Goal: Feedback & Contribution: Contribute content

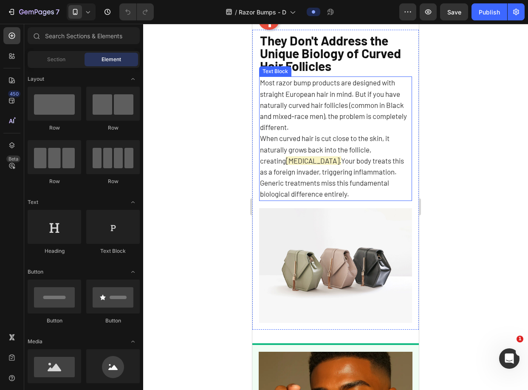
scroll to position [441, 0]
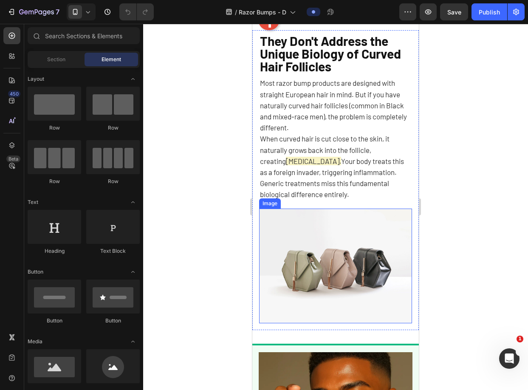
click at [365, 245] on img at bounding box center [335, 266] width 153 height 115
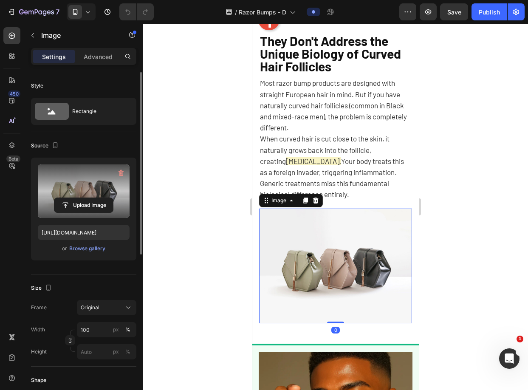
click at [91, 189] on label at bounding box center [84, 191] width 92 height 54
click at [91, 198] on input "file" at bounding box center [83, 205] width 59 height 14
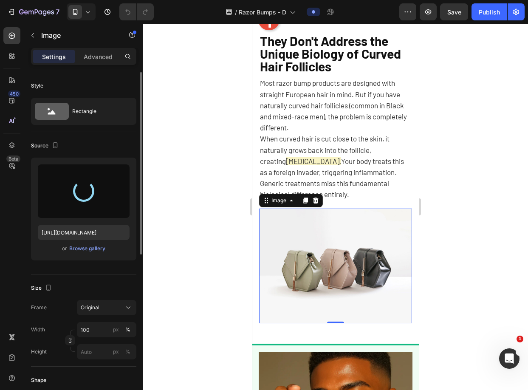
type input "https://cdn.shopify.com/s/files/1/0721/1640/4373/files/gempages_569436627630294…"
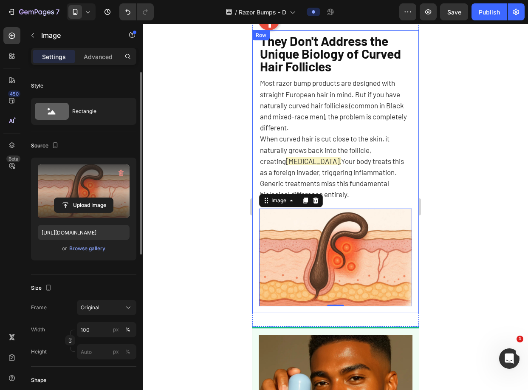
click at [476, 188] on div at bounding box center [335, 207] width 385 height 366
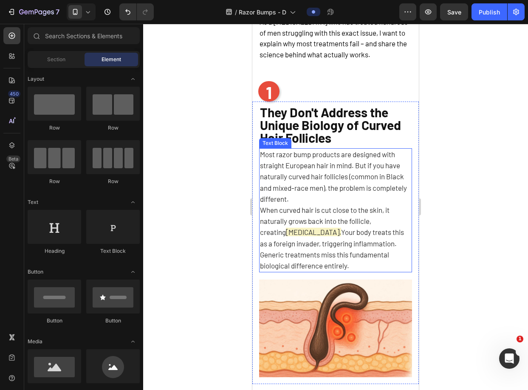
scroll to position [360, 0]
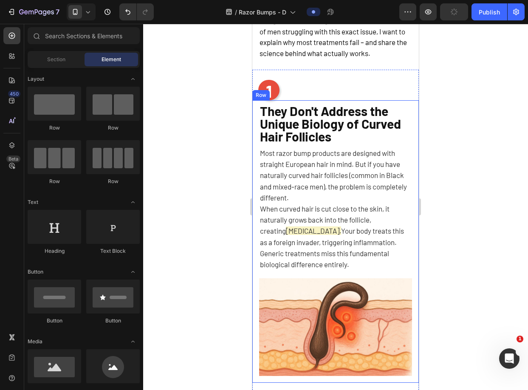
click at [355, 287] on div "They Don't Address the Unique Biology of Curved Hair Follicles Heading Most raz…" at bounding box center [335, 241] width 153 height 269
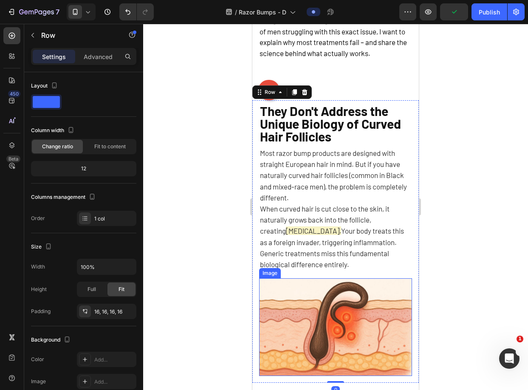
click at [356, 289] on img at bounding box center [335, 327] width 153 height 98
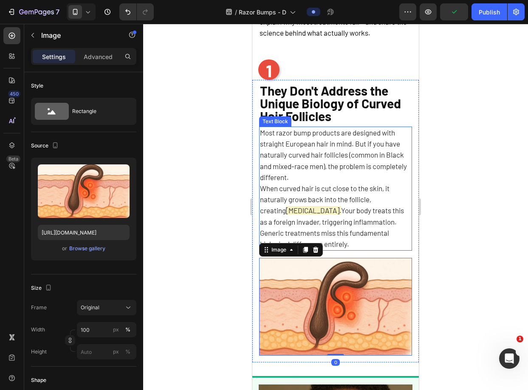
scroll to position [428, 0]
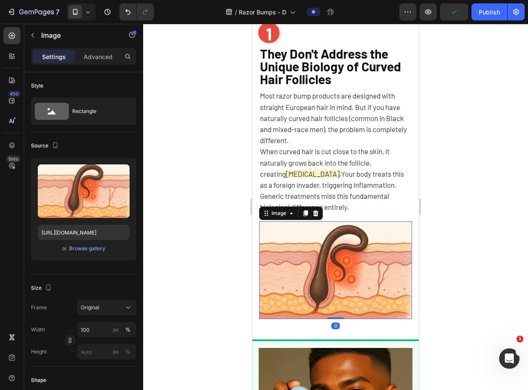
click at [444, 252] on div at bounding box center [335, 207] width 385 height 366
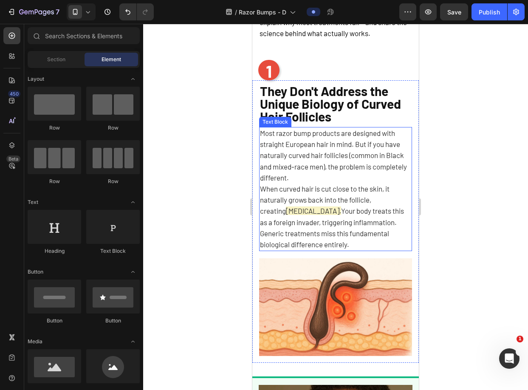
scroll to position [380, 0]
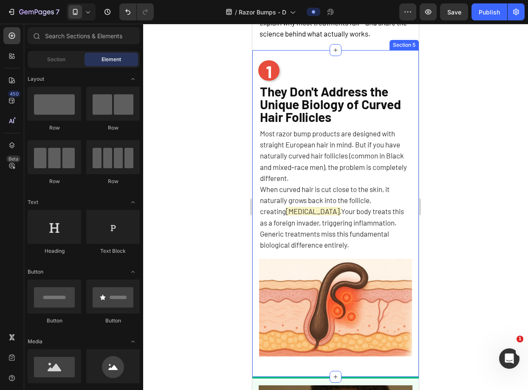
click at [408, 80] on div "1 Heading They Don't Address the Unique Biology of Curved Hair Follicles Headin…" at bounding box center [335, 213] width 166 height 299
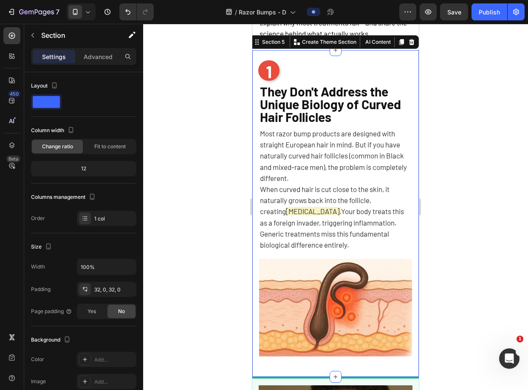
click at [399, 45] on icon at bounding box center [401, 42] width 5 height 6
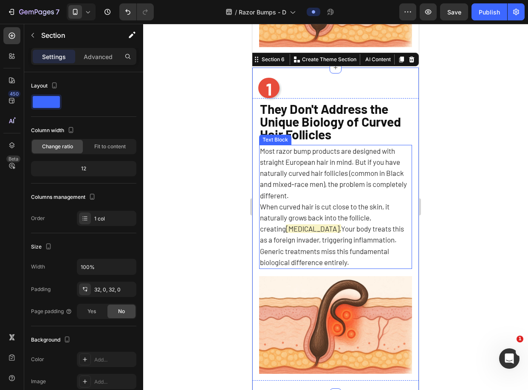
scroll to position [710, 0]
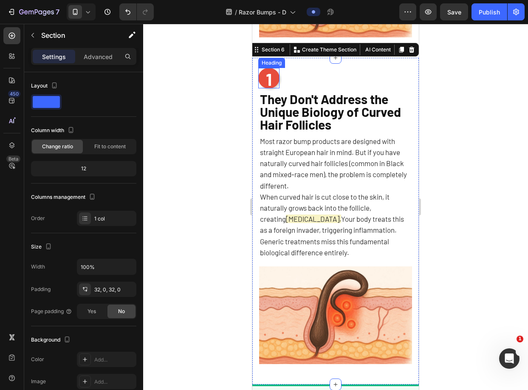
click at [271, 74] on h2 "1" at bounding box center [268, 78] width 21 height 20
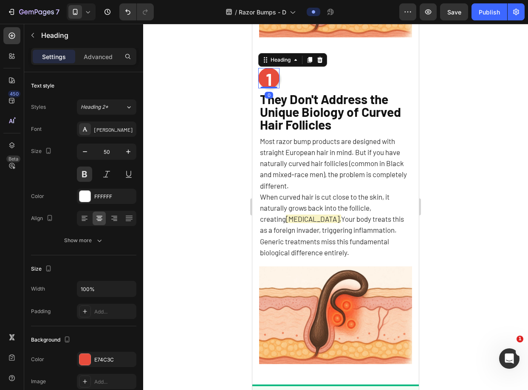
scroll to position [1, 0]
drag, startPoint x: 267, startPoint y: 74, endPoint x: 263, endPoint y: 74, distance: 4.3
click at [266, 74] on span "1" at bounding box center [269, 78] width 6 height 20
click at [451, 90] on div at bounding box center [335, 207] width 385 height 366
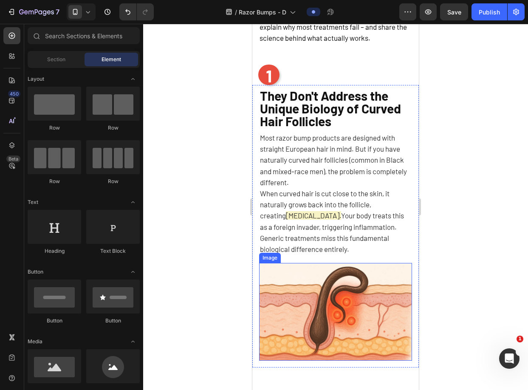
scroll to position [371, 0]
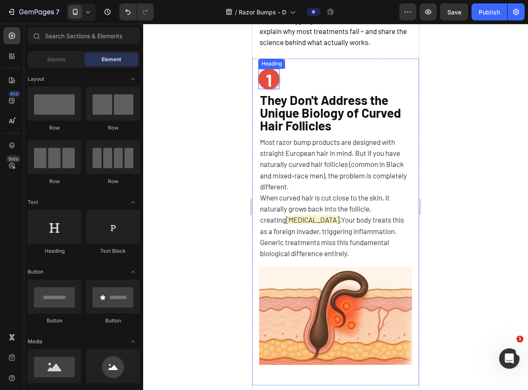
click at [271, 83] on h2 "1" at bounding box center [268, 79] width 21 height 20
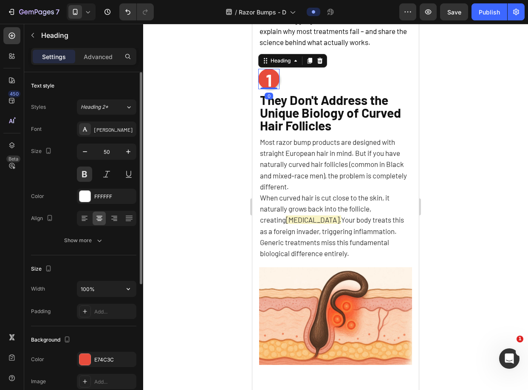
scroll to position [130, 0]
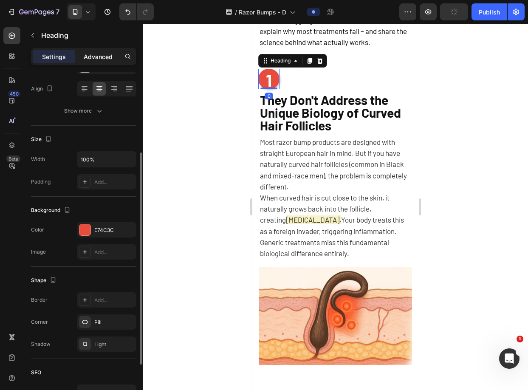
click at [101, 56] on p "Advanced" at bounding box center [98, 56] width 29 height 9
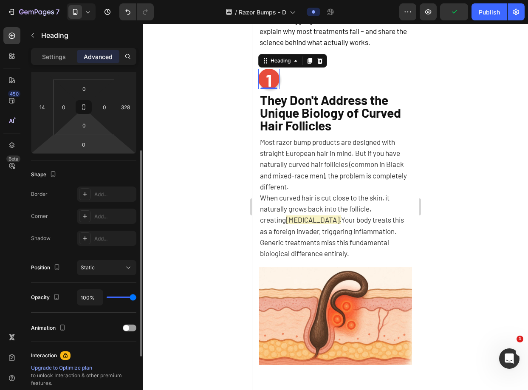
scroll to position [113, 0]
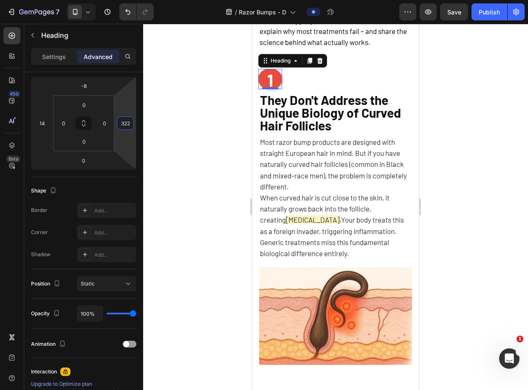
type input "320"
click at [127, 0] on html "7 Version history / Razor Bumps - D Preview Save Publish 450 Beta Sections(18) …" at bounding box center [264, 0] width 528 height 0
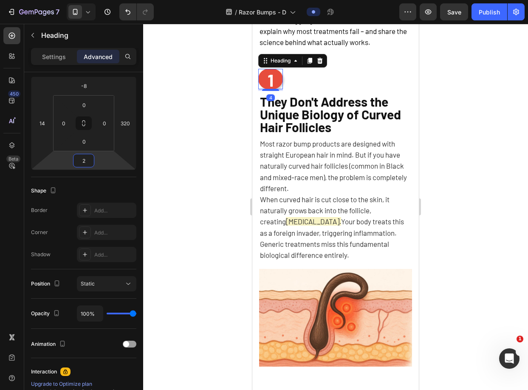
type input "0"
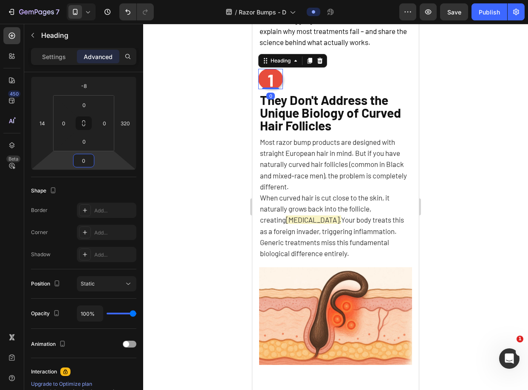
click at [102, 0] on html "7 Version history / Razor Bumps - D Preview Save Publish 450 Beta Sections(18) …" at bounding box center [264, 0] width 528 height 0
click at [159, 132] on div at bounding box center [335, 207] width 385 height 366
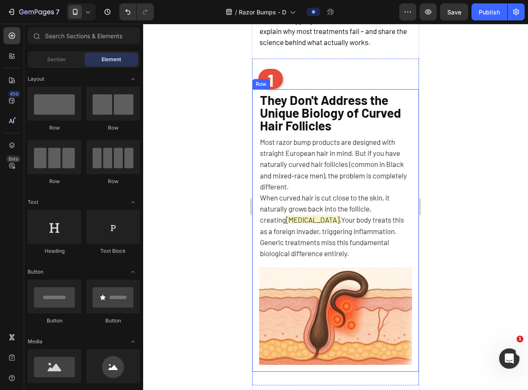
click at [268, 89] on div "Row" at bounding box center [260, 84] width 17 height 10
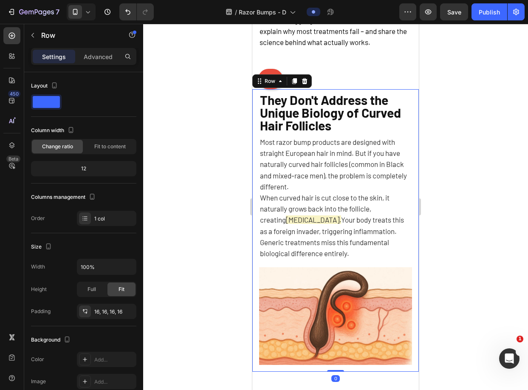
click at [286, 85] on div "Row" at bounding box center [281, 81] width 59 height 14
click at [286, 80] on div "1 Heading They Don't Address the Unique Biology of Curved Hair Follicles Headin…" at bounding box center [335, 222] width 166 height 327
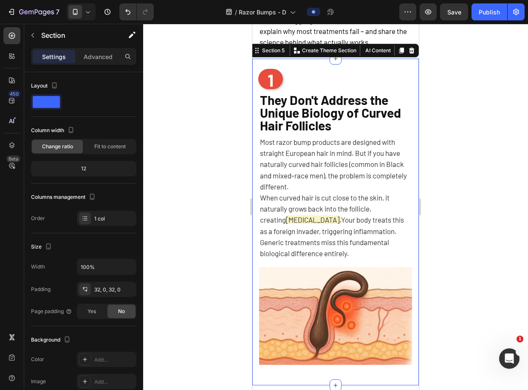
click at [106, 64] on div "Settings Advanced" at bounding box center [83, 60] width 119 height 24
click at [106, 59] on p "Advanced" at bounding box center [98, 56] width 29 height 9
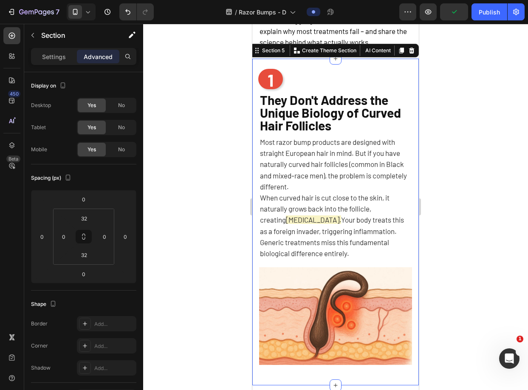
click at [269, 86] on span "1" at bounding box center [271, 80] width 6 height 20
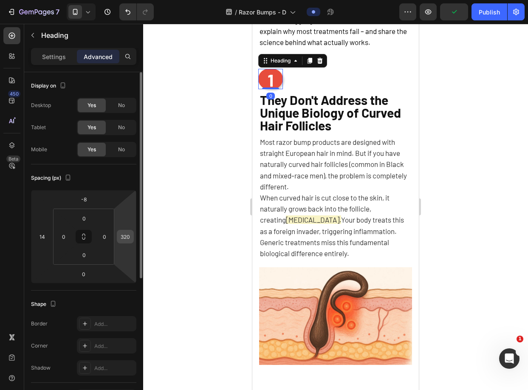
click at [121, 236] on input "320" at bounding box center [125, 236] width 13 height 13
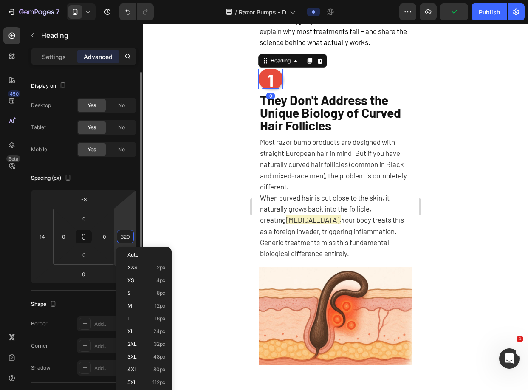
click at [121, 236] on input "320" at bounding box center [125, 236] width 13 height 13
click at [211, 203] on div at bounding box center [335, 207] width 385 height 366
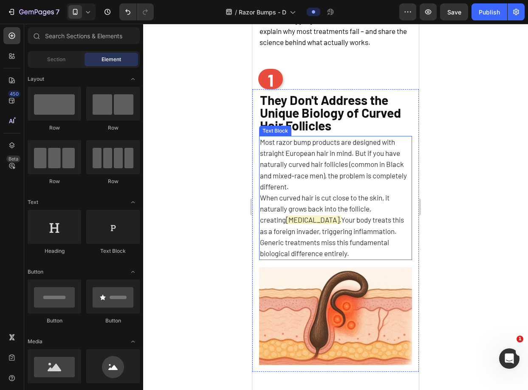
scroll to position [588, 0]
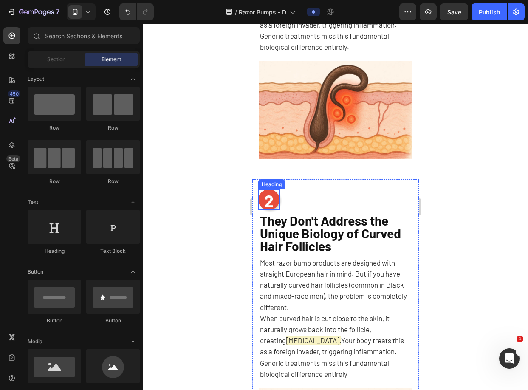
click at [264, 190] on span "2" at bounding box center [268, 200] width 9 height 20
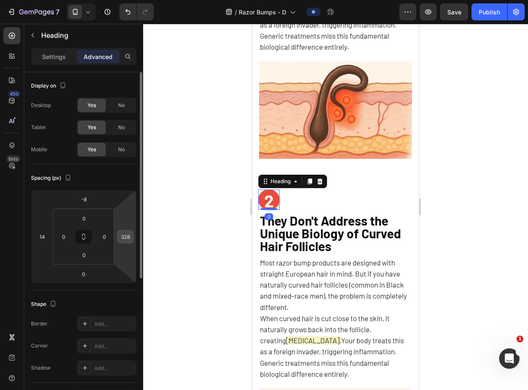
click at [125, 237] on input "328" at bounding box center [125, 236] width 13 height 13
paste input "0"
click at [127, 236] on input "3208" at bounding box center [125, 236] width 13 height 13
click at [127, 235] on input "3208" at bounding box center [125, 236] width 13 height 13
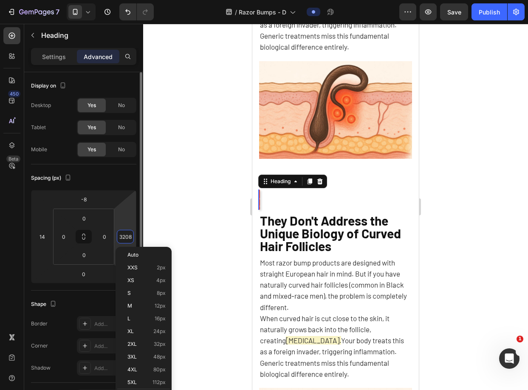
paste input "number"
type input "320"
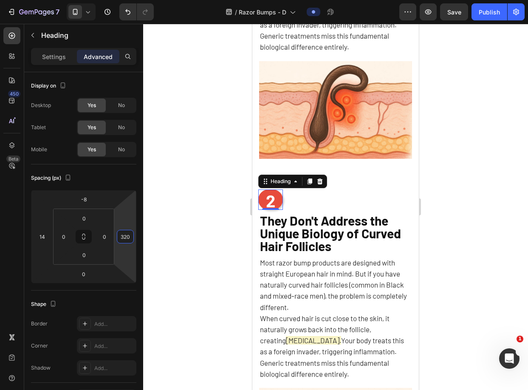
click at [176, 200] on div at bounding box center [335, 207] width 385 height 366
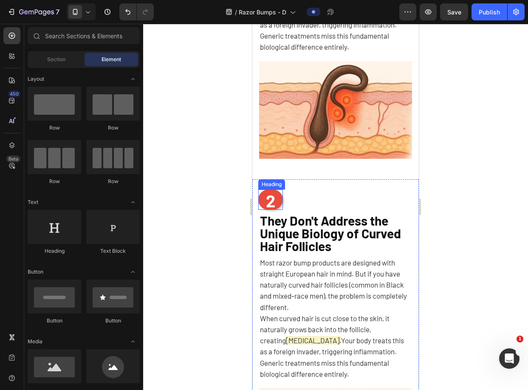
click at [268, 195] on span "2" at bounding box center [270, 200] width 9 height 20
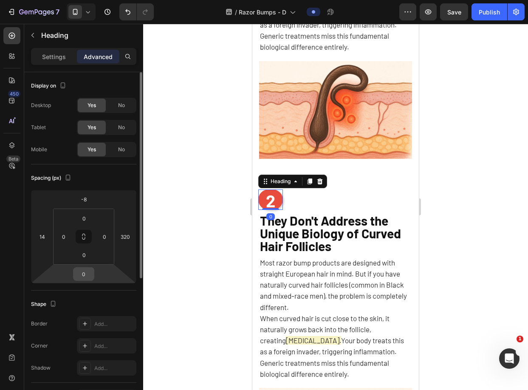
scroll to position [15, 0]
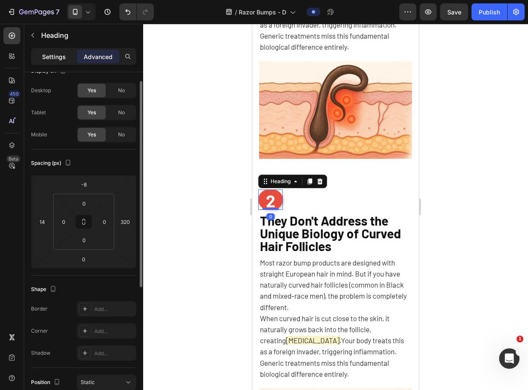
click at [56, 60] on p "Settings" at bounding box center [54, 56] width 24 height 9
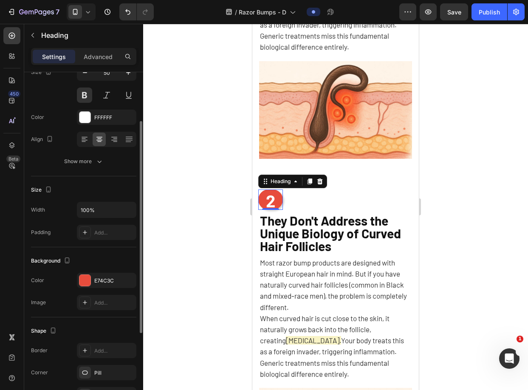
scroll to position [132, 0]
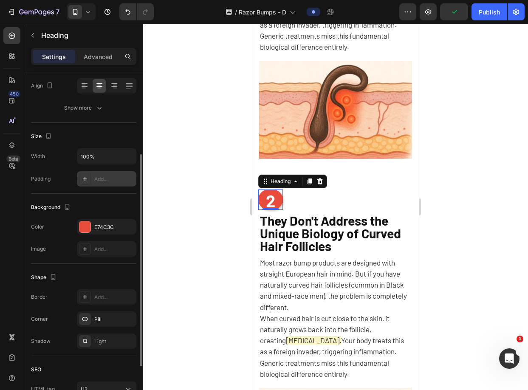
click at [100, 175] on div "Add..." at bounding box center [106, 178] width 59 height 15
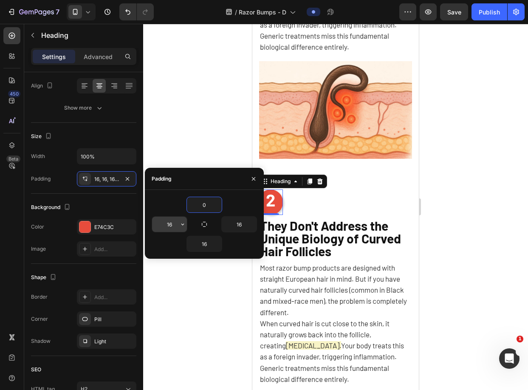
type input "0"
click at [169, 222] on input "16" at bounding box center [169, 224] width 35 height 15
type input "0"
click at [237, 222] on input "16" at bounding box center [239, 224] width 35 height 15
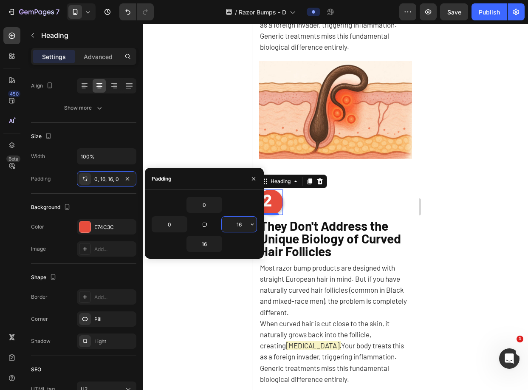
click at [237, 222] on input "16" at bounding box center [239, 224] width 35 height 15
type input "0"
click at [201, 244] on input "16" at bounding box center [204, 243] width 35 height 15
type input "5"
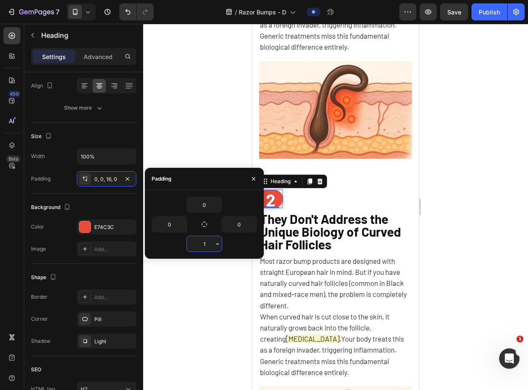
type input "10"
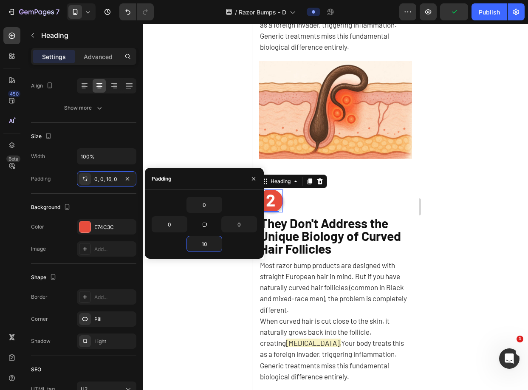
click at [227, 124] on div at bounding box center [335, 207] width 385 height 366
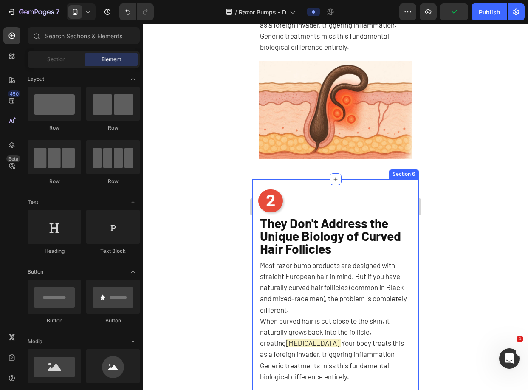
click at [266, 197] on span "2" at bounding box center [270, 199] width 9 height 20
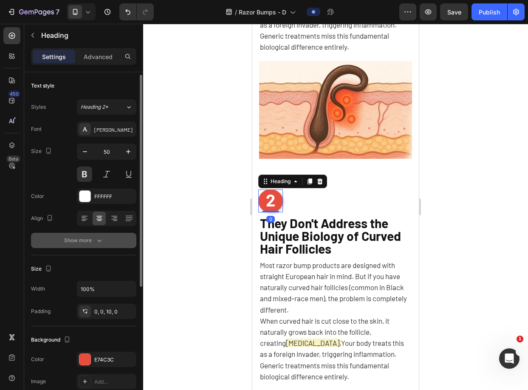
scroll to position [59, 0]
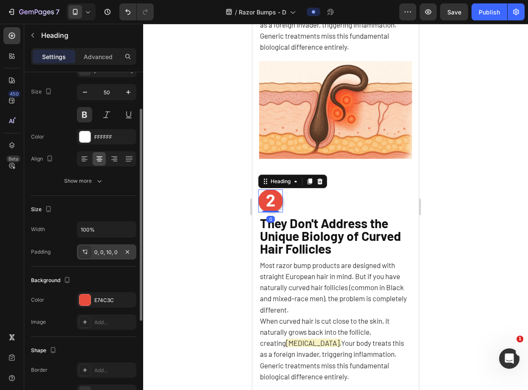
click at [105, 248] on div "0, 0, 10, 0" at bounding box center [106, 252] width 25 height 8
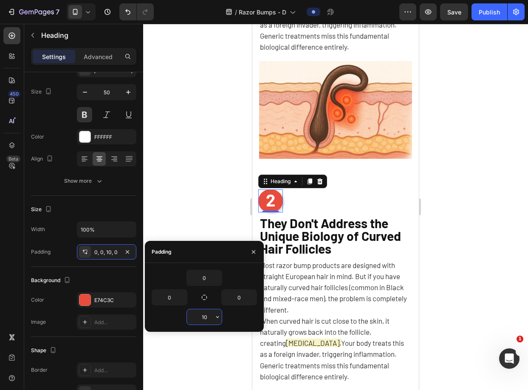
click at [206, 317] on input "10" at bounding box center [204, 316] width 35 height 15
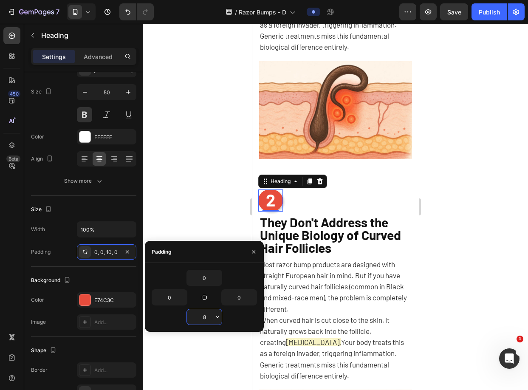
type input "8"
click at [219, 199] on div at bounding box center [335, 207] width 385 height 366
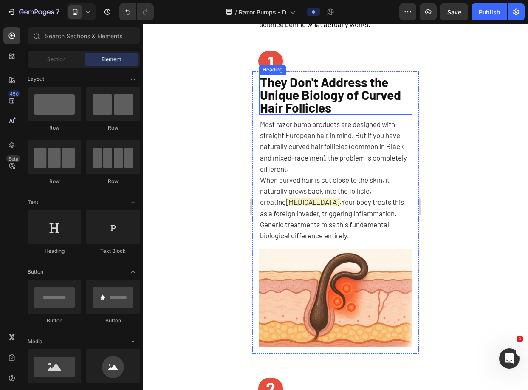
scroll to position [389, 0]
click at [270, 75] on div "Heading" at bounding box center [272, 70] width 27 height 10
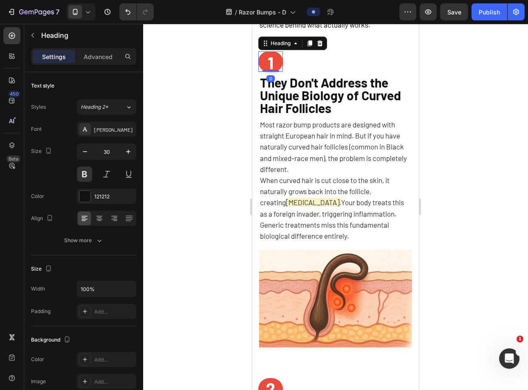
click at [268, 65] on span "1" at bounding box center [271, 62] width 6 height 20
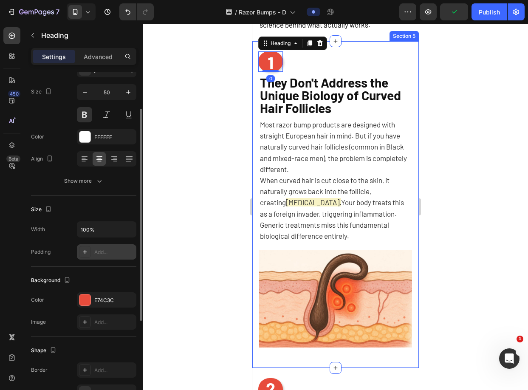
click at [93, 244] on div "Add..." at bounding box center [106, 251] width 59 height 15
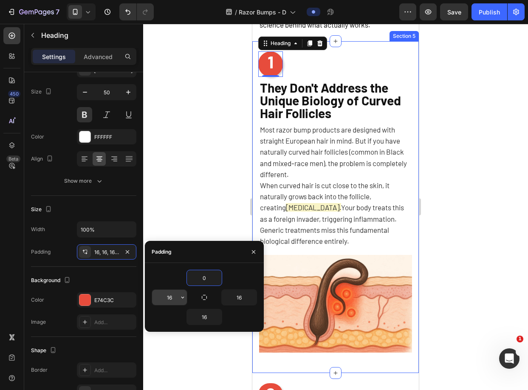
type input "0"
click at [166, 295] on input "16" at bounding box center [169, 297] width 35 height 15
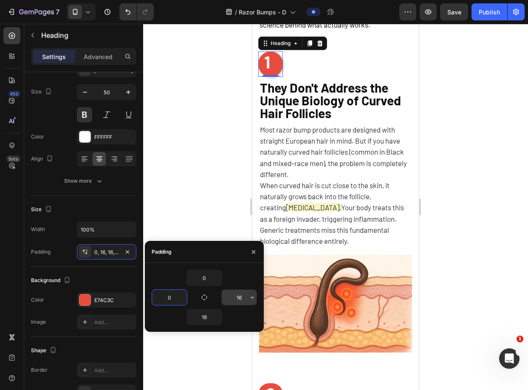
type input "0"
click at [238, 296] on input "16" at bounding box center [239, 297] width 35 height 15
type input "6"
click at [203, 314] on input "16" at bounding box center [204, 316] width 35 height 15
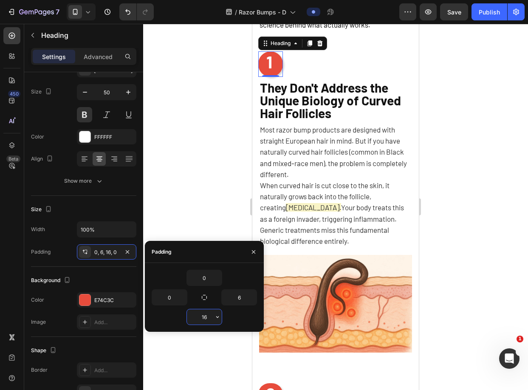
click at [204, 314] on input "16" at bounding box center [204, 316] width 35 height 15
click at [205, 316] on input "16" at bounding box center [204, 316] width 35 height 15
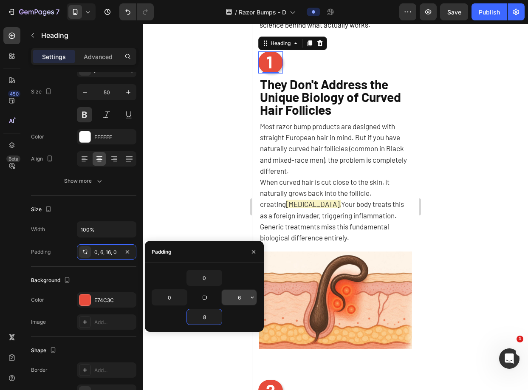
type input "8"
click at [239, 298] on input "6" at bounding box center [239, 297] width 35 height 15
type input "0"
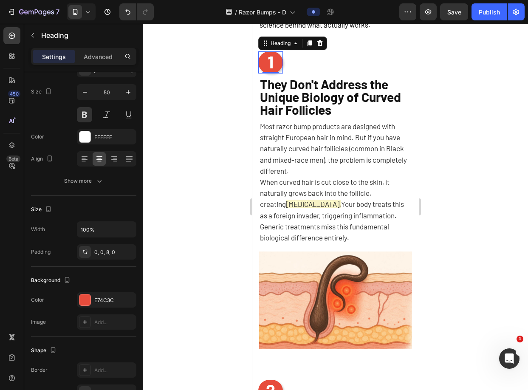
click at [227, 190] on div at bounding box center [335, 207] width 385 height 366
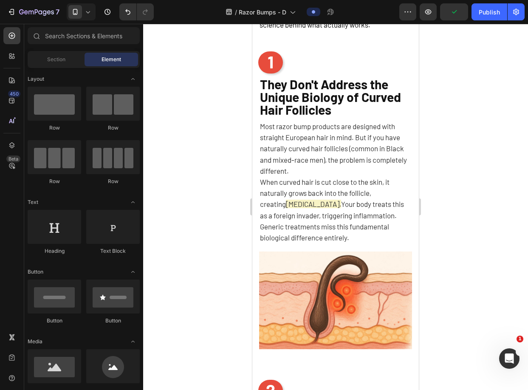
click at [217, 129] on div at bounding box center [335, 207] width 385 height 366
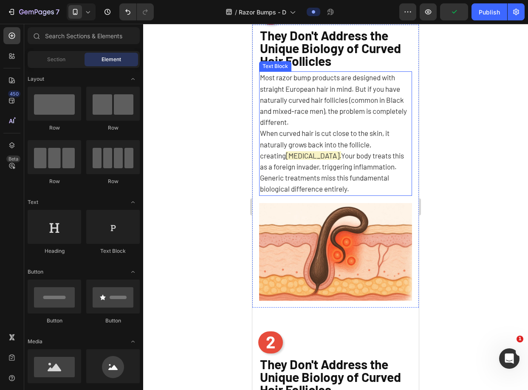
scroll to position [216, 0]
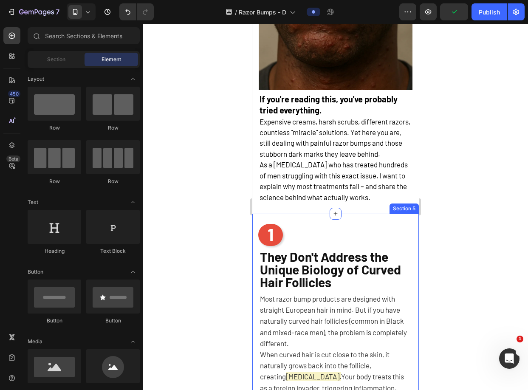
click at [293, 233] on div "1 Heading They Don't Address the Unique Biology of Curved Hair Follicles Headin…" at bounding box center [335, 378] width 166 height 328
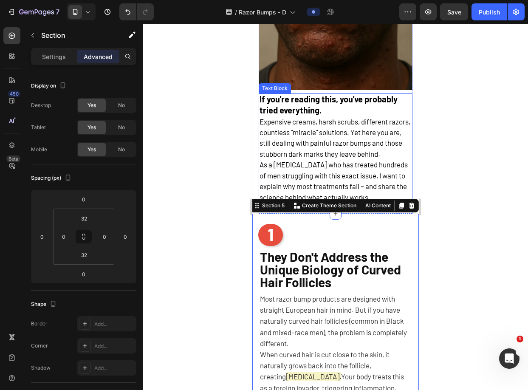
click at [303, 201] on span "As a [MEDICAL_DATA] who has treated hundreds of men struggling with this exact …" at bounding box center [333, 180] width 148 height 41
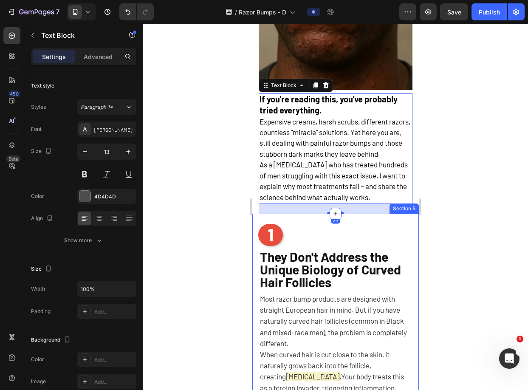
click at [297, 231] on div "1 Heading They Don't Address the Unique Biology of Curved Hair Follicles Headin…" at bounding box center [335, 378] width 166 height 328
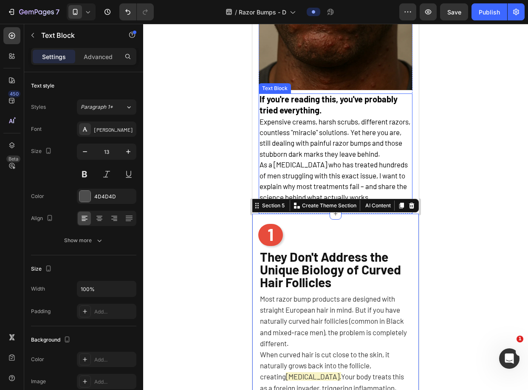
click at [301, 192] on p "As a [MEDICAL_DATA] who has treated hundreds of men struggling with this exact …" at bounding box center [335, 181] width 152 height 43
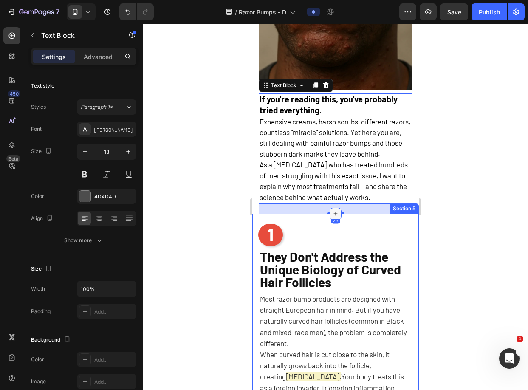
click at [330, 220] on div at bounding box center [336, 214] width 12 height 12
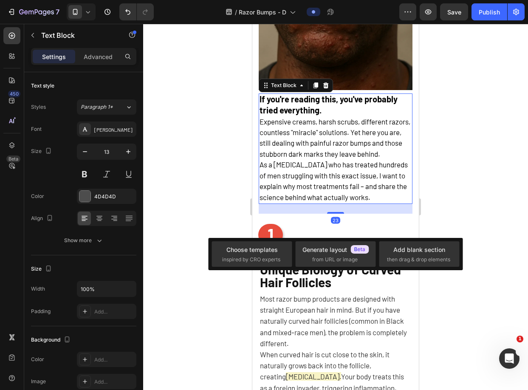
click at [317, 214] on div "23" at bounding box center [336, 209] width 154 height 10
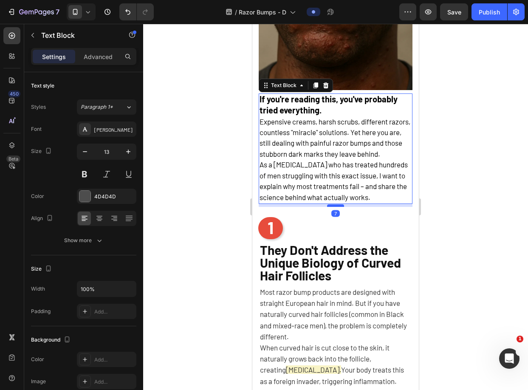
drag, startPoint x: 326, startPoint y: 223, endPoint x: 327, endPoint y: 216, distance: 6.9
click at [327, 207] on div at bounding box center [335, 205] width 17 height 3
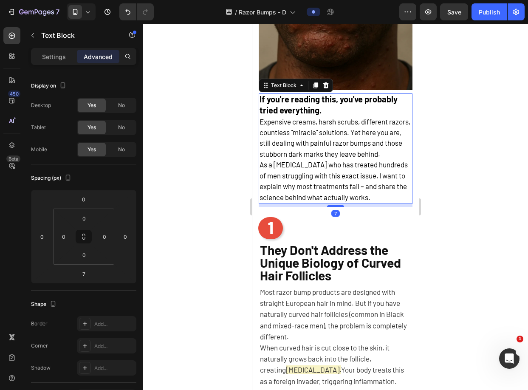
click at [432, 189] on div at bounding box center [335, 207] width 385 height 366
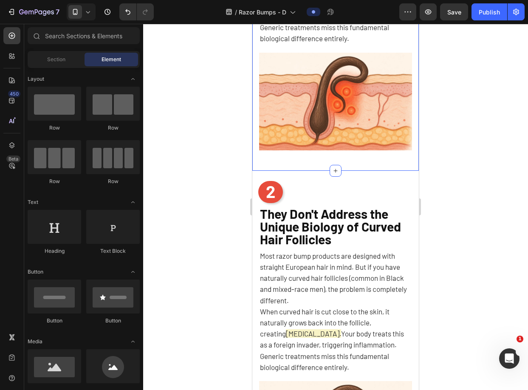
scroll to position [597, 0]
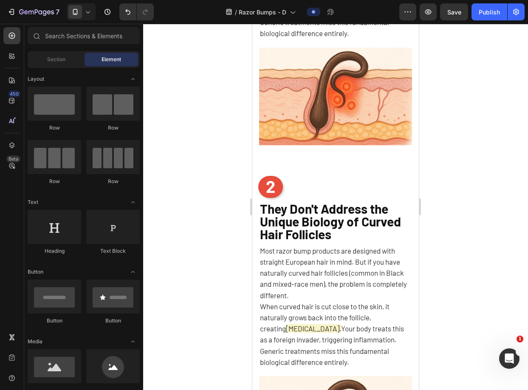
click at [311, 222] on span "They Don't Address the Unique Biology of Curved Hair Follicles" at bounding box center [330, 221] width 141 height 41
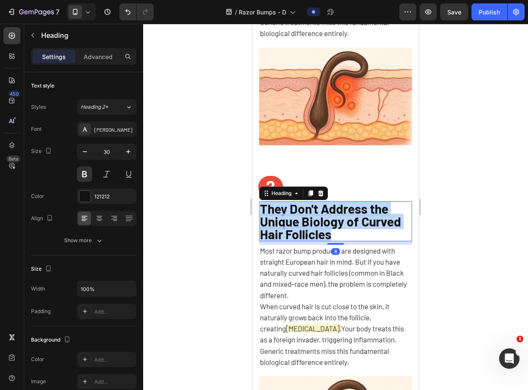
click at [311, 222] on span "They Don't Address the Unique Biology of Curved Hair Follicles" at bounding box center [330, 221] width 141 height 41
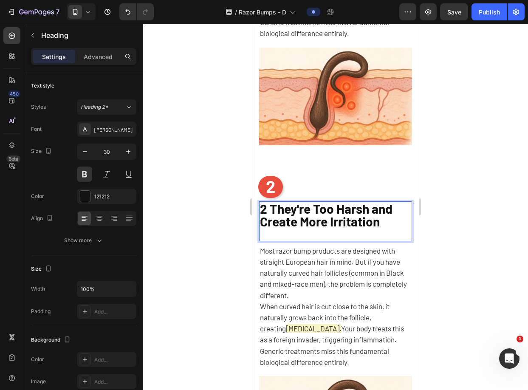
scroll to position [0, 0]
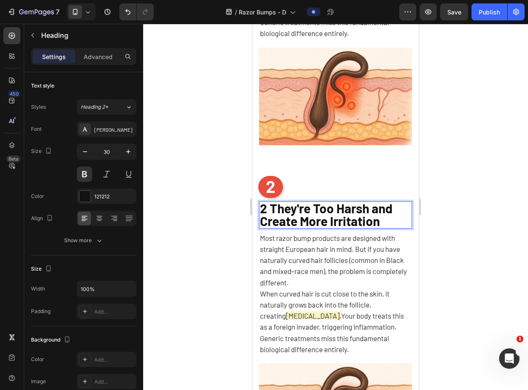
click at [269, 204] on span "2 They're Too Harsh and Create More Irritation" at bounding box center [326, 214] width 132 height 28
click at [341, 257] on span "Most razor bump products are designed with straight European hair in mind. But …" at bounding box center [333, 260] width 147 height 53
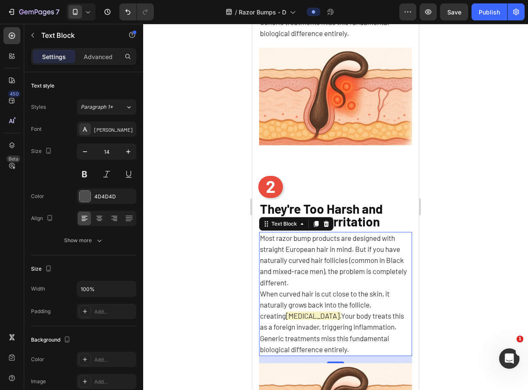
click at [323, 256] on span "Most razor bump products are designed with straight European hair in mind. But …" at bounding box center [333, 260] width 147 height 53
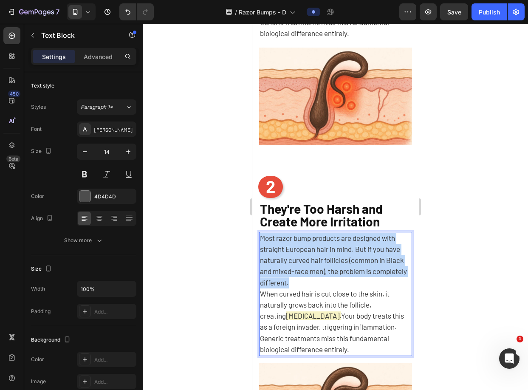
click at [323, 256] on span "Most razor bump products are designed with straight European hair in mind. But …" at bounding box center [333, 260] width 147 height 53
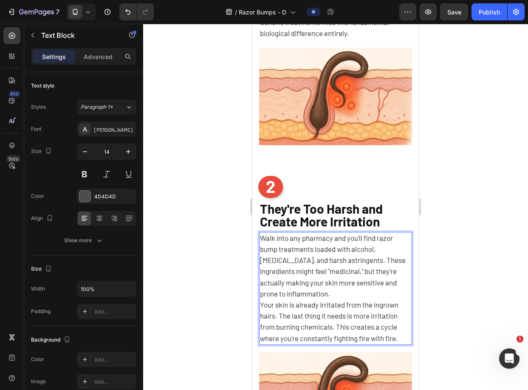
click at [375, 286] on p "Walk into any pharmacy and you'll find razor bump treatments loaded with alcoho…" at bounding box center [335, 266] width 151 height 67
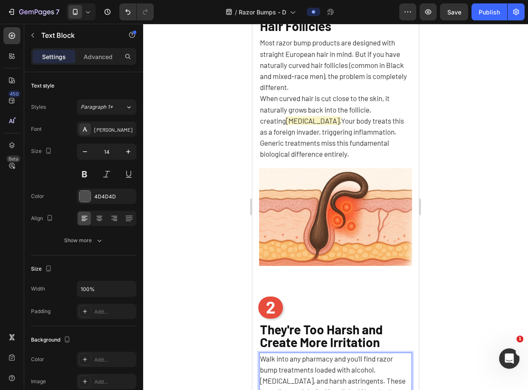
scroll to position [422, 0]
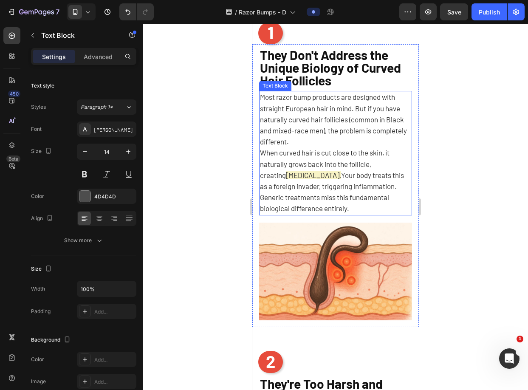
click at [320, 175] on span "[MEDICAL_DATA]." at bounding box center [313, 175] width 55 height 8
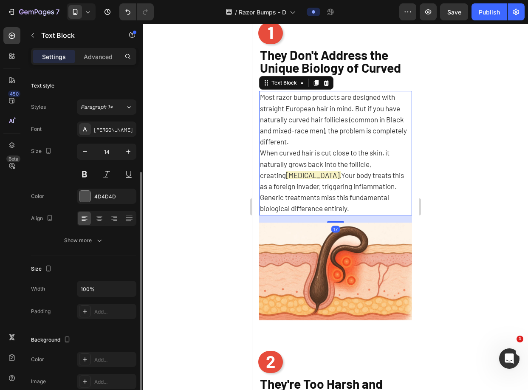
scroll to position [59, 0]
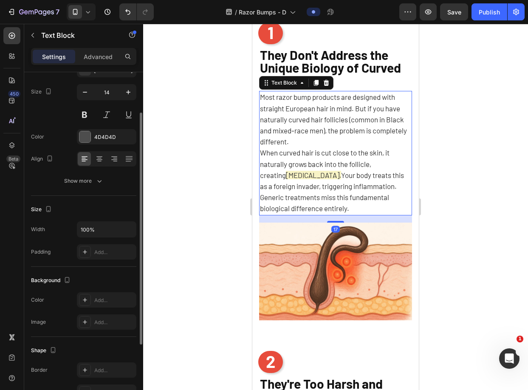
click at [320, 175] on span "[MEDICAL_DATA]." at bounding box center [313, 175] width 55 height 8
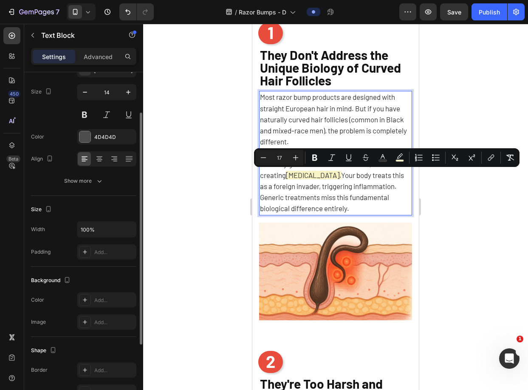
click at [326, 174] on span "[MEDICAL_DATA]." at bounding box center [313, 175] width 55 height 8
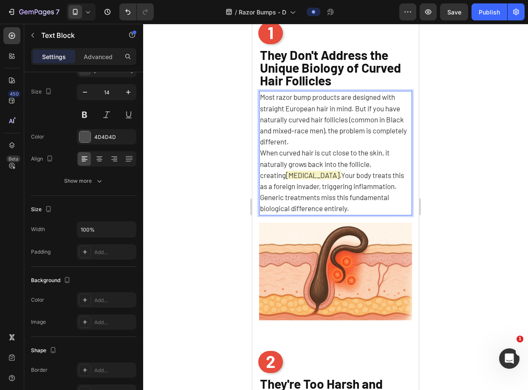
drag, startPoint x: 312, startPoint y: 175, endPoint x: 319, endPoint y: 175, distance: 6.8
click at [319, 175] on span "[MEDICAL_DATA]." at bounding box center [313, 175] width 55 height 8
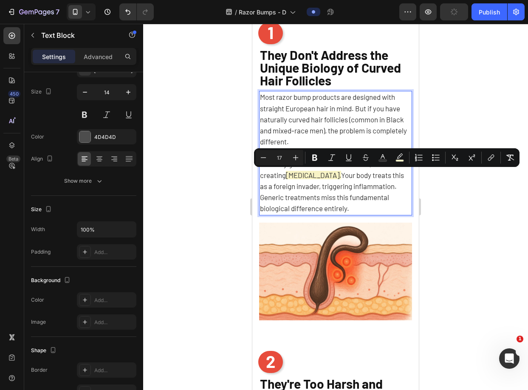
copy span "b"
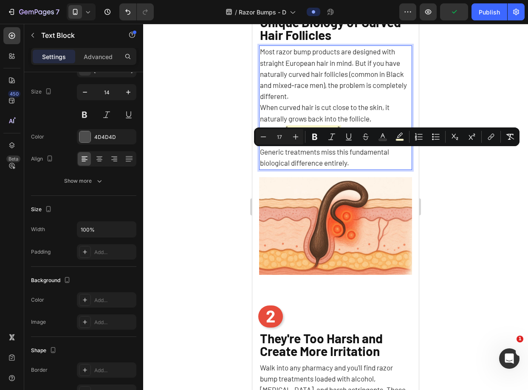
scroll to position [561, 0]
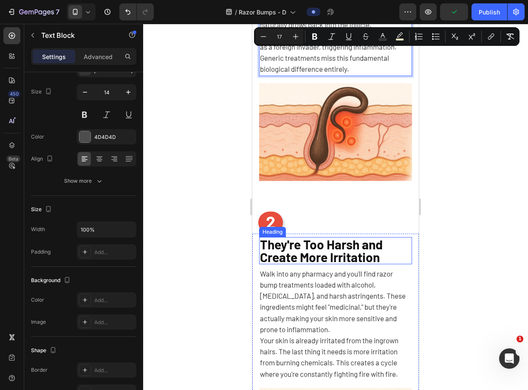
click at [311, 255] on span "They're Too Harsh and Create More Irritation" at bounding box center [321, 251] width 123 height 28
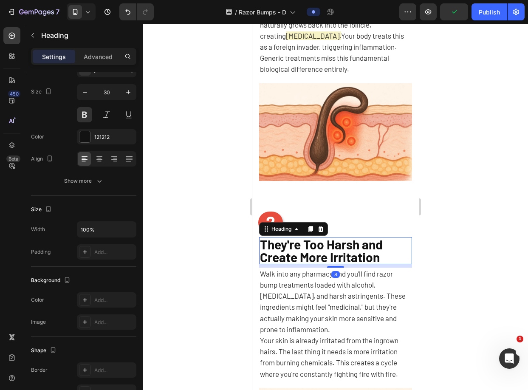
scroll to position [0, 0]
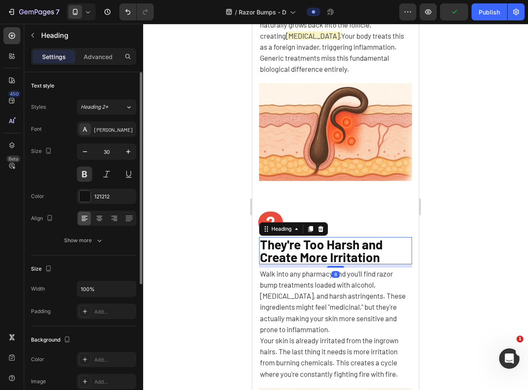
click at [275, 274] on p "Walk into any pharmacy and you'll find razor bump treatments loaded with alcoho…" at bounding box center [335, 301] width 151 height 67
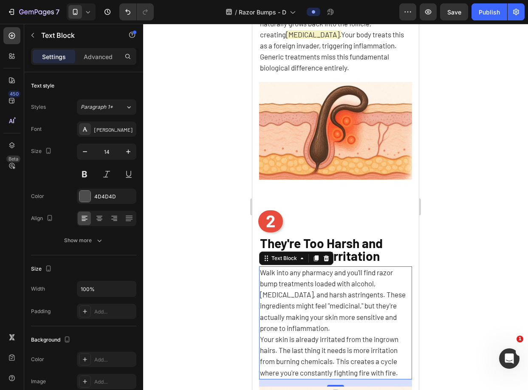
scroll to position [569, 0]
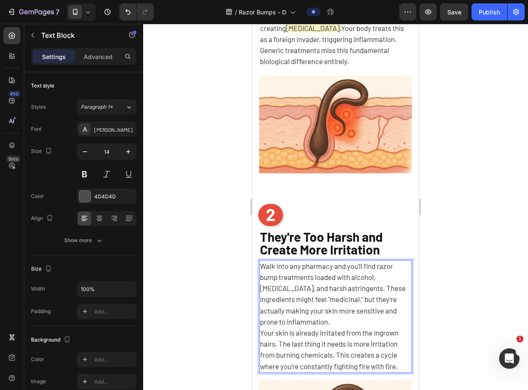
click at [351, 295] on span "Walk into any pharmacy and you'll find razor bump treatments loaded with alcoho…" at bounding box center [333, 294] width 146 height 64
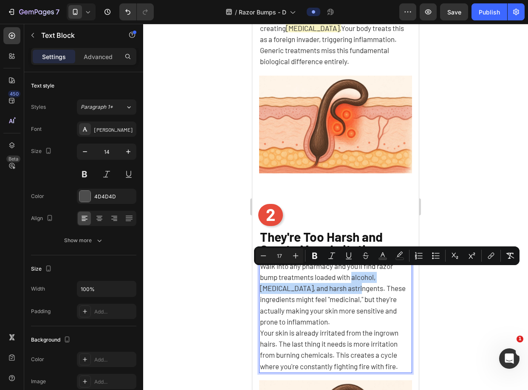
drag, startPoint x: 354, startPoint y: 273, endPoint x: 358, endPoint y: 285, distance: 13.0
click at [358, 285] on span "Walk into any pharmacy and you'll find razor bump treatments loaded with alcoho…" at bounding box center [333, 294] width 146 height 64
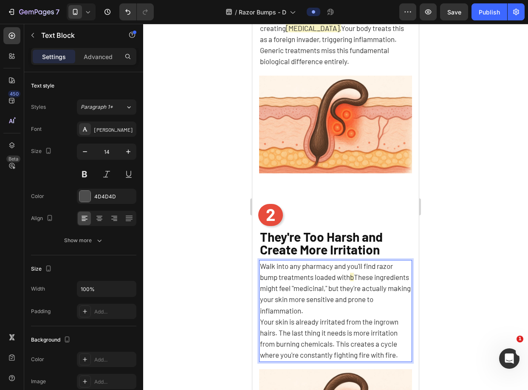
click at [354, 274] on span "b" at bounding box center [352, 277] width 4 height 8
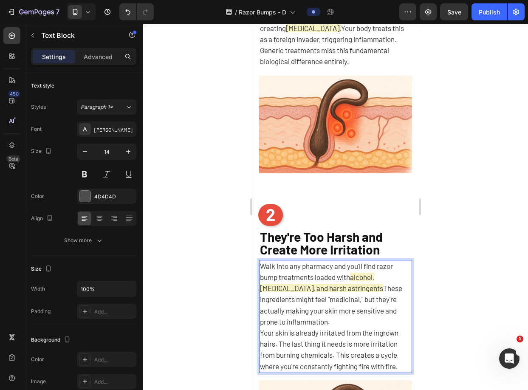
click at [373, 295] on span "These ingredients might feel "medicinal," but they're actually making your skin…" at bounding box center [331, 305] width 142 height 42
click at [357, 285] on span "alcohol, menthol, and harsh astringents" at bounding box center [321, 283] width 123 height 20
click at [360, 285] on span "These ingredients might feel "medicinal," but they're actually making your skin…" at bounding box center [331, 305] width 142 height 42
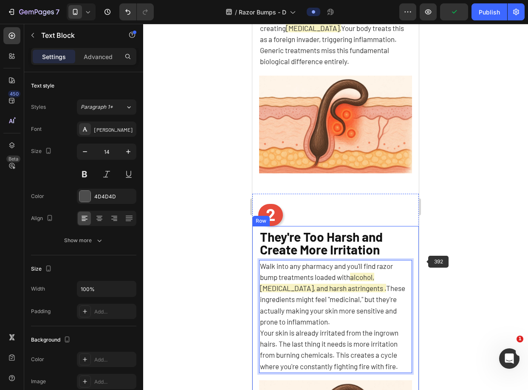
click at [441, 248] on div at bounding box center [335, 207] width 385 height 366
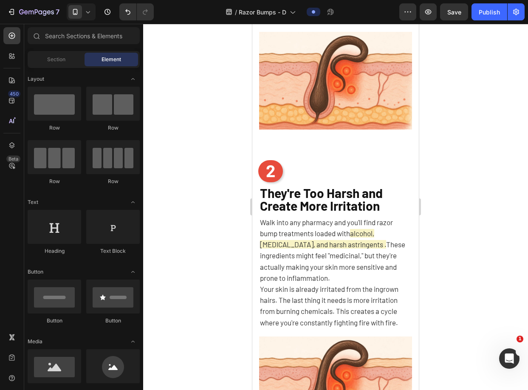
scroll to position [622, 0]
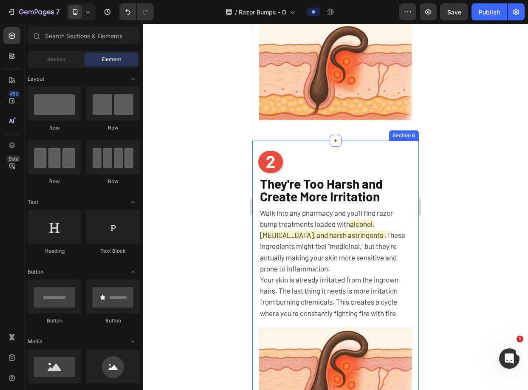
click at [389, 146] on div "2 Heading They're Too Harsh and Create More Irritation Heading Walk into any ph…" at bounding box center [335, 293] width 166 height 304
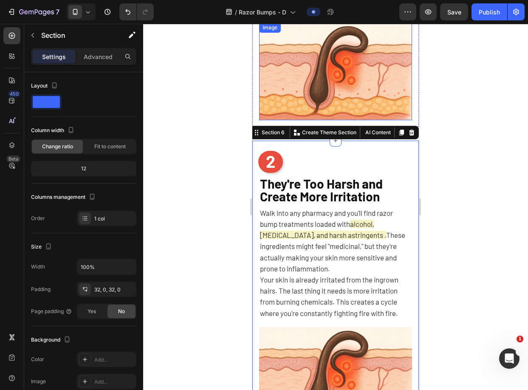
click at [340, 98] on img at bounding box center [335, 72] width 153 height 98
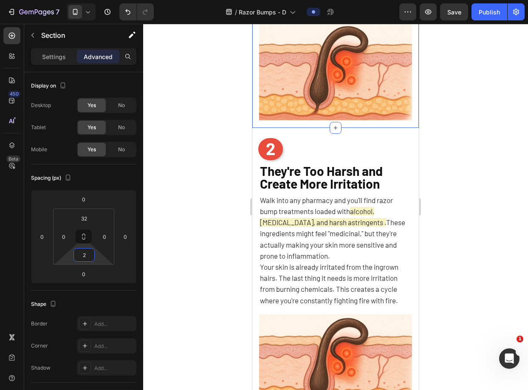
type input "0"
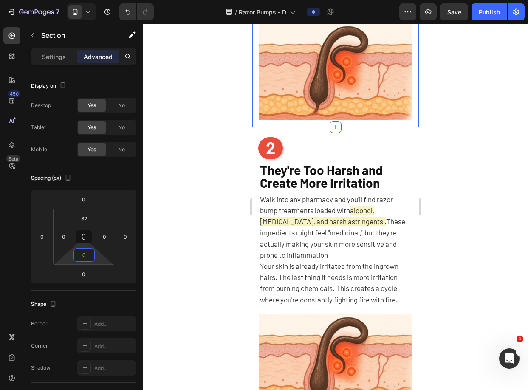
drag, startPoint x: 96, startPoint y: 257, endPoint x: 101, endPoint y: 261, distance: 6.9
click at [101, 0] on html "7 Version history / Razor Bumps - D Preview Save Publish 450 Beta Sections(18) …" at bounding box center [264, 0] width 528 height 0
click at [201, 202] on div at bounding box center [335, 207] width 385 height 366
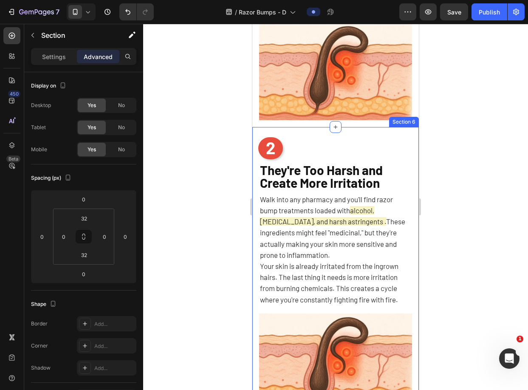
click at [395, 141] on div "2 Heading They're Too Harsh and Create More Irritation Heading Walk into any ph…" at bounding box center [335, 279] width 166 height 277
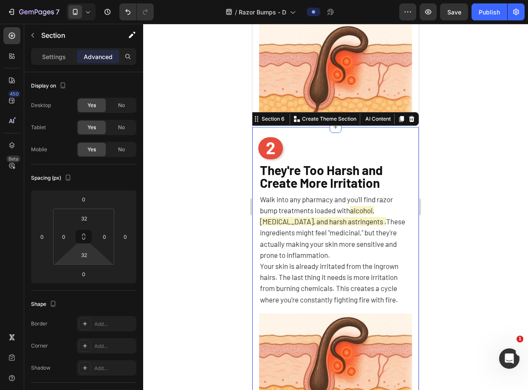
type input "0"
click at [96, 0] on html "7 Version history / Razor Bumps - D Preview Save Publish 450 Beta Sections(18) …" at bounding box center [264, 0] width 528 height 0
click at [211, 206] on div at bounding box center [335, 207] width 385 height 366
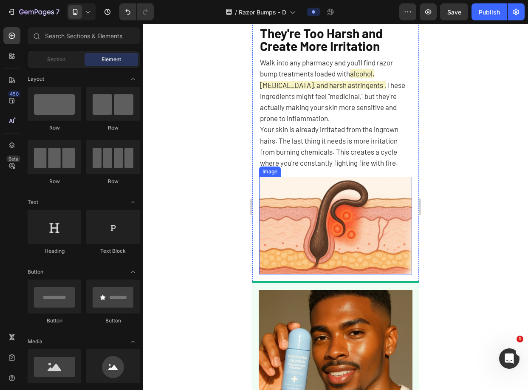
scroll to position [749, 0]
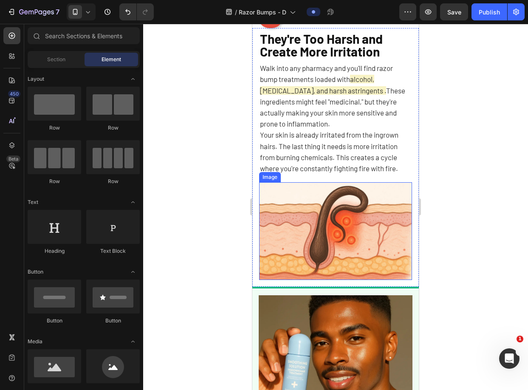
click at [346, 259] on img at bounding box center [335, 231] width 153 height 98
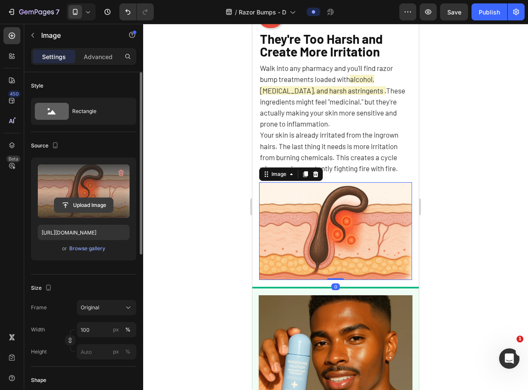
click at [87, 204] on input "file" at bounding box center [83, 205] width 59 height 14
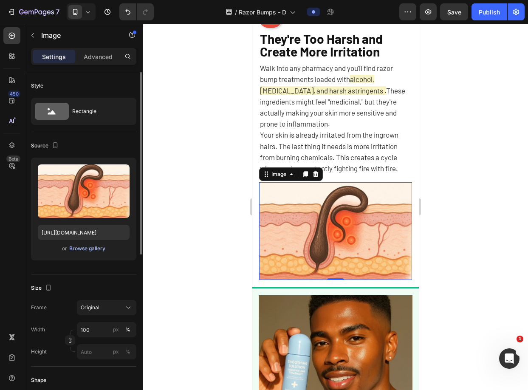
click at [91, 248] on div "Browse gallery" at bounding box center [87, 249] width 36 height 8
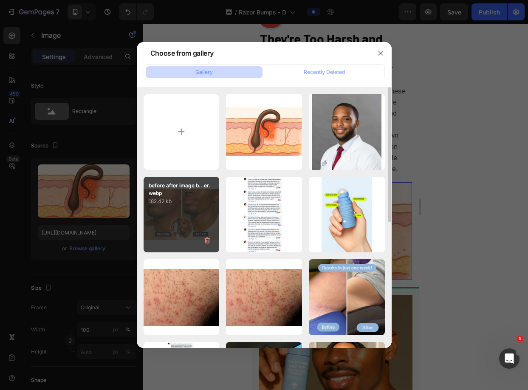
click at [180, 214] on div "before after image b...er.webp 182.42 kb" at bounding box center [182, 215] width 76 height 76
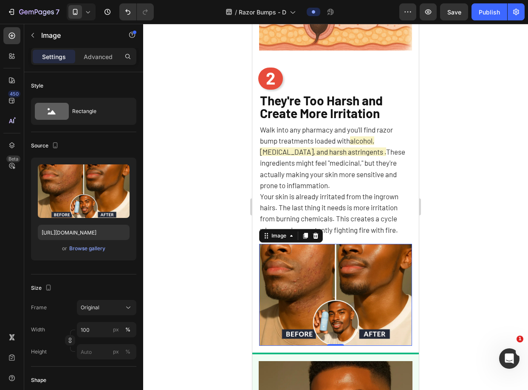
scroll to position [688, 0]
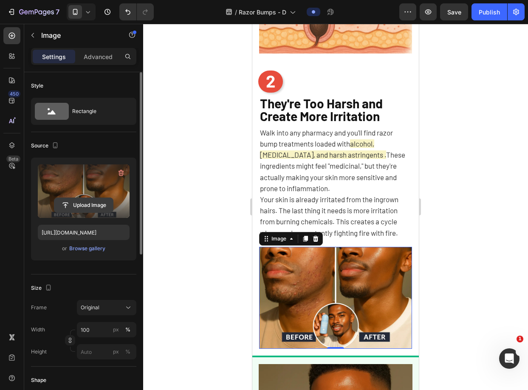
click at [81, 203] on input "file" at bounding box center [83, 205] width 59 height 14
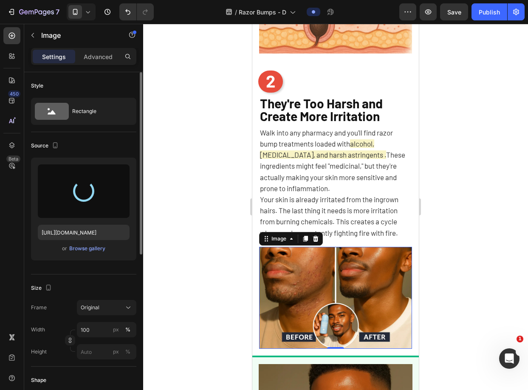
type input "https://cdn.shopify.com/s/files/1/0721/1640/4373/files/gempages_569436627630294…"
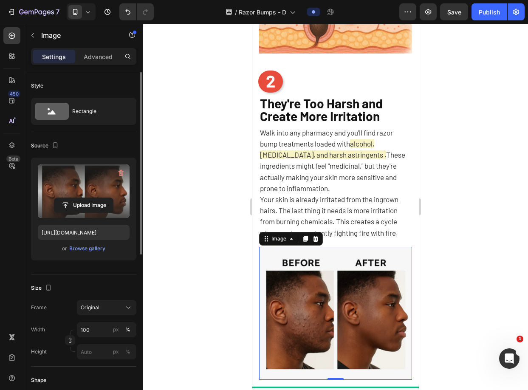
click at [96, 64] on div "Settings Advanced" at bounding box center [83, 56] width 105 height 17
click at [97, 54] on p "Advanced" at bounding box center [98, 56] width 29 height 9
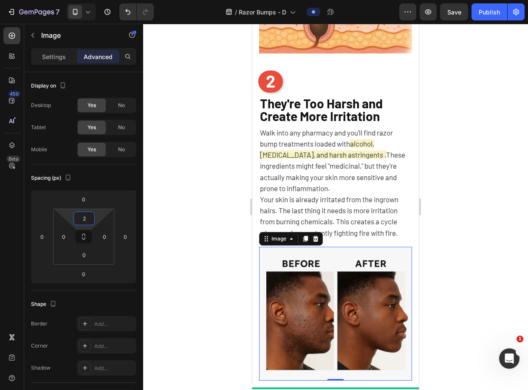
type input "0"
drag, startPoint x: 99, startPoint y: 216, endPoint x: 99, endPoint y: 221, distance: 4.7
click at [99, 0] on html "7 Version history / Razor Bumps - D Preview Publish 450 Beta Sections(18) Eleme…" at bounding box center [264, 0] width 528 height 0
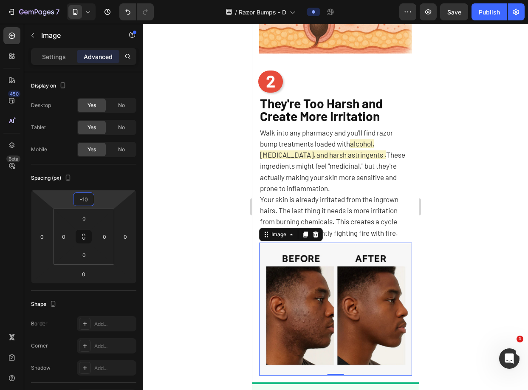
type input "-12"
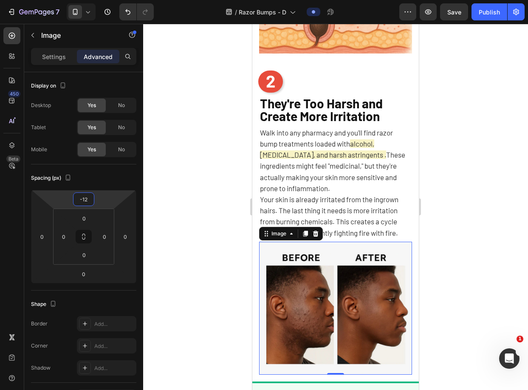
click at [106, 0] on html "7 Version history / Razor Bumps - D Preview Save Publish 450 Beta Sections(18) …" at bounding box center [264, 0] width 528 height 0
click at [406, 171] on div "They're Too Harsh and Create More Irritation Heading Walk into any pharmacy and…" at bounding box center [335, 237] width 166 height 289
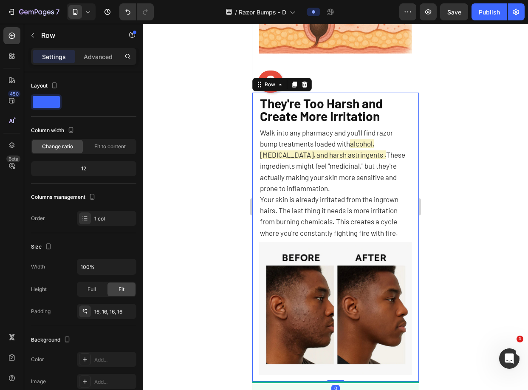
click at [486, 158] on div at bounding box center [335, 207] width 385 height 366
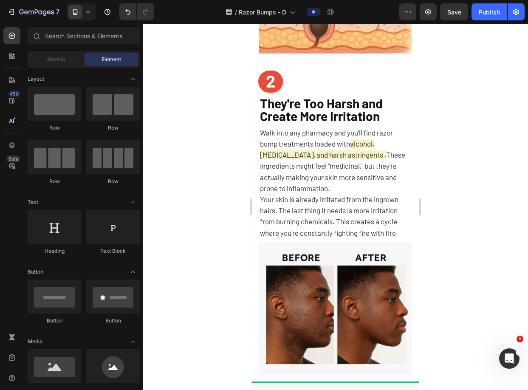
click at [354, 264] on img at bounding box center [335, 308] width 153 height 133
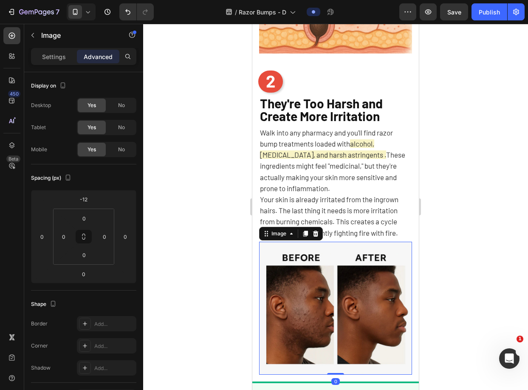
click at [510, 257] on div at bounding box center [335, 207] width 385 height 366
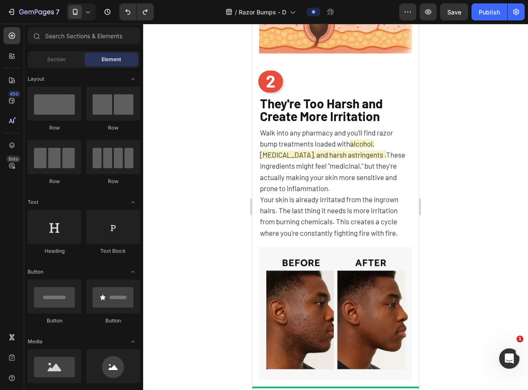
click at [466, 168] on div at bounding box center [335, 207] width 385 height 366
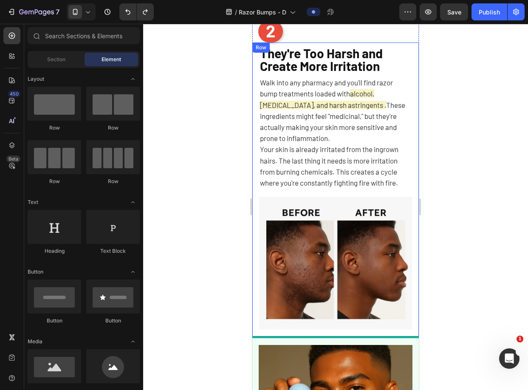
scroll to position [735, 0]
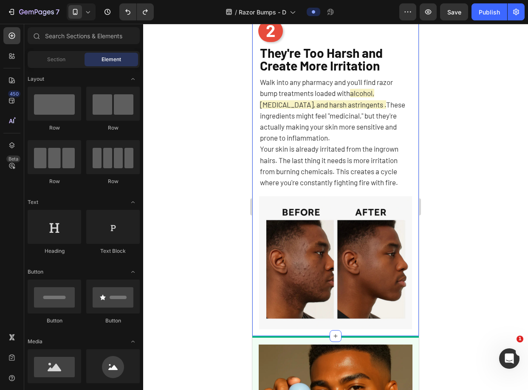
click at [410, 35] on div "2 Heading They're Too Harsh and Create More Irritation Heading Walk into any ph…" at bounding box center [335, 179] width 166 height 313
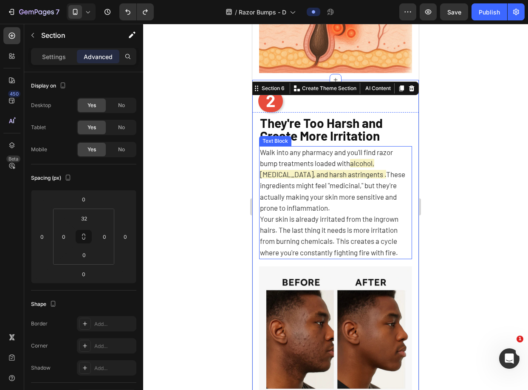
scroll to position [667, 0]
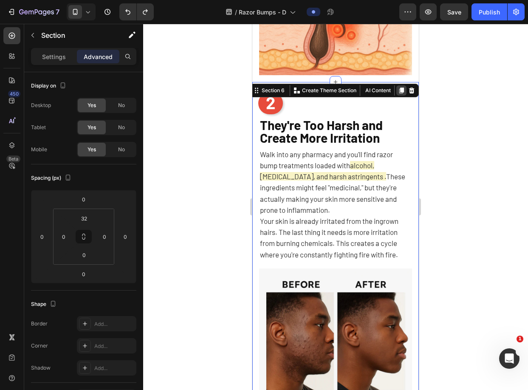
click at [399, 87] on icon at bounding box center [401, 90] width 5 height 6
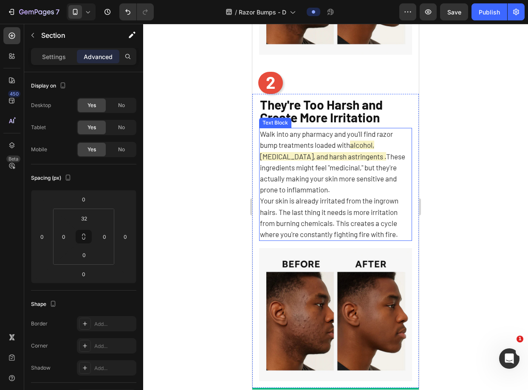
scroll to position [1012, 0]
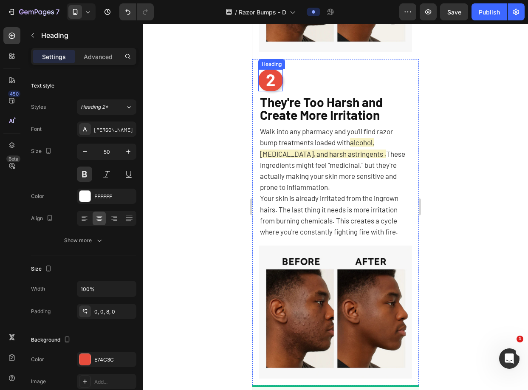
click at [270, 73] on span "2" at bounding box center [270, 79] width 9 height 20
drag, startPoint x: 267, startPoint y: 73, endPoint x: 272, endPoint y: 73, distance: 4.7
click at [272, 73] on span "2" at bounding box center [270, 79] width 9 height 20
click at [453, 60] on div at bounding box center [335, 207] width 385 height 366
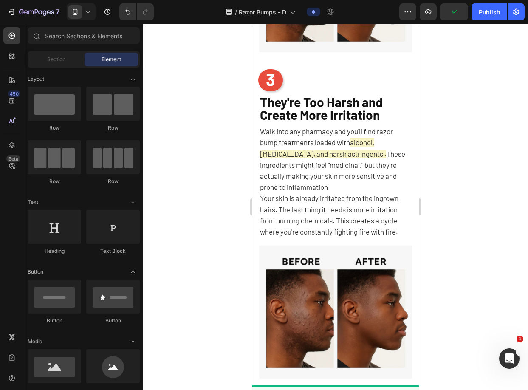
click at [295, 101] on span "They're Too Harsh and Create More Irritation" at bounding box center [321, 108] width 123 height 28
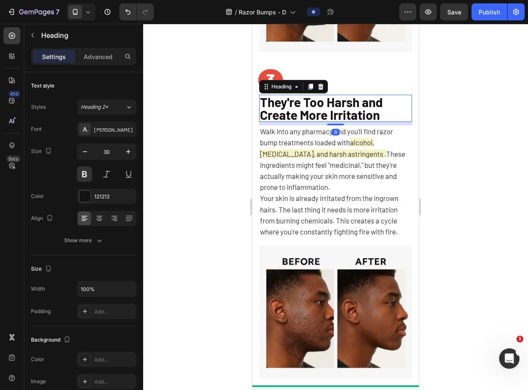
click at [295, 101] on span "They're Too Harsh and Create More Irritation" at bounding box center [321, 108] width 123 height 28
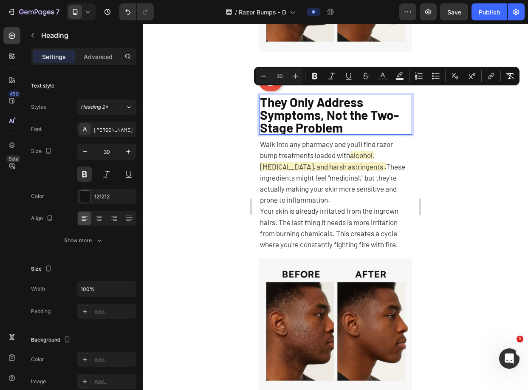
scroll to position [0, 0]
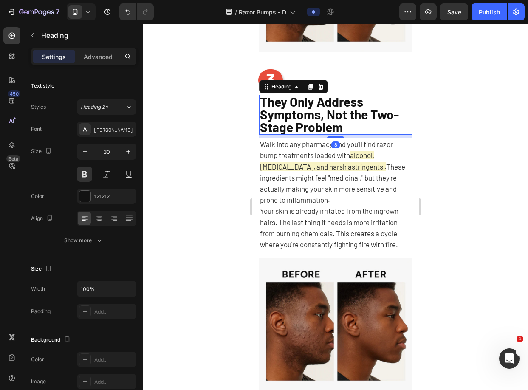
click at [475, 110] on div at bounding box center [335, 207] width 385 height 366
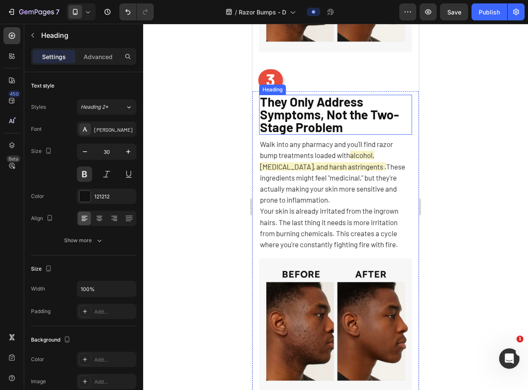
click at [389, 107] on span "They Only Address Symptoms, Not the Two-Stage Problem" at bounding box center [329, 114] width 139 height 41
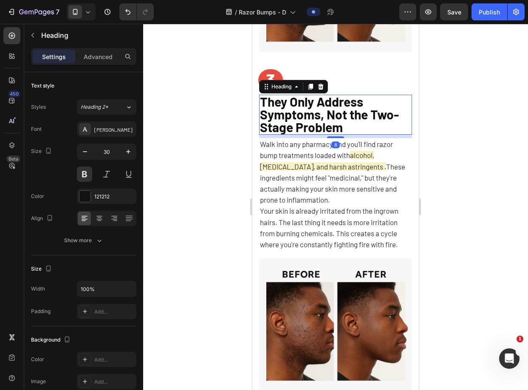
scroll to position [0, 0]
click at [381, 109] on span "They Only Address Symptoms, Not the Two-Stage Problem" at bounding box center [329, 114] width 139 height 41
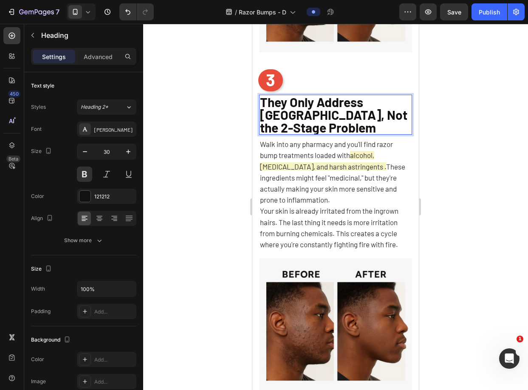
click at [448, 111] on div at bounding box center [335, 207] width 385 height 366
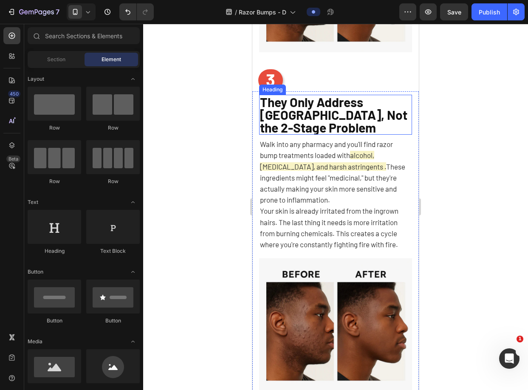
click at [360, 116] on span "They Only Address [GEOGRAPHIC_DATA], Not the 2-Stage Problem" at bounding box center [333, 114] width 147 height 41
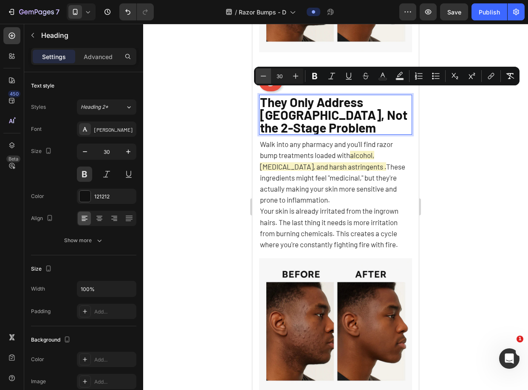
click at [265, 78] on icon "Editor contextual toolbar" at bounding box center [263, 76] width 8 height 8
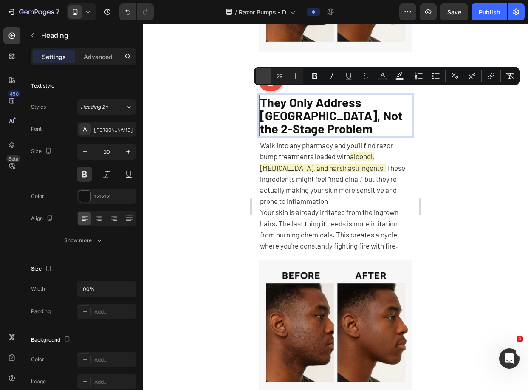
click at [265, 78] on icon "Editor contextual toolbar" at bounding box center [263, 76] width 8 height 8
type input "28"
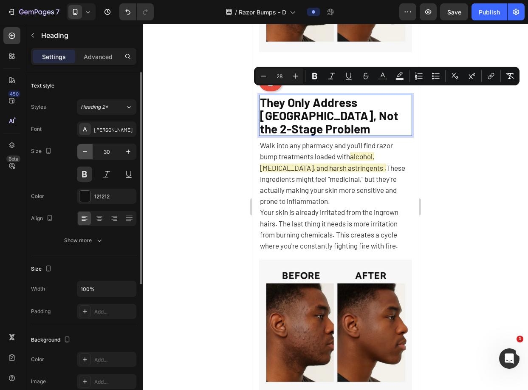
click at [89, 153] on icon "button" at bounding box center [85, 151] width 8 height 8
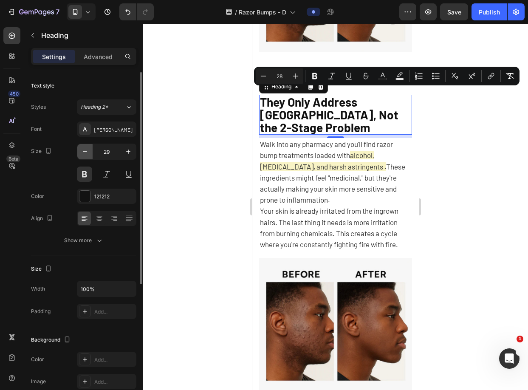
type input "28"
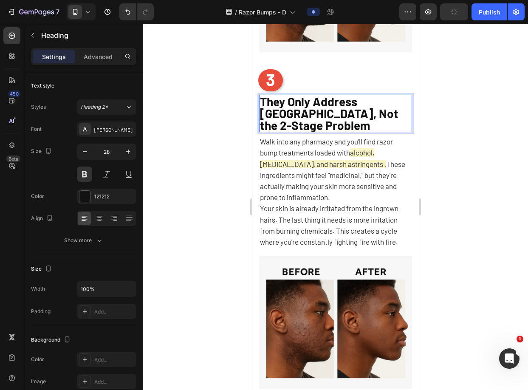
click at [294, 113] on span "They Only Address [GEOGRAPHIC_DATA], Not the 2-Stage Problem" at bounding box center [329, 113] width 138 height 38
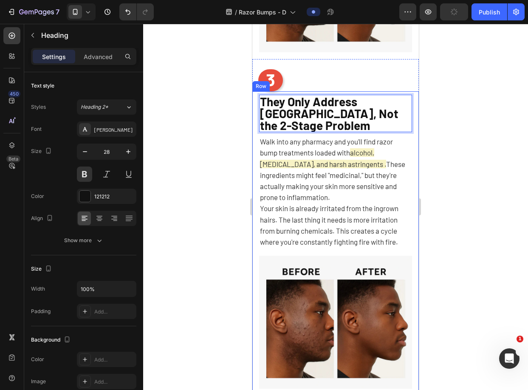
click at [229, 118] on div at bounding box center [335, 207] width 385 height 366
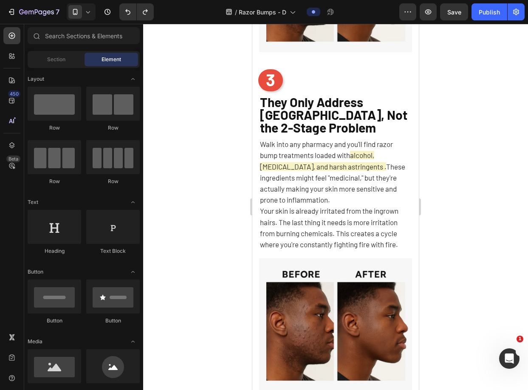
click at [445, 96] on div at bounding box center [335, 207] width 385 height 366
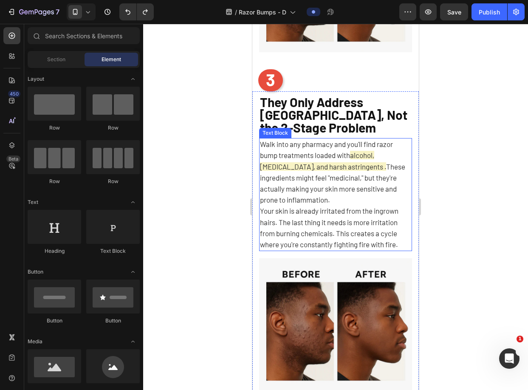
click at [356, 166] on p "Walk into any pharmacy and you'll find razor bump treatments loaded with alcoho…" at bounding box center [335, 172] width 151 height 67
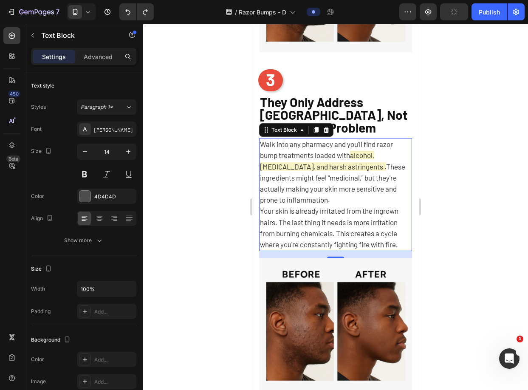
click at [372, 198] on p "Walk into any pharmacy and you'll find razor bump treatments loaded with alcoho…" at bounding box center [335, 172] width 151 height 67
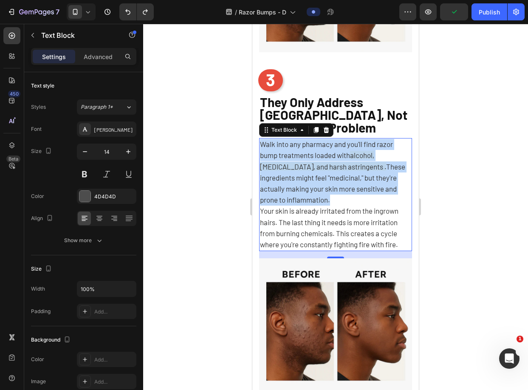
click at [372, 198] on p "Walk into any pharmacy and you'll find razor bump treatments loaded with alcoho…" at bounding box center [335, 172] width 151 height 67
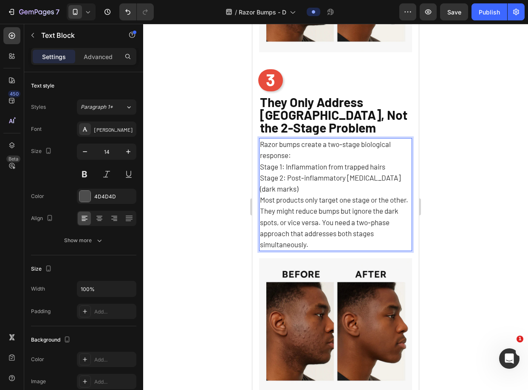
click at [327, 164] on span "Stage 1: Inflammation from trapped hairs" at bounding box center [322, 166] width 125 height 8
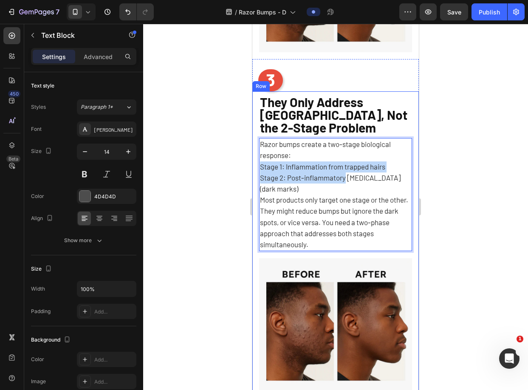
drag, startPoint x: 364, startPoint y: 169, endPoint x: 258, endPoint y: 159, distance: 105.7
click at [258, 159] on div "They Only Address Symptoms, Not the 2-Stage Problem Heading Razor bumps create …" at bounding box center [335, 244] width 166 height 307
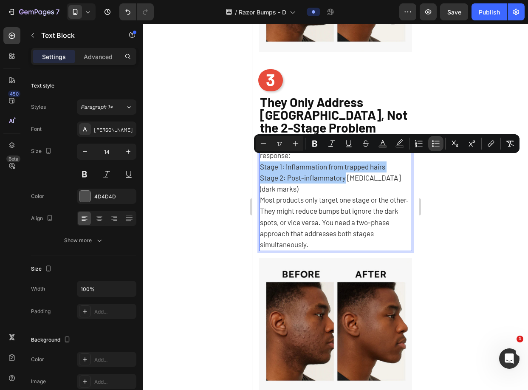
click at [433, 143] on icon "Editor contextual toolbar" at bounding box center [433, 144] width 2 height 2
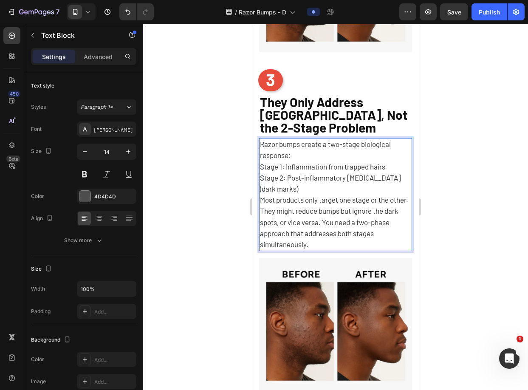
click at [358, 179] on span "Stage 2: Post-inflammatory hyperpigmentation (dark marks)" at bounding box center [330, 183] width 141 height 20
click at [363, 170] on p "Stage 1: Inflammation from trapped hairs Stage 2: Post-inflammatory hyperpigmen…" at bounding box center [335, 205] width 151 height 89
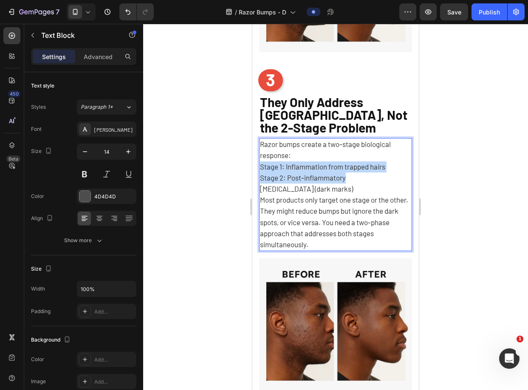
drag, startPoint x: 362, startPoint y: 169, endPoint x: 262, endPoint y: 159, distance: 100.7
click at [262, 161] on p "Stage 1: Inflammation from trapped hairs Stage 2: Post-inflammatory" at bounding box center [335, 172] width 151 height 22
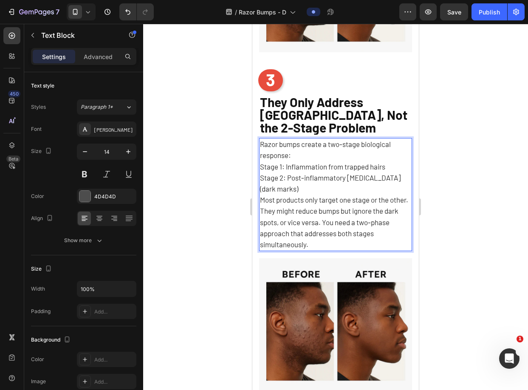
click at [366, 180] on p "Stage 1: Inflammation from trapped hairs Stage 2: Post-inflammatory hyperpigmen…" at bounding box center [335, 205] width 151 height 89
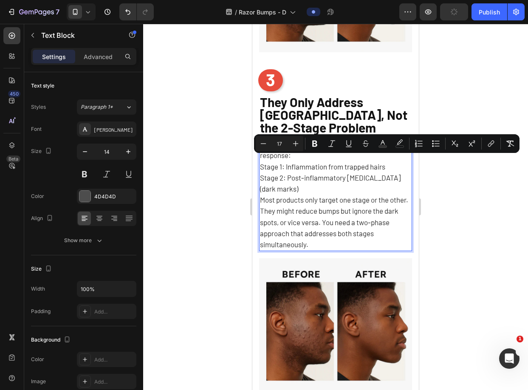
drag, startPoint x: 369, startPoint y: 184, endPoint x: 260, endPoint y: 158, distance: 111.8
click at [260, 161] on p "Stage 1: Inflammation from trapped hairs Stage 2: Post-inflammatory hyperpigmen…" at bounding box center [335, 205] width 151 height 89
click at [434, 145] on icon "Editor contextual toolbar" at bounding box center [435, 143] width 8 height 8
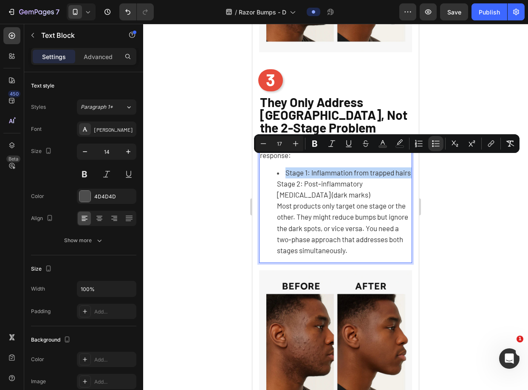
click at [350, 191] on span "Stage 2: Post-inflammatory hyperpigmentation (dark marks)" at bounding box center [323, 189] width 93 height 20
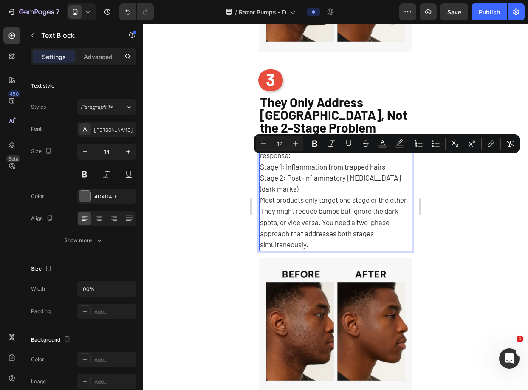
click at [378, 181] on p "Stage 1: Inflammation from trapped hairs Stage 2: Post-inflammatory hyperpigmen…" at bounding box center [335, 205] width 151 height 89
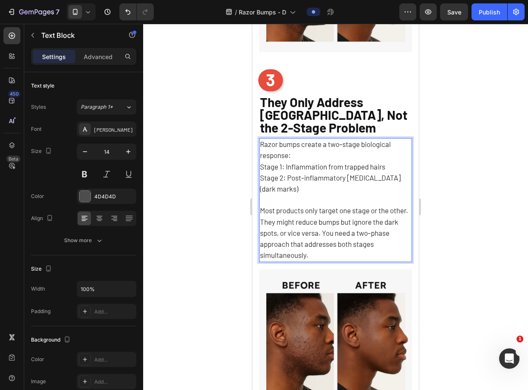
drag, startPoint x: 366, startPoint y: 185, endPoint x: 258, endPoint y: 161, distance: 111.3
click at [258, 161] on div "They Only Address Symptoms, Not the 2-Stage Problem Heading Razor bumps create …" at bounding box center [335, 249] width 166 height 317
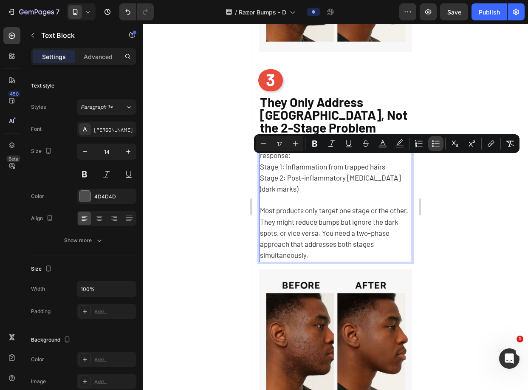
click at [433, 145] on icon "Editor contextual toolbar" at bounding box center [435, 143] width 8 height 8
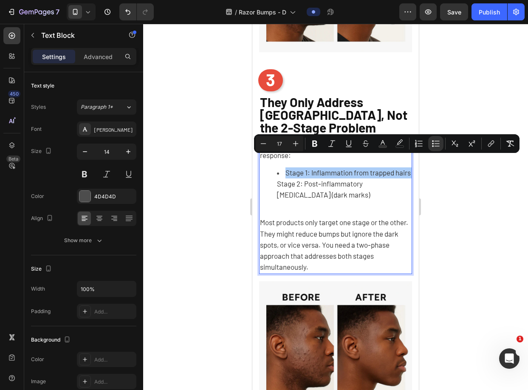
click at [430, 178] on div at bounding box center [335, 207] width 385 height 366
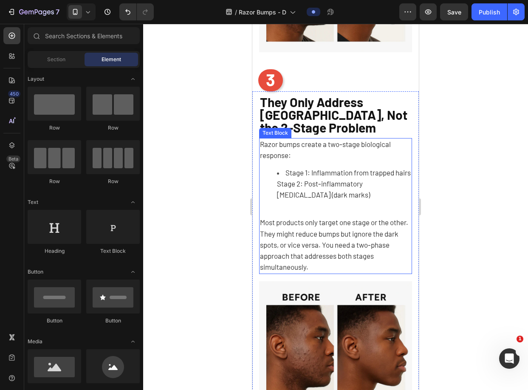
click at [277, 190] on span "Stage 2: Post-inflammatory hyperpigmentation (dark marks)" at bounding box center [323, 189] width 93 height 20
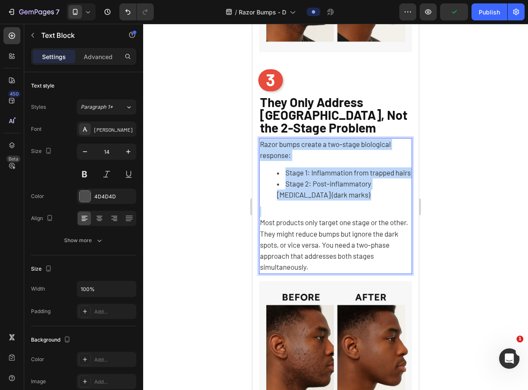
click at [340, 178] on li "Stage 1: Inflammation from trapped hairs" at bounding box center [344, 172] width 134 height 11
drag, startPoint x: 346, startPoint y: 190, endPoint x: 261, endPoint y: 160, distance: 90.1
click at [261, 160] on div "Razor bumps create a two-stage biological response: Stage 1: Inflammation from …" at bounding box center [335, 205] width 153 height 135
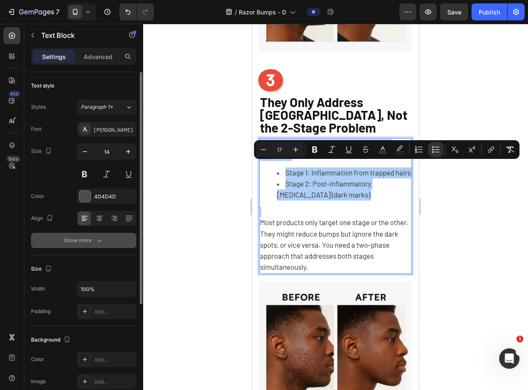
click at [95, 241] on icon "button" at bounding box center [99, 240] width 8 height 8
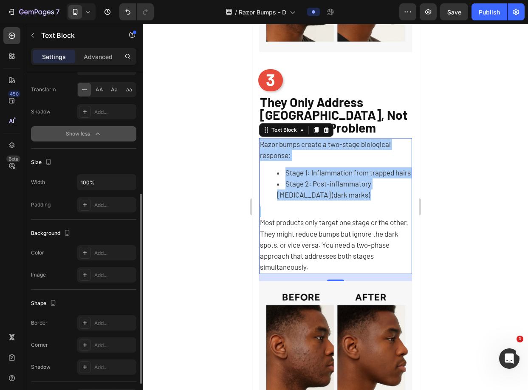
scroll to position [273, 0]
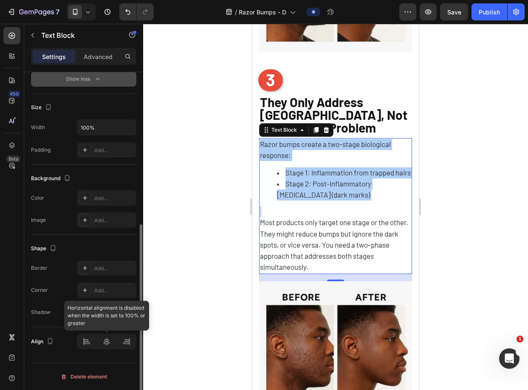
click at [89, 342] on div at bounding box center [106, 341] width 59 height 15
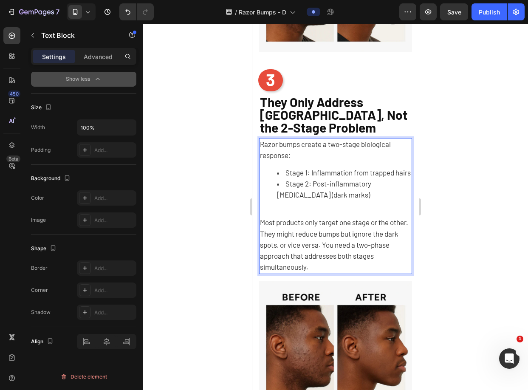
click at [344, 178] on li "Stage 1: Inflammation from trapped hairs" at bounding box center [344, 172] width 134 height 11
click at [355, 207] on div "Razor bumps create a two-stage biological response: Stage 1: Inflammation from …" at bounding box center [335, 205] width 153 height 135
click at [305, 178] on li "Stage 1: Inflammation from trapped hairs" at bounding box center [344, 172] width 134 height 11
click at [284, 178] on li "Stage 2: Post-inflammatory hyperpigmentation (dark marks)" at bounding box center [344, 189] width 134 height 22
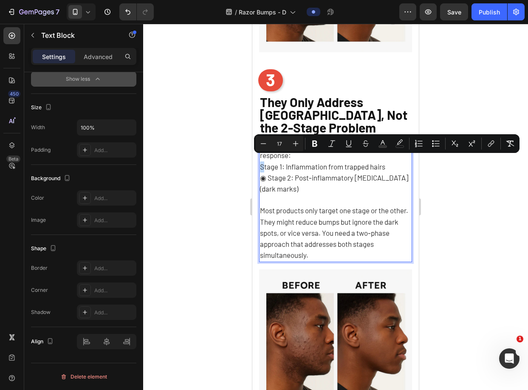
click at [262, 163] on span "Stage 1: Inflammation from trapped hairs" at bounding box center [322, 166] width 125 height 8
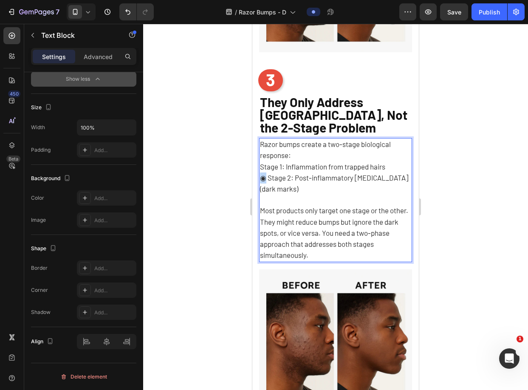
drag, startPoint x: 268, startPoint y: 172, endPoint x: 261, endPoint y: 171, distance: 6.8
click at [261, 173] on span "◉ Stage 2: Post-inflammatory hyperpigmentation (dark marks)" at bounding box center [334, 183] width 148 height 20
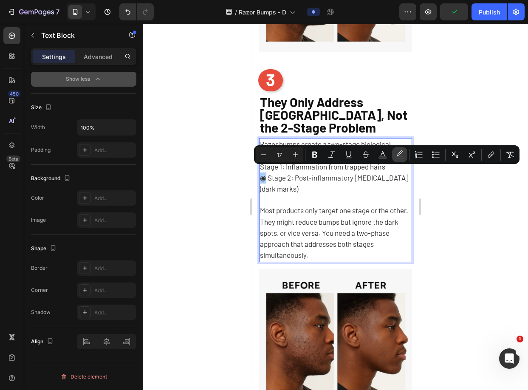
click at [397, 152] on icon "Editor contextual toolbar" at bounding box center [399, 154] width 8 height 8
type input "FFFFFF"
type input "0"
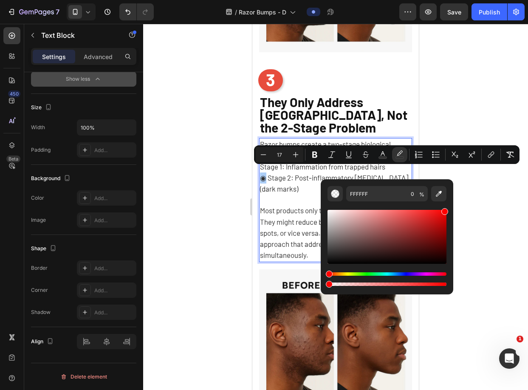
drag, startPoint x: 457, startPoint y: 194, endPoint x: 464, endPoint y: 187, distance: 9.6
click at [464, 0] on body "7 Version history / Razor Bumps - D Preview Save Publish 450 Beta Sections(18) …" at bounding box center [264, 0] width 528 height 0
type input "FF0000"
drag, startPoint x: 414, startPoint y: 195, endPoint x: 405, endPoint y: 193, distance: 10.1
click at [405, 193] on div "FF0000 0 %" at bounding box center [387, 193] width 82 height 15
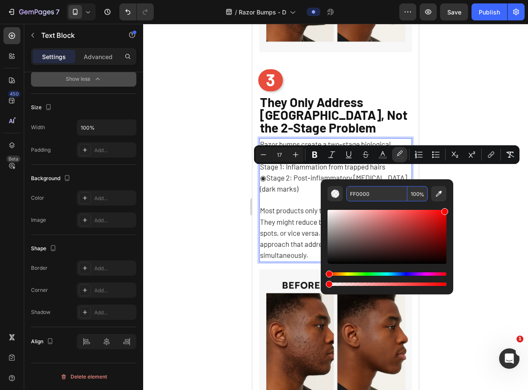
type input "100"
drag, startPoint x: 393, startPoint y: 212, endPoint x: 342, endPoint y: 209, distance: 51.5
click at [342, 210] on div "Editor contextual toolbar" at bounding box center [386, 237] width 119 height 54
type input "FFE0E0"
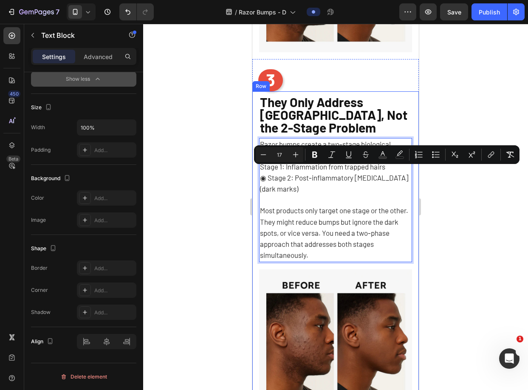
drag, startPoint x: 267, startPoint y: 171, endPoint x: 257, endPoint y: 171, distance: 9.4
click at [257, 171] on div "They Only Address Symptoms, Not the 2-Stage Problem Heading Razor bumps create …" at bounding box center [335, 249] width 166 height 317
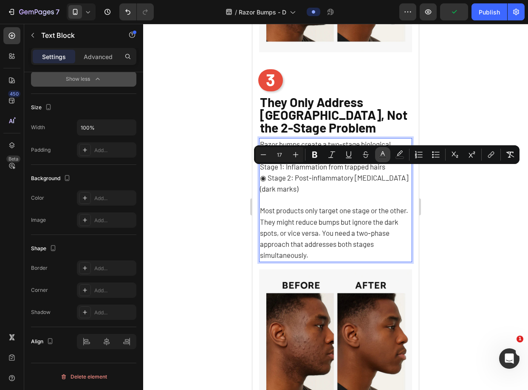
click at [388, 156] on button "color" at bounding box center [382, 154] width 15 height 15
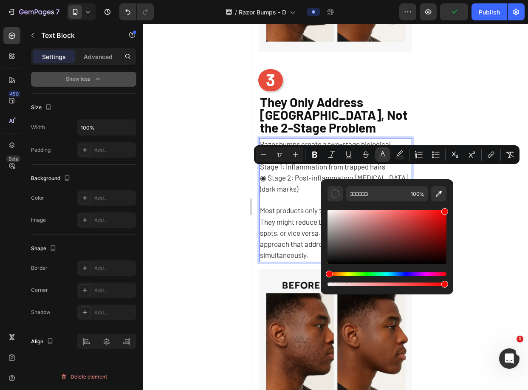
drag, startPoint x: 427, startPoint y: 217, endPoint x: 462, endPoint y: 194, distance: 41.8
click at [462, 0] on body "7 Version history / Razor Bumps - D Preview Publish 450 Beta Sections(18) Eleme…" at bounding box center [264, 0] width 528 height 0
type input "FF0000"
click at [464, 183] on div at bounding box center [335, 207] width 385 height 366
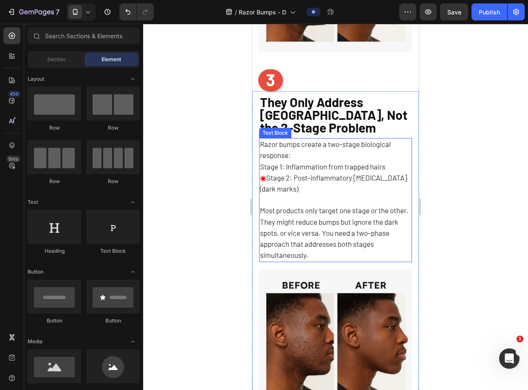
click at [264, 173] on span "◉" at bounding box center [263, 177] width 6 height 8
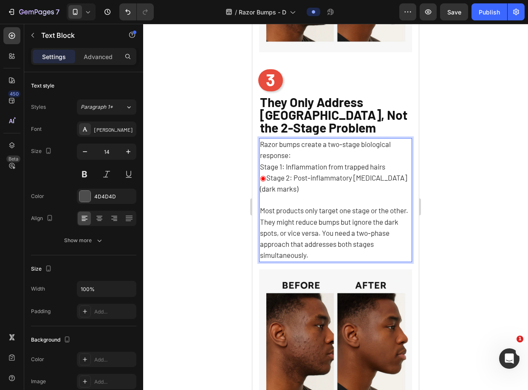
click at [268, 173] on span "Stage 2: Post-inflammatory hyperpigmentation (dark marks)" at bounding box center [333, 183] width 147 height 20
drag, startPoint x: 269, startPoint y: 173, endPoint x: 261, endPoint y: 173, distance: 8.5
click at [261, 173] on p "◉ Stage 2: Post-inflammatory hyperpigmentation (dark marks)" at bounding box center [335, 183] width 151 height 22
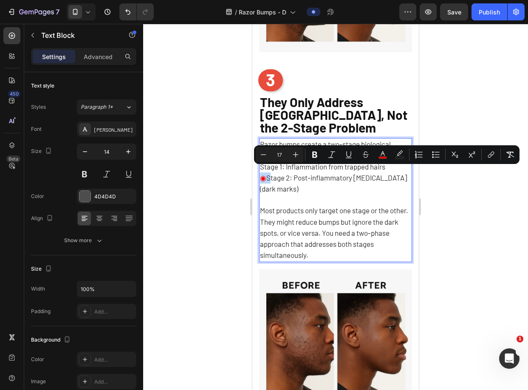
copy p "◉"
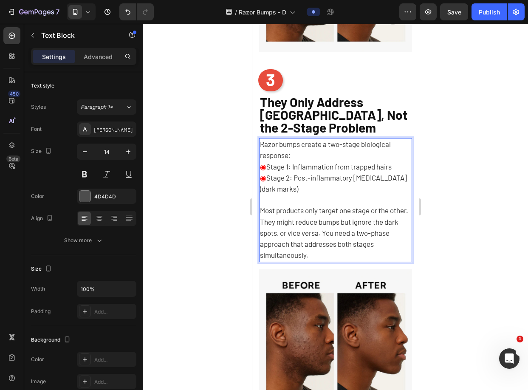
click at [467, 153] on div at bounding box center [335, 207] width 385 height 366
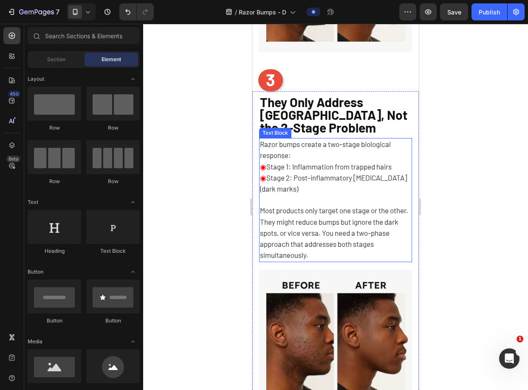
click at [311, 173] on span "Stage 2: Post-inflammatory hyperpigmentation (dark marks)" at bounding box center [333, 183] width 147 height 20
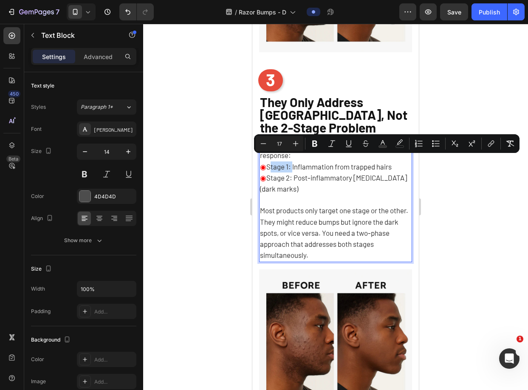
drag, startPoint x: 292, startPoint y: 163, endPoint x: 269, endPoint y: 161, distance: 23.4
click at [269, 162] on span "Stage 1: Inflammation from trapped hairs" at bounding box center [328, 166] width 125 height 8
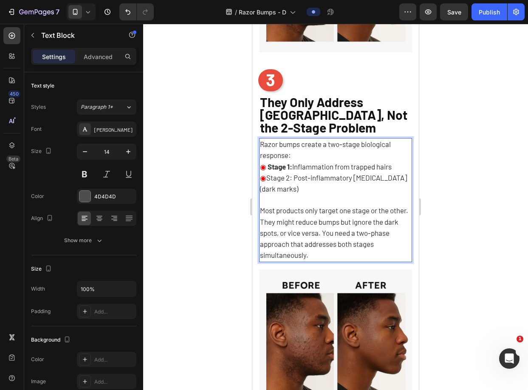
click at [279, 174] on span "Stage 2: Post-inflammatory hyperpigmentation (dark marks)" at bounding box center [333, 183] width 147 height 20
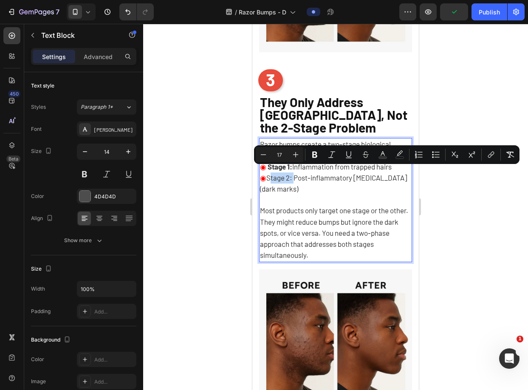
drag, startPoint x: 295, startPoint y: 173, endPoint x: 271, endPoint y: 172, distance: 24.6
click at [271, 173] on span "Stage 2: Post-inflammatory hyperpigmentation (dark marks)" at bounding box center [333, 183] width 147 height 20
click at [286, 173] on strong "Stage 2:" at bounding box center [281, 177] width 26 height 8
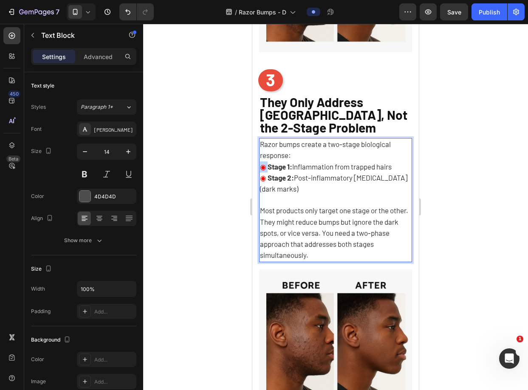
click at [262, 161] on p "◉ Stage 1: Inflammation from trapped hairs" at bounding box center [335, 166] width 151 height 11
click at [279, 173] on strong "Stage 2:" at bounding box center [281, 177] width 26 height 8
click at [307, 178] on p "◉ Stage 2: Post-inflammatory hyperpigmentation (dark marks)" at bounding box center [335, 183] width 151 height 22
click at [356, 150] on p "Razor bumps create a two-stage biological response:" at bounding box center [335, 150] width 151 height 22
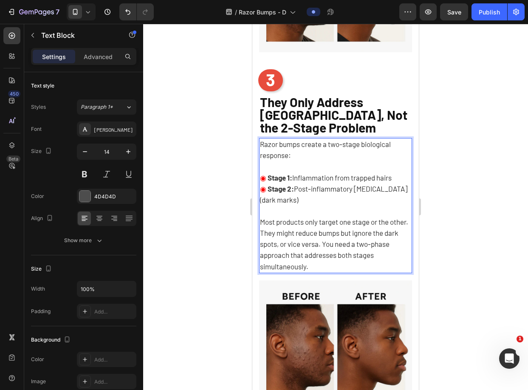
click at [471, 147] on div at bounding box center [335, 207] width 385 height 366
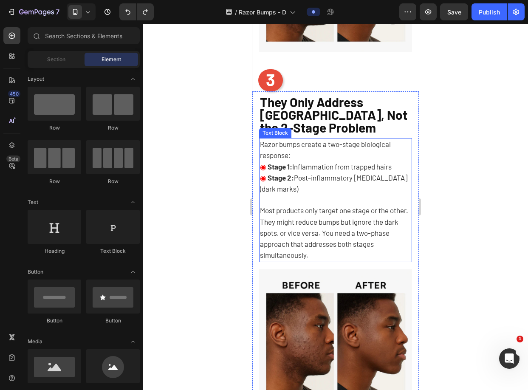
click at [355, 194] on p "Most products only target one stage or the other. They might reduce bumps but i…" at bounding box center [335, 227] width 151 height 66
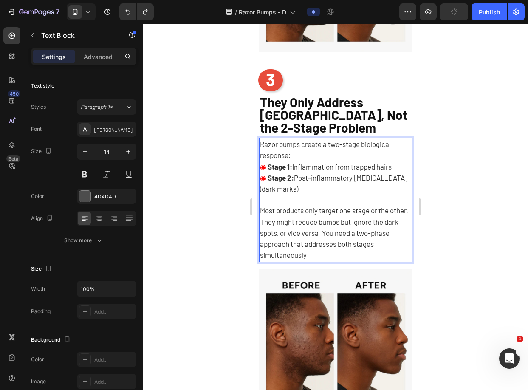
click at [357, 184] on span "Stage 2: Post-inflammatory hyperpigmentation (dark marks)" at bounding box center [333, 183] width 147 height 20
drag, startPoint x: 366, startPoint y: 183, endPoint x: 298, endPoint y: 172, distance: 69.3
click at [298, 172] on p "◉ Stage 2: Post-inflammatory hyperpigmentation (dark marks)" at bounding box center [335, 183] width 151 height 22
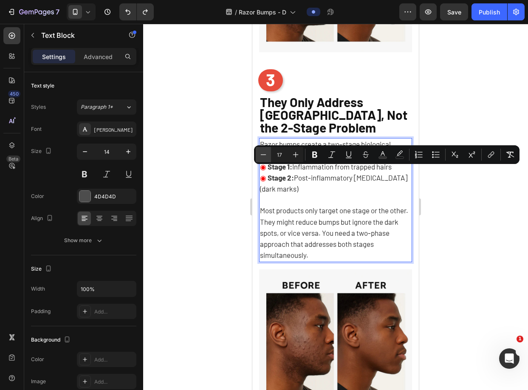
click at [264, 152] on icon "Editor contextual toolbar" at bounding box center [263, 154] width 8 height 8
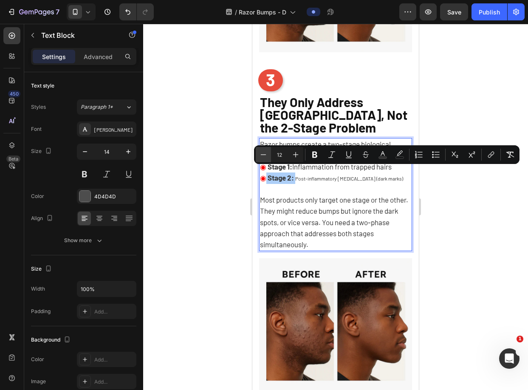
click at [264, 152] on icon "Editor contextual toolbar" at bounding box center [263, 154] width 8 height 8
type input "11"
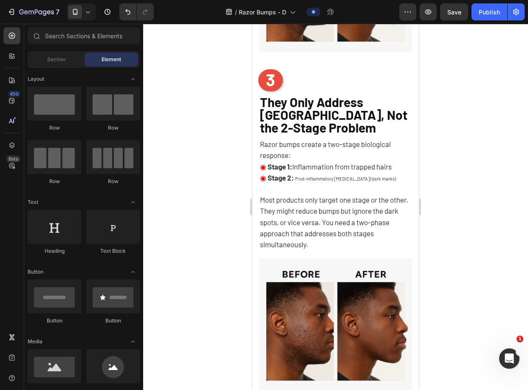
click at [433, 190] on div at bounding box center [335, 207] width 385 height 366
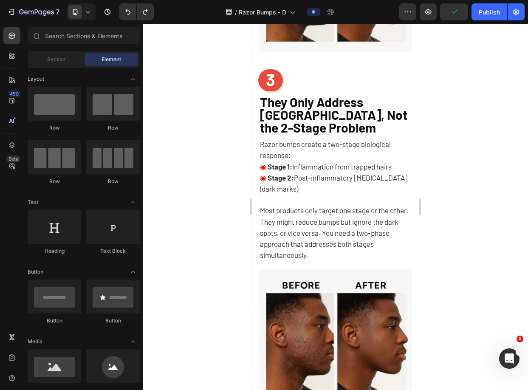
click at [449, 180] on div at bounding box center [335, 207] width 385 height 366
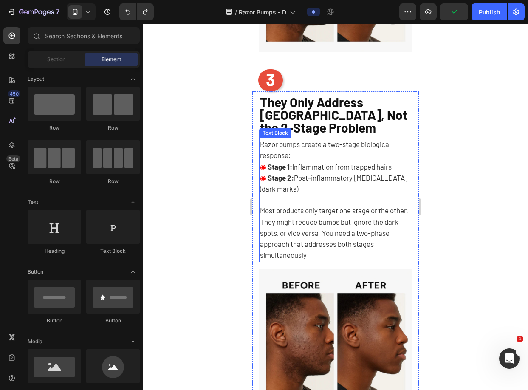
click at [364, 151] on p "Razor bumps create a two-stage biological response:" at bounding box center [335, 150] width 151 height 22
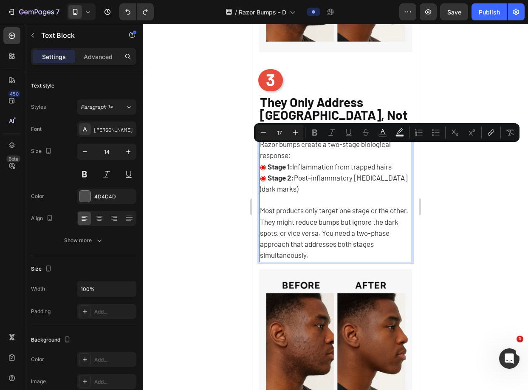
click at [353, 153] on p "Razor bumps create a two-stage biological response:" at bounding box center [335, 150] width 151 height 22
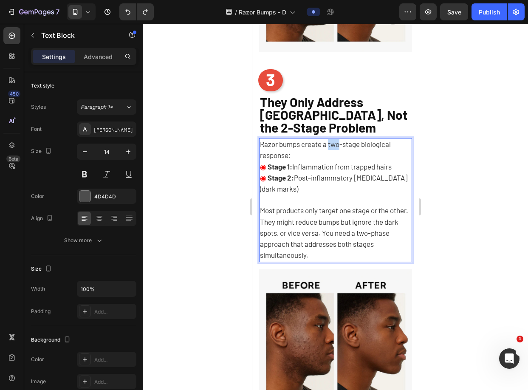
drag, startPoint x: 340, startPoint y: 140, endPoint x: 329, endPoint y: 139, distance: 11.5
click at [329, 140] on span "Razor bumps create a two-stage biological response:" at bounding box center [325, 150] width 131 height 20
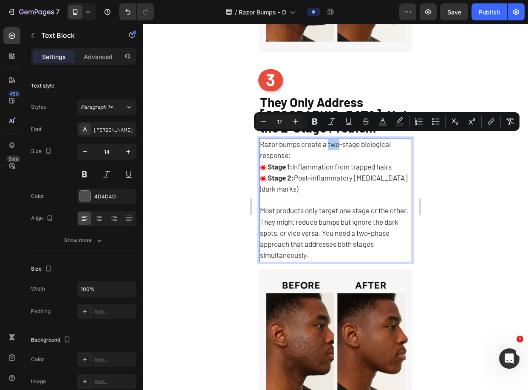
click at [471, 140] on div at bounding box center [335, 207] width 385 height 366
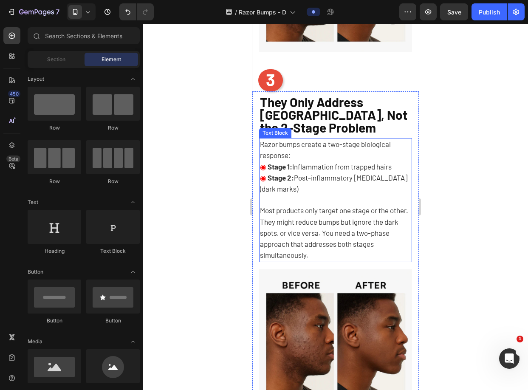
click at [321, 241] on span "Most products only target one stage or the other. They might reduce bumps but i…" at bounding box center [334, 232] width 148 height 53
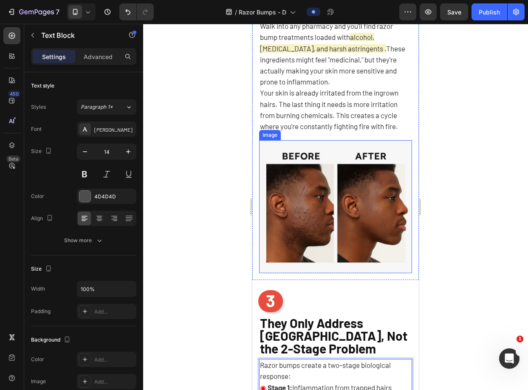
scroll to position [645, 0]
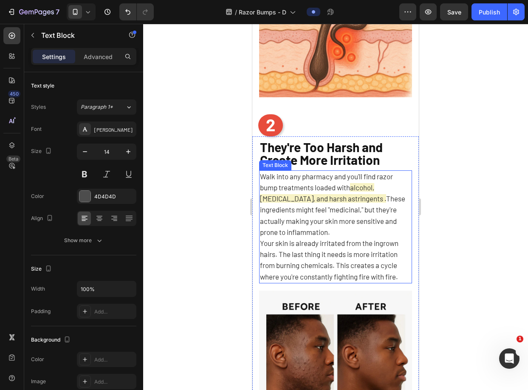
drag, startPoint x: 356, startPoint y: 188, endPoint x: 328, endPoint y: 196, distance: 29.6
click at [356, 188] on p "Walk into any pharmacy and you'll find razor bump treatments loaded with alcoho…" at bounding box center [335, 204] width 151 height 67
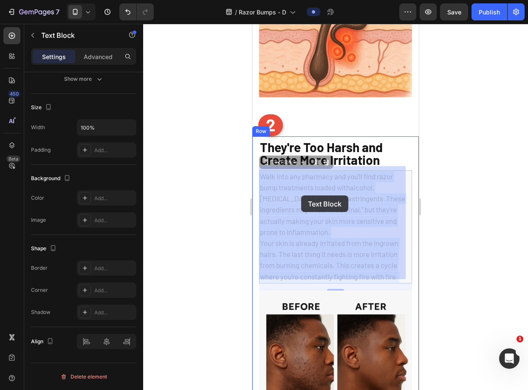
drag, startPoint x: 287, startPoint y: 195, endPoint x: 302, endPoint y: 195, distance: 14.9
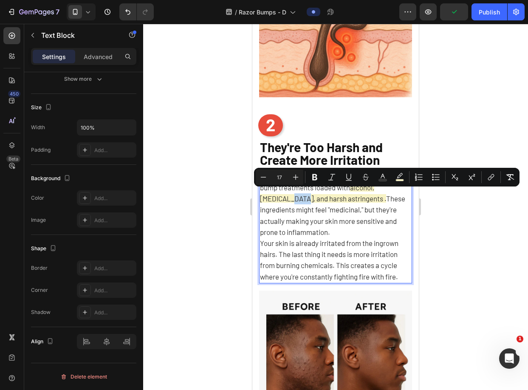
drag, startPoint x: 301, startPoint y: 194, endPoint x: 288, endPoint y: 194, distance: 13.6
click at [288, 194] on span "alcohol, [MEDICAL_DATA], and harsh astringents ." at bounding box center [323, 193] width 126 height 20
click at [296, 197] on span "alcohol, [MEDICAL_DATA], and harsh astringents ." at bounding box center [323, 193] width 126 height 20
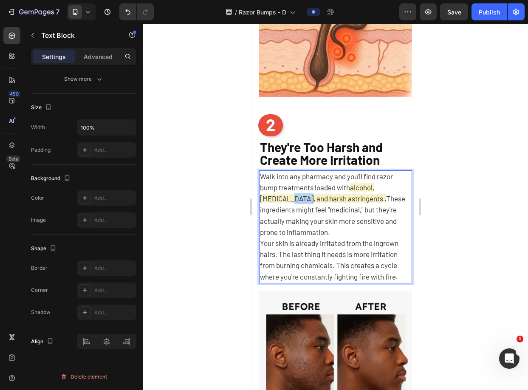
drag, startPoint x: 303, startPoint y: 196, endPoint x: 288, endPoint y: 196, distance: 15.3
click at [288, 196] on span "alcohol, [MEDICAL_DATA], and harsh astringents ." at bounding box center [323, 193] width 126 height 20
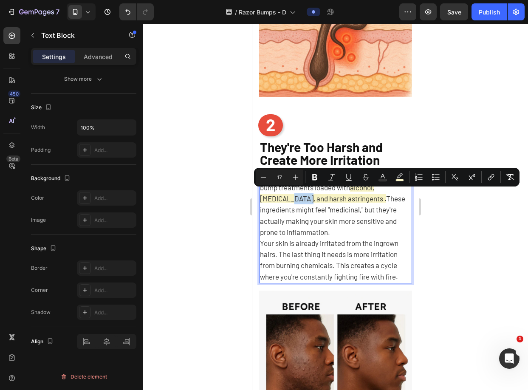
copy span "and"
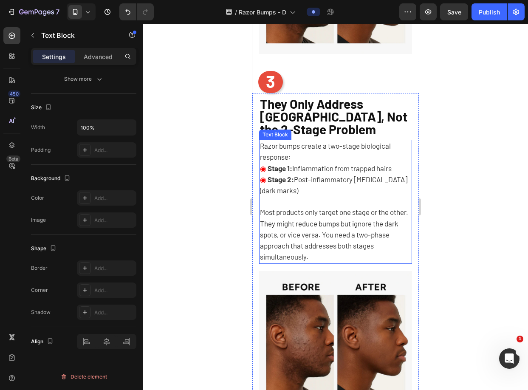
scroll to position [1117, 0]
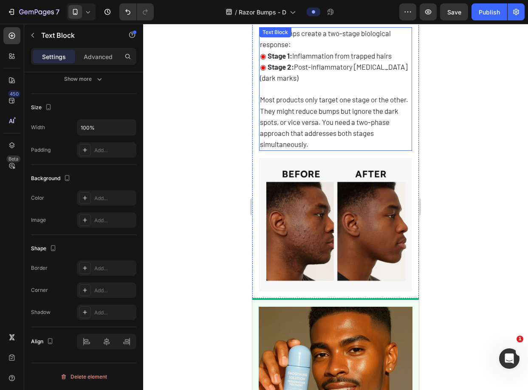
click at [356, 129] on span "Most products only target one stage or the other. They might reduce bumps but i…" at bounding box center [334, 121] width 148 height 53
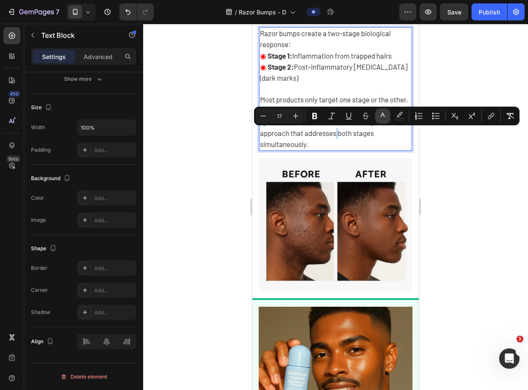
click at [381, 123] on button "color" at bounding box center [382, 115] width 15 height 15
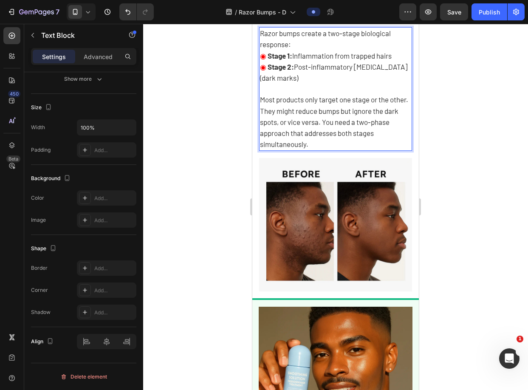
click at [386, 129] on span "Most products only target one stage or the other. They might reduce bumps but i…" at bounding box center [334, 121] width 148 height 53
drag, startPoint x: 383, startPoint y: 123, endPoint x: 312, endPoint y: 136, distance: 72.2
click at [312, 136] on span "Most products only target one stage or the other. They might reduce bumps but i…" at bounding box center [334, 121] width 148 height 53
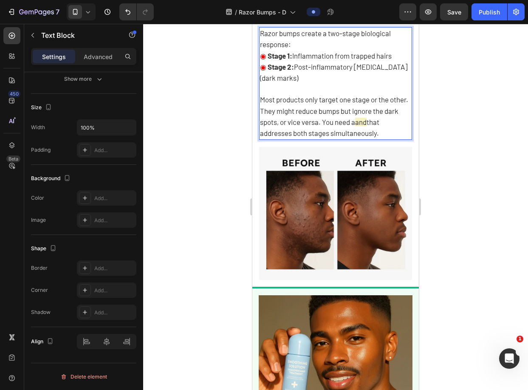
click at [384, 114] on span "Most products only target one stage or the other. They might reduce bumps but i…" at bounding box center [334, 110] width 148 height 31
drag, startPoint x: 387, startPoint y: 123, endPoint x: 393, endPoint y: 124, distance: 6.0
click at [366, 124] on span "and" at bounding box center [360, 122] width 11 height 8
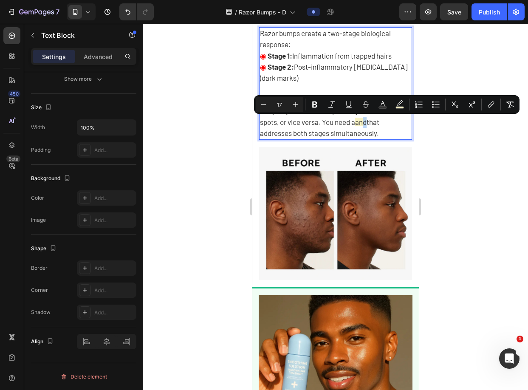
click at [366, 124] on span "and" at bounding box center [360, 122] width 11 height 8
drag, startPoint x: 386, startPoint y: 122, endPoint x: 396, endPoint y: 123, distance: 10.3
click at [366, 123] on span "and" at bounding box center [360, 122] width 11 height 8
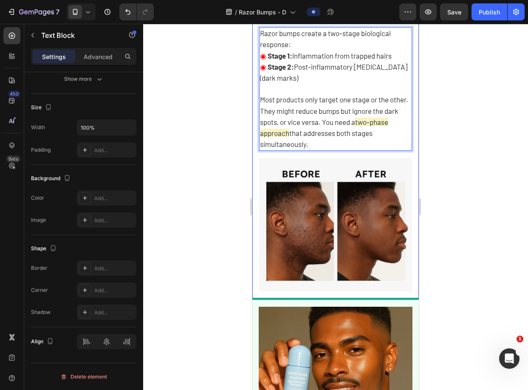
click at [461, 124] on div at bounding box center [335, 207] width 385 height 366
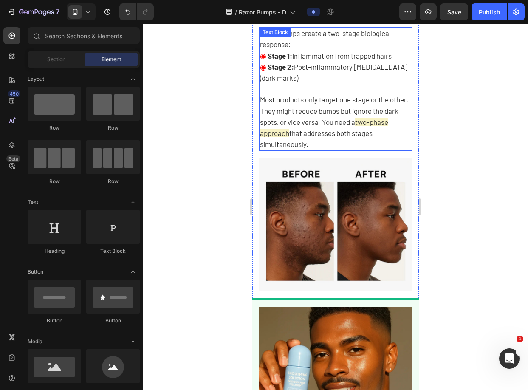
click at [384, 124] on span "two-phase approach" at bounding box center [324, 128] width 128 height 20
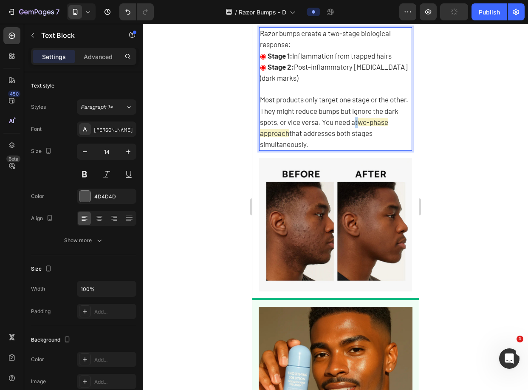
click at [383, 123] on span "Most products only target one stage or the other. They might reduce bumps but i…" at bounding box center [334, 110] width 148 height 31
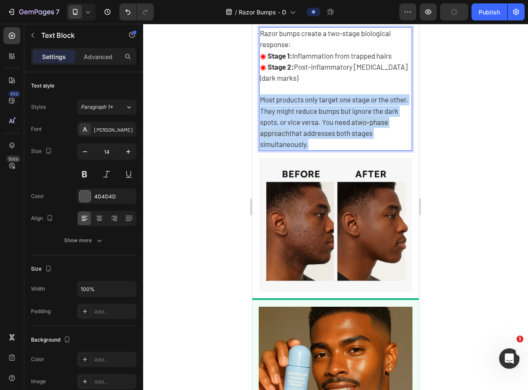
click at [383, 123] on span "Most products only target one stage or the other. They might reduce bumps but i…" at bounding box center [334, 110] width 148 height 31
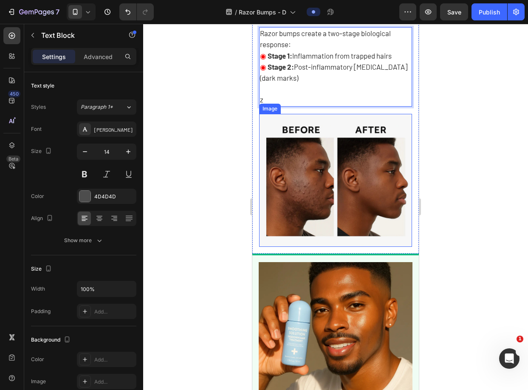
click at [449, 106] on div at bounding box center [335, 207] width 385 height 366
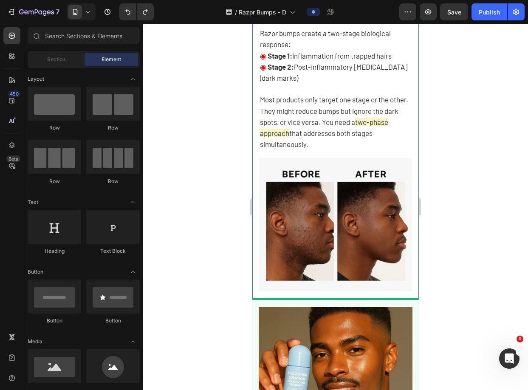
click at [405, 120] on div "Razor bumps create a two-stage biological response: ◉ Stage 1: Inflammation fro…" at bounding box center [335, 89] width 153 height 124
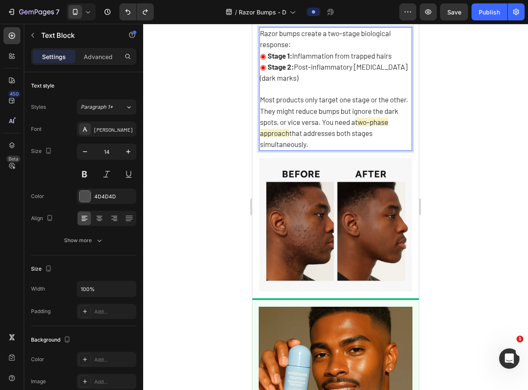
click at [384, 122] on span "two-phase approach" at bounding box center [324, 128] width 128 height 20
click at [397, 132] on p "Most products only target one stage or the other. They might reduce bumps but i…" at bounding box center [335, 117] width 151 height 66
click at [311, 133] on span "that addresses both stages simultaneously." at bounding box center [316, 139] width 113 height 20
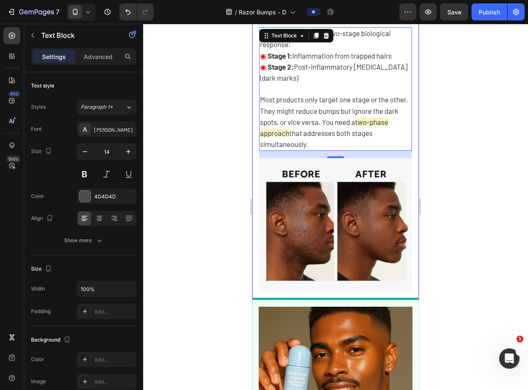
click at [461, 128] on div at bounding box center [335, 207] width 385 height 366
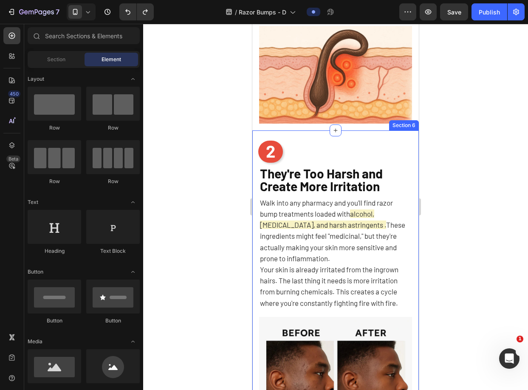
scroll to position [845, 0]
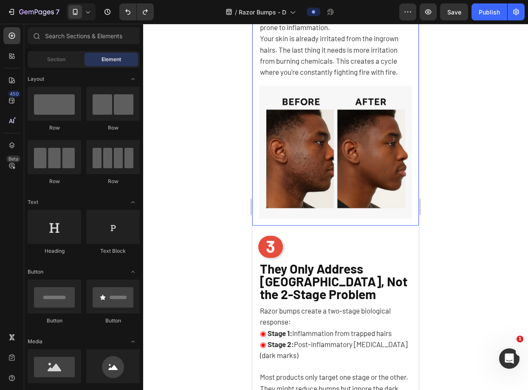
click at [403, 214] on div "They're Too Harsh and Create More Irritation Heading Walk into any pharmacy and…" at bounding box center [335, 79] width 166 height 294
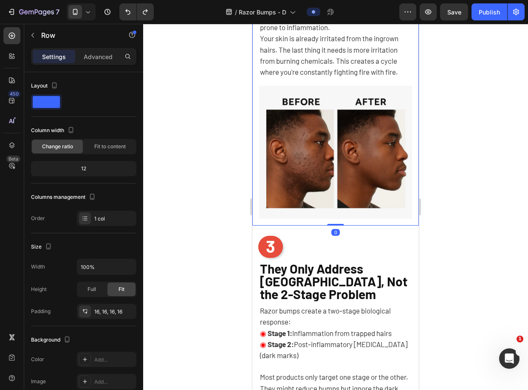
click at [101, 66] on div "Settings Advanced" at bounding box center [83, 60] width 119 height 24
click at [99, 64] on div "Settings Advanced" at bounding box center [83, 56] width 105 height 17
drag, startPoint x: 99, startPoint y: 56, endPoint x: 101, endPoint y: 62, distance: 6.5
click at [99, 56] on p "Advanced" at bounding box center [98, 56] width 29 height 9
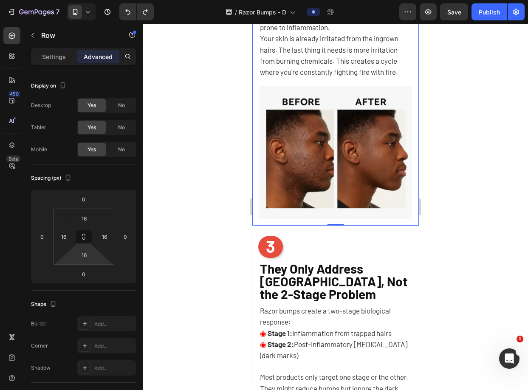
type input "0"
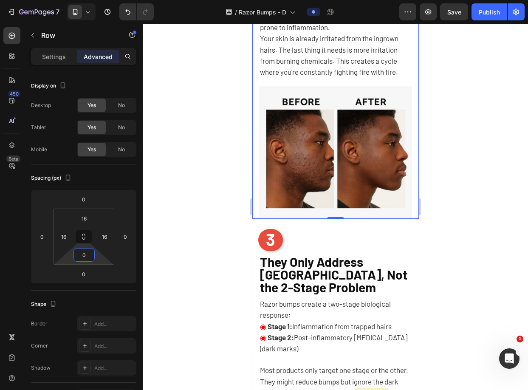
drag, startPoint x: 102, startPoint y: 278, endPoint x: 101, endPoint y: 285, distance: 6.8
click at [101, 0] on html "7 Version history / Razor Bumps - D Preview Save Publish 450 Beta Sections(18) …" at bounding box center [264, 0] width 528 height 0
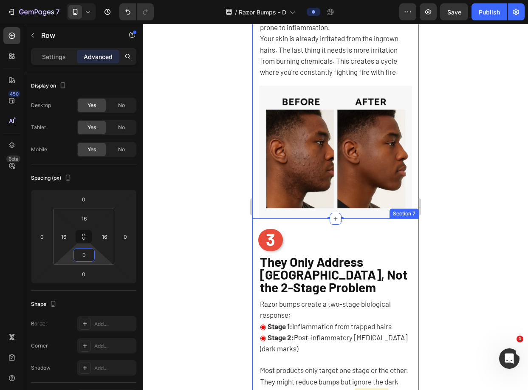
click at [366, 224] on div "3 Heading They Only Address Symptoms, Not the 2-Stage Problem Heading Razor bum…" at bounding box center [335, 394] width 166 height 350
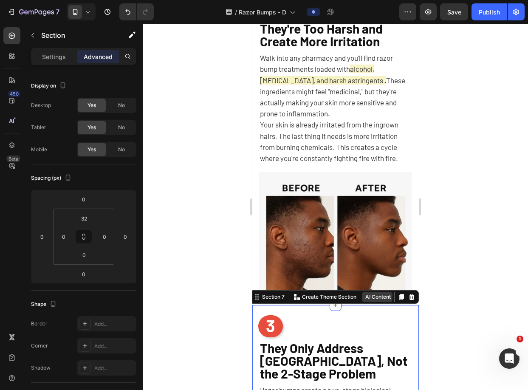
scroll to position [617, 0]
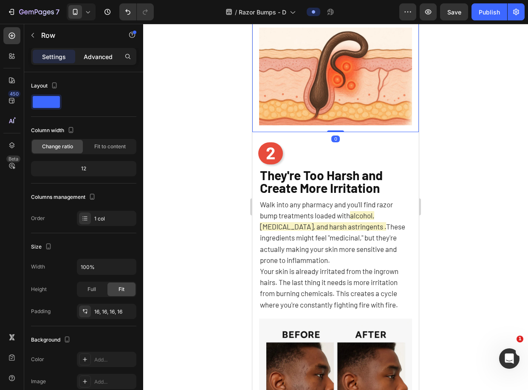
click at [84, 51] on div "Advanced" at bounding box center [98, 57] width 42 height 14
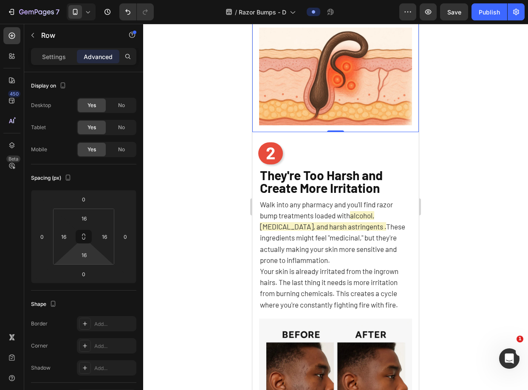
type input "0"
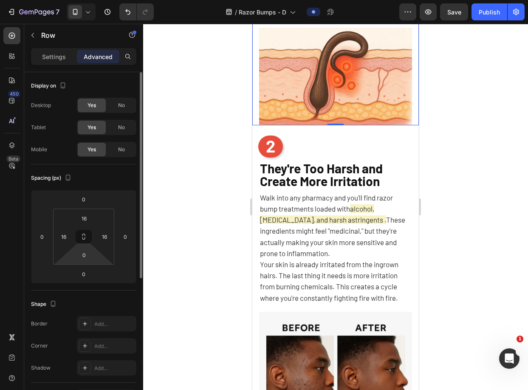
drag, startPoint x: 103, startPoint y: 278, endPoint x: 112, endPoint y: 300, distance: 23.8
click at [111, 0] on html "7 Version history / Razor Bumps - D Preview Save Publish 450 Beta Sections(18) …" at bounding box center [264, 0] width 528 height 0
click at [240, 210] on div at bounding box center [335, 207] width 385 height 366
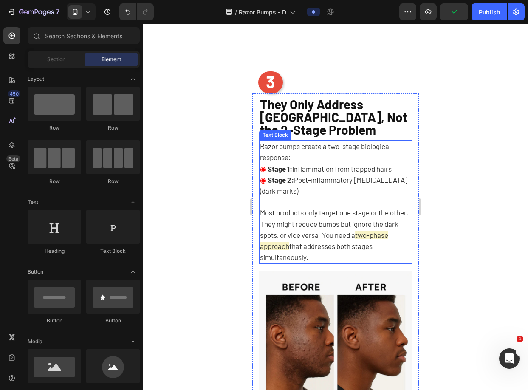
scroll to position [989, 0]
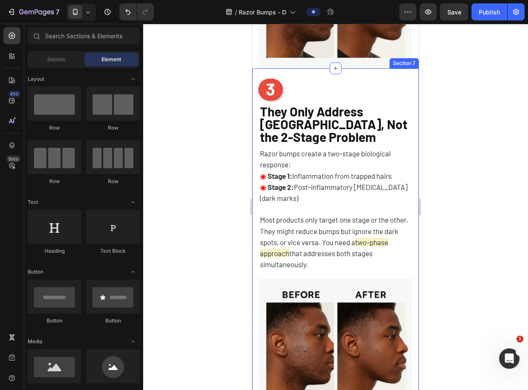
click at [392, 70] on div "3 Heading They Only Address Symptoms, Not the 2-Stage Problem Heading Razor bum…" at bounding box center [335, 243] width 166 height 350
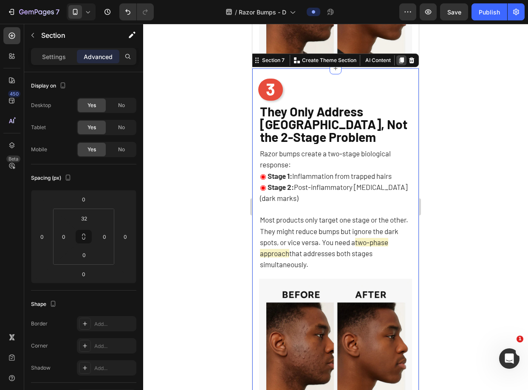
click at [399, 57] on icon at bounding box center [401, 60] width 5 height 6
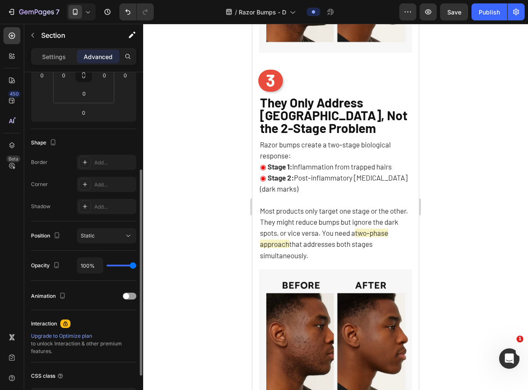
scroll to position [1342, 0]
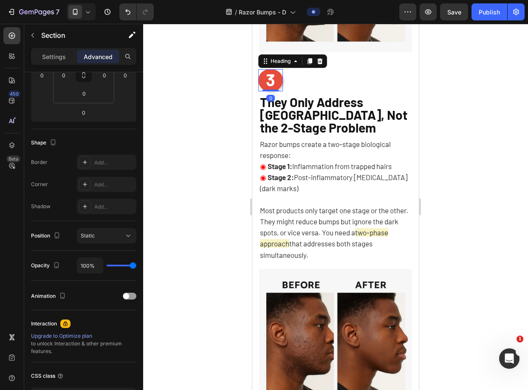
click at [271, 72] on span "3" at bounding box center [270, 79] width 9 height 20
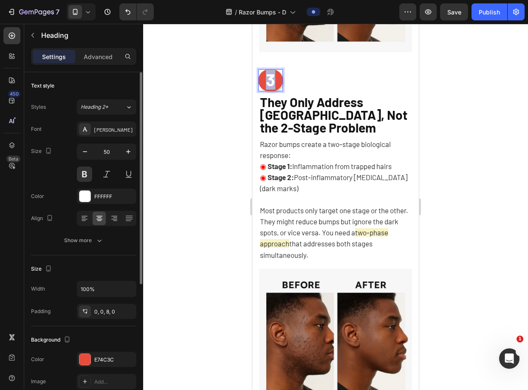
click at [272, 69] on span "3" at bounding box center [270, 79] width 9 height 20
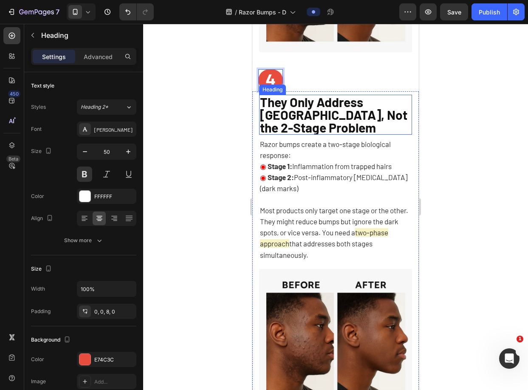
click at [340, 113] on span "They Only Address [GEOGRAPHIC_DATA], Not the 2-Stage Problem" at bounding box center [333, 114] width 147 height 41
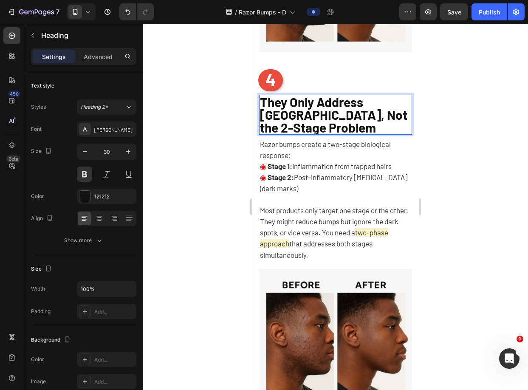
click at [299, 103] on span "They Only Address [GEOGRAPHIC_DATA], Not the 2-Stage Problem" at bounding box center [333, 114] width 147 height 41
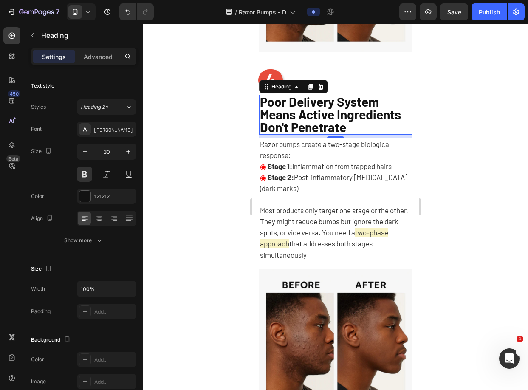
click at [471, 121] on div at bounding box center [335, 207] width 385 height 366
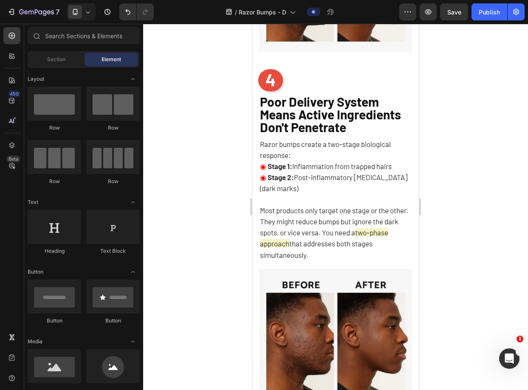
click at [350, 183] on span "Stage 2: Post-inflammatory hyperpigmentation (dark marks)" at bounding box center [333, 183] width 147 height 20
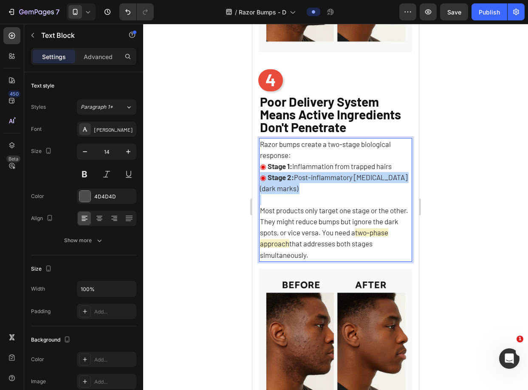
click at [350, 183] on span "Stage 2: Post-inflammatory hyperpigmentation (dark marks)" at bounding box center [333, 183] width 147 height 20
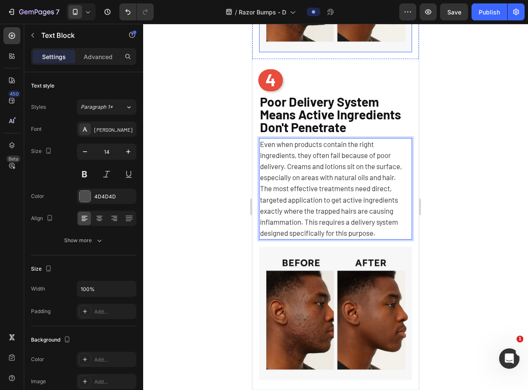
scroll to position [1113, 0]
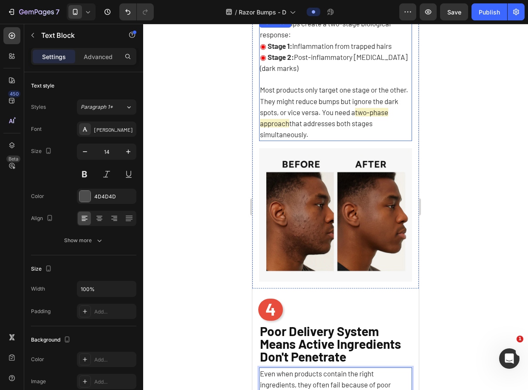
click at [359, 108] on span "Most products only target one stage or the other. They might reduce bumps but i…" at bounding box center [334, 100] width 148 height 31
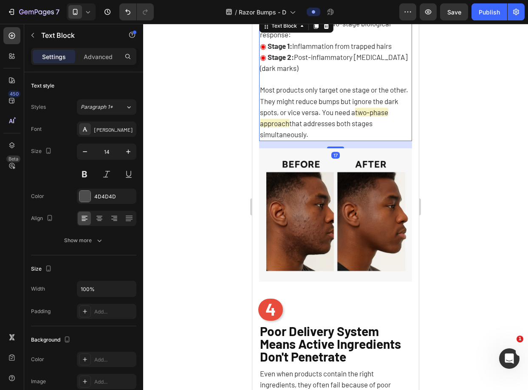
click at [388, 115] on span "two-phase approach" at bounding box center [324, 118] width 128 height 20
click at [386, 114] on span "two-phase approach" at bounding box center [324, 118] width 128 height 20
click at [350, 118] on p "Most products only target one stage or the other. They might reduce bumps but i…" at bounding box center [335, 107] width 151 height 66
drag, startPoint x: 309, startPoint y: 124, endPoint x: 279, endPoint y: 123, distance: 29.7
click at [278, 123] on span "two-phase approach" at bounding box center [324, 118] width 128 height 20
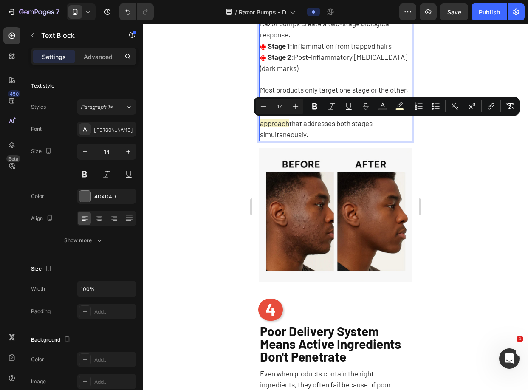
click at [279, 123] on span "two-phase approach" at bounding box center [324, 118] width 128 height 20
drag, startPoint x: 282, startPoint y: 123, endPoint x: 291, endPoint y: 126, distance: 9.8
click at [291, 126] on span "two-phase approach" at bounding box center [324, 118] width 128 height 20
copy span "app"
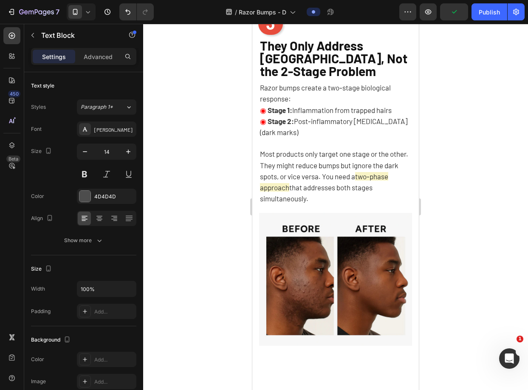
scroll to position [990, 0]
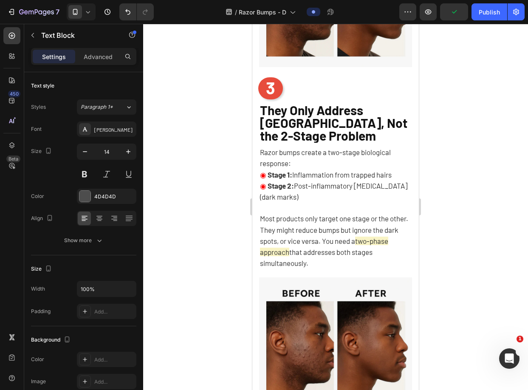
click at [351, 205] on p "Most products only target one stage or the other. They might reduce bumps but i…" at bounding box center [335, 236] width 151 height 66
click at [389, 229] on p "⁠⁠⁠⁠⁠⁠⁠ Most products only target one stage or the other. They might reduce bum…" at bounding box center [335, 236] width 151 height 66
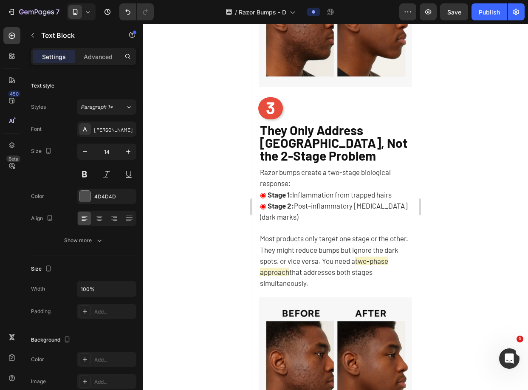
scroll to position [971, 0]
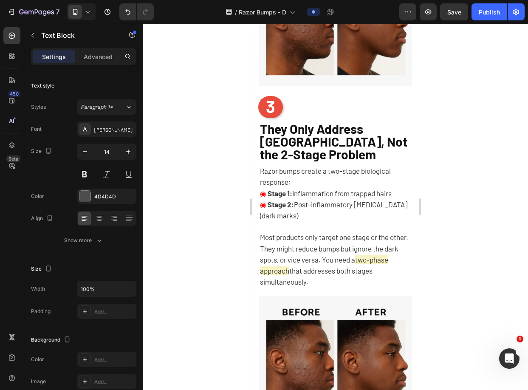
click at [285, 257] on span "Most products only target one stage or the other. They might reduce bumps but i…" at bounding box center [334, 248] width 148 height 31
drag, startPoint x: 279, startPoint y: 265, endPoint x: 311, endPoint y: 267, distance: 32.3
click at [311, 267] on p "Most products only target one stage or the other. They might reduce bumps but i…" at bounding box center [335, 254] width 151 height 66
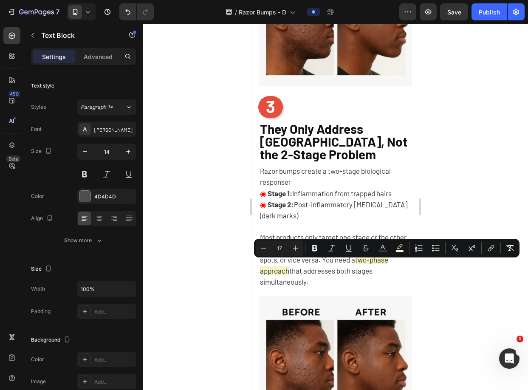
copy span "approach"
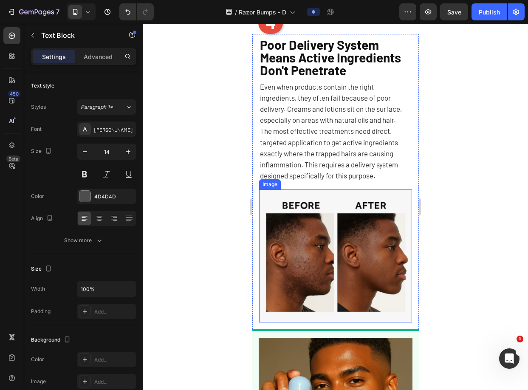
scroll to position [1309, 0]
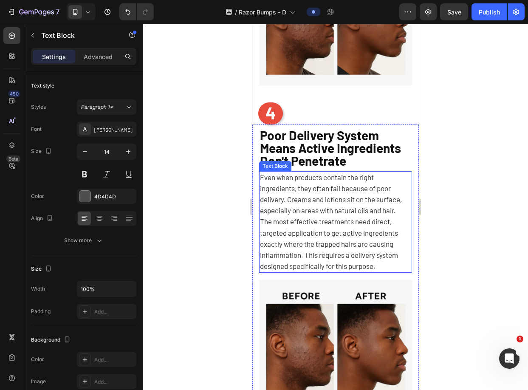
click at [316, 231] on p "The most effective treatments need direct, targeted application to get active i…" at bounding box center [335, 244] width 151 height 56
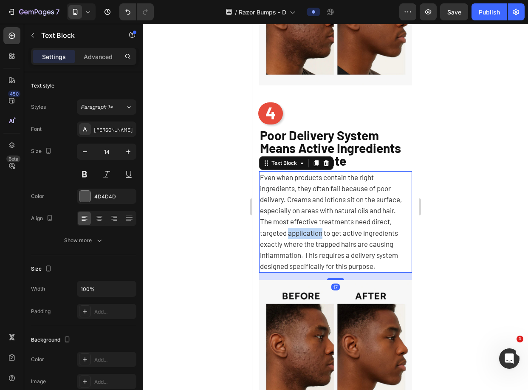
click at [316, 231] on p "The most effective treatments need direct, targeted application to get active i…" at bounding box center [335, 244] width 151 height 56
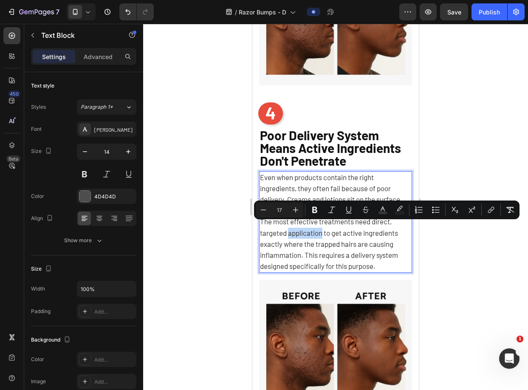
click at [319, 231] on span "The most effective treatments need direct, targeted application to get active i…" at bounding box center [329, 243] width 138 height 53
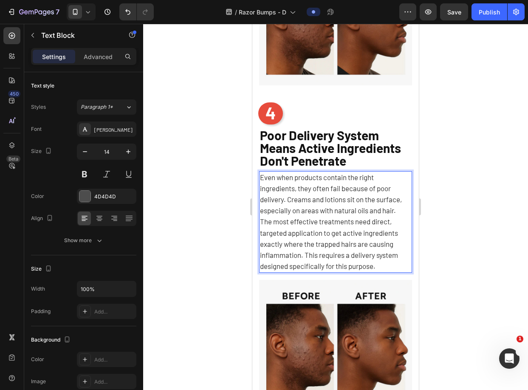
click at [319, 217] on span "The most effective treatments need direct, targeted application to get active i…" at bounding box center [329, 243] width 138 height 53
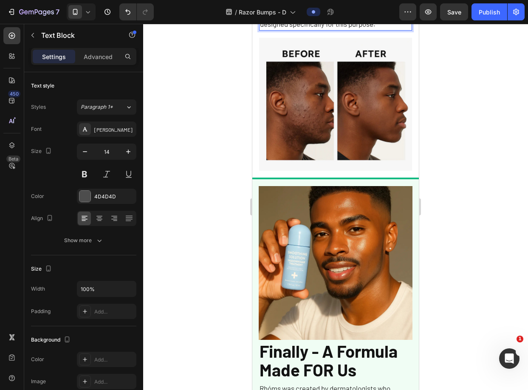
scroll to position [1400, 0]
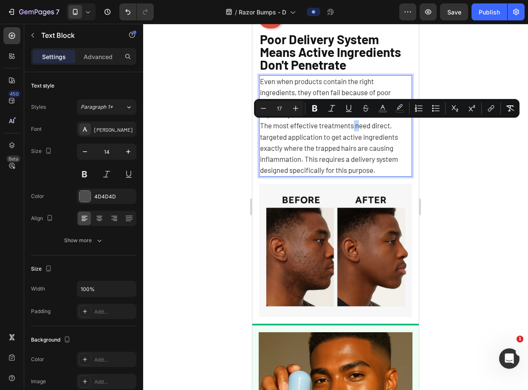
drag, startPoint x: 355, startPoint y: 126, endPoint x: 361, endPoint y: 127, distance: 5.1
click at [361, 127] on span "The most effective treatments need direct, targeted application to get active i…" at bounding box center [329, 147] width 138 height 53
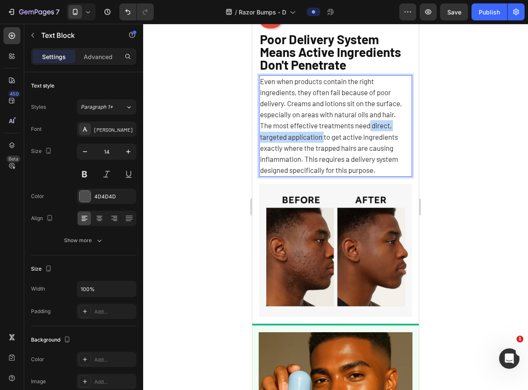
drag, startPoint x: 372, startPoint y: 127, endPoint x: 324, endPoint y: 141, distance: 49.5
click at [324, 141] on span "The most effective treatments need direct, targeted application to get active i…" at bounding box center [329, 147] width 138 height 53
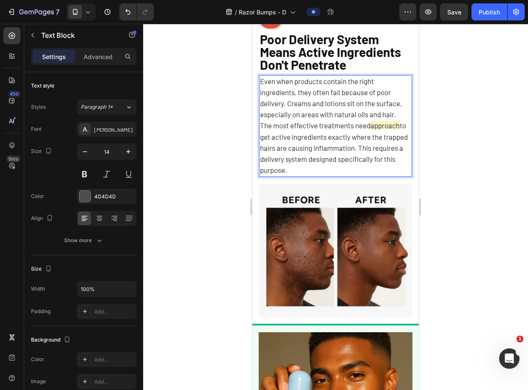
click at [375, 132] on p "The most effective treatments need approach to get active ingredients exactly w…" at bounding box center [335, 148] width 151 height 56
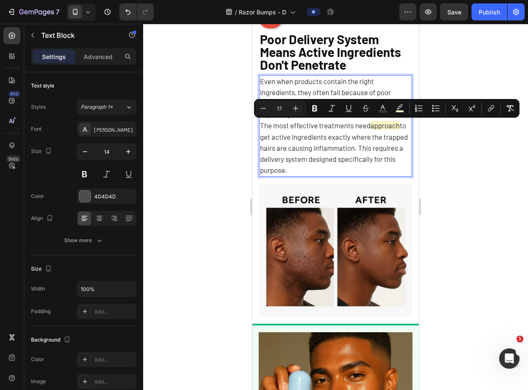
drag, startPoint x: 374, startPoint y: 124, endPoint x: 402, endPoint y: 127, distance: 28.2
click at [400, 127] on span "approach" at bounding box center [384, 125] width 29 height 8
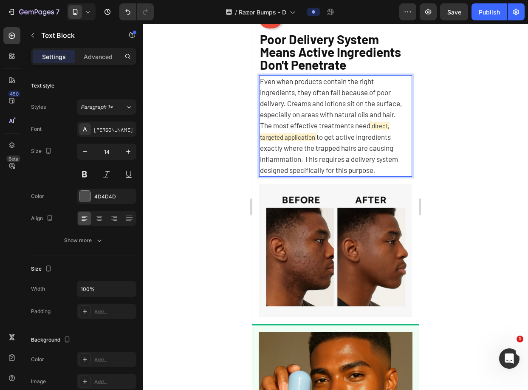
click at [441, 139] on div at bounding box center [335, 207] width 385 height 366
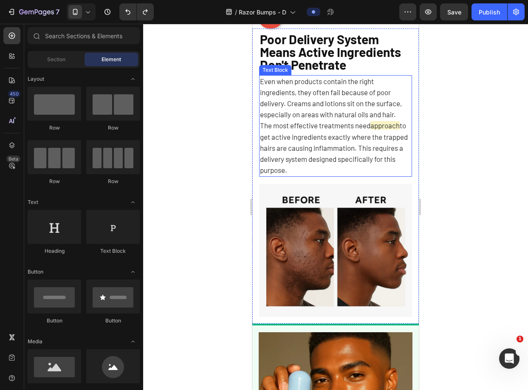
click at [367, 131] on p "The most effective treatments need approach to get active ingredients exactly w…" at bounding box center [335, 148] width 151 height 56
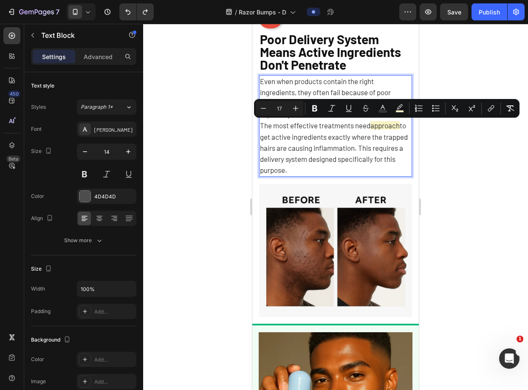
drag, startPoint x: 374, startPoint y: 127, endPoint x: 385, endPoint y: 127, distance: 11.0
click at [385, 127] on span "approach" at bounding box center [384, 125] width 29 height 8
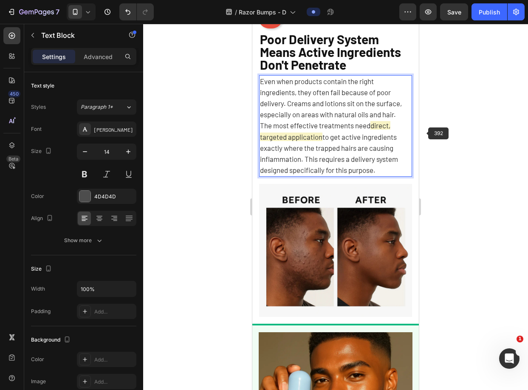
click at [424, 133] on div at bounding box center [335, 207] width 385 height 366
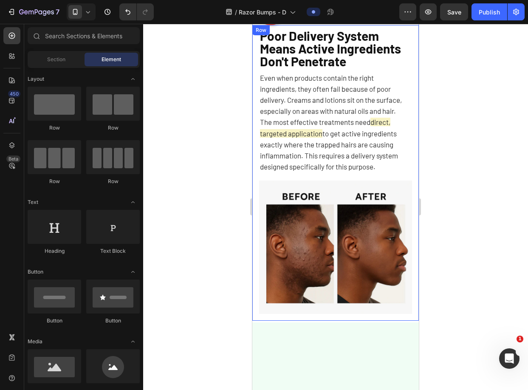
scroll to position [1299, 0]
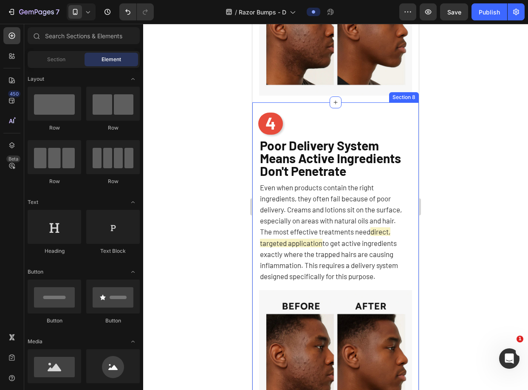
click at [410, 117] on div "4 Heading Poor Delivery System Means Active Ingredients Don't Penetrate Heading…" at bounding box center [335, 273] width 166 height 314
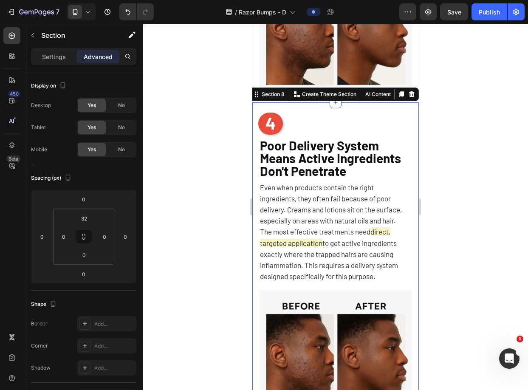
click at [399, 91] on icon at bounding box center [401, 94] width 5 height 6
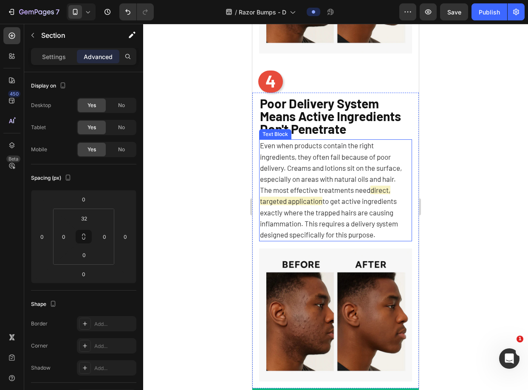
scroll to position [1664, 0]
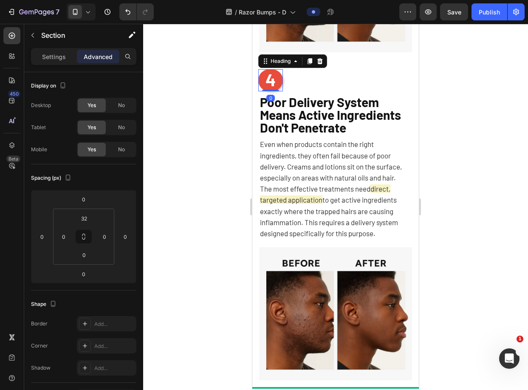
click at [268, 74] on span "4" at bounding box center [270, 79] width 10 height 20
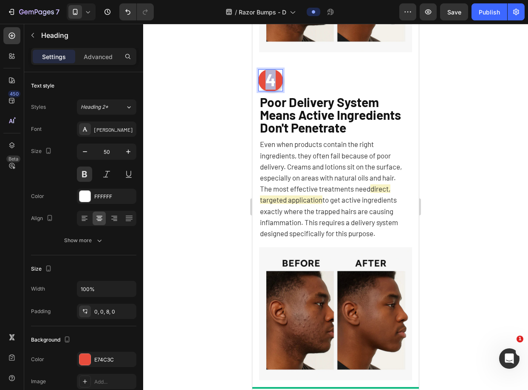
click at [271, 74] on span "4" at bounding box center [270, 79] width 10 height 20
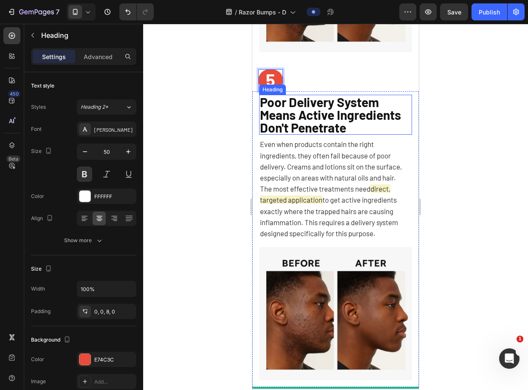
click at [340, 107] on span "Poor Delivery System Means Active Ingredients Don't Penetrate" at bounding box center [330, 114] width 141 height 41
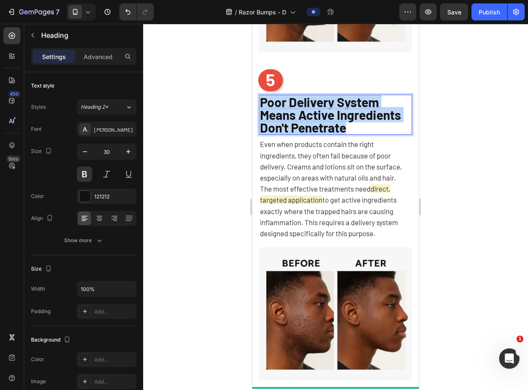
click at [352, 112] on span "Poor Delivery System Means Active Ingredients Don't Penetrate" at bounding box center [330, 114] width 141 height 41
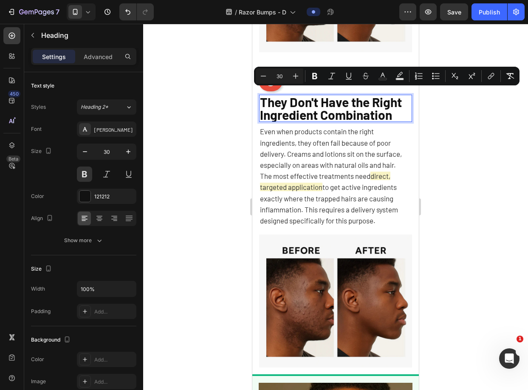
scroll to position [0, 0]
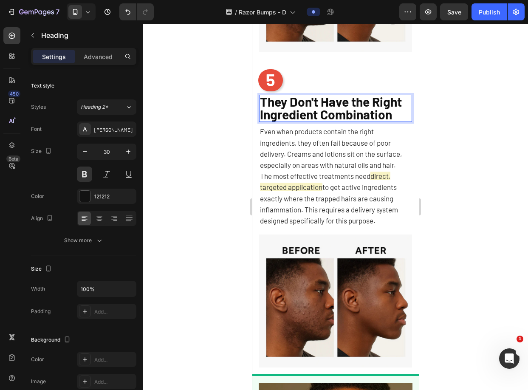
click at [435, 121] on div at bounding box center [335, 207] width 385 height 366
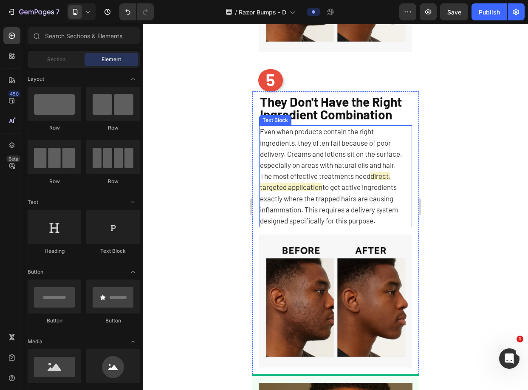
click at [350, 176] on p "The most effective treatments need direct, targeted application to get active i…" at bounding box center [335, 199] width 151 height 56
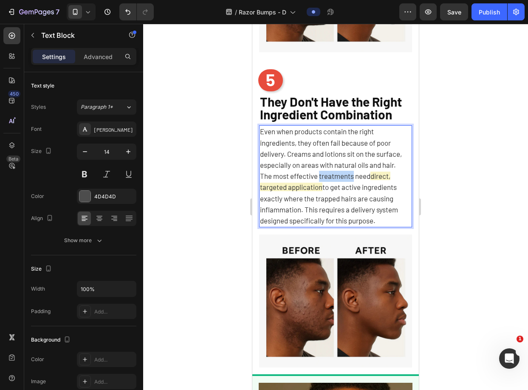
click at [350, 176] on p "The most effective treatments need direct, targeted application to get active i…" at bounding box center [335, 199] width 151 height 56
click at [358, 164] on p "Even when products contain the right ingredients, they often fail because of po…" at bounding box center [335, 148] width 151 height 45
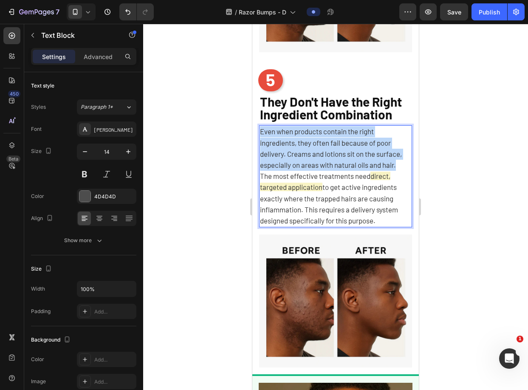
click at [358, 164] on p "Even when products contain the right ingredients, they often fail because of po…" at bounding box center [335, 148] width 151 height 45
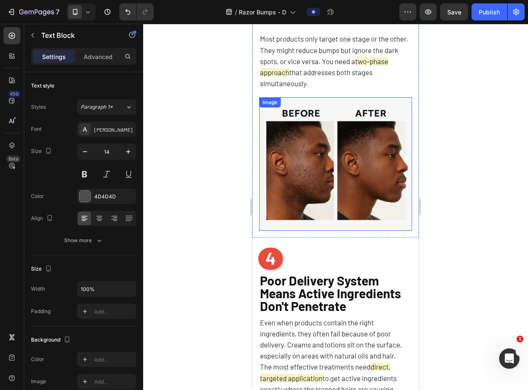
scroll to position [1020, 0]
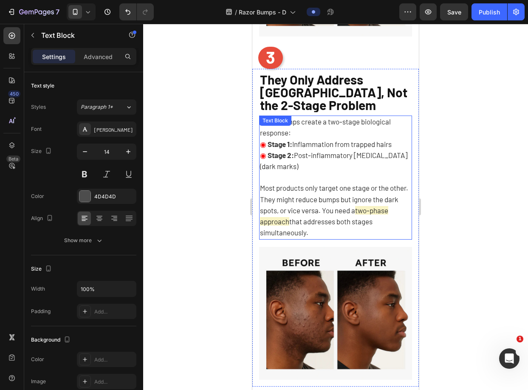
click at [319, 117] on span "Razor bumps create a two-stage biological response:" at bounding box center [325, 127] width 131 height 20
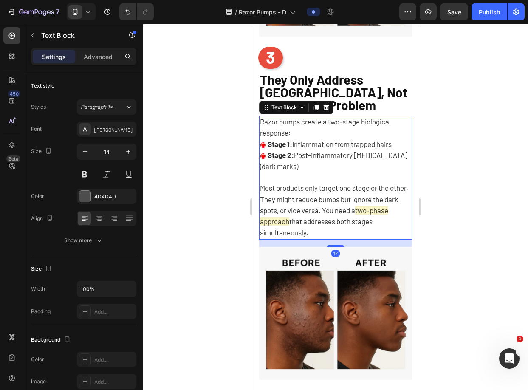
click at [292, 141] on strong "Stage 1:" at bounding box center [280, 144] width 25 height 8
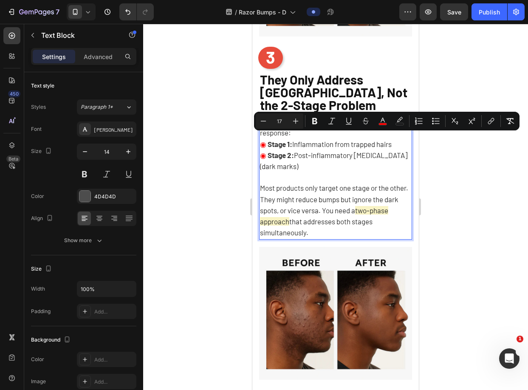
drag, startPoint x: 262, startPoint y: 138, endPoint x: 377, endPoint y: 163, distance: 117.3
click at [377, 163] on div "Razor bumps create a two-stage biological response: ◉ Stage 1: Inflammation fro…" at bounding box center [335, 178] width 153 height 124
copy div "◉ Stage 1: Inflammation from trapped hairs ◉ Stage 2: Post-inflammatory hyperpi…"
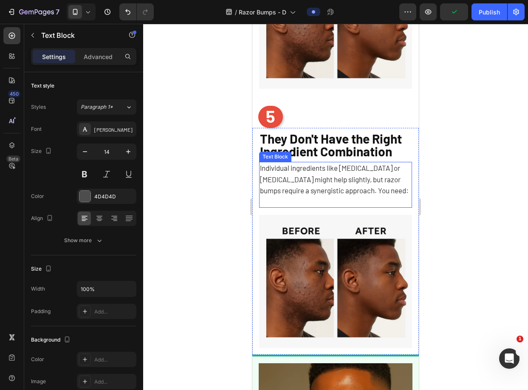
scroll to position [1627, 0]
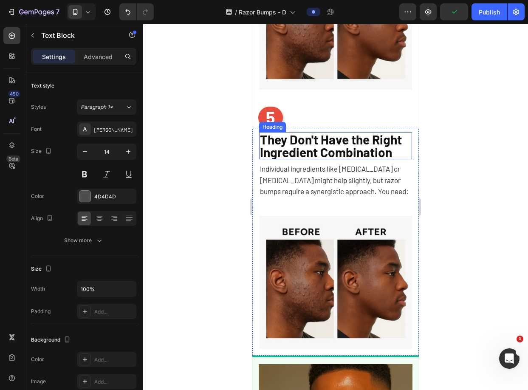
click at [343, 164] on span "Individual ingredients like salicylic acid or tea tree oil might help slightly,…" at bounding box center [334, 179] width 149 height 31
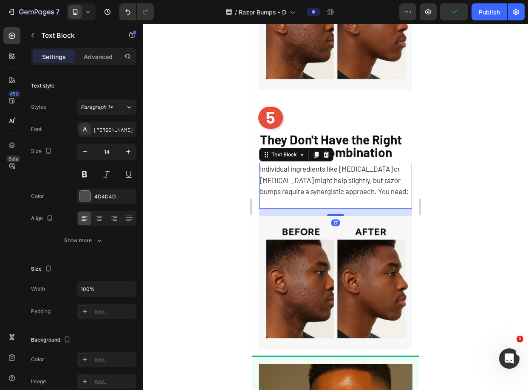
click at [360, 175] on span "Individual ingredients like salicylic acid or tea tree oil might help slightly,…" at bounding box center [334, 179] width 149 height 31
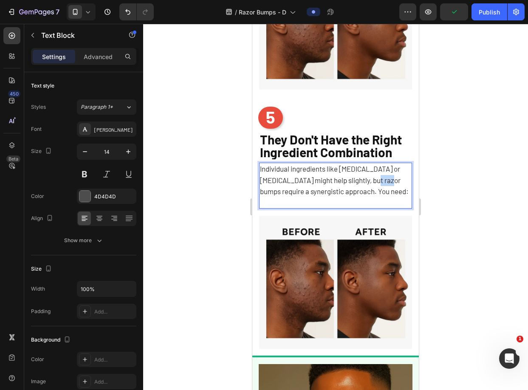
drag, startPoint x: 360, startPoint y: 175, endPoint x: 379, endPoint y: 181, distance: 19.7
click at [360, 175] on span "Individual ingredients like salicylic acid or tea tree oil might help slightly,…" at bounding box center [334, 179] width 149 height 31
click at [389, 189] on p "Individual ingredients like salicylic acid or tea tree oil might help slightly,…" at bounding box center [335, 180] width 151 height 34
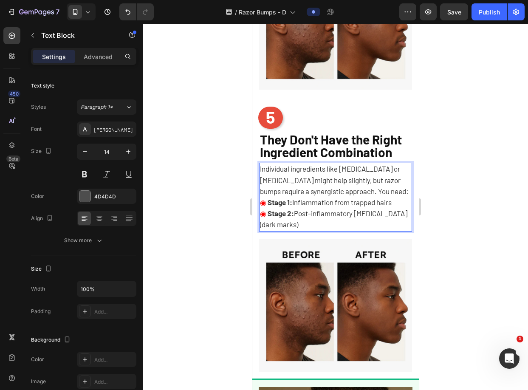
click at [376, 217] on p "◉ Stage 2: Post-inflammatory hyperpigmentation (dark marks)" at bounding box center [335, 219] width 151 height 22
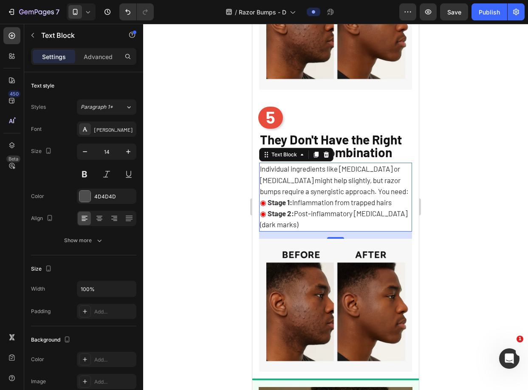
click at [352, 209] on span "Stage 2: Post-inflammatory hyperpigmentation (dark marks)" at bounding box center [333, 219] width 147 height 20
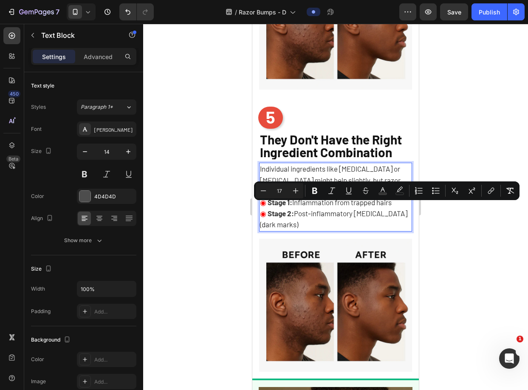
click at [390, 219] on p "◉ Stage 2: Post-inflammatory hyperpigmentation (dark marks)" at bounding box center [335, 219] width 151 height 22
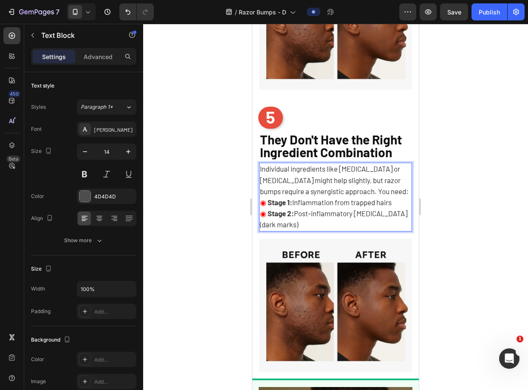
drag, startPoint x: 398, startPoint y: 197, endPoint x: 269, endPoint y: 200, distance: 129.1
click at [269, 200] on p "◉ Stage 1: Inflammation from trapped hairs" at bounding box center [335, 202] width 151 height 11
click at [342, 198] on strong "Gentle exfoliation to release trapped hairs" at bounding box center [334, 202] width 132 height 8
drag, startPoint x: 324, startPoint y: 197, endPoint x: 403, endPoint y: 197, distance: 79.0
click at [403, 197] on p "◉ Gentle exfoliation to release trapped hairs" at bounding box center [335, 202] width 151 height 11
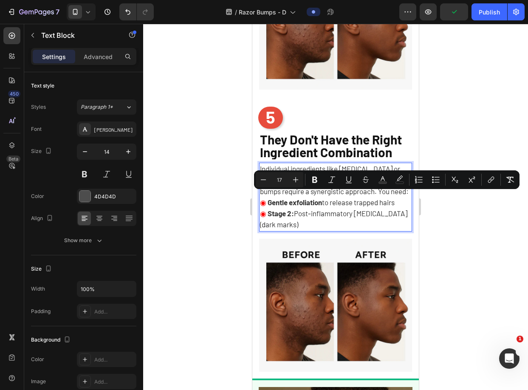
click at [388, 208] on p "◉ Stage 2: Post-inflammatory hyperpigmentation (dark marks)" at bounding box center [335, 219] width 151 height 22
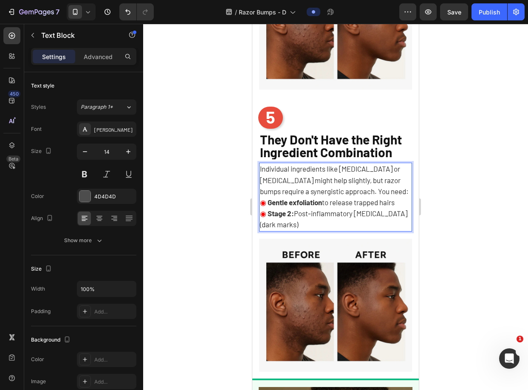
drag, startPoint x: 375, startPoint y: 219, endPoint x: 297, endPoint y: 211, distance: 78.6
click at [297, 211] on p "◉ Stage 2: Post-inflammatory hyperpigmentation (dark marks)" at bounding box center [335, 219] width 151 height 22
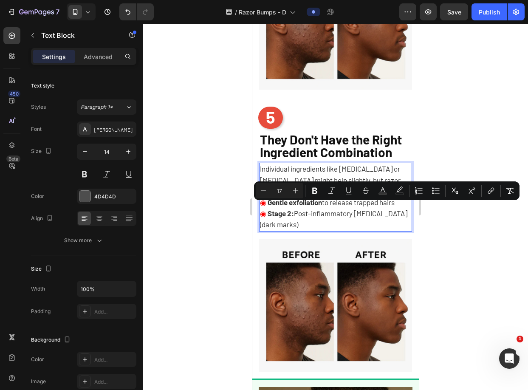
click at [296, 211] on span "Stage 2: Post-inflammatory hyperpigmentation (dark marks)" at bounding box center [333, 219] width 147 height 20
click at [356, 216] on span "Stage 2: Post-inflammatory hyperpigmentation (dark marks)" at bounding box center [333, 219] width 147 height 20
drag, startPoint x: 364, startPoint y: 218, endPoint x: 270, endPoint y: 207, distance: 94.9
click at [270, 208] on p "◉ Stage 2: Post-inflammatory hyperpigmentation (dark marks)" at bounding box center [335, 219] width 151 height 22
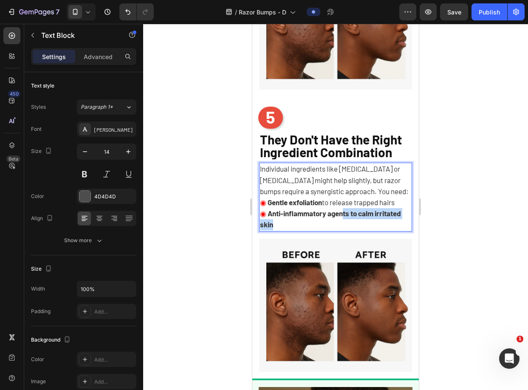
drag, startPoint x: 371, startPoint y: 215, endPoint x: 346, endPoint y: 212, distance: 24.8
click at [346, 212] on p "◉ Anti-inflammatory agents to calm irritated skin" at bounding box center [335, 219] width 151 height 22
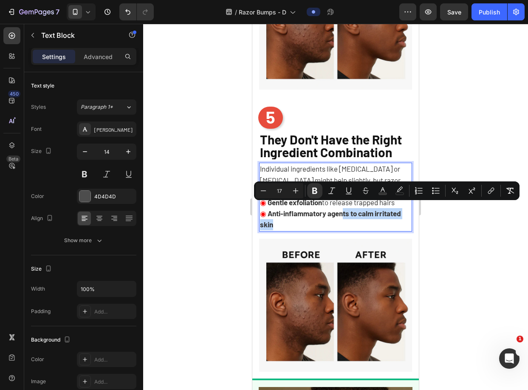
click at [350, 215] on p "◉ Anti-inflammatory agents to calm irritated skin" at bounding box center [335, 219] width 151 height 22
click at [358, 221] on p "◉ Anti-inflammatory agents to calm irritated skin" at bounding box center [335, 219] width 151 height 22
click at [362, 222] on p "◉ Anti-inflammatory agents to calm irritated skin" at bounding box center [335, 219] width 151 height 22
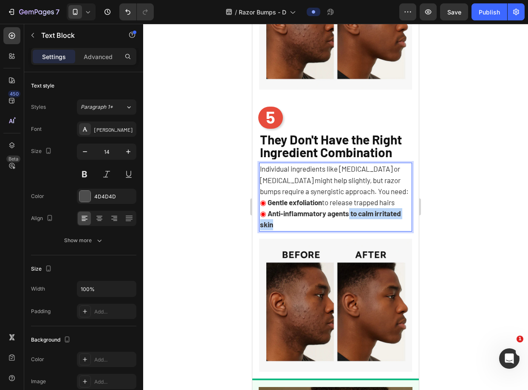
drag, startPoint x: 352, startPoint y: 207, endPoint x: 367, endPoint y: 220, distance: 20.2
click at [367, 220] on p "◉ Anti-inflammatory agents to calm irritated skin" at bounding box center [335, 219] width 151 height 22
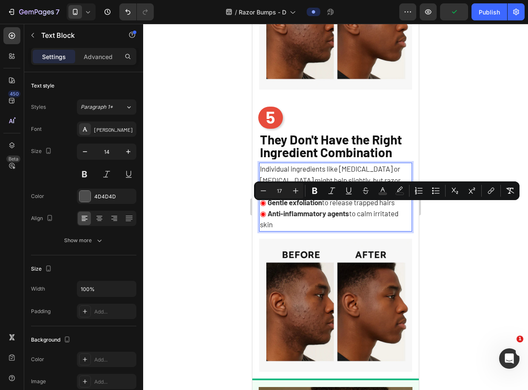
click at [368, 220] on p "◉ Anti-inflammatory agents to calm irritated skin" at bounding box center [335, 219] width 151 height 22
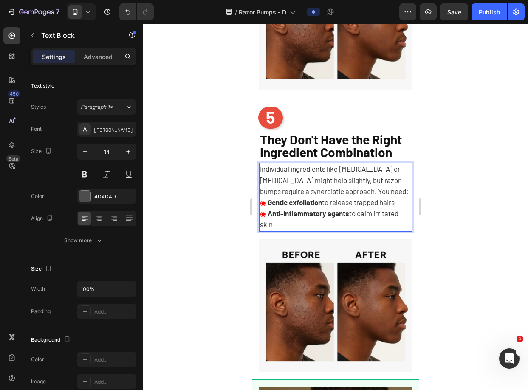
drag, startPoint x: 369, startPoint y: 220, endPoint x: 504, endPoint y: 221, distance: 134.6
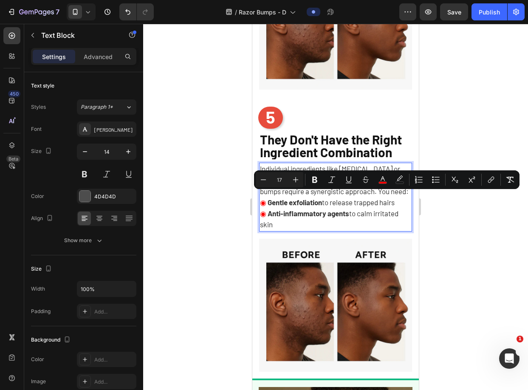
copy div "◉ Gentle exfoliation to release trapped hairs ◉ Anti-inflammatory agents to cal…"
click at [294, 217] on p "◉ Anti-inflammatory agents to calm irritated skin" at bounding box center [335, 219] width 151 height 22
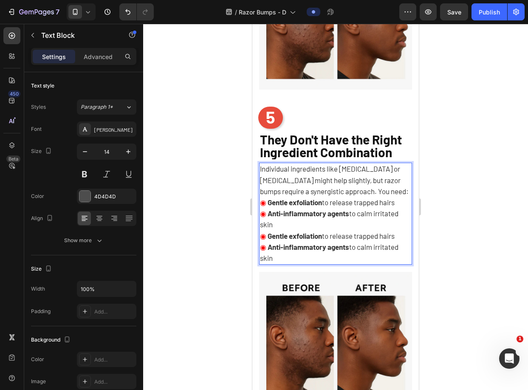
click at [401, 231] on p "◉ Gentle exfoliation to release trapped hairs" at bounding box center [335, 236] width 151 height 11
drag, startPoint x: 400, startPoint y: 232, endPoint x: 269, endPoint y: 235, distance: 130.8
click at [269, 235] on p "◉ Gentle exfoliation to release trapped hairs" at bounding box center [335, 236] width 151 height 11
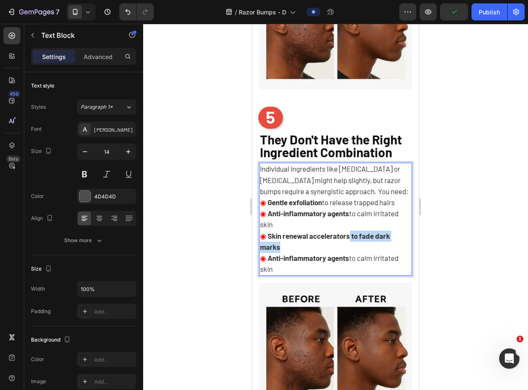
drag, startPoint x: 289, startPoint y: 243, endPoint x: 351, endPoint y: 231, distance: 63.1
click at [351, 231] on p "◉ Skin renewal accelerators to fade dark marks" at bounding box center [335, 242] width 151 height 22
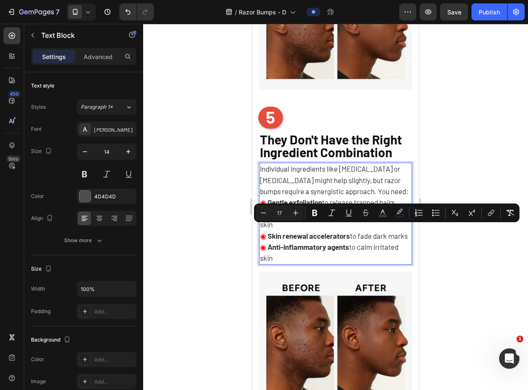
click at [351, 237] on p "◉ Skin renewal accelerators to fade dark marks" at bounding box center [335, 236] width 151 height 11
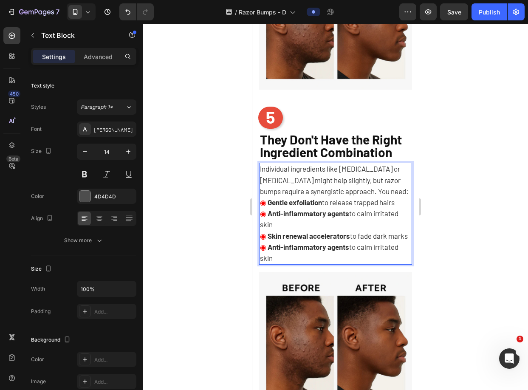
click at [285, 264] on p "◉ Anti-inflammatory agents to calm irritated skin" at bounding box center [335, 253] width 151 height 22
drag, startPoint x: 285, startPoint y: 265, endPoint x: 270, endPoint y: 253, distance: 19.9
click at [270, 253] on p "◉ Anti-inflammatory agents to calm irritated skin" at bounding box center [335, 253] width 151 height 22
click at [321, 262] on p "◉ Soothing compounds to prevent further irritation" at bounding box center [335, 253] width 151 height 22
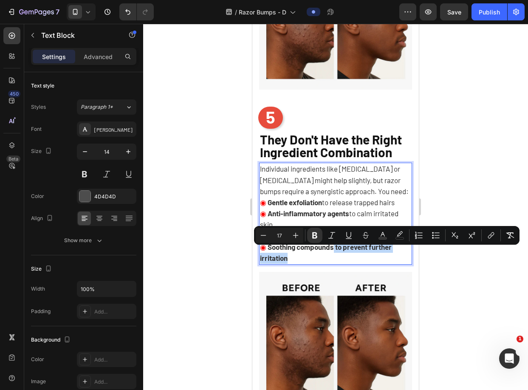
drag, startPoint x: 330, startPoint y: 264, endPoint x: 335, endPoint y: 253, distance: 11.6
click at [335, 253] on p "◉ Soothing compounds to prevent further irritation" at bounding box center [335, 253] width 151 height 22
click at [340, 257] on p "◉ Soothing compounds to prevent further irritation" at bounding box center [335, 253] width 151 height 22
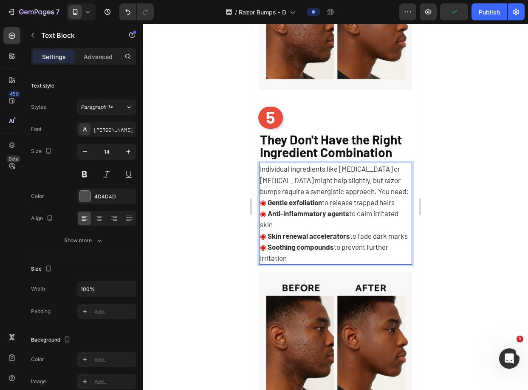
drag, startPoint x: 294, startPoint y: 233, endPoint x: 262, endPoint y: 196, distance: 49.1
click at [262, 196] on div "Individual ingredients like salicylic acid or tea tree oil might help slightly,…" at bounding box center [335, 214] width 153 height 102
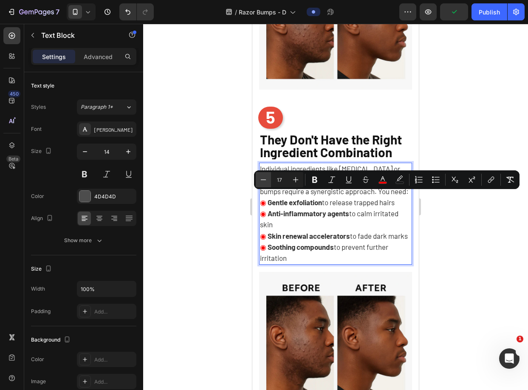
click at [264, 181] on icon "Editor contextual toolbar" at bounding box center [263, 179] width 8 height 8
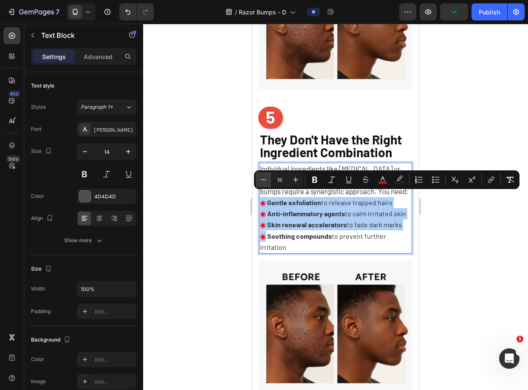
click at [264, 181] on icon "Editor contextual toolbar" at bounding box center [263, 179] width 8 height 8
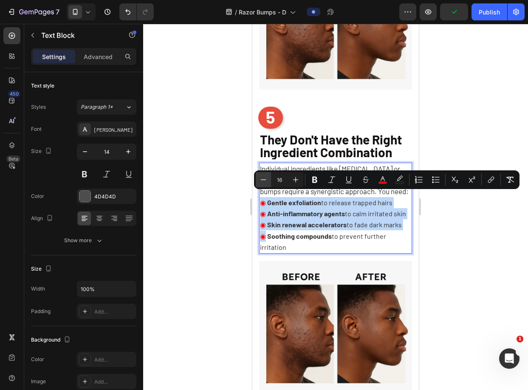
type input "15"
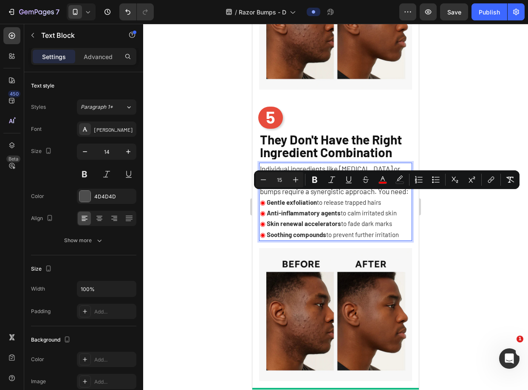
click at [454, 254] on div at bounding box center [335, 207] width 385 height 366
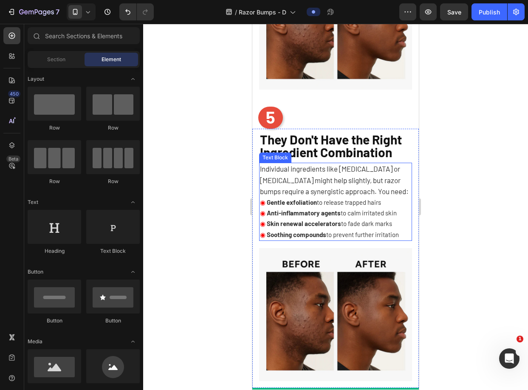
click at [388, 210] on span "Anti-inflammatory agents to calm irritated skin" at bounding box center [330, 213] width 131 height 8
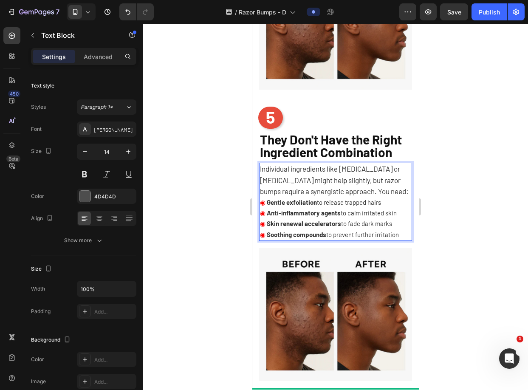
click at [403, 232] on p "◉ Soothing compounds to prevent further irritation" at bounding box center [335, 234] width 151 height 11
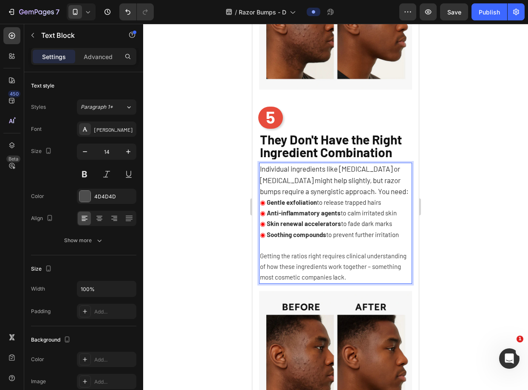
click at [332, 167] on span "Individual ingredients like salicylic acid or tea tree oil might help slightly,…" at bounding box center [334, 179] width 149 height 31
click at [299, 262] on span "Getting the ratios right requires clinical understanding of how these ingredien…" at bounding box center [333, 266] width 147 height 29
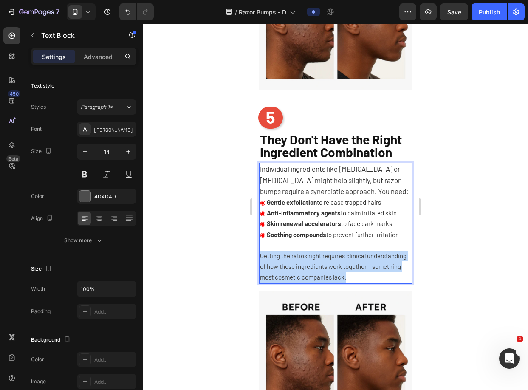
click at [299, 262] on span "Getting the ratios right requires clinical understanding of how these ingredien…" at bounding box center [333, 266] width 147 height 29
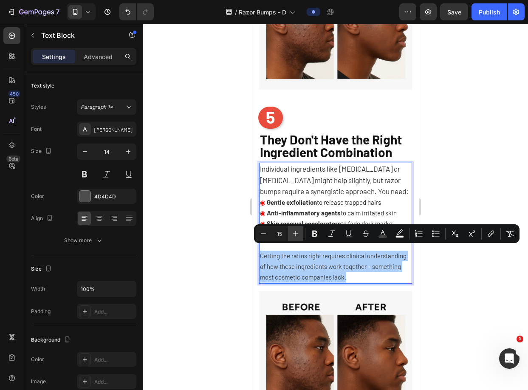
click at [291, 231] on icon "Editor contextual toolbar" at bounding box center [295, 233] width 8 height 8
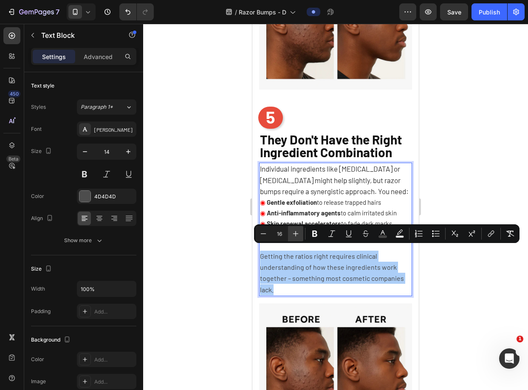
click at [291, 231] on icon "Editor contextual toolbar" at bounding box center [295, 233] width 8 height 8
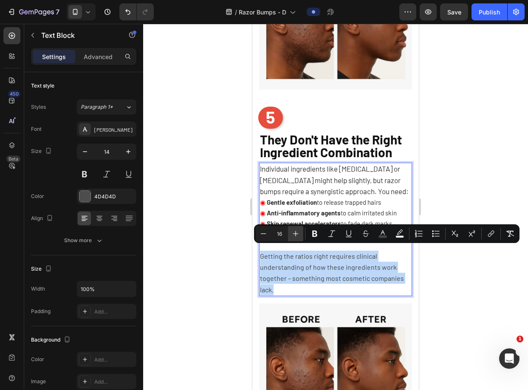
type input "17"
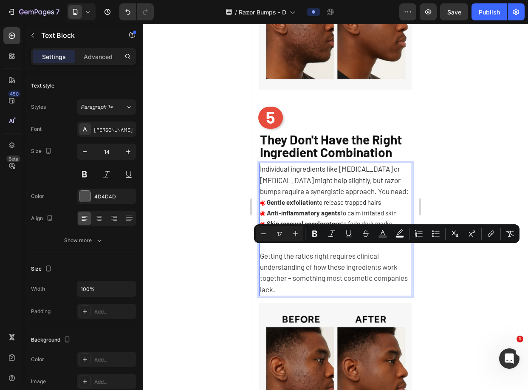
click at [351, 266] on p "Getting the ratios right requires clinical understanding of how these ingredien…" at bounding box center [335, 273] width 151 height 45
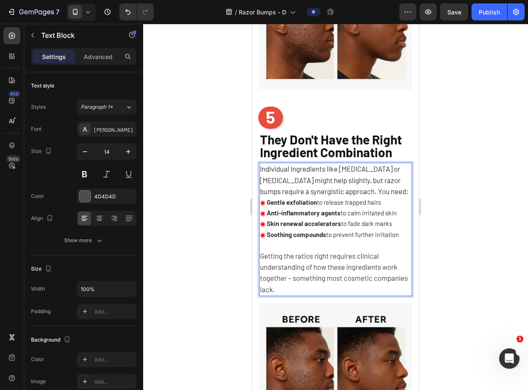
click at [486, 245] on div at bounding box center [335, 207] width 385 height 366
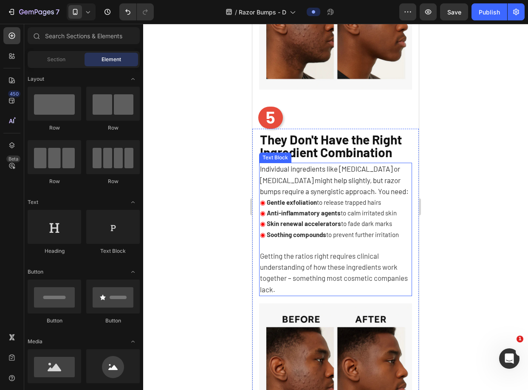
click at [347, 198] on span "Gentle exfoliation to release trapped hairs" at bounding box center [323, 202] width 116 height 8
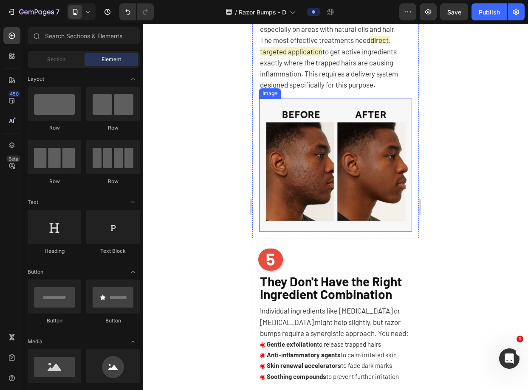
scroll to position [1655, 0]
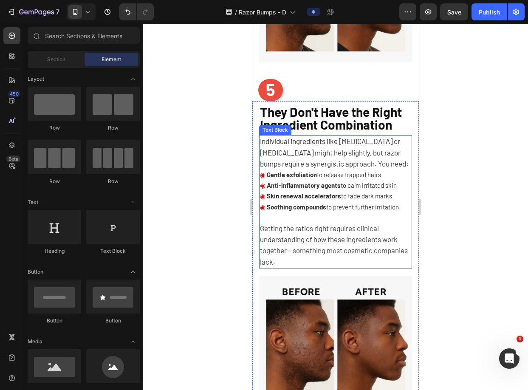
click at [392, 192] on span "Skin renewal accelerators to fade dark marks" at bounding box center [328, 196] width 127 height 8
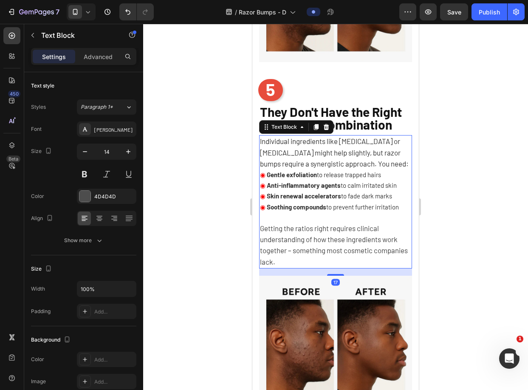
click at [395, 161] on p "Individual ingredients like salicylic acid or tea tree oil might help slightly,…" at bounding box center [335, 153] width 151 height 34
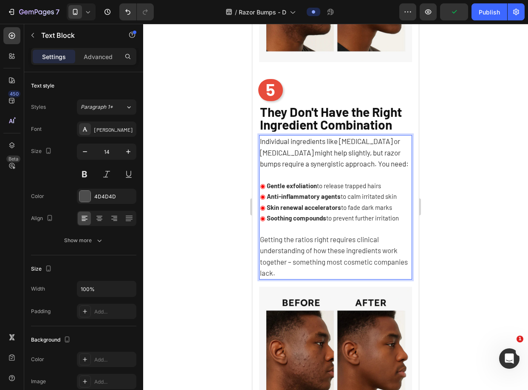
click at [358, 159] on span "Individual ingredients like salicylic acid or tea tree oil might help slightly,…" at bounding box center [334, 152] width 149 height 31
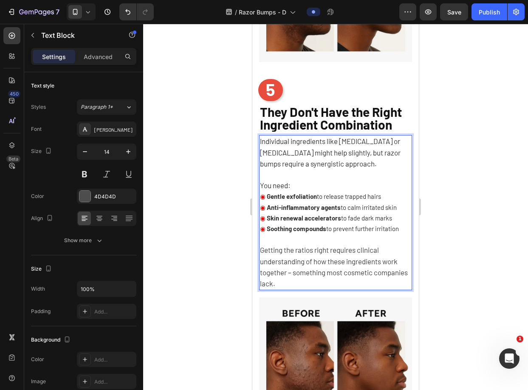
click at [505, 215] on div at bounding box center [335, 207] width 385 height 366
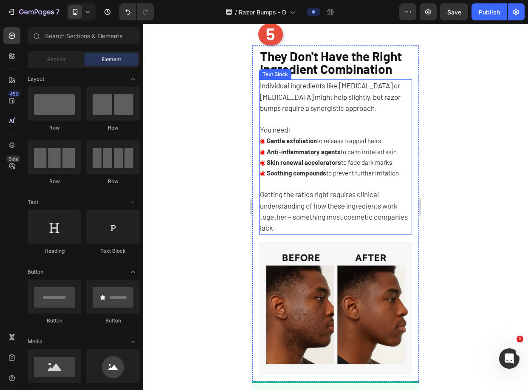
scroll to position [1796, 0]
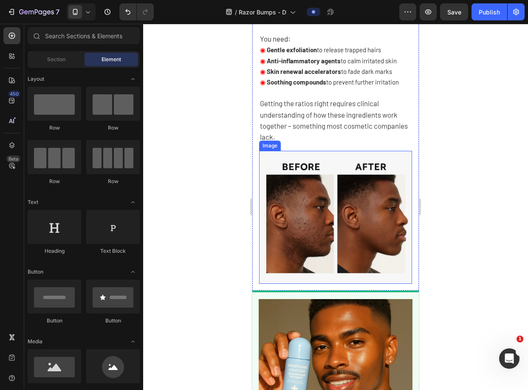
click at [366, 177] on img at bounding box center [335, 217] width 153 height 133
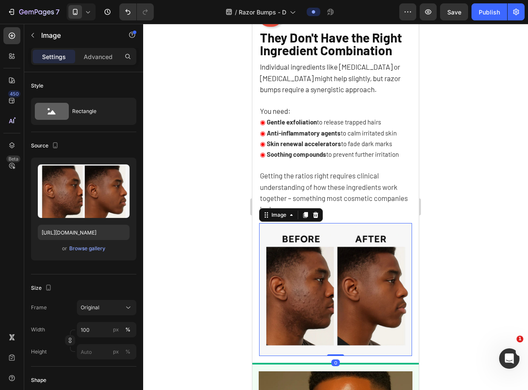
scroll to position [1722, 0]
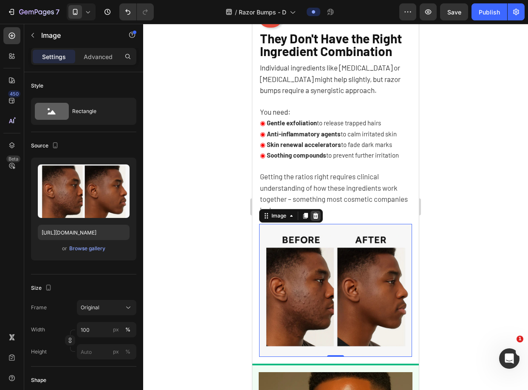
click at [312, 211] on div at bounding box center [315, 216] width 10 height 10
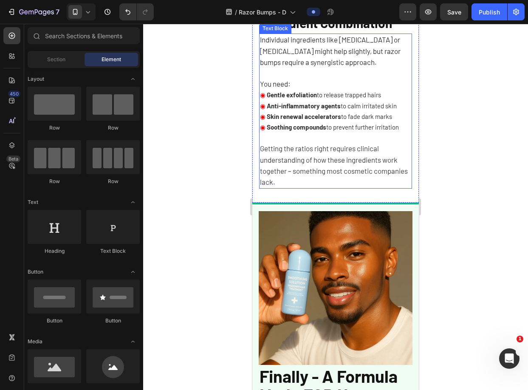
scroll to position [1786, 0]
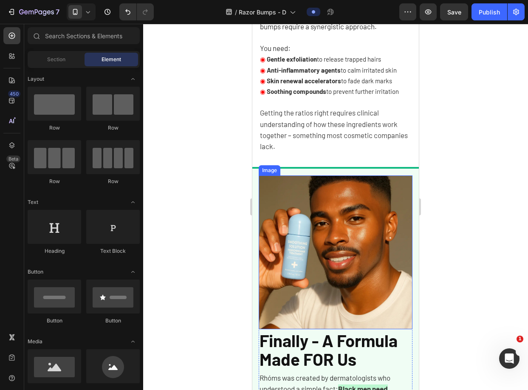
click at [388, 192] on img at bounding box center [336, 252] width 154 height 154
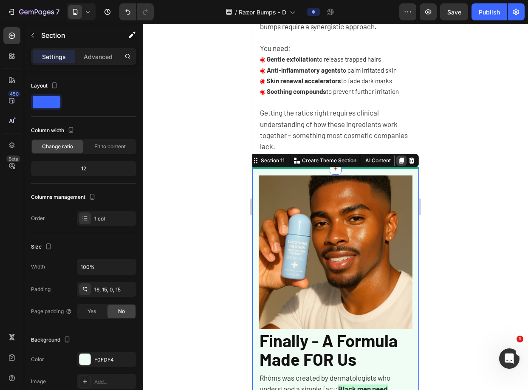
click at [398, 161] on icon at bounding box center [401, 160] width 7 height 7
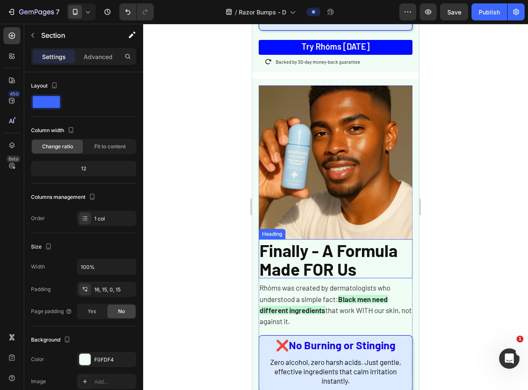
scroll to position [2402, 0]
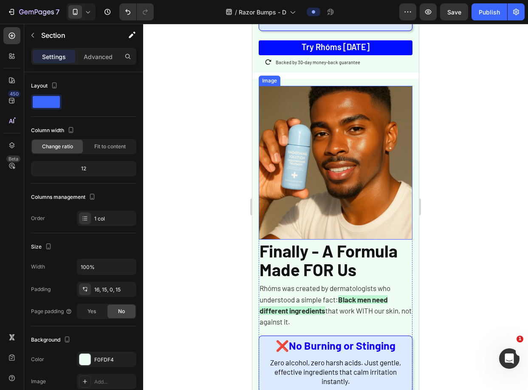
click at [347, 212] on img at bounding box center [336, 163] width 154 height 154
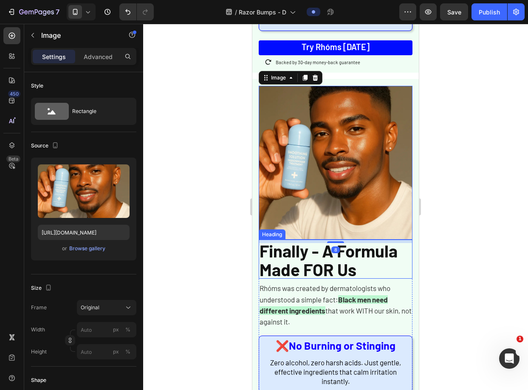
click at [302, 268] on span "Finally - A Formula Made FOR Us" at bounding box center [328, 259] width 138 height 39
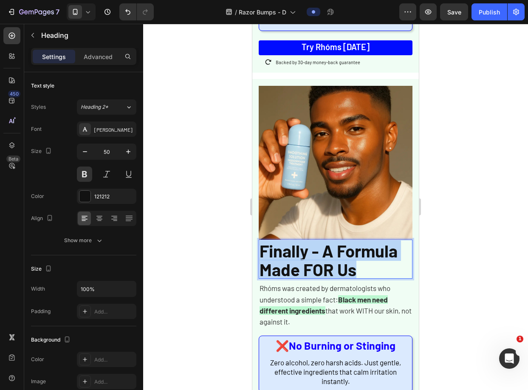
drag, startPoint x: 688, startPoint y: 275, endPoint x: 381, endPoint y: 258, distance: 307.5
click at [302, 265] on span "Finally - A Formula Made FOR Us" at bounding box center [328, 259] width 138 height 39
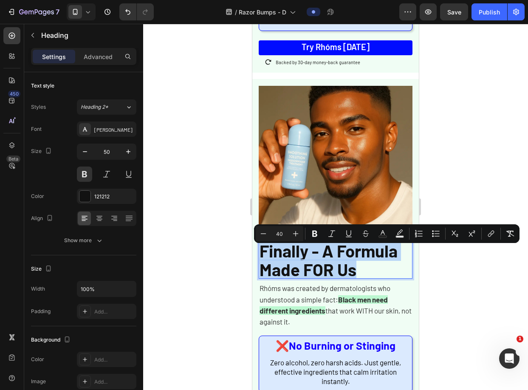
type input "50"
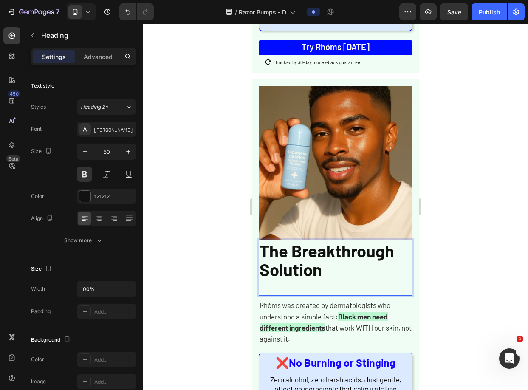
scroll to position [1, 0]
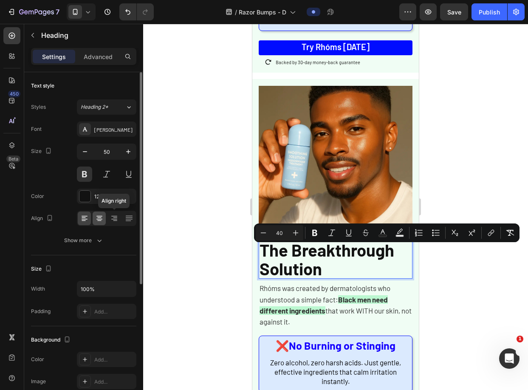
click at [102, 217] on icon at bounding box center [99, 218] width 8 height 8
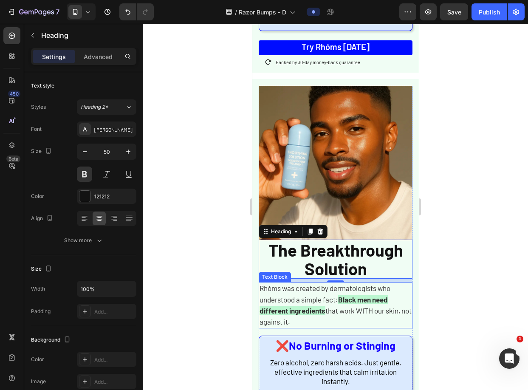
click at [313, 293] on span "Rhóms was created by dermatologists who understood a simple fact:" at bounding box center [324, 294] width 131 height 20
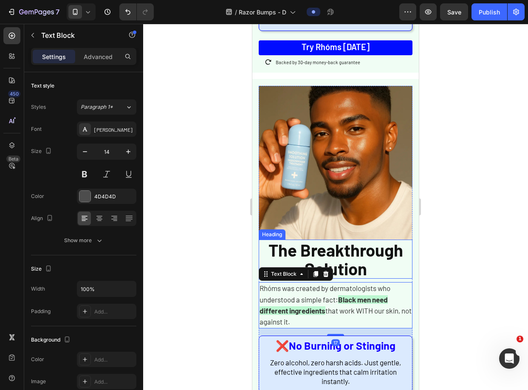
click at [342, 266] on span "The Breakthrough Solution" at bounding box center [335, 259] width 135 height 39
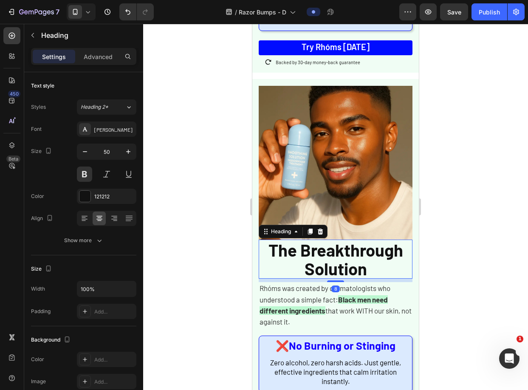
scroll to position [0, 0]
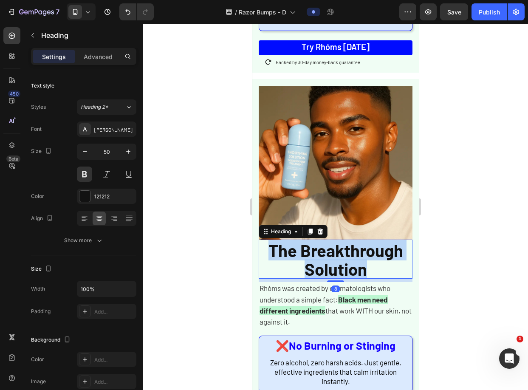
click at [342, 266] on span "The Breakthrough Solution" at bounding box center [335, 259] width 135 height 39
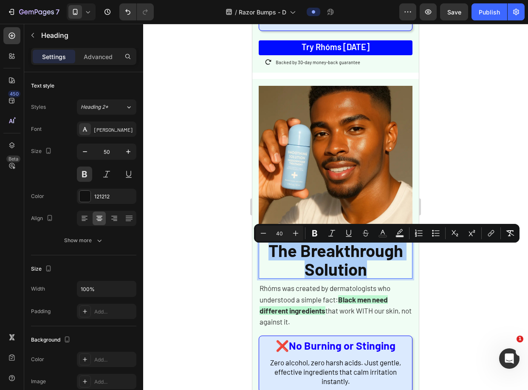
click at [280, 233] on input "40" at bounding box center [279, 233] width 17 height 10
click at [279, 233] on input "40" at bounding box center [279, 233] width 17 height 10
type input "30"
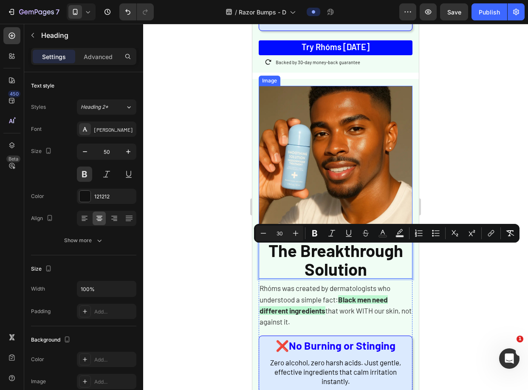
scroll to position [0, 0]
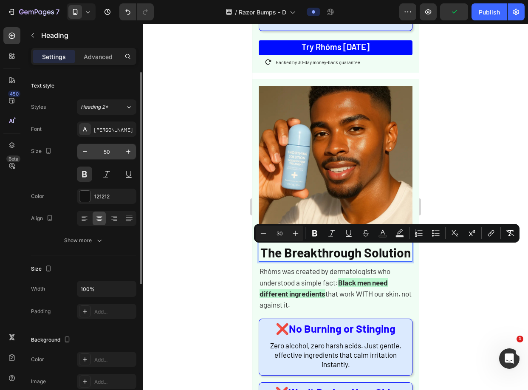
click at [104, 149] on input "50" at bounding box center [107, 151] width 28 height 15
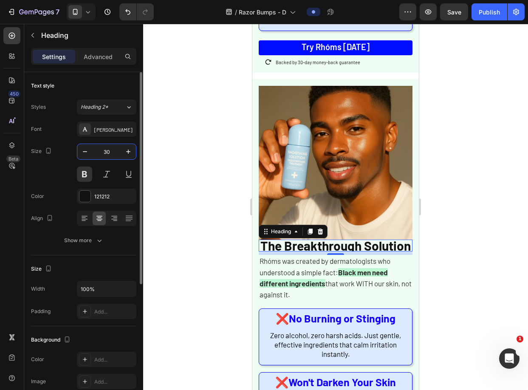
click at [107, 151] on input "30" at bounding box center [107, 151] width 28 height 15
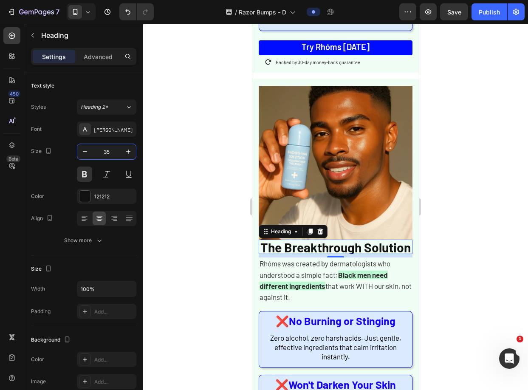
type input "35"
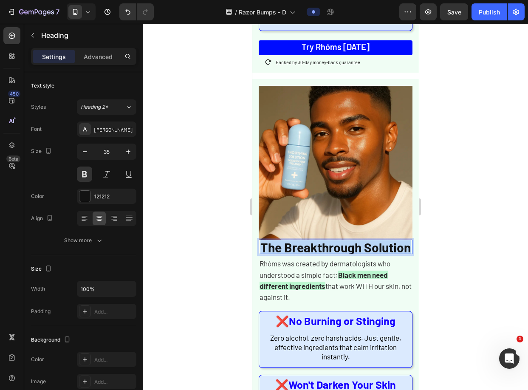
click at [326, 255] on span "The Breakthrough Solution" at bounding box center [335, 247] width 150 height 15
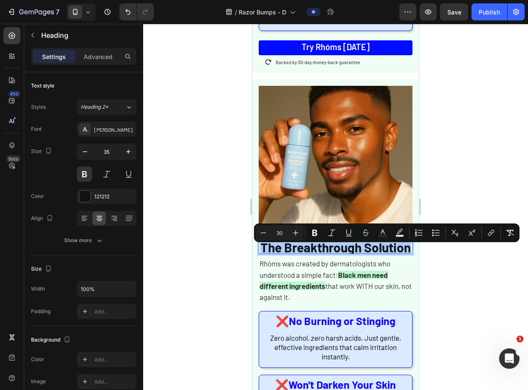
drag, startPoint x: 284, startPoint y: 234, endPoint x: 273, endPoint y: 234, distance: 11.0
click at [273, 234] on input "30" at bounding box center [279, 233] width 17 height 10
type input "25"
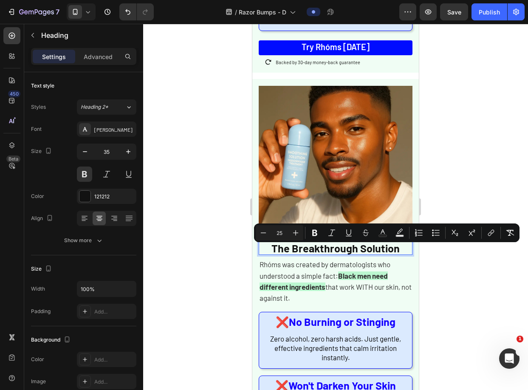
click at [453, 194] on div at bounding box center [335, 207] width 385 height 366
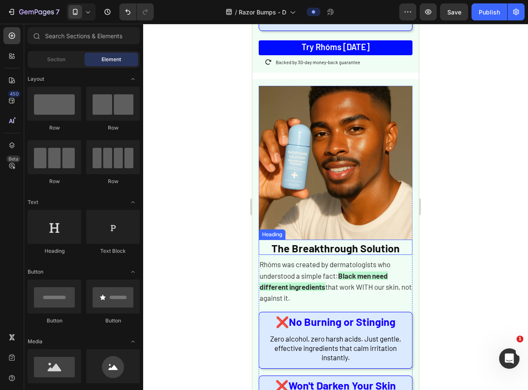
drag, startPoint x: 334, startPoint y: 252, endPoint x: 308, endPoint y: 243, distance: 27.4
click at [334, 252] on span "The Breakthrough Solution" at bounding box center [335, 248] width 128 height 13
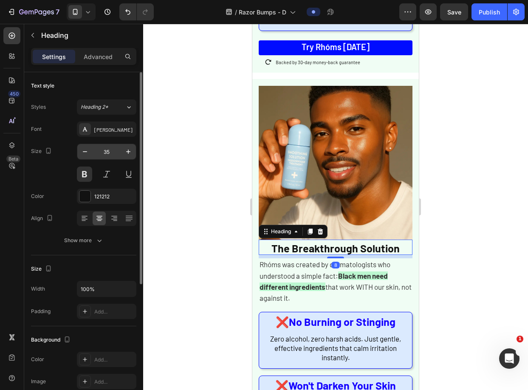
click at [102, 154] on input "35" at bounding box center [107, 151] width 28 height 15
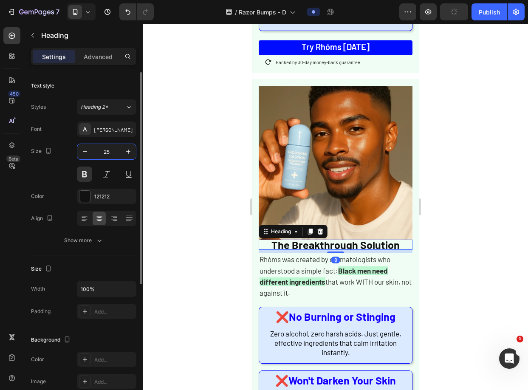
type input "25"
click at [102, 154] on input "25" at bounding box center [107, 151] width 28 height 15
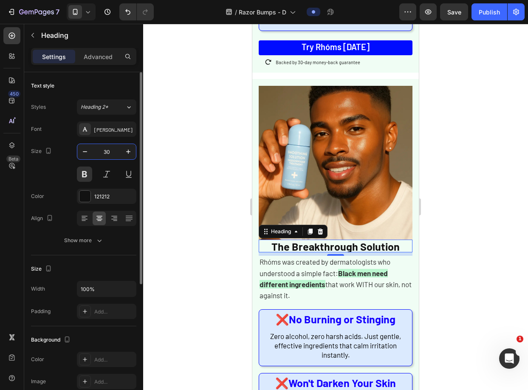
type input "30"
click at [493, 127] on div at bounding box center [335, 207] width 385 height 366
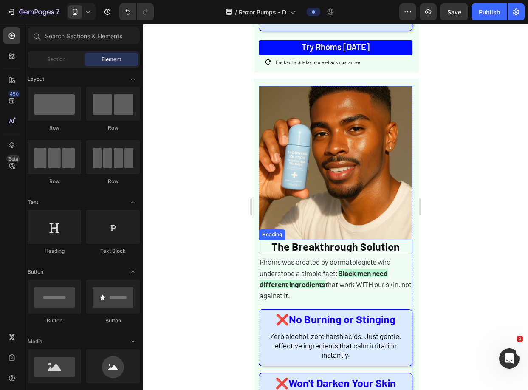
click at [330, 253] on span "The Breakthrough Solution" at bounding box center [335, 246] width 128 height 13
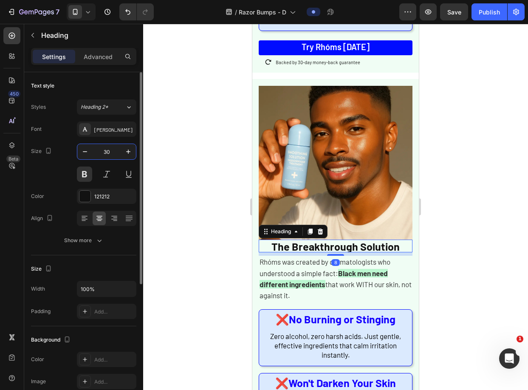
drag, startPoint x: 110, startPoint y: 151, endPoint x: 106, endPoint y: 151, distance: 4.3
click at [105, 152] on input "30" at bounding box center [107, 151] width 28 height 15
click at [106, 151] on input "30" at bounding box center [107, 151] width 28 height 15
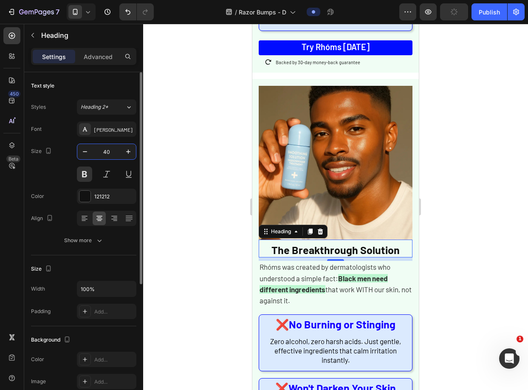
type input "40"
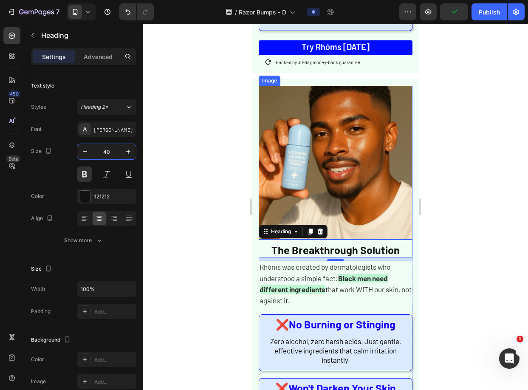
click at [476, 157] on div at bounding box center [335, 207] width 385 height 366
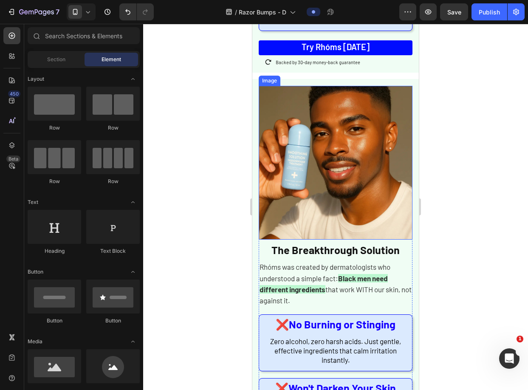
click at [356, 163] on img at bounding box center [336, 163] width 154 height 154
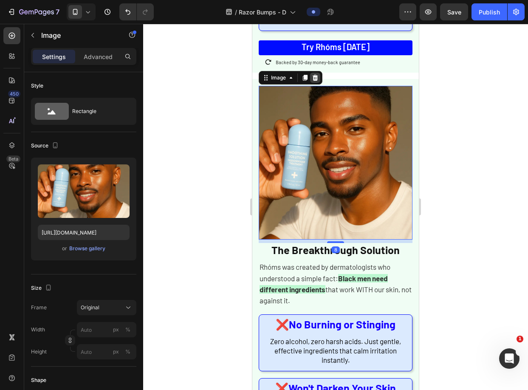
click at [316, 81] on icon at bounding box center [315, 77] width 7 height 7
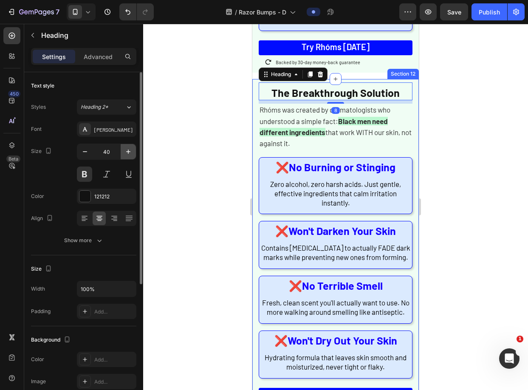
click at [124, 151] on icon "button" at bounding box center [128, 151] width 8 height 8
type input "41"
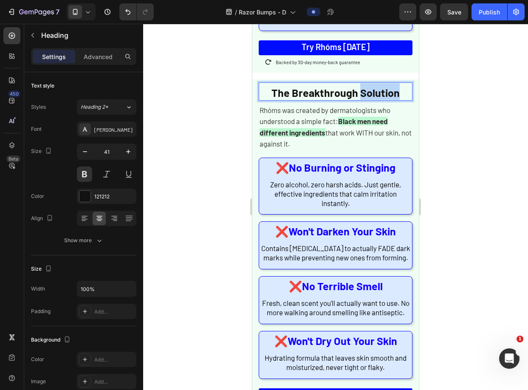
click at [358, 99] on span "The Breakthrough Solution" at bounding box center [335, 92] width 128 height 13
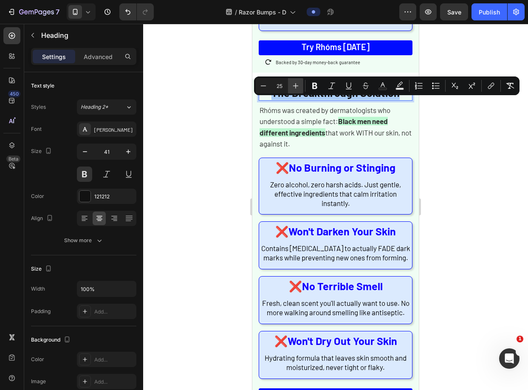
click at [300, 81] on button "Plus" at bounding box center [295, 85] width 15 height 15
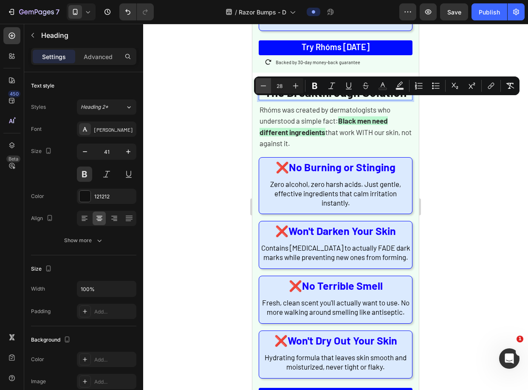
click at [256, 85] on button "Minus" at bounding box center [263, 85] width 15 height 15
type input "27"
click at [430, 112] on div at bounding box center [335, 207] width 385 height 366
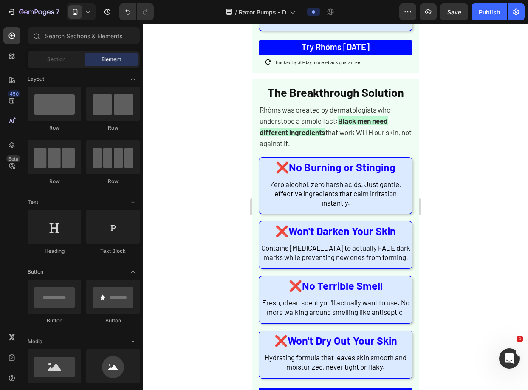
click at [361, 140] on span "that work WITH our skin, not against it." at bounding box center [335, 138] width 152 height 20
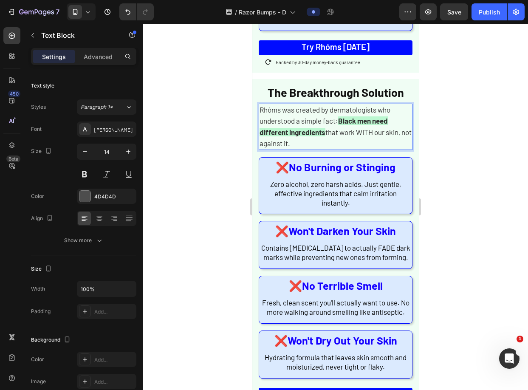
click at [361, 140] on span "that work WITH our skin, not against it." at bounding box center [335, 138] width 152 height 20
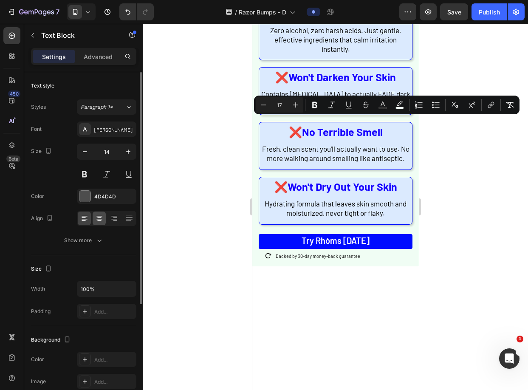
click at [101, 220] on icon at bounding box center [99, 218] width 8 height 8
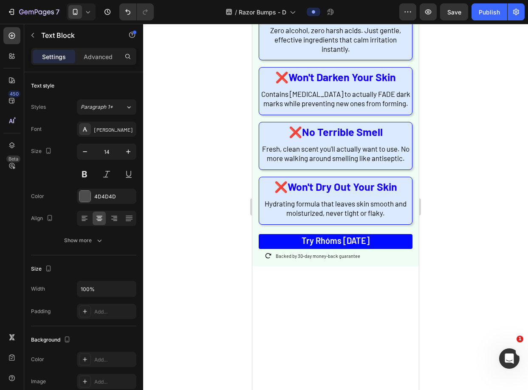
click at [221, 178] on div at bounding box center [335, 207] width 385 height 366
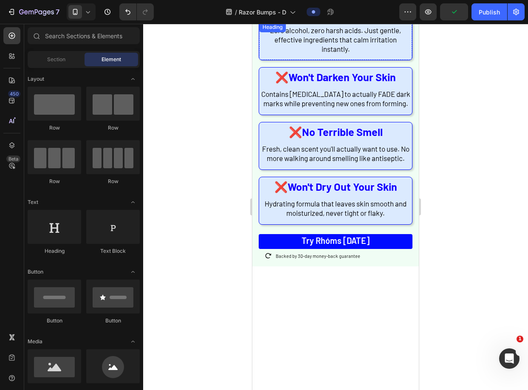
click at [373, 20] on strong "No Burning or Stinging" at bounding box center [342, 13] width 107 height 13
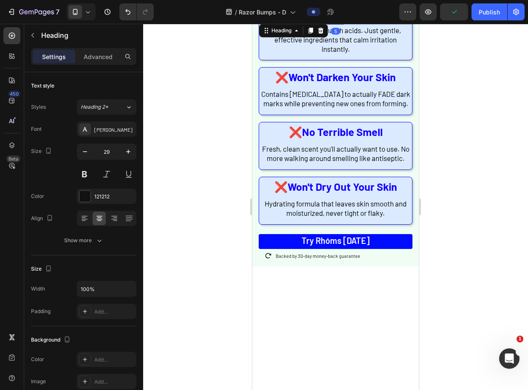
scroll to position [2052, 0]
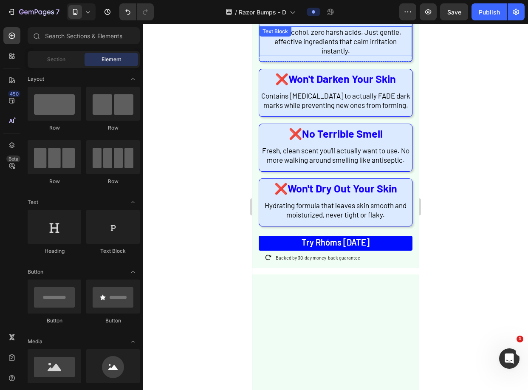
click at [405, 56] on div "Zero alcohol, zero harsh acids. Just gentle, effective ingredients that calm ir…" at bounding box center [335, 41] width 153 height 30
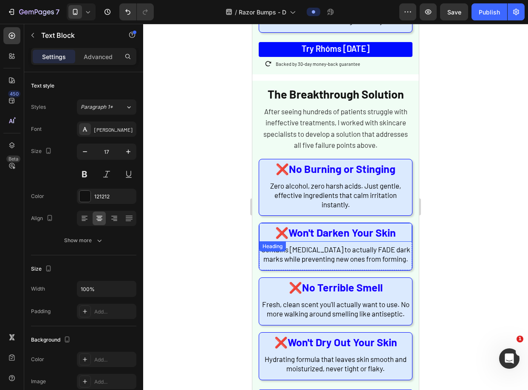
scroll to position [2374, 0]
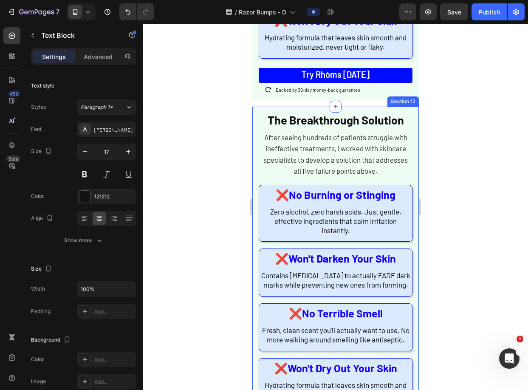
click at [409, 131] on div "The Breakthrough Solution Heading After seeing hundreds of patients struggle wi…" at bounding box center [335, 277] width 166 height 341
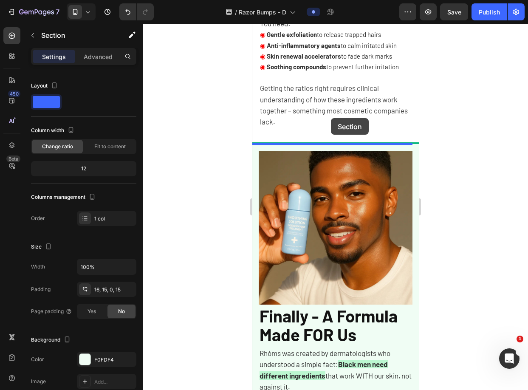
scroll to position [1807, 0]
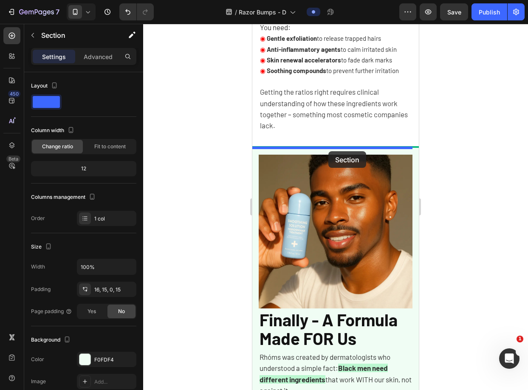
drag, startPoint x: 259, startPoint y: 114, endPoint x: 328, endPoint y: 151, distance: 78.7
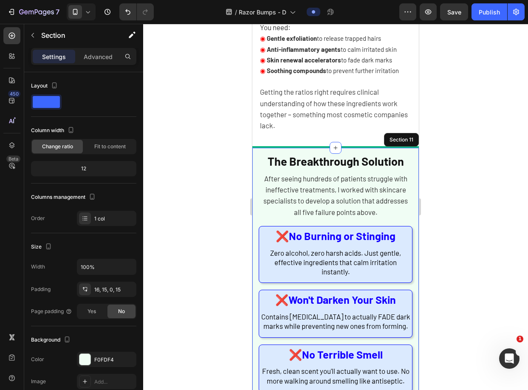
click at [491, 116] on div at bounding box center [335, 207] width 385 height 366
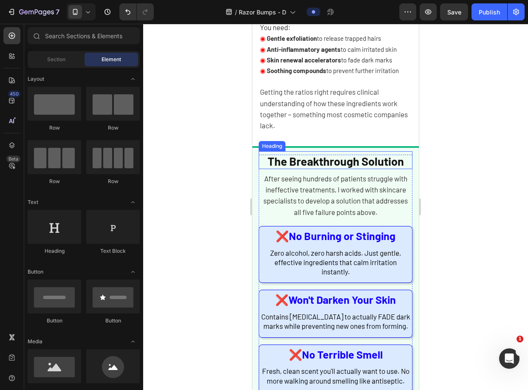
click at [378, 164] on span "The Breakthrough Solution" at bounding box center [336, 161] width 136 height 14
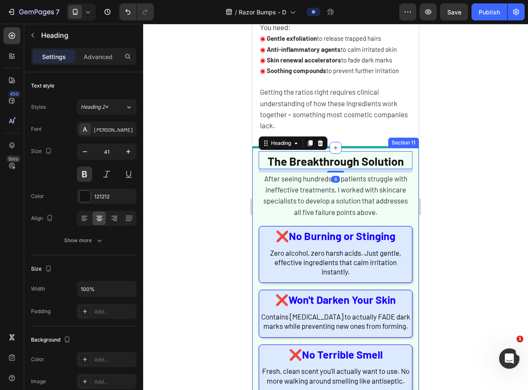
click at [409, 152] on div "The Breakthrough Solution Heading 8 After seeing hundreds of patients struggle …" at bounding box center [335, 318] width 166 height 341
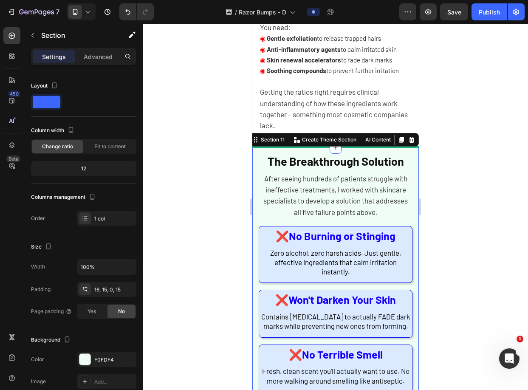
click at [445, 161] on div at bounding box center [335, 207] width 385 height 366
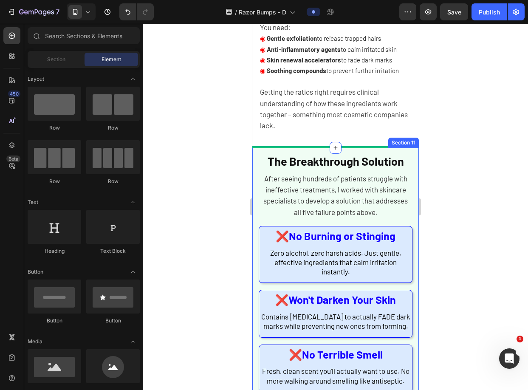
click at [409, 157] on div "The Breakthrough Solution Heading After seeing hundreds of patients struggle wi…" at bounding box center [335, 318] width 166 height 341
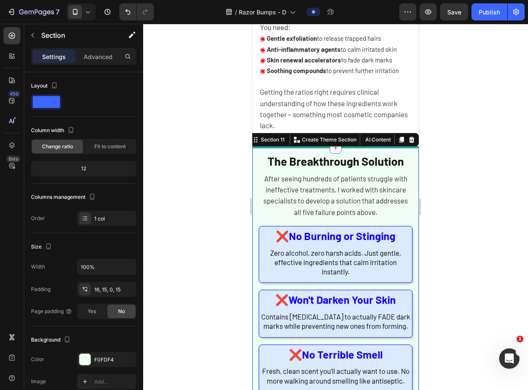
click at [499, 152] on div at bounding box center [335, 207] width 385 height 366
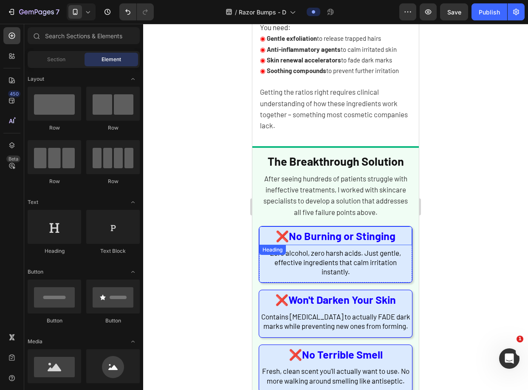
click at [403, 233] on h2 "❌ No Burning or Stinging" at bounding box center [335, 235] width 153 height 19
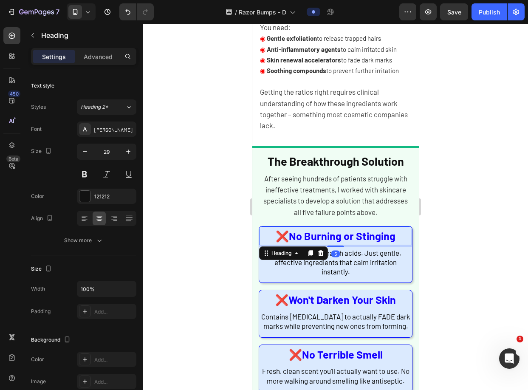
click at [319, 252] on icon at bounding box center [320, 253] width 7 height 7
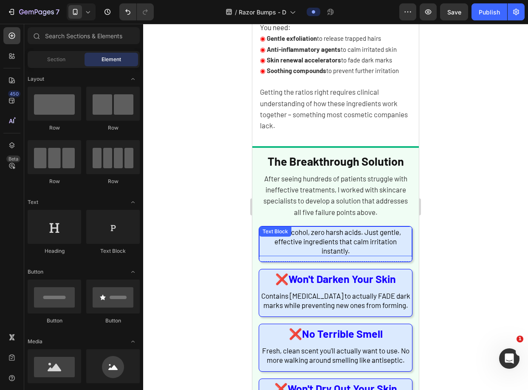
click at [370, 242] on span "Zero alcohol, zero harsh acids. Just gentle, effective ingredients that calm ir…" at bounding box center [335, 241] width 131 height 27
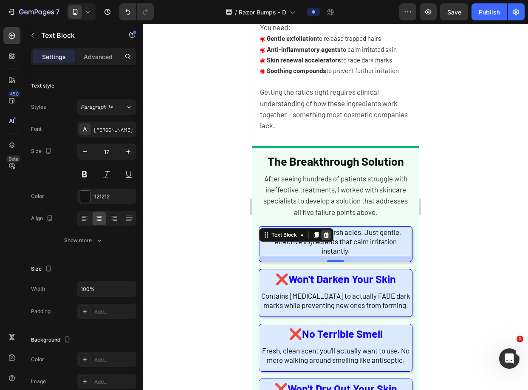
click at [328, 236] on icon at bounding box center [327, 235] width 6 height 6
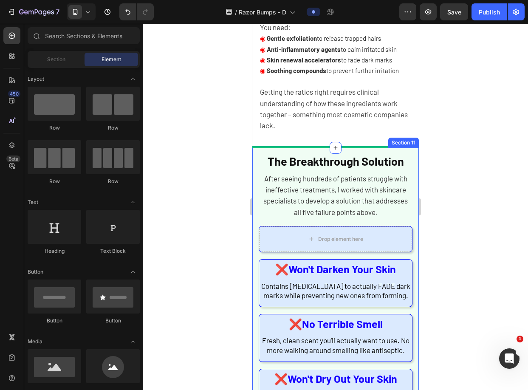
click at [409, 194] on div "The Breakthrough Solution Heading After seeing hundreds of patients struggle wi…" at bounding box center [335, 303] width 166 height 310
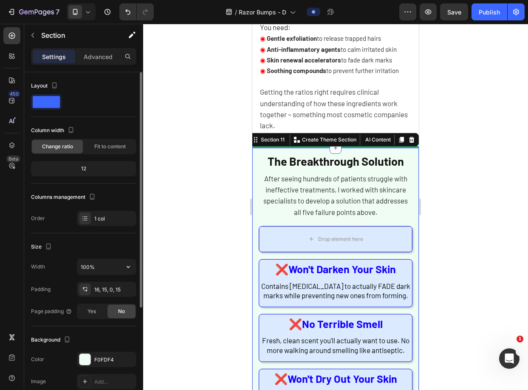
scroll to position [138, 0]
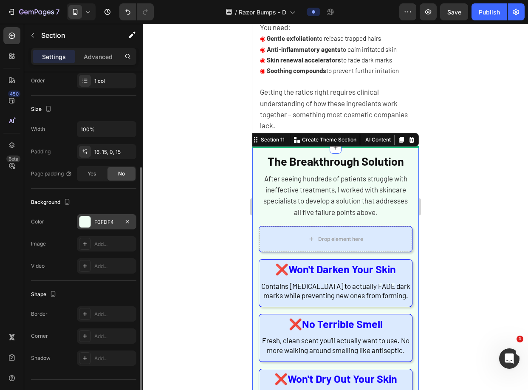
click at [85, 218] on div at bounding box center [84, 221] width 11 height 11
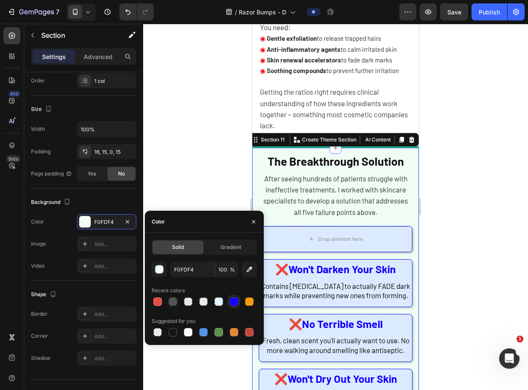
click at [231, 303] on div at bounding box center [234, 301] width 8 height 8
type input "1500FF"
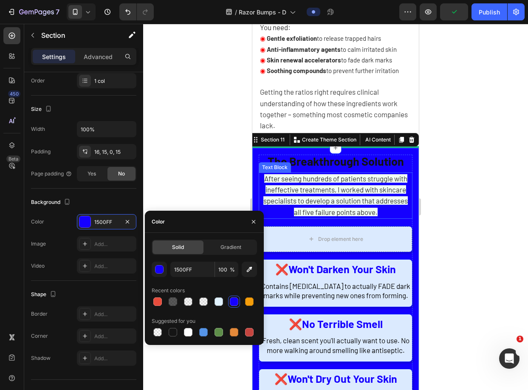
click at [358, 213] on span "After seeing hundreds of patients struggle with ineffective treatments, I worke…" at bounding box center [335, 195] width 144 height 42
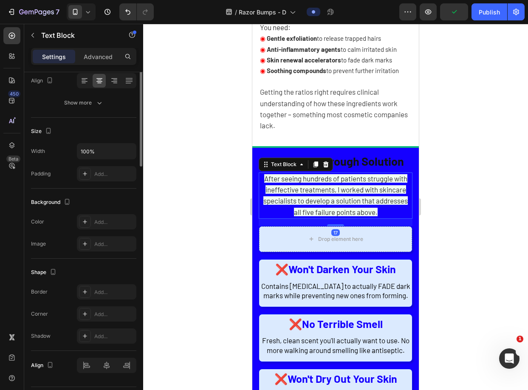
scroll to position [0, 0]
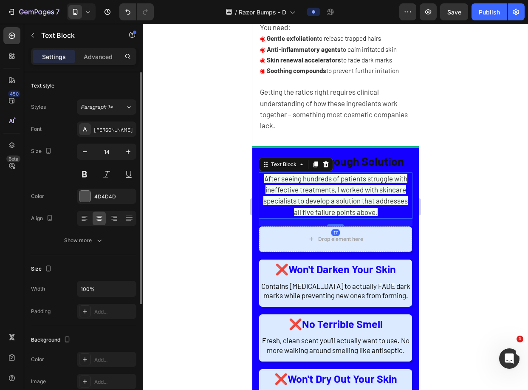
click at [373, 207] on span "After seeing hundreds of patients struggle with ineffective treatments, I worke…" at bounding box center [335, 195] width 144 height 42
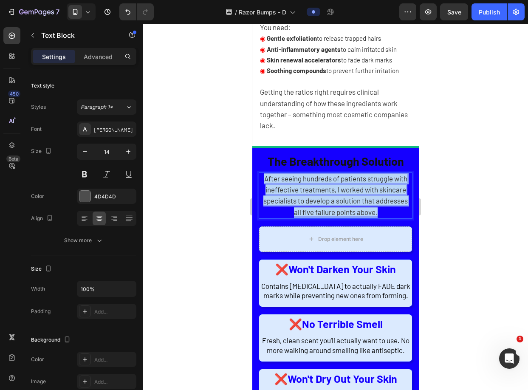
drag, startPoint x: 396, startPoint y: 211, endPoint x: 485, endPoint y: 202, distance: 89.2
click at [265, 175] on p "After seeing hundreds of patients struggle with ineffective treatments, I worke…" at bounding box center [335, 195] width 152 height 45
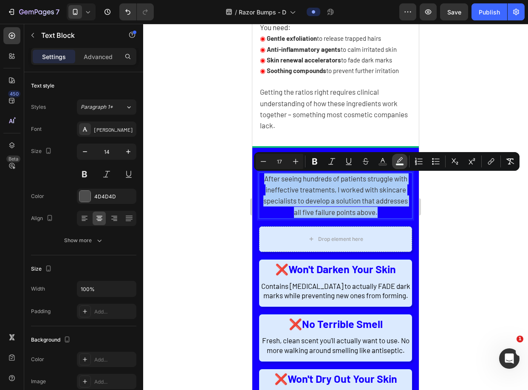
click at [396, 163] on rect "Editor contextual toolbar" at bounding box center [400, 164] width 8 height 2
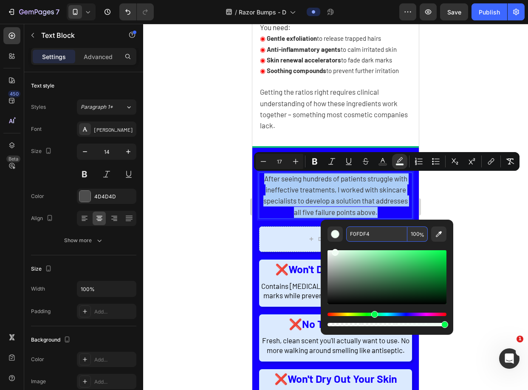
click at [415, 231] on input "100" at bounding box center [417, 233] width 20 height 15
type input "0"
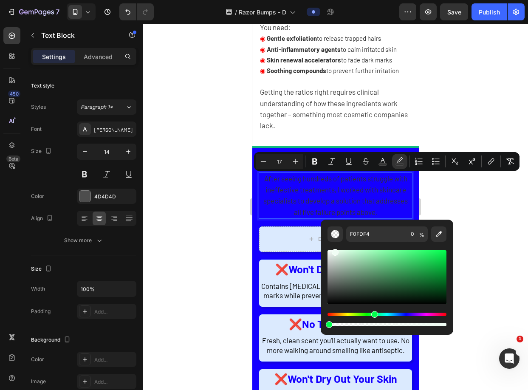
click at [464, 201] on div at bounding box center [335, 207] width 385 height 366
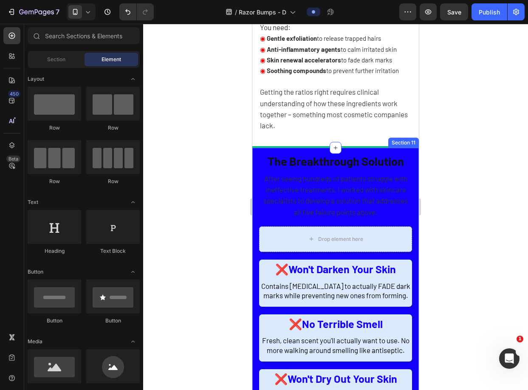
click at [376, 193] on span "After seeing hundreds of patients struggle with ineffective treatments, I worke…" at bounding box center [335, 195] width 144 height 42
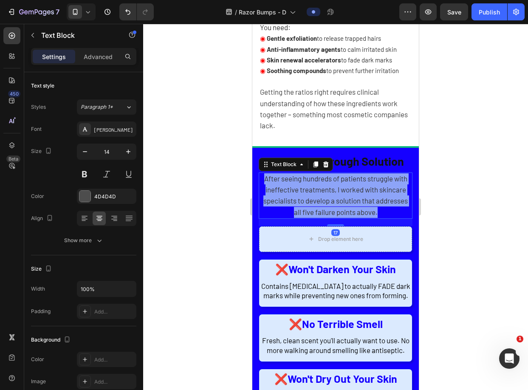
click at [376, 193] on span "After seeing hundreds of patients struggle with ineffective treatments, I worke…" at bounding box center [335, 195] width 144 height 42
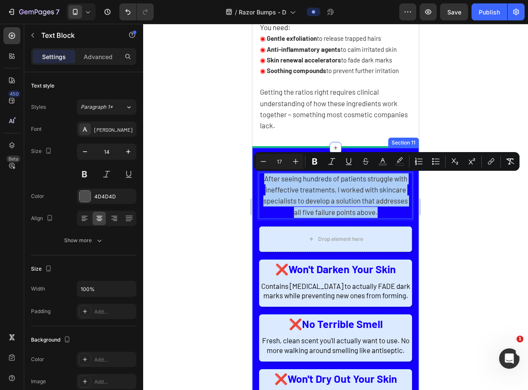
click at [161, 204] on div at bounding box center [335, 207] width 385 height 366
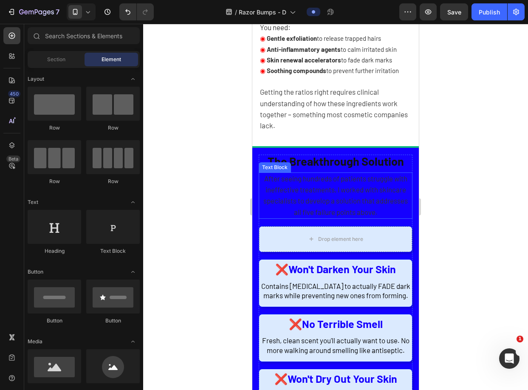
click at [296, 190] on span "After seeing hundreds of patients struggle with ineffective treatments, I worke…" at bounding box center [335, 195] width 144 height 42
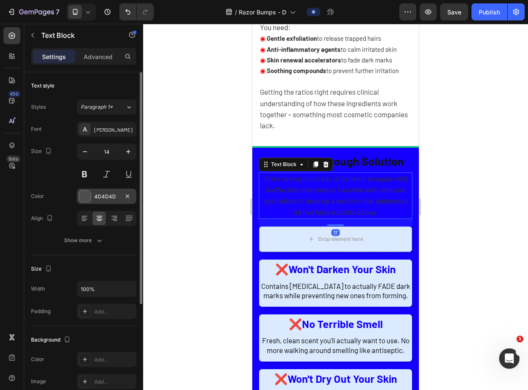
click at [104, 199] on div "4D4D4D" at bounding box center [106, 197] width 25 height 8
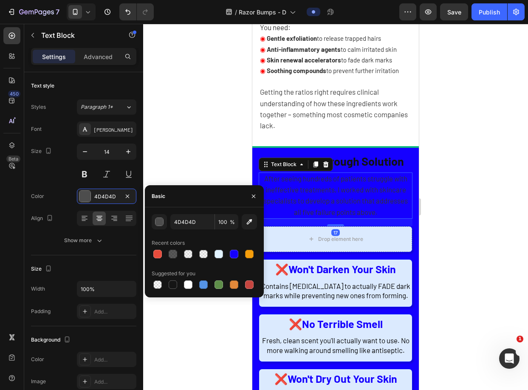
drag, startPoint x: 189, startPoint y: 282, endPoint x: 189, endPoint y: 277, distance: 5.1
click at [189, 282] on div at bounding box center [188, 284] width 8 height 8
type input "FFFFFF"
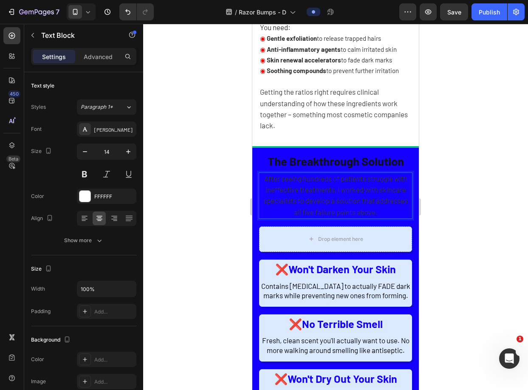
click at [284, 210] on span "After seeing hundreds of patients struggle with ineffective treatments, I worke…" at bounding box center [335, 195] width 144 height 42
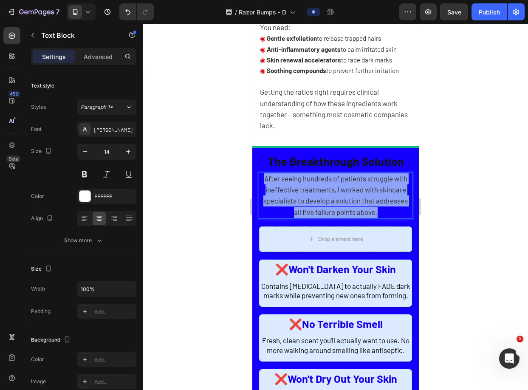
click at [284, 210] on span "After seeing hundreds of patients struggle with ineffective treatments, I worke…" at bounding box center [335, 195] width 144 height 42
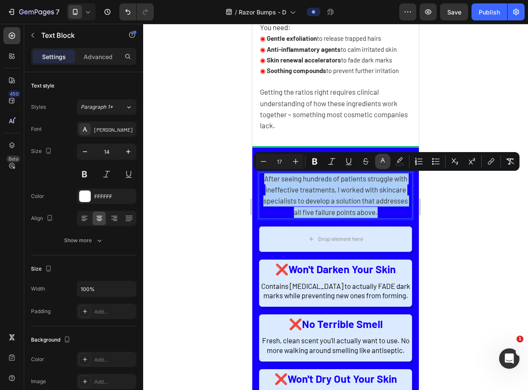
click at [378, 160] on icon "Editor contextual toolbar" at bounding box center [382, 161] width 8 height 8
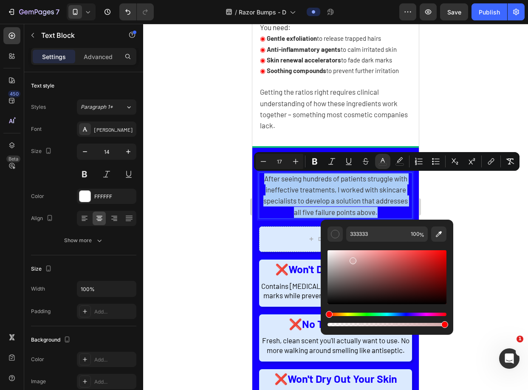
drag, startPoint x: 603, startPoint y: 282, endPoint x: 306, endPoint y: 227, distance: 302.4
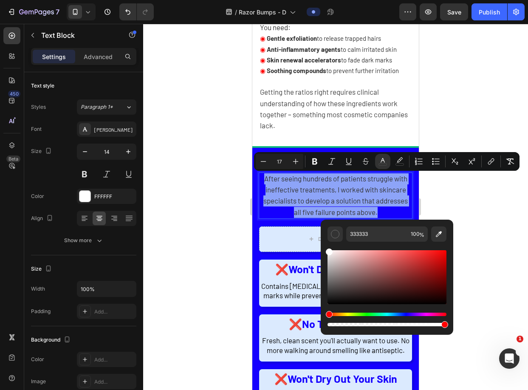
type input "FFFFFF"
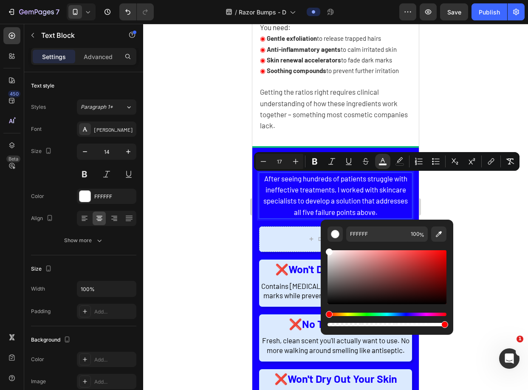
click at [194, 183] on div at bounding box center [335, 207] width 385 height 366
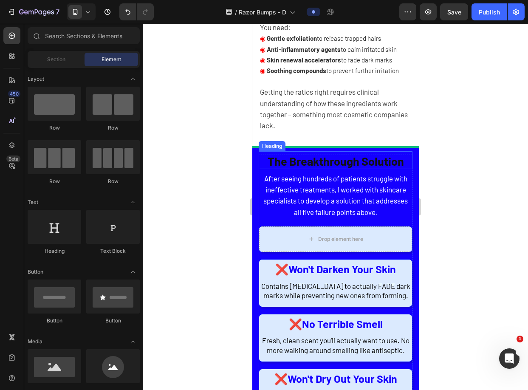
click at [329, 163] on span "The Breakthrough Solution" at bounding box center [336, 161] width 136 height 14
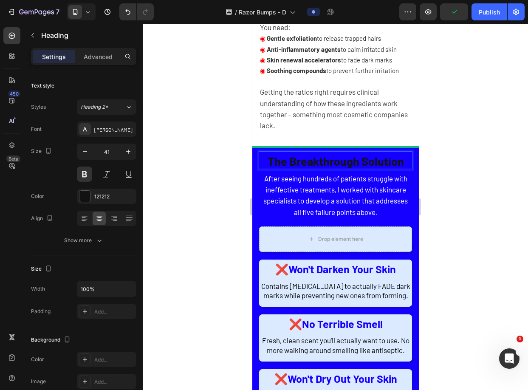
click at [333, 158] on span "The Breakthrough Solution" at bounding box center [336, 161] width 136 height 14
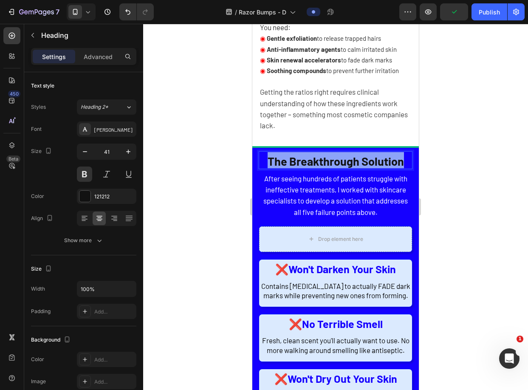
click at [333, 158] on span "The Breakthrough Solution" at bounding box center [336, 161] width 136 height 14
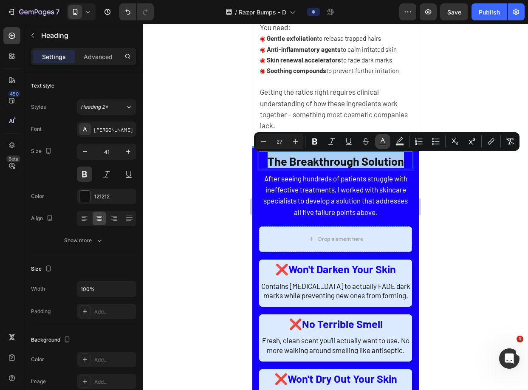
drag, startPoint x: 382, startPoint y: 141, endPoint x: 381, endPoint y: 147, distance: 6.2
click at [383, 141] on icon "Editor contextual toolbar" at bounding box center [383, 140] width 4 height 5
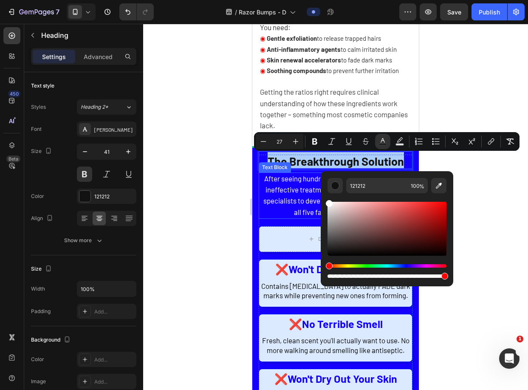
drag, startPoint x: 611, startPoint y: 239, endPoint x: 299, endPoint y: 186, distance: 315.8
type input "FFFFFF"
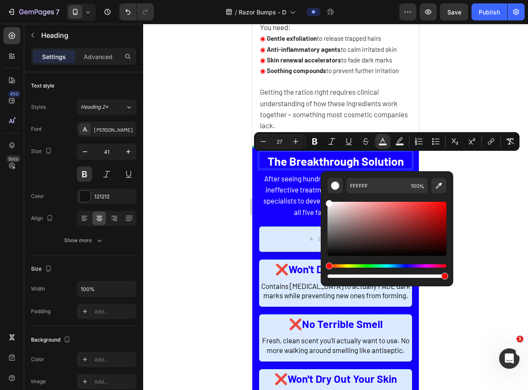
click at [194, 174] on div at bounding box center [335, 207] width 385 height 366
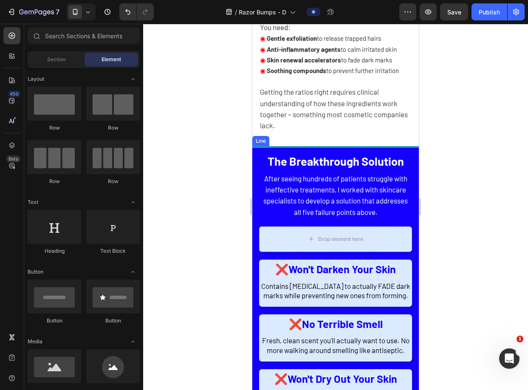
click at [312, 147] on div at bounding box center [335, 147] width 166 height 2
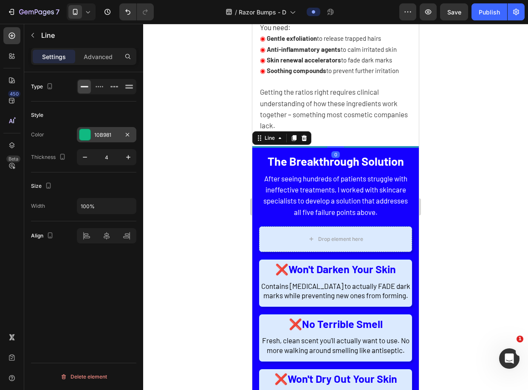
click at [101, 138] on div "10B981" at bounding box center [106, 135] width 25 height 8
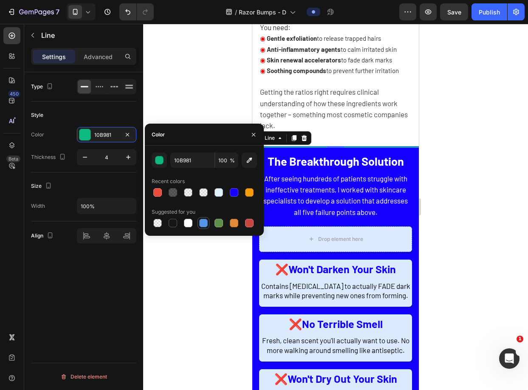
click at [202, 223] on div at bounding box center [203, 223] width 8 height 8
drag, startPoint x: 160, startPoint y: 164, endPoint x: 181, endPoint y: 171, distance: 22.7
click at [160, 164] on button "button" at bounding box center [159, 159] width 15 height 15
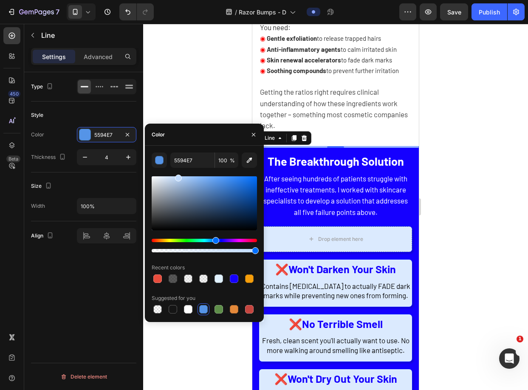
drag, startPoint x: 177, startPoint y: 185, endPoint x: 178, endPoint y: 170, distance: 14.9
click at [178, 170] on div "5594E7 100 % Recent colors Suggested for you" at bounding box center [204, 233] width 105 height 163
type input "C1DCFF"
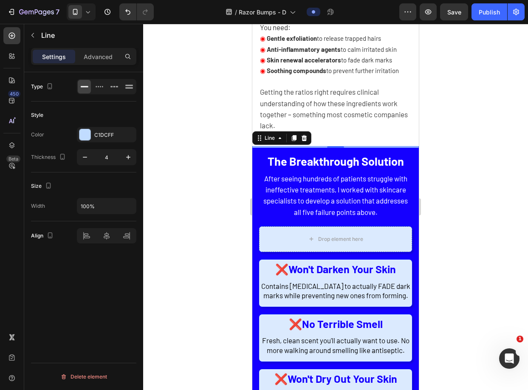
click at [428, 105] on div at bounding box center [335, 207] width 385 height 366
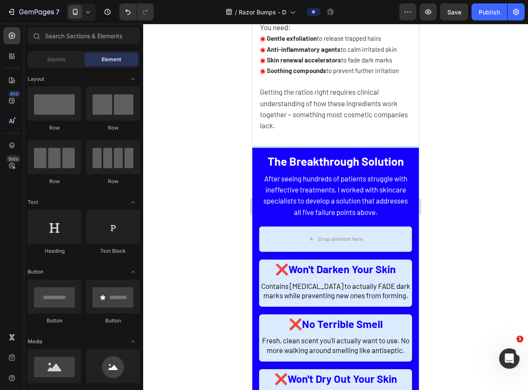
click at [459, 103] on div at bounding box center [335, 207] width 385 height 366
click at [356, 193] on span "After seeing hundreds of patients struggle with ineffective treatments, I worke…" at bounding box center [335, 195] width 144 height 42
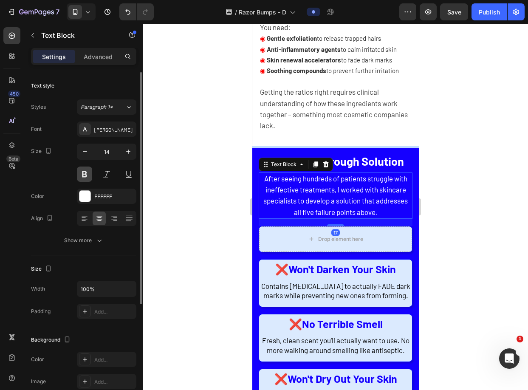
click at [83, 175] on button at bounding box center [84, 173] width 15 height 15
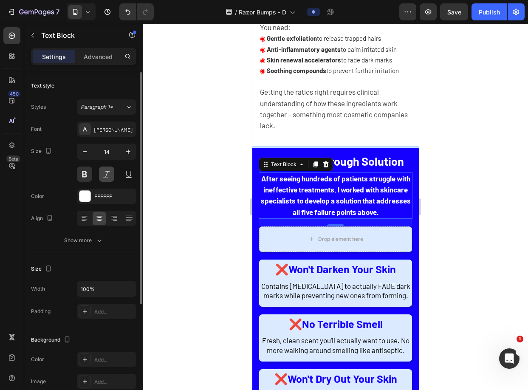
click at [90, 174] on button at bounding box center [84, 173] width 15 height 15
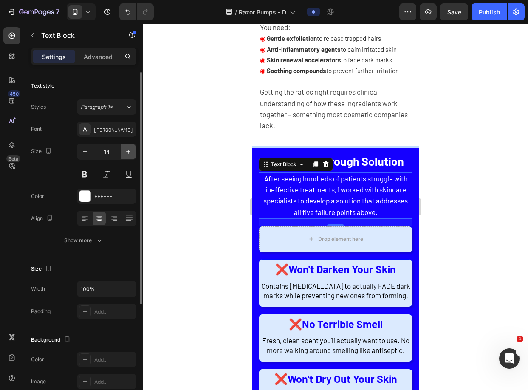
click at [133, 151] on button "button" at bounding box center [128, 151] width 15 height 15
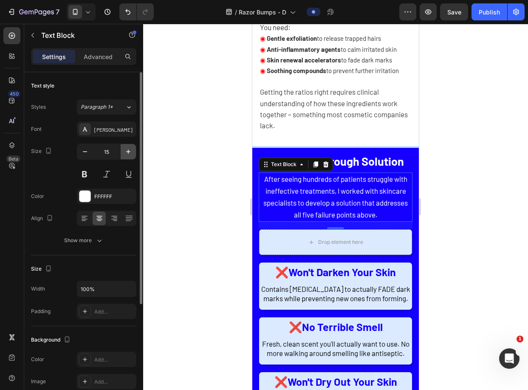
click at [127, 151] on icon "button" at bounding box center [128, 151] width 8 height 8
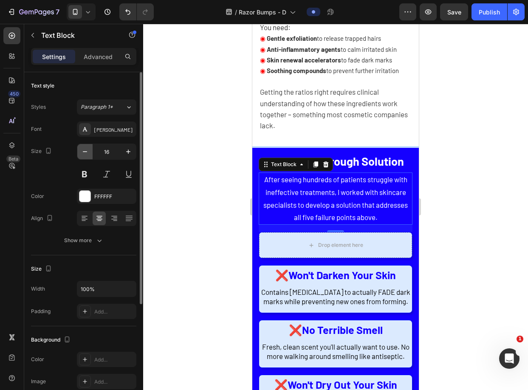
click at [87, 153] on icon "button" at bounding box center [85, 151] width 8 height 8
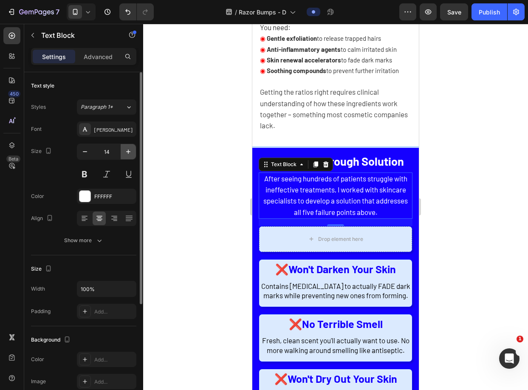
click at [123, 152] on button "button" at bounding box center [128, 151] width 15 height 15
type input "15"
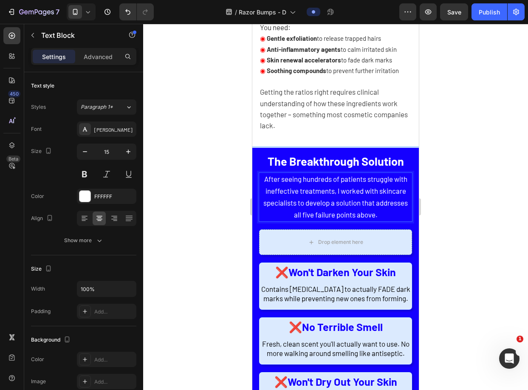
click at [340, 197] on p "After seeing hundreds of patients struggle with ineffective treatments, I worke…" at bounding box center [335, 197] width 152 height 48
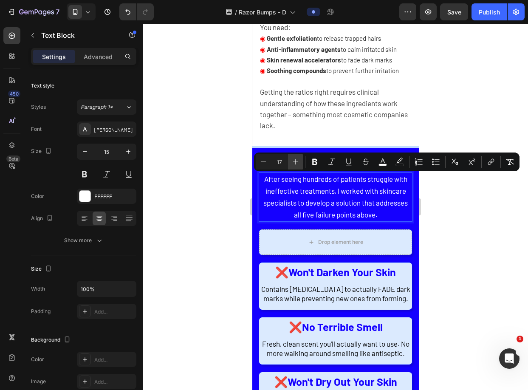
click at [292, 162] on icon "Editor contextual toolbar" at bounding box center [295, 162] width 8 height 8
type input "18"
click at [459, 235] on div at bounding box center [335, 207] width 385 height 366
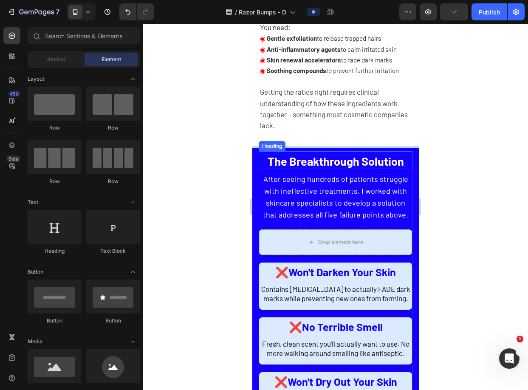
click at [356, 166] on span "The Breakthrough Solution" at bounding box center [336, 161] width 136 height 14
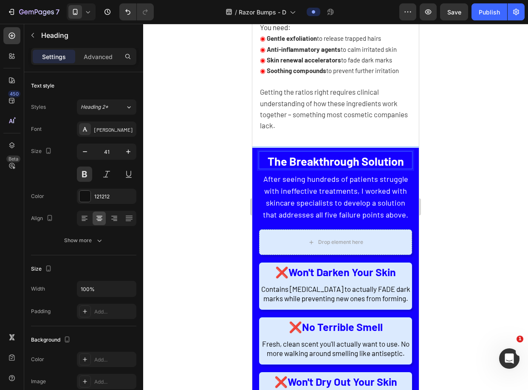
click at [283, 160] on span "The Breakthrough Solution" at bounding box center [336, 161] width 136 height 14
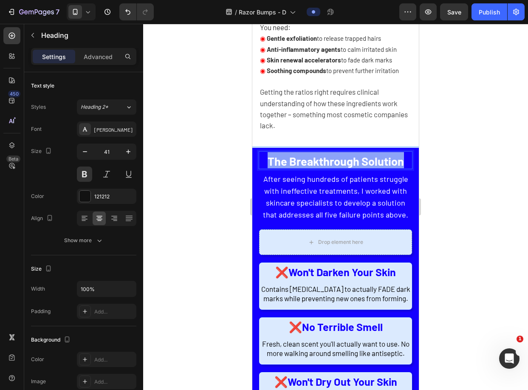
click at [283, 160] on span "The Breakthrough Solution" at bounding box center [336, 161] width 136 height 14
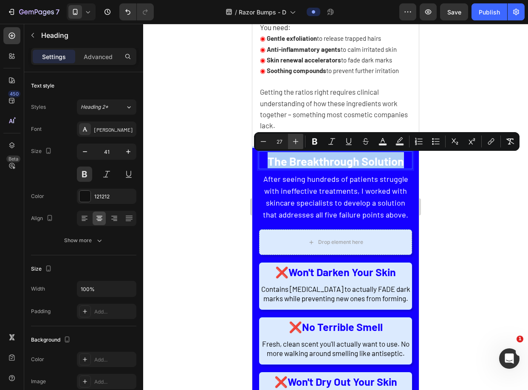
click at [292, 144] on icon "Editor contextual toolbar" at bounding box center [295, 141] width 8 height 8
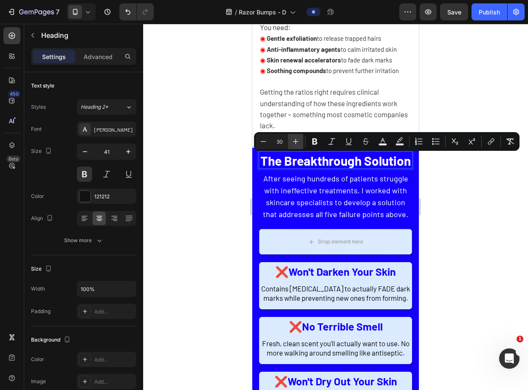
click at [298, 144] on icon "Editor contextual toolbar" at bounding box center [295, 141] width 8 height 8
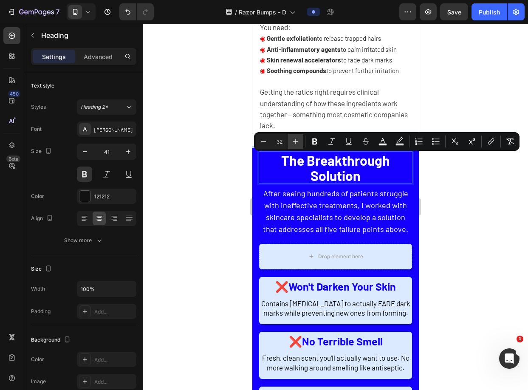
click at [298, 144] on icon "Editor contextual toolbar" at bounding box center [295, 141] width 8 height 8
type input "33"
drag, startPoint x: 427, startPoint y: 197, endPoint x: 161, endPoint y: 177, distance: 266.6
click at [427, 197] on div at bounding box center [335, 207] width 385 height 366
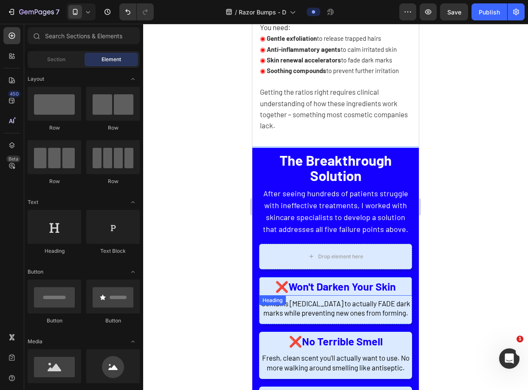
click at [393, 290] on h2 "❌ Won't Darken Your Skin" at bounding box center [335, 286] width 153 height 19
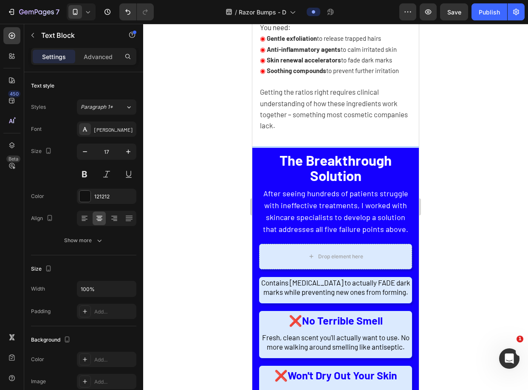
click at [365, 292] on span "Contains [MEDICAL_DATA] to actually FADE dark marks while preventing new ones f…" at bounding box center [335, 287] width 149 height 18
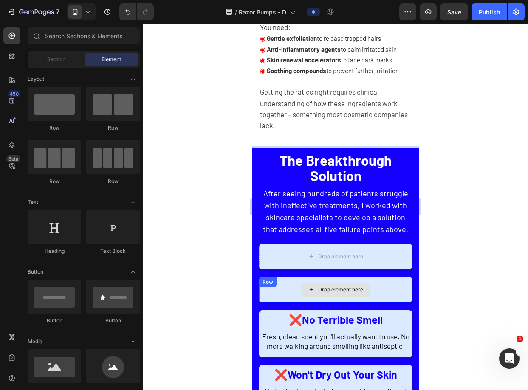
click at [365, 292] on div "Drop element here" at bounding box center [335, 290] width 69 height 14
click at [379, 291] on div "Drop element here" at bounding box center [335, 289] width 153 height 25
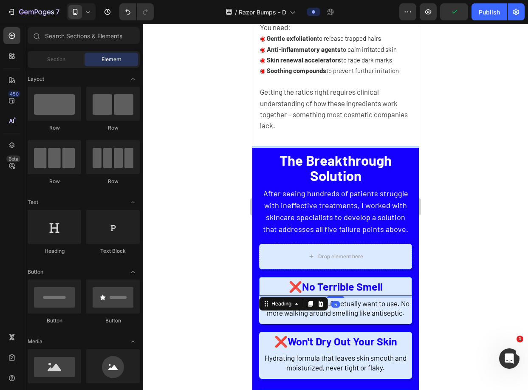
click at [389, 290] on h2 "❌ No Terrible Smell" at bounding box center [335, 286] width 153 height 19
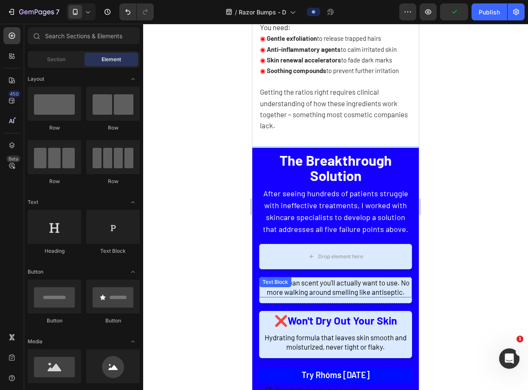
click at [391, 296] on p "Fresh, clean scent you'll actually want to use. No more walking around smelling…" at bounding box center [335, 287] width 151 height 19
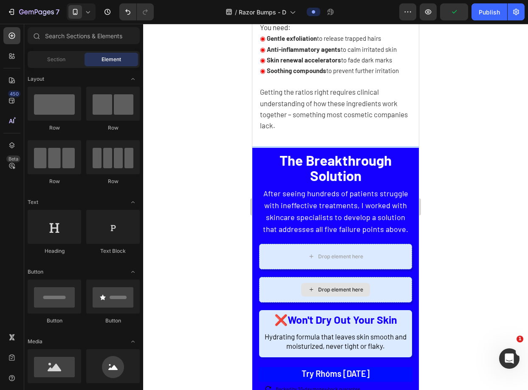
click at [391, 296] on div "Drop element here" at bounding box center [335, 289] width 153 height 25
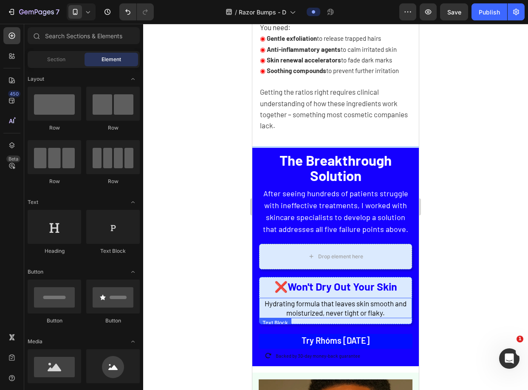
click at [390, 299] on span "Hydrating formula that leaves skin smooth and moisturized, never tight or flaky." at bounding box center [336, 308] width 142 height 18
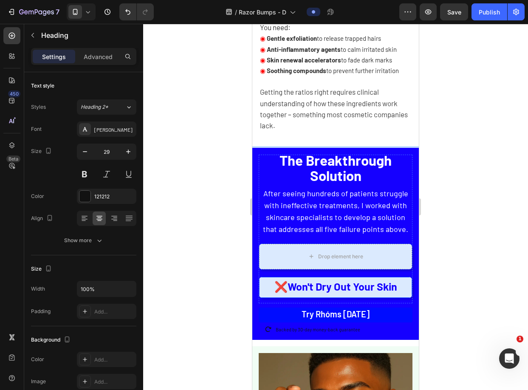
click at [390, 290] on strong "Won't Dry Out Your Skin" at bounding box center [343, 286] width 110 height 13
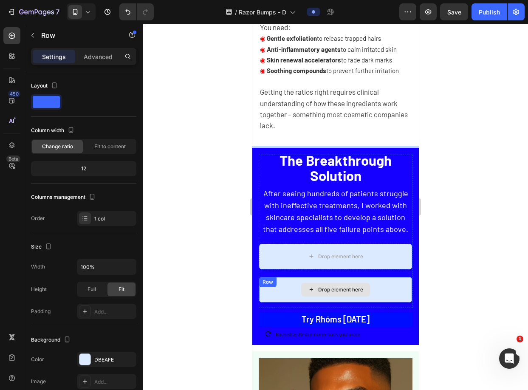
click at [390, 292] on div "Drop element here" at bounding box center [335, 289] width 153 height 25
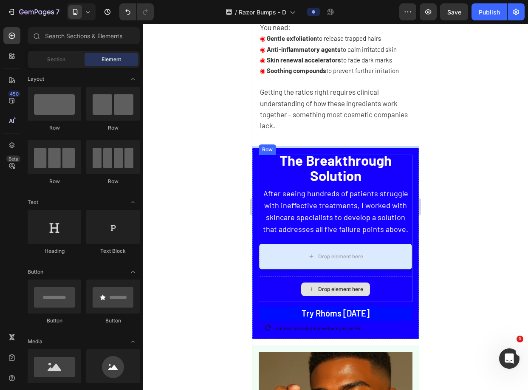
click at [386, 293] on div "Drop element here" at bounding box center [336, 288] width 154 height 25
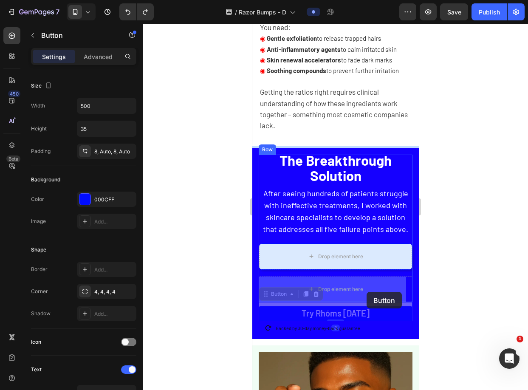
drag, startPoint x: 375, startPoint y: 313, endPoint x: 366, endPoint y: 292, distance: 23.3
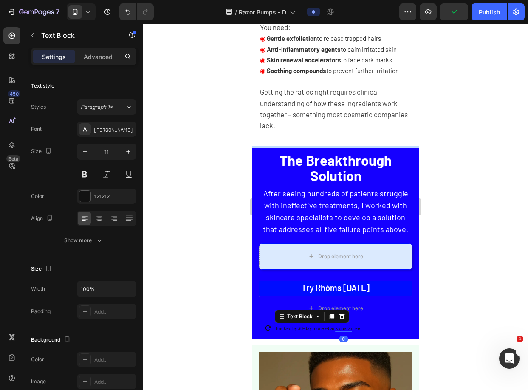
click at [381, 325] on p "Backed by 30-day money-back guarantee" at bounding box center [344, 328] width 136 height 6
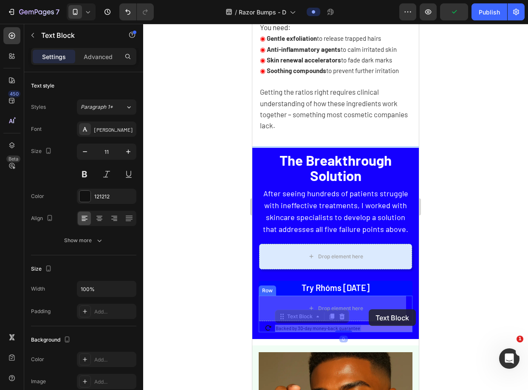
drag, startPoint x: 368, startPoint y: 329, endPoint x: 369, endPoint y: 309, distance: 19.5
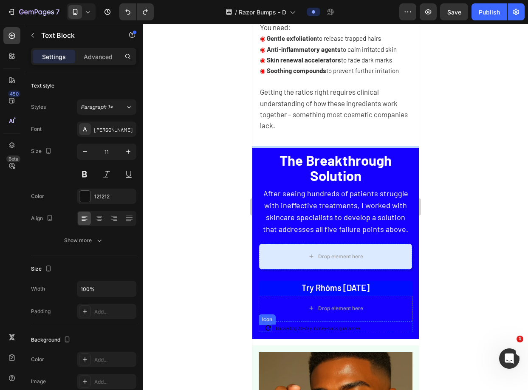
click at [266, 327] on icon at bounding box center [268, 327] width 7 height 7
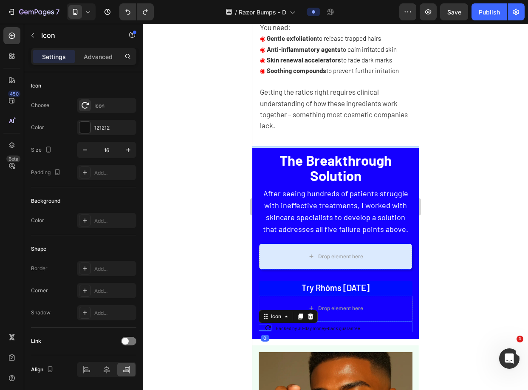
click at [272, 324] on div "Icon 0 Backed by 30-day money-back guarantee Text Block Row" at bounding box center [336, 326] width 154 height 11
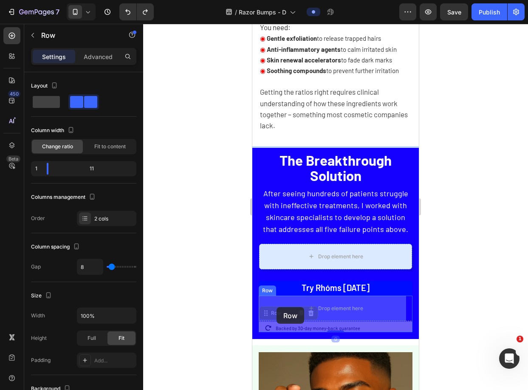
drag, startPoint x: 272, startPoint y: 324, endPoint x: 276, endPoint y: 307, distance: 18.0
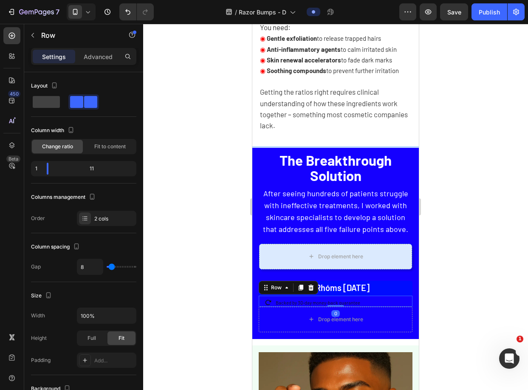
click at [431, 304] on div at bounding box center [335, 207] width 385 height 366
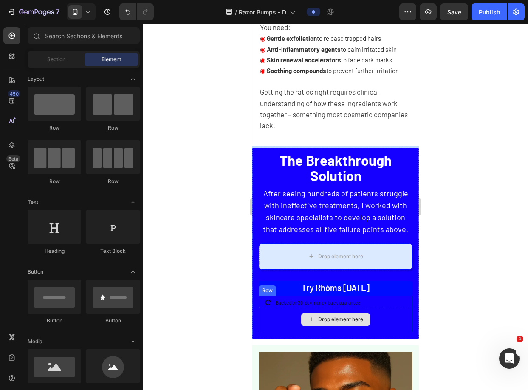
click at [371, 318] on div "Drop element here" at bounding box center [336, 319] width 154 height 25
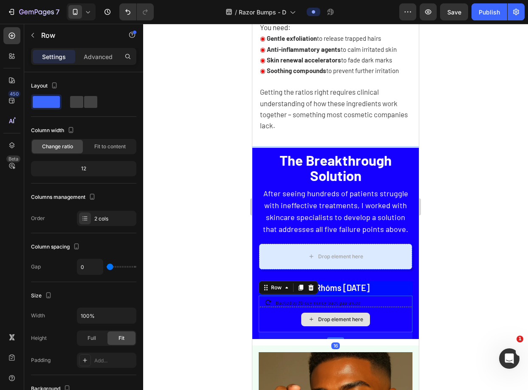
click at [382, 315] on div "Drop element here" at bounding box center [336, 319] width 154 height 25
click at [310, 287] on icon at bounding box center [310, 287] width 7 height 7
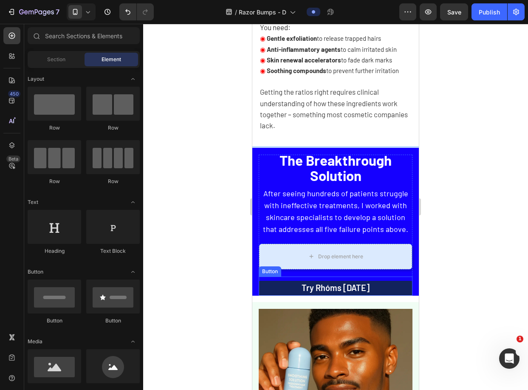
click at [369, 287] on link "Try Rhóms [DATE]" at bounding box center [336, 288] width 154 height 15
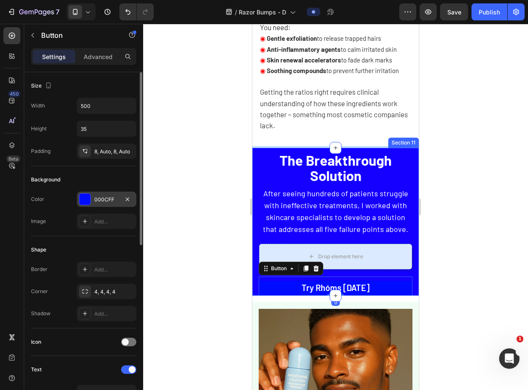
click at [91, 204] on div "000CFF" at bounding box center [106, 199] width 59 height 15
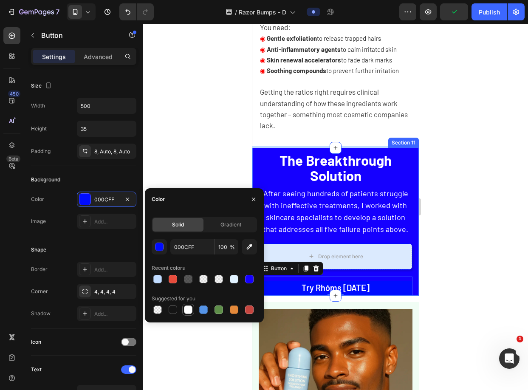
click at [191, 310] on div at bounding box center [188, 309] width 8 height 8
type input "FFFFFF"
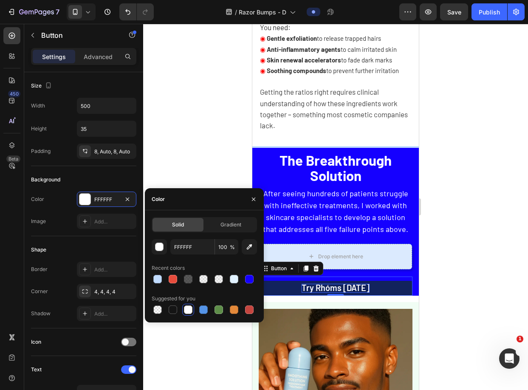
click at [330, 289] on span "Try Rhóms [DATE]" at bounding box center [336, 287] width 68 height 10
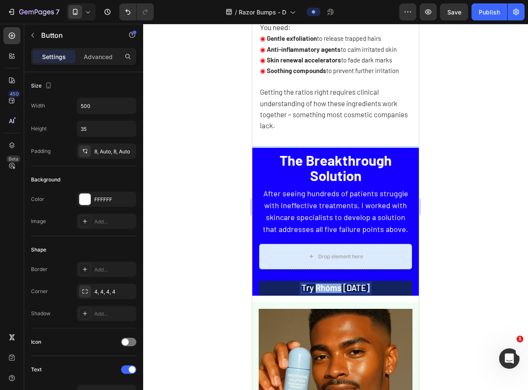
click at [330, 289] on span "Try Rhóms [DATE]" at bounding box center [336, 287] width 68 height 10
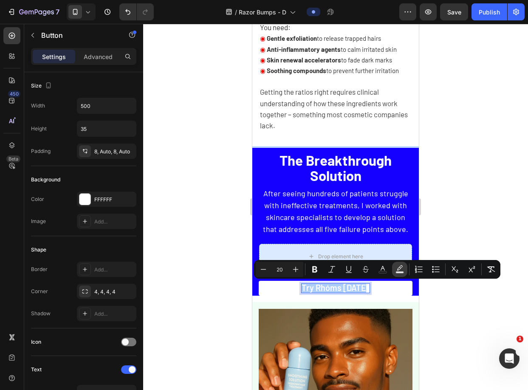
click at [400, 271] on rect "Editor contextual toolbar" at bounding box center [400, 272] width 8 height 2
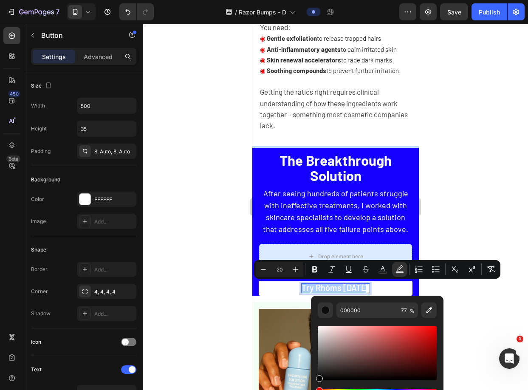
drag, startPoint x: 343, startPoint y: 340, endPoint x: 314, endPoint y: 389, distance: 56.7
click at [315, 0] on html "7 Version history / Razor Bumps - D Preview Save Publish 450 Beta Sections(18) …" at bounding box center [264, 0] width 528 height 0
click at [384, 268] on icon "Editor contextual toolbar" at bounding box center [383, 268] width 4 height 5
click at [401, 269] on icon "Editor contextual toolbar" at bounding box center [399, 269] width 8 height 8
drag, startPoint x: 323, startPoint y: 342, endPoint x: 311, endPoint y: 322, distance: 23.5
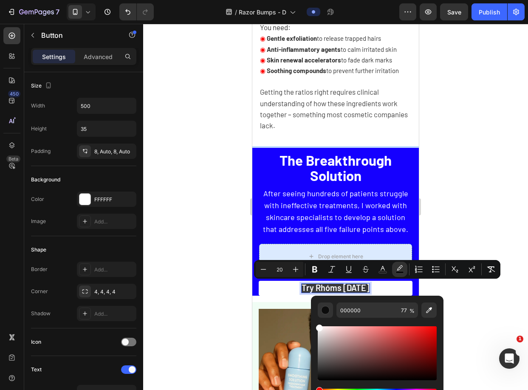
click at [311, 322] on div "000000 77 %" at bounding box center [377, 350] width 132 height 108
type input "FFFFFF"
click at [390, 271] on div "Minus 20 Plus Bold Italic Underline Strikethrough Text Color color Numbered Lis…" at bounding box center [377, 269] width 243 height 15
click at [389, 270] on button "Text Color" at bounding box center [382, 269] width 15 height 15
drag, startPoint x: 289, startPoint y: 391, endPoint x: 43, endPoint y: 362, distance: 248.0
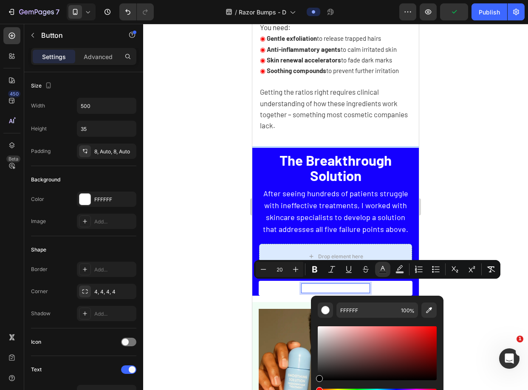
click at [278, 0] on html "7 Version history / Razor Bumps - D Preview Publish 450 Beta Sections(18) Eleme…" at bounding box center [264, 0] width 528 height 0
type input "000000"
click at [501, 305] on div at bounding box center [335, 207] width 385 height 366
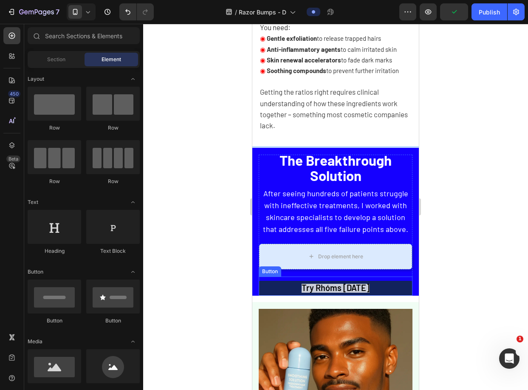
click at [377, 290] on link "Try Rhóms [DATE]" at bounding box center [336, 288] width 154 height 15
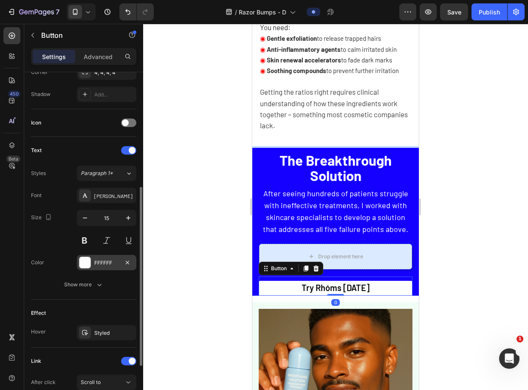
scroll to position [221, 0]
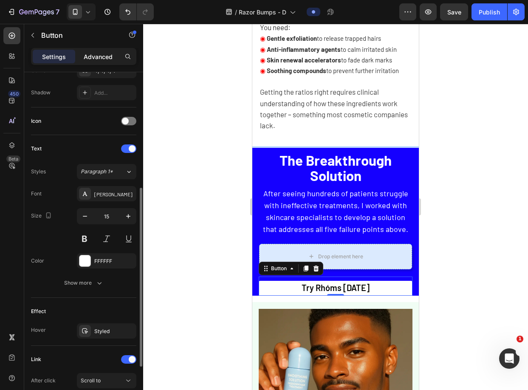
click at [97, 59] on p "Advanced" at bounding box center [98, 56] width 29 height 9
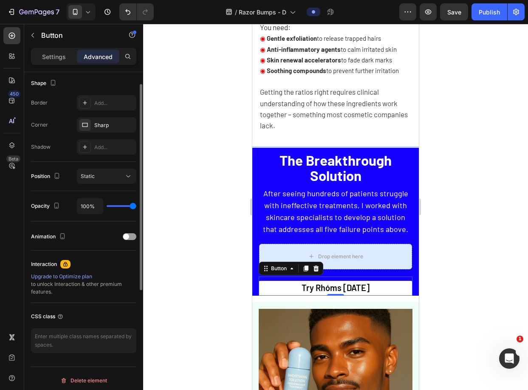
scroll to position [69, 0]
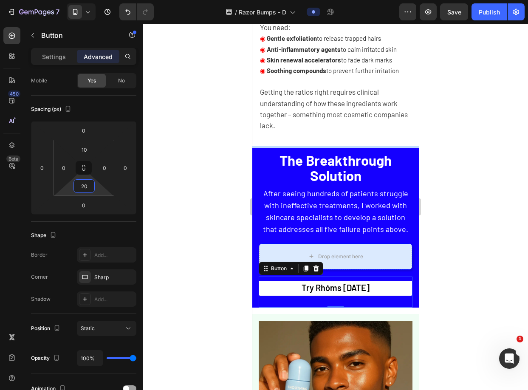
type input "14"
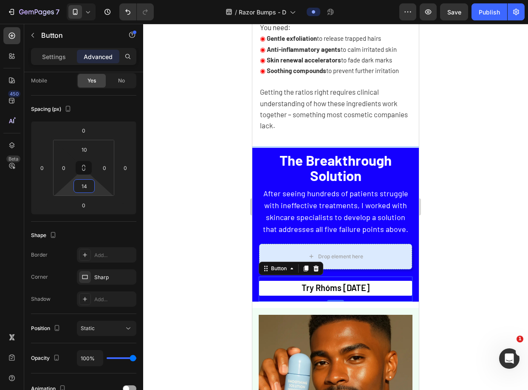
click at [100, 0] on html "7 Version history / Razor Bumps - D Preview Save Publish 450 Beta Sections(18) …" at bounding box center [264, 0] width 528 height 0
click at [456, 184] on div at bounding box center [335, 207] width 385 height 366
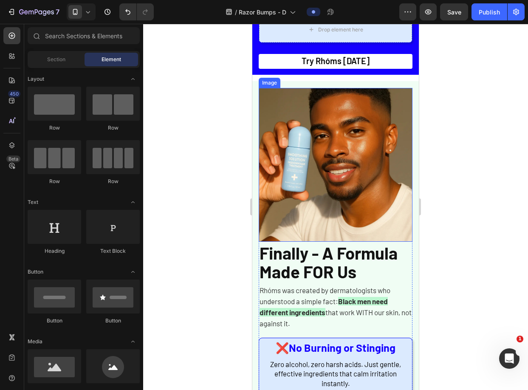
scroll to position [2035, 0]
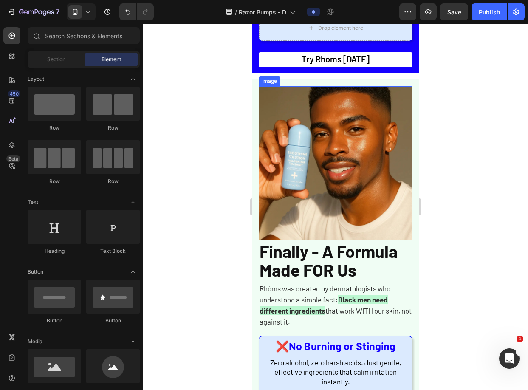
click at [350, 196] on img at bounding box center [336, 163] width 154 height 154
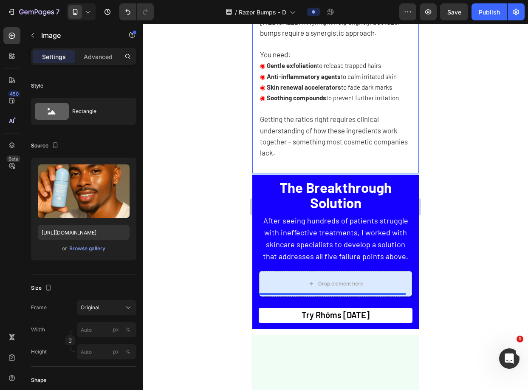
scroll to position [1755, 0]
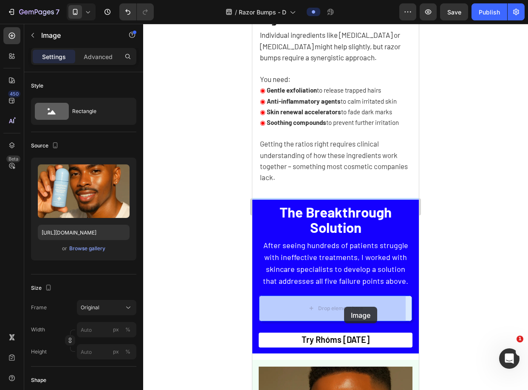
drag, startPoint x: 355, startPoint y: 193, endPoint x: 344, endPoint y: 307, distance: 114.3
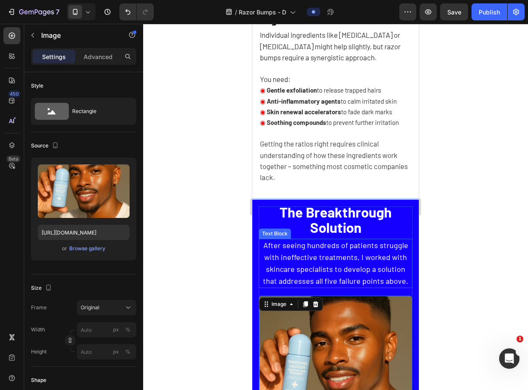
scroll to position [1894, 0]
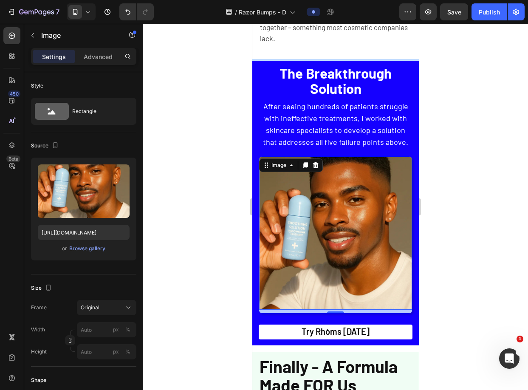
click at [381, 220] on img at bounding box center [335, 233] width 153 height 153
click at [449, 182] on div at bounding box center [335, 207] width 385 height 366
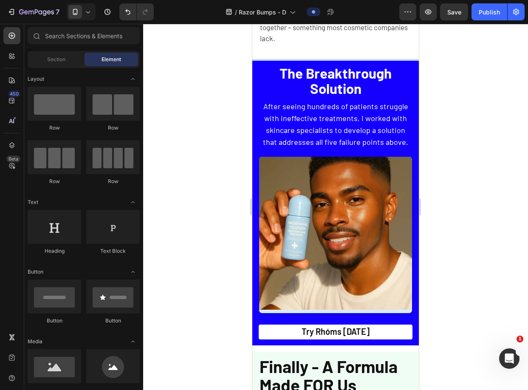
click at [338, 202] on img at bounding box center [335, 233] width 153 height 153
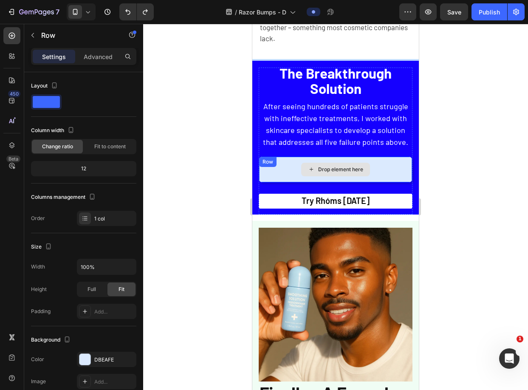
click at [375, 172] on div "Drop element here" at bounding box center [335, 169] width 153 height 25
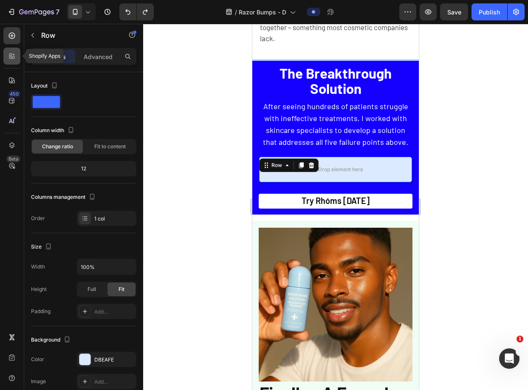
click at [17, 56] on div at bounding box center [11, 56] width 17 height 17
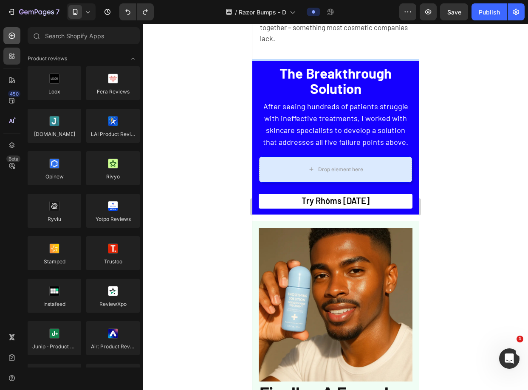
click at [14, 40] on div at bounding box center [11, 35] width 17 height 17
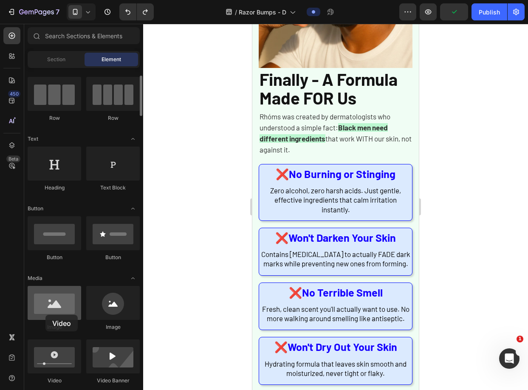
scroll to position [2253, 0]
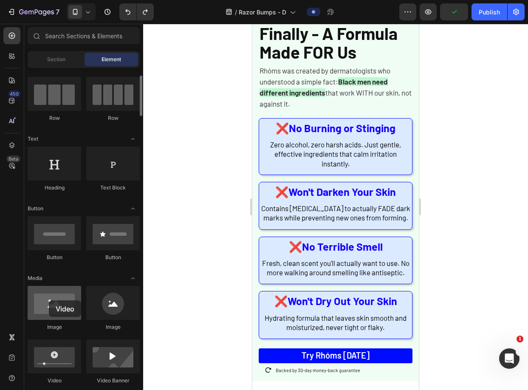
drag, startPoint x: 53, startPoint y: 355, endPoint x: 50, endPoint y: 304, distance: 51.5
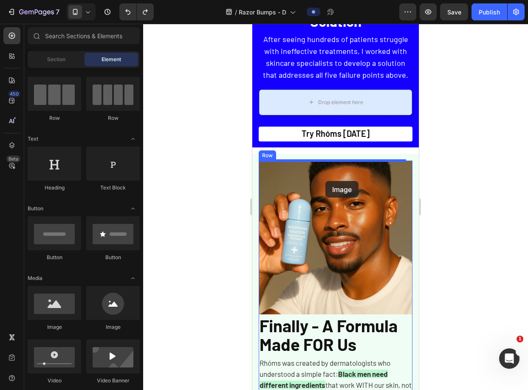
scroll to position [1961, 0]
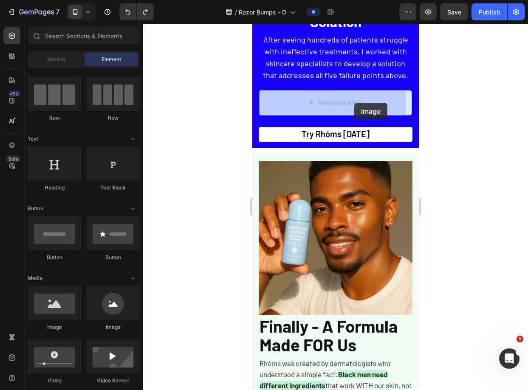
drag, startPoint x: 307, startPoint y: 329, endPoint x: 355, endPoint y: 106, distance: 227.6
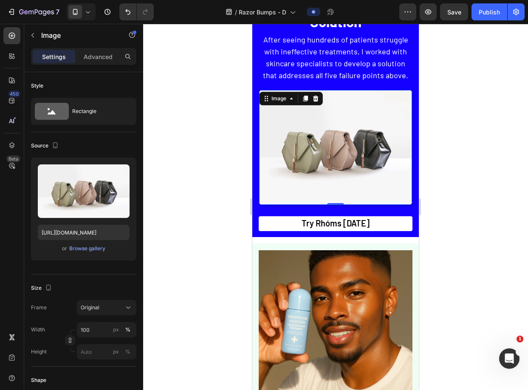
click at [349, 139] on img at bounding box center [335, 147] width 153 height 115
click at [102, 59] on p "Advanced" at bounding box center [98, 56] width 29 height 9
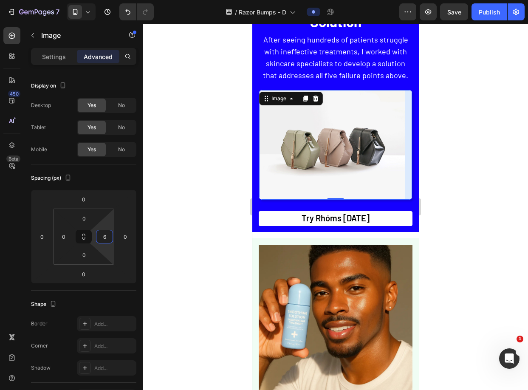
click at [105, 0] on html "7 Version history / Razor Bumps - D Preview Save Publish 450 Beta Sections(18) …" at bounding box center [264, 0] width 528 height 0
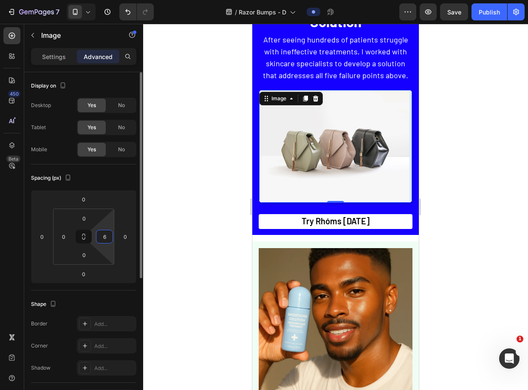
type input "0"
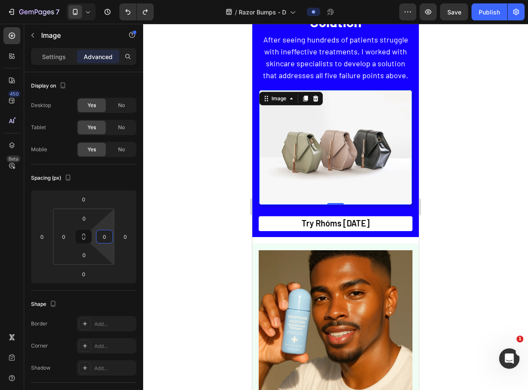
click at [447, 247] on div at bounding box center [335, 207] width 385 height 366
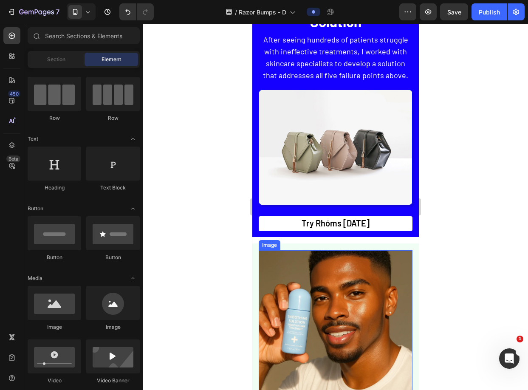
click at [376, 287] on img at bounding box center [336, 327] width 154 height 154
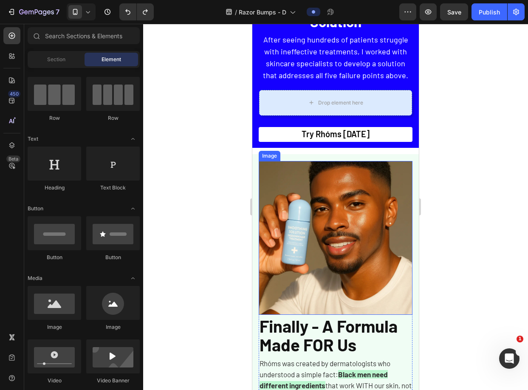
drag, startPoint x: 356, startPoint y: 203, endPoint x: 365, endPoint y: 212, distance: 12.6
click at [356, 203] on img at bounding box center [336, 238] width 154 height 154
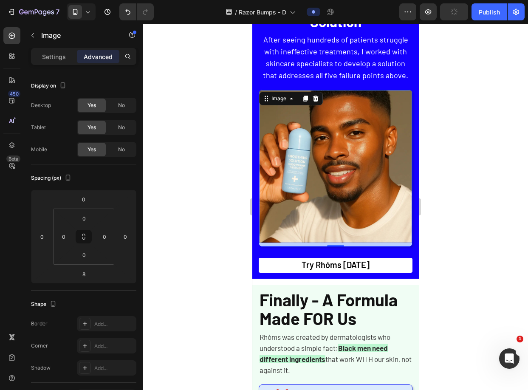
click at [383, 121] on img at bounding box center [335, 166] width 153 height 153
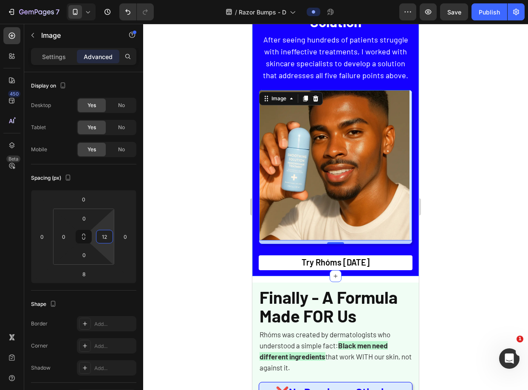
type input "16"
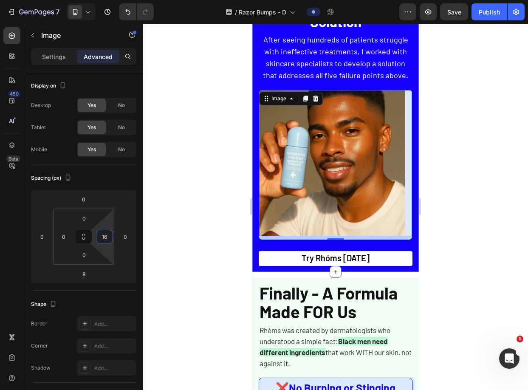
click at [111, 0] on html "7 Version history / Razor Bumps - D Preview Save Publish 450 Beta Sections(18) …" at bounding box center [264, 0] width 528 height 0
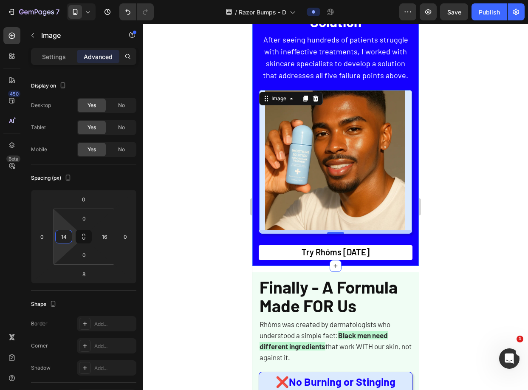
type input "16"
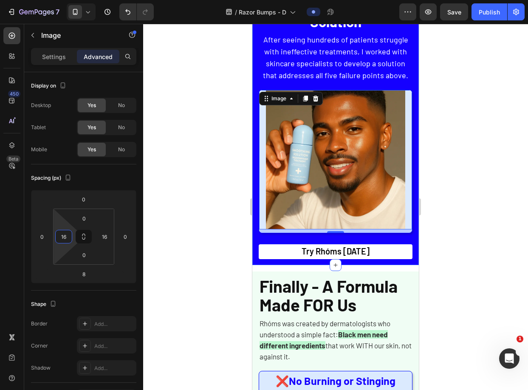
click at [58, 0] on html "7 Version history / Razor Bumps - D Preview Save Publish 450 Beta Sections(18) …" at bounding box center [264, 0] width 528 height 0
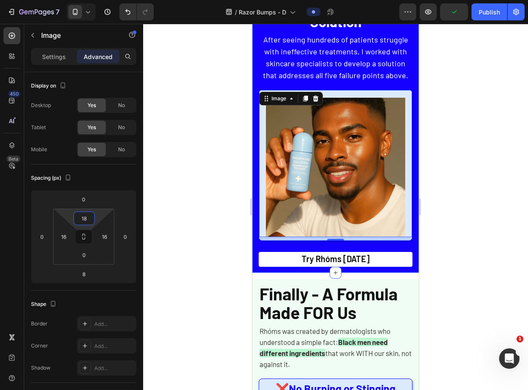
click at [98, 0] on html "7 Version history / Razor Bumps - D Preview Publish 450 Beta Sections(18) Eleme…" at bounding box center [264, 0] width 528 height 0
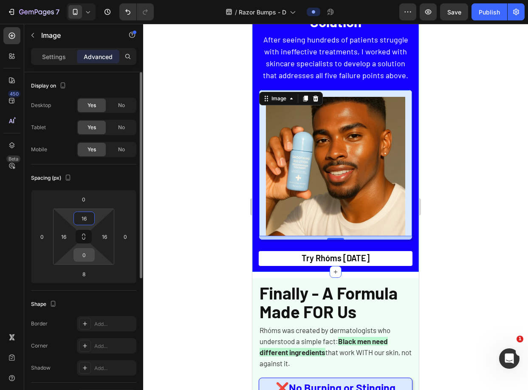
type input "16"
click at [86, 257] on input "0" at bounding box center [84, 254] width 17 height 13
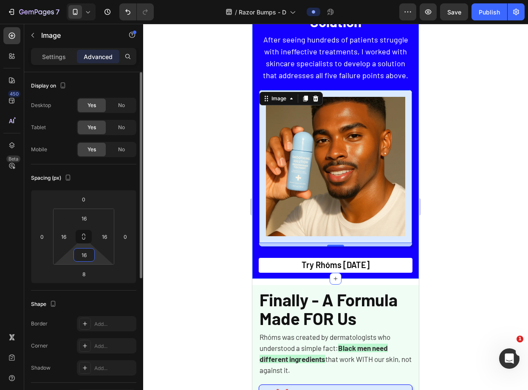
type input "16"
click at [349, 187] on img at bounding box center [335, 166] width 139 height 139
drag, startPoint x: 161, startPoint y: 135, endPoint x: 454, endPoint y: 141, distance: 292.7
click at [454, 141] on div at bounding box center [335, 207] width 385 height 366
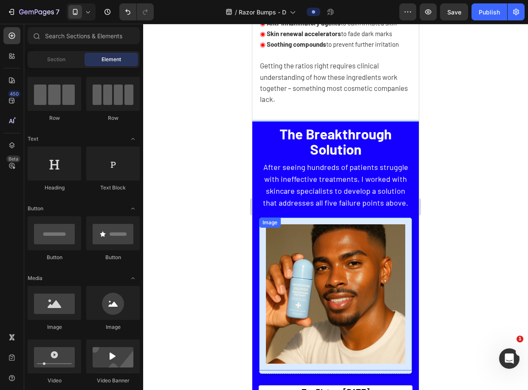
scroll to position [1831, 0]
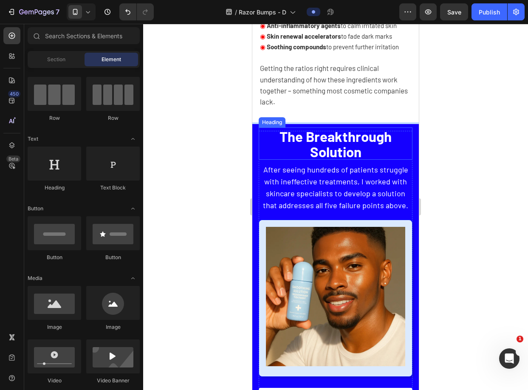
click at [338, 132] on span "The Breakthrough Solution" at bounding box center [335, 144] width 112 height 32
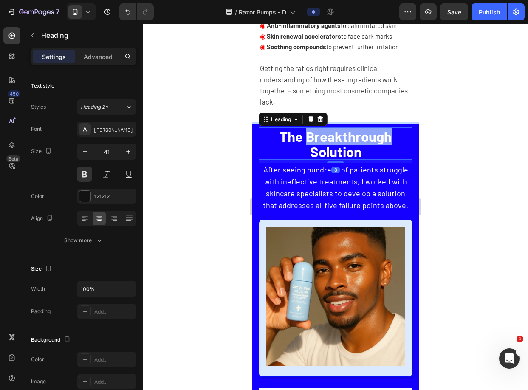
click at [337, 138] on span "The Breakthrough Solution" at bounding box center [335, 144] width 112 height 32
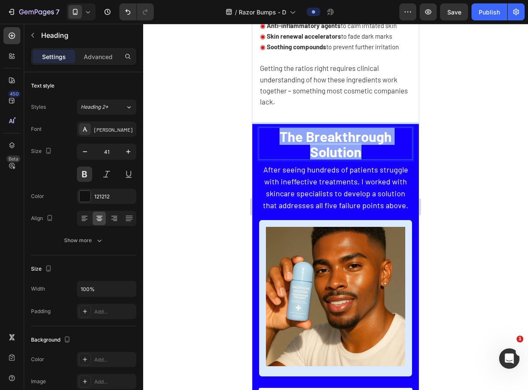
click at [336, 138] on span "The Breakthrough Solution" at bounding box center [335, 144] width 112 height 32
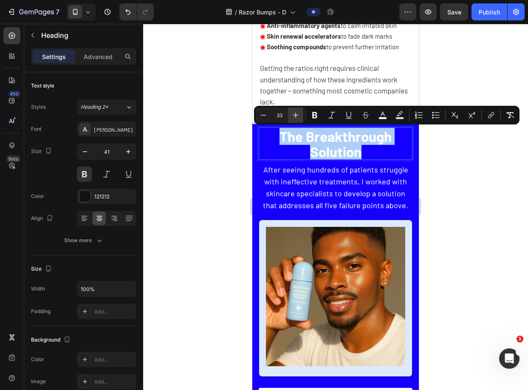
click at [295, 108] on button "Plus" at bounding box center [295, 114] width 15 height 15
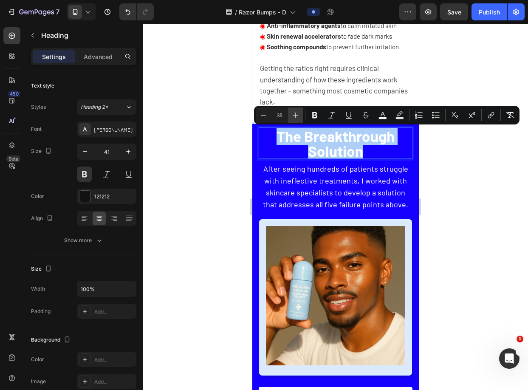
click at [295, 108] on button "Plus" at bounding box center [295, 114] width 15 height 15
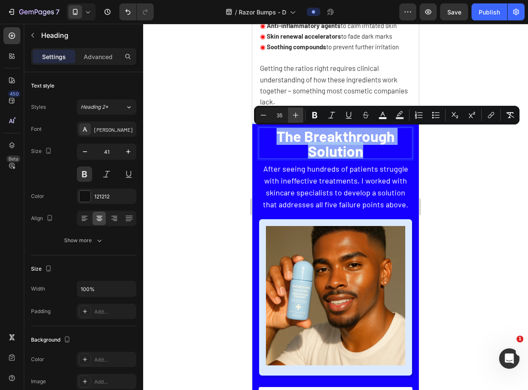
type input "36"
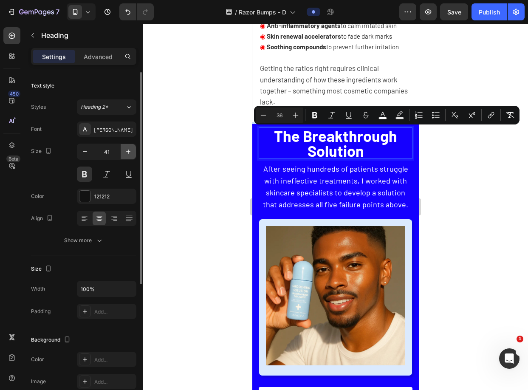
click at [132, 150] on button "button" at bounding box center [128, 151] width 15 height 15
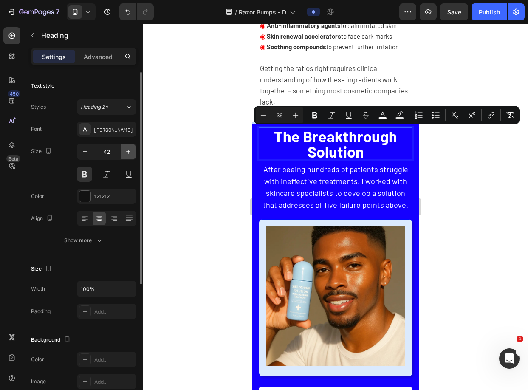
click at [132, 150] on button "button" at bounding box center [128, 151] width 15 height 15
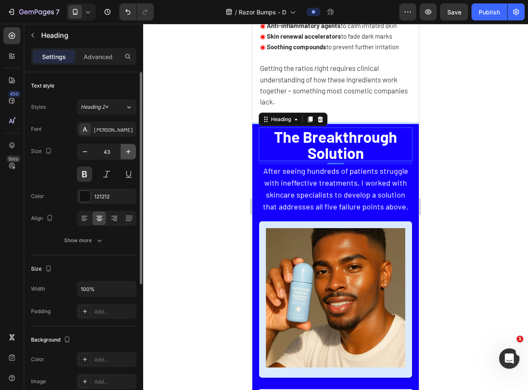
click at [132, 150] on button "button" at bounding box center [128, 151] width 15 height 15
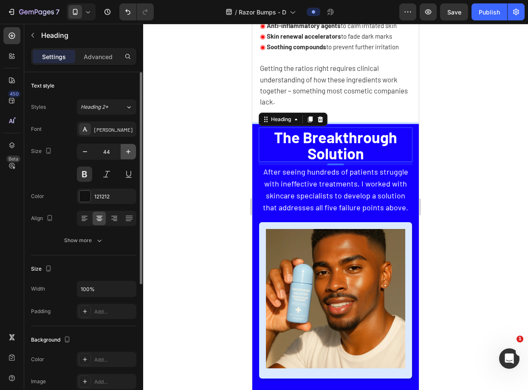
click at [132, 150] on button "button" at bounding box center [128, 151] width 15 height 15
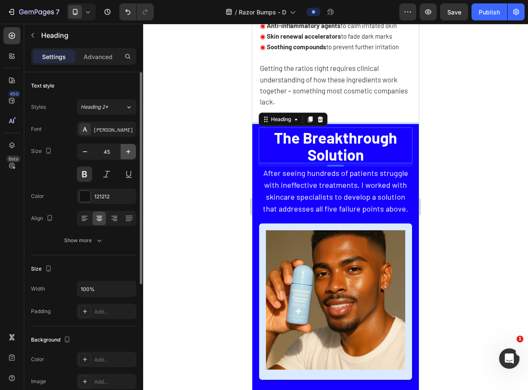
click at [132, 150] on button "button" at bounding box center [128, 151] width 15 height 15
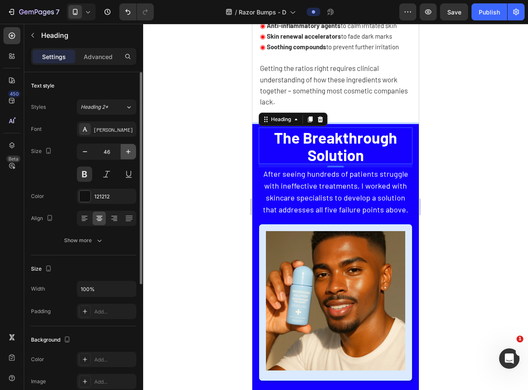
click at [132, 150] on button "button" at bounding box center [128, 151] width 15 height 15
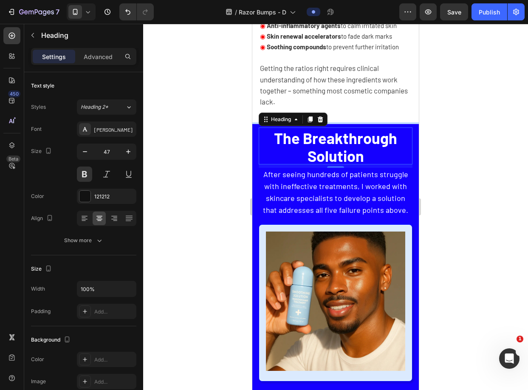
type input "48"
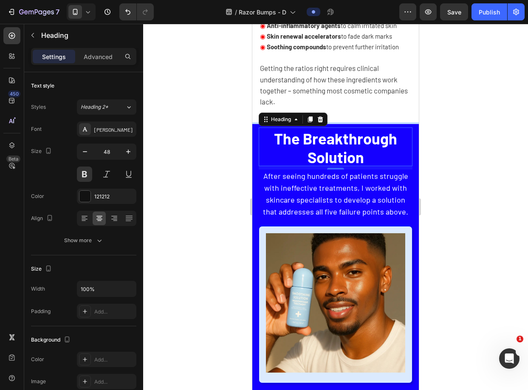
drag, startPoint x: 494, startPoint y: 161, endPoint x: 340, endPoint y: 139, distance: 155.7
click at [340, 139] on span "The Breakthrough Solution" at bounding box center [335, 147] width 123 height 37
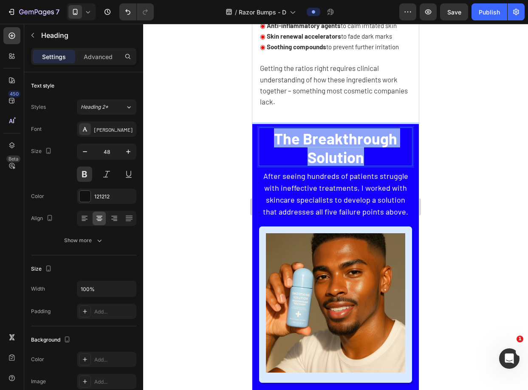
click at [340, 139] on span "The Breakthrough Solution" at bounding box center [335, 147] width 123 height 37
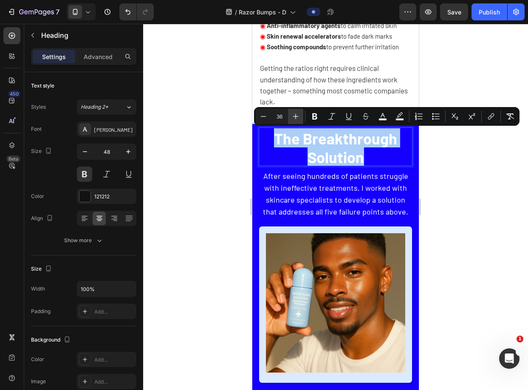
click at [299, 116] on icon "Editor contextual toolbar" at bounding box center [295, 116] width 8 height 8
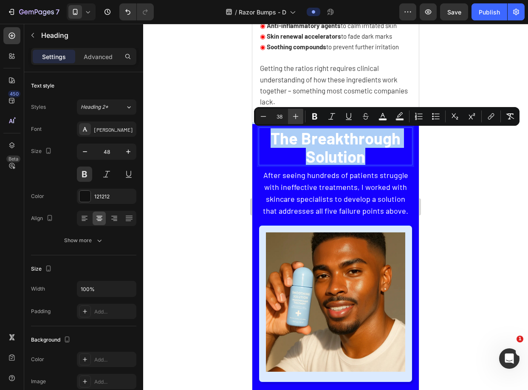
click at [299, 116] on icon "Editor contextual toolbar" at bounding box center [295, 116] width 8 height 8
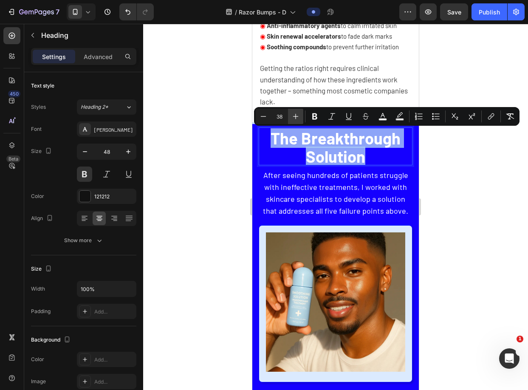
type input "39"
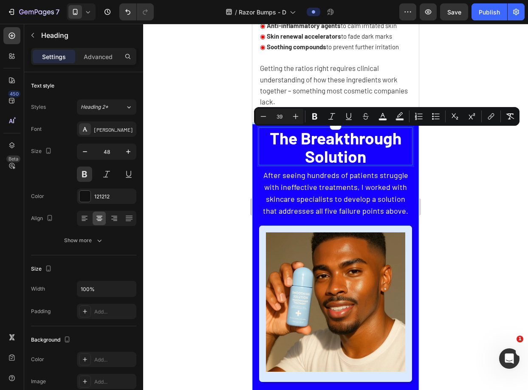
click at [443, 172] on div at bounding box center [335, 207] width 385 height 366
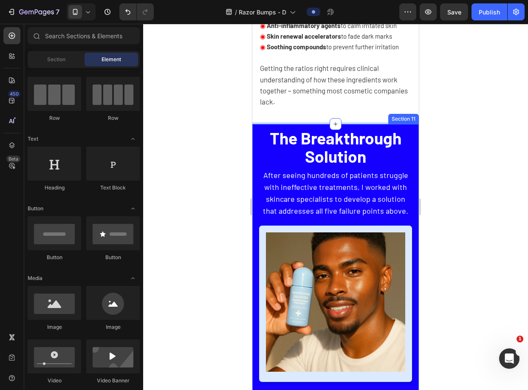
click at [468, 155] on div at bounding box center [335, 207] width 385 height 366
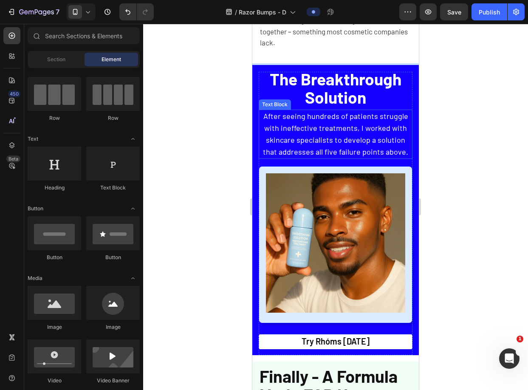
scroll to position [1891, 0]
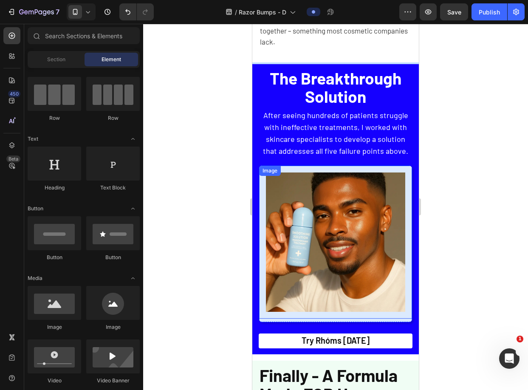
click at [368, 187] on img at bounding box center [335, 241] width 139 height 139
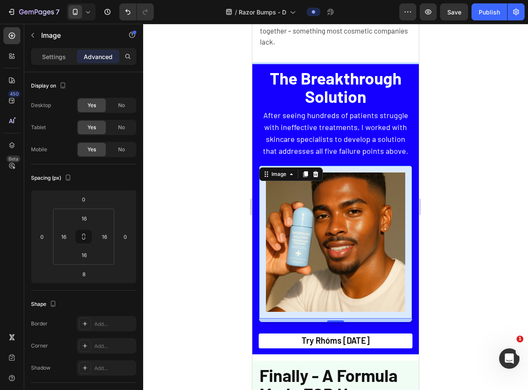
click at [431, 209] on div at bounding box center [335, 207] width 385 height 366
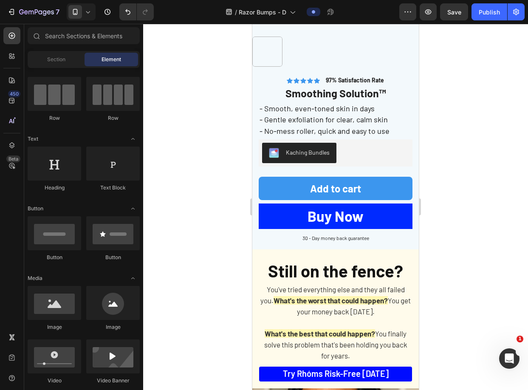
scroll to position [2865, 0]
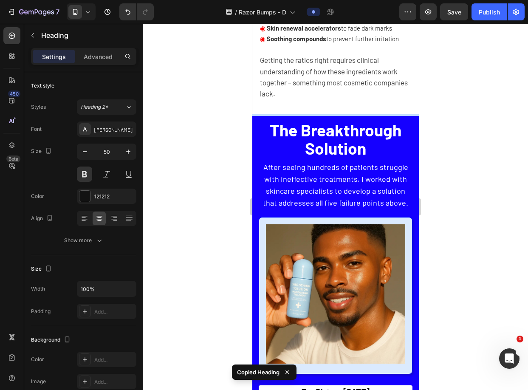
scroll to position [1841, 0]
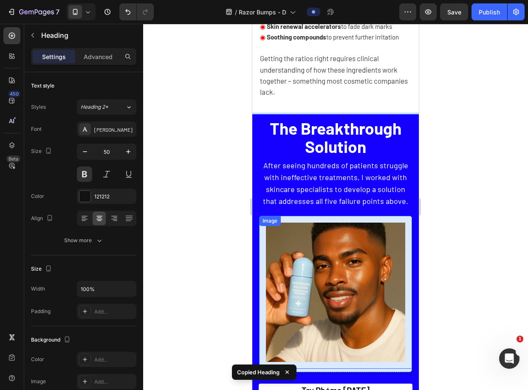
click at [361, 225] on img at bounding box center [335, 292] width 139 height 139
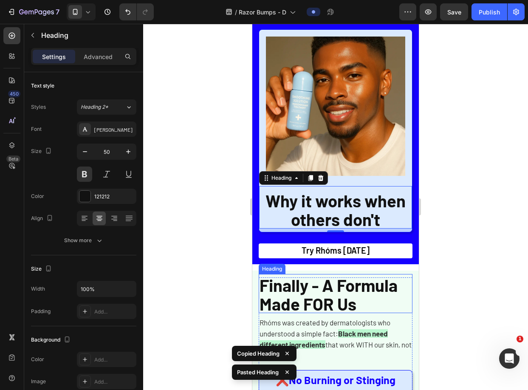
scroll to position [2015, 0]
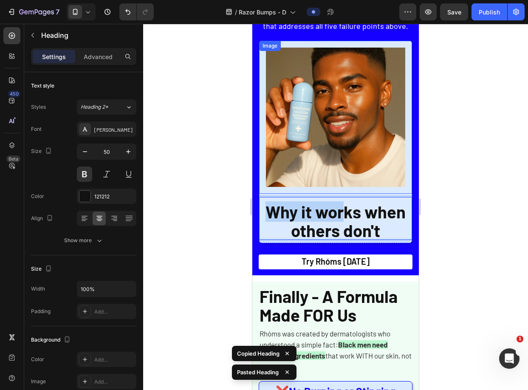
drag, startPoint x: 344, startPoint y: 213, endPoint x: 340, endPoint y: 183, distance: 30.0
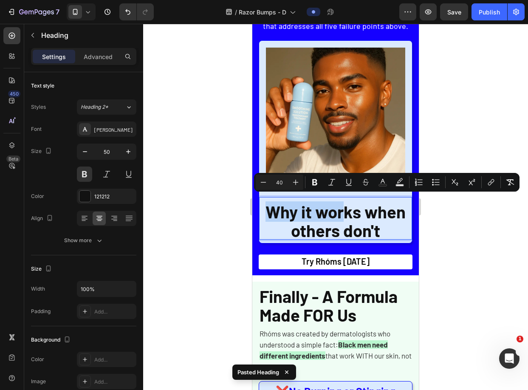
click at [310, 204] on span "Why it works when others don't" at bounding box center [335, 220] width 140 height 39
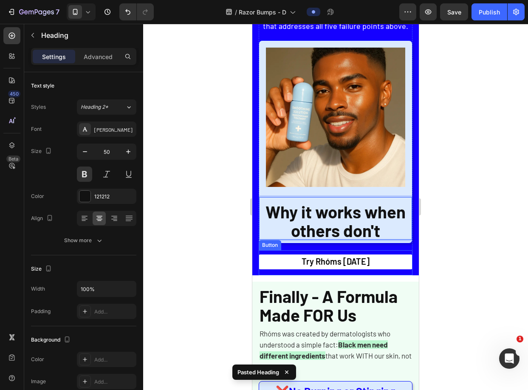
click at [440, 232] on div at bounding box center [335, 207] width 385 height 366
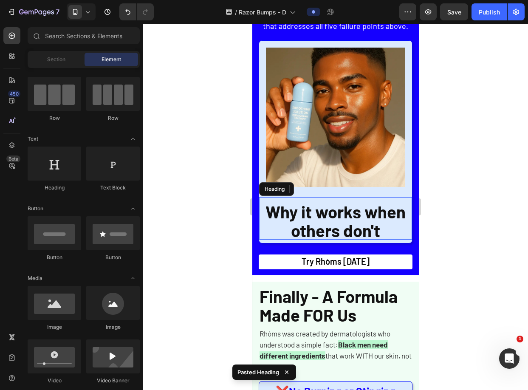
click at [333, 217] on span "Why it works when others don't" at bounding box center [335, 220] width 140 height 39
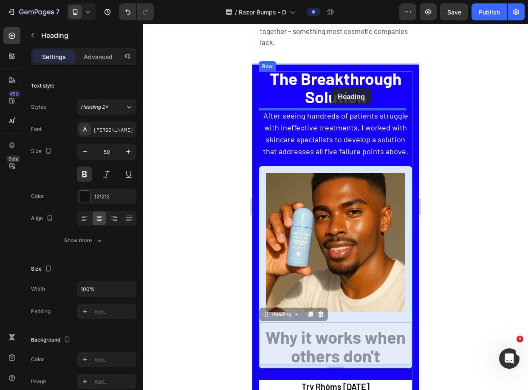
scroll to position [1869, 0]
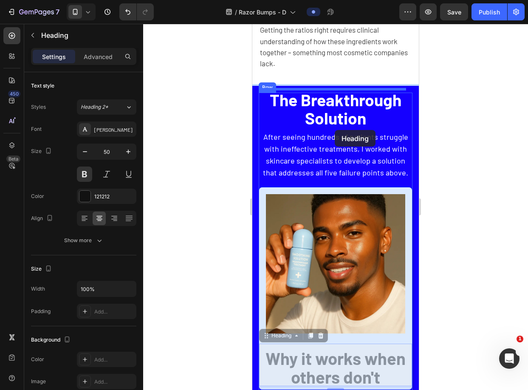
drag, startPoint x: 264, startPoint y: 181, endPoint x: 335, endPoint y: 130, distance: 87.6
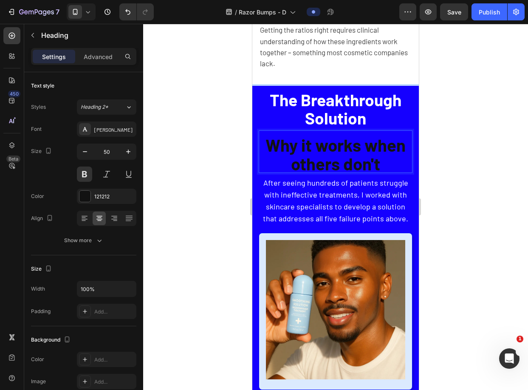
click at [327, 205] on span "After seeing hundreds of patients struggle with ineffective treatments, I worke…" at bounding box center [335, 200] width 145 height 45
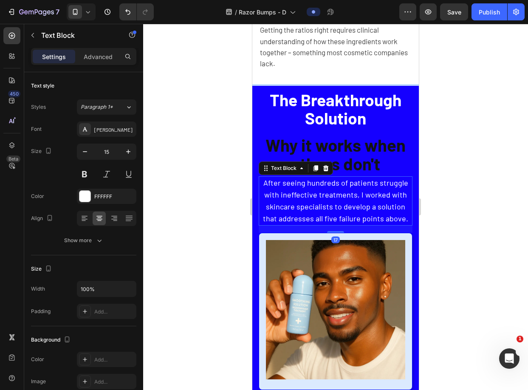
click at [309, 155] on span "Why it works when others don't" at bounding box center [335, 154] width 140 height 39
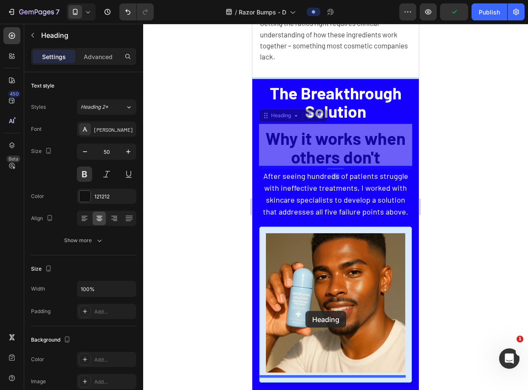
scroll to position [2085, 0]
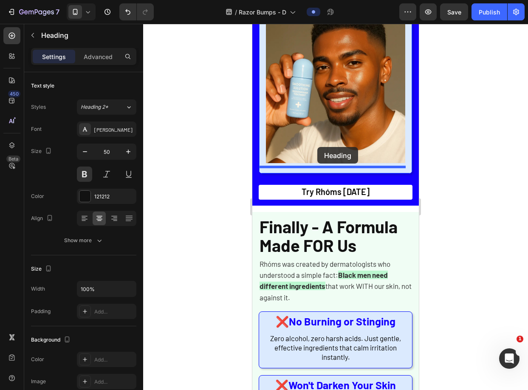
drag, startPoint x: 265, startPoint y: 122, endPoint x: 317, endPoint y: 147, distance: 57.9
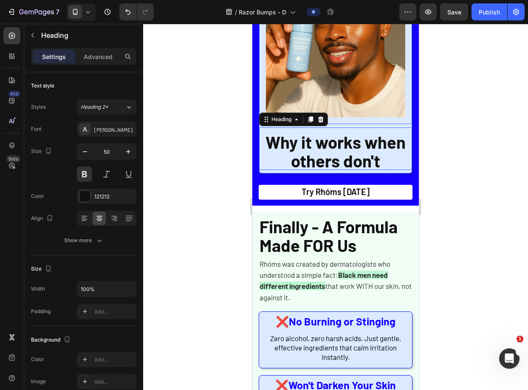
scroll to position [2039, 0]
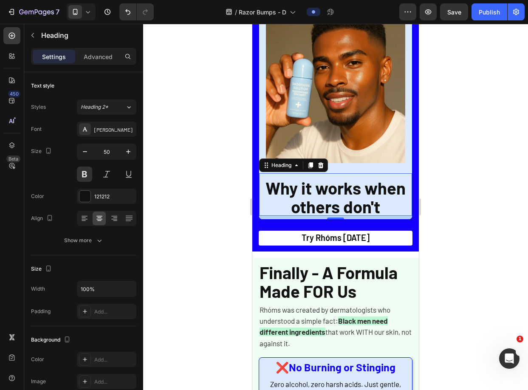
click at [485, 134] on div at bounding box center [335, 207] width 385 height 366
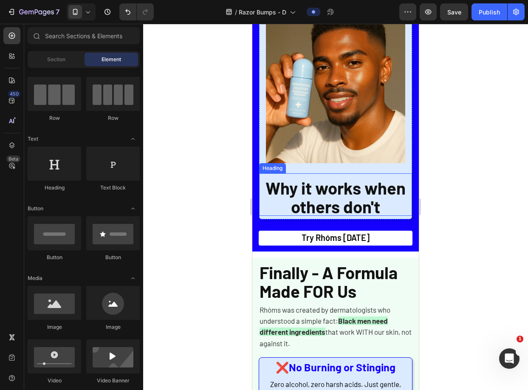
click at [364, 185] on span "Why it works when others don't" at bounding box center [335, 197] width 140 height 39
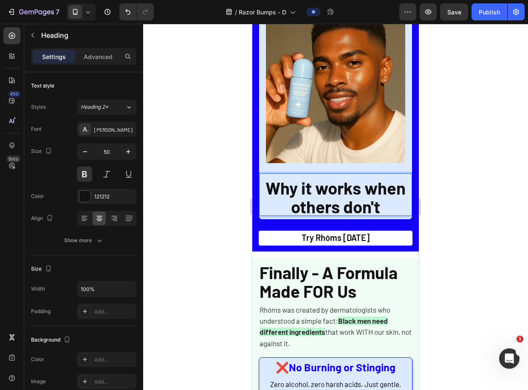
click at [364, 184] on span "Why it works when others don't" at bounding box center [335, 197] width 140 height 39
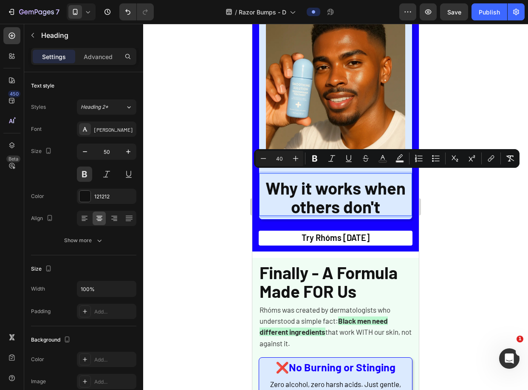
scroll to position [1, 0]
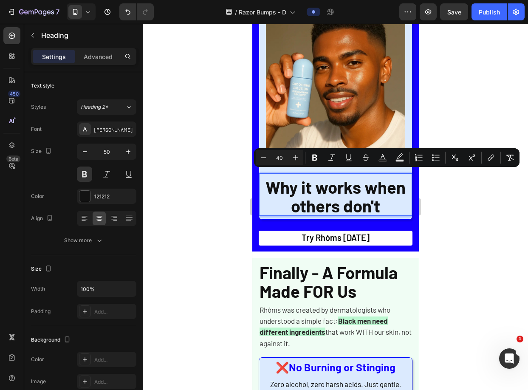
click at [307, 198] on span "Why it works when others don't" at bounding box center [335, 196] width 140 height 39
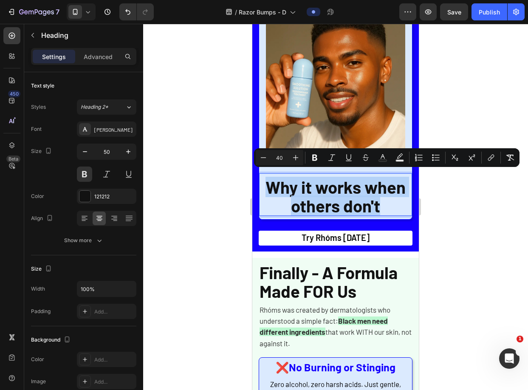
click at [307, 198] on span "Why it works when others don't" at bounding box center [335, 196] width 140 height 39
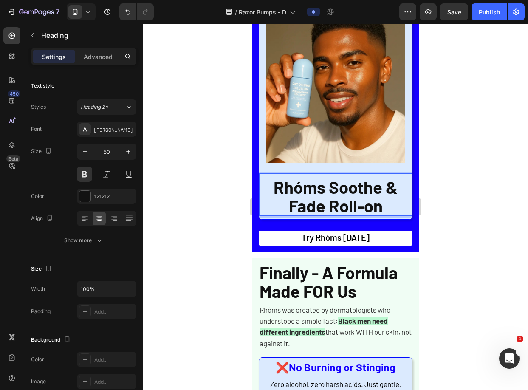
click at [432, 185] on div at bounding box center [335, 207] width 385 height 366
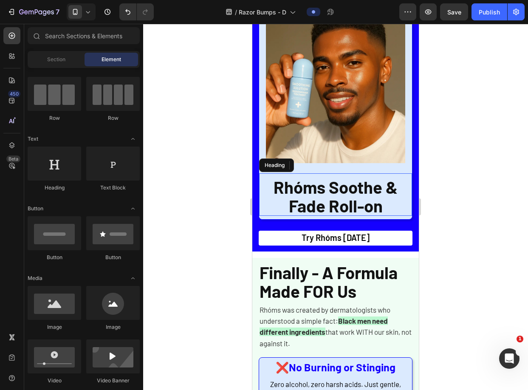
click at [365, 188] on span "Rhóms Soothe & Fade Roll-on" at bounding box center [335, 196] width 124 height 39
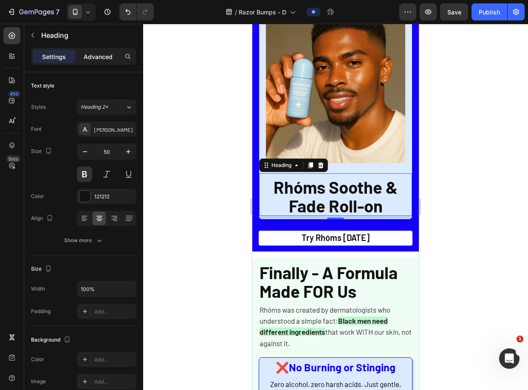
click at [96, 51] on div "Advanced" at bounding box center [98, 57] width 42 height 14
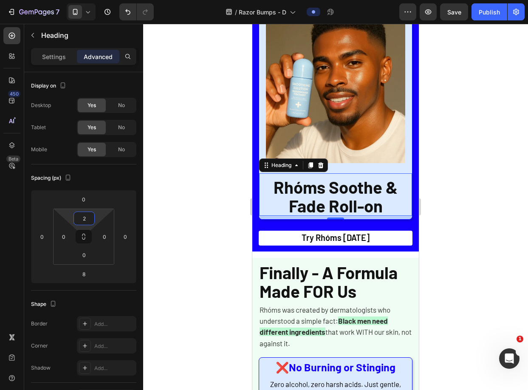
type input "0"
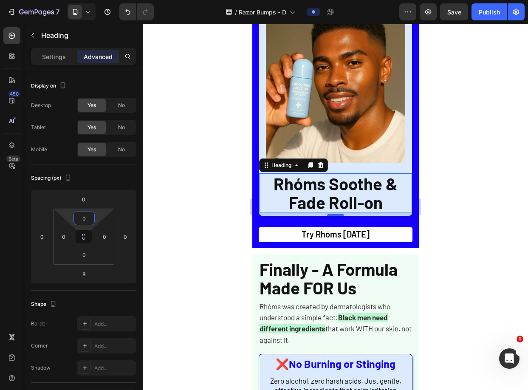
drag, startPoint x: 100, startPoint y: 218, endPoint x: 99, endPoint y: 225, distance: 7.2
click at [99, 0] on html "7 Version history / Razor Bumps - D Preview Save Publish 450 Beta Sections(18) …" at bounding box center [264, 0] width 528 height 0
click at [355, 159] on div "Image" at bounding box center [335, 93] width 153 height 153
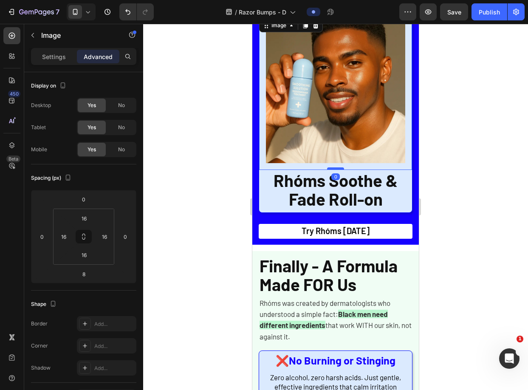
drag, startPoint x: 335, startPoint y: 166, endPoint x: 336, endPoint y: 162, distance: 4.4
click at [336, 167] on div at bounding box center [335, 168] width 17 height 3
type input "0"
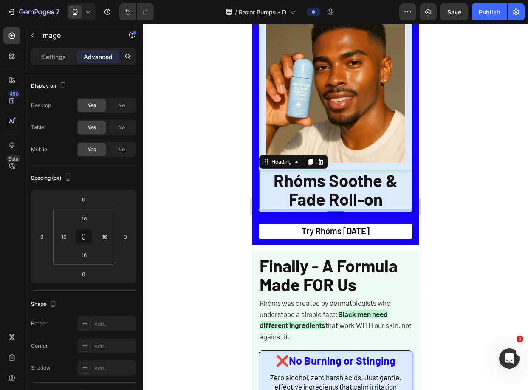
click at [361, 178] on span "Rhóms Soothe & Fade Roll-on" at bounding box center [335, 189] width 124 height 39
type input "22"
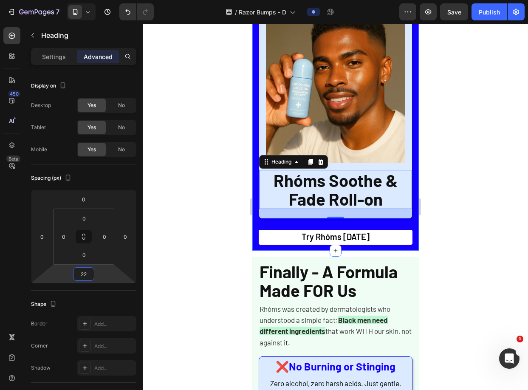
click at [101, 0] on html "7 Version history / Razor Bumps - D Preview Save Publish 450 Beta Sections(18) …" at bounding box center [264, 0] width 528 height 0
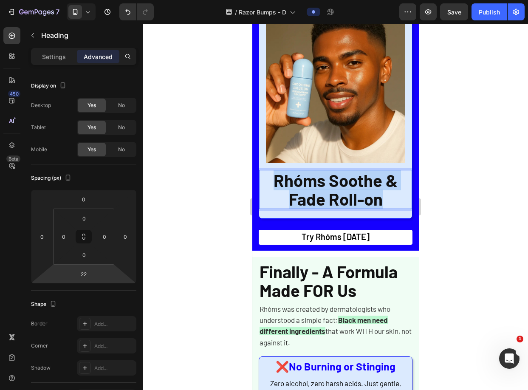
click at [350, 190] on span "Rhóms Soothe & Fade Roll-on" at bounding box center [335, 189] width 124 height 39
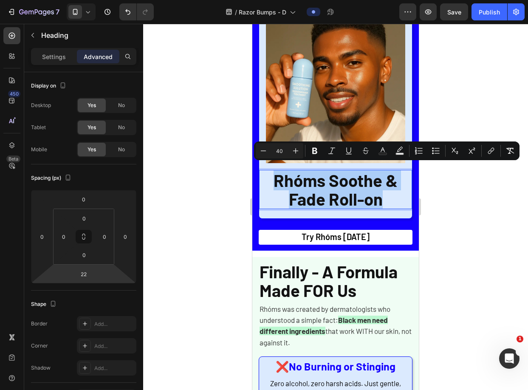
click at [276, 149] on input "40" at bounding box center [279, 151] width 17 height 10
type input "30"
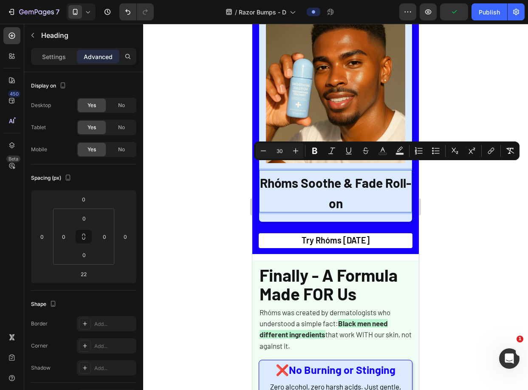
scroll to position [0, 0]
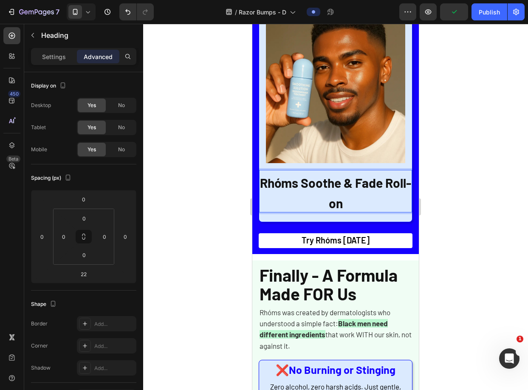
click at [363, 182] on span "Rhóms Soothe & Fade Roll-on" at bounding box center [335, 193] width 151 height 36
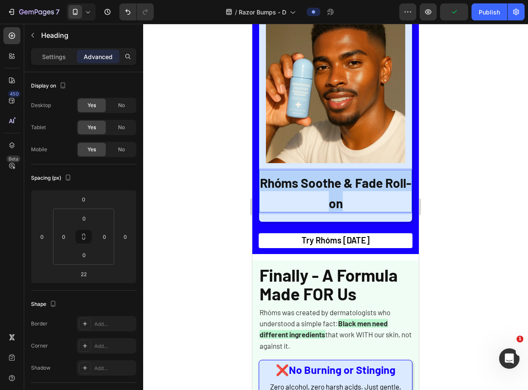
click at [363, 182] on span "Rhóms Soothe & Fade Roll-on" at bounding box center [335, 193] width 151 height 36
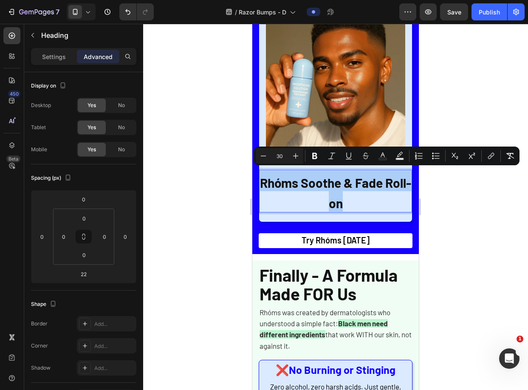
click at [280, 158] on input "30" at bounding box center [279, 156] width 17 height 10
click at [280, 157] on input "30" at bounding box center [279, 156] width 17 height 10
type input "20"
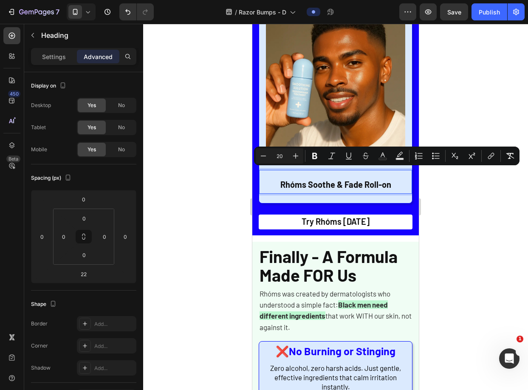
click at [360, 179] on span "Rhóms Soothe & Fade Roll-on" at bounding box center [335, 184] width 111 height 10
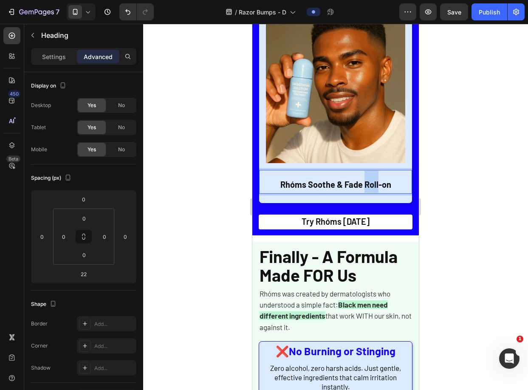
click at [360, 179] on span "Rhóms Soothe & Fade Roll-on" at bounding box center [335, 184] width 111 height 10
click at [355, 179] on span "Rhóms Soothe & Fade Roll-on" at bounding box center [335, 184] width 111 height 10
drag, startPoint x: 310, startPoint y: 181, endPoint x: 386, endPoint y: 178, distance: 77.0
click at [386, 179] on span "Rhóms Soothe & Fade Roll-on" at bounding box center [335, 184] width 111 height 10
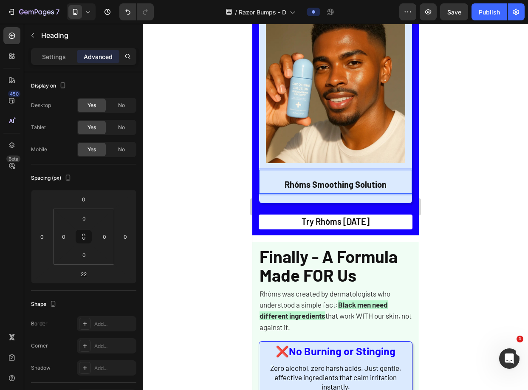
click at [386, 178] on p "Rhóms Smoothing Solution" at bounding box center [335, 182] width 151 height 22
click at [347, 172] on p "Rhóms Smoothing Solution" at bounding box center [335, 182] width 151 height 22
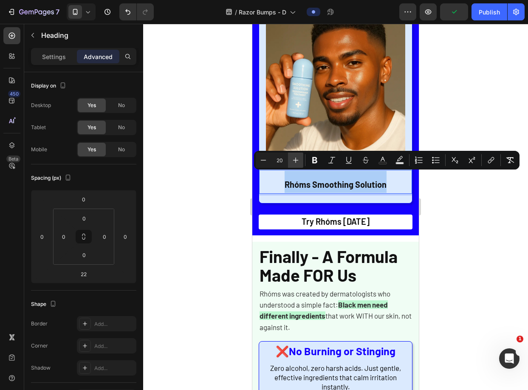
click at [294, 161] on icon "Editor contextual toolbar" at bounding box center [295, 160] width 8 height 8
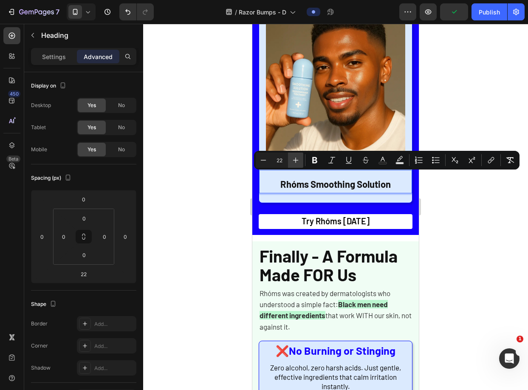
click at [294, 161] on icon "Editor contextual toolbar" at bounding box center [295, 160] width 8 height 8
type input "25"
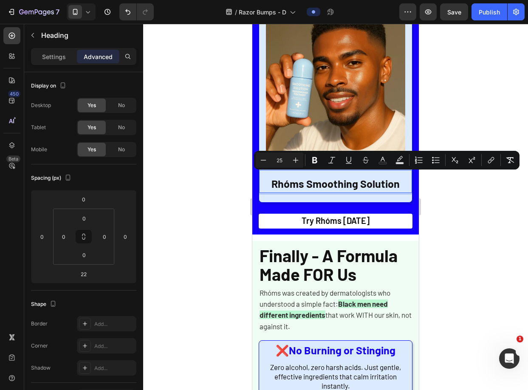
click at [485, 203] on div at bounding box center [335, 207] width 385 height 366
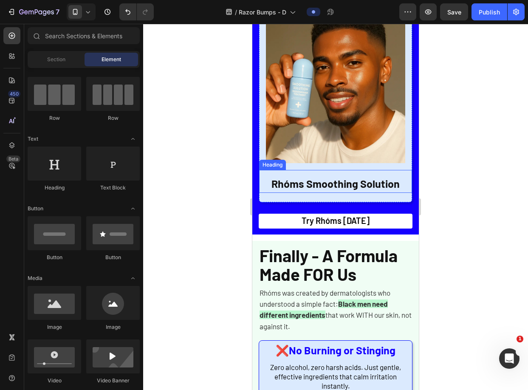
click at [347, 177] on span "Rhóms Smoothing Solution" at bounding box center [335, 183] width 128 height 13
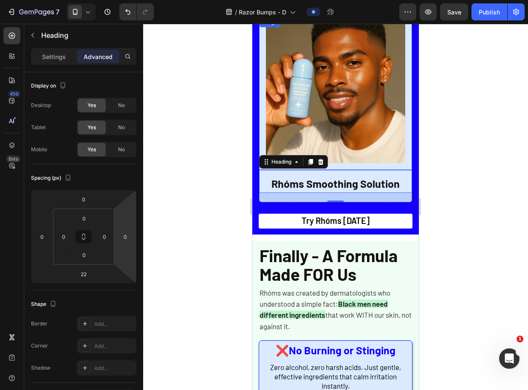
click at [337, 160] on div "Image" at bounding box center [335, 93] width 153 height 153
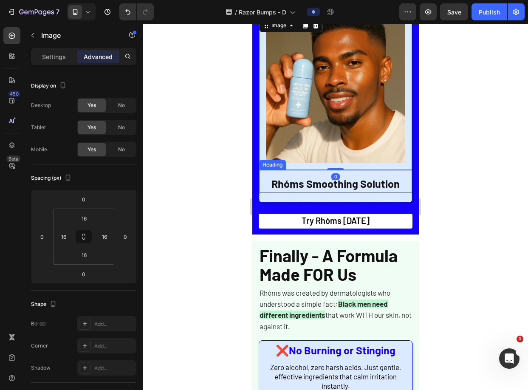
click at [340, 177] on span "Rhóms Smoothing Solution" at bounding box center [335, 183] width 128 height 13
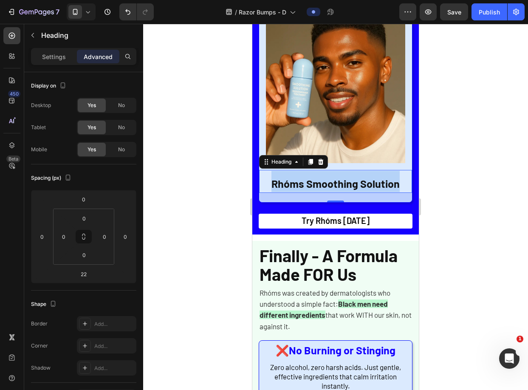
click at [341, 177] on span "Rhóms Smoothing Solution" at bounding box center [335, 183] width 128 height 13
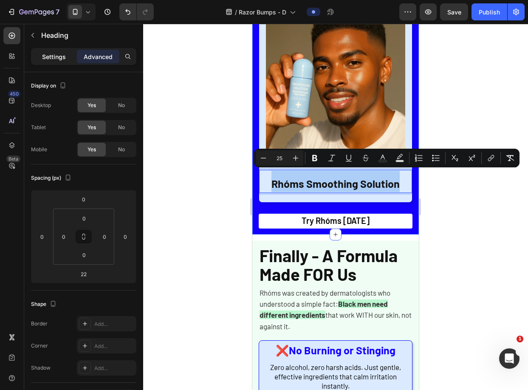
click at [70, 54] on div "Settings" at bounding box center [54, 57] width 42 height 14
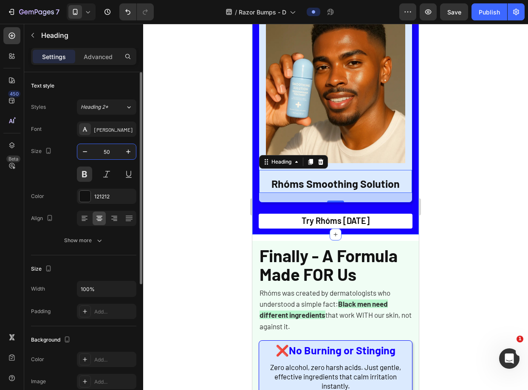
click at [104, 153] on input "50" at bounding box center [107, 151] width 28 height 15
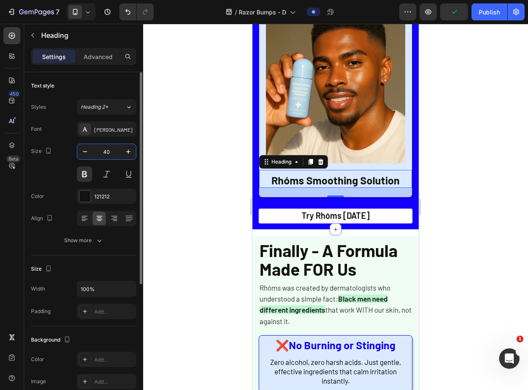
type input "4"
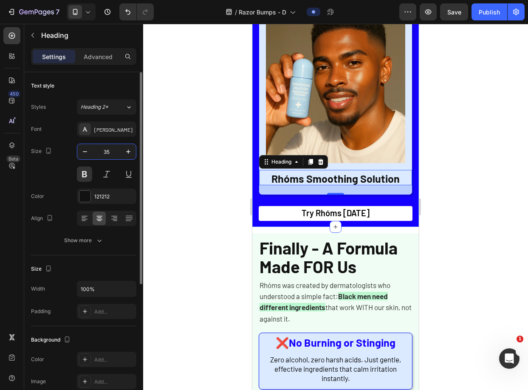
type input "35"
click at [468, 142] on div at bounding box center [335, 207] width 385 height 366
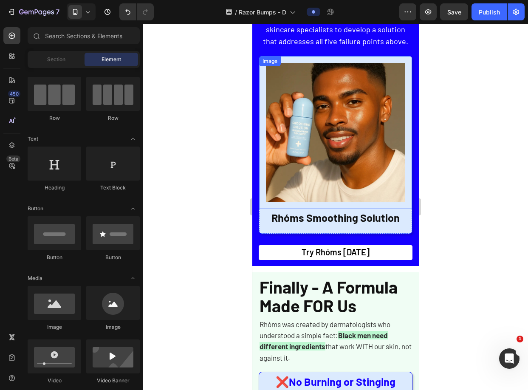
scroll to position [1900, 0]
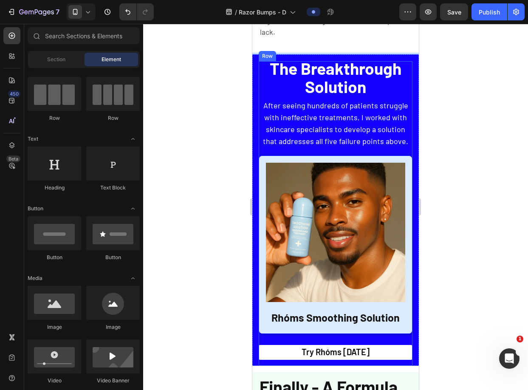
click at [357, 129] on span "After seeing hundreds of patients struggle with ineffective treatments, I worke…" at bounding box center [335, 123] width 145 height 45
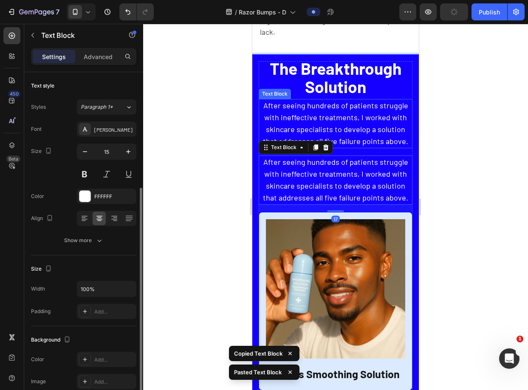
scroll to position [69, 0]
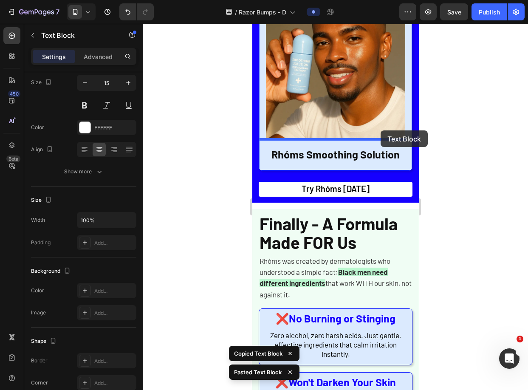
drag, startPoint x: 330, startPoint y: 181, endPoint x: 375, endPoint y: 127, distance: 70.2
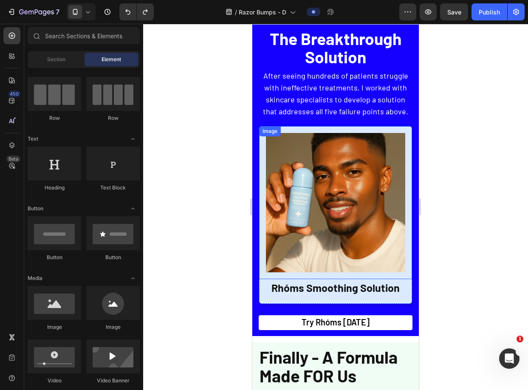
scroll to position [1931, 0]
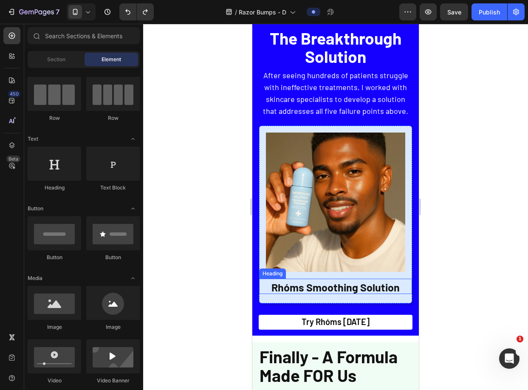
click at [364, 281] on span "Rhóms Smoothing Solution" at bounding box center [335, 287] width 128 height 13
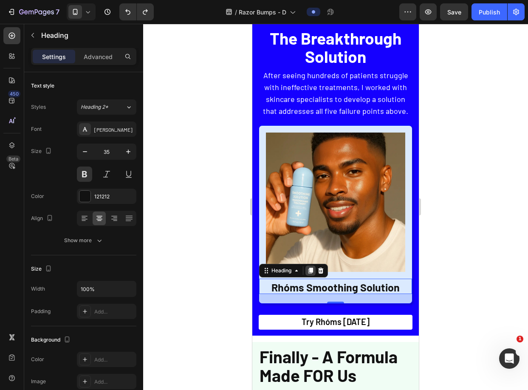
click at [310, 267] on icon at bounding box center [310, 270] width 7 height 7
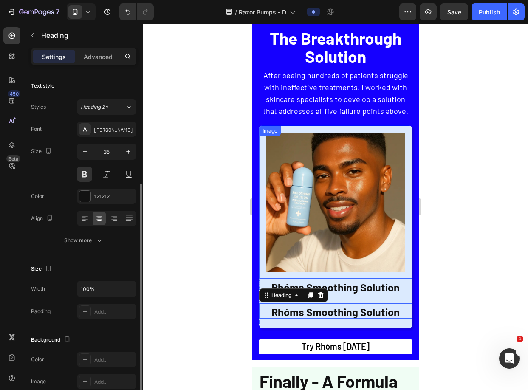
scroll to position [69, 0]
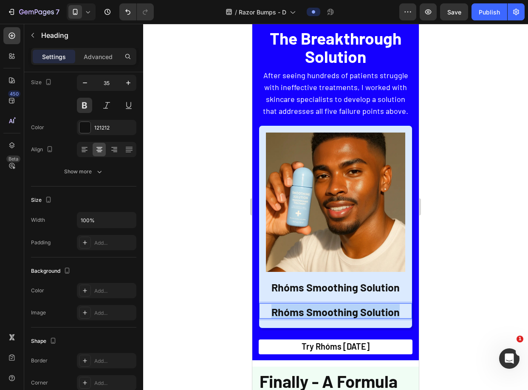
click at [353, 305] on span "Rhóms Smoothing Solution" at bounding box center [335, 311] width 128 height 13
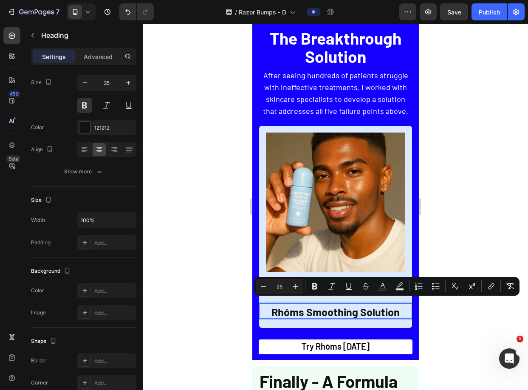
click at [335, 306] on span "Rhóms Smoothing Solution" at bounding box center [335, 311] width 128 height 13
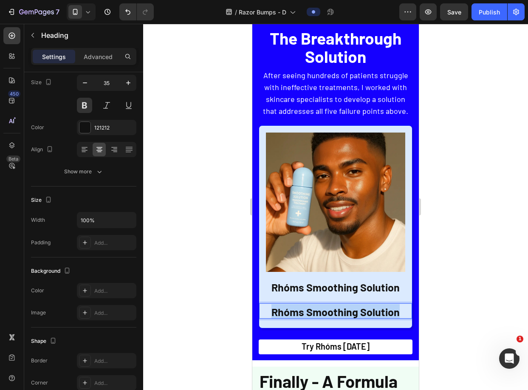
click at [335, 306] on span "Rhóms Smoothing Solution" at bounding box center [335, 311] width 128 height 13
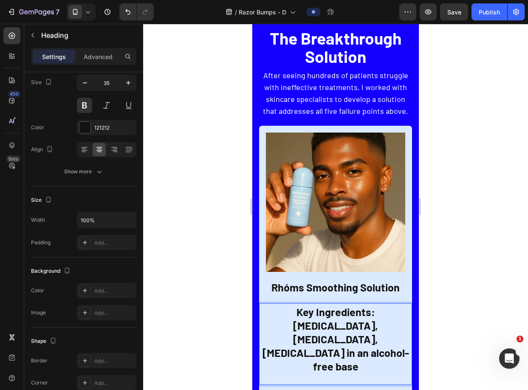
click at [335, 306] on span "Key Ingredients: [MEDICAL_DATA], [MEDICAL_DATA], [MEDICAL_DATA] in an alcohol-f…" at bounding box center [335, 338] width 147 height 67
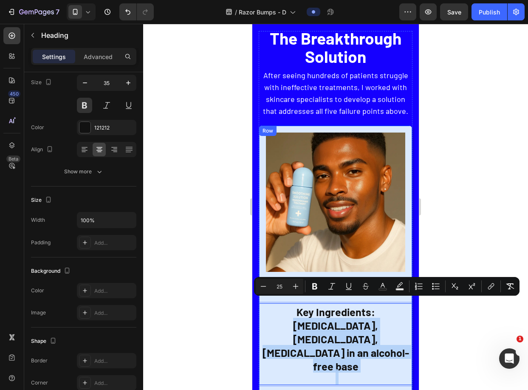
drag, startPoint x: 340, startPoint y: 306, endPoint x: 400, endPoint y: 351, distance: 75.5
click at [400, 351] on div "Image Rhóms Smoothing Solution Heading Key Ingredients: [MEDICAL_DATA], [MEDICA…" at bounding box center [335, 260] width 153 height 268
click at [388, 329] on p "Key Ingredients: [MEDICAL_DATA], [MEDICAL_DATA], [MEDICAL_DATA] in an alcohol-f…" at bounding box center [335, 338] width 151 height 68
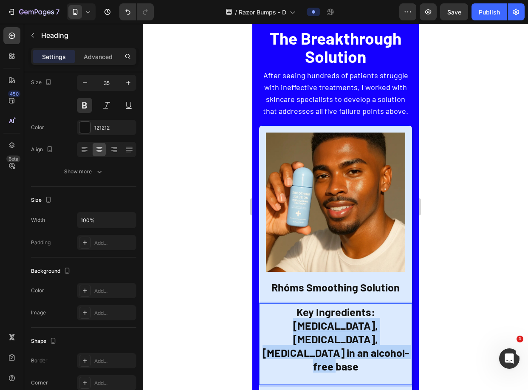
drag, startPoint x: 386, startPoint y: 333, endPoint x: 339, endPoint y: 302, distance: 56.3
click at [339, 304] on p "Key Ingredients: [MEDICAL_DATA], [MEDICAL_DATA], [MEDICAL_DATA] in an alcohol-f…" at bounding box center [335, 338] width 151 height 68
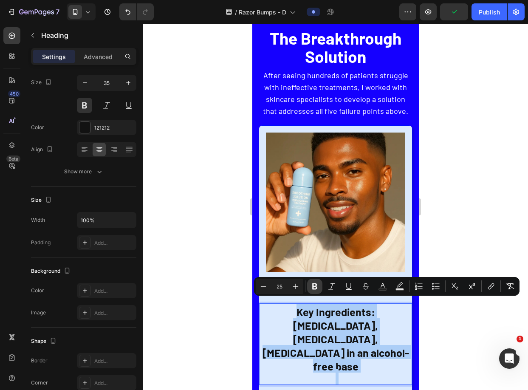
click at [314, 289] on icon "Editor contextual toolbar" at bounding box center [314, 286] width 8 height 8
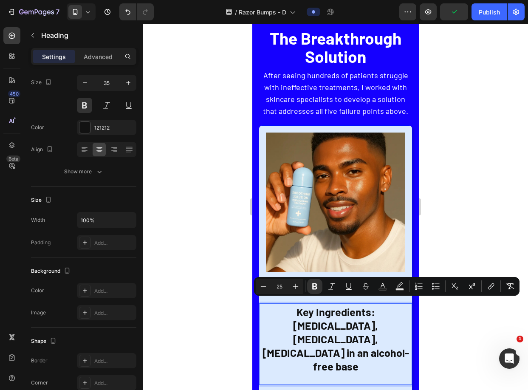
click at [314, 289] on div "Image Rhóms Smoothing Solution Heading Key Ingredients: [MEDICAL_DATA], [MEDICA…" at bounding box center [335, 260] width 153 height 268
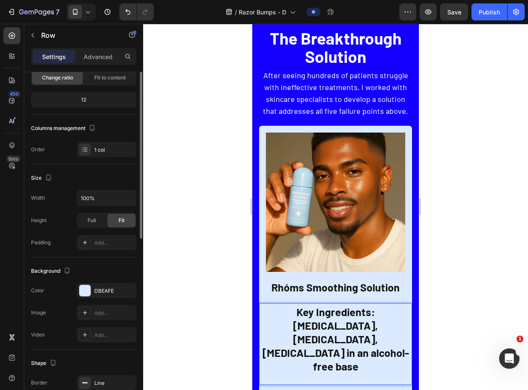
scroll to position [0, 0]
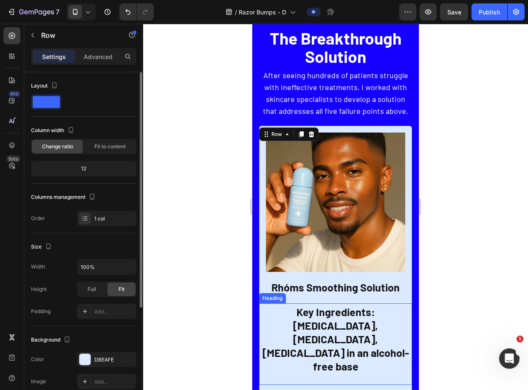
click at [341, 322] on strong "Key Ingredients: [MEDICAL_DATA], [MEDICAL_DATA], [MEDICAL_DATA] in an alcohol-f…" at bounding box center [335, 338] width 147 height 67
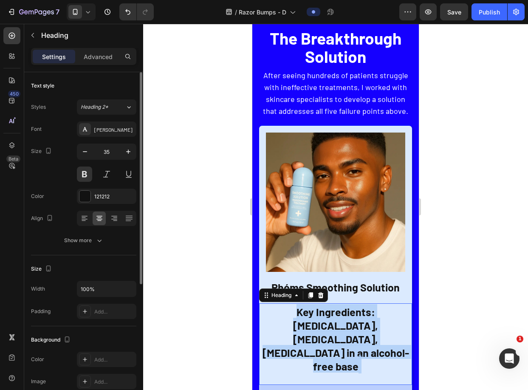
click at [340, 321] on strong "Key Ingredients: [MEDICAL_DATA], [MEDICAL_DATA], [MEDICAL_DATA] in an alcohol-f…" at bounding box center [335, 338] width 147 height 67
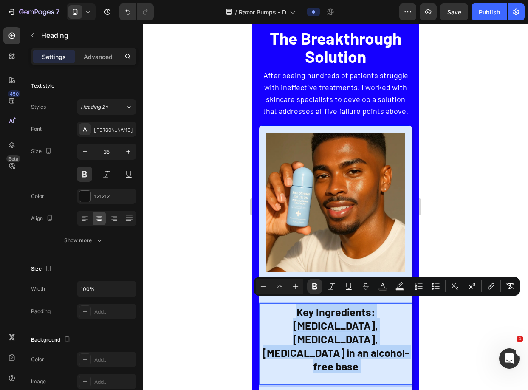
click at [344, 313] on strong "Key Ingredients: [MEDICAL_DATA], [MEDICAL_DATA], [MEDICAL_DATA] in an alcohol-f…" at bounding box center [335, 338] width 147 height 67
click at [284, 289] on input "25" at bounding box center [279, 286] width 17 height 10
type input "20"
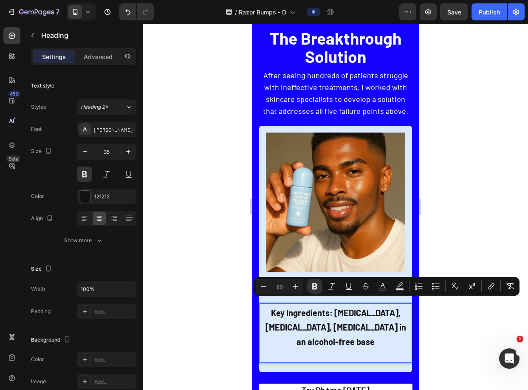
drag, startPoint x: 454, startPoint y: 353, endPoint x: 449, endPoint y: 350, distance: 6.1
click at [454, 353] on div at bounding box center [335, 207] width 385 height 366
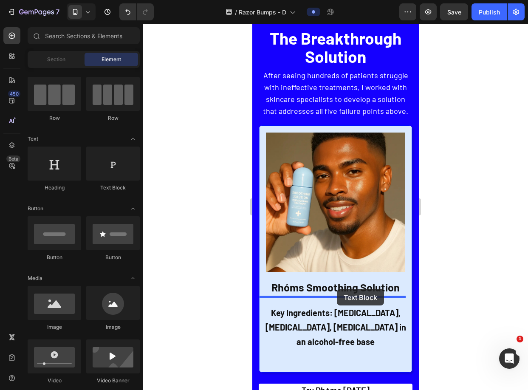
drag, startPoint x: 378, startPoint y: 222, endPoint x: 337, endPoint y: 289, distance: 78.7
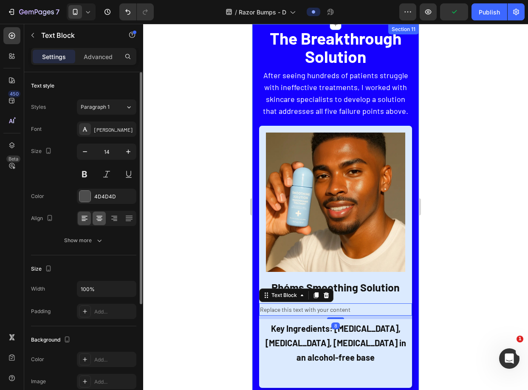
click at [99, 220] on icon at bounding box center [99, 218] width 8 height 8
drag, startPoint x: 91, startPoint y: 193, endPoint x: 115, endPoint y: 209, distance: 28.9
click at [91, 193] on div "4D4D4D" at bounding box center [106, 196] width 59 height 15
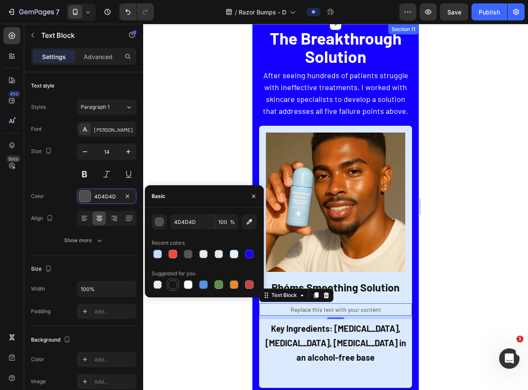
drag, startPoint x: 174, startPoint y: 285, endPoint x: 60, endPoint y: 285, distance: 113.8
click at [174, 285] on div at bounding box center [173, 284] width 8 height 8
type input "151515"
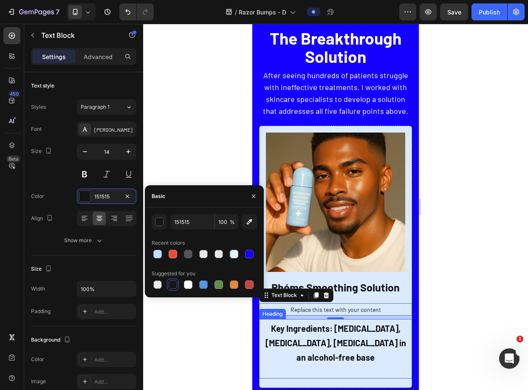
click at [364, 336] on strong "Key Ingredients: [MEDICAL_DATA], [MEDICAL_DATA], [MEDICAL_DATA] in an alcohol-f…" at bounding box center [335, 342] width 141 height 39
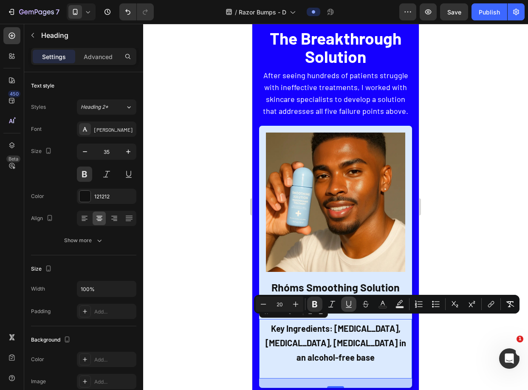
drag, startPoint x: 112, startPoint y: 312, endPoint x: 354, endPoint y: 302, distance: 241.8
click at [354, 302] on button "Underline" at bounding box center [348, 303] width 15 height 15
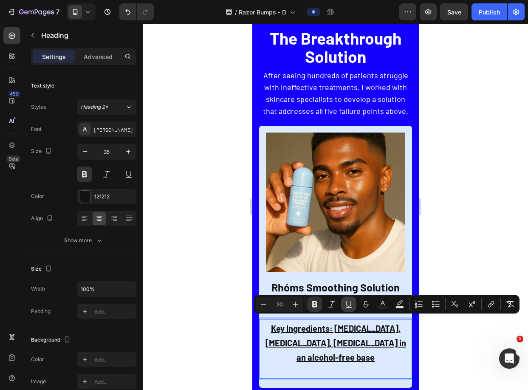
drag, startPoint x: 342, startPoint y: 309, endPoint x: 351, endPoint y: 304, distance: 9.9
click at [342, 309] on button "Underline" at bounding box center [348, 303] width 15 height 15
click at [470, 266] on div at bounding box center [335, 207] width 385 height 366
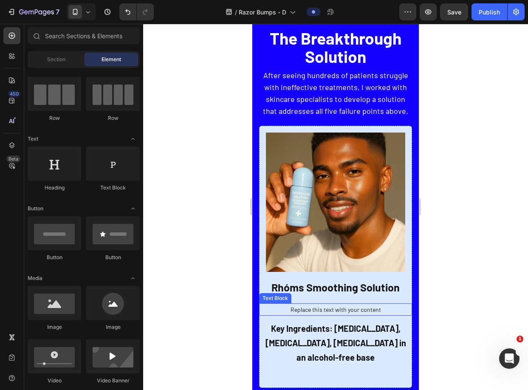
click at [355, 303] on div "Replace this text with your content" at bounding box center [335, 309] width 153 height 12
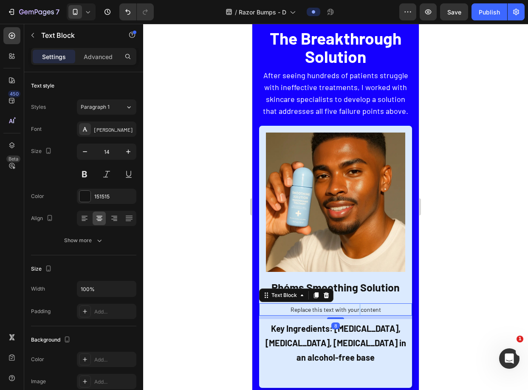
click at [355, 303] on div "Replace this text with your content" at bounding box center [335, 309] width 153 height 12
click at [355, 304] on p "Replace this text with your content" at bounding box center [335, 309] width 151 height 11
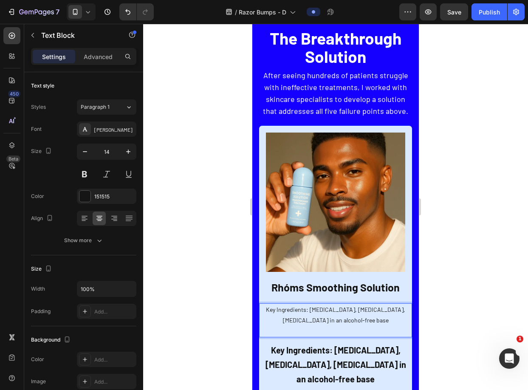
click at [359, 318] on p "Key Ingredients: [MEDICAL_DATA], [MEDICAL_DATA], [MEDICAL_DATA] in an alcohol-f…" at bounding box center [335, 314] width 151 height 21
click at [360, 325] on p "Rich Text Editor. Editing area: main" at bounding box center [335, 330] width 151 height 11
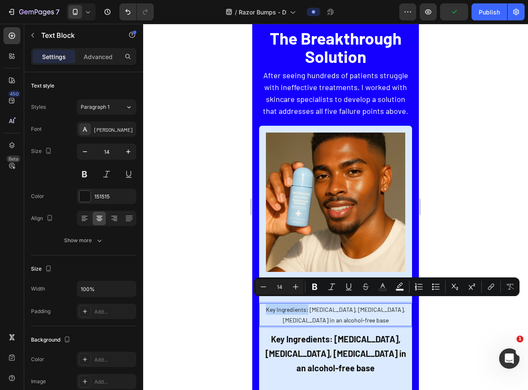
drag, startPoint x: 307, startPoint y: 304, endPoint x: 262, endPoint y: 302, distance: 44.6
click at [263, 304] on p "Key Ingredients: [MEDICAL_DATA], [MEDICAL_DATA], [MEDICAL_DATA] in an alcohol-f…" at bounding box center [335, 314] width 151 height 21
click at [320, 334] on strong "Key Ingredients: [MEDICAL_DATA], [MEDICAL_DATA], [MEDICAL_DATA] in an alcohol-f…" at bounding box center [335, 353] width 141 height 39
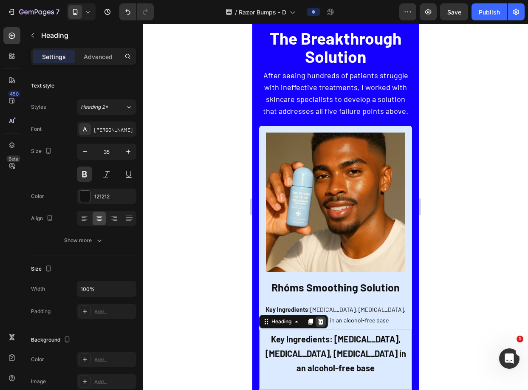
click at [321, 318] on icon at bounding box center [320, 321] width 7 height 7
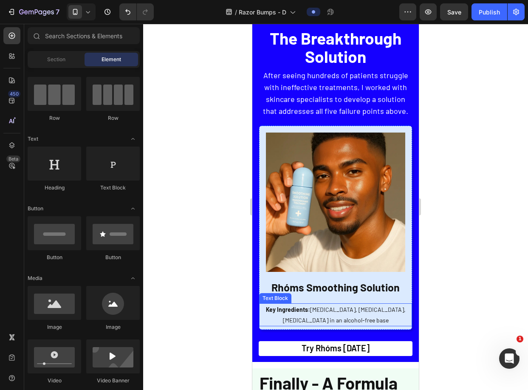
click at [350, 304] on p "Key Ingredients: [MEDICAL_DATA], [MEDICAL_DATA], [MEDICAL_DATA] in an alcohol-f…" at bounding box center [335, 314] width 151 height 21
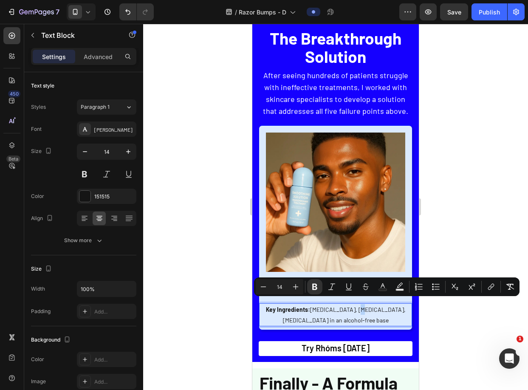
drag, startPoint x: 346, startPoint y: 293, endPoint x: 348, endPoint y: 303, distance: 10.1
drag, startPoint x: 383, startPoint y: 304, endPoint x: 253, endPoint y: 288, distance: 131.4
click at [383, 304] on p "Key Ingredients: [MEDICAL_DATA], [MEDICAL_DATA], [MEDICAL_DATA] in an alcohol-f…" at bounding box center [335, 314] width 151 height 21
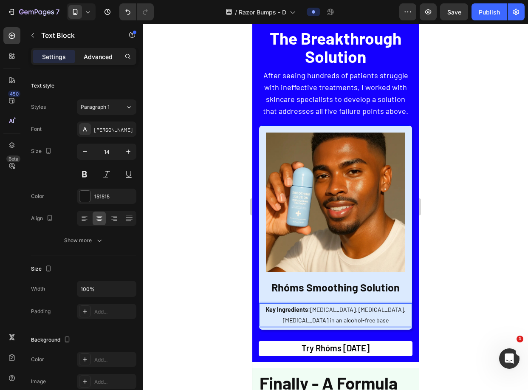
click at [106, 58] on p "Advanced" at bounding box center [98, 56] width 29 height 9
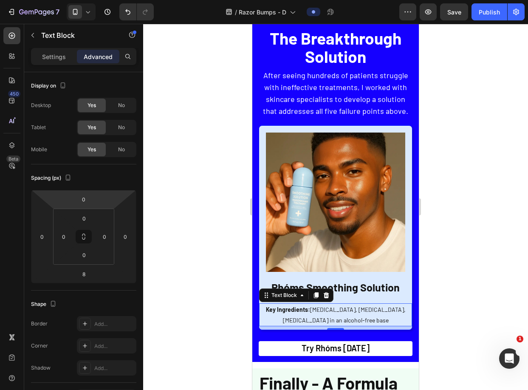
type input "2"
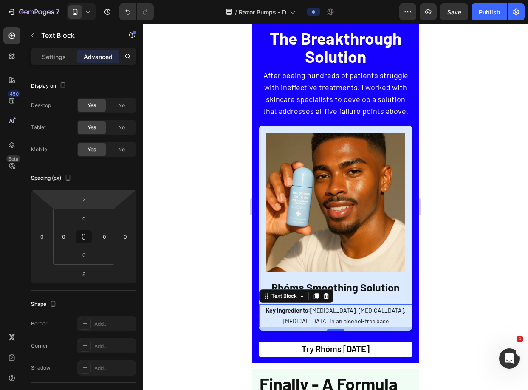
click at [109, 0] on html "7 Version history / Razor Bumps - D Preview Save Publish 450 Beta Sections(18) …" at bounding box center [264, 0] width 528 height 0
click at [385, 283] on span "Rhóms Smoothing Solution" at bounding box center [335, 287] width 128 height 13
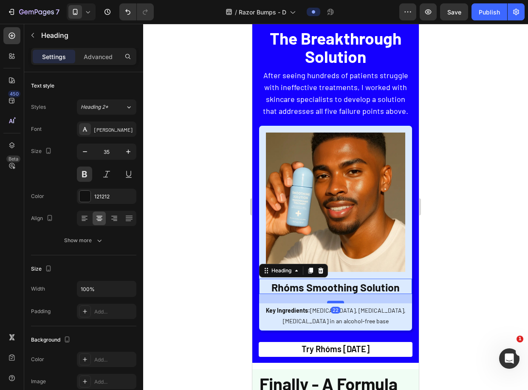
click at [337, 294] on div "22" at bounding box center [335, 298] width 153 height 9
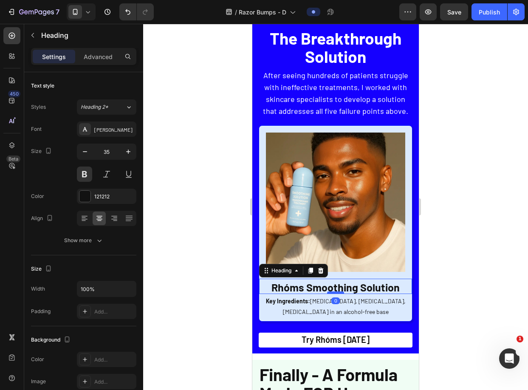
drag, startPoint x: 334, startPoint y: 296, endPoint x: 673, endPoint y: 277, distance: 339.0
click at [338, 291] on div at bounding box center [335, 292] width 17 height 3
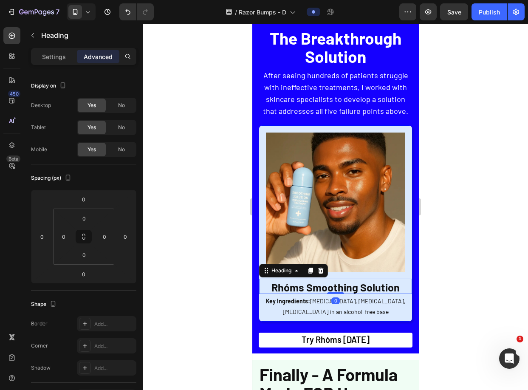
click at [438, 246] on div at bounding box center [335, 207] width 385 height 366
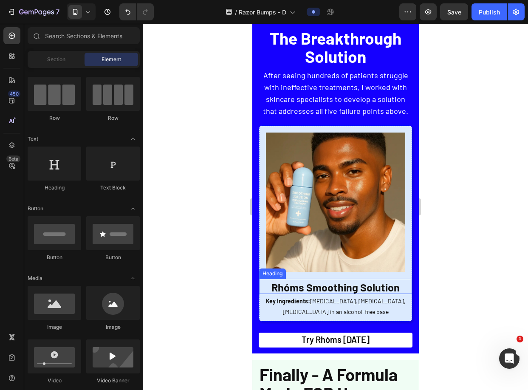
click at [372, 296] on p "Key Ingredients: [MEDICAL_DATA], [MEDICAL_DATA], [MEDICAL_DATA] in an alcohol-f…" at bounding box center [335, 306] width 151 height 21
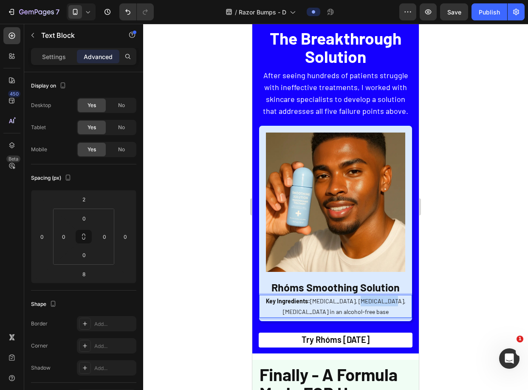
click at [352, 296] on p "Key Ingredients: [MEDICAL_DATA], [MEDICAL_DATA], [MEDICAL_DATA] in an alcohol-f…" at bounding box center [335, 306] width 151 height 21
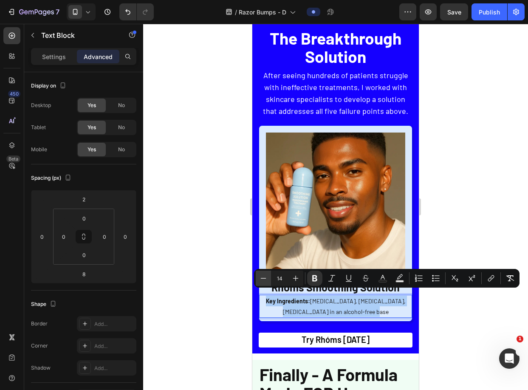
click at [259, 281] on icon "Editor contextual toolbar" at bounding box center [263, 278] width 8 height 8
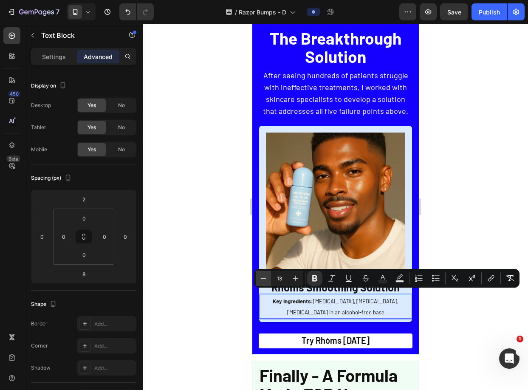
click at [259, 281] on icon "Editor contextual toolbar" at bounding box center [263, 278] width 8 height 8
click at [267, 278] on icon "Editor contextual toolbar" at bounding box center [263, 278] width 8 height 8
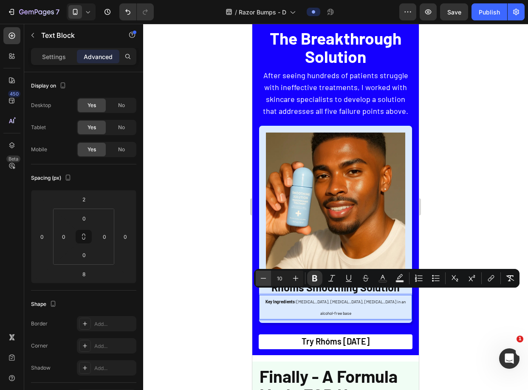
click at [267, 278] on icon "Editor contextual toolbar" at bounding box center [263, 278] width 8 height 8
type input "9"
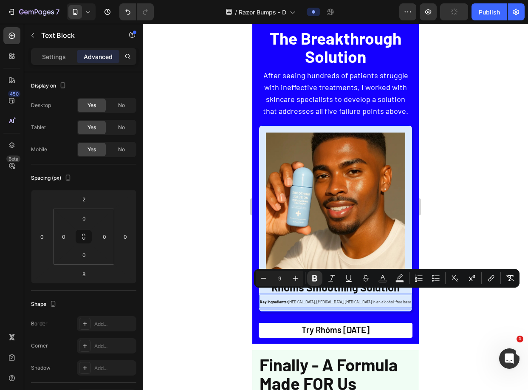
click at [440, 303] on div at bounding box center [335, 207] width 385 height 366
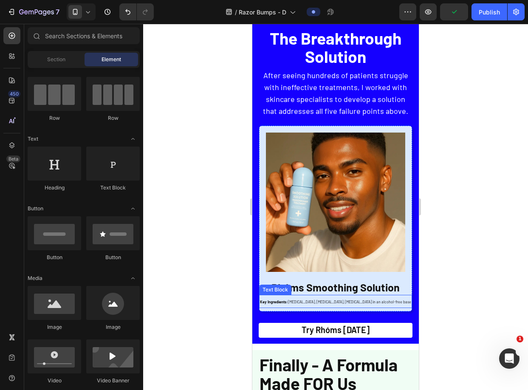
click at [345, 299] on span "Key Ingredients: [MEDICAL_DATA], [MEDICAL_DATA], [MEDICAL_DATA] in an alcohol-f…" at bounding box center [335, 301] width 151 height 5
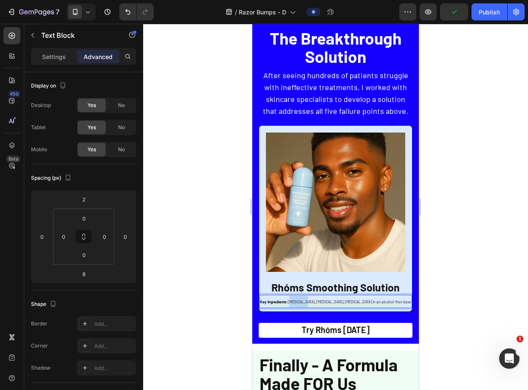
click at [305, 296] on p "Key Ingredients: [MEDICAL_DATA], [MEDICAL_DATA], [MEDICAL_DATA] in an alcohol-f…" at bounding box center [335, 301] width 151 height 11
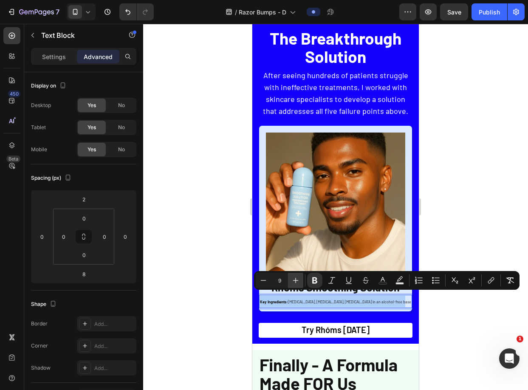
click at [300, 280] on button "Plus" at bounding box center [295, 280] width 15 height 15
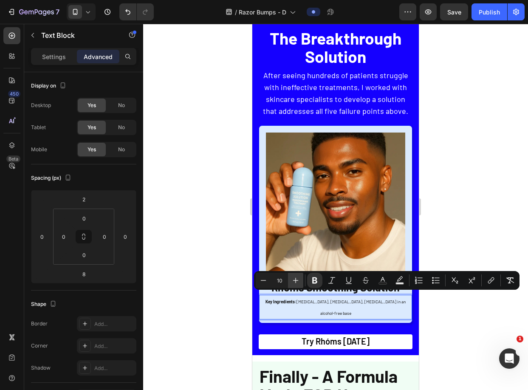
click at [300, 280] on button "Plus" at bounding box center [295, 280] width 15 height 15
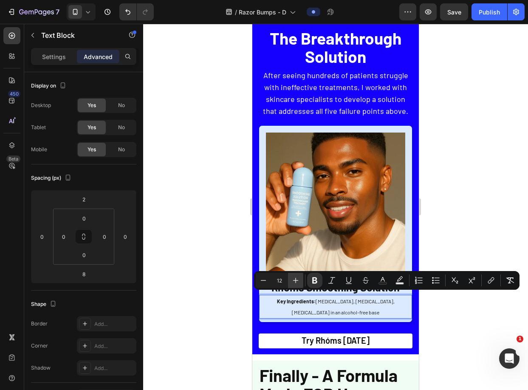
click at [300, 280] on button "Plus" at bounding box center [295, 280] width 15 height 15
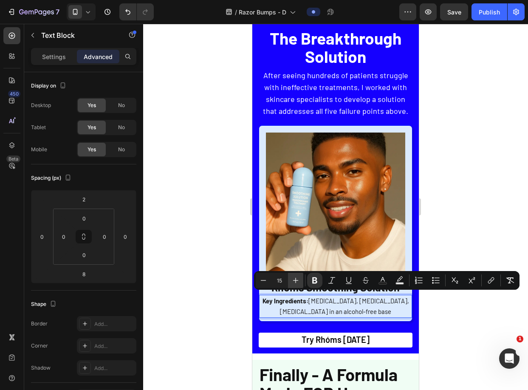
click at [300, 280] on button "Plus" at bounding box center [295, 280] width 15 height 15
type input "16"
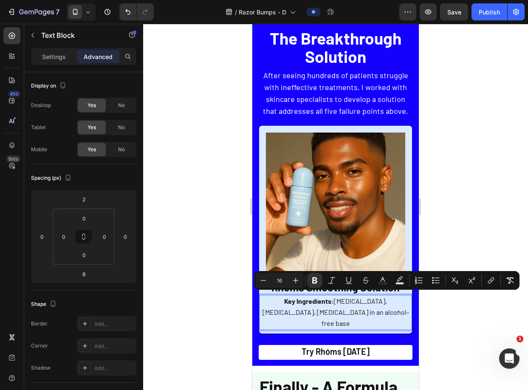
click at [48, 66] on div "Settings Advanced" at bounding box center [83, 60] width 119 height 24
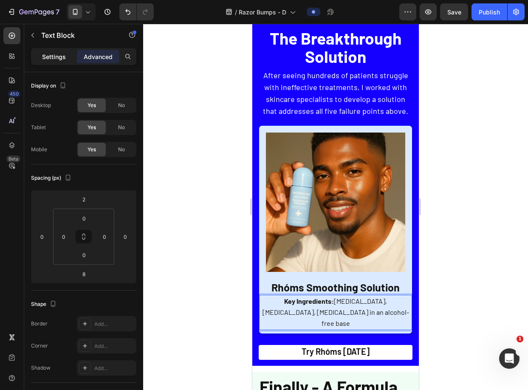
click at [52, 60] on p "Settings" at bounding box center [54, 56] width 24 height 9
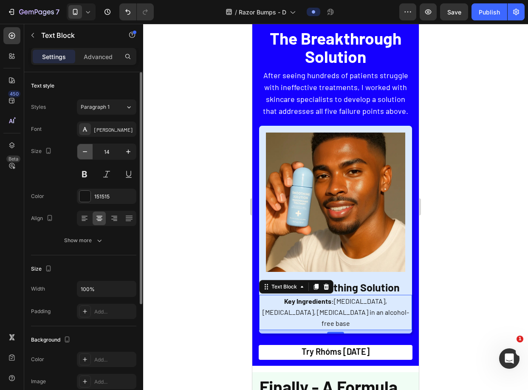
click at [87, 152] on icon "button" at bounding box center [85, 151] width 8 height 8
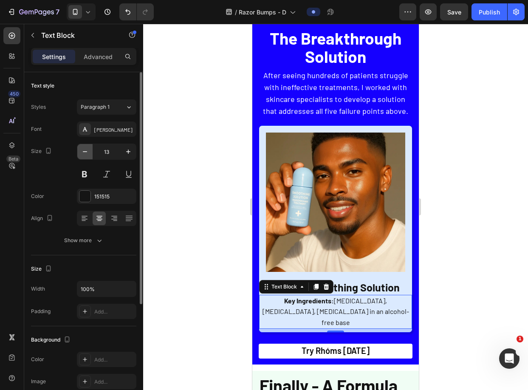
click at [87, 152] on icon "button" at bounding box center [85, 151] width 8 height 8
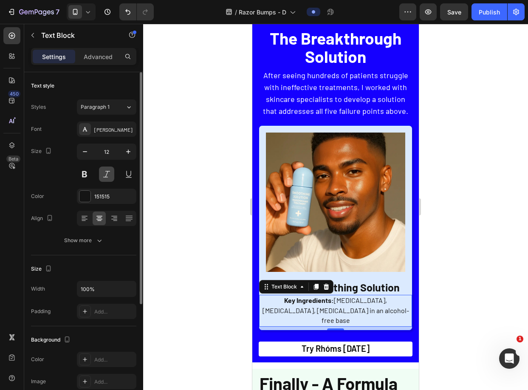
type input "11"
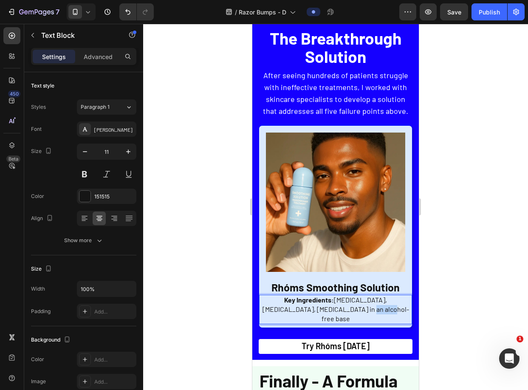
click at [340, 302] on span "Key Ingredients: Salicylic Acid, Niacinamide, Glycolic Acid in an alcohol-free …" at bounding box center [335, 309] width 147 height 27
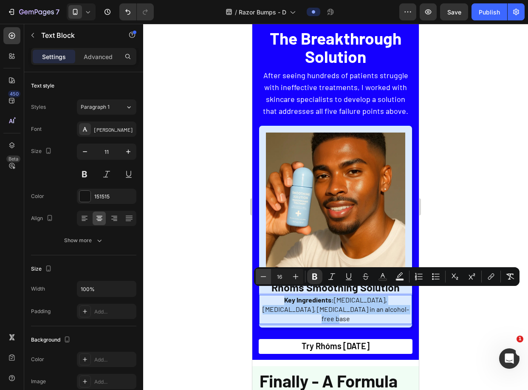
click at [270, 277] on button "Minus" at bounding box center [263, 276] width 15 height 15
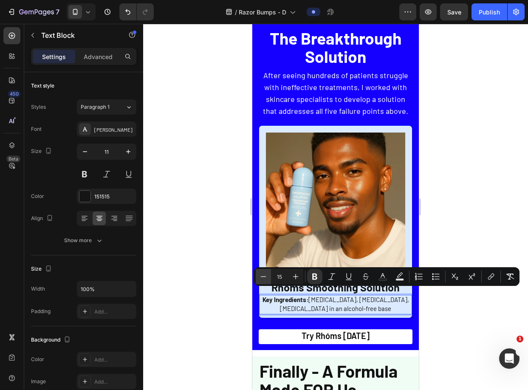
click at [270, 277] on button "Minus" at bounding box center [263, 276] width 15 height 15
type input "13"
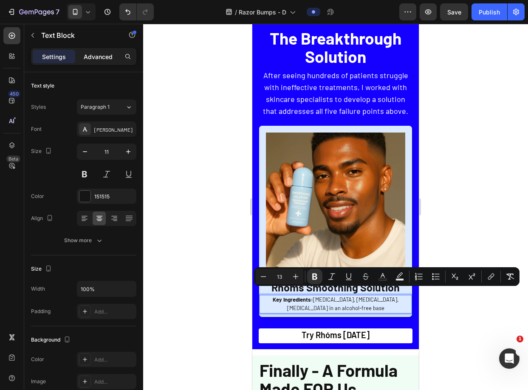
click at [95, 53] on p "Advanced" at bounding box center [98, 56] width 29 height 9
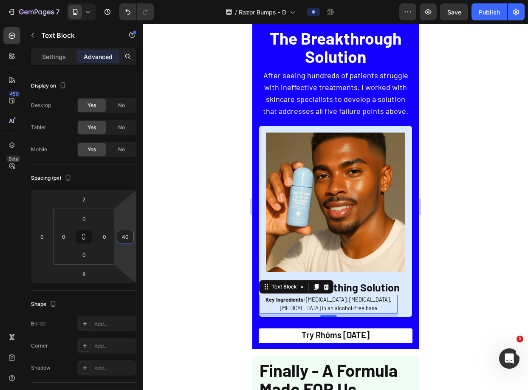
type input "42"
drag, startPoint x: 124, startPoint y: 226, endPoint x: 123, endPoint y: 217, distance: 9.1
click at [123, 0] on html "7 Version history / Razor Bumps - D Preview Save Publish 450 Beta Sections(18) …" at bounding box center [264, 0] width 528 height 0
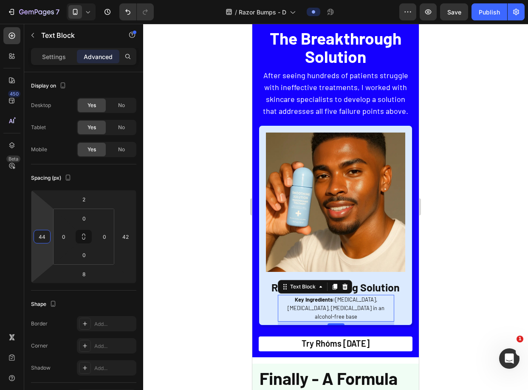
click at [46, 0] on html "7 Version history / Razor Bumps - D Preview Save Publish 450 Beta Sections(18) …" at bounding box center [264, 0] width 528 height 0
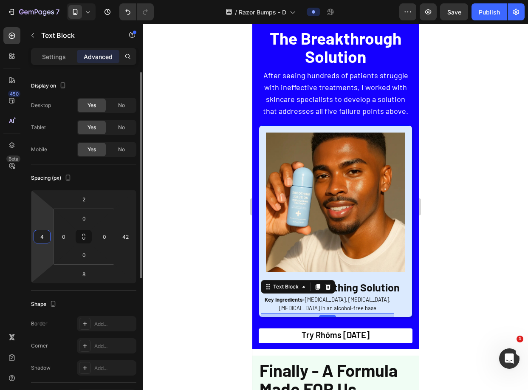
type input "42"
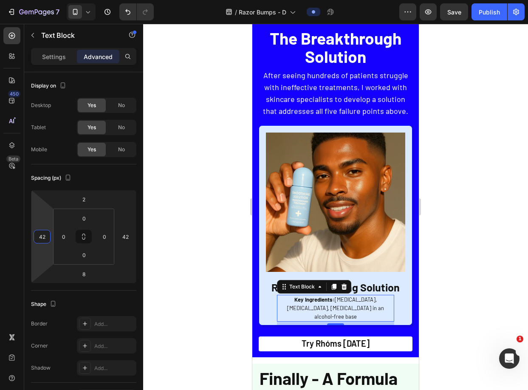
click at [174, 210] on div at bounding box center [335, 207] width 385 height 366
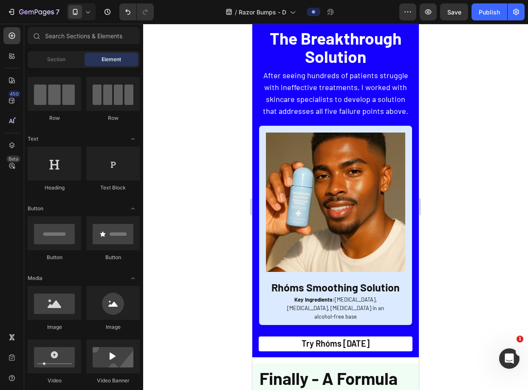
click at [186, 207] on div at bounding box center [335, 207] width 385 height 366
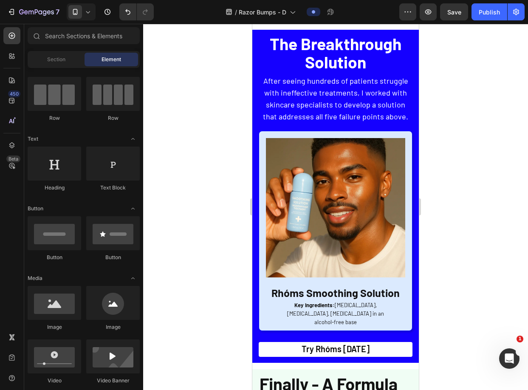
scroll to position [1914, 0]
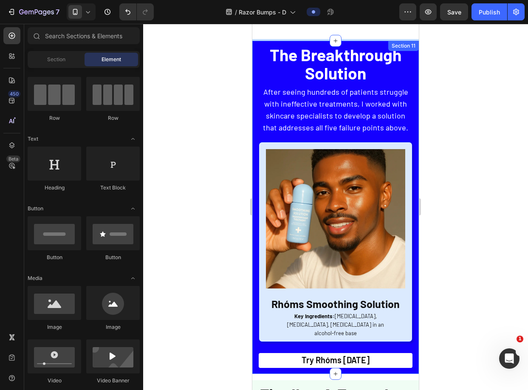
click at [377, 56] on span "The Breakthrough Solution" at bounding box center [336, 64] width 132 height 38
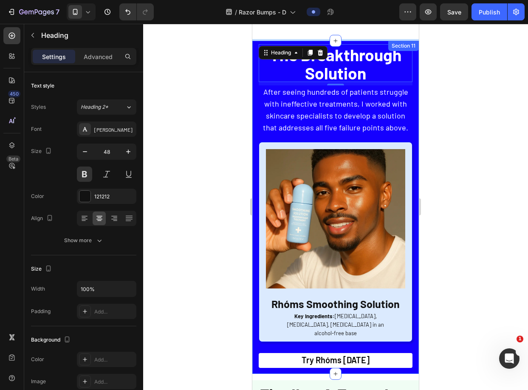
click at [454, 136] on div at bounding box center [335, 207] width 385 height 366
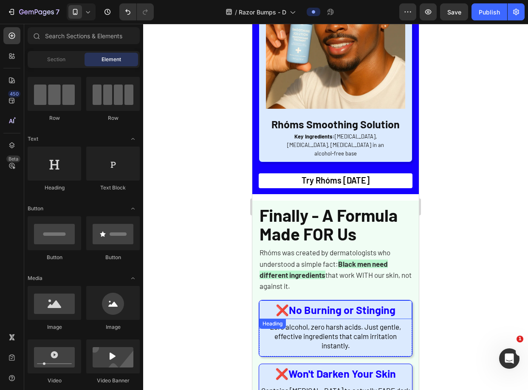
scroll to position [2105, 0]
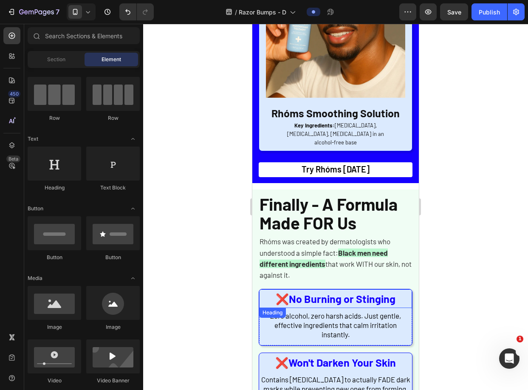
click at [350, 292] on strong "No Burning or Stinging" at bounding box center [342, 298] width 107 height 13
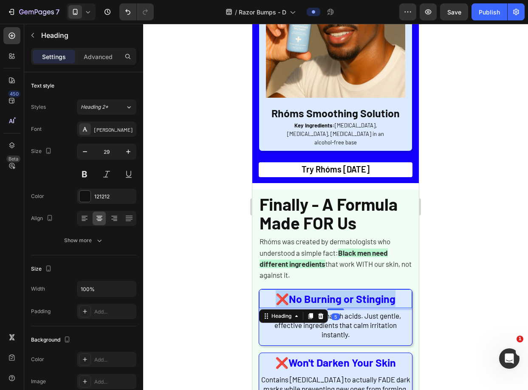
click at [350, 292] on strong "No Burning or Stinging" at bounding box center [342, 298] width 107 height 13
click at [361, 292] on strong "No Burning or Stinging" at bounding box center [342, 298] width 107 height 13
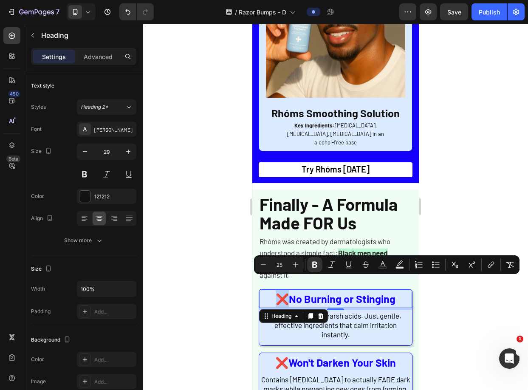
click at [361, 292] on strong "No Burning or Stinging" at bounding box center [342, 298] width 107 height 13
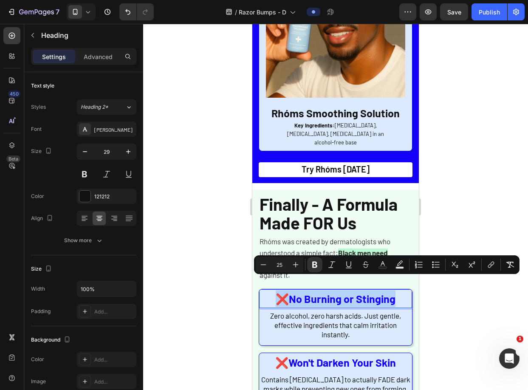
click at [361, 292] on strong "No Burning or Stinging" at bounding box center [342, 298] width 107 height 13
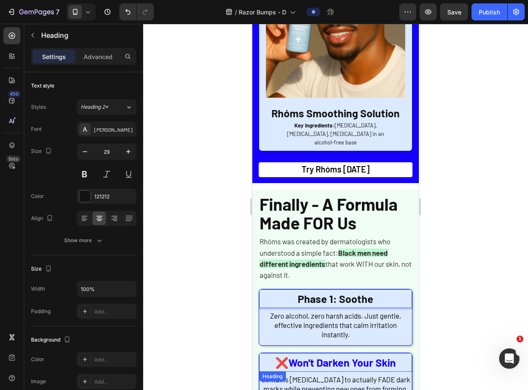
click at [348, 356] on strong "Won't Darken Your Skin" at bounding box center [341, 362] width 107 height 13
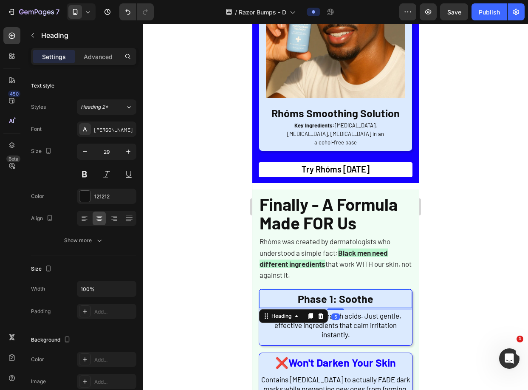
click at [353, 292] on strong "Phase 1: Soothe" at bounding box center [336, 298] width 76 height 13
click at [378, 311] on span "Zero alcohol, zero harsh acids. Just gentle, effective ingredients that calm ir…" at bounding box center [335, 324] width 131 height 27
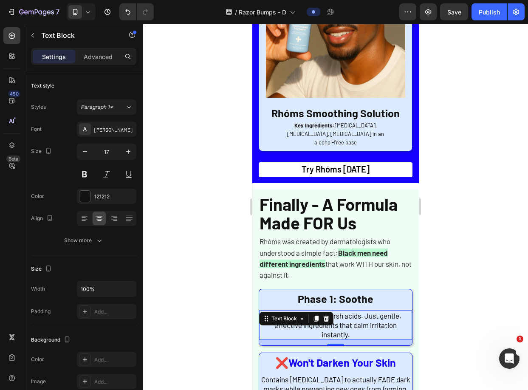
click at [449, 281] on div at bounding box center [335, 207] width 385 height 366
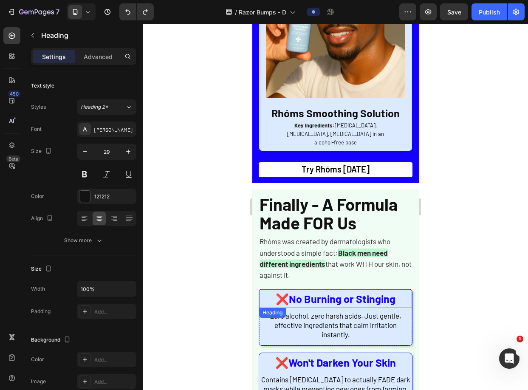
click at [361, 292] on strong "No Burning or Stinging" at bounding box center [342, 298] width 107 height 13
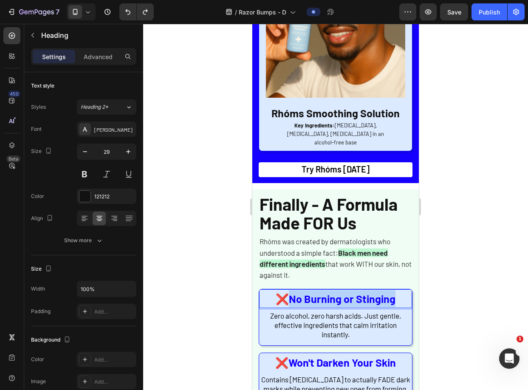
drag, startPoint x: 393, startPoint y: 284, endPoint x: 288, endPoint y: 285, distance: 104.5
click at [288, 290] on p "❌ No Burning or Stinging" at bounding box center [335, 298] width 151 height 17
click at [304, 292] on strong "Phase 1: Soothe" at bounding box center [342, 298] width 76 height 13
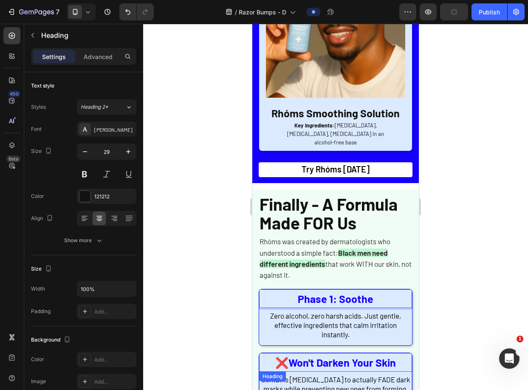
click at [379, 356] on strong "Won't Darken Your Skin" at bounding box center [341, 362] width 107 height 13
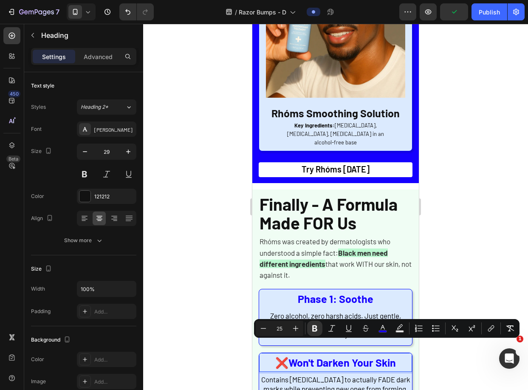
click at [294, 356] on strong "Won't Darken Your Skin" at bounding box center [341, 362] width 107 height 13
drag, startPoint x: 288, startPoint y: 350, endPoint x: 390, endPoint y: 351, distance: 102.4
click at [390, 356] on strong "Won't Darken Your Skin" at bounding box center [341, 362] width 107 height 13
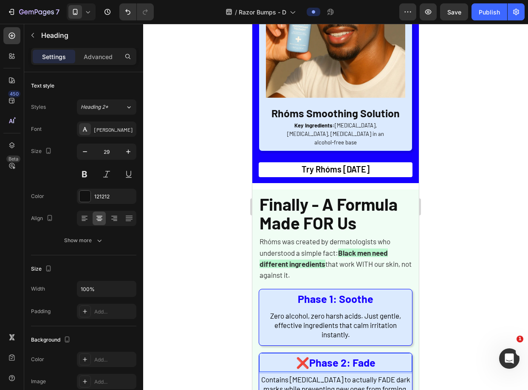
click at [304, 356] on strong "❌" at bounding box center [302, 362] width 13 height 13
click at [304, 356] on strong "Phase 2: Fade" at bounding box center [337, 362] width 66 height 13
click at [448, 300] on div at bounding box center [335, 207] width 385 height 366
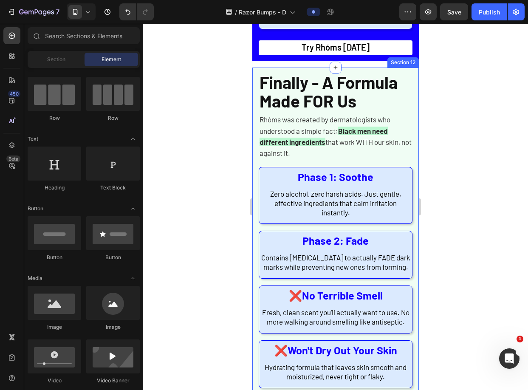
scroll to position [2275, 0]
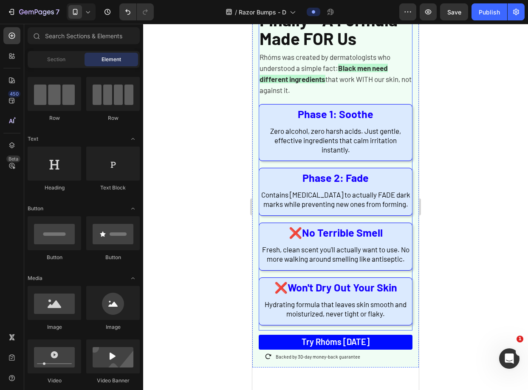
click at [393, 242] on h2 "❌ No Terrible Smell" at bounding box center [335, 232] width 153 height 19
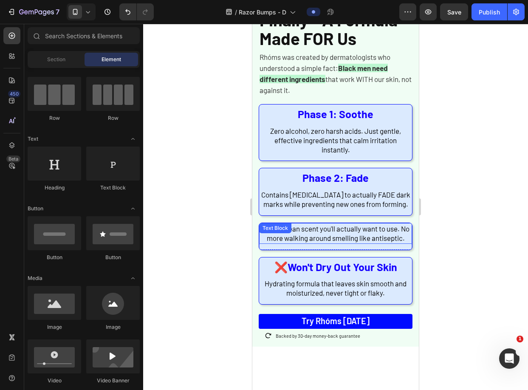
click at [397, 242] on p "Fresh, clean scent you'll actually want to use. No more walking around smelling…" at bounding box center [335, 233] width 151 height 19
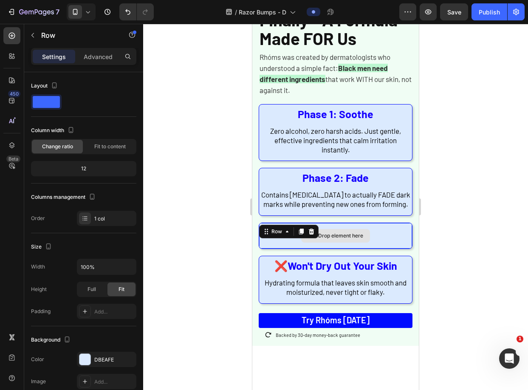
click at [397, 248] on div "Drop element here" at bounding box center [335, 235] width 153 height 25
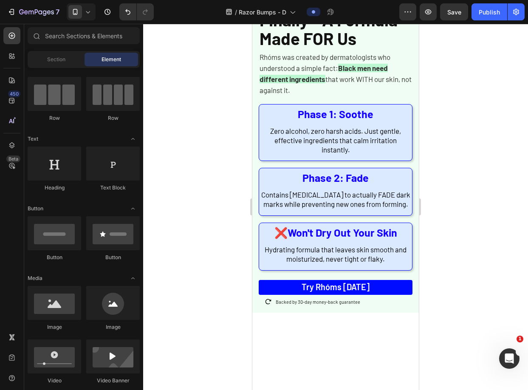
click at [396, 256] on span "Hydrating formula that leaves skin smooth and moisturized, never tight or flaky." at bounding box center [336, 254] width 142 height 18
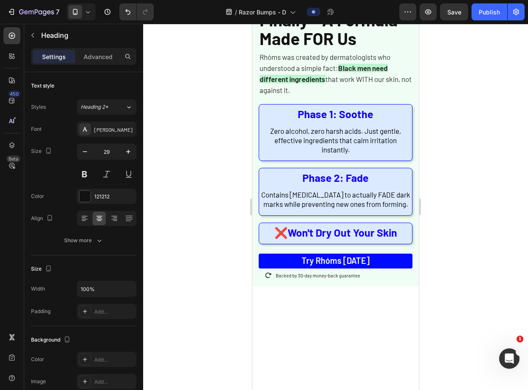
click at [394, 239] on h2 "❌ Won't Dry Out Your Skin" at bounding box center [335, 232] width 153 height 19
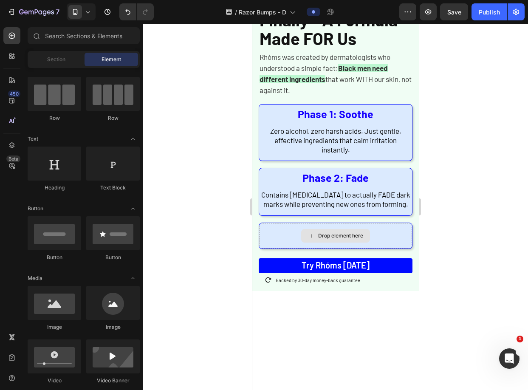
click at [394, 239] on div "Drop element here" at bounding box center [335, 235] width 153 height 25
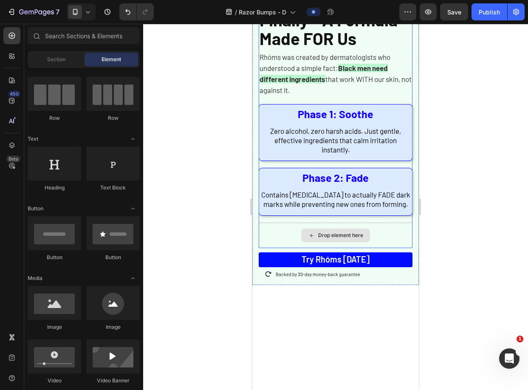
click at [385, 242] on div "Drop element here" at bounding box center [336, 235] width 154 height 25
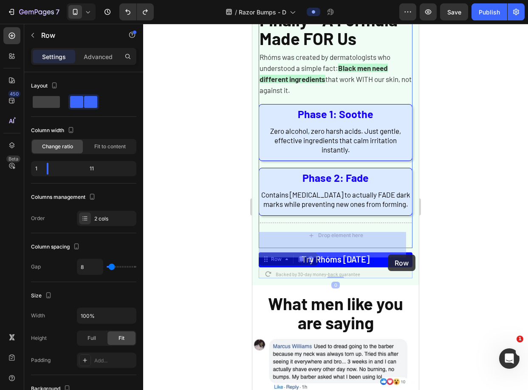
drag, startPoint x: 397, startPoint y: 277, endPoint x: 388, endPoint y: 254, distance: 24.8
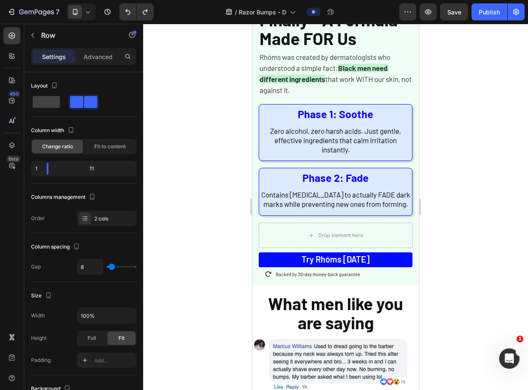
click at [462, 233] on div at bounding box center [335, 207] width 385 height 366
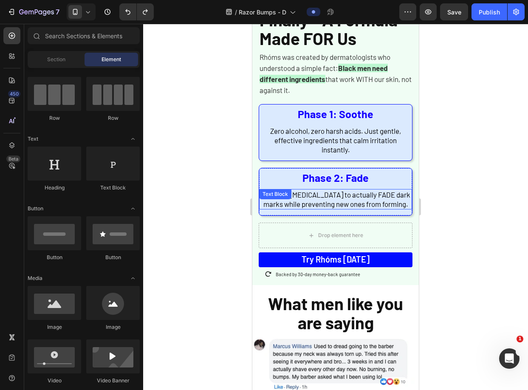
click at [374, 206] on span "Contains Niacinamide to actually FADE dark marks while preventing new ones from…" at bounding box center [335, 199] width 149 height 18
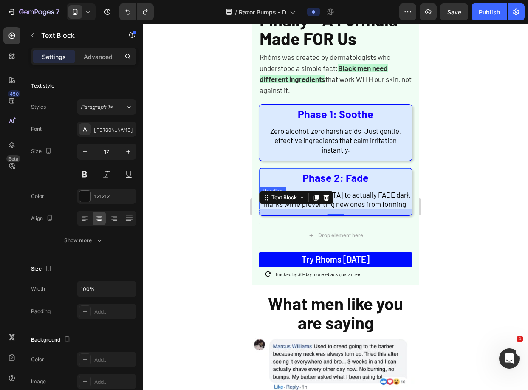
click at [393, 176] on h2 "Phase 2: Fade" at bounding box center [335, 177] width 153 height 19
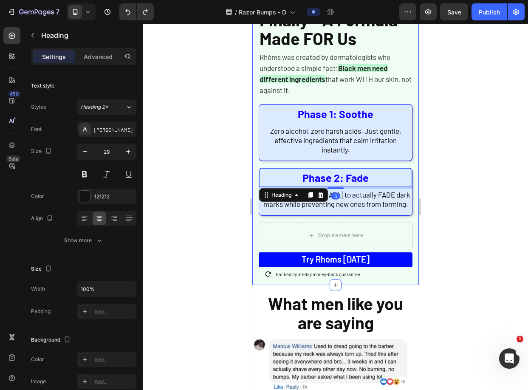
click at [406, 190] on div "Finally - A Formula Made FOR Us Heading Rhóms was created by dermatologists who…" at bounding box center [335, 145] width 166 height 280
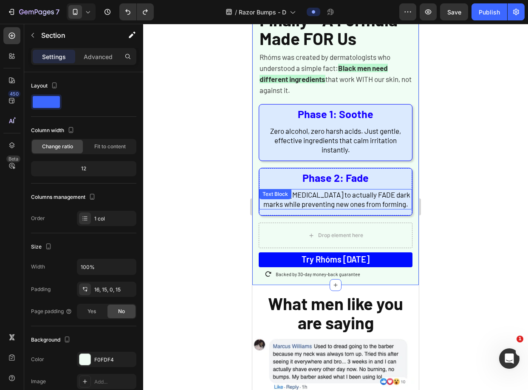
click at [404, 189] on div "Contains Niacinamide to actually FADE dark marks while preventing new ones from…" at bounding box center [335, 199] width 153 height 20
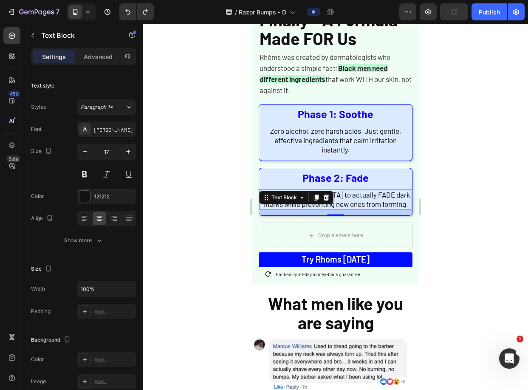
click at [440, 75] on div at bounding box center [335, 207] width 385 height 366
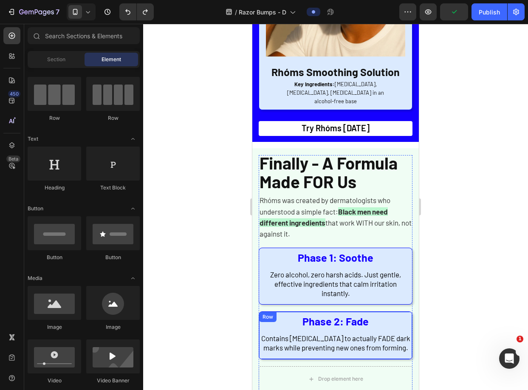
scroll to position [2144, 0]
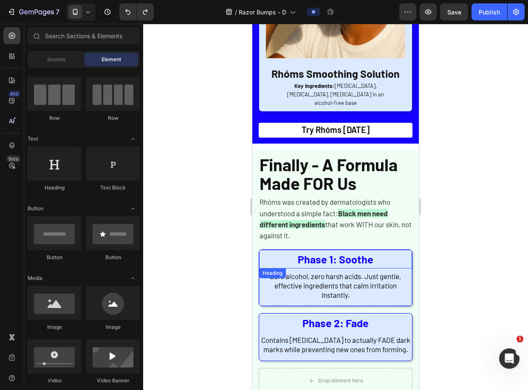
click at [399, 250] on h2 "Phase 1: Soothe" at bounding box center [335, 259] width 153 height 19
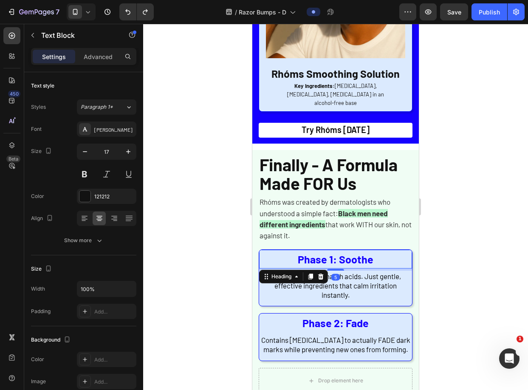
click at [401, 271] on p "Zero alcohol, zero harsh acids. Just gentle, effective ingredients that calm ir…" at bounding box center [335, 285] width 151 height 28
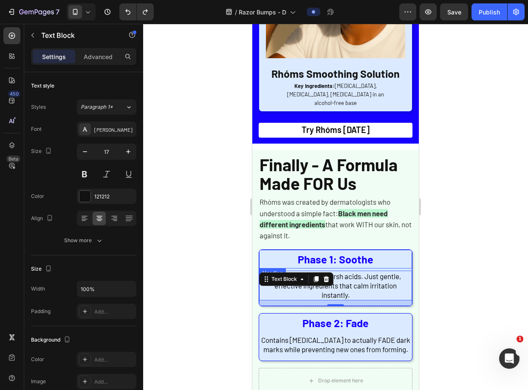
click at [394, 250] on h2 "Phase 1: Soothe" at bounding box center [335, 259] width 153 height 19
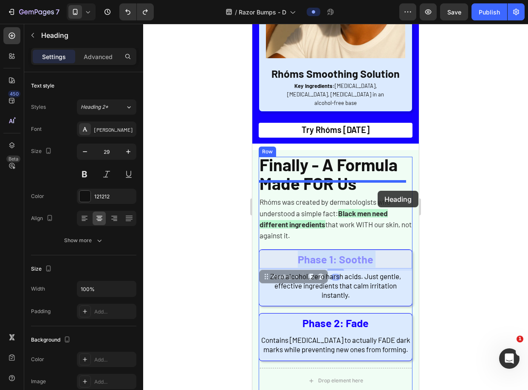
drag, startPoint x: 395, startPoint y: 247, endPoint x: 382, endPoint y: 207, distance: 41.6
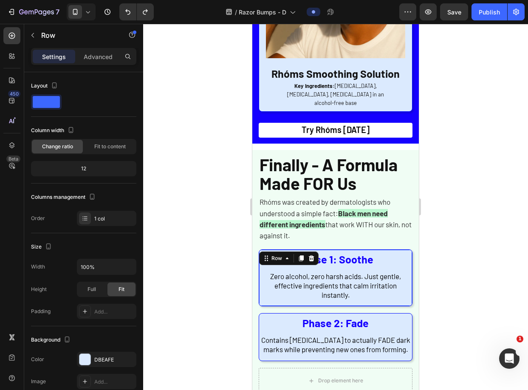
click at [386, 255] on div "Phase 1: Soothe Heading Zero alcohol, zero harsh acids. Just gentle, effective …" at bounding box center [335, 278] width 153 height 56
click at [267, 258] on icon at bounding box center [267, 258] width 1 height 1
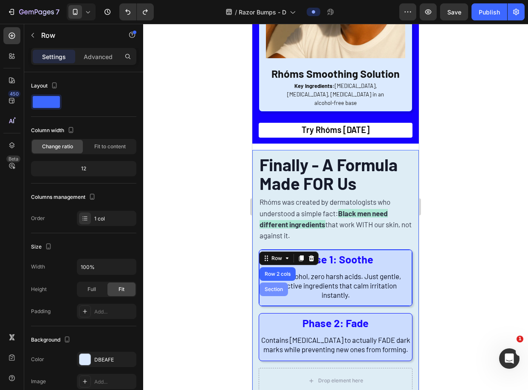
click at [273, 282] on div "Section" at bounding box center [273, 289] width 28 height 14
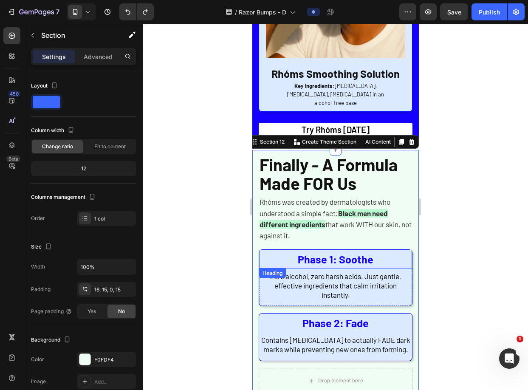
click at [277, 250] on h2 "Phase 1: Soothe" at bounding box center [335, 259] width 153 height 19
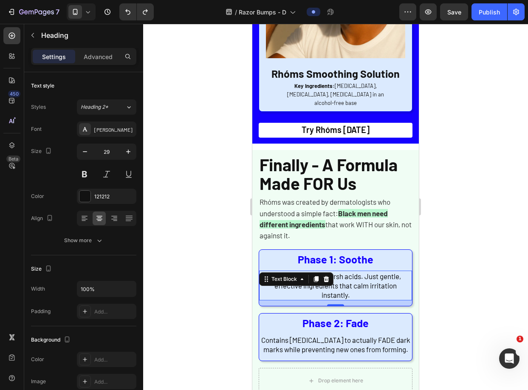
click at [340, 272] on span "Zero alcohol, zero harsh acids. Just gentle, effective ingredients that calm ir…" at bounding box center [335, 285] width 131 height 27
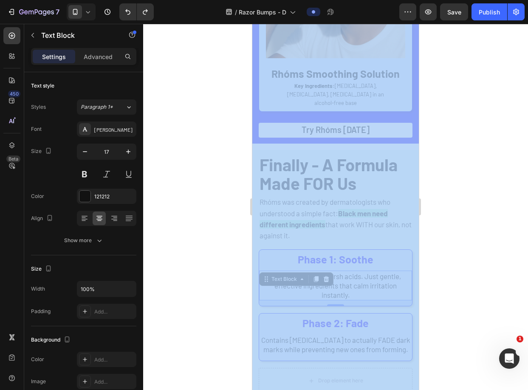
drag, startPoint x: 689, startPoint y: 262, endPoint x: 367, endPoint y: 274, distance: 321.7
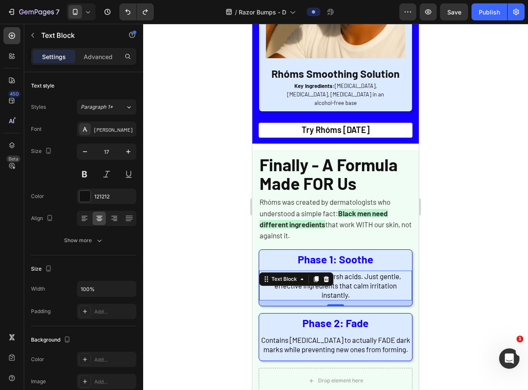
click at [436, 230] on div at bounding box center [335, 207] width 385 height 366
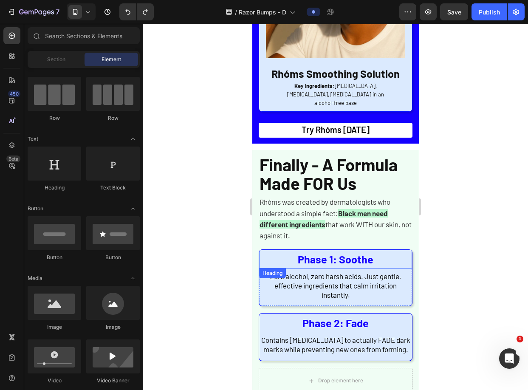
click at [395, 250] on h2 "Phase 1: Soothe" at bounding box center [335, 259] width 153 height 19
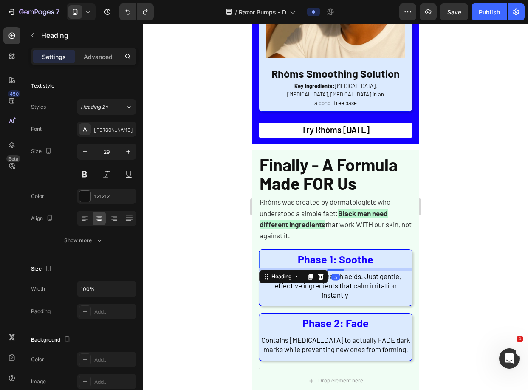
click at [392, 250] on h2 "Phase 1: Soothe" at bounding box center [335, 259] width 153 height 19
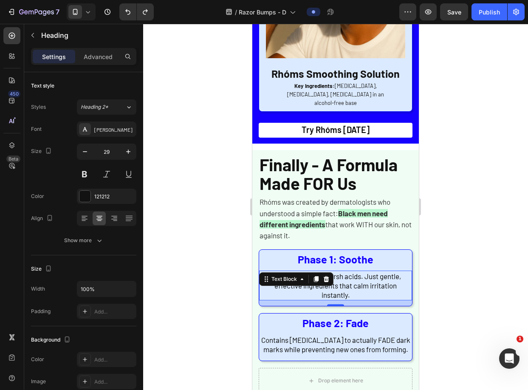
click at [385, 272] on span "Zero alcohol, zero harsh acids. Just gentle, effective ingredients that calm ir…" at bounding box center [335, 285] width 131 height 27
click at [388, 252] on p "⁠⁠⁠⁠⁠⁠⁠ Phase 1: Soothe" at bounding box center [335, 259] width 151 height 17
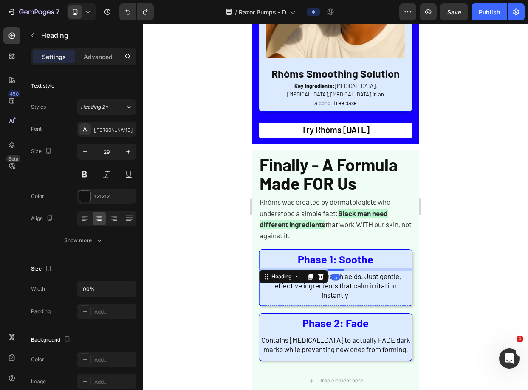
click at [385, 271] on p "Zero alcohol, zero harsh acids. Just gentle, effective ingredients that calm ir…" at bounding box center [335, 285] width 151 height 28
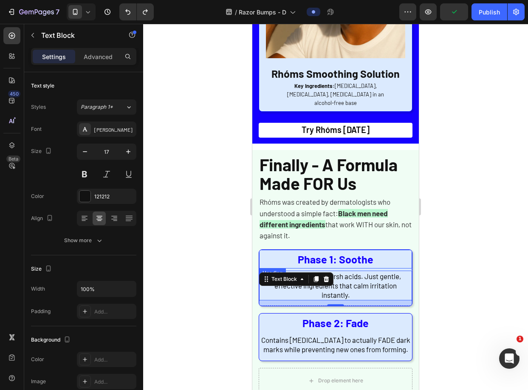
click at [363, 253] on strong "Phase 1: Soothe" at bounding box center [336, 259] width 76 height 13
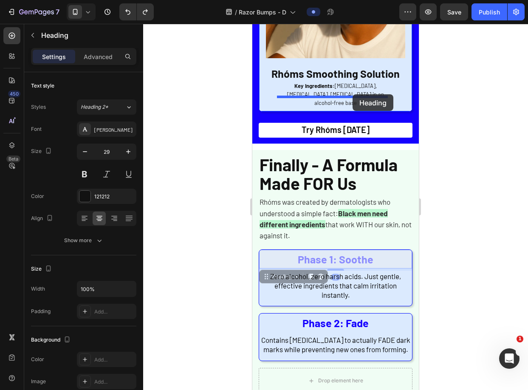
drag, startPoint x: 268, startPoint y: 250, endPoint x: 352, endPoint y: 94, distance: 177.1
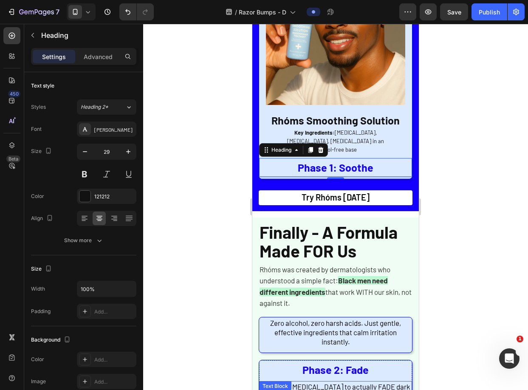
scroll to position [2110, 0]
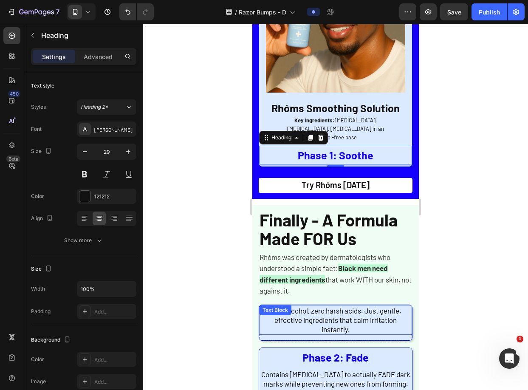
click at [332, 306] on span "Zero alcohol, zero harsh acids. Just gentle, effective ingredients that calm ir…" at bounding box center [335, 319] width 131 height 27
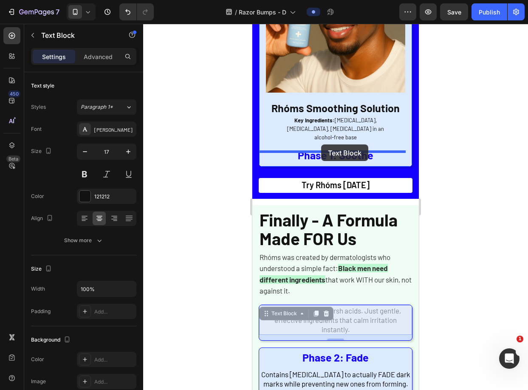
drag, startPoint x: 271, startPoint y: 300, endPoint x: 321, endPoint y: 144, distance: 163.4
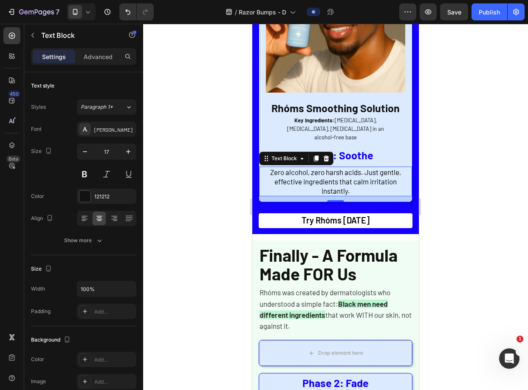
click at [458, 135] on div at bounding box center [335, 207] width 385 height 366
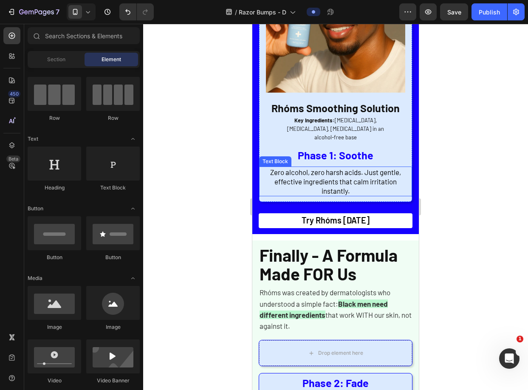
click at [369, 168] on span "Zero alcohol, zero harsh acids. Just gentle, effective ingredients that calm ir…" at bounding box center [335, 181] width 131 height 27
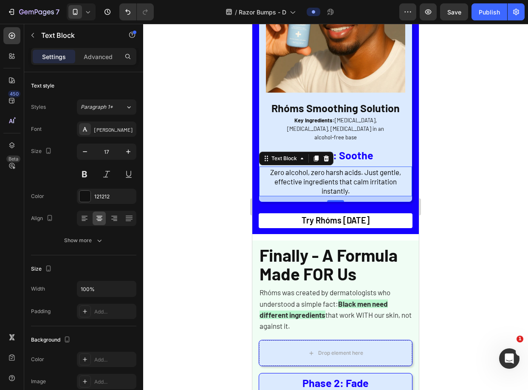
click at [498, 139] on div at bounding box center [335, 207] width 385 height 366
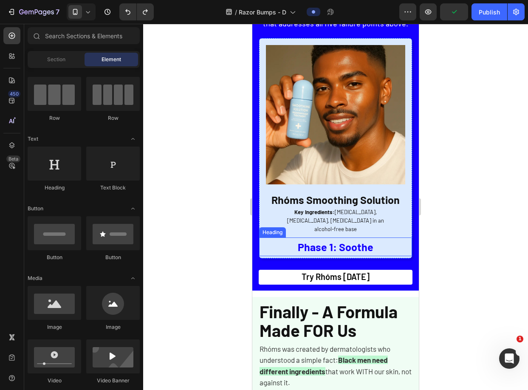
scroll to position [2002, 0]
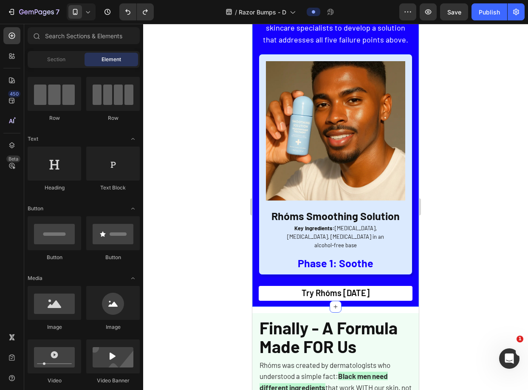
click at [464, 113] on div at bounding box center [335, 207] width 385 height 366
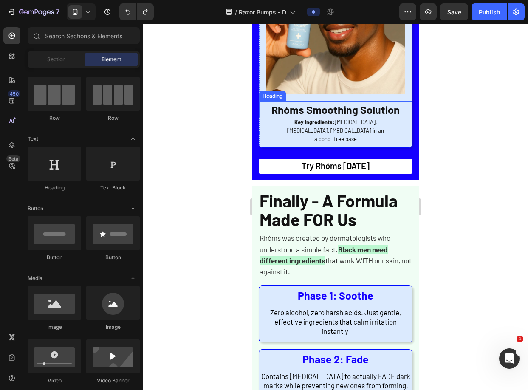
scroll to position [2117, 0]
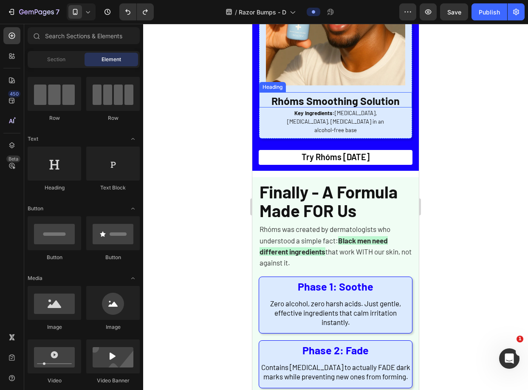
click at [379, 189] on h2 "Finally - A Formula Made FOR Us" at bounding box center [336, 199] width 154 height 39
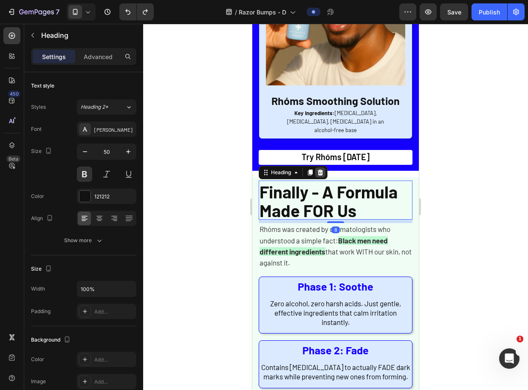
click at [320, 169] on icon at bounding box center [321, 172] width 6 height 6
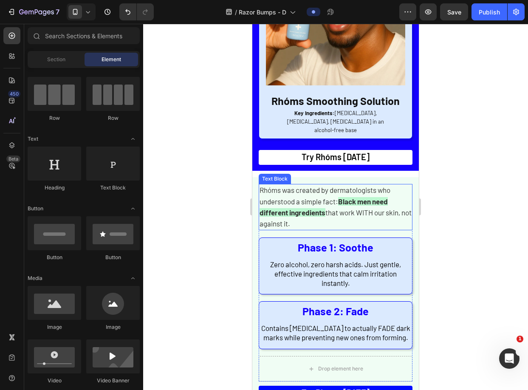
click at [334, 186] on span "Rhóms was created by dermatologists who understood a simple fact:" at bounding box center [324, 196] width 131 height 20
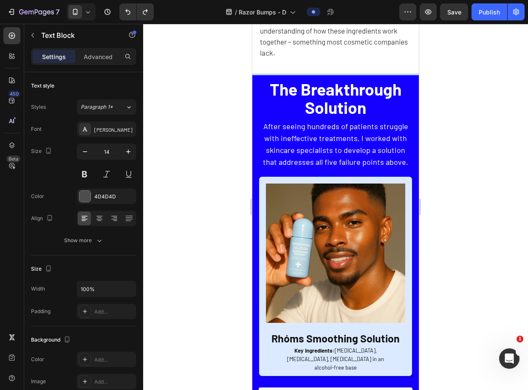
scroll to position [1878, 0]
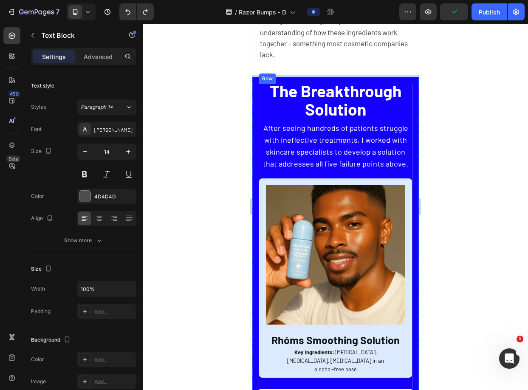
click at [344, 95] on span "The Breakthrough Solution" at bounding box center [336, 100] width 132 height 38
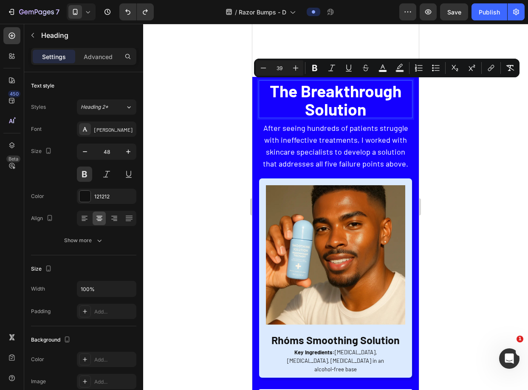
scroll to position [2209, 0]
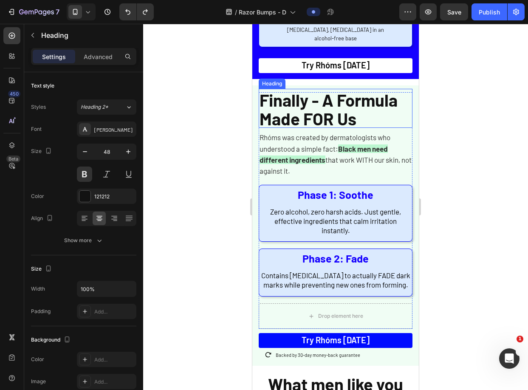
click at [328, 90] on span "Finally - A Formula Made FOR Us" at bounding box center [328, 109] width 138 height 39
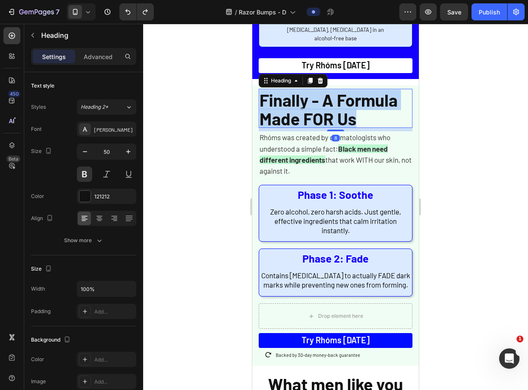
click at [328, 90] on span "Finally - A Formula Made FOR Us" at bounding box center [328, 109] width 138 height 39
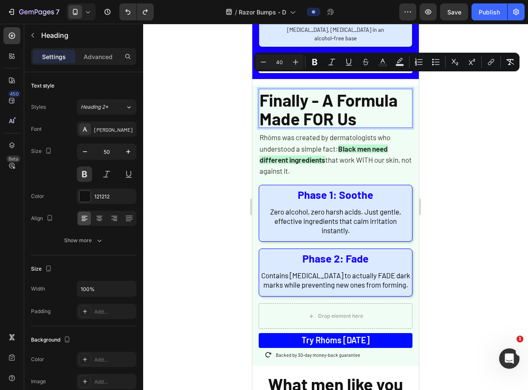
scroll to position [1, 0]
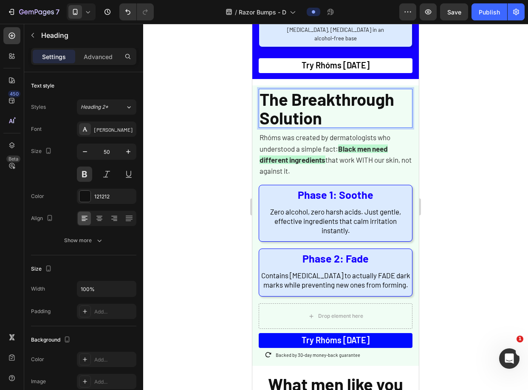
click at [304, 96] on span "The Breakthrough Solution" at bounding box center [326, 108] width 135 height 39
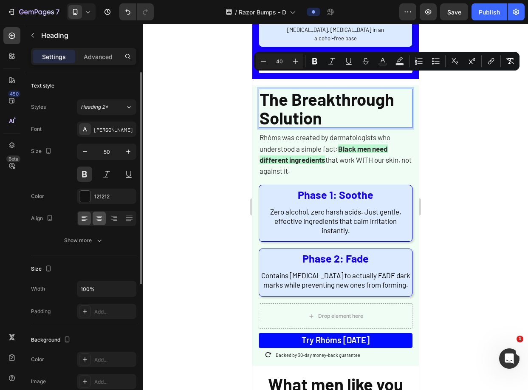
click at [96, 219] on icon at bounding box center [99, 218] width 8 height 8
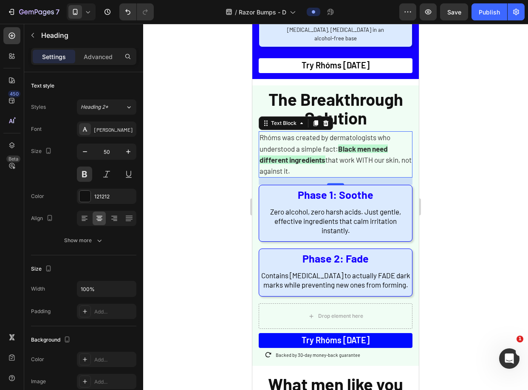
click at [307, 145] on strong "Black men need different ingredients" at bounding box center [323, 154] width 128 height 20
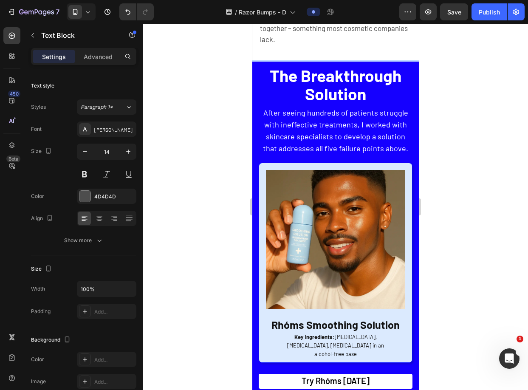
scroll to position [1845, 0]
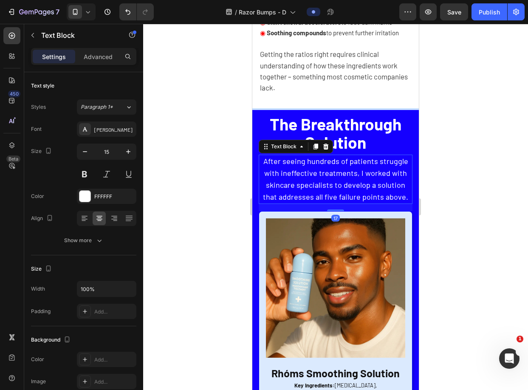
click at [342, 189] on span "After seeing hundreds of patients struggle with ineffective treatments, I worke…" at bounding box center [335, 178] width 145 height 45
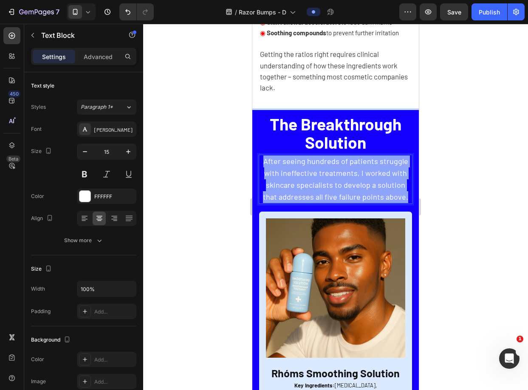
click at [342, 189] on span "After seeing hundreds of patients struggle with ineffective treatments, I worke…" at bounding box center [335, 178] width 145 height 45
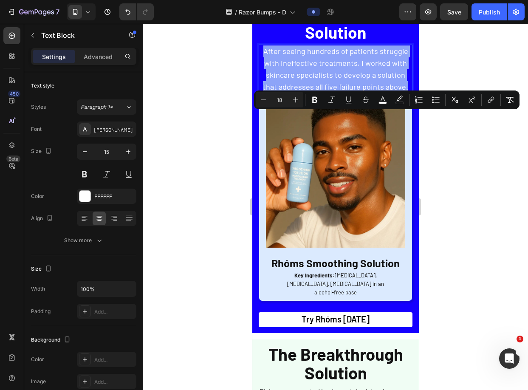
scroll to position [2107, 0]
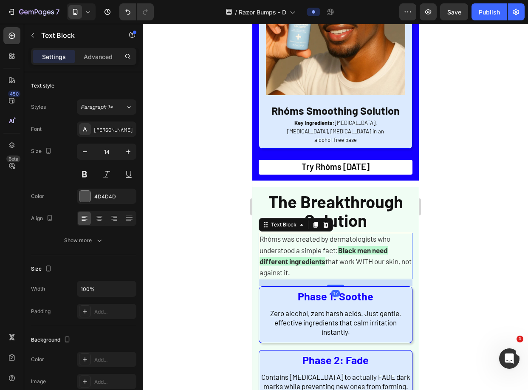
click at [327, 240] on p "Rhóms was created by dermatologists who understood a simple fact: Black men nee…" at bounding box center [335, 256] width 152 height 45
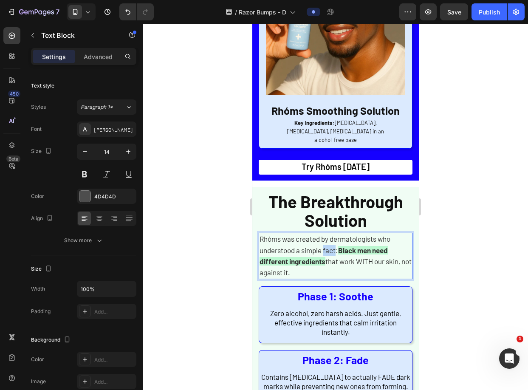
click at [327, 240] on p "Rhóms was created by dermatologists who understood a simple fact: Black men nee…" at bounding box center [335, 256] width 152 height 45
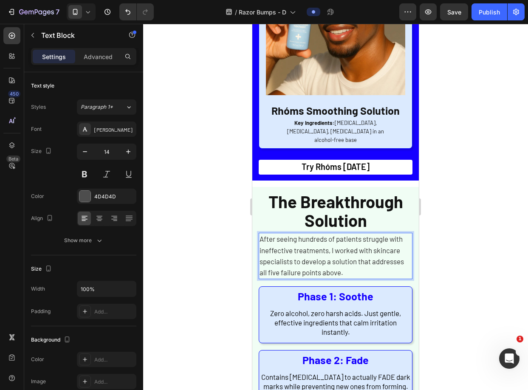
click at [452, 229] on div at bounding box center [335, 207] width 385 height 366
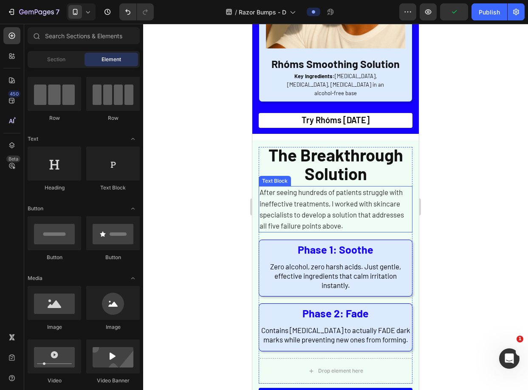
click at [375, 201] on span "After seeing hundreds of patients struggle with ineffective treatments, I worke…" at bounding box center [331, 209] width 144 height 42
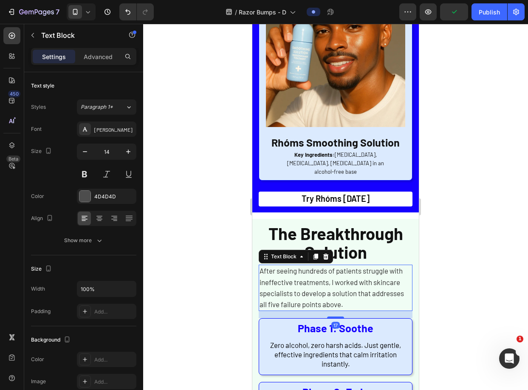
scroll to position [2082, 0]
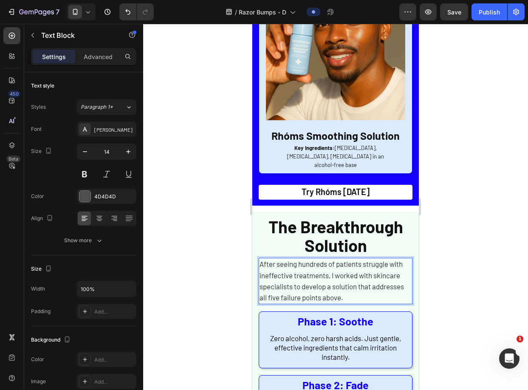
click at [338, 266] on p "After seeing hundreds of patients struggle with ineffective treatments, I worke…" at bounding box center [335, 281] width 152 height 45
drag, startPoint x: 321, startPoint y: 271, endPoint x: 258, endPoint y: 271, distance: 62.4
click at [259, 271] on div "After seeing hundreds of patients struggle with ineffective treatments, I worke…" at bounding box center [336, 281] width 154 height 46
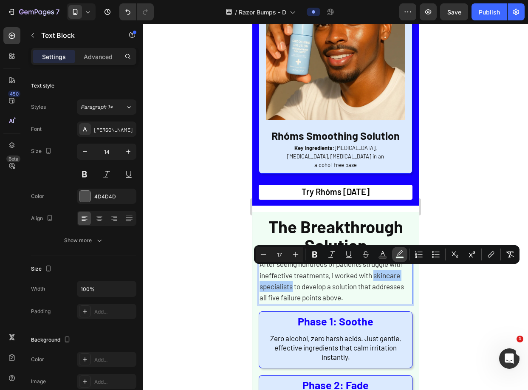
click at [395, 251] on icon "Editor contextual toolbar" at bounding box center [399, 254] width 8 height 8
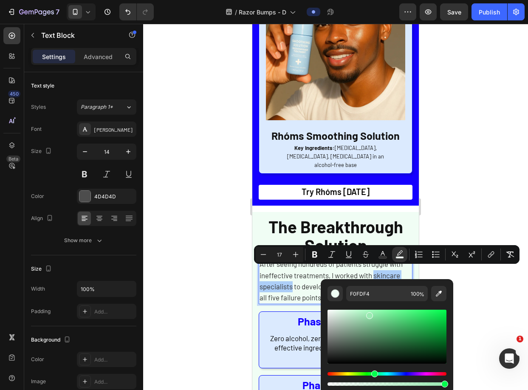
drag, startPoint x: 350, startPoint y: 313, endPoint x: 368, endPoint y: 313, distance: 17.8
click at [368, 313] on div "Editor contextual toolbar" at bounding box center [386, 337] width 119 height 54
drag, startPoint x: 365, startPoint y: 314, endPoint x: 361, endPoint y: 309, distance: 6.6
click at [361, 310] on div "Editor contextual toolbar" at bounding box center [386, 337] width 119 height 54
type input "B7FFCD"
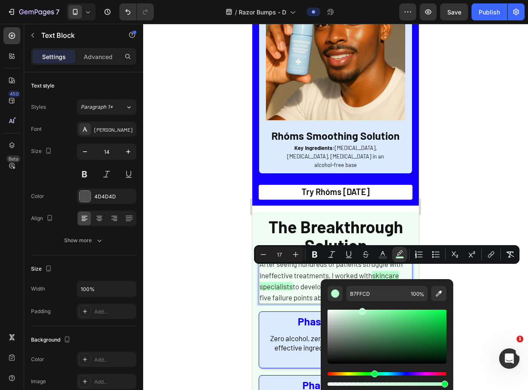
click at [476, 274] on div at bounding box center [335, 207] width 385 height 366
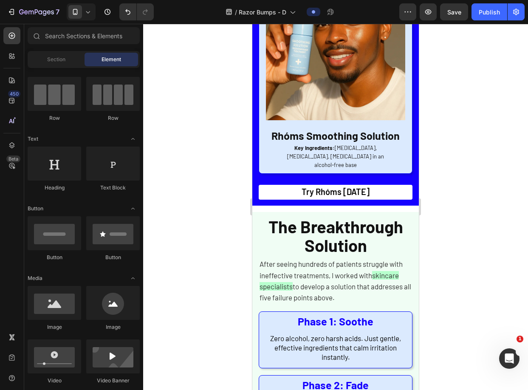
click at [483, 281] on div at bounding box center [335, 207] width 385 height 366
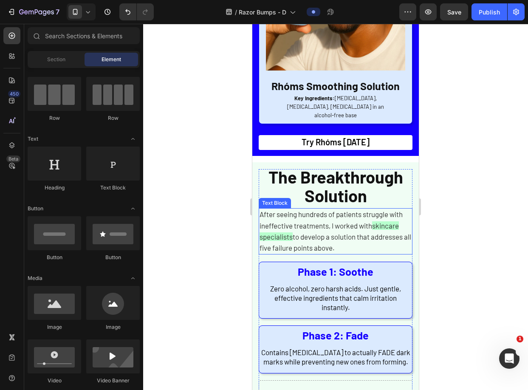
scroll to position [2145, 0]
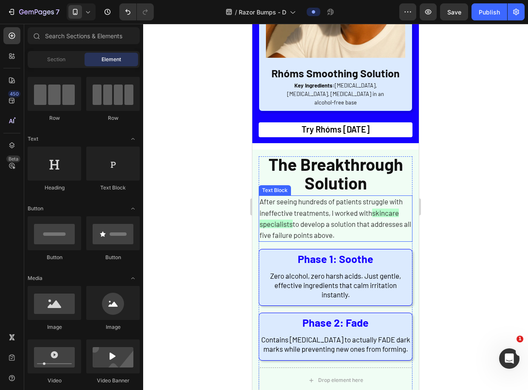
click at [339, 220] on span "to develop a solution that addresses all five failure points above." at bounding box center [335, 230] width 152 height 20
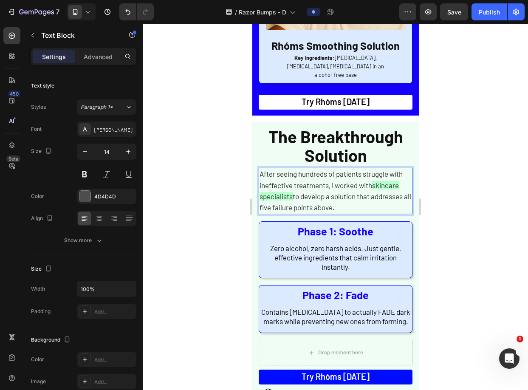
scroll to position [2190, 0]
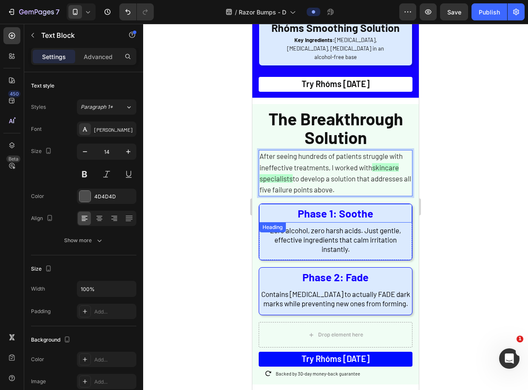
click at [453, 192] on div at bounding box center [335, 207] width 385 height 366
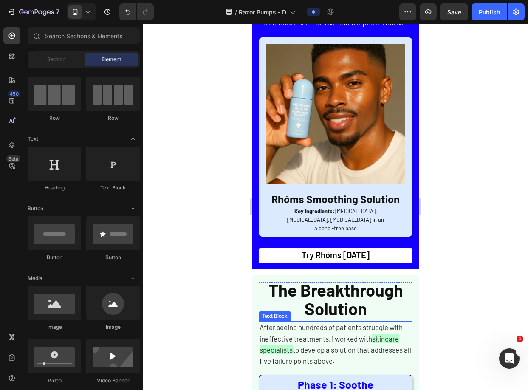
scroll to position [2016, 0]
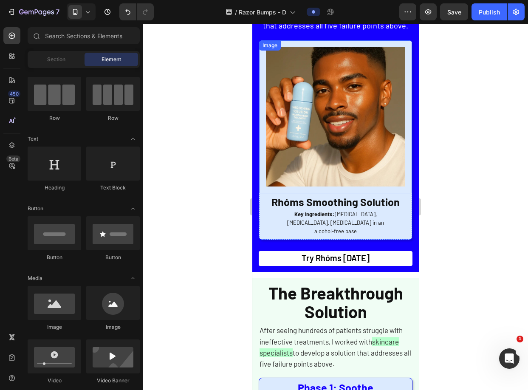
click at [403, 43] on div "Image" at bounding box center [335, 116] width 153 height 153
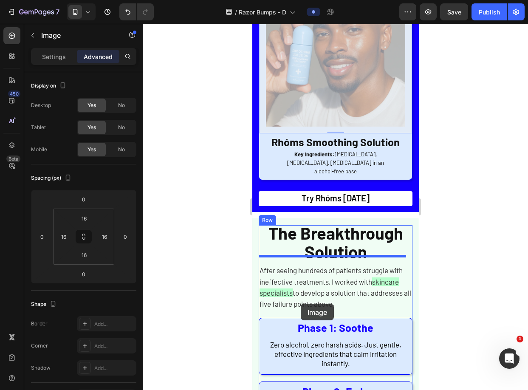
scroll to position [2078, 0]
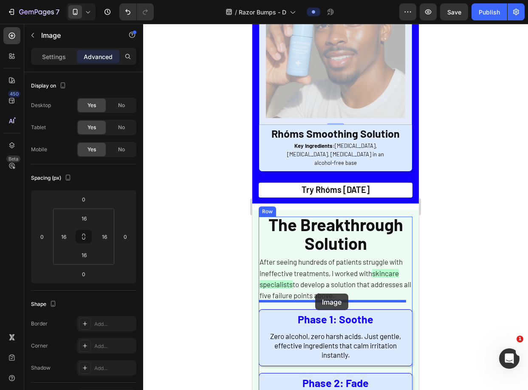
drag, startPoint x: 265, startPoint y: 50, endPoint x: 316, endPoint y: 293, distance: 248.4
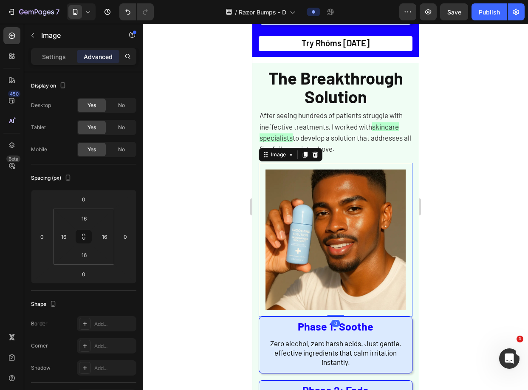
scroll to position [1931, 0]
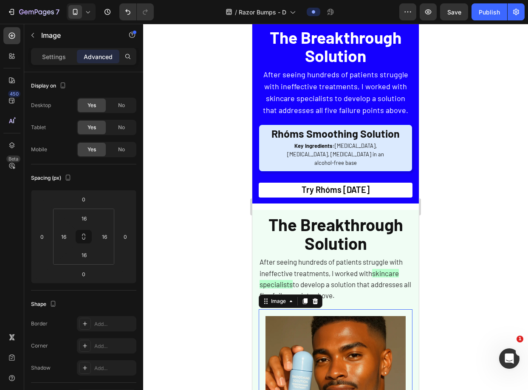
click at [468, 247] on div at bounding box center [335, 207] width 385 height 366
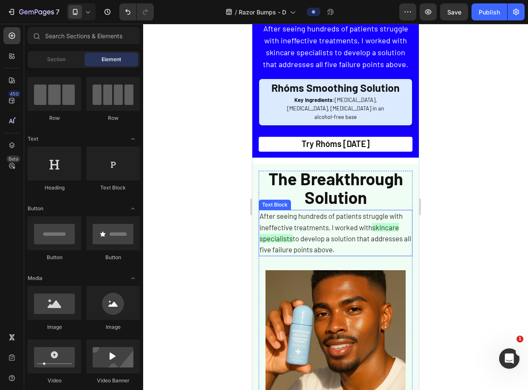
scroll to position [2030, 0]
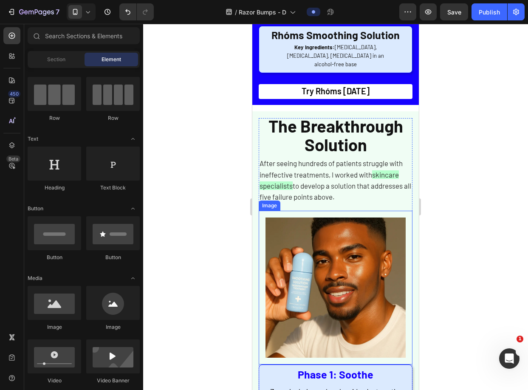
click at [395, 232] on img at bounding box center [335, 287] width 140 height 140
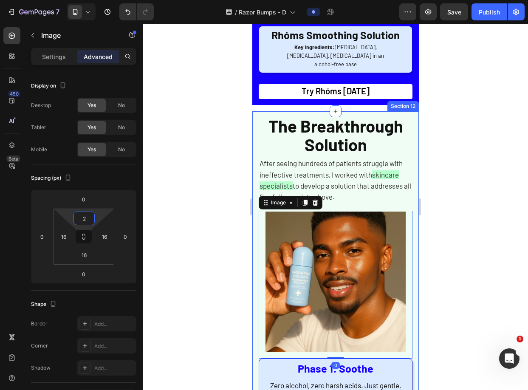
type input "0"
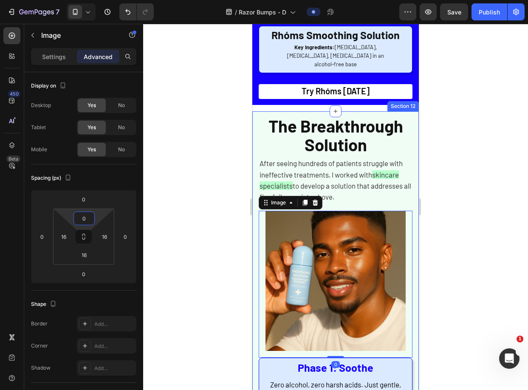
drag, startPoint x: 97, startPoint y: 219, endPoint x: 97, endPoint y: 224, distance: 5.1
click at [97, 0] on html "7 Version history / Razor Bumps - D Preview Save Publish 450 Beta Sections(18) …" at bounding box center [264, 0] width 528 height 0
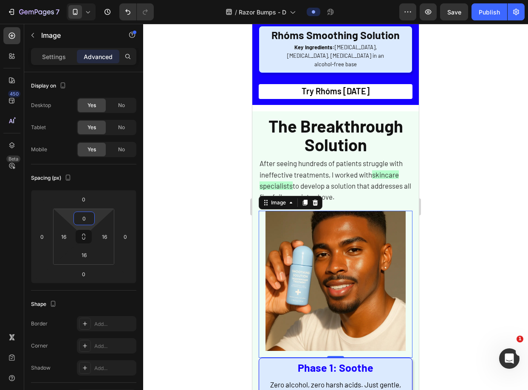
click at [442, 184] on div at bounding box center [335, 207] width 385 height 366
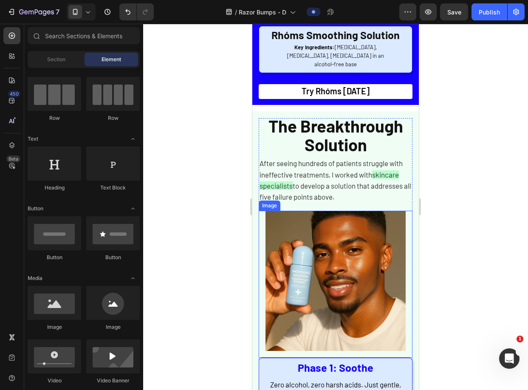
scroll to position [2049, 0]
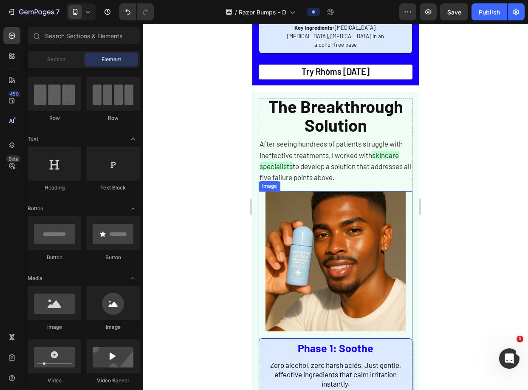
click at [372, 217] on img at bounding box center [335, 261] width 140 height 140
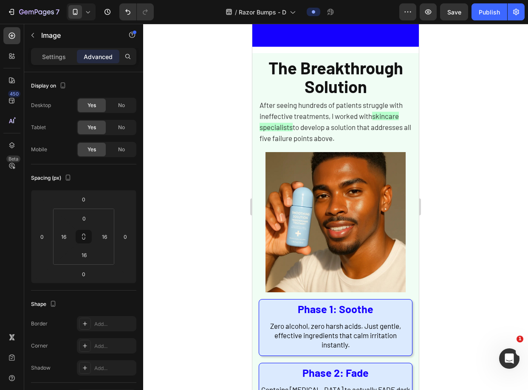
scroll to position [2072, 0]
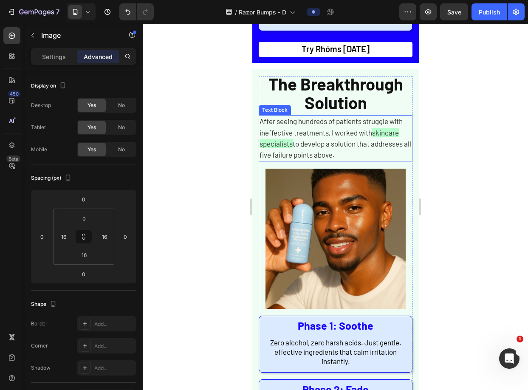
click at [353, 183] on img at bounding box center [335, 239] width 140 height 140
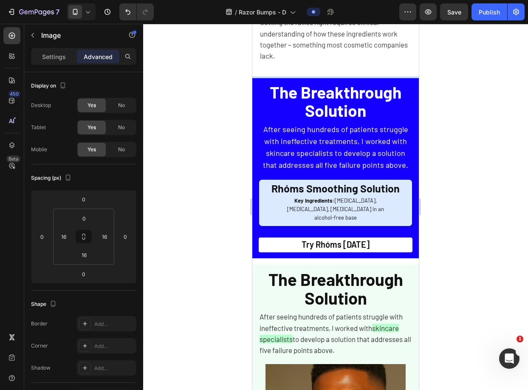
scroll to position [1822, 0]
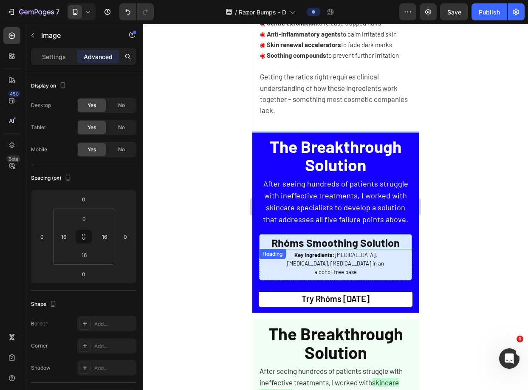
click at [358, 254] on span "Key Ingredients: Salicylic Acid, Niacinamide, Glycolic Acid in an alcohol-free …" at bounding box center [335, 263] width 97 height 24
click at [403, 247] on h2 "Rhóms Smoothing Solution" at bounding box center [335, 241] width 153 height 15
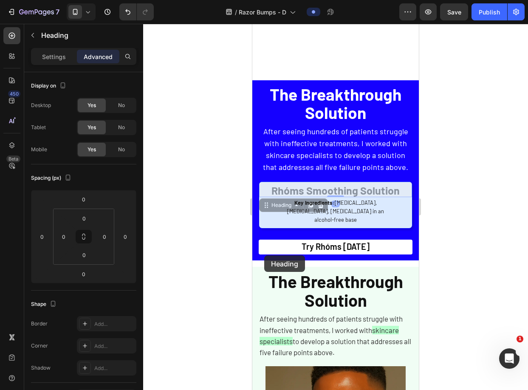
scroll to position [2083, 0]
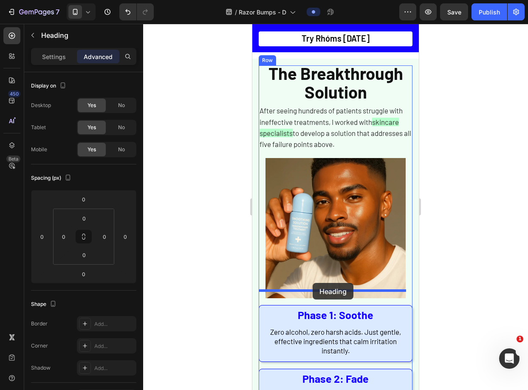
drag, startPoint x: 264, startPoint y: 255, endPoint x: 313, endPoint y: 283, distance: 55.7
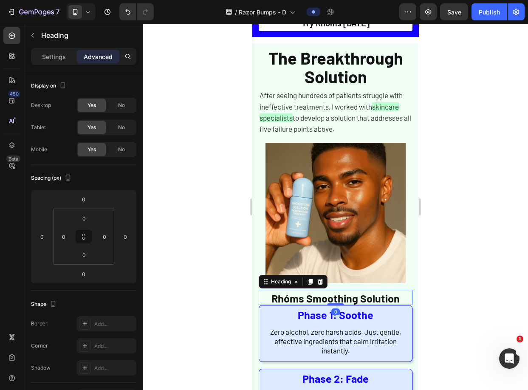
scroll to position [2067, 0]
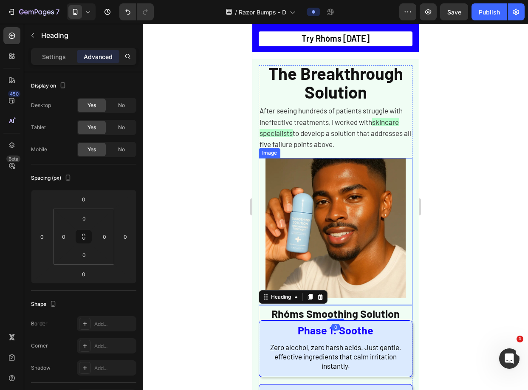
click at [385, 277] on img at bounding box center [335, 228] width 140 height 140
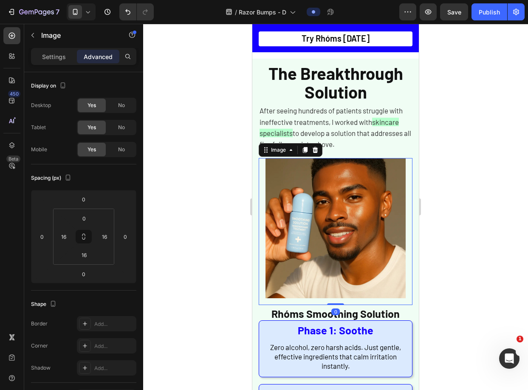
click at [435, 272] on div at bounding box center [335, 207] width 385 height 366
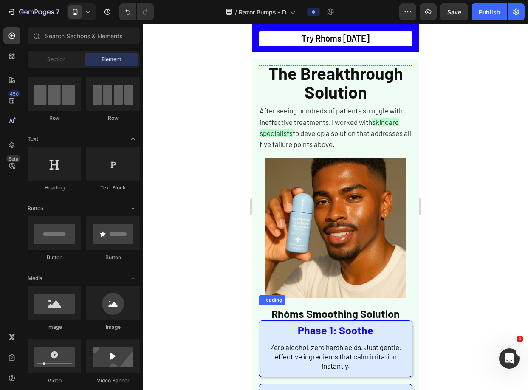
click at [374, 307] on span "Rhóms Smoothing Solution" at bounding box center [335, 313] width 128 height 13
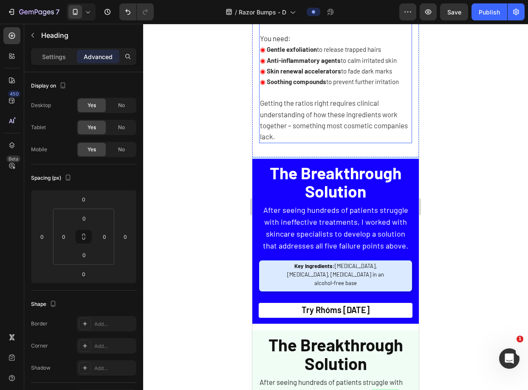
scroll to position [1829, 0]
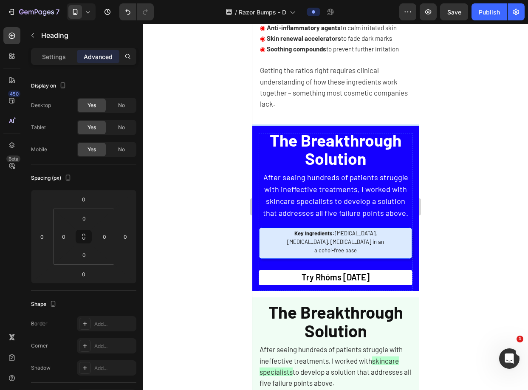
click at [366, 242] on span "Key Ingredients: Salicylic Acid, Niacinamide, Glycolic Acid in an alcohol-free …" at bounding box center [335, 242] width 97 height 24
click at [272, 237] on div "Key Ingredients: Salicylic Acid, Niacinamide, Glycolic Acid in an alcohol-free …" at bounding box center [335, 243] width 153 height 31
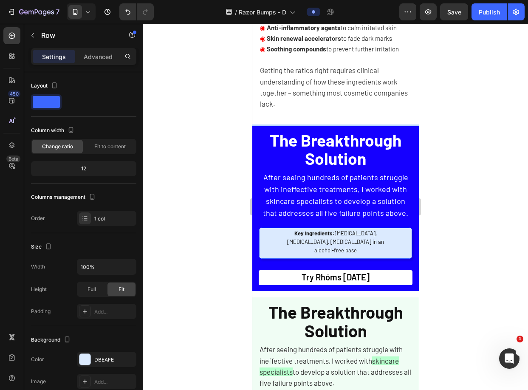
click at [266, 239] on div "Key Ingredients: Salicylic Acid, Niacinamide, Glycolic Acid in an alcohol-free …" at bounding box center [335, 243] width 153 height 31
click at [294, 233] on strong "Key Ingredients:" at bounding box center [314, 233] width 40 height 7
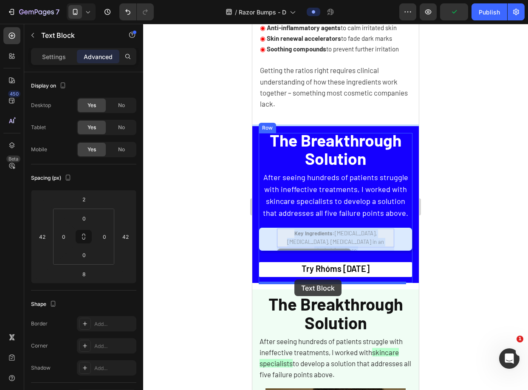
drag, startPoint x: 284, startPoint y: 234, endPoint x: 294, endPoint y: 279, distance: 47.0
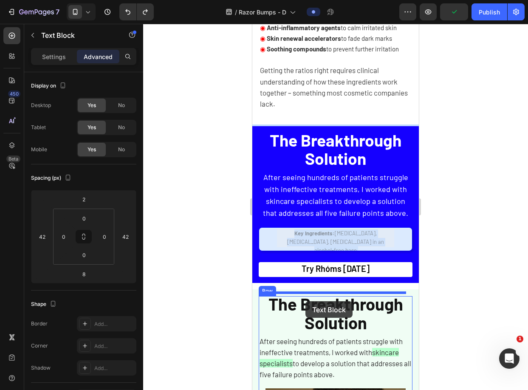
drag, startPoint x: 300, startPoint y: 240, endPoint x: 305, endPoint y: 303, distance: 63.5
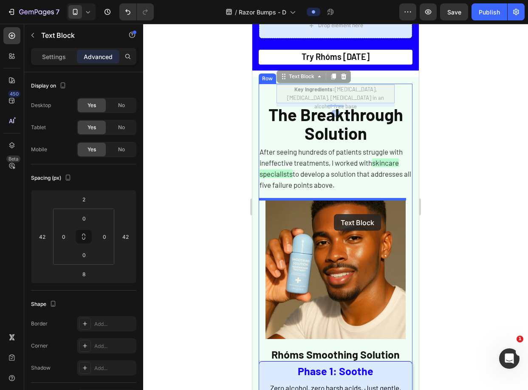
scroll to position [2066, 0]
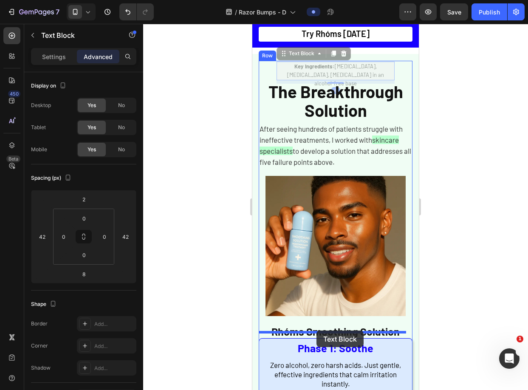
drag, startPoint x: 307, startPoint y: 311, endPoint x: 317, endPoint y: 330, distance: 21.3
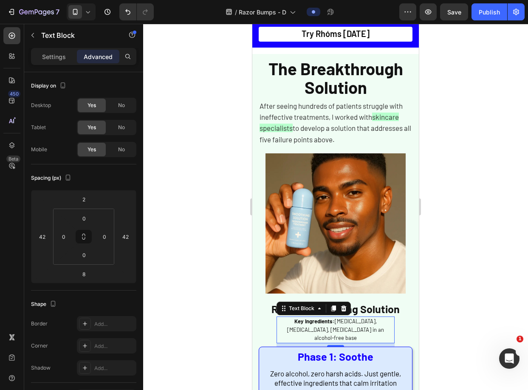
drag, startPoint x: 444, startPoint y: 265, endPoint x: 166, endPoint y: 253, distance: 278.5
click at [444, 265] on div at bounding box center [335, 207] width 385 height 366
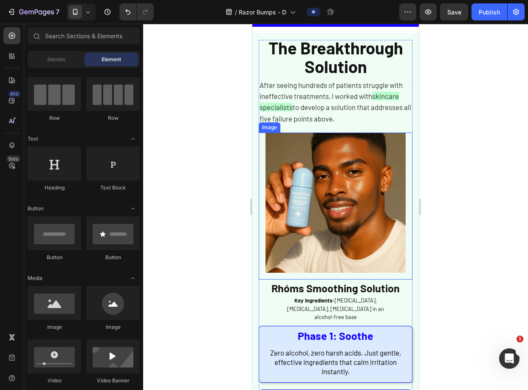
scroll to position [2088, 0]
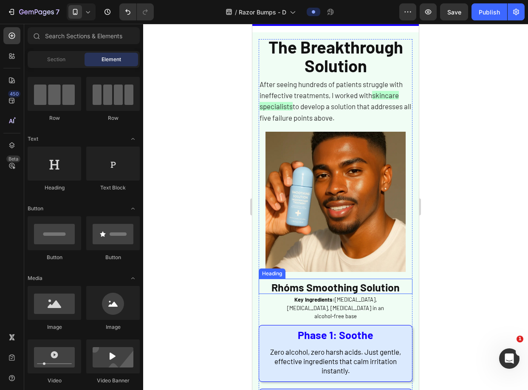
click at [361, 269] on div "Image" at bounding box center [336, 205] width 154 height 147
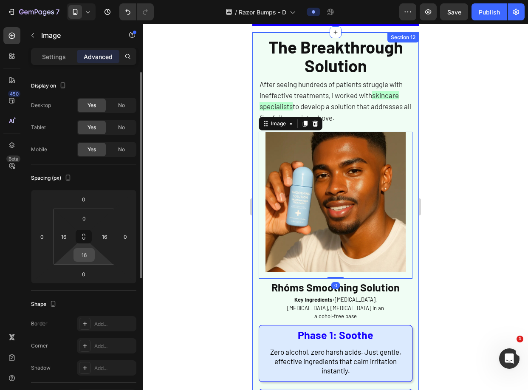
click at [93, 255] on div "16" at bounding box center [83, 255] width 21 height 14
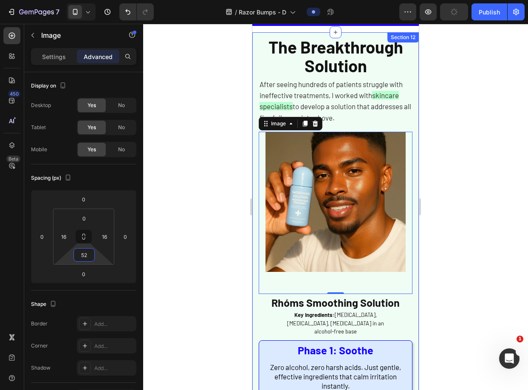
type input "0"
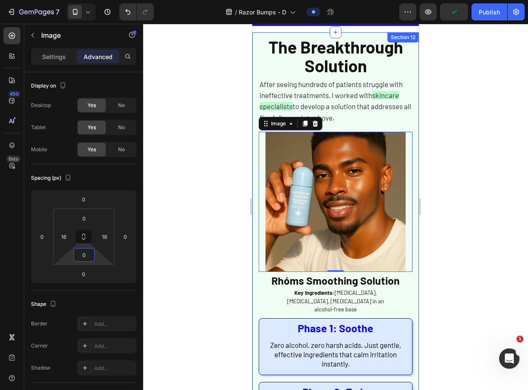
drag, startPoint x: 98, startPoint y: 249, endPoint x: 99, endPoint y: 275, distance: 25.9
click at [99, 0] on html "7 Version history / Razor Bumps - D Preview Publish 450 Beta Sections(18) Eleme…" at bounding box center [264, 0] width 528 height 0
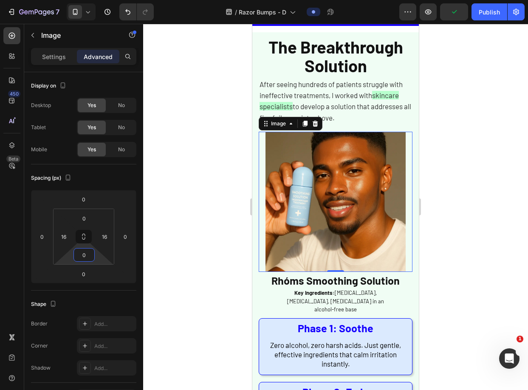
click at [459, 250] on div at bounding box center [335, 207] width 385 height 366
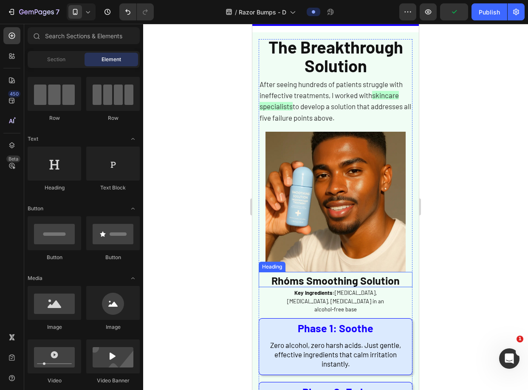
click at [374, 276] on span "Rhóms Smoothing Solution" at bounding box center [335, 280] width 128 height 13
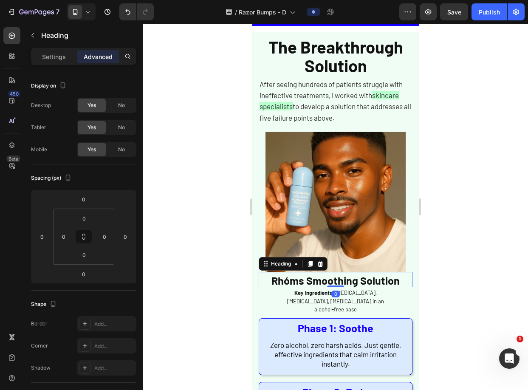
click at [467, 234] on div at bounding box center [335, 207] width 385 height 366
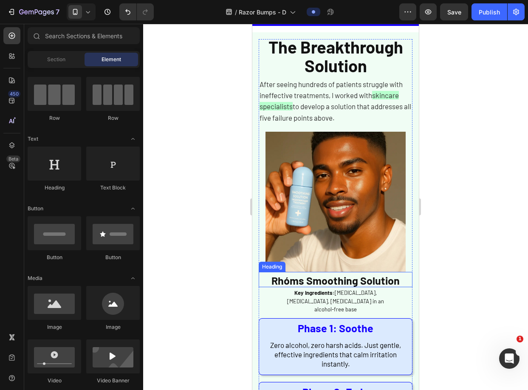
click at [363, 275] on span "Rhóms Smoothing Solution" at bounding box center [335, 280] width 128 height 13
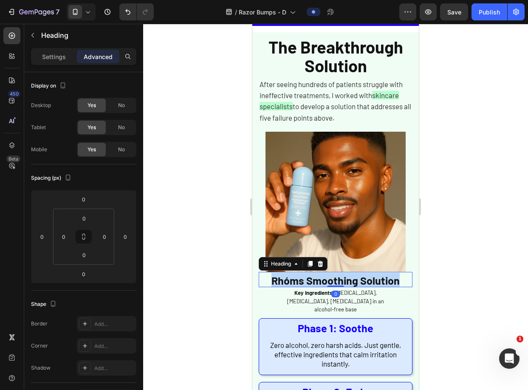
click at [363, 275] on span "Rhóms Smoothing Solution" at bounding box center [335, 280] width 128 height 13
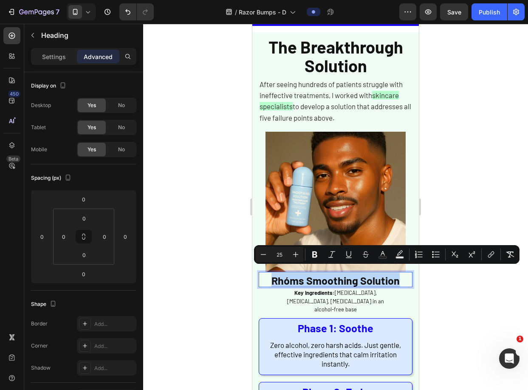
click at [389, 275] on span "Rhóms Smoothing Solution" at bounding box center [335, 280] width 128 height 13
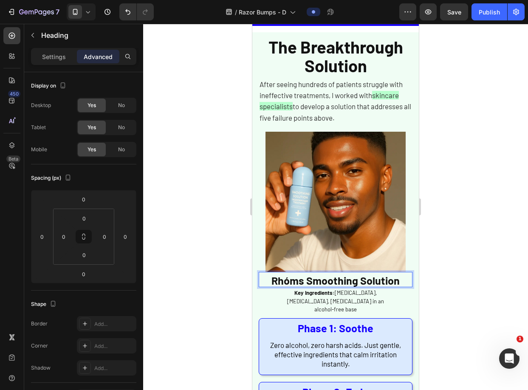
click at [397, 275] on p "Rhóms Smoothing Solution" at bounding box center [335, 280] width 152 height 14
click at [280, 275] on span "Rhóms Smoothing Solution" at bounding box center [335, 280] width 128 height 13
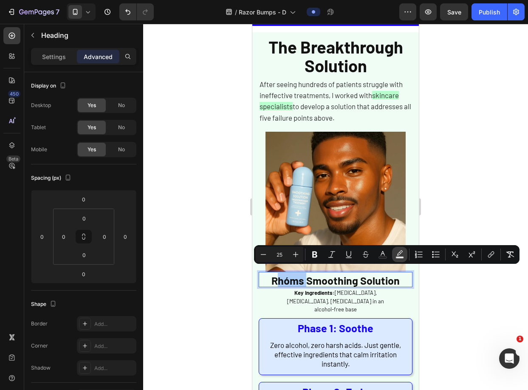
click at [401, 252] on icon "Editor contextual toolbar" at bounding box center [400, 252] width 6 height 5
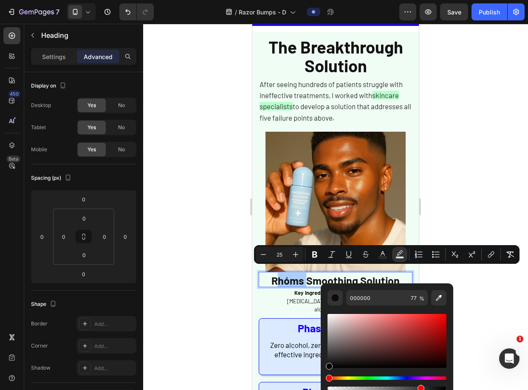
click at [353, 383] on div "Editor contextual toolbar" at bounding box center [386, 383] width 119 height 14
click at [362, 380] on div "Editor contextual toolbar" at bounding box center [386, 383] width 119 height 14
click at [355, 378] on div "Hue" at bounding box center [386, 377] width 119 height 3
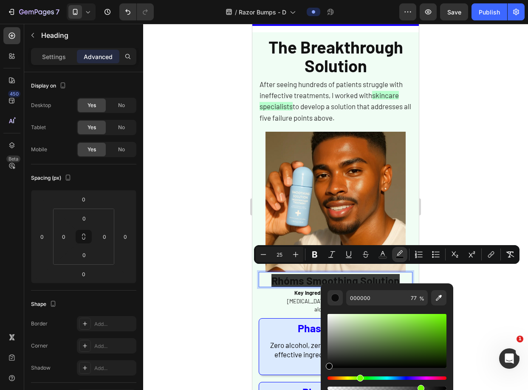
click at [358, 378] on div "Hue" at bounding box center [386, 377] width 119 height 3
type input "D2FFAF"
drag, startPoint x: 364, startPoint y: 316, endPoint x: 365, endPoint y: 311, distance: 4.6
click at [365, 311] on div "Editor contextual toolbar" at bounding box center [386, 348] width 119 height 86
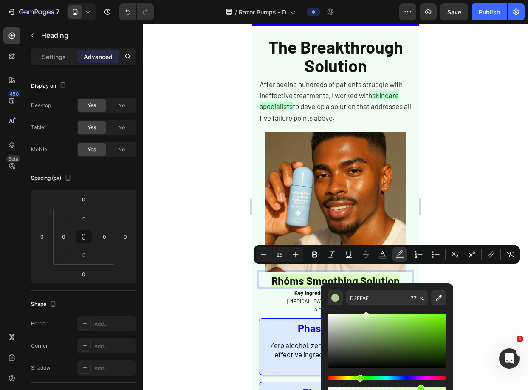
click at [468, 275] on div at bounding box center [335, 207] width 385 height 366
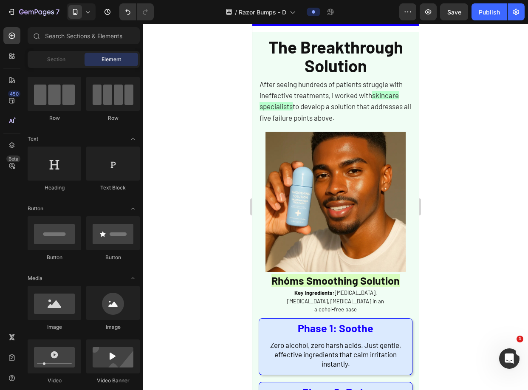
click at [474, 275] on div at bounding box center [335, 207] width 385 height 366
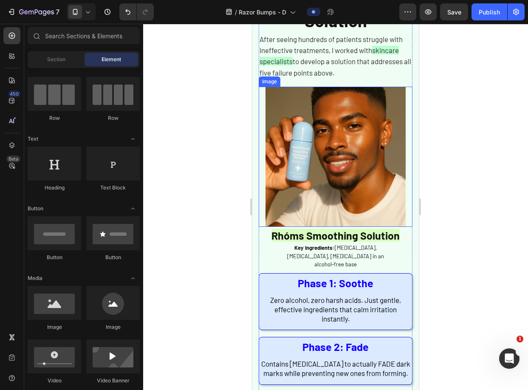
scroll to position [2135, 0]
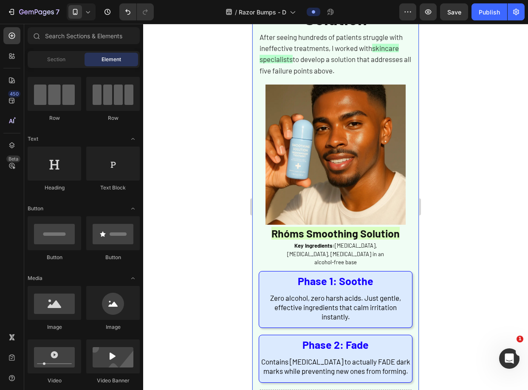
click at [463, 203] on div at bounding box center [335, 207] width 385 height 366
click at [486, 197] on div at bounding box center [335, 207] width 385 height 366
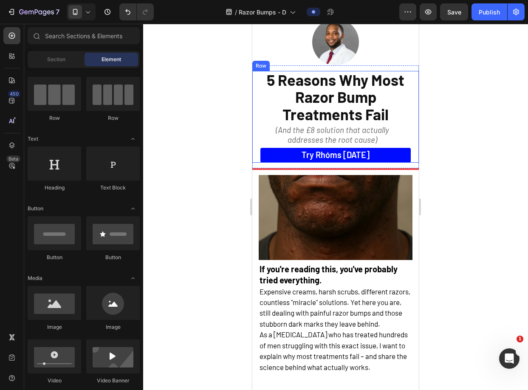
scroll to position [49, 0]
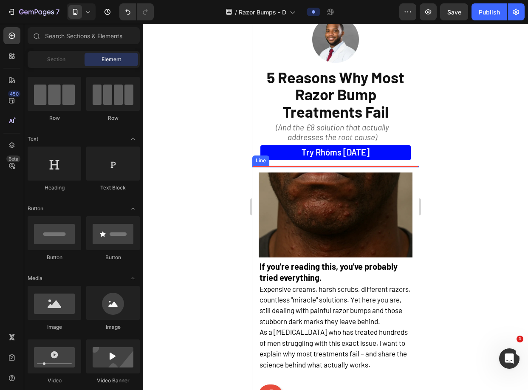
click at [397, 166] on div at bounding box center [335, 167] width 166 height 2
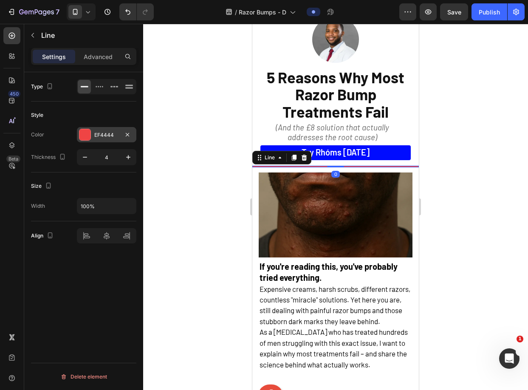
click at [84, 137] on div at bounding box center [84, 134] width 11 height 11
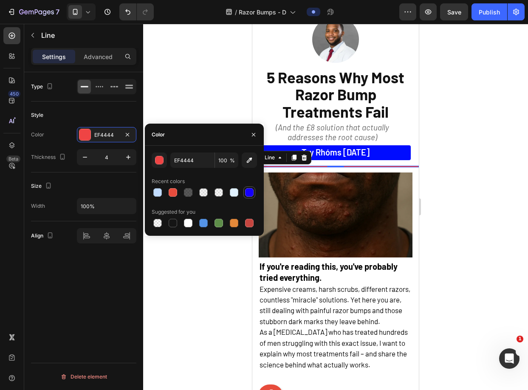
click at [251, 194] on div at bounding box center [249, 192] width 8 height 8
type input "1500FF"
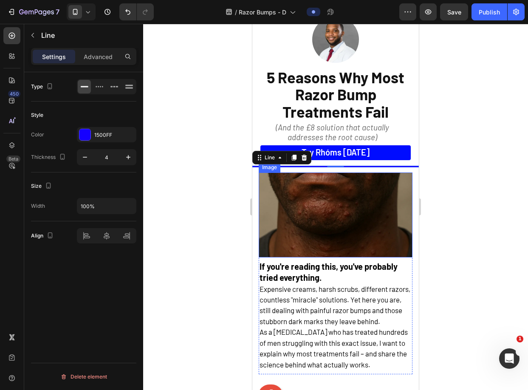
click at [441, 156] on div at bounding box center [335, 207] width 385 height 366
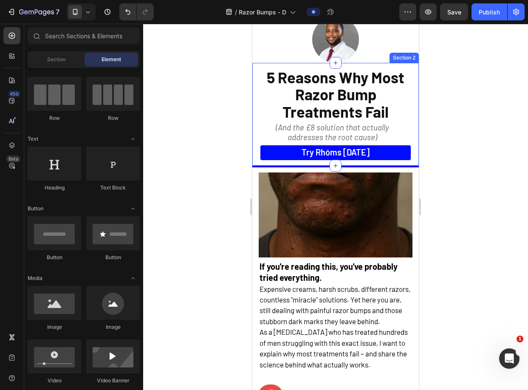
click at [453, 155] on div at bounding box center [335, 207] width 385 height 366
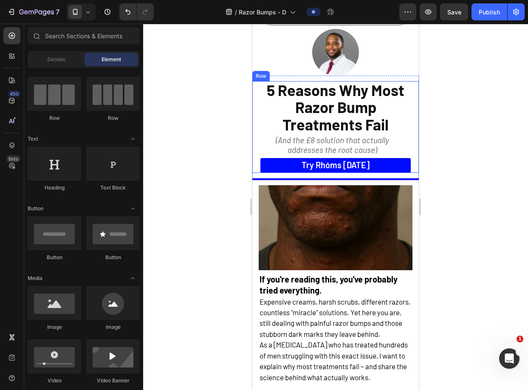
scroll to position [0, 0]
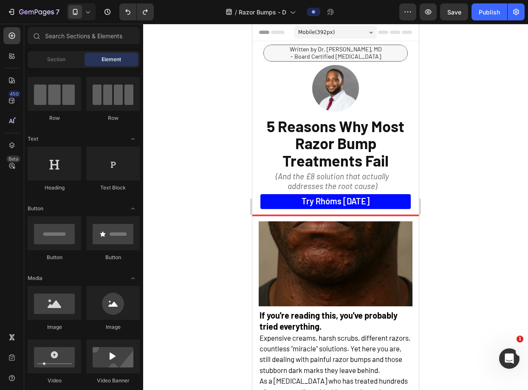
click at [467, 103] on div at bounding box center [335, 207] width 385 height 366
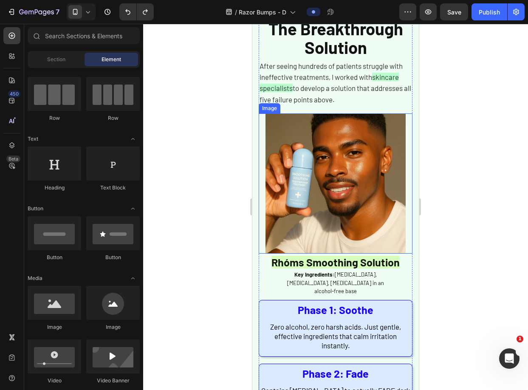
scroll to position [2200, 0]
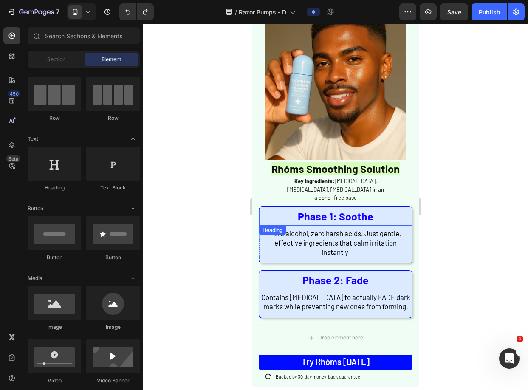
click at [398, 207] on h2 "Phase 1: Soothe" at bounding box center [335, 216] width 153 height 19
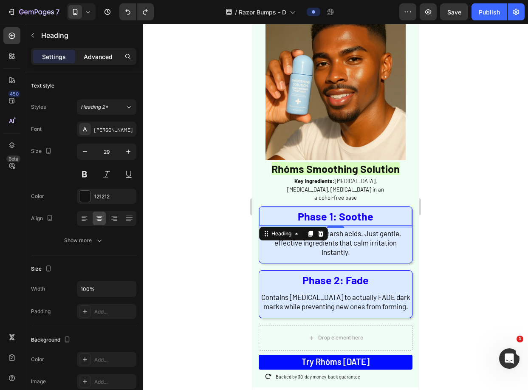
click at [102, 56] on p "Advanced" at bounding box center [98, 56] width 29 height 9
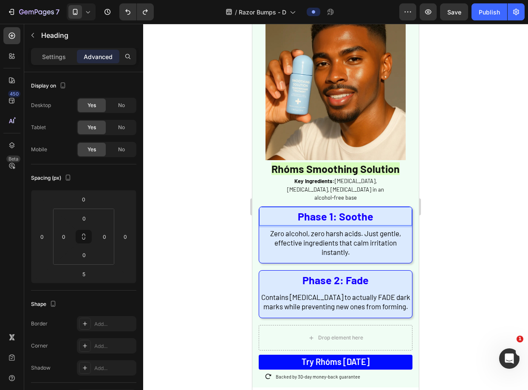
click at [345, 208] on h2 "Phase 1: Soothe" at bounding box center [335, 216] width 153 height 19
click at [345, 210] on strong "Phase 1: Soothe" at bounding box center [336, 216] width 76 height 13
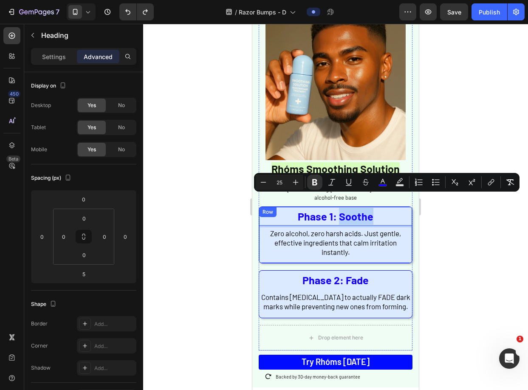
click at [398, 244] on div "Phase 1: Soothe Heading 5 Zero alcohol, zero harsh acids. Just gentle, effectiv…" at bounding box center [335, 235] width 153 height 56
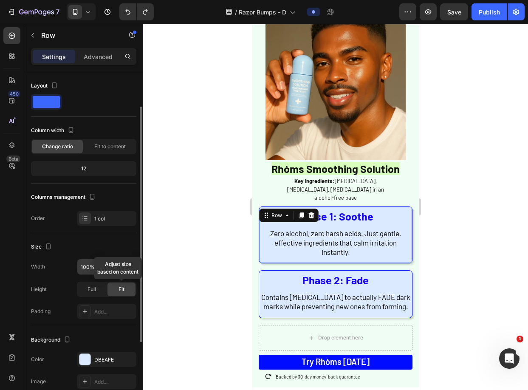
scroll to position [84, 0]
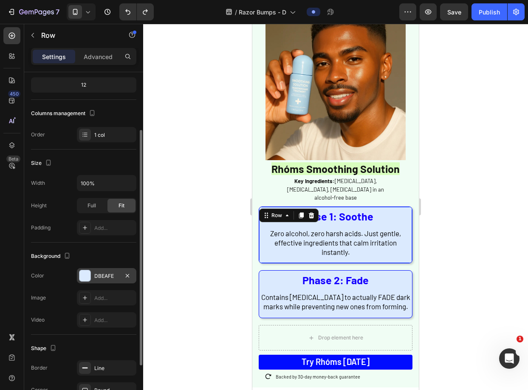
click at [86, 279] on div at bounding box center [84, 275] width 11 height 11
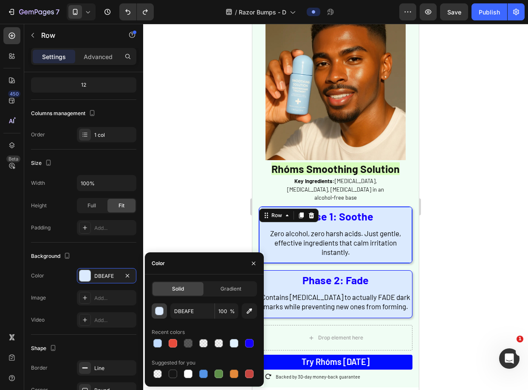
click at [157, 316] on button "button" at bounding box center [159, 310] width 15 height 15
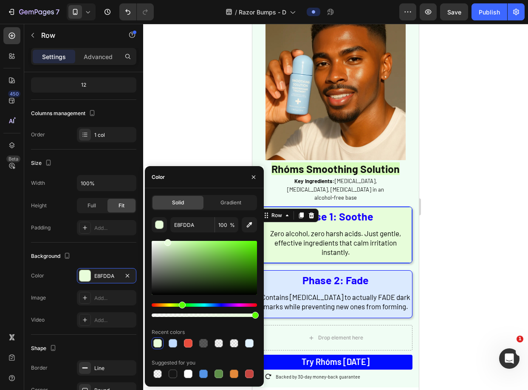
drag, startPoint x: 190, startPoint y: 303, endPoint x: 181, endPoint y: 303, distance: 9.3
click at [181, 303] on div "Hue" at bounding box center [204, 304] width 105 height 3
type input "E7FDDA"
click at [185, 226] on input "E7FDDA" at bounding box center [192, 224] width 44 height 15
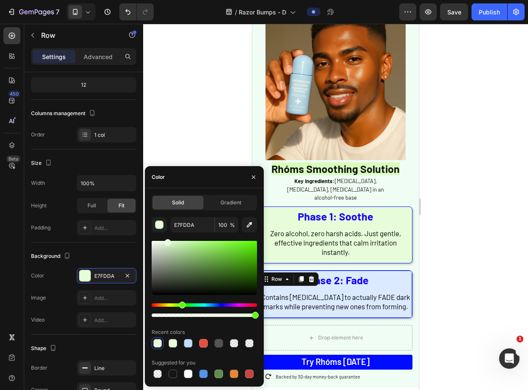
click at [363, 310] on div "Phase 2: Fade Heading Contains Niacinamide to actually FADE dark marks while pr…" at bounding box center [335, 294] width 153 height 47
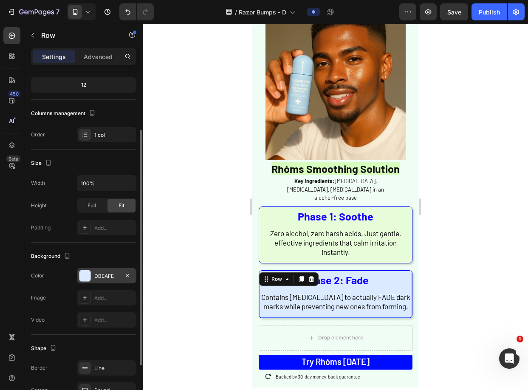
click at [101, 279] on div "DBEAFE" at bounding box center [106, 275] width 59 height 15
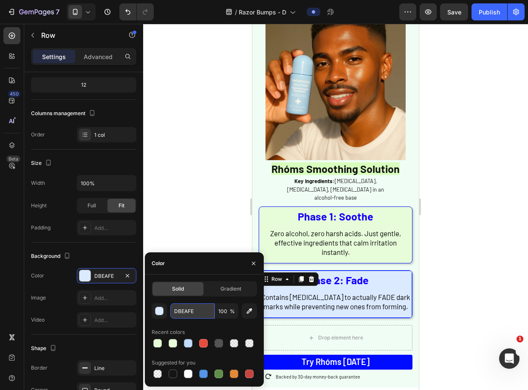
click at [184, 311] on input "DBEAFE" at bounding box center [192, 310] width 44 height 15
paste input "E7FDDA"
type input "E7FDDA"
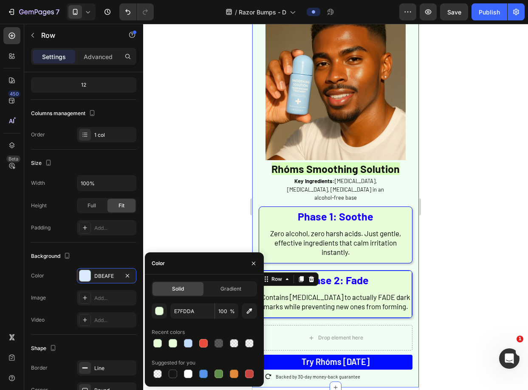
click at [474, 185] on div at bounding box center [335, 207] width 385 height 366
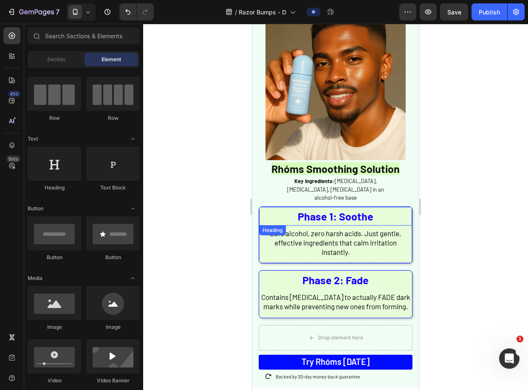
click at [403, 208] on p "⁠⁠⁠⁠⁠⁠⁠ Phase 1: Soothe" at bounding box center [335, 216] width 151 height 17
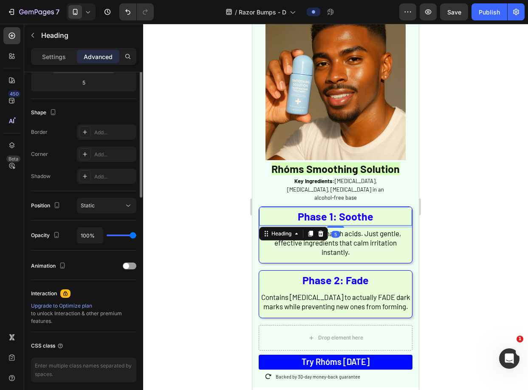
scroll to position [220, 0]
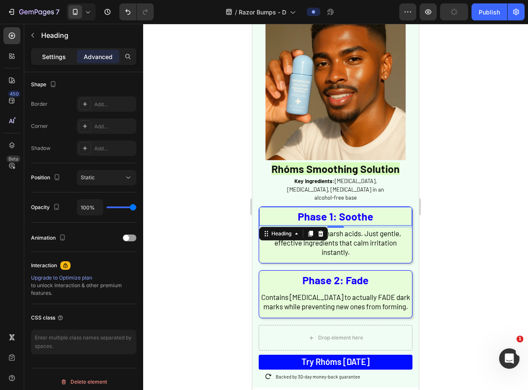
click at [67, 57] on div "Settings" at bounding box center [54, 57] width 42 height 14
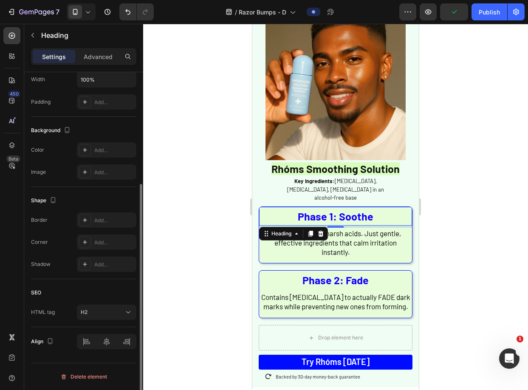
scroll to position [0, 0]
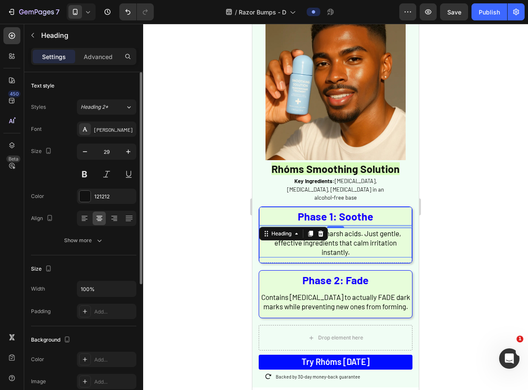
click at [311, 234] on p "Zero alcohol, zero harsh acids. Just gentle, effective ingredients that calm ir…" at bounding box center [335, 242] width 151 height 28
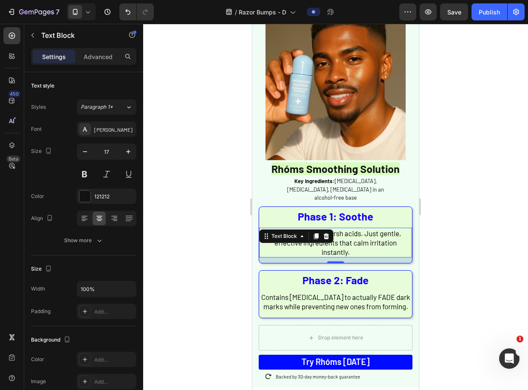
click at [300, 257] on div "13" at bounding box center [335, 260] width 153 height 6
click at [288, 208] on p "⁠⁠⁠⁠⁠⁠⁠ Phase 1: Soothe" at bounding box center [335, 216] width 151 height 17
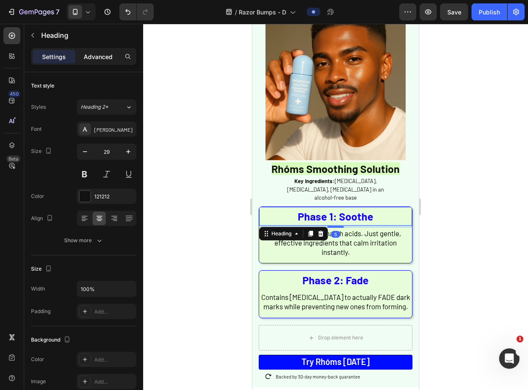
click at [104, 60] on div "Advanced" at bounding box center [98, 57] width 42 height 14
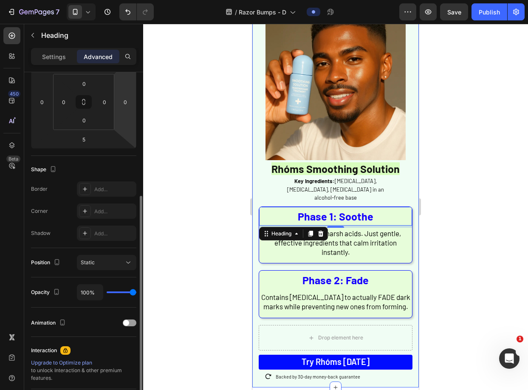
scroll to position [161, 0]
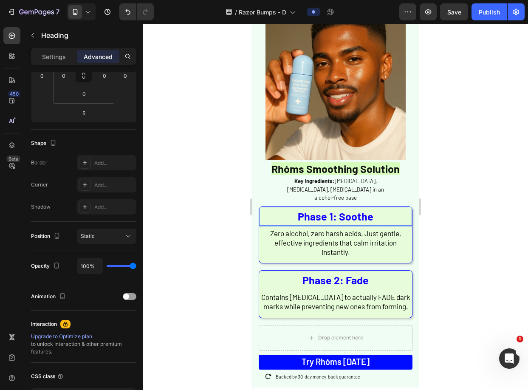
click at [338, 210] on strong "Phase 1: Soothe" at bounding box center [336, 216] width 76 height 13
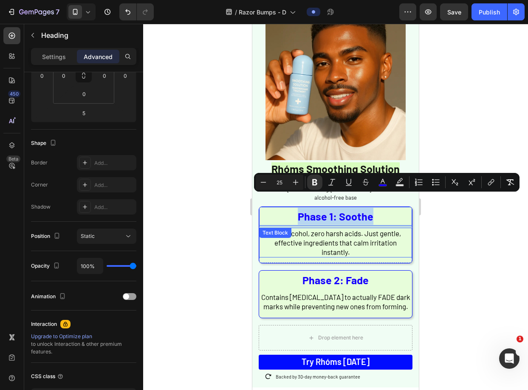
click at [381, 231] on span "Zero alcohol, zero harsh acids. Just gentle, effective ingredients that calm ir…" at bounding box center [335, 242] width 131 height 27
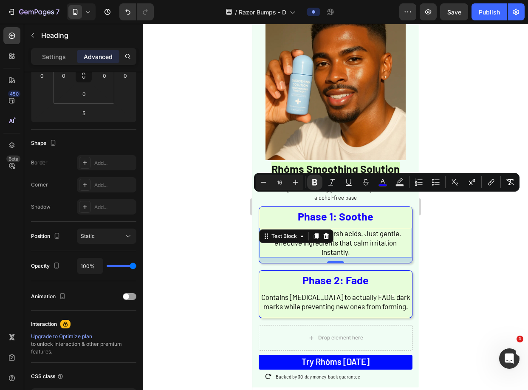
scroll to position [0, 0]
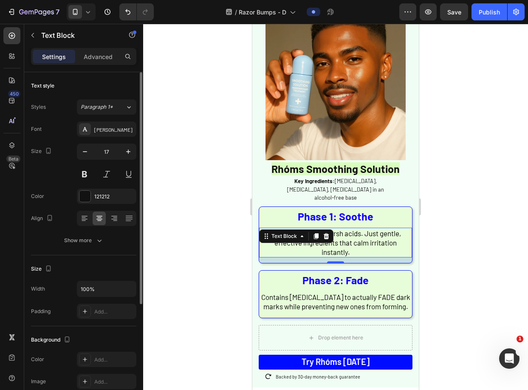
click at [382, 257] on div "13" at bounding box center [335, 260] width 153 height 6
drag, startPoint x: 481, startPoint y: 181, endPoint x: 475, endPoint y: 184, distance: 6.6
click at [481, 181] on div at bounding box center [335, 207] width 385 height 366
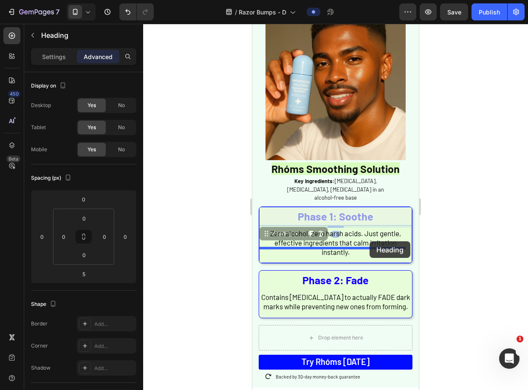
drag, startPoint x: 380, startPoint y: 194, endPoint x: 369, endPoint y: 242, distance: 48.7
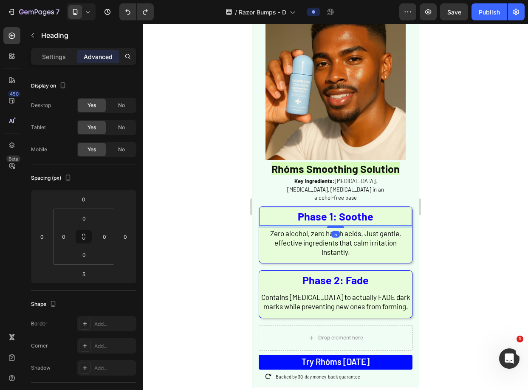
click at [440, 194] on div at bounding box center [335, 207] width 385 height 366
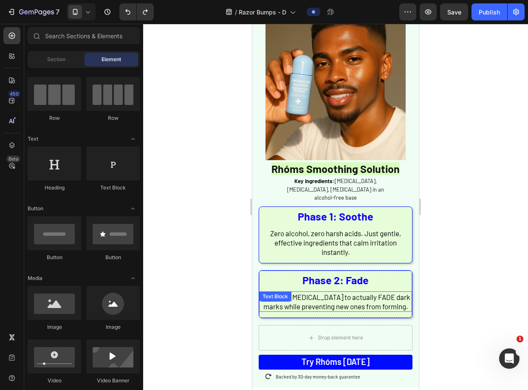
click at [404, 292] on p "Contains Niacinamide to actually FADE dark marks while preventing new ones from…" at bounding box center [335, 301] width 151 height 19
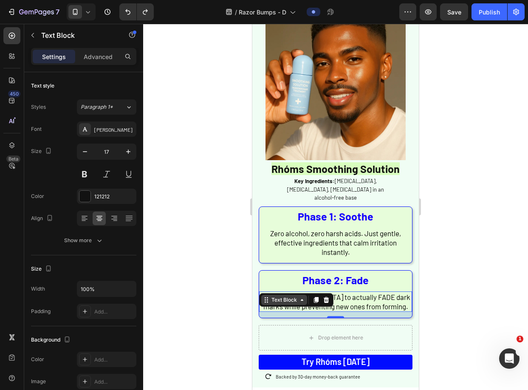
click at [278, 296] on div "Text Block" at bounding box center [284, 300] width 29 height 8
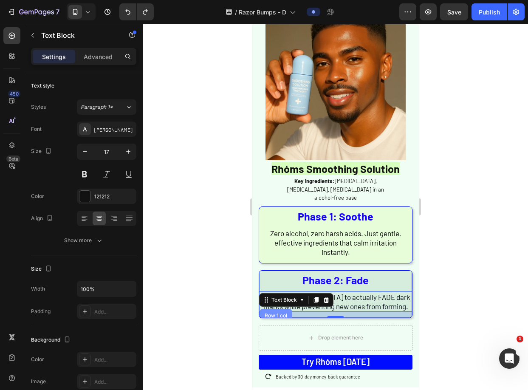
click at [278, 309] on div "Row 1 col" at bounding box center [275, 316] width 33 height 14
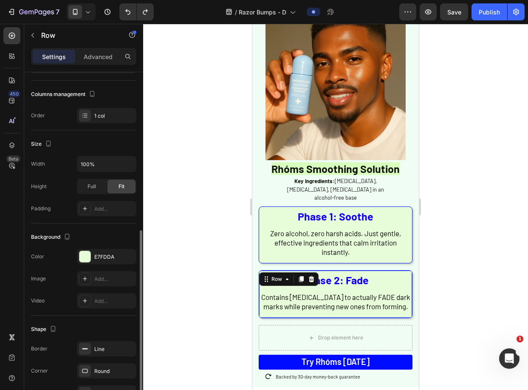
scroll to position [154, 0]
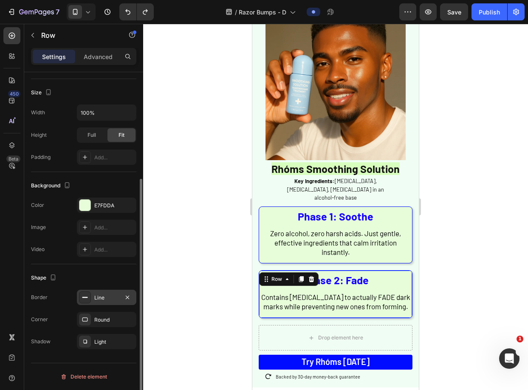
click at [115, 303] on div "Line" at bounding box center [106, 297] width 59 height 15
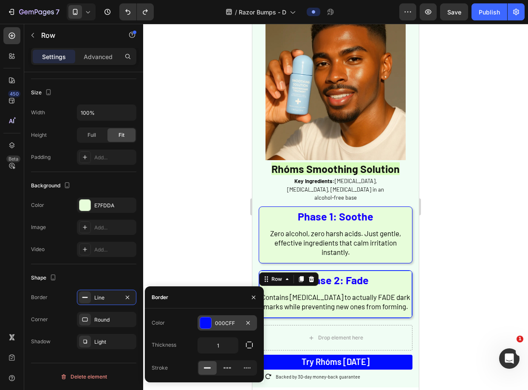
click at [206, 322] on div at bounding box center [205, 322] width 11 height 11
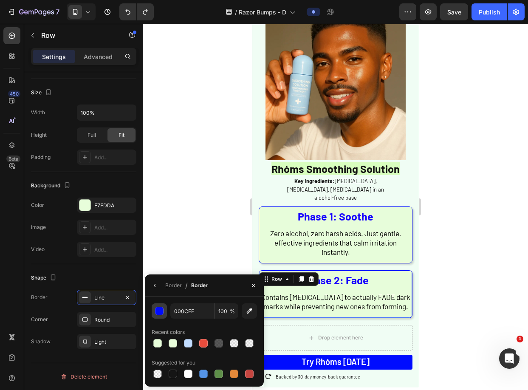
click at [158, 311] on div "button" at bounding box center [159, 311] width 8 height 8
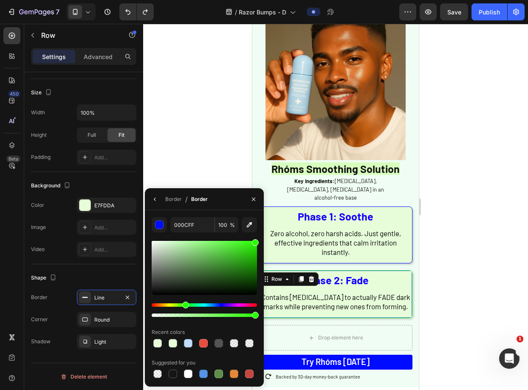
drag, startPoint x: 214, startPoint y: 304, endPoint x: 184, endPoint y: 304, distance: 29.7
click at [184, 304] on div "Hue" at bounding box center [204, 304] width 105 height 3
type input "2AFF00"
click at [449, 267] on div at bounding box center [335, 207] width 385 height 366
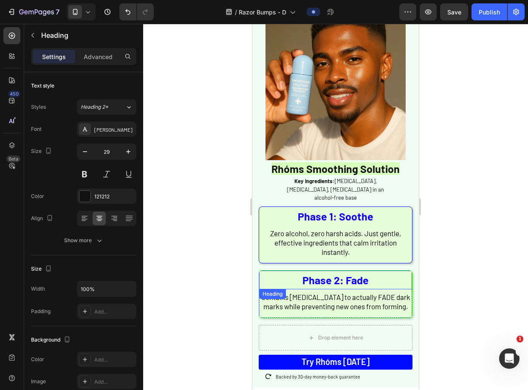
click at [341, 273] on strong "Phase 2: Fade" at bounding box center [335, 279] width 66 height 13
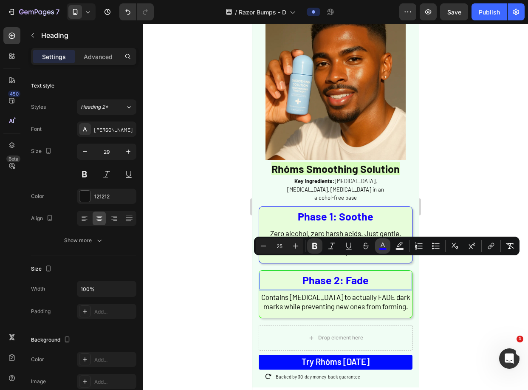
click at [381, 245] on icon "Editor contextual toolbar" at bounding box center [382, 246] width 8 height 8
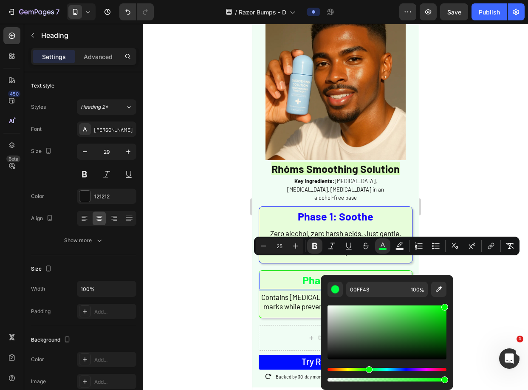
drag, startPoint x: 383, startPoint y: 369, endPoint x: 366, endPoint y: 369, distance: 16.6
click at [366, 369] on div "Hue" at bounding box center [386, 369] width 119 height 3
drag, startPoint x: 440, startPoint y: 316, endPoint x: 454, endPoint y: 339, distance: 27.2
click at [454, 0] on body "7 Version history / Razor Bumps - D Preview Publish 450 Beta Sections(18) Eleme…" at bounding box center [264, 0] width 528 height 0
click at [446, 336] on div "Editor contextual toolbar" at bounding box center [444, 337] width 7 height 7
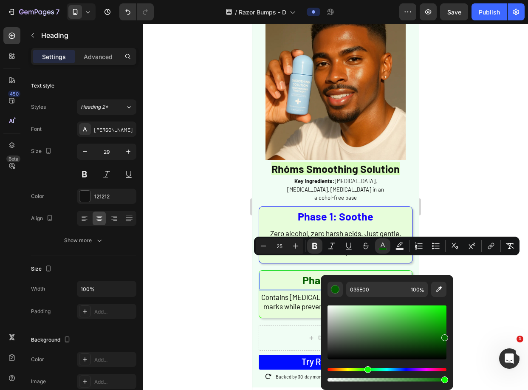
type input "046D01"
click at [482, 304] on div at bounding box center [335, 207] width 385 height 366
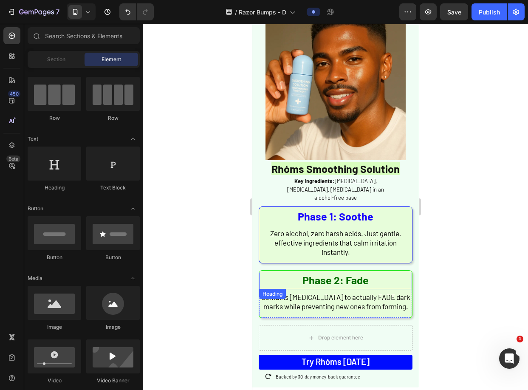
click at [341, 273] on strong "Phase 2: Fade" at bounding box center [335, 279] width 66 height 13
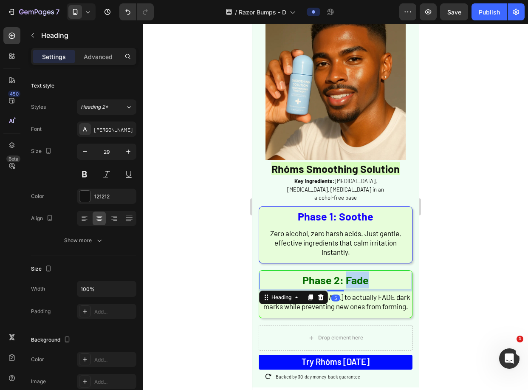
click at [345, 273] on strong "Phase 2: Fade" at bounding box center [335, 279] width 66 height 13
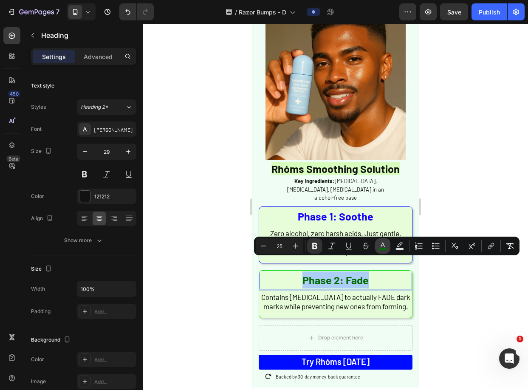
click at [376, 243] on button "color" at bounding box center [382, 245] width 15 height 15
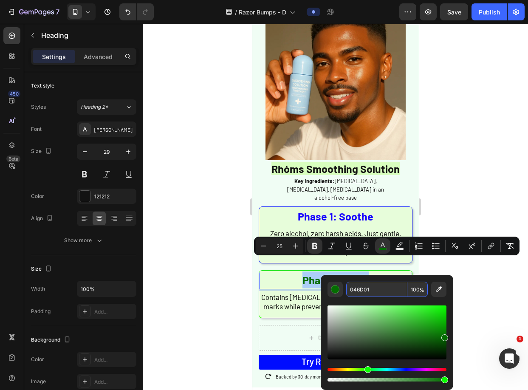
click at [348, 288] on input "046D01" at bounding box center [376, 289] width 61 height 15
click at [324, 210] on strong "Phase 1: Soothe" at bounding box center [336, 216] width 76 height 13
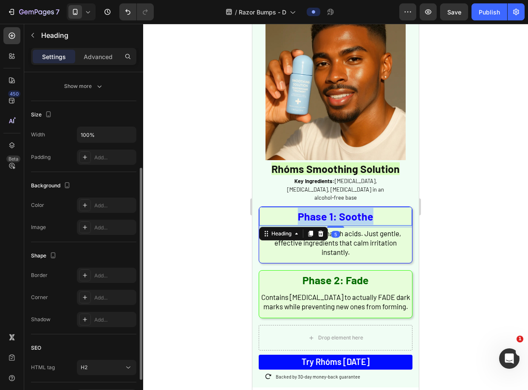
click at [324, 210] on strong "Phase 1: Soothe" at bounding box center [336, 216] width 76 height 13
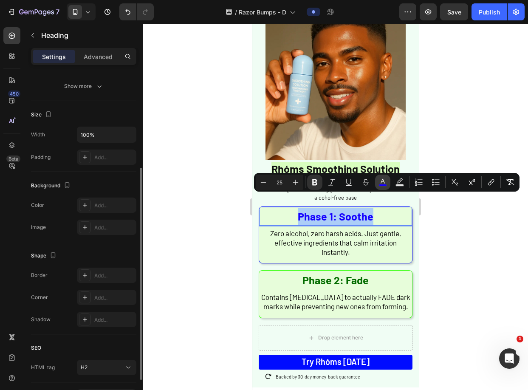
click at [385, 180] on icon "Editor contextual toolbar" at bounding box center [382, 182] width 8 height 8
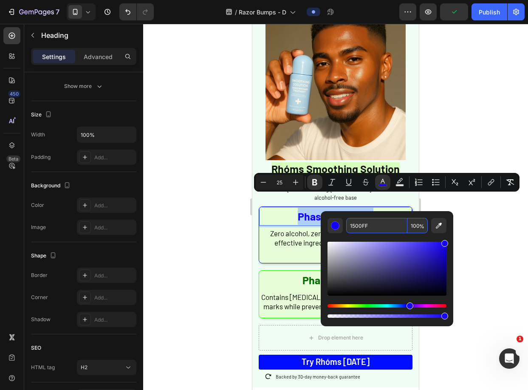
click at [356, 225] on input "1500FF" at bounding box center [376, 225] width 61 height 15
paste input "046D01"
type input "046D01"
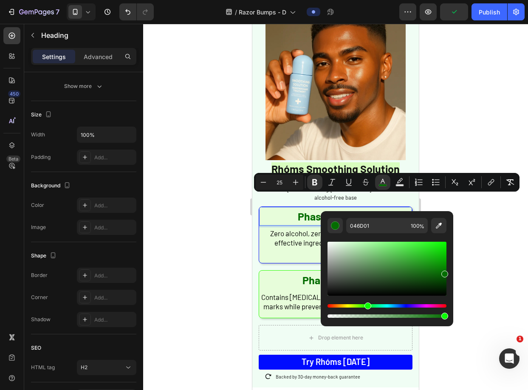
click at [470, 222] on div at bounding box center [335, 207] width 385 height 366
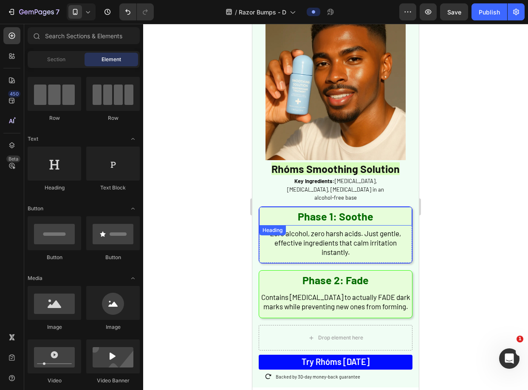
click at [404, 208] on p "⁠⁠⁠⁠⁠⁠⁠ Phase 1: Soothe" at bounding box center [335, 216] width 151 height 17
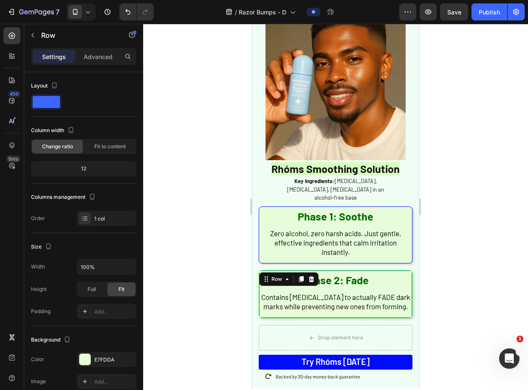
click at [385, 275] on div "⁠⁠⁠⁠⁠⁠⁠ Phase 2: Fade Heading Contains Niacinamide to actually FADE dark marks …" at bounding box center [335, 294] width 153 height 47
click at [272, 275] on div "Row" at bounding box center [277, 279] width 14 height 8
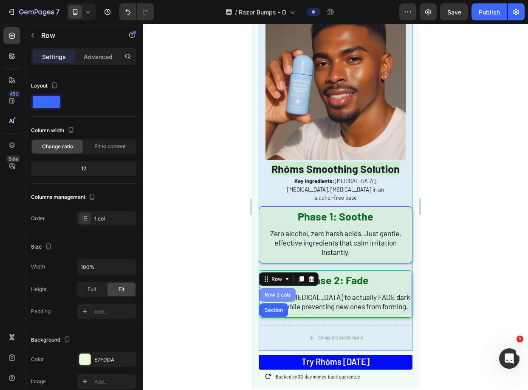
click at [277, 288] on div "Row 2 cols" at bounding box center [277, 295] width 36 height 14
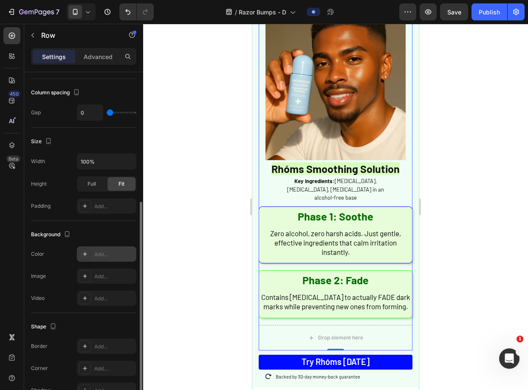
scroll to position [203, 0]
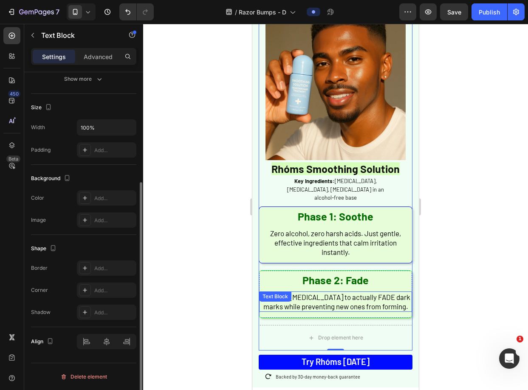
click at [366, 293] on span "Contains Niacinamide to actually FADE dark marks while preventing new ones from…" at bounding box center [335, 302] width 149 height 18
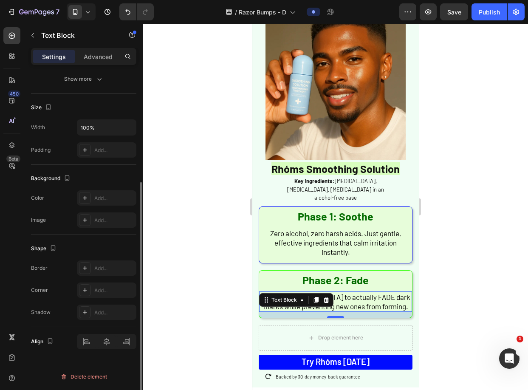
scroll to position [0, 0]
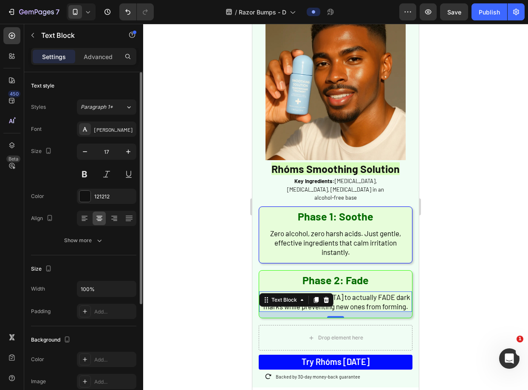
click at [288, 293] on div "Text Block" at bounding box center [296, 300] width 74 height 14
click at [293, 296] on div "Text Block" at bounding box center [284, 300] width 29 height 8
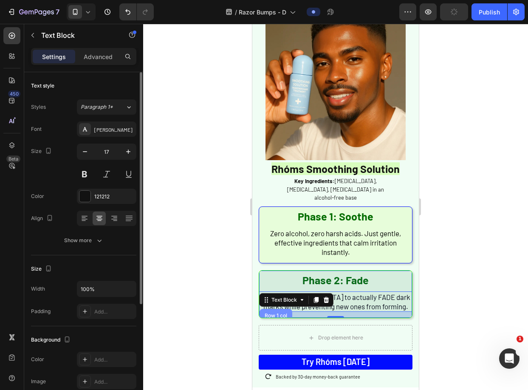
click at [284, 313] on div "Row 1 col" at bounding box center [276, 315] width 26 height 5
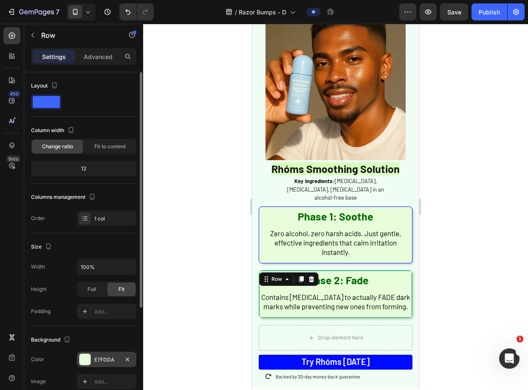
click at [103, 365] on div "E7FDDA" at bounding box center [106, 359] width 59 height 15
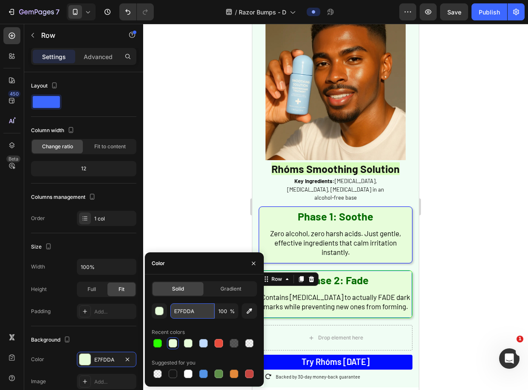
click at [180, 308] on input "E7FDDA" at bounding box center [192, 310] width 44 height 15
click at [264, 208] on p "⁠⁠⁠⁠⁠⁠⁠ Phase 1: Soothe" at bounding box center [335, 216] width 151 height 17
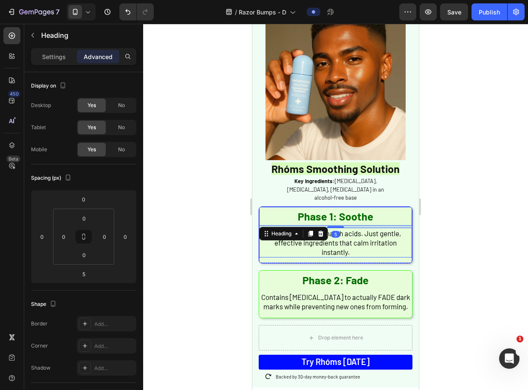
click at [273, 231] on span "Zero alcohol, zero harsh acids. Just gentle, effective ingredients that calm ir…" at bounding box center [335, 242] width 131 height 27
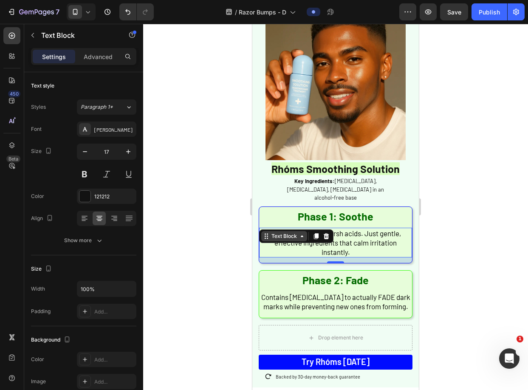
click at [284, 232] on div "Text Block" at bounding box center [284, 236] width 29 height 8
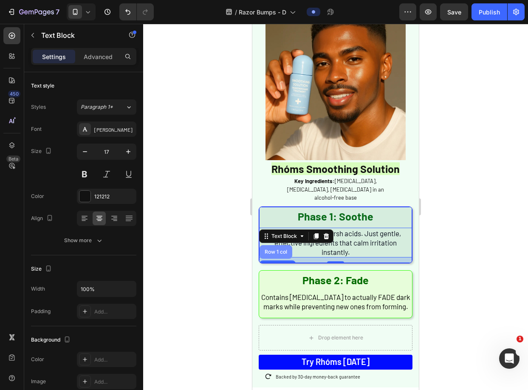
click at [284, 249] on div "Row 1 col" at bounding box center [276, 251] width 26 height 5
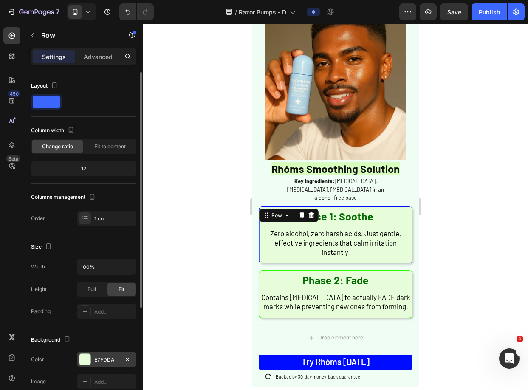
click at [94, 357] on div "E7FDDA" at bounding box center [106, 360] width 25 height 8
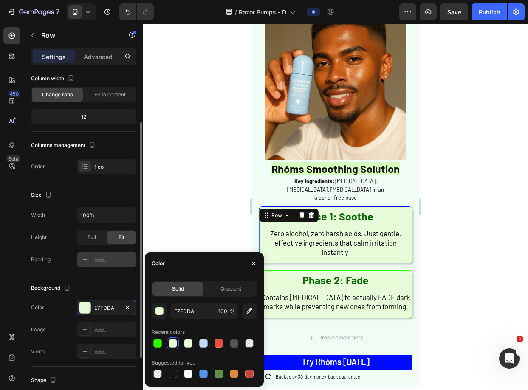
scroll to position [60, 0]
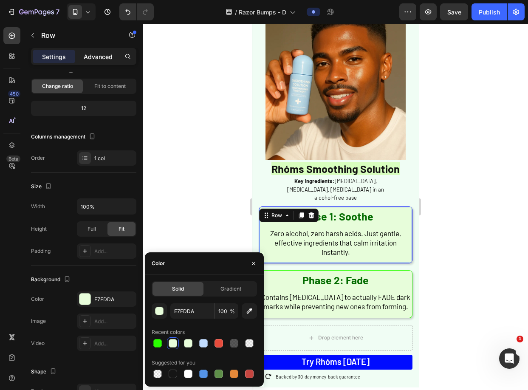
click at [113, 52] on div "Advanced" at bounding box center [98, 57] width 42 height 14
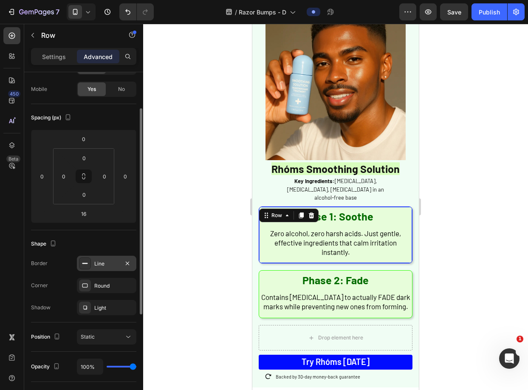
click at [91, 268] on div "Line" at bounding box center [106, 263] width 59 height 15
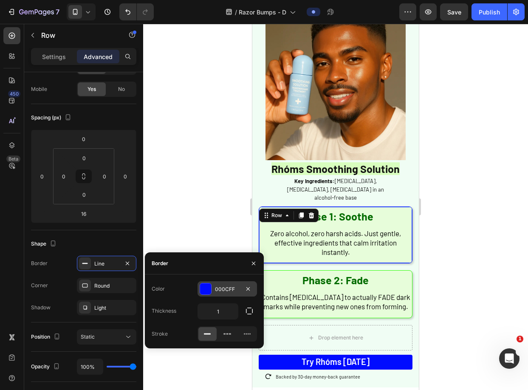
click at [215, 291] on div "000CFF" at bounding box center [227, 289] width 25 height 8
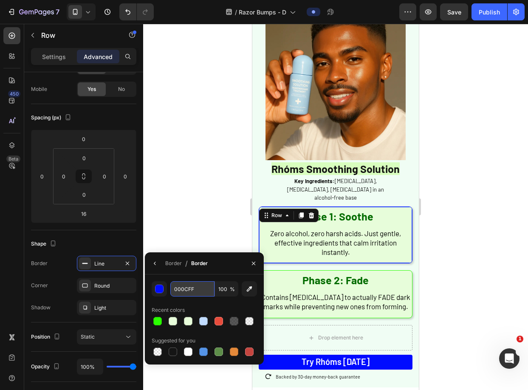
click at [180, 290] on input "000CFF" at bounding box center [192, 288] width 44 height 15
paste input "E7FDDA"
type input "E7FDDA0CFF"
click at [430, 200] on div at bounding box center [335, 207] width 385 height 366
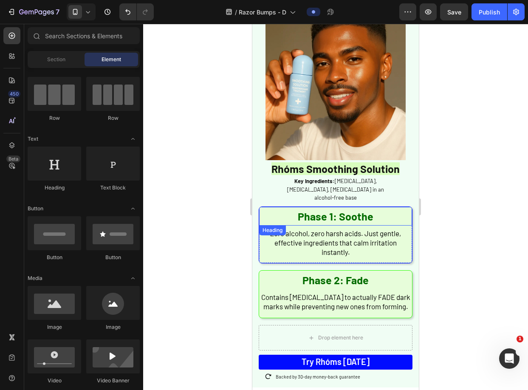
click at [384, 208] on p "⁠⁠⁠⁠⁠⁠⁠ Phase 1: Soothe" at bounding box center [335, 216] width 151 height 17
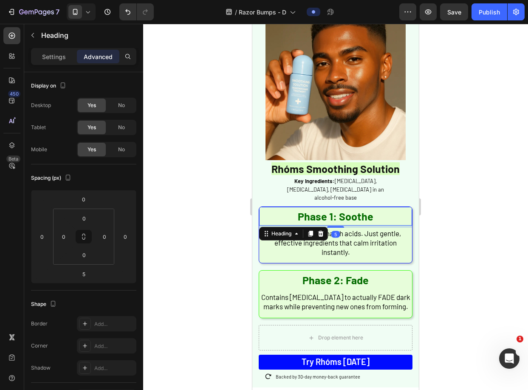
click at [293, 229] on span "Zero alcohol, zero harsh acids. Just gentle, effective ingredients that calm ir…" at bounding box center [335, 242] width 131 height 27
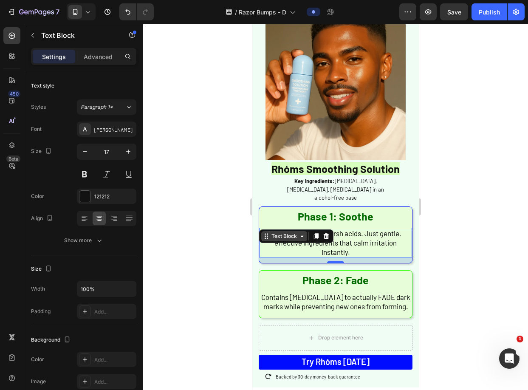
click at [280, 232] on div "Text Block" at bounding box center [284, 236] width 29 height 8
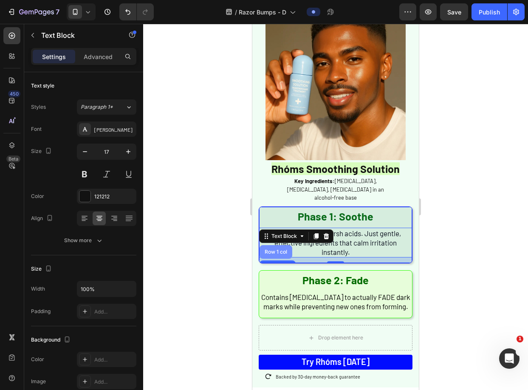
click at [282, 245] on div "Row 1 col" at bounding box center [275, 252] width 33 height 14
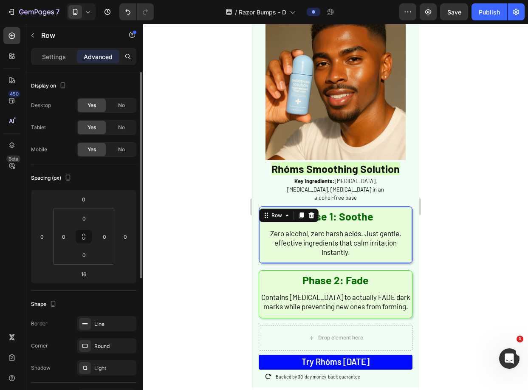
click at [95, 332] on div "Border Line Corner Round Shadow Light" at bounding box center [83, 345] width 105 height 59
click at [102, 319] on div "Line" at bounding box center [106, 323] width 59 height 15
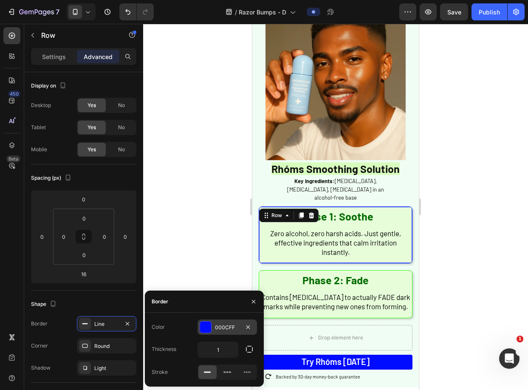
click at [210, 331] on div at bounding box center [205, 326] width 11 height 11
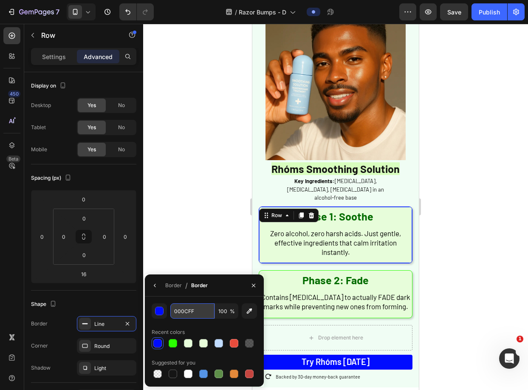
click at [185, 312] on input "000CFF" at bounding box center [192, 310] width 44 height 15
paste input "E7FDDA"
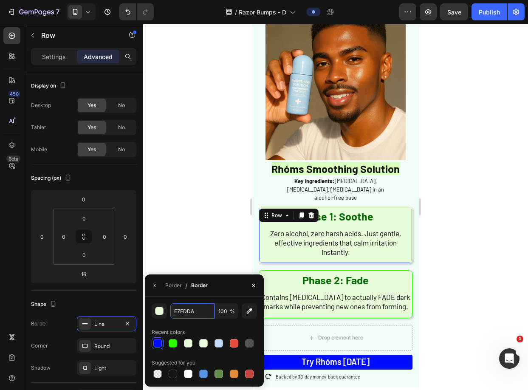
type input "E7FDDA"
click at [194, 323] on div "E7FDDA 100 % Recent colors Suggested for you" at bounding box center [204, 341] width 105 height 76
click at [203, 311] on input "E7FDDA" at bounding box center [192, 310] width 44 height 15
click at [183, 257] on div at bounding box center [335, 207] width 385 height 366
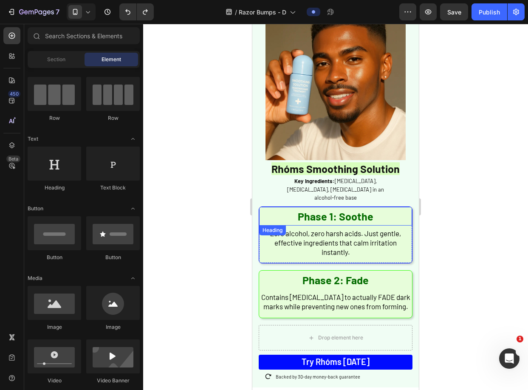
click at [264, 208] on p "⁠⁠⁠⁠⁠⁠⁠ Phase 1: Soothe" at bounding box center [335, 216] width 151 height 17
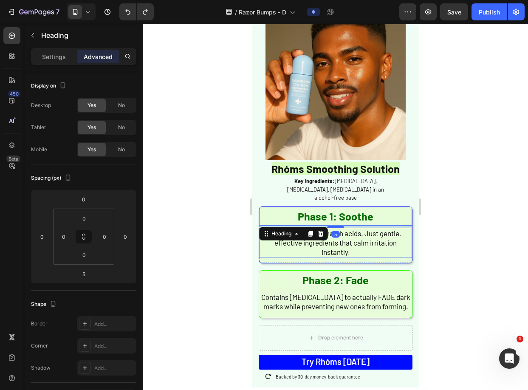
click at [285, 231] on span "Zero alcohol, zero harsh acids. Just gentle, effective ingredients that calm ir…" at bounding box center [335, 242] width 131 height 27
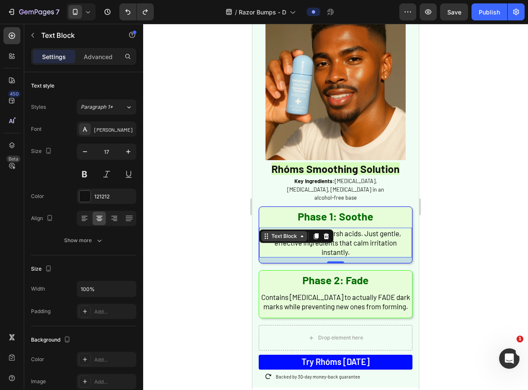
click at [275, 232] on div "Text Block" at bounding box center [284, 236] width 29 height 8
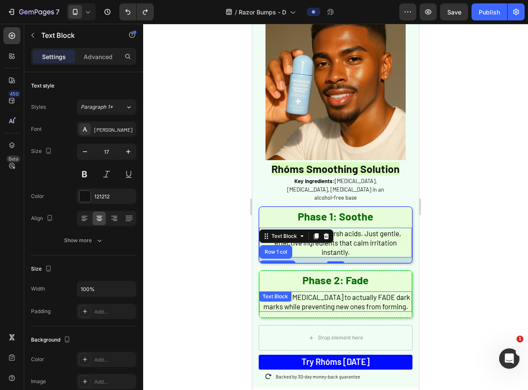
click at [304, 294] on span "Contains Niacinamide to actually FADE dark marks while preventing new ones from…" at bounding box center [335, 302] width 149 height 18
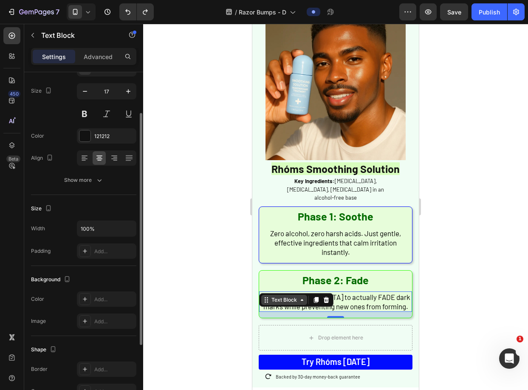
click at [293, 296] on div "Text Block" at bounding box center [284, 300] width 29 height 8
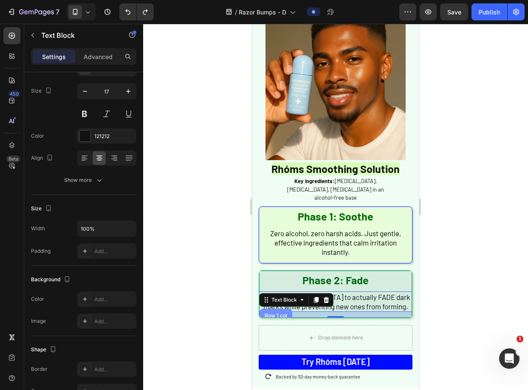
click at [278, 309] on div "Row 1 col" at bounding box center [275, 316] width 33 height 14
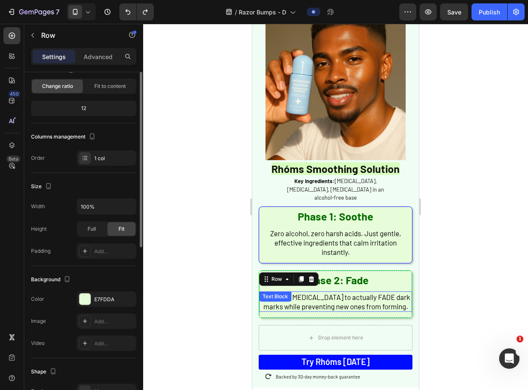
scroll to position [0, 0]
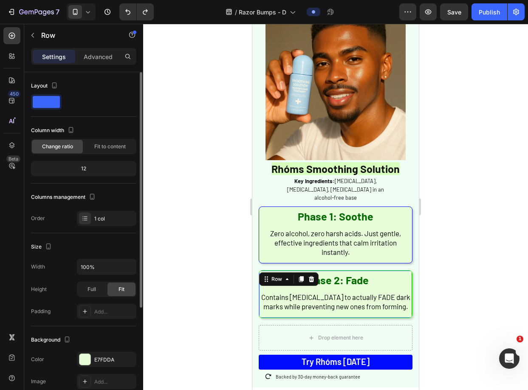
click at [84, 63] on div "Settings Advanced" at bounding box center [83, 56] width 105 height 17
click at [90, 57] on p "Advanced" at bounding box center [98, 56] width 29 height 9
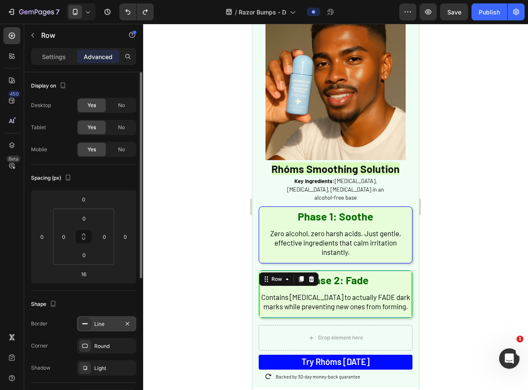
click at [104, 319] on div "Line" at bounding box center [106, 323] width 59 height 15
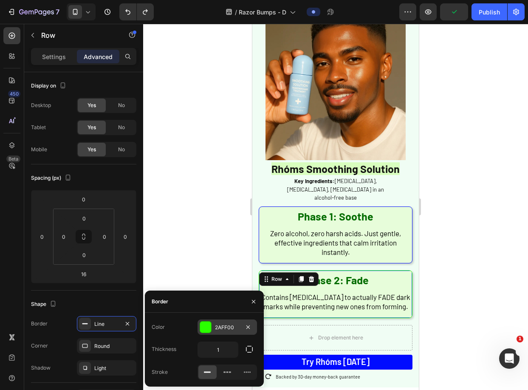
click at [210, 325] on div at bounding box center [205, 326] width 11 height 11
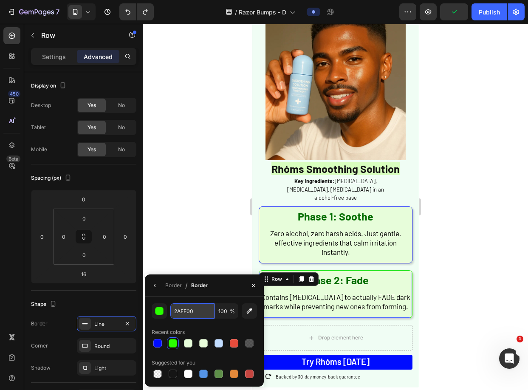
click at [183, 313] on input "2AFF00" at bounding box center [192, 310] width 44 height 15
click at [185, 313] on input "2AFF00" at bounding box center [192, 310] width 44 height 15
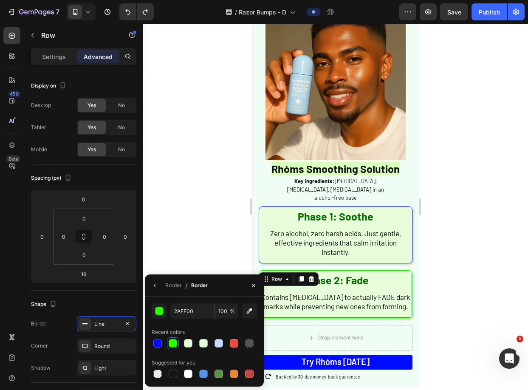
click at [212, 244] on div at bounding box center [335, 207] width 385 height 366
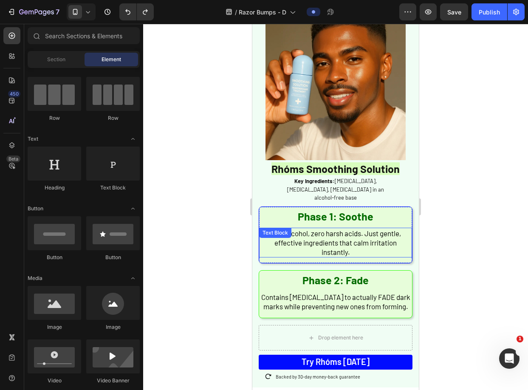
click at [276, 231] on span "Zero alcohol, zero harsh acids. Just gentle, effective ingredients that calm ir…" at bounding box center [335, 242] width 131 height 27
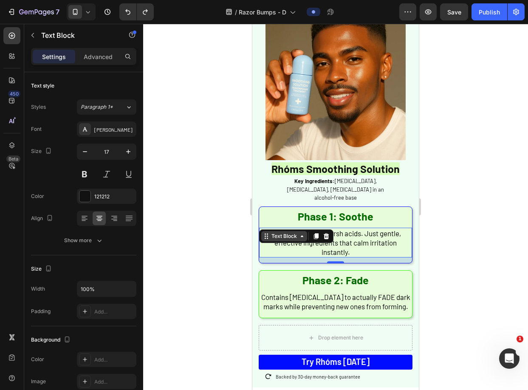
click at [273, 232] on div "Text Block" at bounding box center [284, 236] width 29 height 8
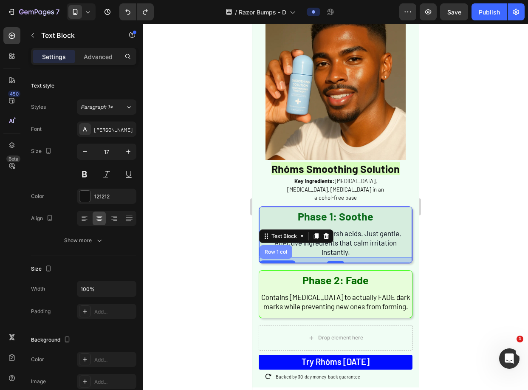
click at [275, 249] on div "Row 1 col" at bounding box center [276, 251] width 26 height 5
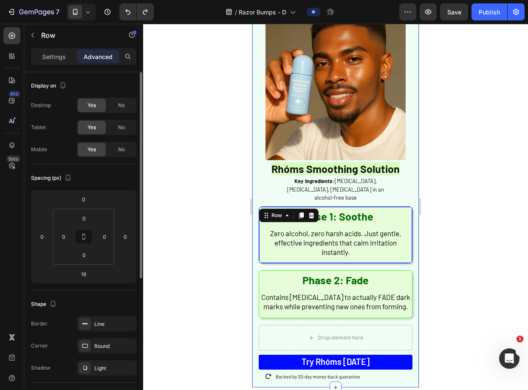
click at [98, 334] on div "Border Line Corner Round Shadow Light" at bounding box center [83, 345] width 105 height 59
click at [98, 331] on div "Line" at bounding box center [106, 323] width 59 height 15
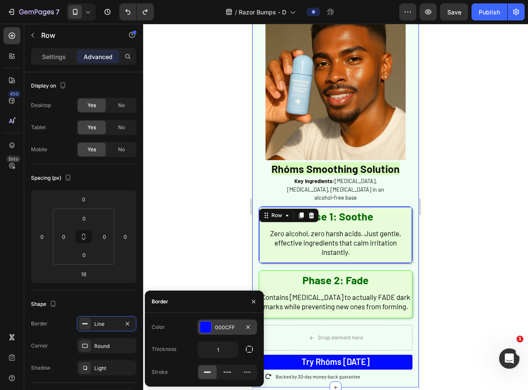
click at [205, 327] on div at bounding box center [205, 326] width 11 height 11
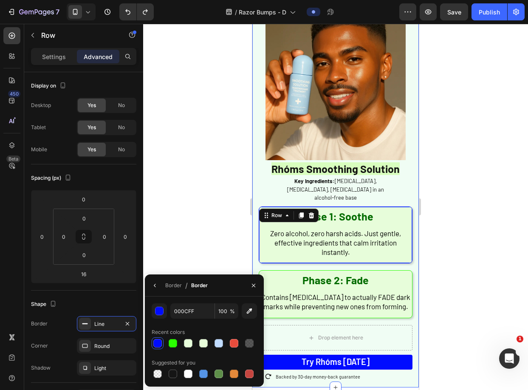
click at [180, 319] on div "000CFF 100 % Recent colors Suggested for you" at bounding box center [204, 341] width 105 height 76
click at [181, 314] on input "000CFF" at bounding box center [192, 310] width 44 height 15
paste input "2AFF00"
type input "2AFF00"
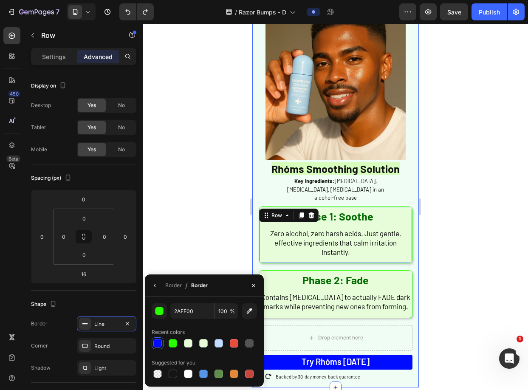
click at [195, 272] on div at bounding box center [335, 207] width 385 height 366
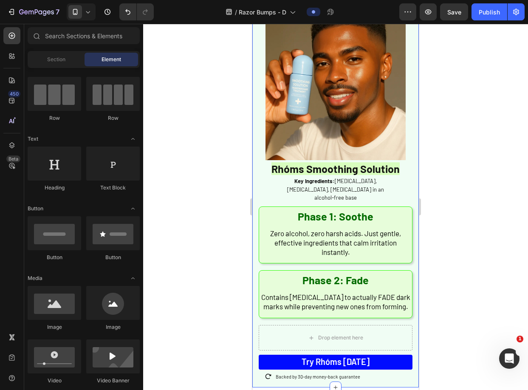
click at [222, 235] on div at bounding box center [335, 207] width 385 height 366
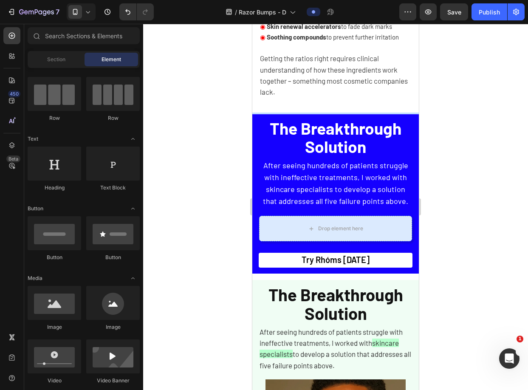
scroll to position [1837, 0]
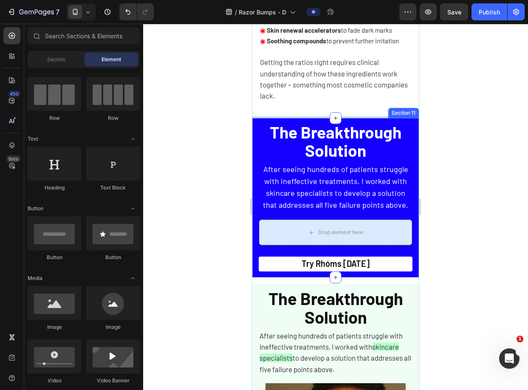
click at [411, 138] on div "The Breakthrough Solution Heading After seeing hundreds of patients struggle wi…" at bounding box center [335, 197] width 166 height 159
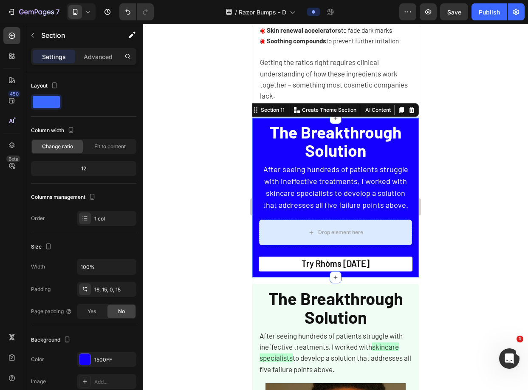
click at [406, 105] on div at bounding box center [411, 110] width 10 height 10
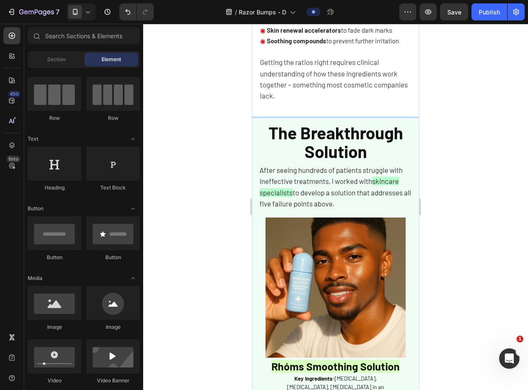
click at [502, 118] on div at bounding box center [335, 207] width 385 height 366
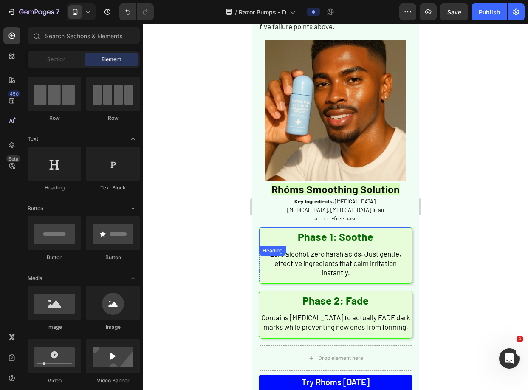
scroll to position [2112, 0]
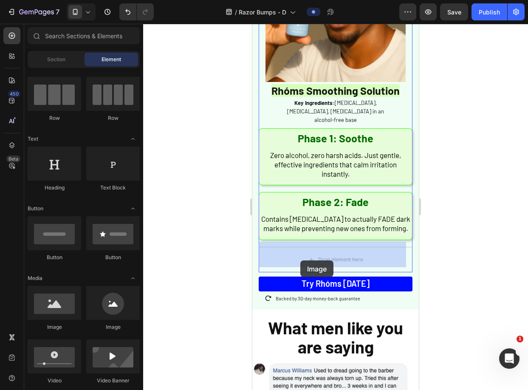
drag, startPoint x: 393, startPoint y: 333, endPoint x: 300, endPoint y: 260, distance: 118.3
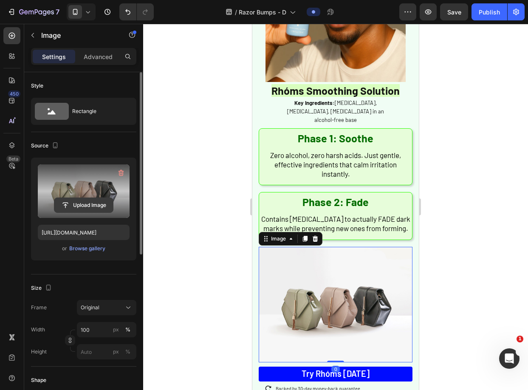
click at [77, 211] on input "file" at bounding box center [83, 205] width 59 height 14
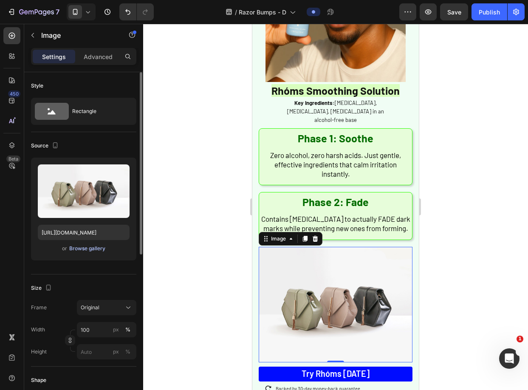
click at [91, 252] on div "Browse gallery" at bounding box center [87, 249] width 36 height 8
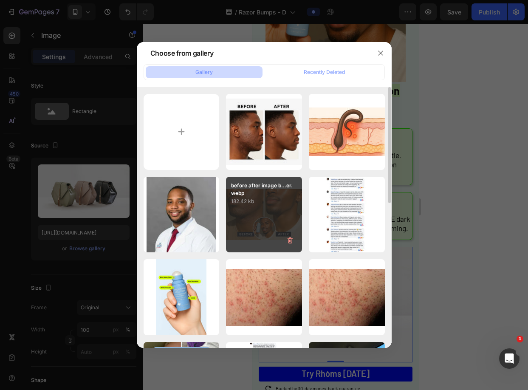
click at [285, 227] on div "before after image b...er.webp 182.42 kb" at bounding box center [264, 215] width 76 height 76
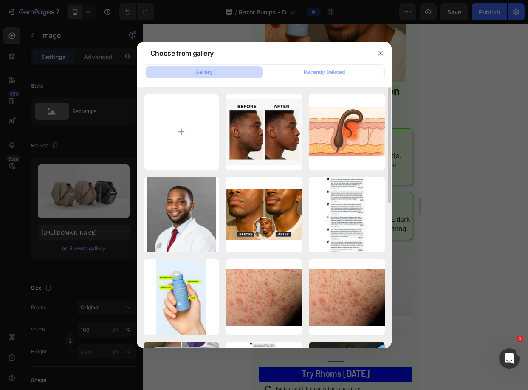
type input "https://cdn.shopify.com/s/files/1/0721/1640/4373/files/gempages_569436627630294…"
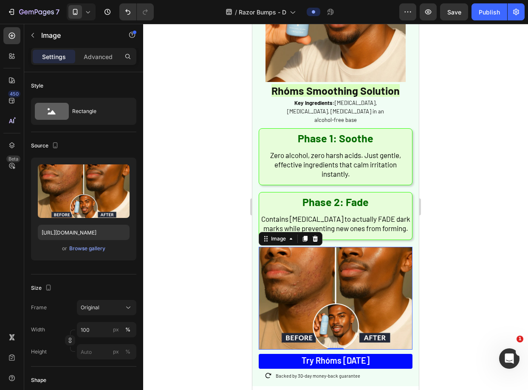
click at [522, 272] on div at bounding box center [335, 207] width 385 height 366
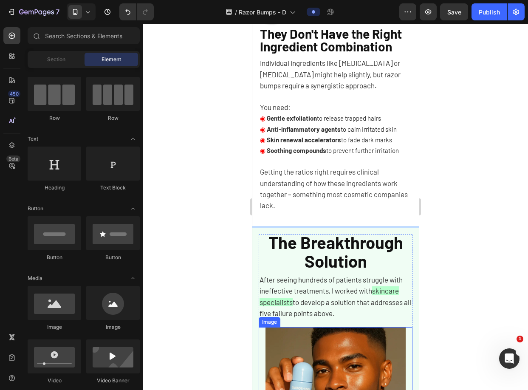
scroll to position [1725, 0]
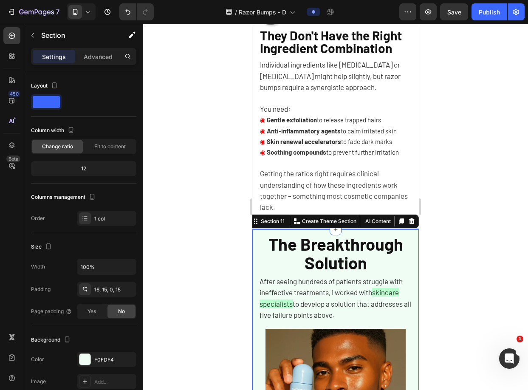
click at [476, 231] on div at bounding box center [335, 207] width 385 height 366
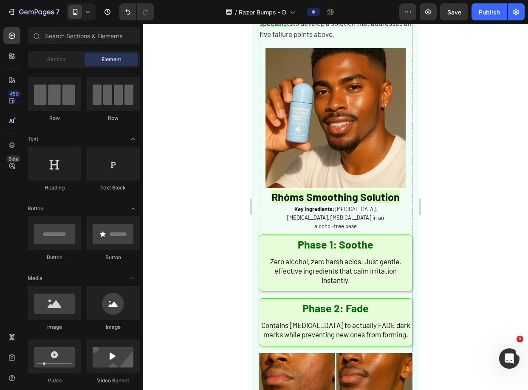
scroll to position [2014, 0]
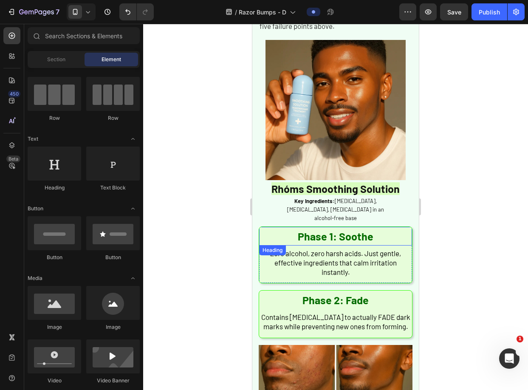
click at [400, 227] on h2 "Phase 1: Soothe" at bounding box center [335, 236] width 153 height 19
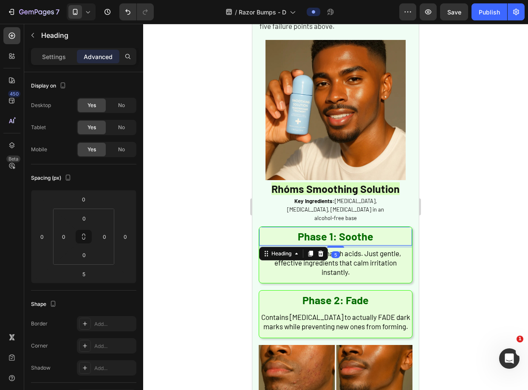
click at [433, 207] on div at bounding box center [335, 207] width 385 height 366
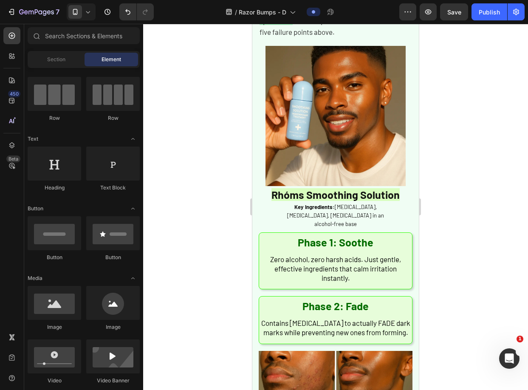
scroll to position [1995, 0]
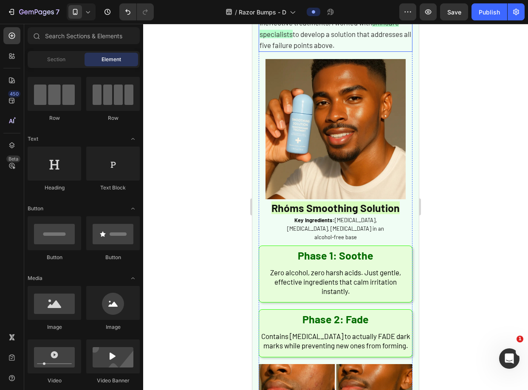
click at [372, 37] on span "to develop a solution that addresses all five failure points above." at bounding box center [335, 40] width 152 height 20
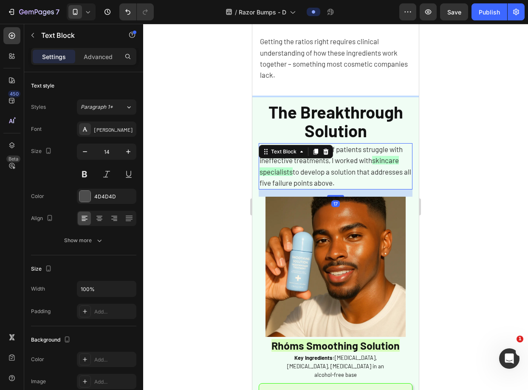
scroll to position [1857, 0]
click at [315, 151] on icon at bounding box center [315, 152] width 5 height 6
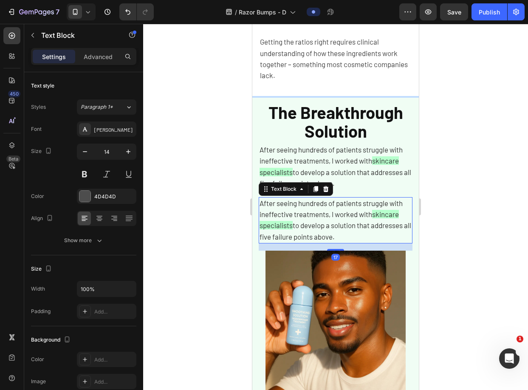
click at [323, 211] on span "After seeing hundreds of patients struggle with ineffective treatments, I worke…" at bounding box center [330, 209] width 143 height 20
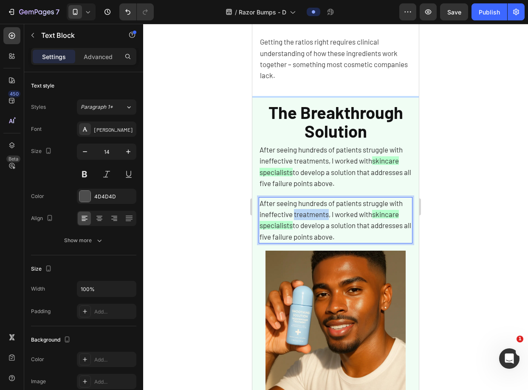
click at [323, 211] on span "After seeing hundreds of patients struggle with ineffective treatments, I worke…" at bounding box center [330, 209] width 143 height 20
click at [430, 210] on div at bounding box center [335, 207] width 385 height 366
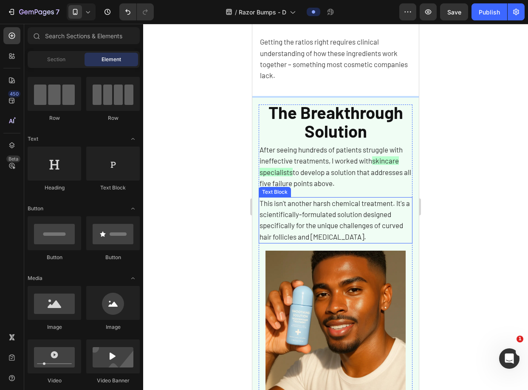
click at [360, 218] on p "This isn't another harsh chemical treatment. It's a scientifically-formulated s…" at bounding box center [335, 220] width 152 height 45
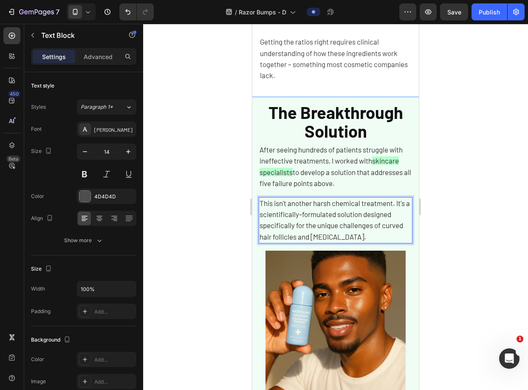
click at [292, 212] on span "This isn't another harsh chemical treatment. It's a scientifically-formulated s…" at bounding box center [334, 220] width 150 height 42
click at [468, 196] on div at bounding box center [335, 207] width 385 height 366
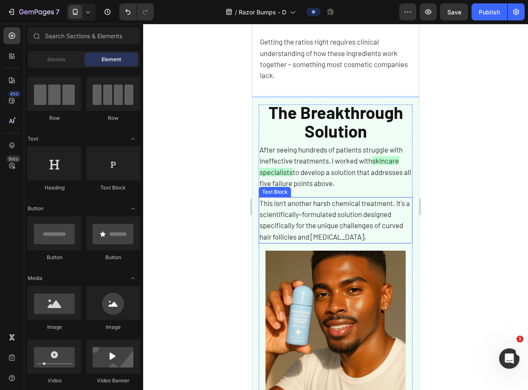
click at [364, 211] on span "This isn't another harsh chemical treatment. It's a scientifically-formulated s…" at bounding box center [334, 220] width 150 height 42
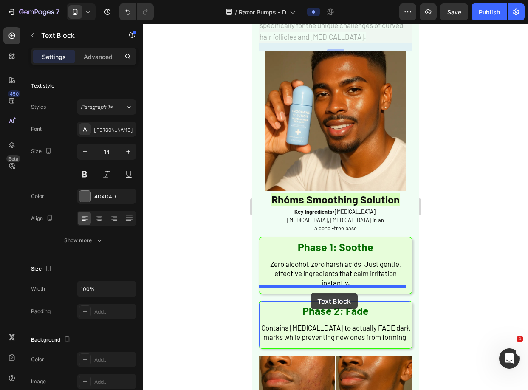
scroll to position [2064, 0]
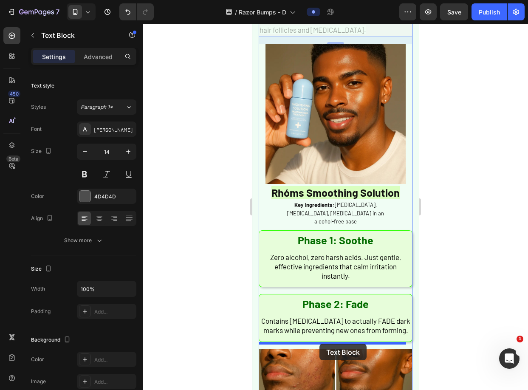
drag, startPoint x: 271, startPoint y: 190, endPoint x: 319, endPoint y: 344, distance: 160.9
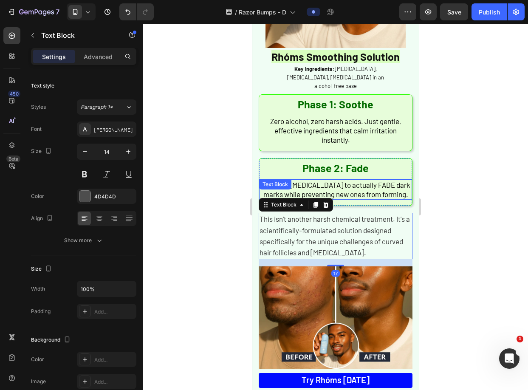
scroll to position [2148, 0]
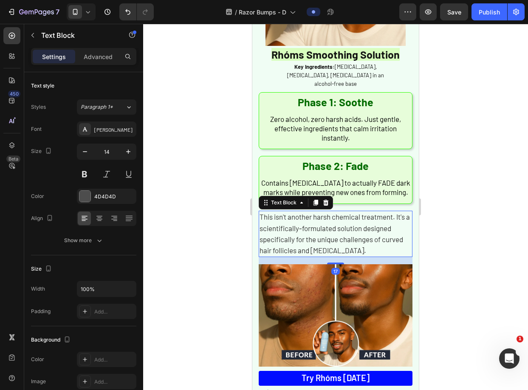
click at [343, 223] on span "This isn't another harsh chemical treatment. It's a scientifically-formulated s…" at bounding box center [334, 233] width 150 height 42
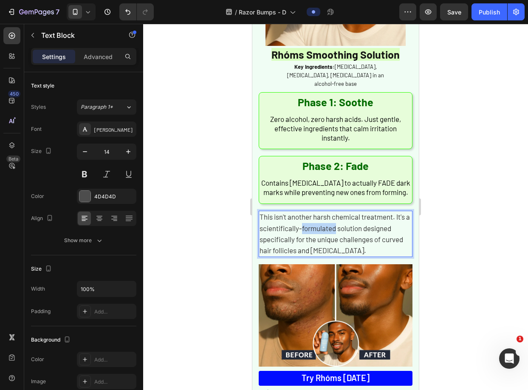
click at [342, 223] on span "This isn't another harsh chemical treatment. It's a scientifically-formulated s…" at bounding box center [334, 233] width 150 height 42
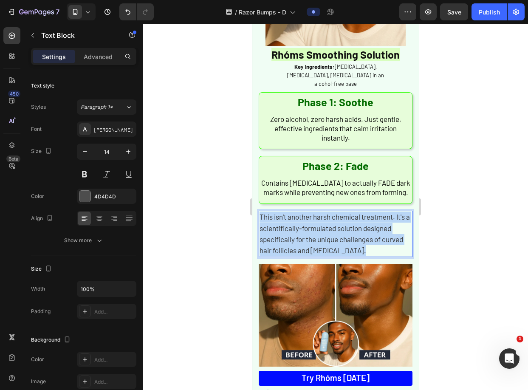
click at [342, 223] on span "This isn't another harsh chemical treatment. It's a scientifically-formulated s…" at bounding box center [334, 233] width 150 height 42
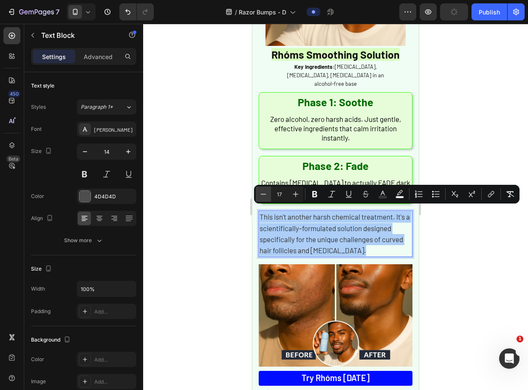
click at [264, 192] on icon "Editor contextual toolbar" at bounding box center [263, 194] width 8 height 8
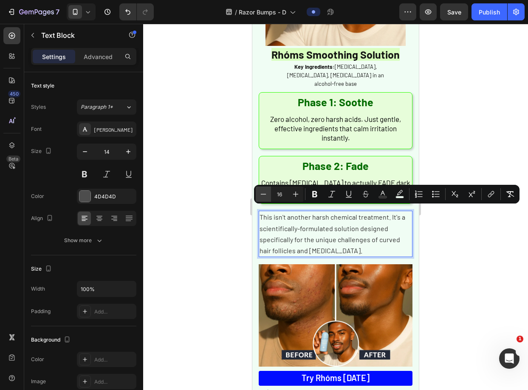
click at [261, 194] on icon "Editor contextual toolbar" at bounding box center [263, 194] width 8 height 8
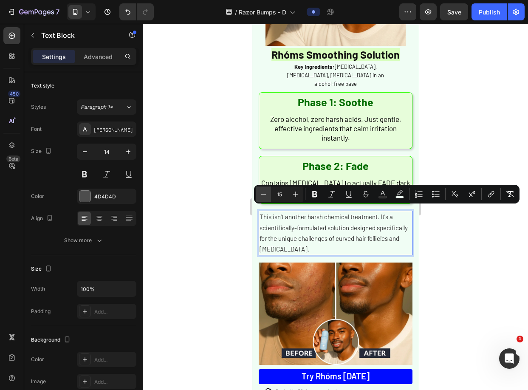
click at [261, 194] on icon "Editor contextual toolbar" at bounding box center [263, 194] width 8 height 8
type input "14"
click at [89, 154] on button "button" at bounding box center [84, 151] width 15 height 15
type input "13"
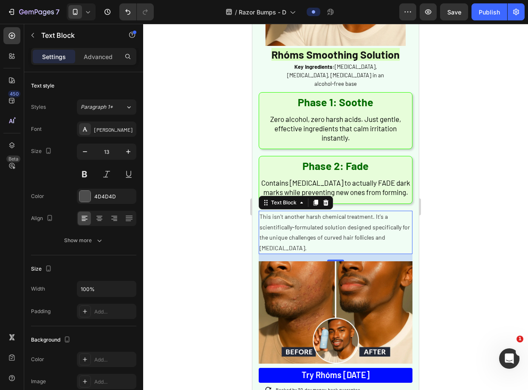
click at [428, 218] on div at bounding box center [335, 207] width 385 height 366
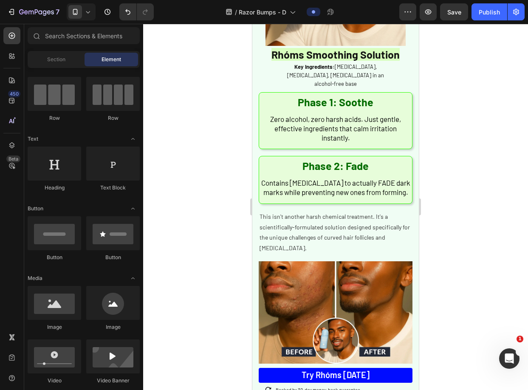
click at [376, 223] on span "This isn't another harsh chemical treatment. It's a scientifically-formulated s…" at bounding box center [334, 232] width 150 height 38
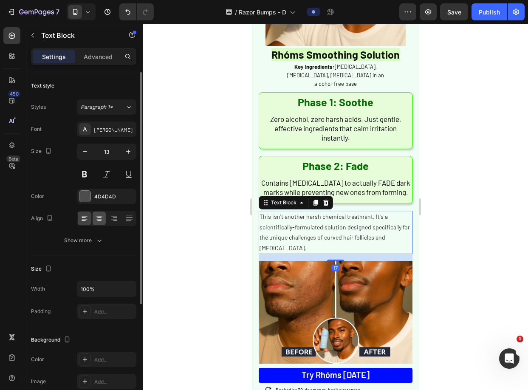
click at [97, 223] on div at bounding box center [99, 218] width 13 height 14
click at [433, 212] on div at bounding box center [335, 207] width 385 height 366
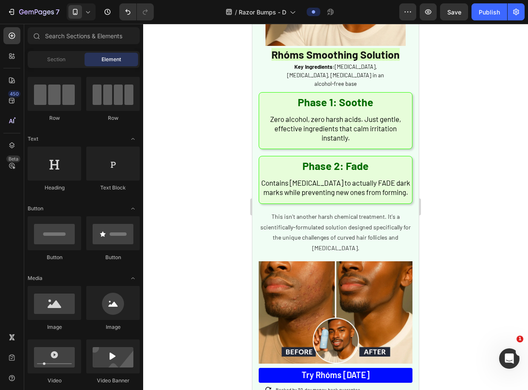
click at [348, 223] on span "This isn't another harsh chemical treatment. It's a scientifically-formulated s…" at bounding box center [335, 232] width 150 height 38
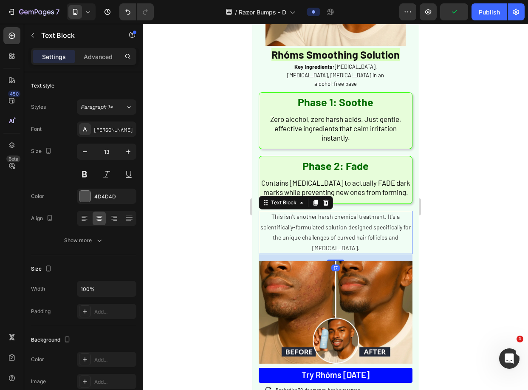
click at [477, 237] on div at bounding box center [335, 207] width 385 height 366
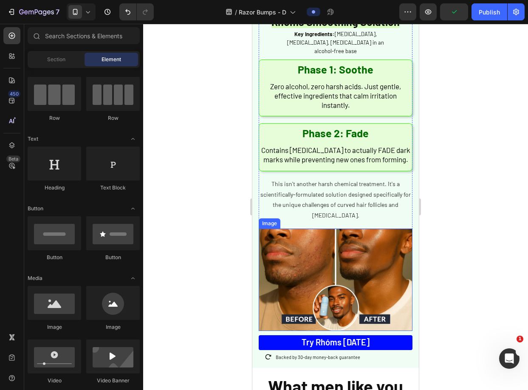
scroll to position [2278, 0]
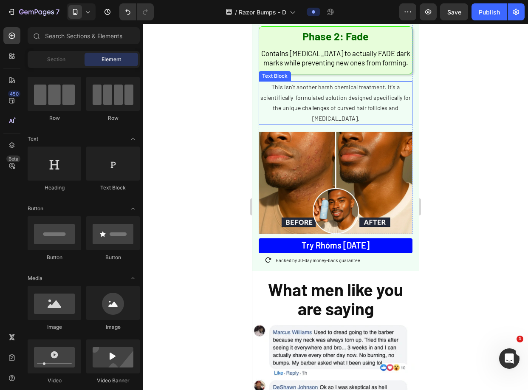
click at [353, 110] on p "This isn't another harsh chemical treatment. It's a scientifically-formulated s…" at bounding box center [335, 103] width 152 height 42
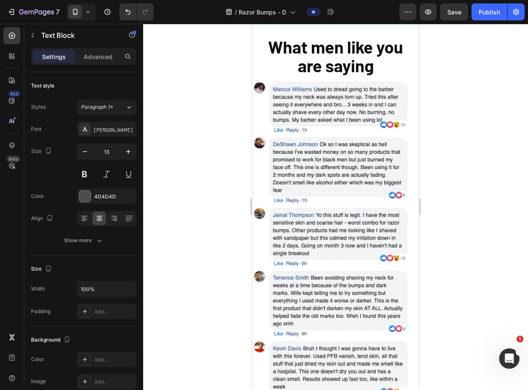
drag, startPoint x: 384, startPoint y: 82, endPoint x: 264, endPoint y: 82, distance: 119.8
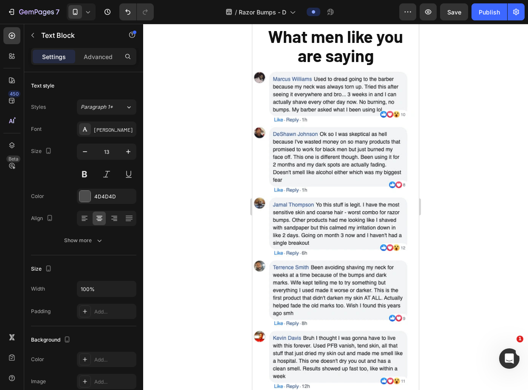
click at [457, 80] on div at bounding box center [335, 207] width 385 height 366
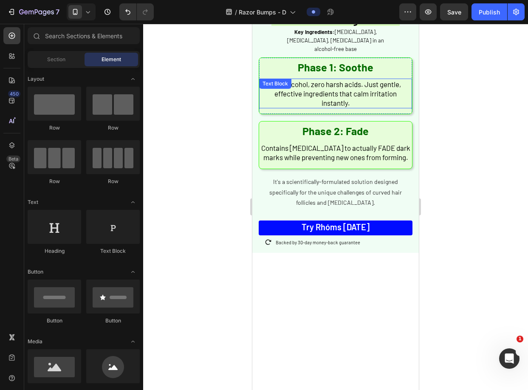
scroll to position [2148, 0]
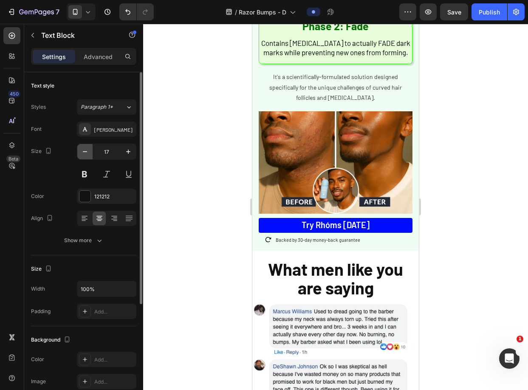
click at [88, 155] on icon "button" at bounding box center [85, 151] width 8 height 8
type input "16"
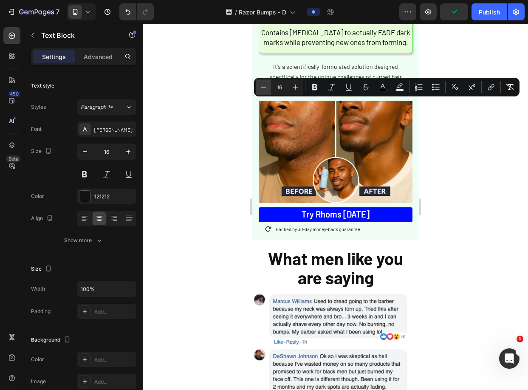
click at [262, 86] on icon "Editor contextual toolbar" at bounding box center [263, 87] width 8 height 8
type input "15"
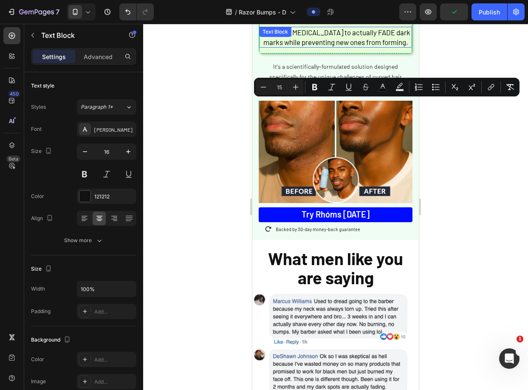
click at [334, 46] on span "Contains [MEDICAL_DATA] to actually FADE dark marks while preventing new ones f…" at bounding box center [335, 37] width 149 height 18
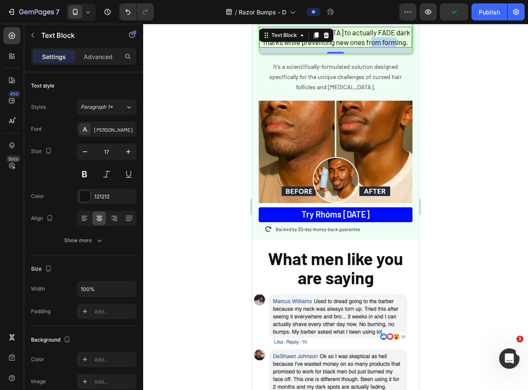
click at [334, 46] on span "Contains [MEDICAL_DATA] to actually FADE dark marks while preventing new ones f…" at bounding box center [335, 37] width 149 height 18
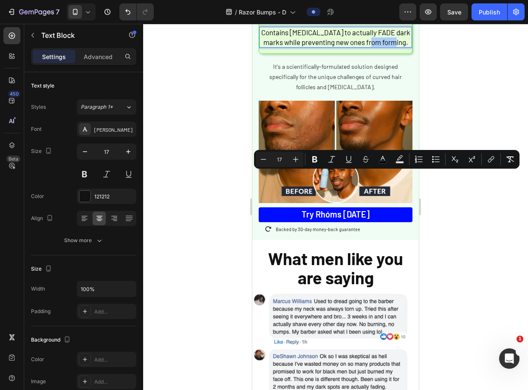
click at [304, 158] on div "Minus 17 Plus Bold Italic Underline Strikethrough color Text Background Color N…" at bounding box center [387, 159] width 262 height 15
click at [283, 166] on div "Minus 17 Plus" at bounding box center [280, 159] width 48 height 15
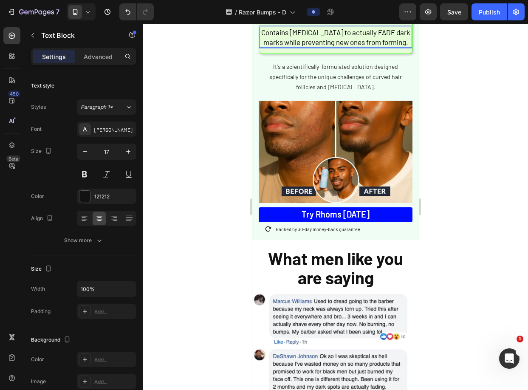
click at [288, 46] on span "Contains [MEDICAL_DATA] to actually FADE dark marks while preventing new ones f…" at bounding box center [335, 37] width 149 height 18
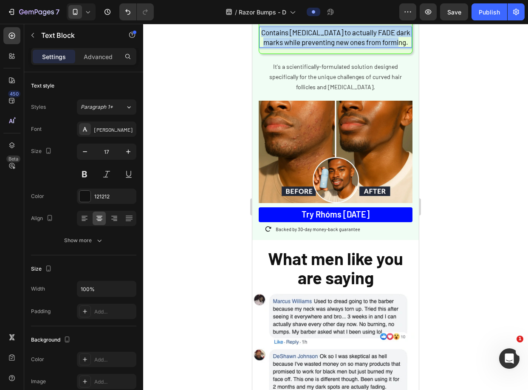
click at [288, 46] on span "Contains [MEDICAL_DATA] to actually FADE dark marks while preventing new ones f…" at bounding box center [335, 37] width 149 height 18
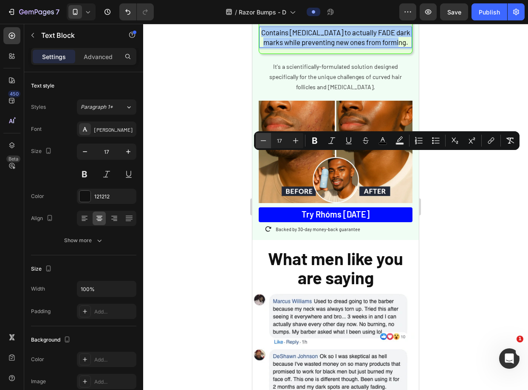
click at [262, 144] on icon "Editor contextual toolbar" at bounding box center [263, 140] width 8 height 8
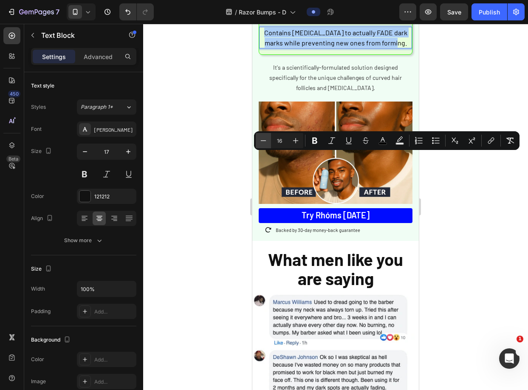
click at [262, 144] on icon "Editor contextual toolbar" at bounding box center [263, 140] width 8 height 8
type input "15"
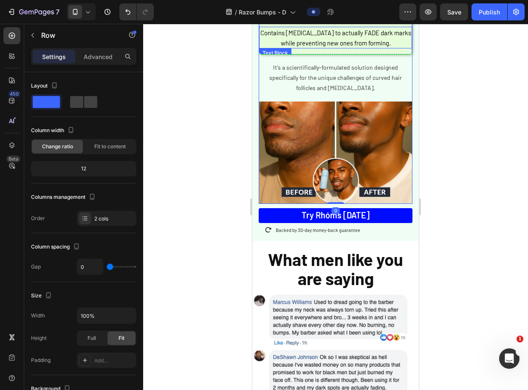
click at [370, 46] on span "Contains [MEDICAL_DATA] to actually FADE dark marks while preventing new ones f…" at bounding box center [335, 37] width 151 height 17
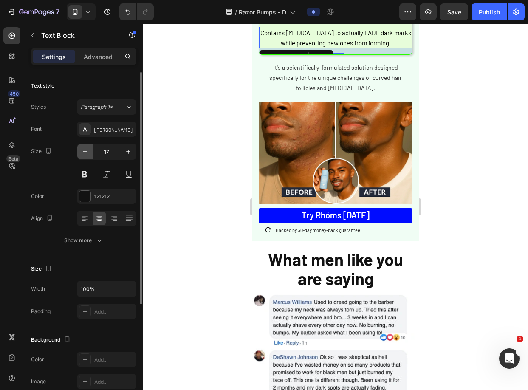
click at [87, 152] on icon "button" at bounding box center [85, 151] width 8 height 8
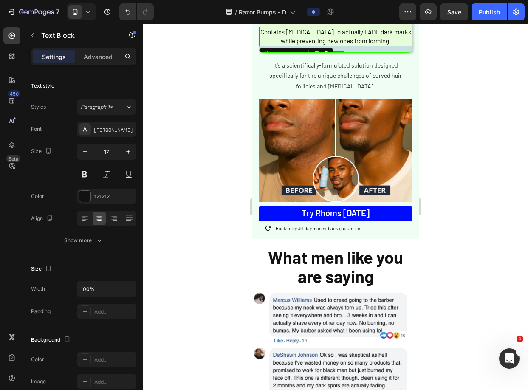
type input "16"
click at [223, 150] on div at bounding box center [335, 207] width 385 height 366
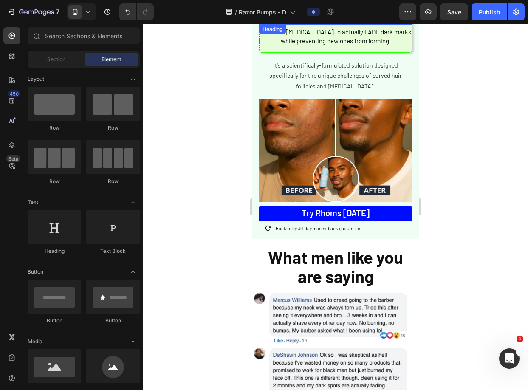
click at [369, 25] on h2 "Phase 2: Fade" at bounding box center [335, 15] width 153 height 19
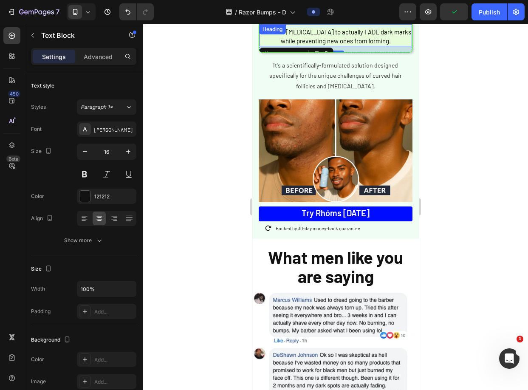
click at [340, 25] on h2 "Phase 2: Fade" at bounding box center [335, 15] width 153 height 19
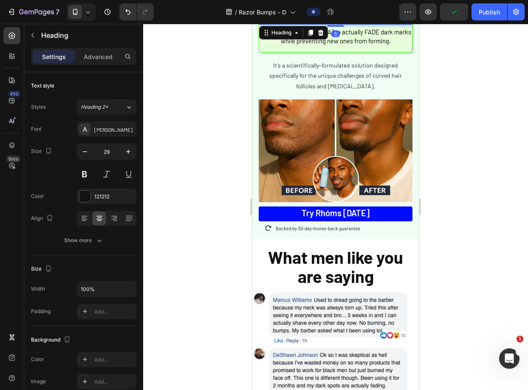
drag, startPoint x: 331, startPoint y: 151, endPoint x: 331, endPoint y: 146, distance: 5.1
click at [331, 25] on div "Phase 2: Fade Heading 5" at bounding box center [335, 15] width 153 height 19
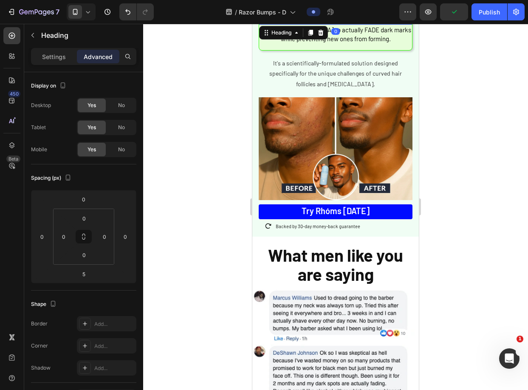
drag, startPoint x: 332, startPoint y: 98, endPoint x: 333, endPoint y: 90, distance: 7.7
type input "0"
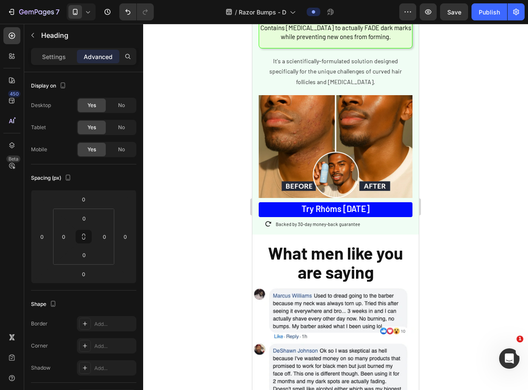
click at [446, 87] on div at bounding box center [335, 207] width 385 height 366
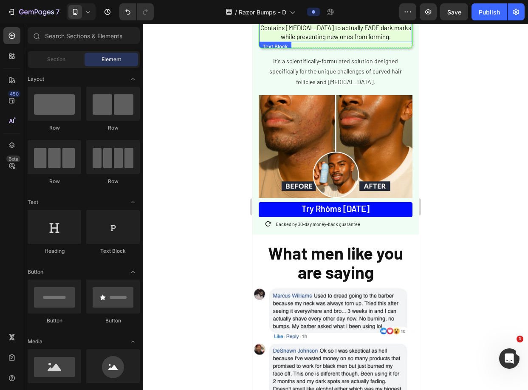
click at [363, 40] on span "Contains [MEDICAL_DATA] to actually FADE dark marks while preventing new ones f…" at bounding box center [335, 32] width 151 height 17
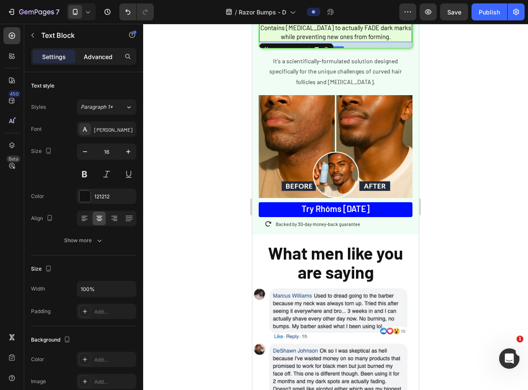
click at [108, 61] on div "Advanced" at bounding box center [98, 57] width 42 height 14
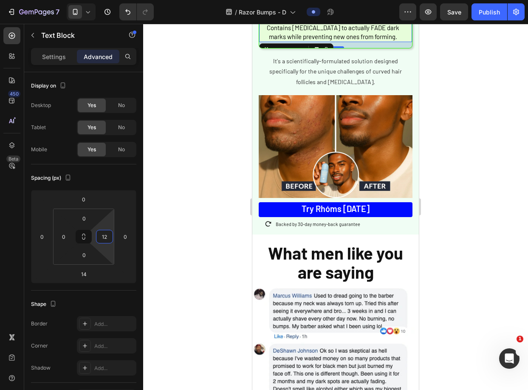
type input "10"
click at [106, 0] on html "7 Version history / Razor Bumps - D Preview Save Publish 450 Beta Sections(18) …" at bounding box center [264, 0] width 528 height 0
type input "8"
click at [60, 0] on html "7 Version history / Razor Bumps - D Preview Save Publish 450 Beta Sections(18) …" at bounding box center [264, 0] width 528 height 0
click at [63, 234] on input "8" at bounding box center [63, 236] width 13 height 13
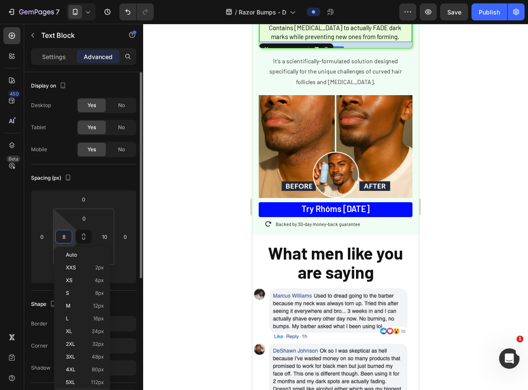
click at [63, 234] on input "8" at bounding box center [63, 236] width 13 height 13
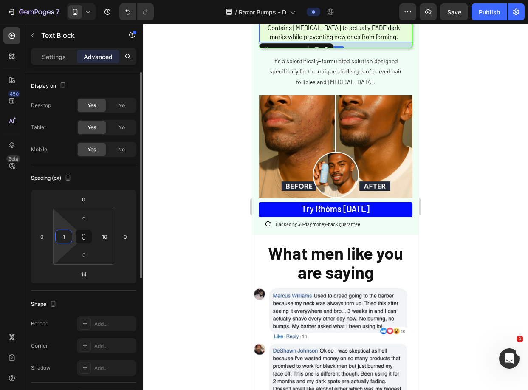
type input "10"
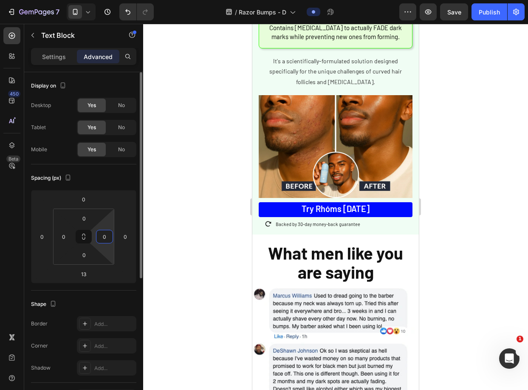
click at [103, 236] on input "0" at bounding box center [104, 236] width 13 height 13
type input "10"
click at [59, 237] on input "0" at bounding box center [63, 236] width 13 height 13
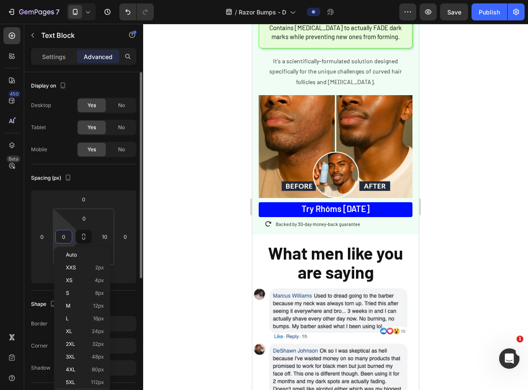
click at [59, 237] on input "0" at bounding box center [63, 236] width 13 height 13
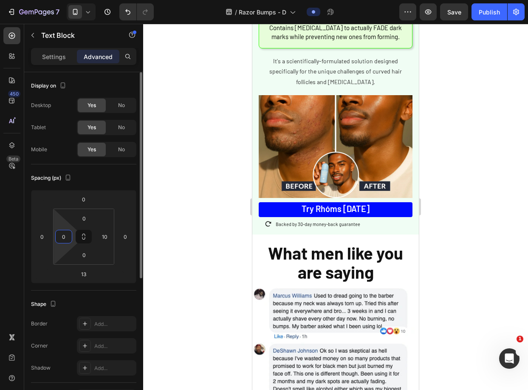
click at [60, 237] on input "0" at bounding box center [63, 236] width 13 height 13
type input "10"
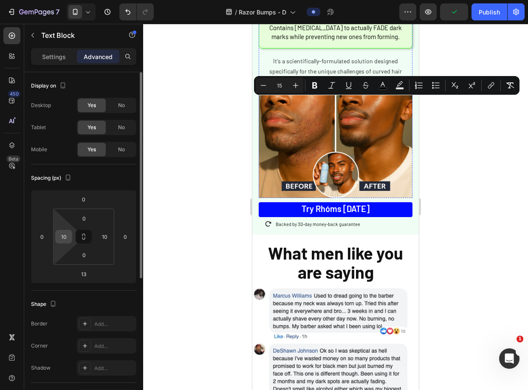
click at [66, 234] on input "10" at bounding box center [63, 236] width 13 height 13
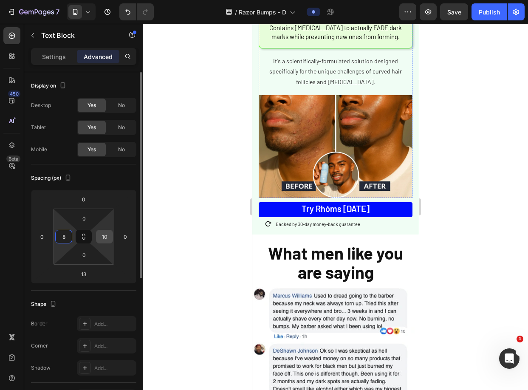
type input "8"
click at [103, 237] on input "10" at bounding box center [104, 236] width 13 height 13
type input "8"
click at [171, 204] on div at bounding box center [335, 207] width 385 height 366
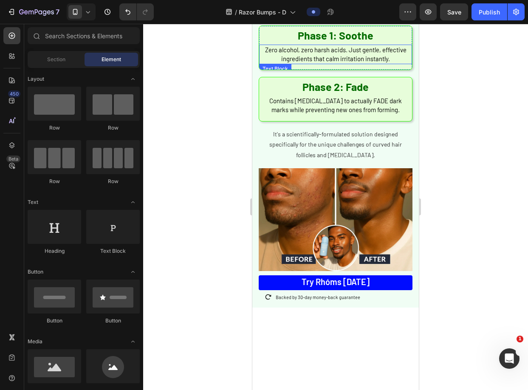
scroll to position [2033, 0]
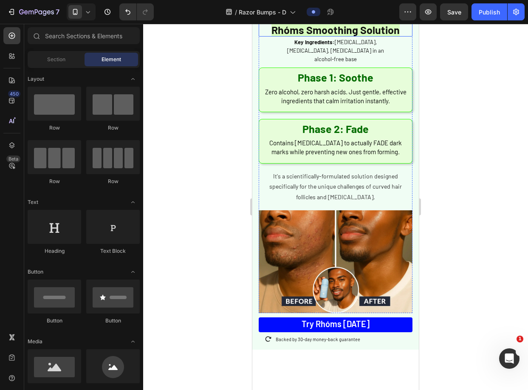
click at [388, 36] on span "Rhóms Smoothing Solution" at bounding box center [335, 29] width 128 height 13
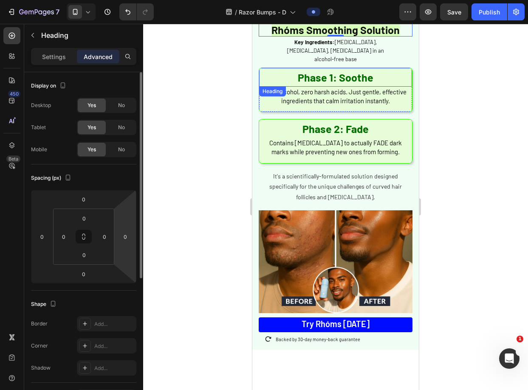
scroll to position [214, 0]
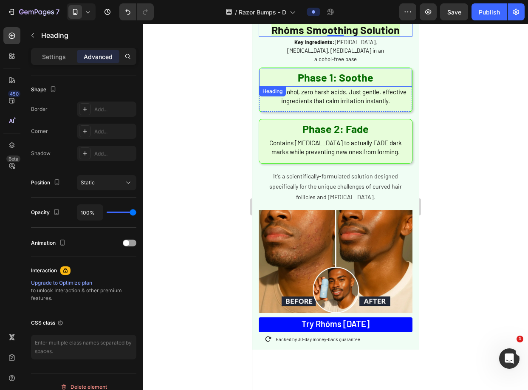
click at [267, 87] on h2 "Phase 1: Soothe" at bounding box center [335, 77] width 153 height 19
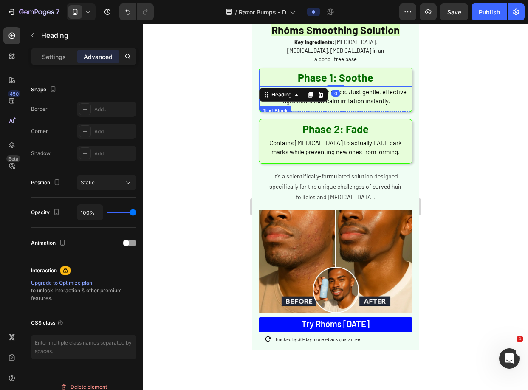
drag, startPoint x: 402, startPoint y: 217, endPoint x: 358, endPoint y: 222, distance: 44.8
click at [402, 106] on div "Zero alcohol, zero harsh acids. Just gentle, effective ingredients that calm ir…" at bounding box center [335, 97] width 153 height 20
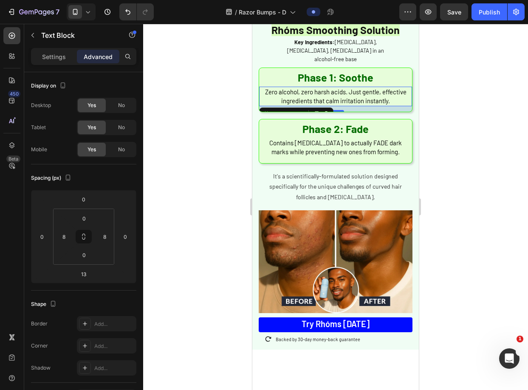
click at [285, 121] on div "Text Block" at bounding box center [296, 114] width 74 height 14
click at [284, 119] on div "Text Block" at bounding box center [284, 114] width 46 height 10
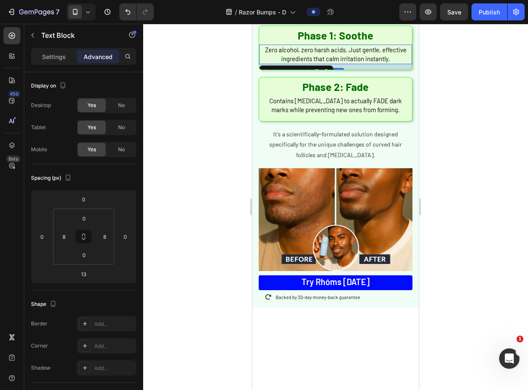
scroll to position [2087, 0]
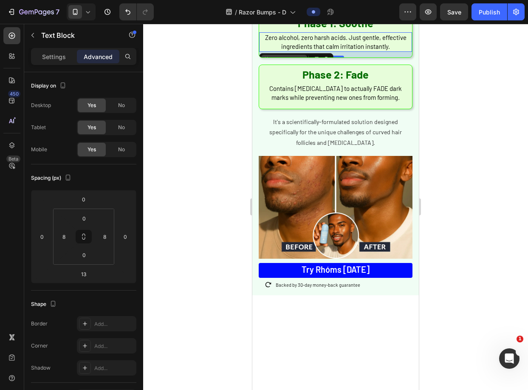
click at [285, 65] on div "Text Block" at bounding box center [284, 60] width 46 height 10
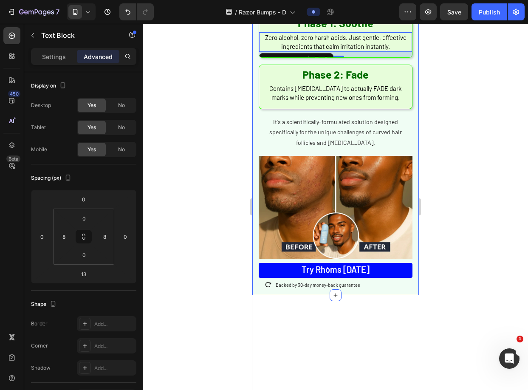
click at [496, 154] on div at bounding box center [335, 207] width 385 height 366
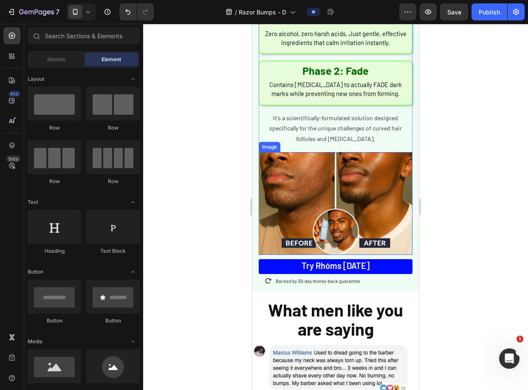
scroll to position [2197, 0]
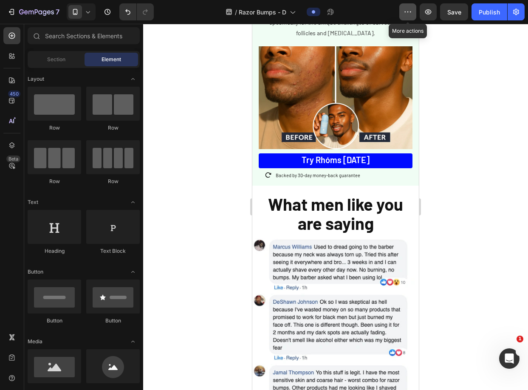
click at [414, 17] on button "button" at bounding box center [407, 11] width 17 height 17
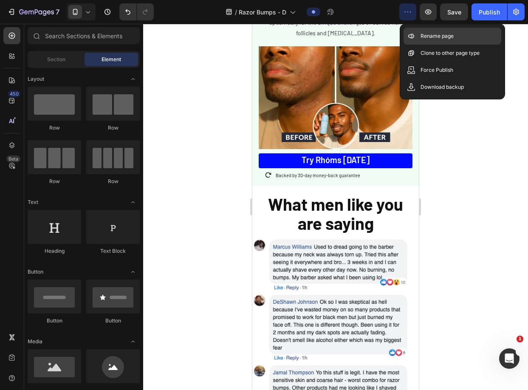
click at [440, 38] on p "Rename page" at bounding box center [436, 36] width 33 height 8
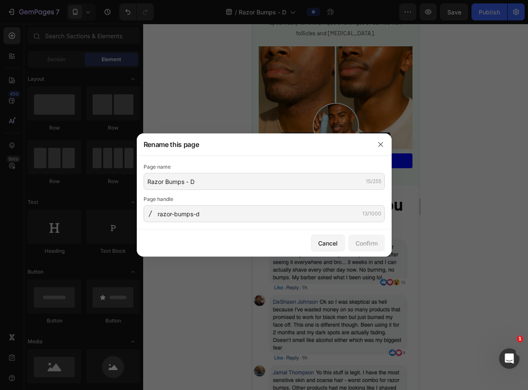
click at [455, 40] on div at bounding box center [264, 195] width 528 height 390
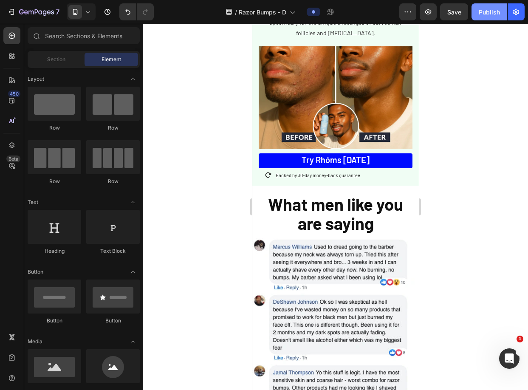
click at [489, 17] on button "Publish" at bounding box center [489, 11] width 36 height 17
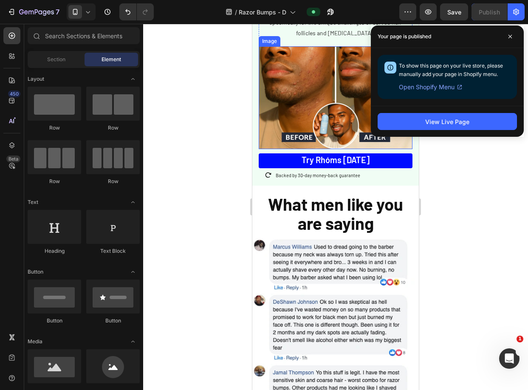
scroll to position [63, 0]
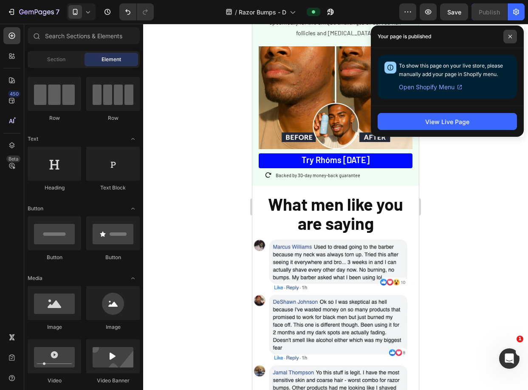
click at [515, 34] on span at bounding box center [510, 37] width 14 height 14
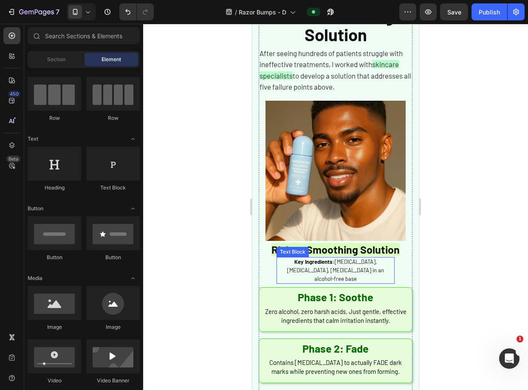
scroll to position [1951, 0]
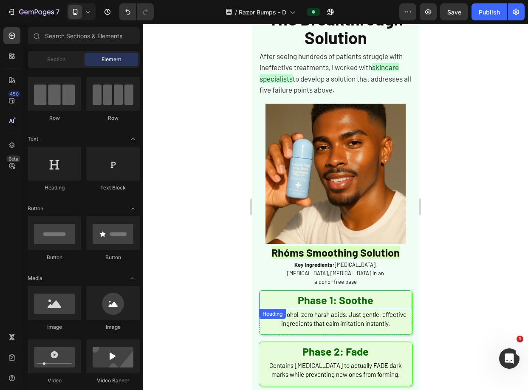
click at [401, 291] on h2 "Phase 1: Soothe" at bounding box center [335, 299] width 153 height 19
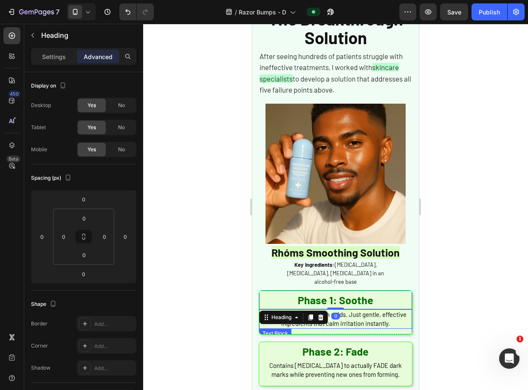
click at [357, 310] on span "Zero alcohol, zero harsh acids. Just gentle, effective ingredients that calm ir…" at bounding box center [335, 318] width 141 height 17
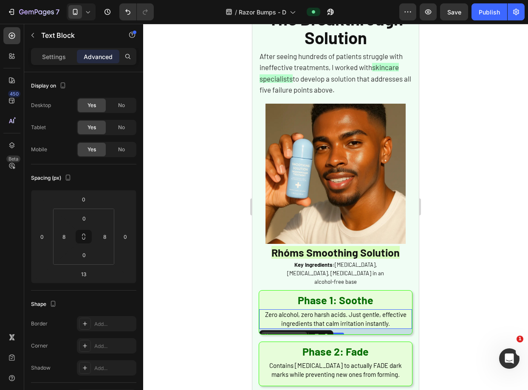
click at [288, 332] on div "Text Block" at bounding box center [284, 337] width 46 height 10
drag, startPoint x: 474, startPoint y: 177, endPoint x: 438, endPoint y: 184, distance: 37.2
click at [474, 177] on div at bounding box center [335, 207] width 385 height 366
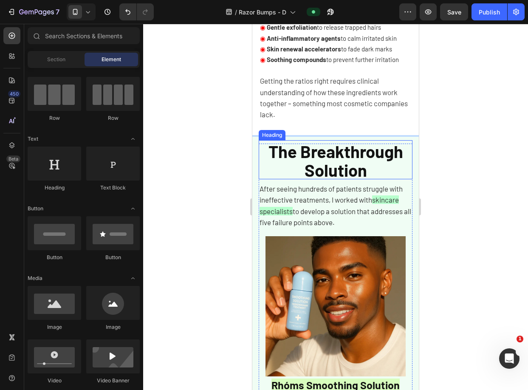
scroll to position [1822, 0]
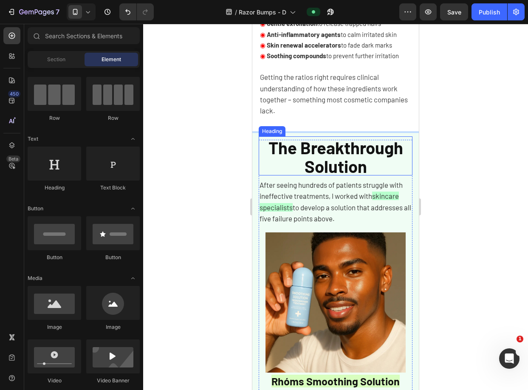
click at [368, 157] on span "The Breakthrough Solution" at bounding box center [335, 156] width 135 height 39
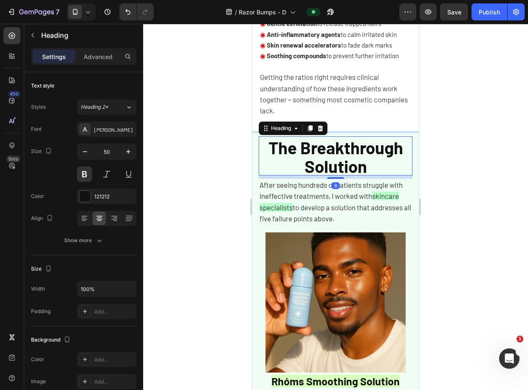
click at [488, 127] on div at bounding box center [335, 207] width 385 height 366
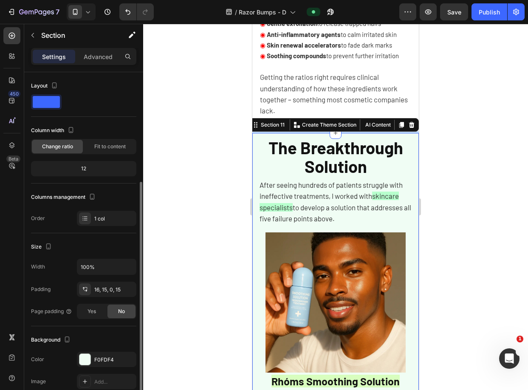
scroll to position [65, 0]
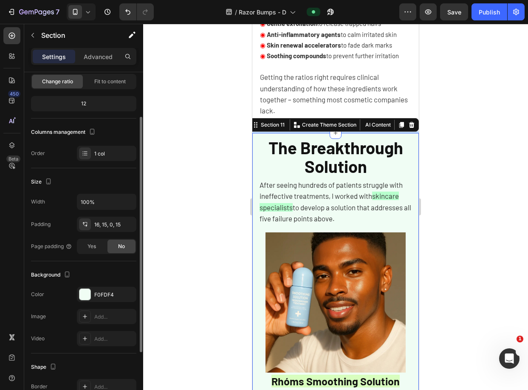
drag, startPoint x: 96, startPoint y: 294, endPoint x: 135, endPoint y: 283, distance: 40.5
click at [96, 294] on div "F0FDF4" at bounding box center [114, 295] width 40 height 8
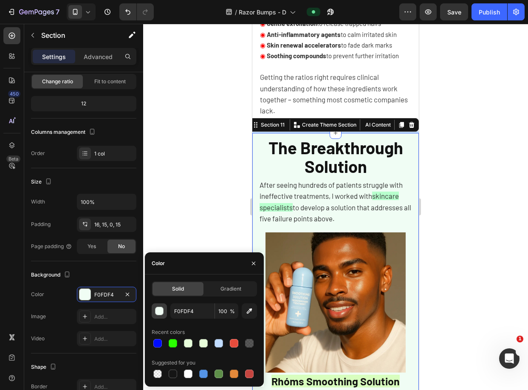
click at [160, 310] on div "button" at bounding box center [159, 311] width 8 height 8
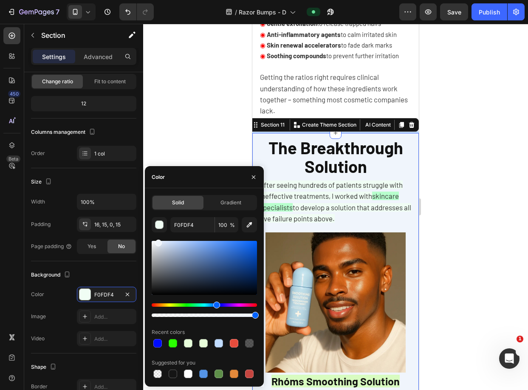
drag, startPoint x: 196, startPoint y: 307, endPoint x: 215, endPoint y: 307, distance: 19.5
click at [215, 307] on div "Hue" at bounding box center [216, 305] width 7 height 7
click at [161, 239] on div at bounding box center [161, 242] width 7 height 7
type input "EAF2FF"
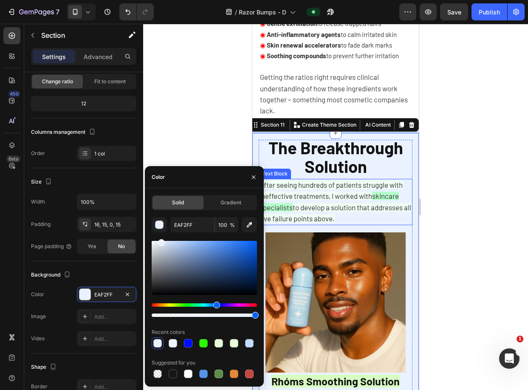
click at [369, 191] on span "After seeing hundreds of patients struggle with ineffective treatments, I worke…" at bounding box center [330, 190] width 143 height 20
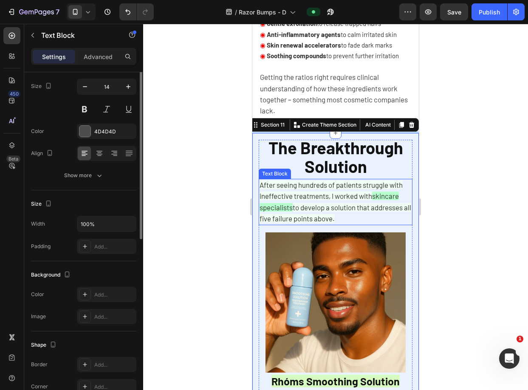
scroll to position [0, 0]
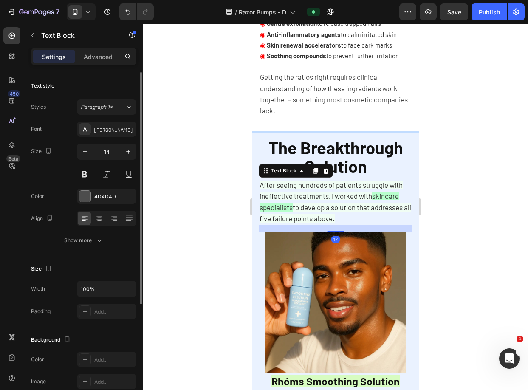
click at [386, 214] on p "After seeing hundreds of patients struggle with ineffective treatments, I worke…" at bounding box center [335, 202] width 152 height 45
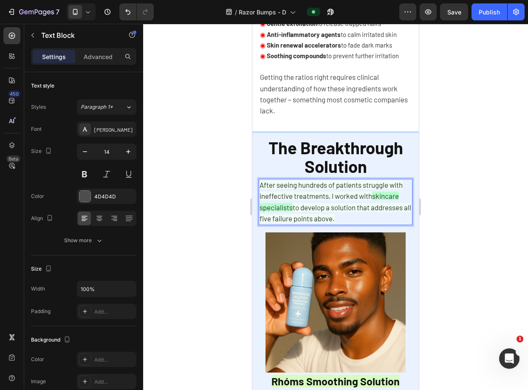
drag, startPoint x: 386, startPoint y: 221, endPoint x: 321, endPoint y: 206, distance: 66.6
click at [321, 206] on p "After seeing hundreds of patients struggle with ineffective treatments, I worke…" at bounding box center [335, 202] width 152 height 45
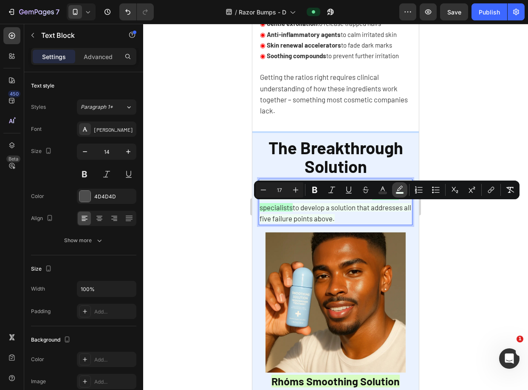
click at [404, 192] on button "color" at bounding box center [399, 189] width 15 height 15
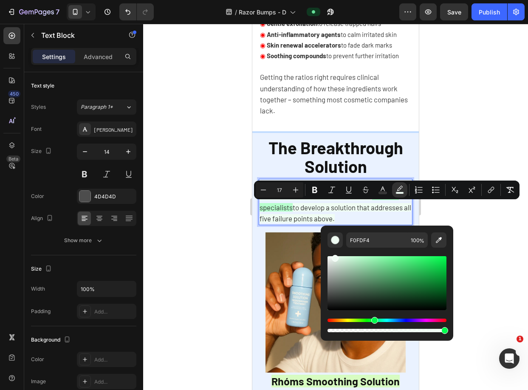
click at [363, 204] on span "to develop a solution that addresses all five failure points above." at bounding box center [335, 213] width 152 height 20
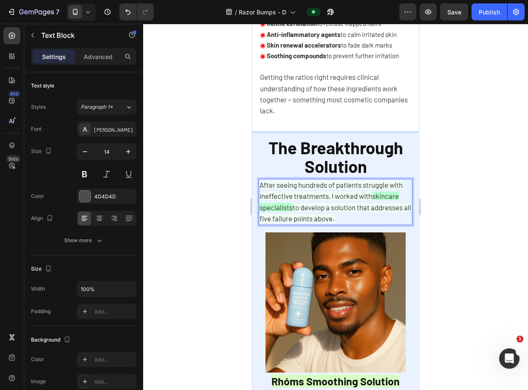
click at [357, 205] on span "to develop a solution that addresses all five failure points above." at bounding box center [335, 213] width 152 height 20
drag, startPoint x: 381, startPoint y: 219, endPoint x: 262, endPoint y: 185, distance: 124.0
click at [260, 185] on p "After seeing hundreds of patients struggle with ineffective treatments, I worke…" at bounding box center [335, 202] width 152 height 45
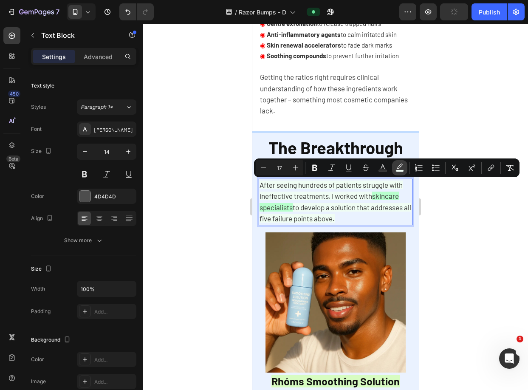
click at [398, 167] on icon "Editor contextual toolbar" at bounding box center [399, 167] width 8 height 8
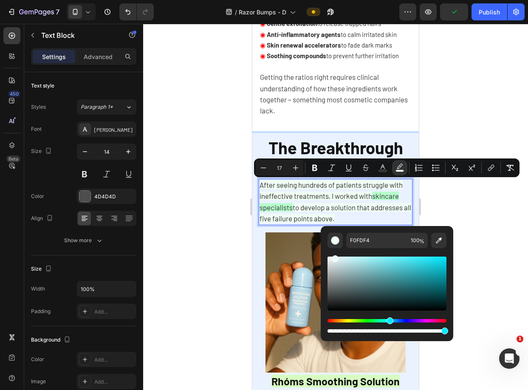
drag, startPoint x: 377, startPoint y: 321, endPoint x: 387, endPoint y: 316, distance: 11.0
click at [388, 319] on div "Hue" at bounding box center [389, 320] width 7 height 7
click at [341, 239] on button "Editor contextual toolbar" at bounding box center [334, 240] width 15 height 15
click at [340, 239] on button "Editor contextual toolbar" at bounding box center [334, 240] width 15 height 15
click at [337, 239] on div "Editor contextual toolbar" at bounding box center [335, 240] width 8 height 8
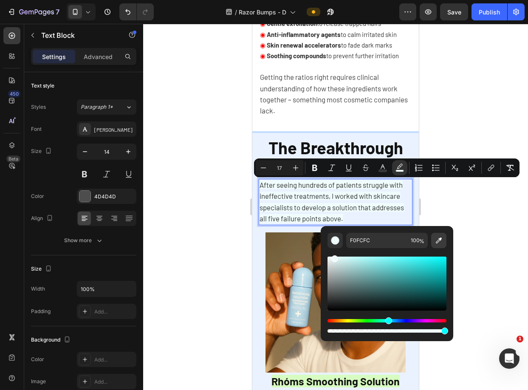
click at [433, 238] on button "Editor contextual toolbar" at bounding box center [438, 240] width 15 height 15
type input "EAF2FF"
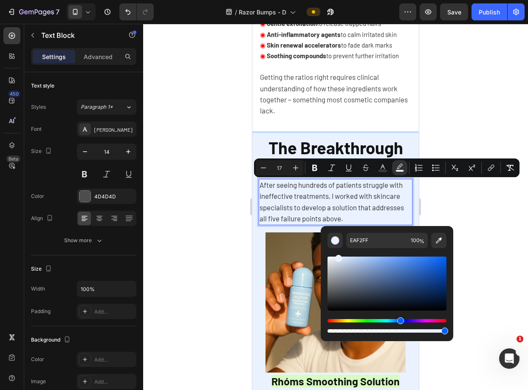
click at [325, 196] on span "After seeing hundreds of patients struggle with ineffective treatments, I worke…" at bounding box center [331, 201] width 144 height 42
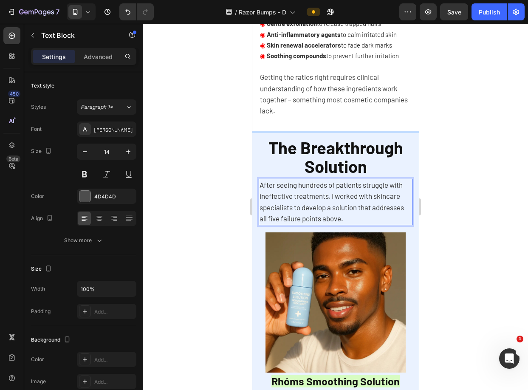
click at [338, 211] on p "After seeing hundreds of patients struggle with ineffective treatments, I worke…" at bounding box center [335, 202] width 152 height 45
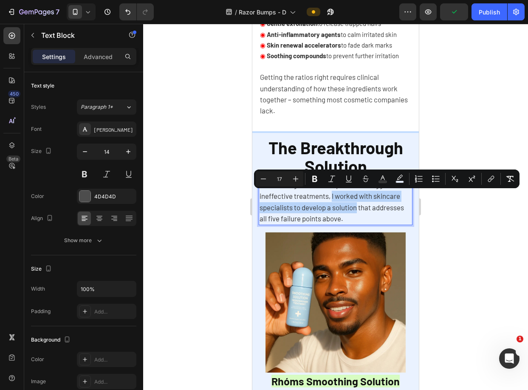
drag, startPoint x: 350, startPoint y: 197, endPoint x: 385, endPoint y: 210, distance: 38.0
click at [385, 210] on span "After seeing hundreds of patients struggle with ineffective treatments, I worke…" at bounding box center [331, 201] width 144 height 42
click at [397, 180] on icon "Editor contextual toolbar" at bounding box center [399, 179] width 8 height 8
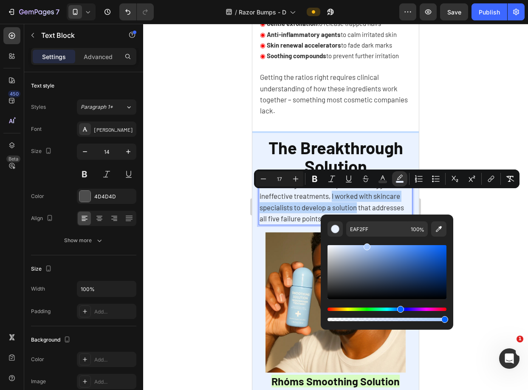
drag, startPoint x: 356, startPoint y: 246, endPoint x: 366, endPoint y: 245, distance: 9.9
click at [366, 245] on div "Editor contextual toolbar" at bounding box center [386, 272] width 119 height 54
type input "ADCCFF"
click at [425, 217] on div "ADCCFF 100 %" at bounding box center [387, 268] width 132 height 108
click at [426, 206] on div at bounding box center [335, 207] width 385 height 366
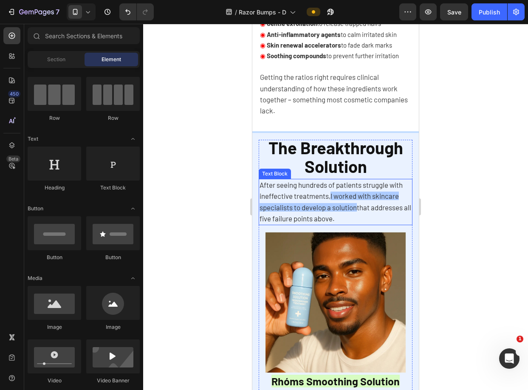
click at [388, 197] on span "I worked with skincare specialists to develop a solution" at bounding box center [328, 202] width 139 height 20
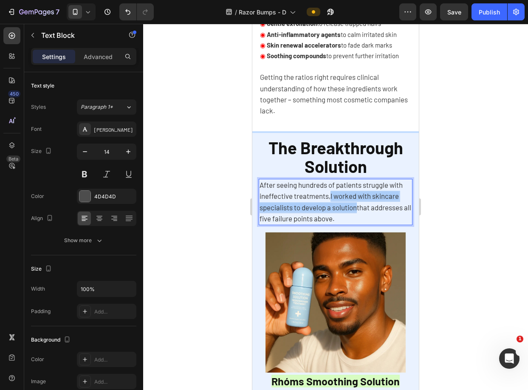
drag, startPoint x: 348, startPoint y: 196, endPoint x: 386, endPoint y: 210, distance: 40.2
click at [386, 210] on span "I worked with skincare specialists to develop a solution" at bounding box center [328, 202] width 139 height 20
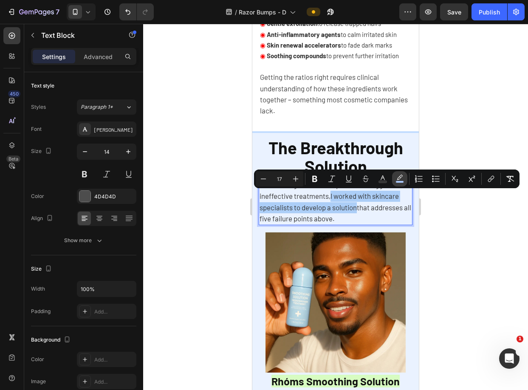
click at [395, 177] on button "color" at bounding box center [399, 178] width 15 height 15
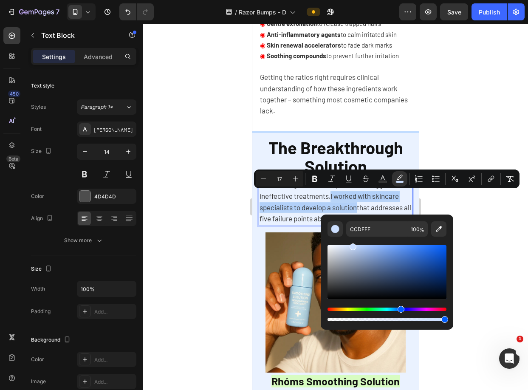
drag, startPoint x: 364, startPoint y: 248, endPoint x: 352, endPoint y: 242, distance: 12.7
click at [352, 242] on div "Editor contextual toolbar" at bounding box center [386, 280] width 119 height 86
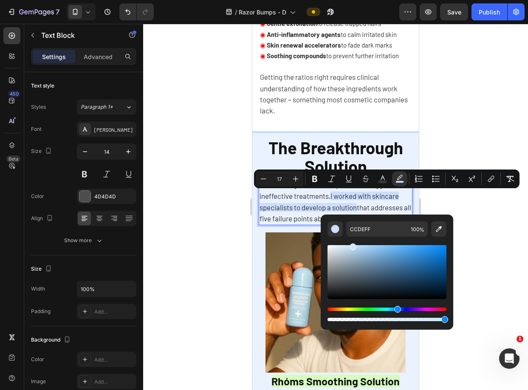
click at [396, 310] on div "Hue" at bounding box center [397, 309] width 7 height 7
type input "CCE8FF"
click at [468, 232] on div at bounding box center [335, 207] width 385 height 366
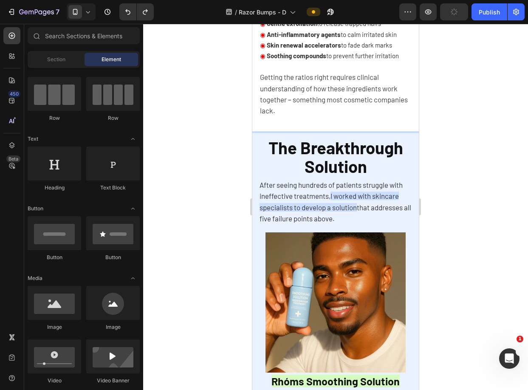
click at [446, 183] on div at bounding box center [335, 207] width 385 height 366
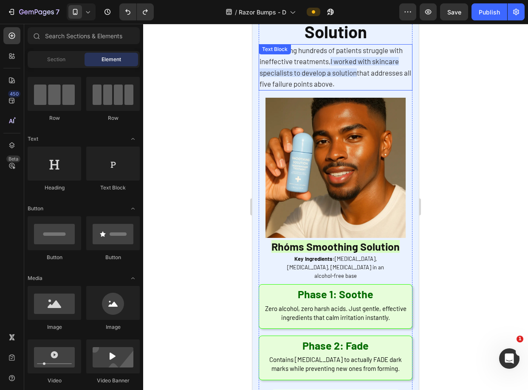
scroll to position [1942, 0]
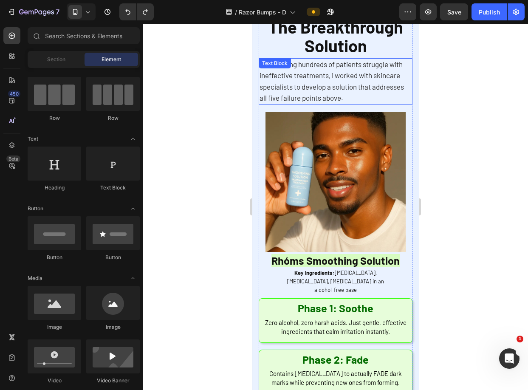
click at [354, 75] on span "After seeing hundreds of patients struggle with ineffective treatments, I worke…" at bounding box center [331, 81] width 144 height 42
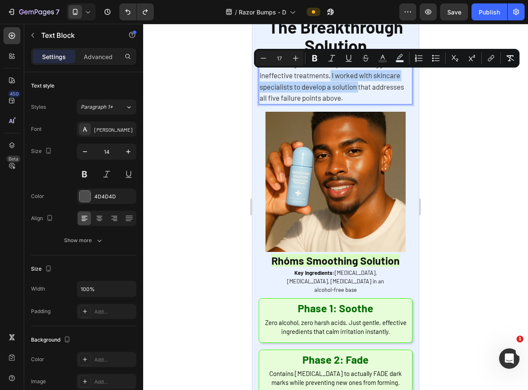
drag, startPoint x: 347, startPoint y: 75, endPoint x: 389, endPoint y: 89, distance: 43.9
click at [389, 89] on span "After seeing hundreds of patients struggle with ineffective treatments, I worke…" at bounding box center [331, 81] width 144 height 42
click at [383, 51] on button "color" at bounding box center [382, 58] width 15 height 15
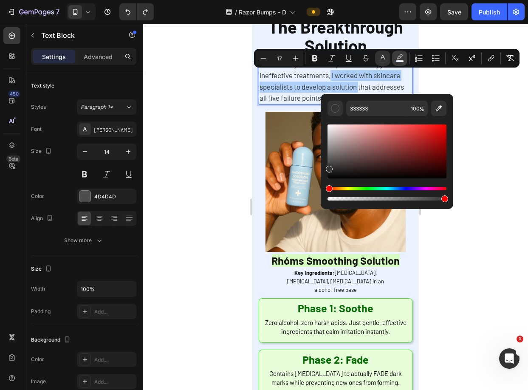
click at [404, 56] on button "color" at bounding box center [399, 58] width 15 height 15
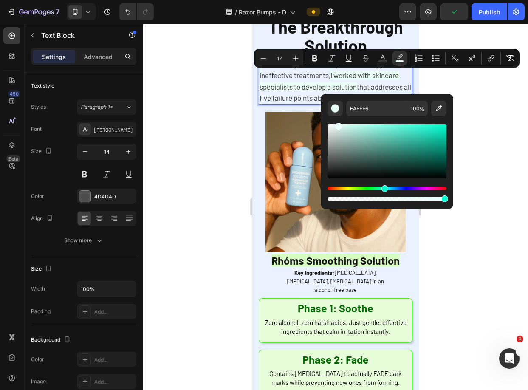
click at [383, 189] on div "Hue" at bounding box center [386, 188] width 119 height 3
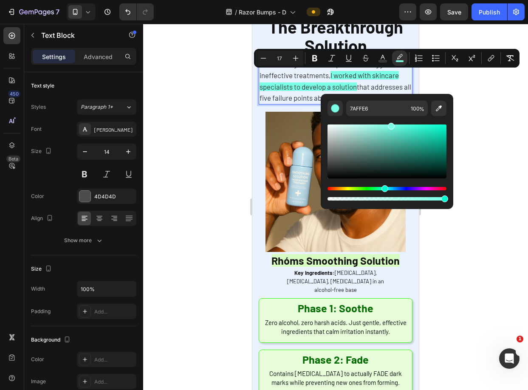
drag, startPoint x: 382, startPoint y: 128, endPoint x: 389, endPoint y: 123, distance: 9.0
click at [389, 124] on div "Editor contextual toolbar" at bounding box center [386, 151] width 119 height 54
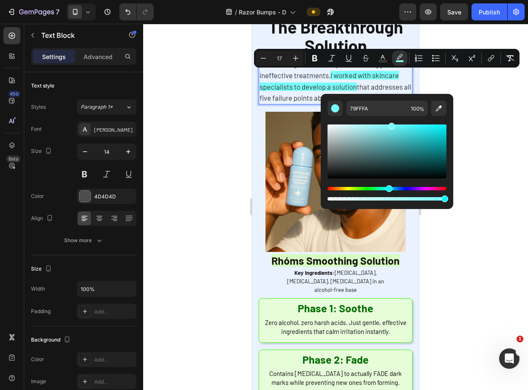
type input "79FAFF"
click at [388, 185] on div "Hue" at bounding box center [389, 188] width 7 height 7
click at [488, 100] on div at bounding box center [335, 207] width 385 height 366
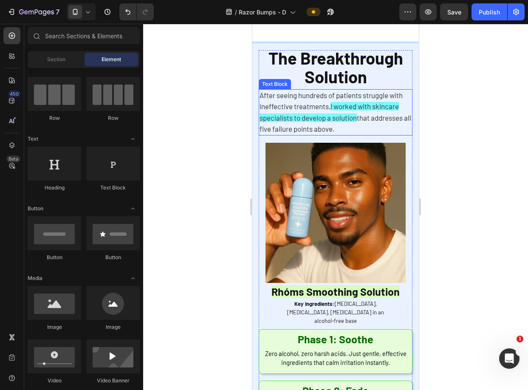
scroll to position [1934, 0]
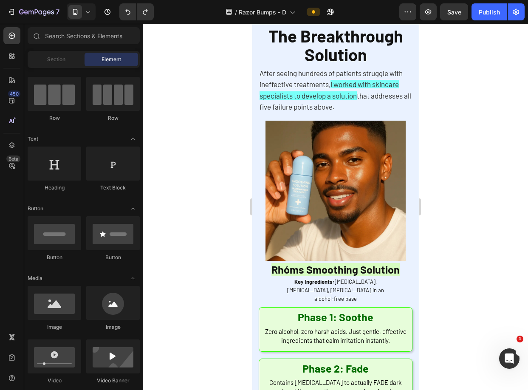
click at [481, 116] on div at bounding box center [335, 207] width 385 height 366
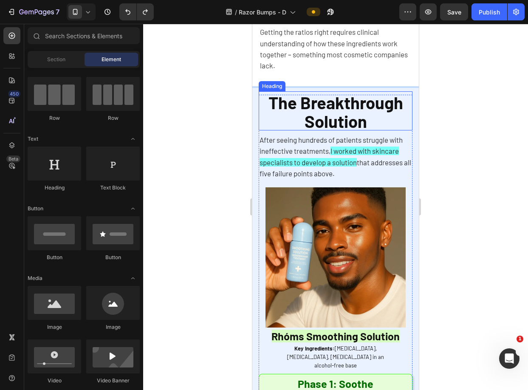
click at [374, 121] on h2 "The Breakthrough Solution" at bounding box center [336, 110] width 154 height 39
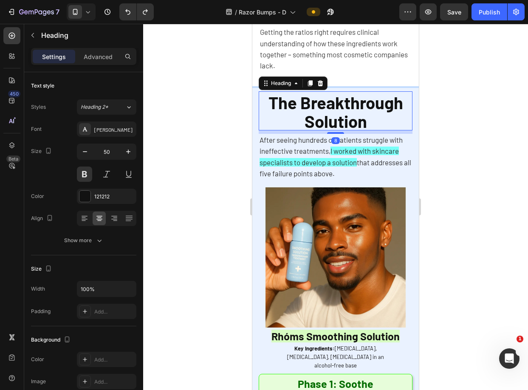
click at [372, 155] on p "After seeing hundreds of patients struggle with ineffective treatments, I worke…" at bounding box center [335, 157] width 152 height 45
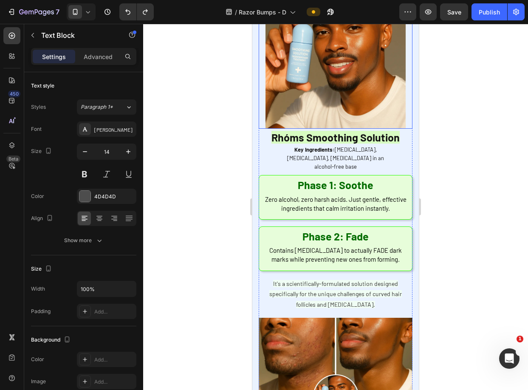
scroll to position [2082, 0]
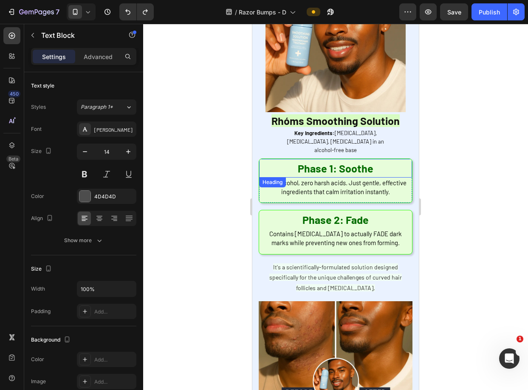
click at [381, 159] on h2 "Phase 1: Soothe" at bounding box center [335, 168] width 153 height 19
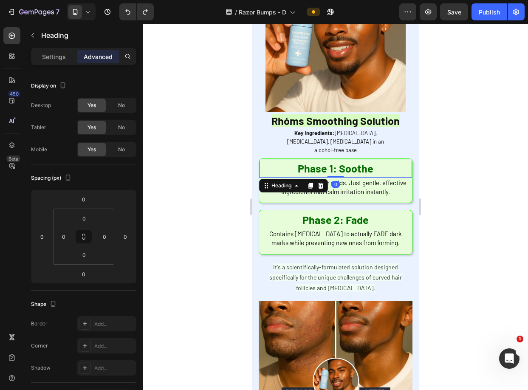
click at [402, 178] on div "Zero alcohol, zero harsh acids. Just gentle, effective ingredients that calm ir…" at bounding box center [335, 188] width 146 height 20
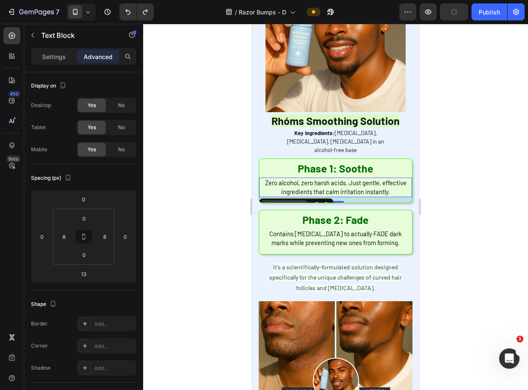
click at [295, 201] on div "Text Block" at bounding box center [284, 205] width 29 height 8
click at [297, 201] on div "Text Block" at bounding box center [284, 205] width 29 height 8
click at [298, 200] on div "Text Block" at bounding box center [284, 205] width 46 height 10
drag, startPoint x: 298, startPoint y: 186, endPoint x: 306, endPoint y: 172, distance: 15.7
click at [298, 200] on div "Text Block" at bounding box center [284, 205] width 46 height 10
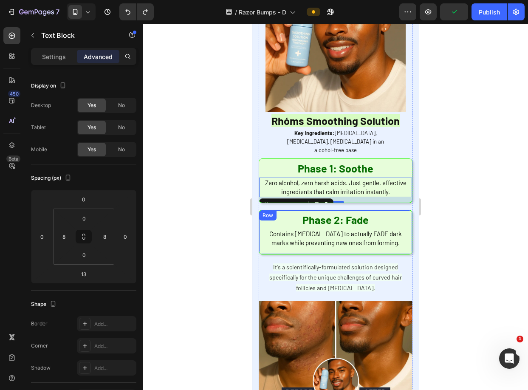
click at [307, 230] on span "Contains [MEDICAL_DATA] to actually FADE dark marks while preventing new ones f…" at bounding box center [335, 238] width 132 height 17
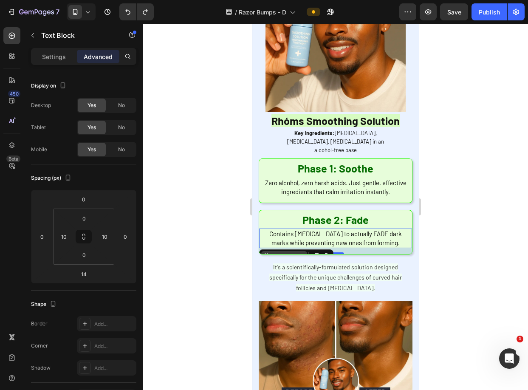
click at [293, 251] on div "Text Block" at bounding box center [284, 256] width 46 height 10
click at [315, 230] on span "Contains [MEDICAL_DATA] to actually FADE dark marks while preventing new ones f…" at bounding box center [335, 238] width 132 height 17
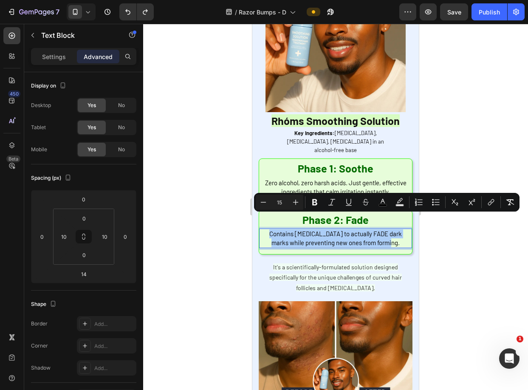
click at [460, 230] on div at bounding box center [335, 207] width 385 height 366
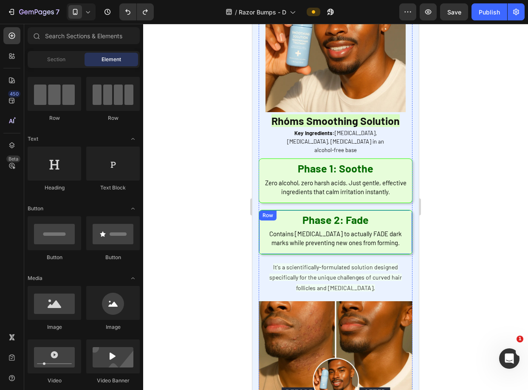
click at [366, 231] on span "Contains [MEDICAL_DATA] to actually FADE dark marks while preventing new ones f…" at bounding box center [335, 238] width 132 height 17
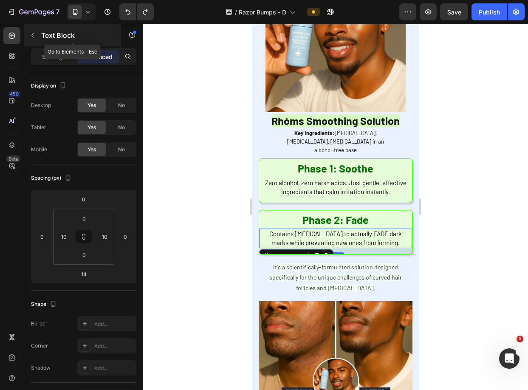
click at [34, 34] on icon "button" at bounding box center [32, 35] width 7 height 7
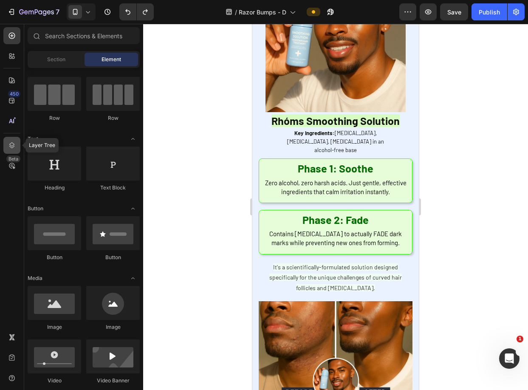
click at [7, 141] on div at bounding box center [11, 145] width 17 height 17
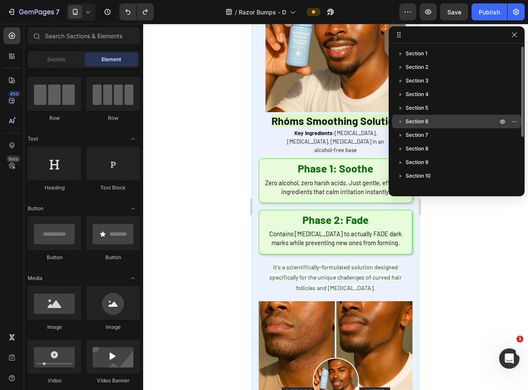
click at [400, 124] on icon "button" at bounding box center [400, 121] width 8 height 8
click at [400, 125] on icon "button" at bounding box center [400, 121] width 8 height 8
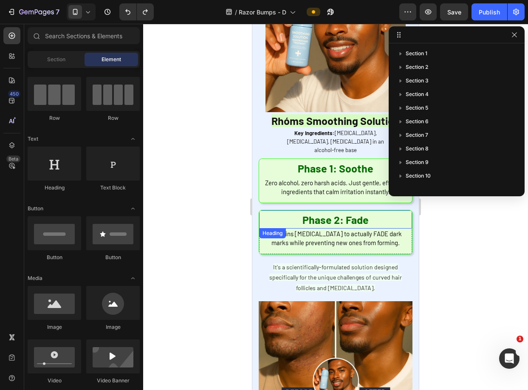
click at [329, 189] on div "The Breakthrough Solution Heading After seeing hundreds of patients struggle wi…" at bounding box center [336, 70] width 154 height 382
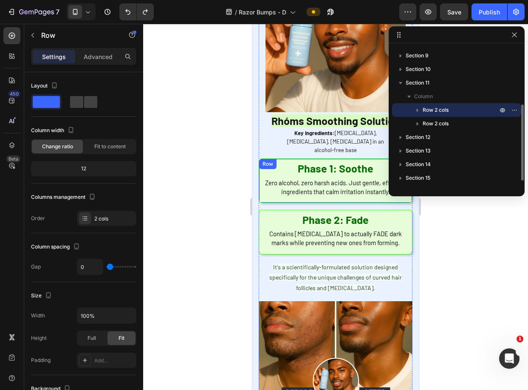
click at [330, 180] on span "Zero alcohol, zero harsh acids. Just gentle, effective ingredients that calm ir…" at bounding box center [335, 187] width 141 height 17
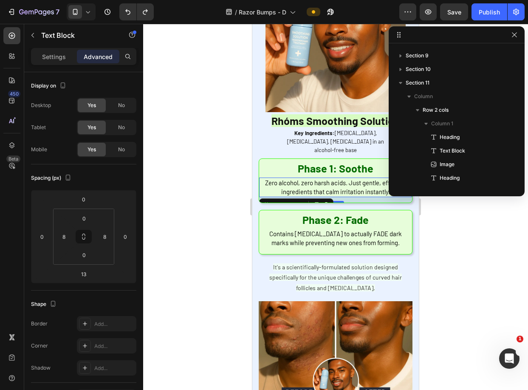
scroll to position [242, 0]
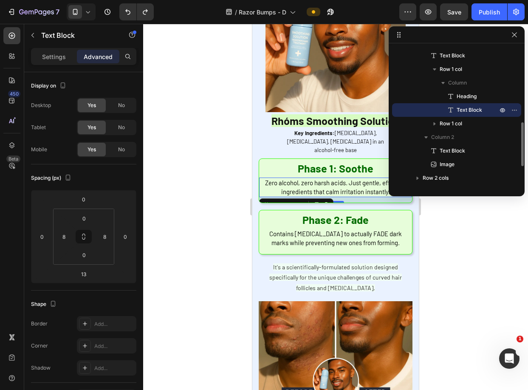
click at [310, 198] on div "Text Block" at bounding box center [296, 205] width 74 height 14
click at [362, 197] on div "13" at bounding box center [335, 200] width 153 height 6
drag, startPoint x: 338, startPoint y: 187, endPoint x: 333, endPoint y: 193, distance: 8.7
click at [334, 201] on div at bounding box center [335, 202] width 17 height 2
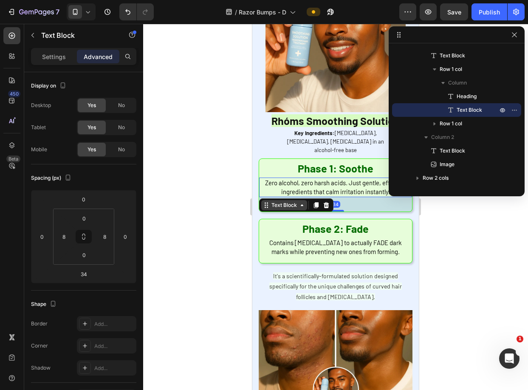
click at [287, 201] on div "Text Block" at bounding box center [284, 205] width 29 height 8
click at [272, 201] on div "Text Block" at bounding box center [284, 205] width 29 height 8
click at [283, 201] on div "Text Block" at bounding box center [284, 205] width 29 height 8
drag, startPoint x: 336, startPoint y: 195, endPoint x: 332, endPoint y: 202, distance: 7.9
click at [335, 209] on div at bounding box center [335, 210] width 17 height 3
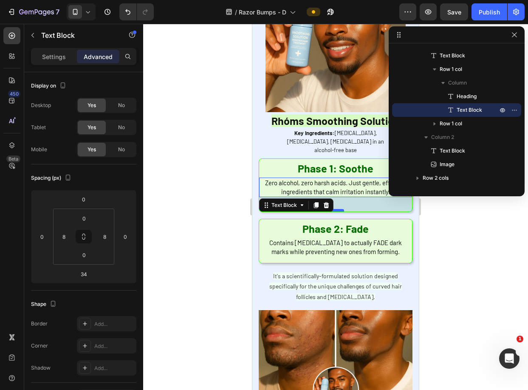
type input "53"
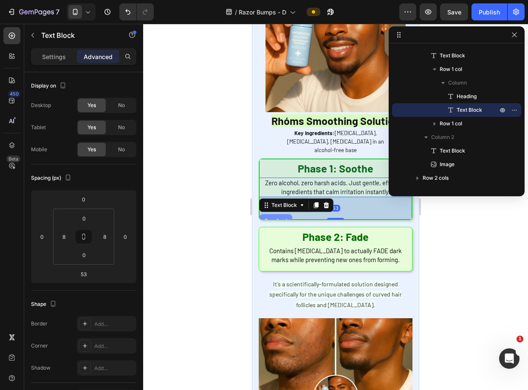
click at [267, 214] on div "Row 1 col" at bounding box center [275, 221] width 33 height 14
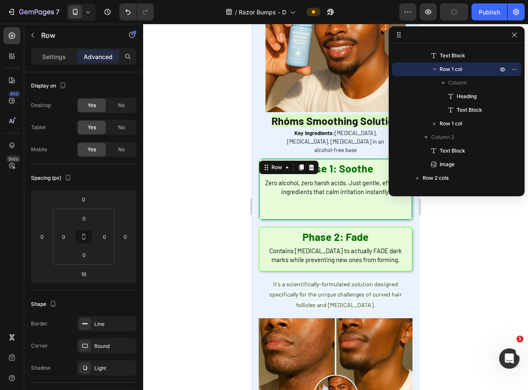
click at [48, 63] on div "Settings Advanced" at bounding box center [83, 56] width 105 height 17
click at [49, 62] on div "Settings" at bounding box center [54, 57] width 42 height 14
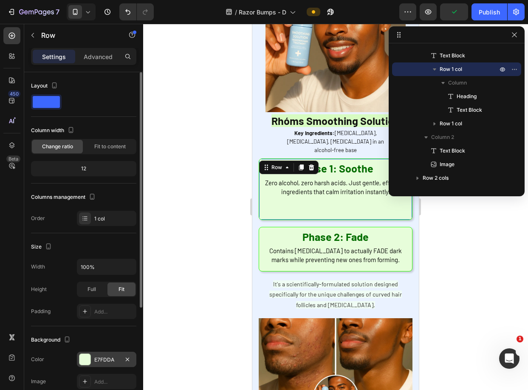
click at [90, 353] on div "E7FDDA" at bounding box center [106, 359] width 59 height 15
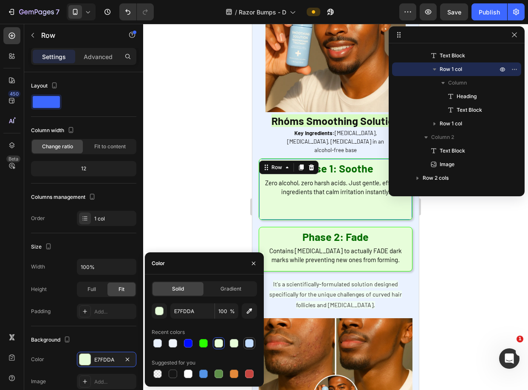
click at [246, 340] on div at bounding box center [249, 343] width 8 height 8
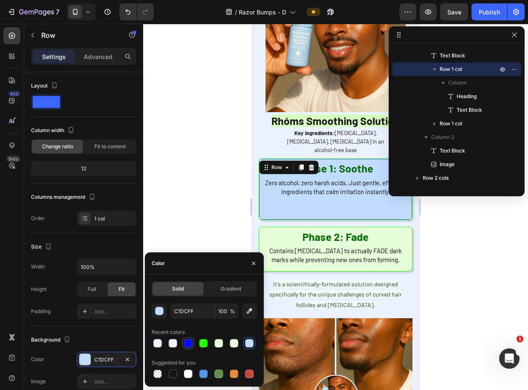
click at [187, 345] on div at bounding box center [188, 343] width 8 height 8
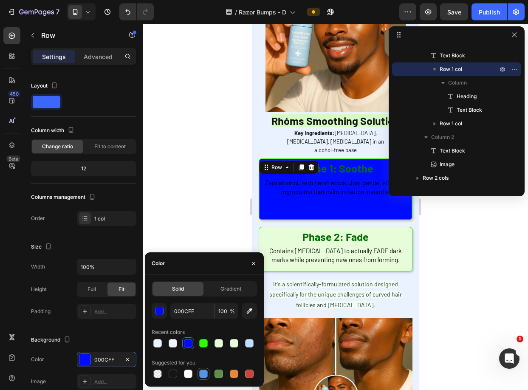
click at [202, 373] on div at bounding box center [203, 373] width 8 height 8
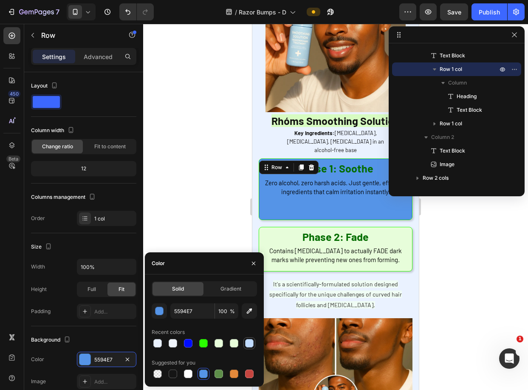
click at [250, 344] on div at bounding box center [249, 343] width 8 height 8
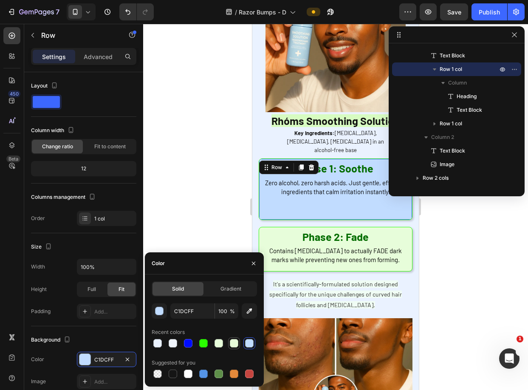
click at [233, 345] on div at bounding box center [234, 343] width 8 height 8
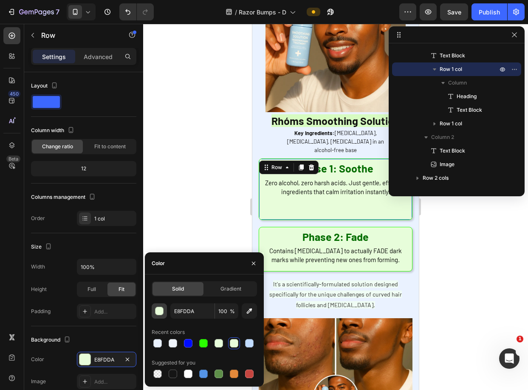
click at [163, 311] on div "button" at bounding box center [159, 311] width 8 height 8
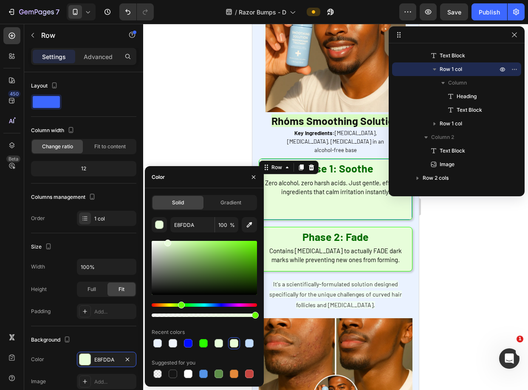
drag, startPoint x: 206, startPoint y: 301, endPoint x: 209, endPoint y: 305, distance: 5.4
click at [209, 305] on div at bounding box center [204, 278] width 105 height 79
click at [210, 305] on div "Hue" at bounding box center [204, 304] width 105 height 3
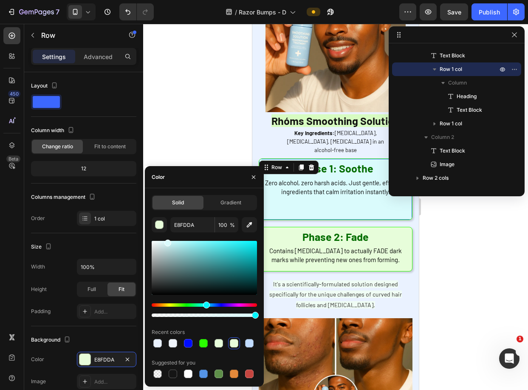
type input "DAFBFC"
click at [205, 305] on div "Hue" at bounding box center [206, 305] width 7 height 7
click at [185, 226] on input "DAFBFC" at bounding box center [192, 224] width 44 height 15
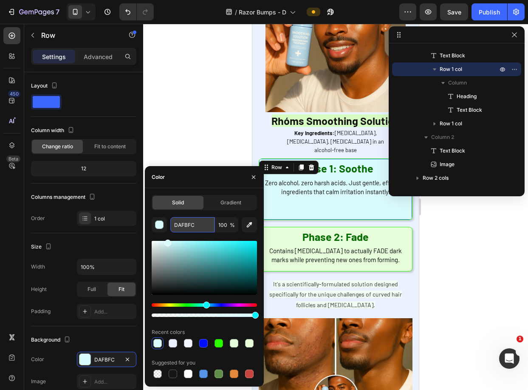
click at [185, 226] on input "DAFBFC" at bounding box center [192, 224] width 44 height 15
click at [184, 224] on input "DAFBFC" at bounding box center [192, 224] width 44 height 15
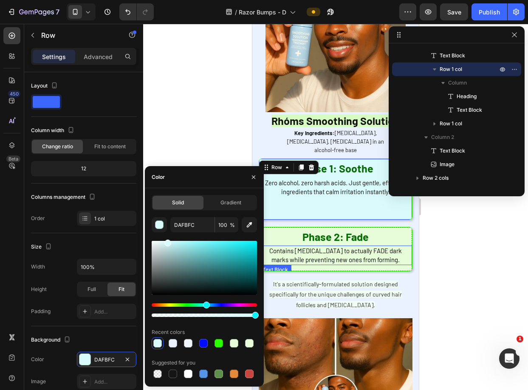
click at [390, 247] on span "Contains [MEDICAL_DATA] to actually FADE dark marks while preventing new ones f…" at bounding box center [335, 255] width 132 height 17
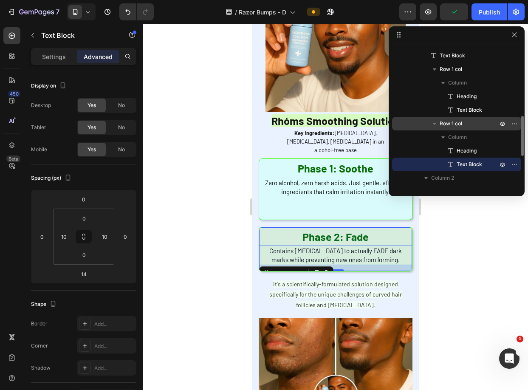
click at [452, 126] on span "Row 1 col" at bounding box center [451, 123] width 23 height 8
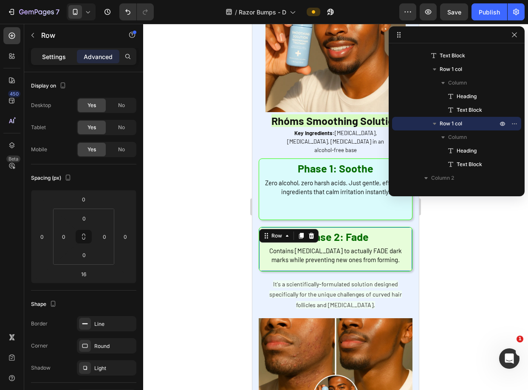
click at [47, 57] on p "Settings" at bounding box center [54, 56] width 24 height 9
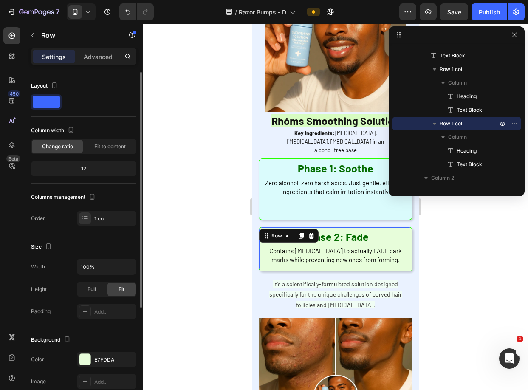
drag, startPoint x: 94, startPoint y: 359, endPoint x: 104, endPoint y: 343, distance: 18.9
click at [94, 359] on div "E7FDDA" at bounding box center [114, 360] width 40 height 8
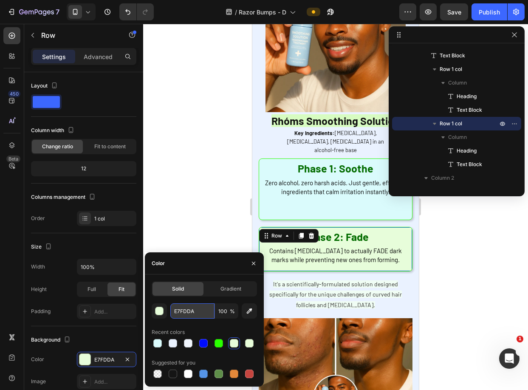
click at [178, 313] on input "E7FDDA" at bounding box center [192, 310] width 44 height 15
paste input "DAFBFC"
click at [189, 311] on input "DAFBFC7FDDA" at bounding box center [192, 310] width 44 height 15
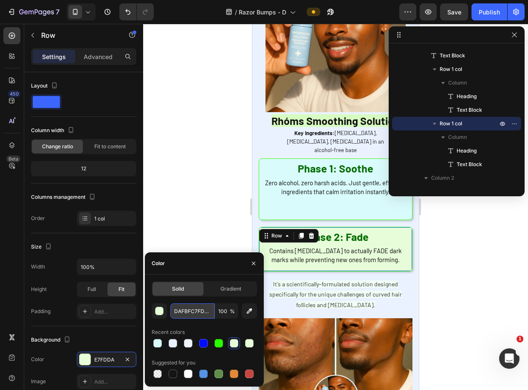
paste input "text"
type input "DAFBFC"
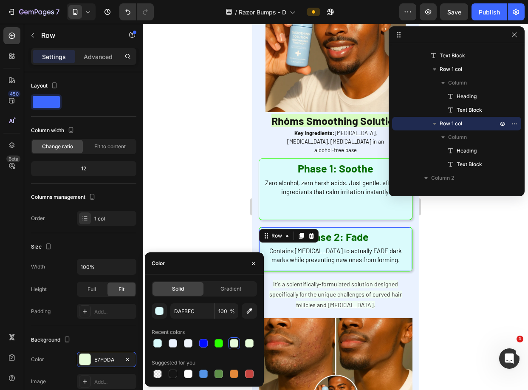
click at [194, 212] on div at bounding box center [335, 207] width 385 height 366
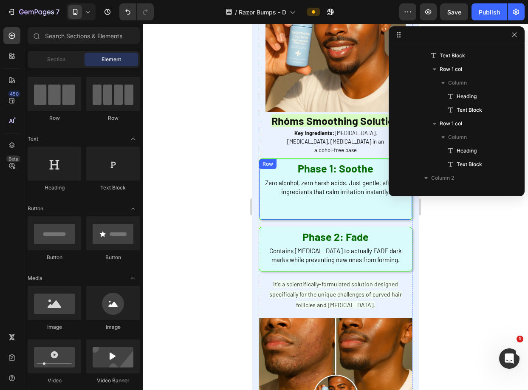
click at [336, 202] on div "Phase 1: Soothe Heading Zero alcohol, zero harsh acids. Just gentle, effective …" at bounding box center [335, 189] width 153 height 60
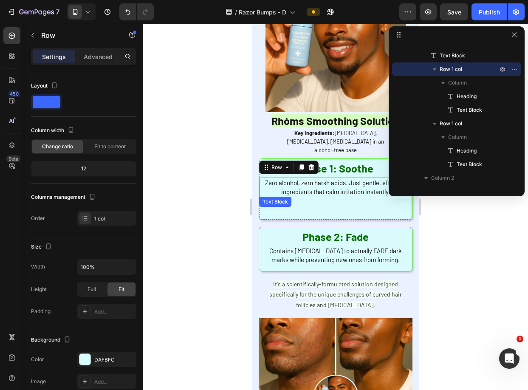
click at [307, 179] on span "Zero alcohol, zero harsh acids. Just gentle, effective ingredients that calm ir…" at bounding box center [335, 187] width 141 height 17
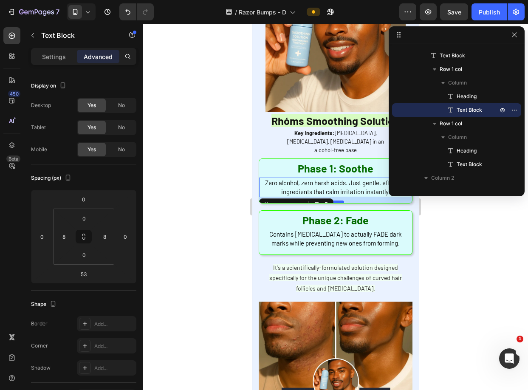
drag, startPoint x: 333, startPoint y: 203, endPoint x: 339, endPoint y: 187, distance: 17.7
click at [339, 200] on div at bounding box center [335, 201] width 17 height 3
type input "14"
click at [343, 214] on strong "Phase 2: Fade" at bounding box center [335, 220] width 66 height 13
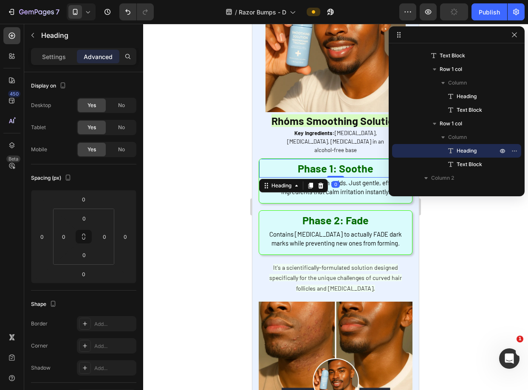
click at [348, 162] on strong "Phase 1: Soothe" at bounding box center [336, 168] width 76 height 13
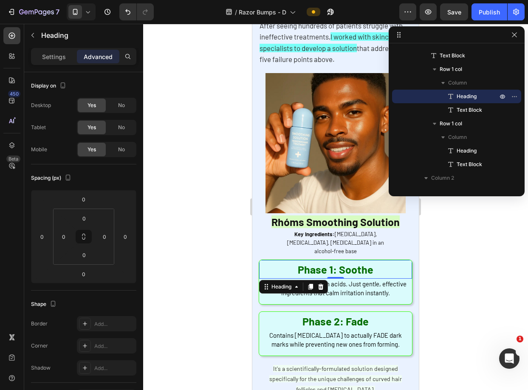
scroll to position [1954, 0]
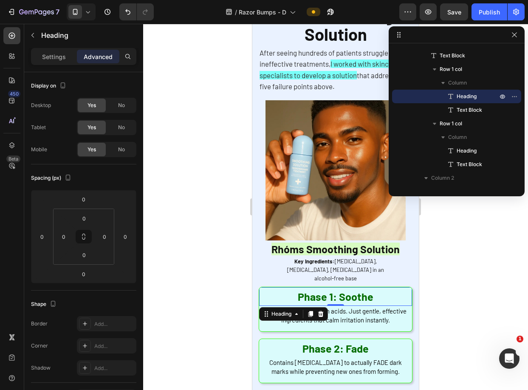
click at [446, 234] on div at bounding box center [335, 207] width 385 height 366
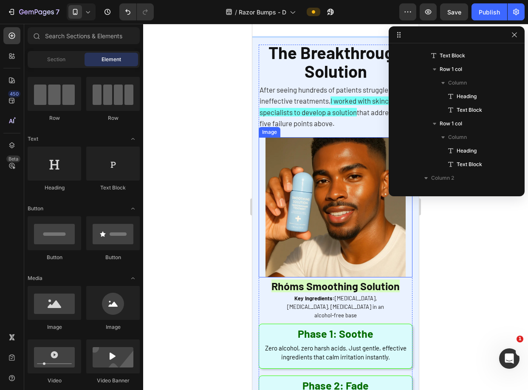
scroll to position [1919, 0]
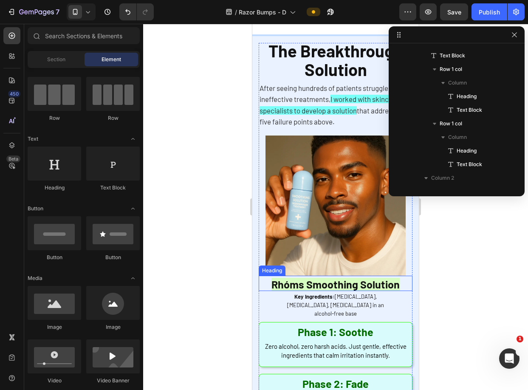
click at [352, 278] on span "Rhóms Smoothing Solution" at bounding box center [335, 284] width 128 height 13
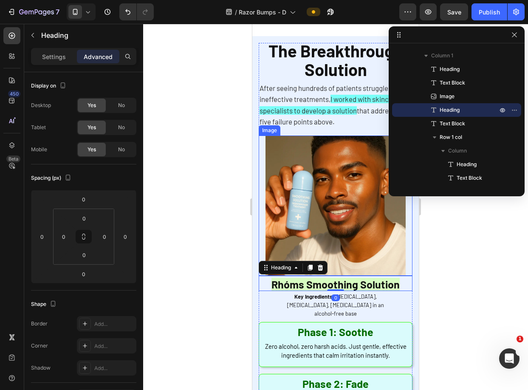
scroll to position [2136, 0]
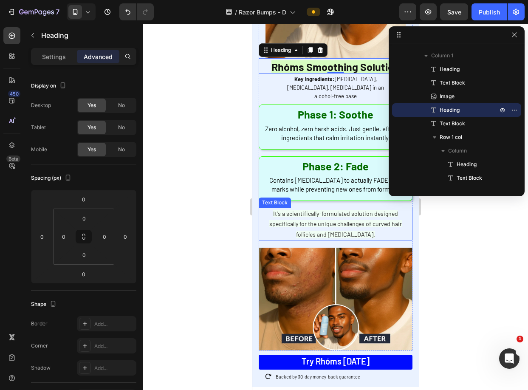
click at [349, 211] on span "It's a scientifically-formulated solution designed specifically for the unique …" at bounding box center [335, 224] width 132 height 28
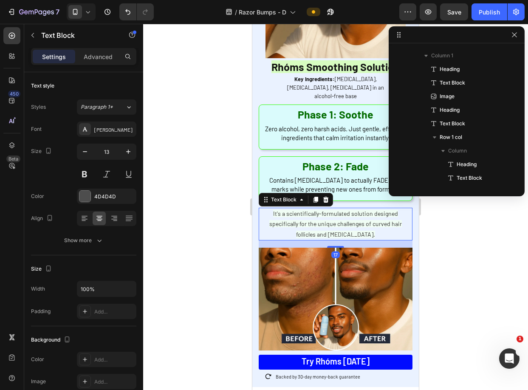
scroll to position [324, 0]
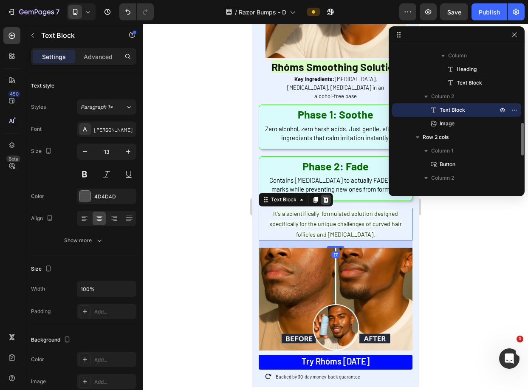
click at [328, 196] on icon at bounding box center [325, 199] width 7 height 7
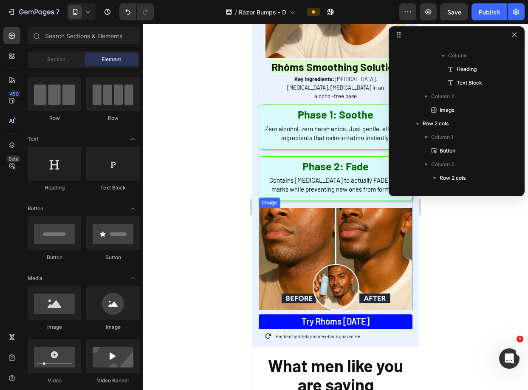
click at [357, 229] on img at bounding box center [336, 259] width 154 height 102
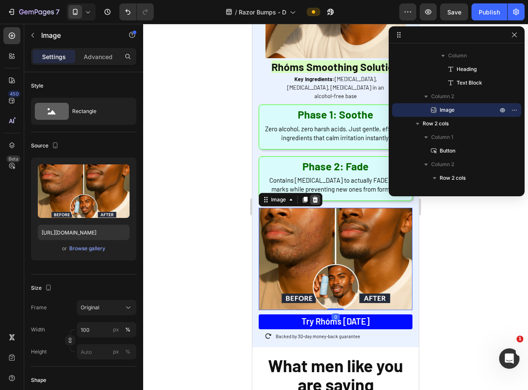
click at [316, 196] on icon at bounding box center [315, 199] width 7 height 7
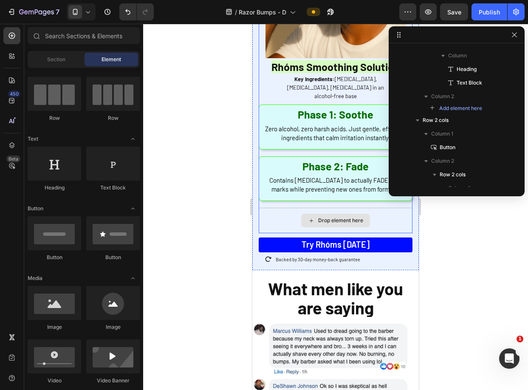
click at [348, 214] on div "Drop element here" at bounding box center [335, 221] width 69 height 14
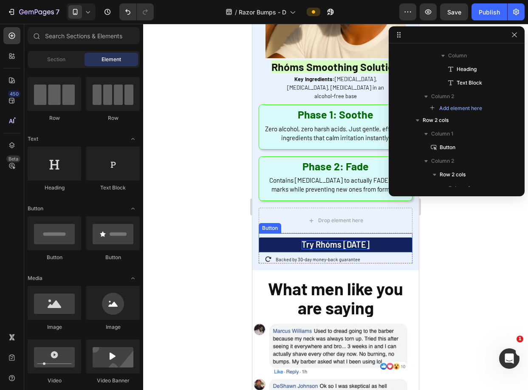
click at [360, 239] on span "Try Rhóms [DATE]" at bounding box center [336, 244] width 68 height 10
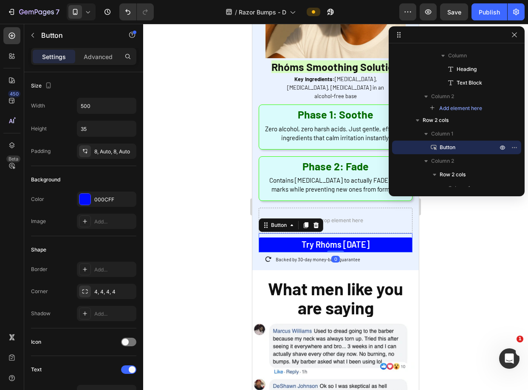
click at [393, 252] on div "Backed by 30-day money-back guarantee Text Block" at bounding box center [344, 257] width 138 height 11
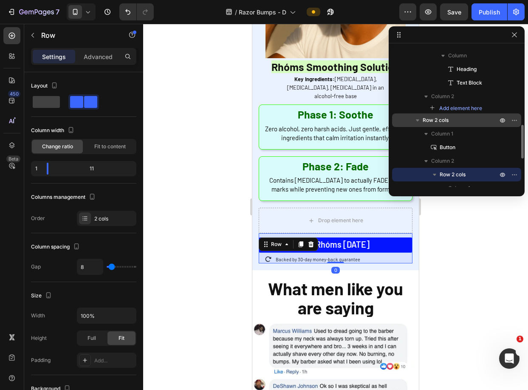
click at [438, 121] on span "Row 2 cols" at bounding box center [436, 120] width 26 height 8
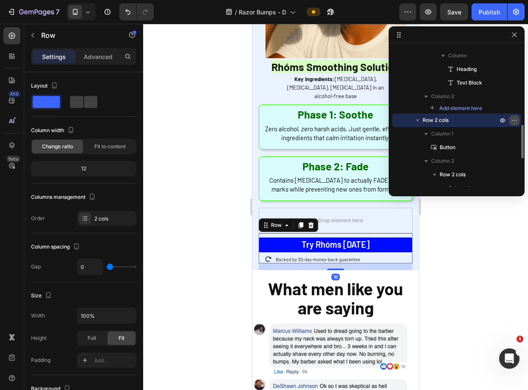
click at [516, 118] on icon "button" at bounding box center [514, 120] width 7 height 7
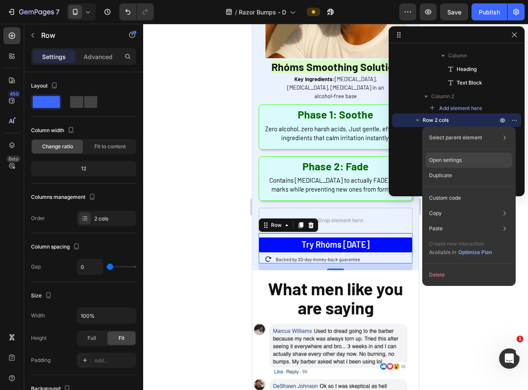
click at [440, 159] on p "Open settings" at bounding box center [445, 160] width 33 height 8
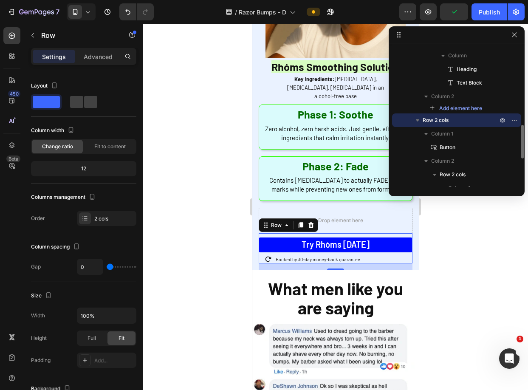
click at [417, 119] on icon "button" at bounding box center [417, 120] width 8 height 8
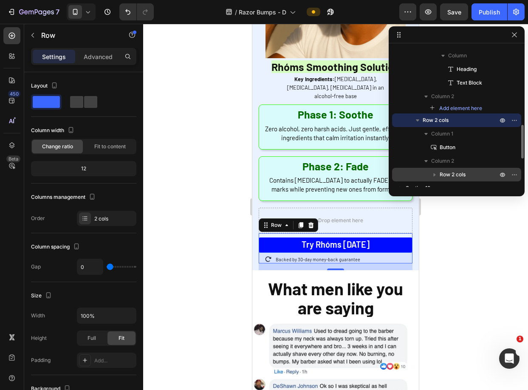
scroll to position [333, 0]
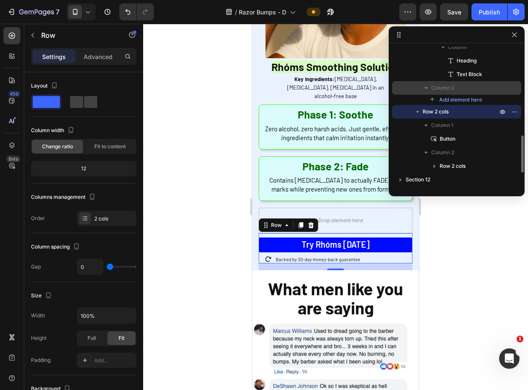
click at [445, 85] on span "Column 2" at bounding box center [442, 88] width 23 height 8
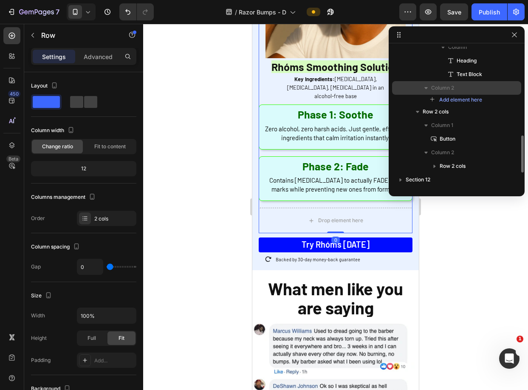
click at [426, 88] on icon "button" at bounding box center [425, 88] width 3 height 2
click at [426, 88] on icon "button" at bounding box center [426, 88] width 2 height 3
click at [445, 96] on span "Add element here" at bounding box center [460, 100] width 43 height 8
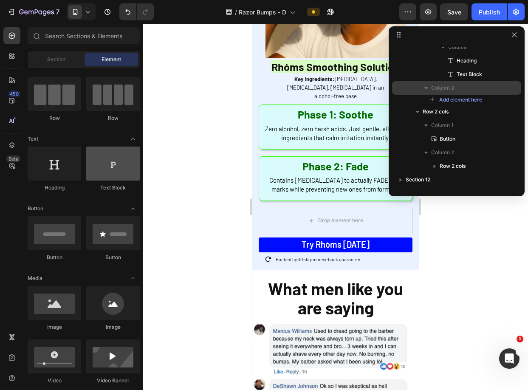
click at [116, 173] on div at bounding box center [113, 164] width 54 height 34
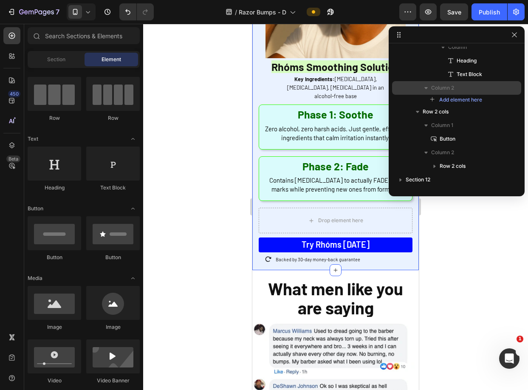
click at [321, 257] on p "Backed by 30-day money-back guarantee" at bounding box center [344, 260] width 136 height 6
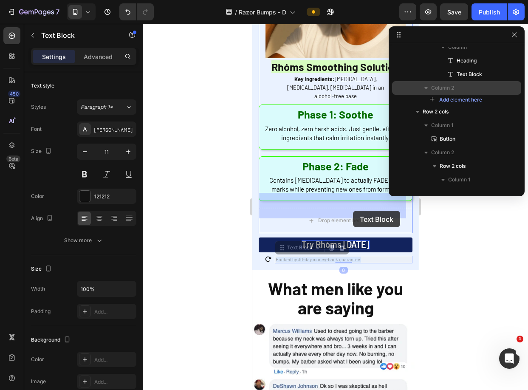
drag, startPoint x: 356, startPoint y: 245, endPoint x: 348, endPoint y: 212, distance: 33.6
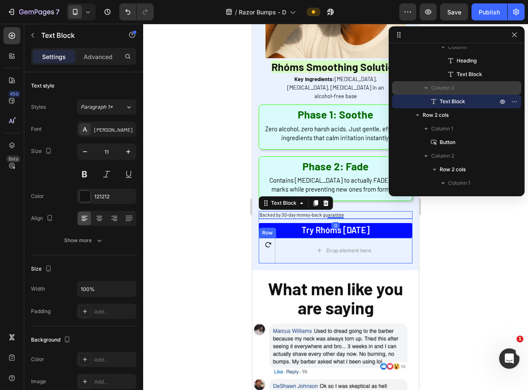
click at [267, 238] on div "Icon" at bounding box center [265, 250] width 13 height 25
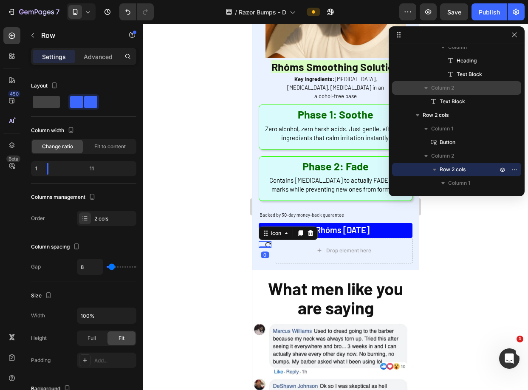
click at [266, 241] on icon at bounding box center [268, 244] width 7 height 7
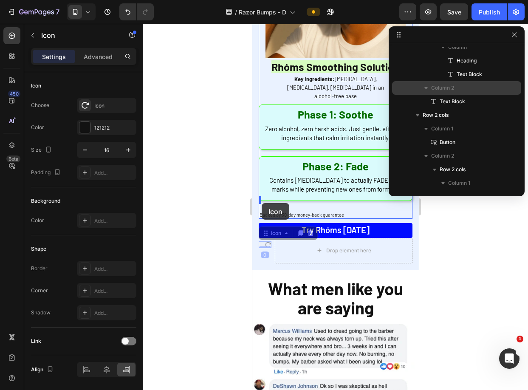
drag, startPoint x: 267, startPoint y: 230, endPoint x: 262, endPoint y: 201, distance: 28.8
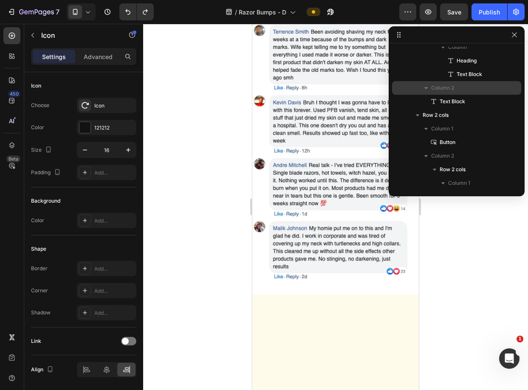
scroll to position [2136, 0]
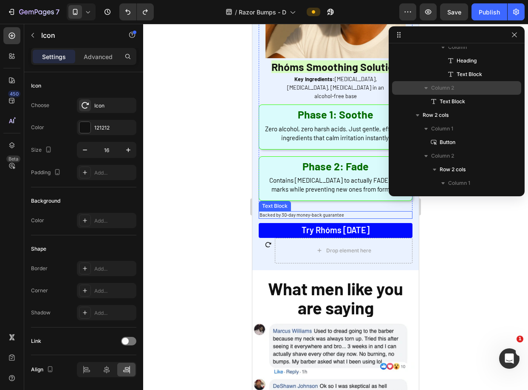
click at [296, 212] on p "Backed by 30-day money-back guarantee" at bounding box center [335, 215] width 152 height 6
drag, startPoint x: 268, startPoint y: 229, endPoint x: 273, endPoint y: 200, distance: 29.7
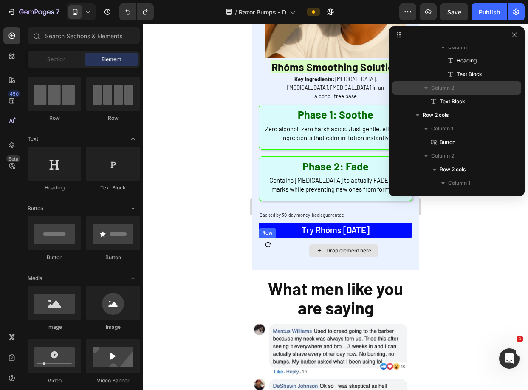
click at [312, 244] on div "Drop element here" at bounding box center [343, 251] width 69 height 14
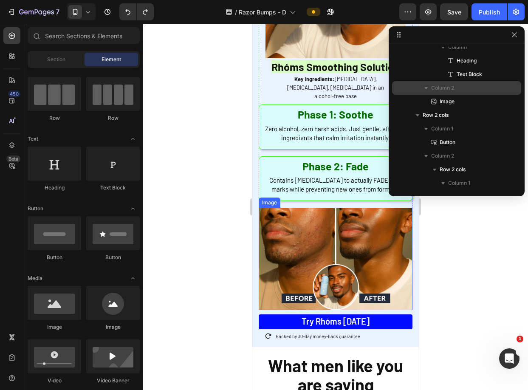
click at [391, 253] on img at bounding box center [336, 259] width 154 height 102
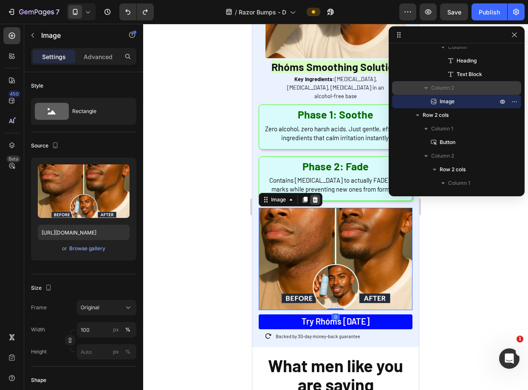
click at [315, 197] on icon at bounding box center [316, 200] width 6 height 6
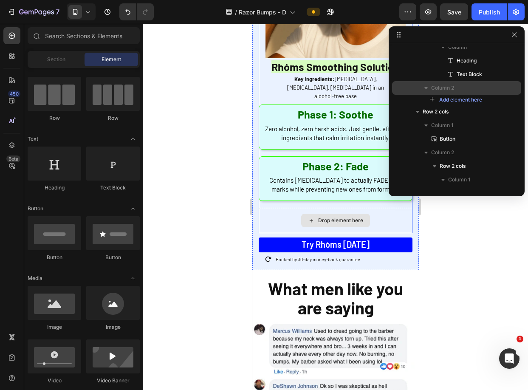
click at [279, 208] on div "Drop element here" at bounding box center [336, 220] width 154 height 25
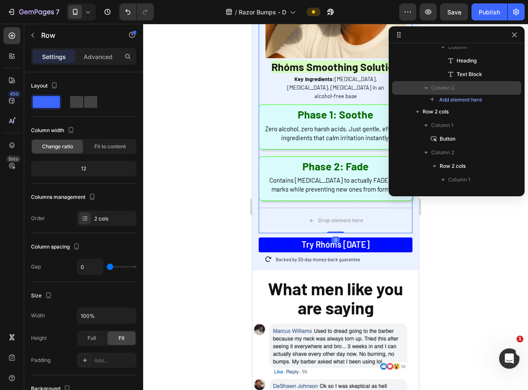
click at [450, 88] on span "Column 2" at bounding box center [442, 88] width 23 height 8
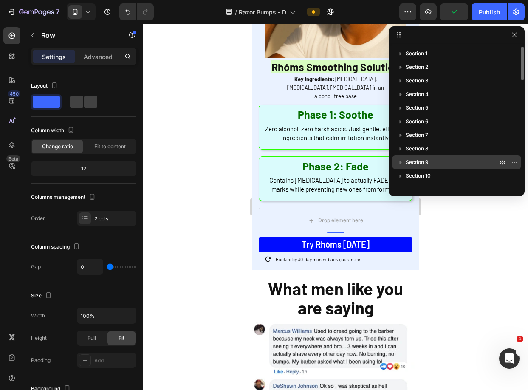
scroll to position [61, 0]
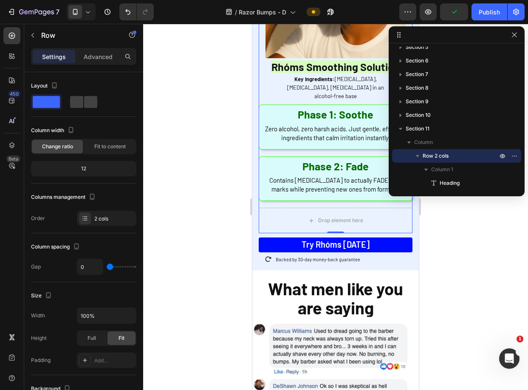
click at [429, 150] on div "Row 2 cols" at bounding box center [456, 156] width 122 height 14
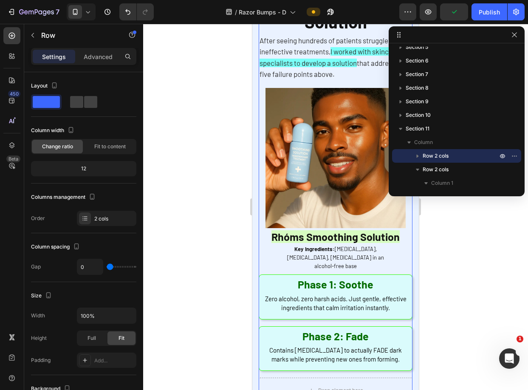
scroll to position [1908, 0]
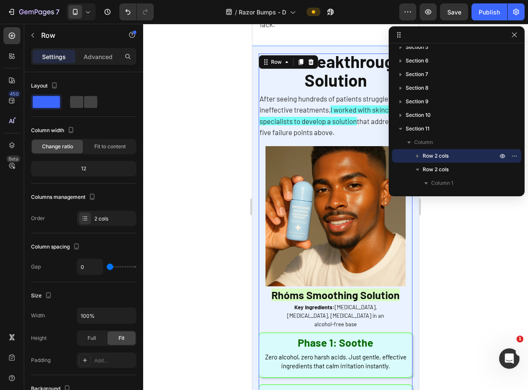
click at [420, 153] on icon "button" at bounding box center [417, 156] width 8 height 8
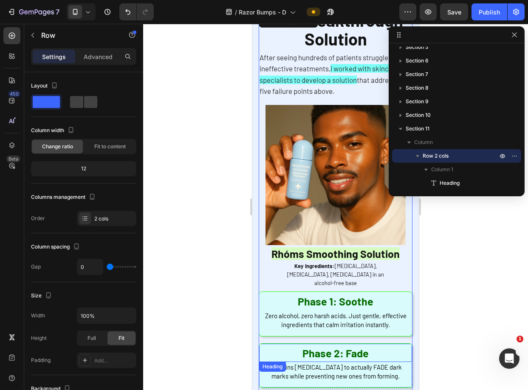
scroll to position [2046, 0]
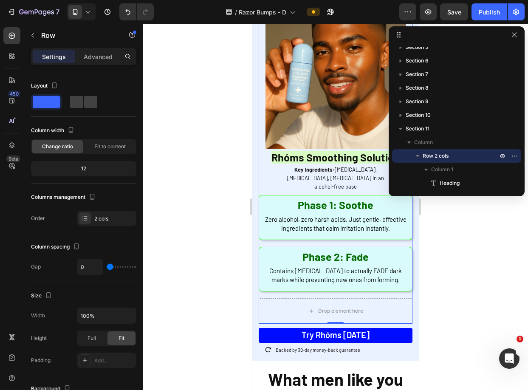
click at [441, 234] on div at bounding box center [335, 207] width 385 height 366
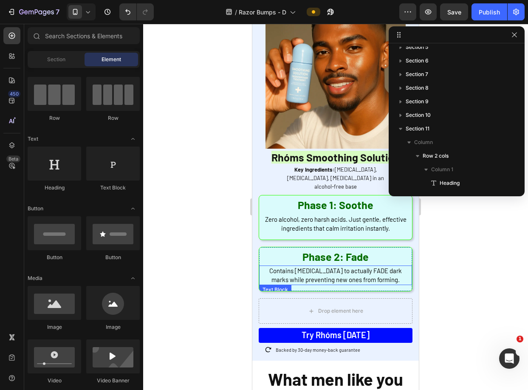
click at [391, 267] on span "Contains [MEDICAL_DATA] to actually FADE dark marks while preventing new ones f…" at bounding box center [335, 275] width 132 height 17
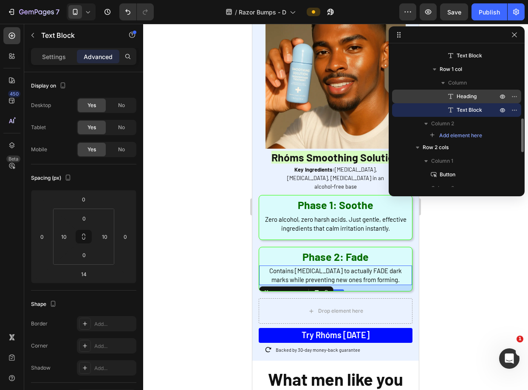
scroll to position [280, 0]
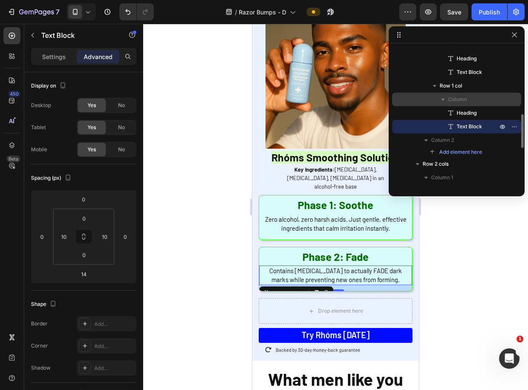
click at [453, 101] on span "Column" at bounding box center [457, 99] width 19 height 8
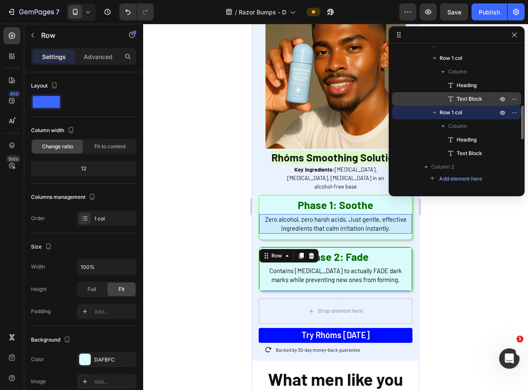
scroll to position [252, 0]
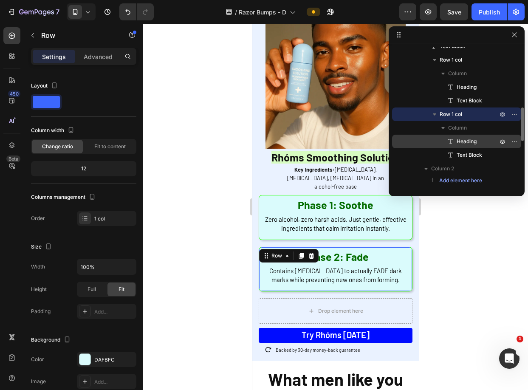
drag, startPoint x: 444, startPoint y: 113, endPoint x: 440, endPoint y: 142, distance: 29.2
click at [438, 170] on div "Column 1 Heading Text Block Image Heading Text Block Row 1 col Column Heading T…" at bounding box center [456, 79] width 129 height 214
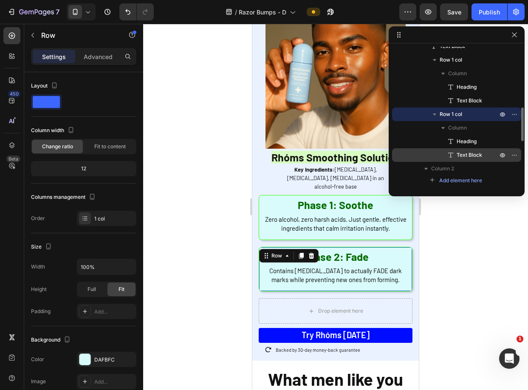
drag, startPoint x: 437, startPoint y: 112, endPoint x: 437, endPoint y: 157, distance: 45.4
click at [435, 169] on div "Column 1 Heading Text Block Image Heading Text Block Row 1 col Column Heading T…" at bounding box center [456, 79] width 129 height 214
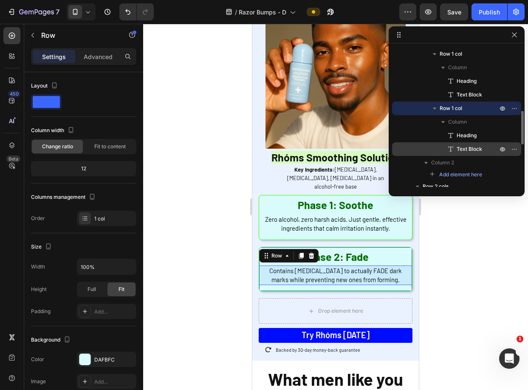
scroll to position [259, 0]
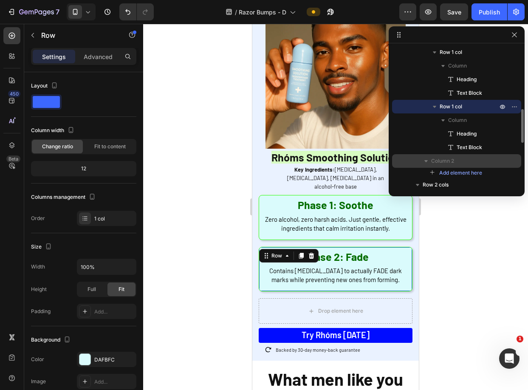
click at [433, 165] on div "Column 2" at bounding box center [456, 161] width 122 height 14
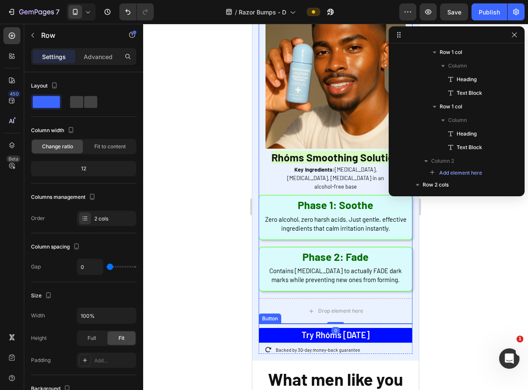
click at [404, 324] on div "Try Rhóms today Button" at bounding box center [336, 333] width 154 height 19
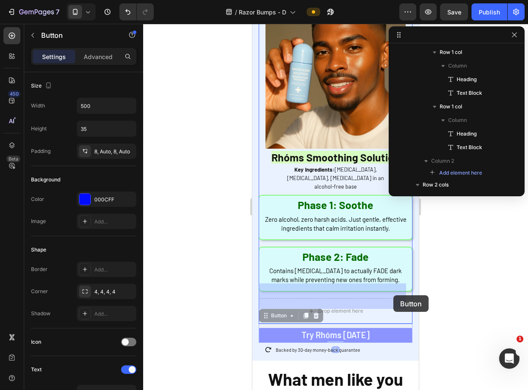
drag, startPoint x: 401, startPoint y: 311, endPoint x: 393, endPoint y: 295, distance: 17.7
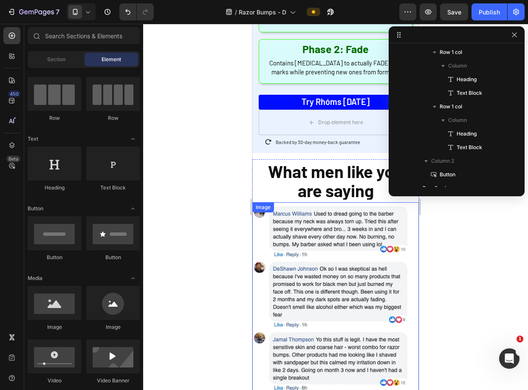
scroll to position [2127, 0]
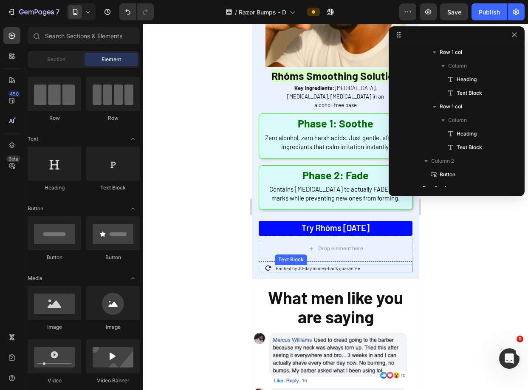
click at [396, 265] on p "Backed by 30-day money-back guarantee" at bounding box center [344, 268] width 136 height 6
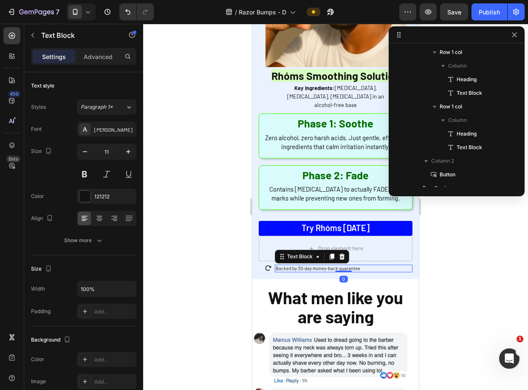
click at [400, 261] on div "Backed by 30-day money-back guarantee Text Block 0" at bounding box center [344, 266] width 138 height 11
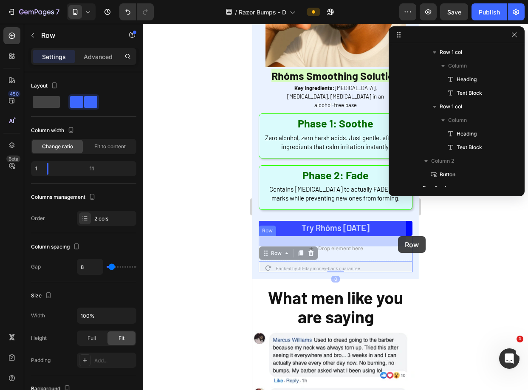
drag, startPoint x: 400, startPoint y: 248, endPoint x: 398, endPoint y: 236, distance: 12.6
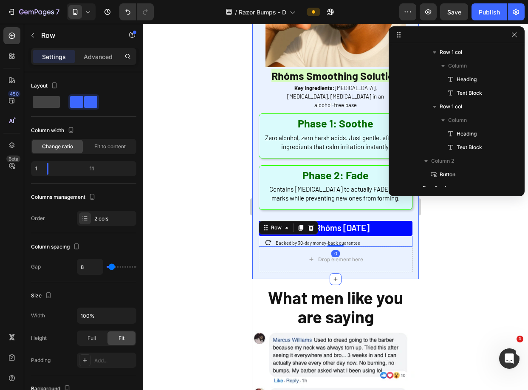
click at [425, 219] on div at bounding box center [335, 207] width 385 height 366
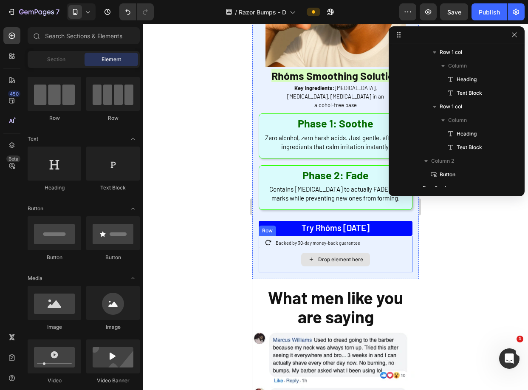
click at [393, 247] on div "Drop element here" at bounding box center [336, 259] width 154 height 25
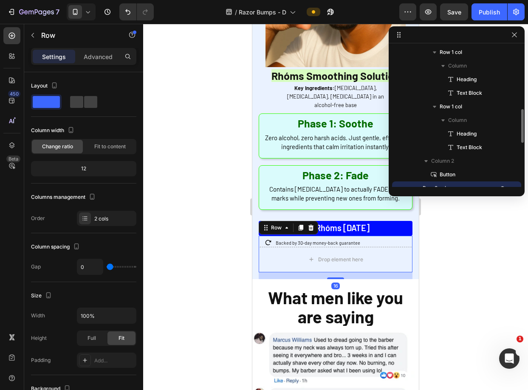
scroll to position [325, 0]
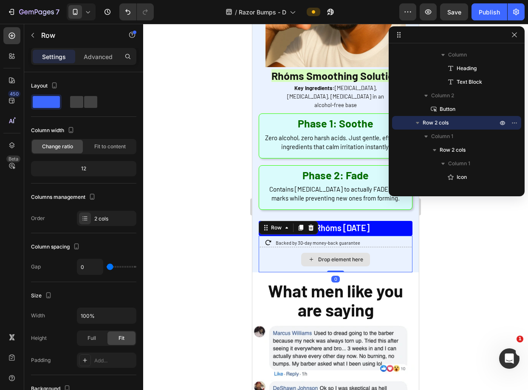
drag, startPoint x: 335, startPoint y: 264, endPoint x: 679, endPoint y: 240, distance: 344.8
click at [338, 246] on div "Icon Backed by 30-day money-back guarantee Text Block Row Drop element here Row…" at bounding box center [336, 254] width 154 height 37
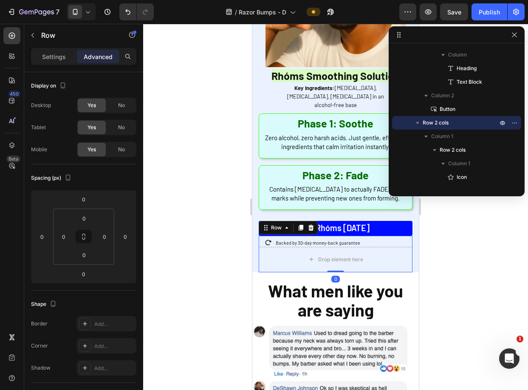
click at [461, 213] on div at bounding box center [335, 207] width 385 height 366
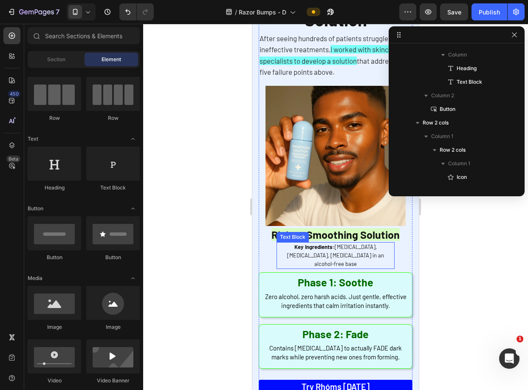
scroll to position [2038, 0]
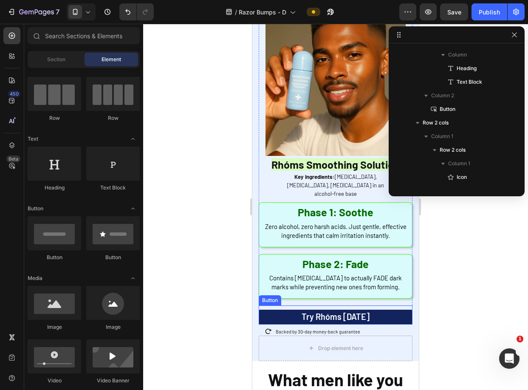
click at [366, 310] on link "Try Rhóms [DATE]" at bounding box center [336, 317] width 154 height 15
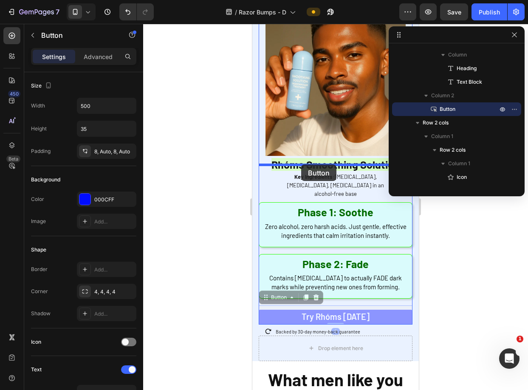
drag, startPoint x: 259, startPoint y: 271, endPoint x: 301, endPoint y: 164, distance: 114.4
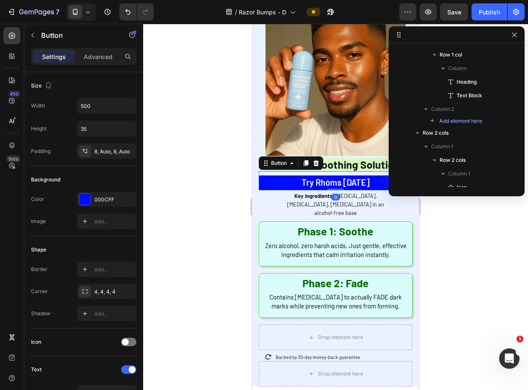
click at [515, 239] on div at bounding box center [335, 207] width 385 height 366
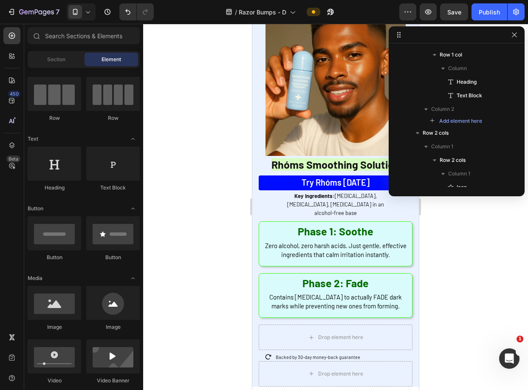
click at [473, 242] on div at bounding box center [335, 207] width 385 height 366
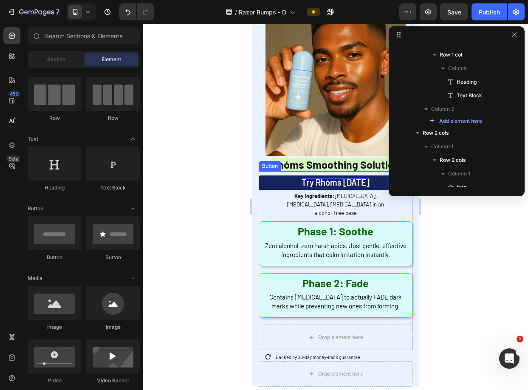
click at [330, 177] on span "Try Rhóms [DATE]" at bounding box center [336, 182] width 68 height 10
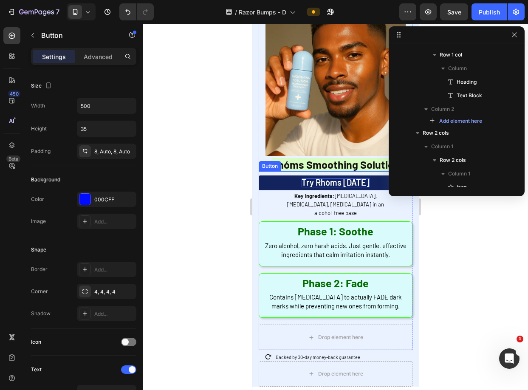
click at [330, 177] on span "Try Rhóms [DATE]" at bounding box center [336, 182] width 68 height 10
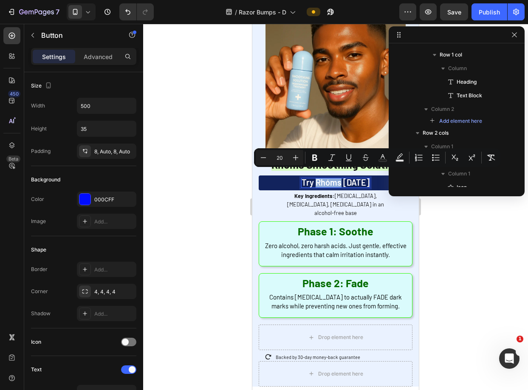
click at [340, 177] on span "Try Rhóms [DATE]" at bounding box center [336, 182] width 68 height 10
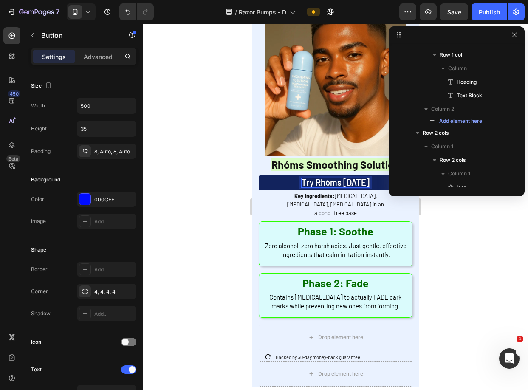
click at [340, 177] on span "Try Rhóms [DATE]" at bounding box center [336, 182] width 68 height 10
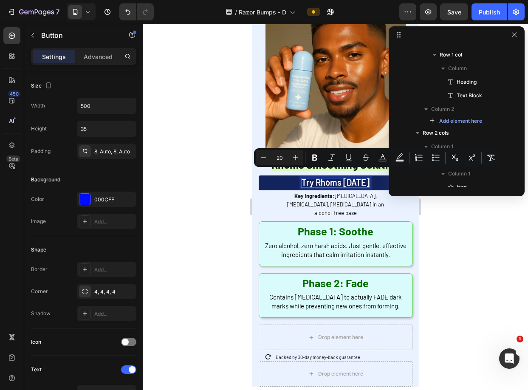
click at [333, 177] on span "Try Rhóms [DATE]" at bounding box center [336, 182] width 68 height 10
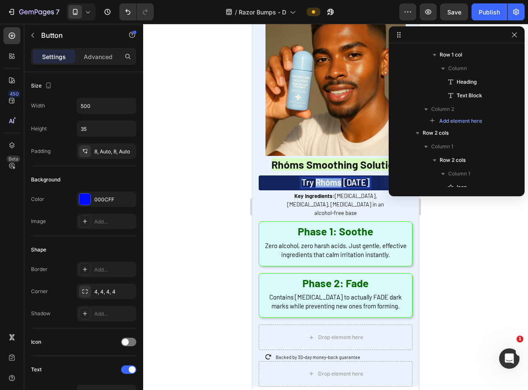
click at [333, 177] on span "Try Rhóms [DATE]" at bounding box center [336, 182] width 68 height 10
click at [431, 256] on div at bounding box center [335, 207] width 385 height 366
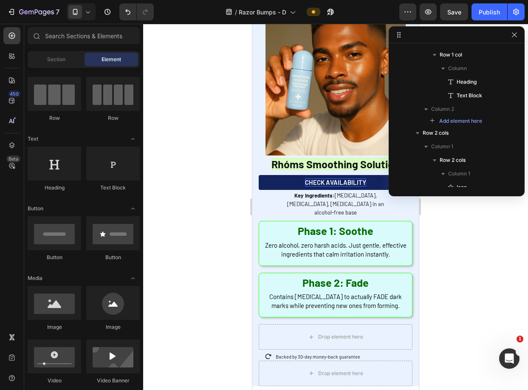
click at [438, 236] on div at bounding box center [335, 207] width 385 height 366
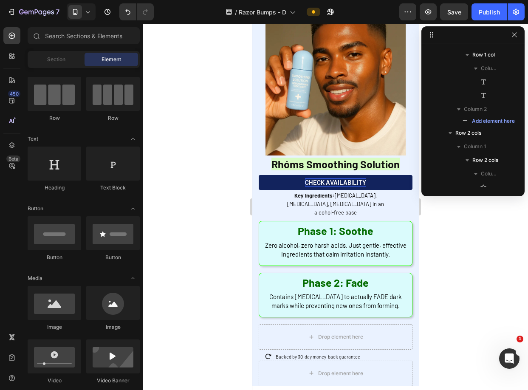
drag, startPoint x: 390, startPoint y: 31, endPoint x: 423, endPoint y: 31, distance: 32.7
click at [234, 57] on div at bounding box center [335, 207] width 385 height 366
click at [216, 118] on div at bounding box center [335, 207] width 385 height 366
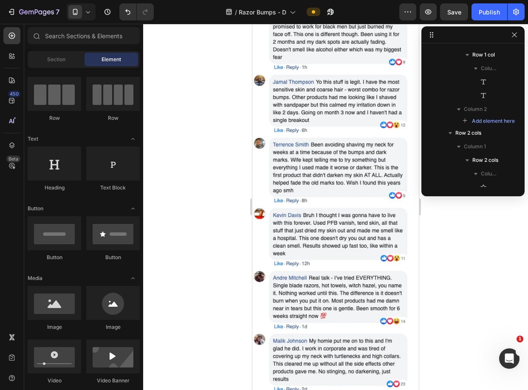
scroll to position [2378, 0]
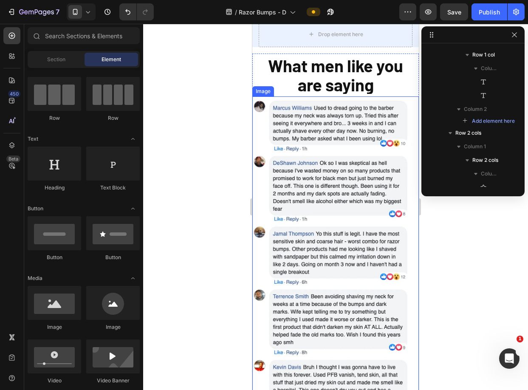
click at [396, 144] on img at bounding box center [335, 320] width 166 height 449
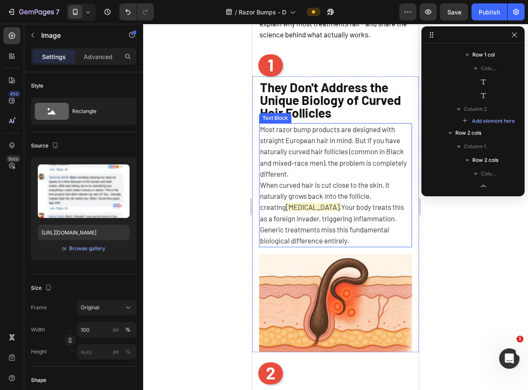
scroll to position [371, 0]
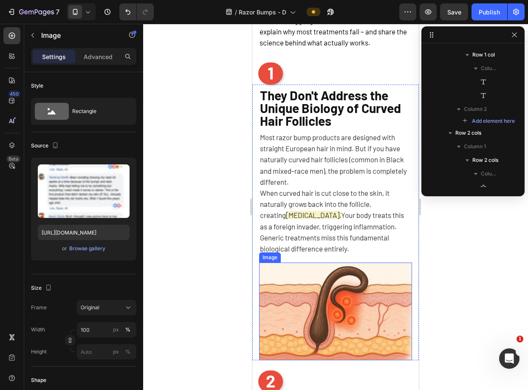
click at [348, 288] on img at bounding box center [335, 311] width 153 height 98
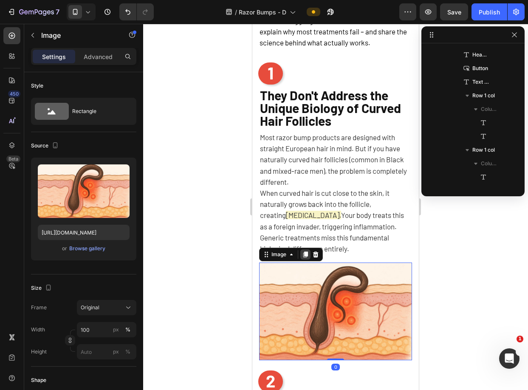
click at [307, 257] on icon at bounding box center [305, 254] width 5 height 6
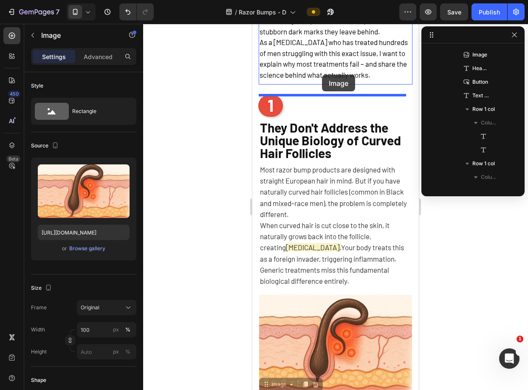
scroll to position [337, 0]
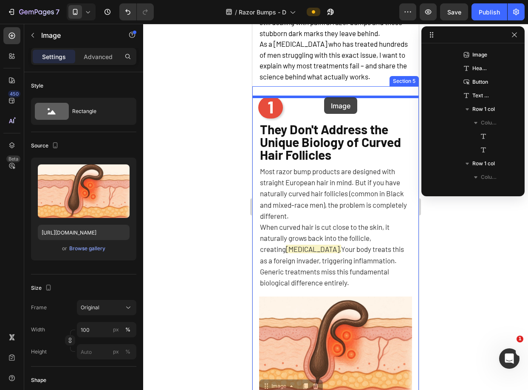
drag, startPoint x: 317, startPoint y: 111, endPoint x: 324, endPoint y: 97, distance: 15.4
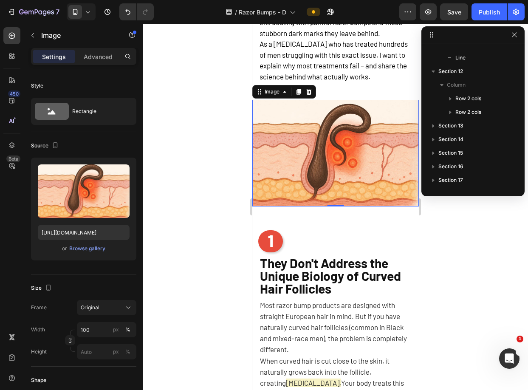
scroll to position [336, 0]
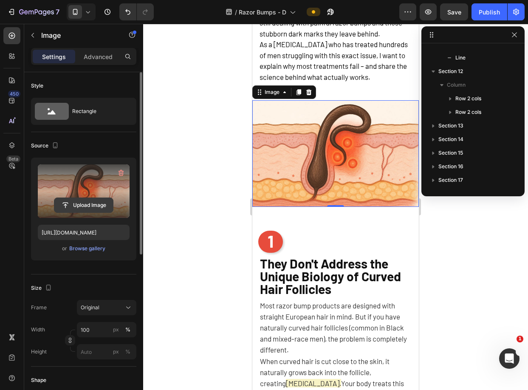
click at [83, 207] on input "file" at bounding box center [83, 205] width 59 height 14
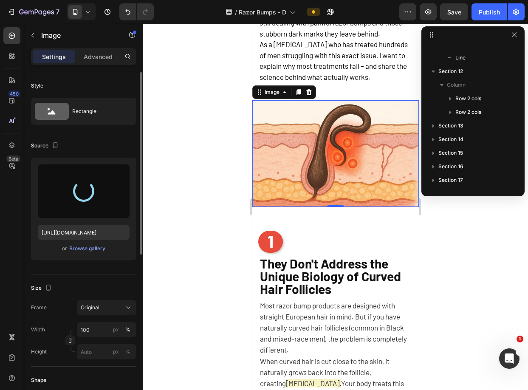
type input "https://cdn.shopify.com/s/files/1/0721/1640/4373/files/gempages_569436627630294…"
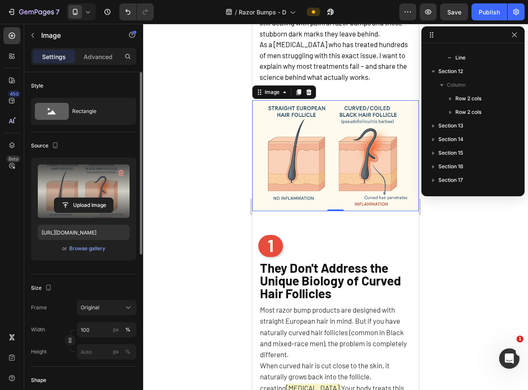
click at [443, 231] on div at bounding box center [335, 207] width 385 height 366
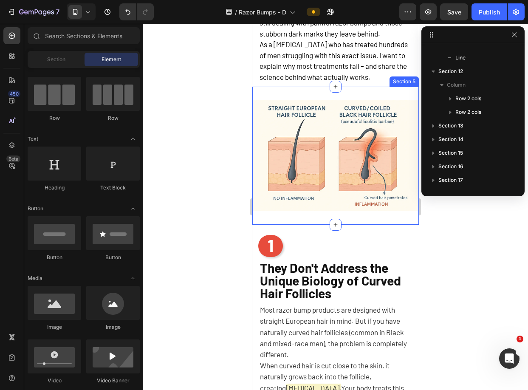
click at [343, 225] on div "Image Section 5" at bounding box center [335, 156] width 166 height 138
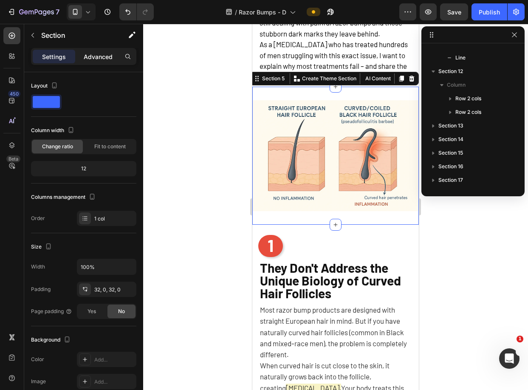
click at [105, 53] on p "Advanced" at bounding box center [98, 56] width 29 height 9
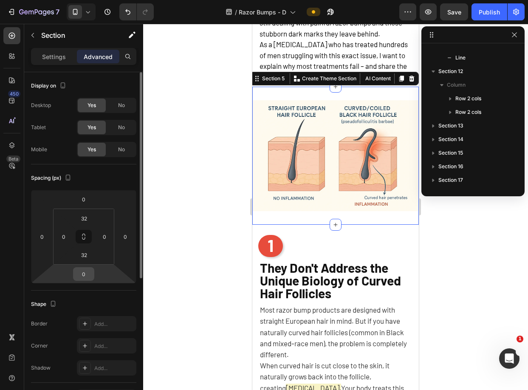
drag, startPoint x: 93, startPoint y: 253, endPoint x: 93, endPoint y: 272, distance: 18.7
click at [93, 272] on div "0 0 0 0 32 0 32 0" at bounding box center [83, 236] width 105 height 93
drag, startPoint x: 93, startPoint y: 259, endPoint x: 93, endPoint y: 269, distance: 9.3
click at [93, 269] on div "0 0 0 0 32 0 32 0" at bounding box center [83, 236] width 105 height 93
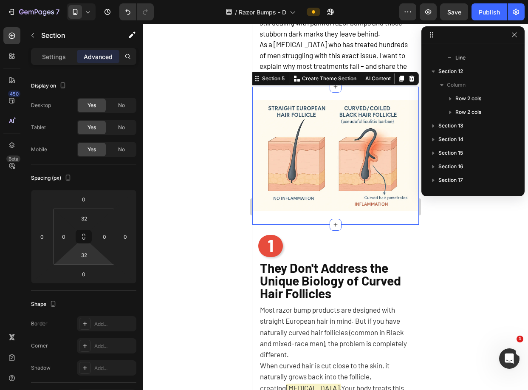
type input "0"
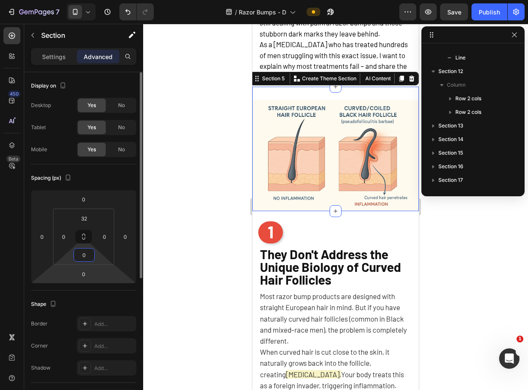
drag, startPoint x: 95, startPoint y: 262, endPoint x: 95, endPoint y: 271, distance: 8.1
click at [95, 0] on html "7 Version history / Razor Bumps - D Preview Save Publish 450 Beta Sections(18) …" at bounding box center [264, 0] width 528 height 0
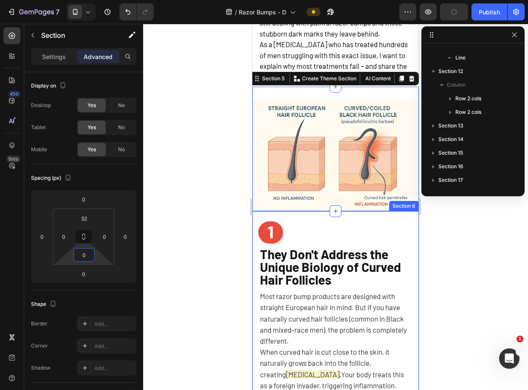
click at [304, 233] on div "1 Heading They Don't Address the Unique Biology of Curved Hair Follicles Headin…" at bounding box center [335, 372] width 166 height 294
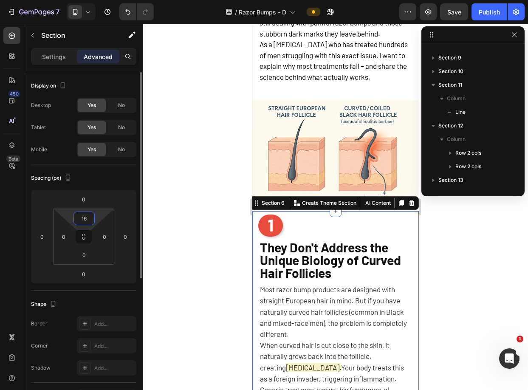
type input "18"
click at [100, 0] on html "7 Version history / Razor Bumps - D Preview Save Publish 450 Beta Sections(18) …" at bounding box center [264, 0] width 528 height 0
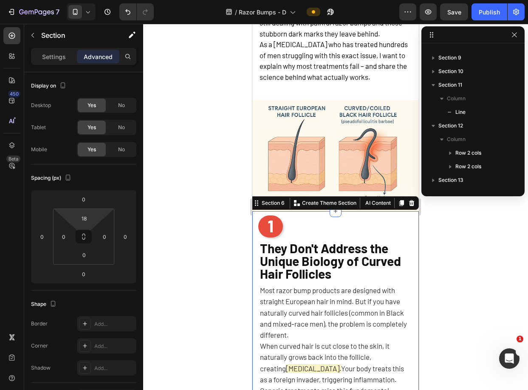
click at [173, 217] on div at bounding box center [335, 207] width 385 height 366
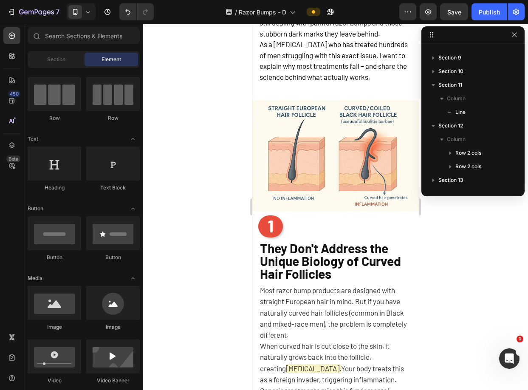
click at [209, 215] on div at bounding box center [335, 207] width 385 height 366
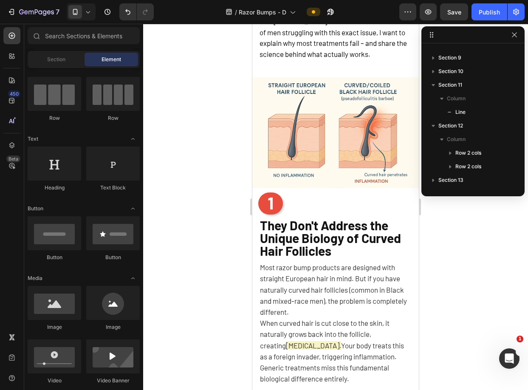
scroll to position [350, 0]
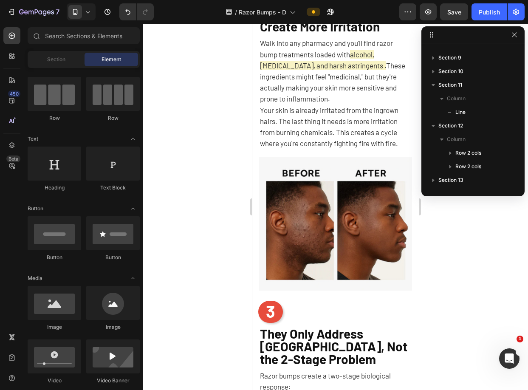
click at [366, 224] on img at bounding box center [335, 223] width 153 height 133
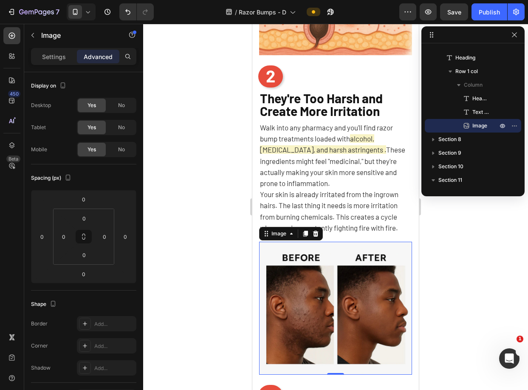
scroll to position [800, 0]
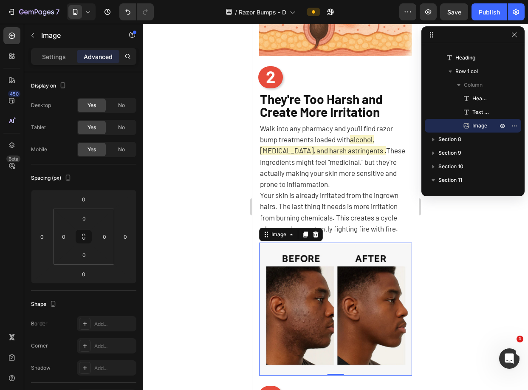
click at [434, 258] on div at bounding box center [335, 207] width 385 height 366
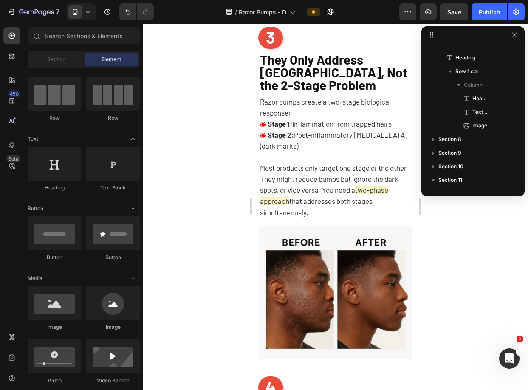
scroll to position [1174, 0]
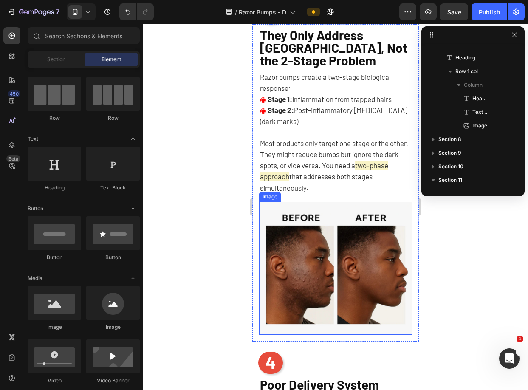
click at [354, 251] on img at bounding box center [335, 268] width 153 height 133
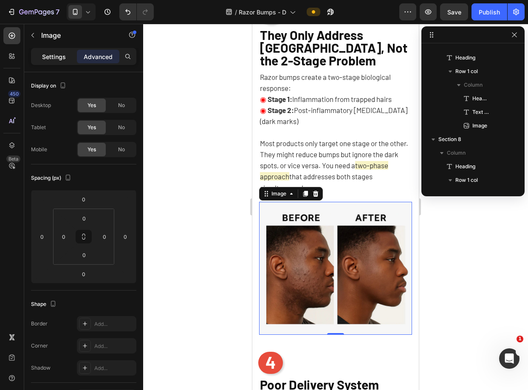
click at [44, 52] on p "Settings" at bounding box center [54, 56] width 24 height 9
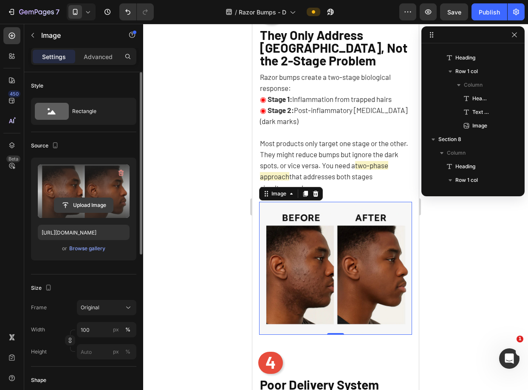
click at [83, 198] on input "file" at bounding box center [83, 205] width 59 height 14
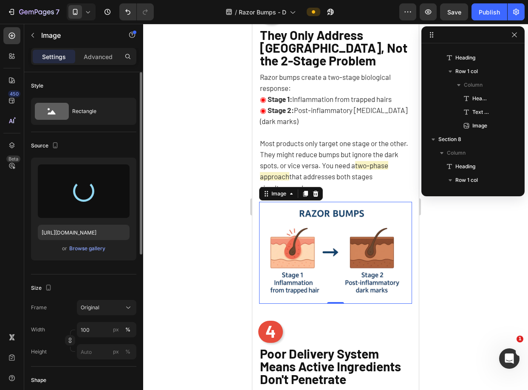
type input "https://cdn.shopify.com/s/files/1/0721/1640/4373/files/gempages_569436627630294…"
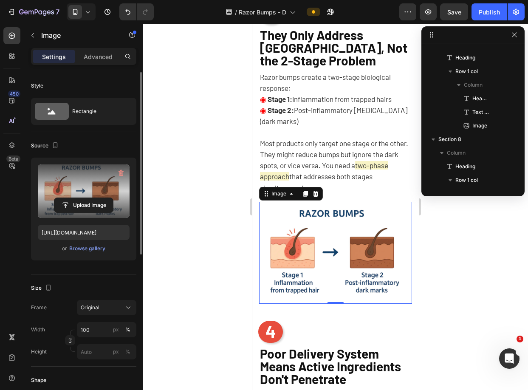
click at [448, 273] on div at bounding box center [335, 207] width 385 height 366
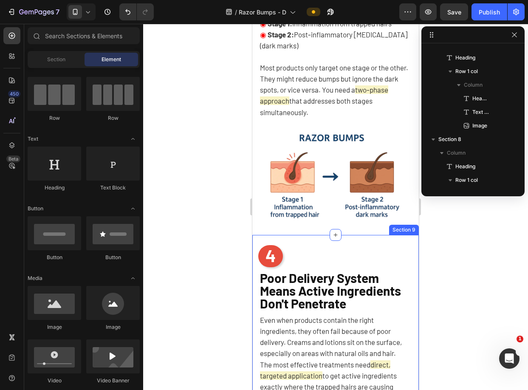
scroll to position [1218, 0]
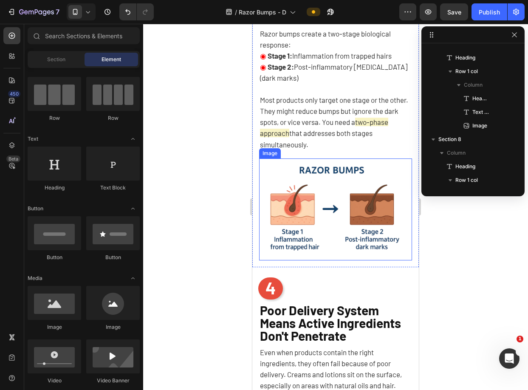
click at [376, 215] on img at bounding box center [335, 209] width 153 height 102
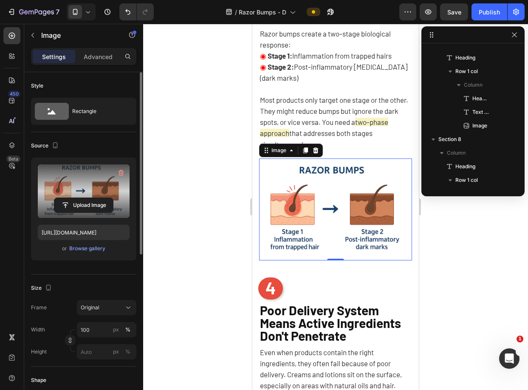
click at [95, 188] on label at bounding box center [84, 191] width 92 height 54
click at [95, 198] on input "file" at bounding box center [83, 205] width 59 height 14
click at [105, 180] on label at bounding box center [84, 191] width 92 height 54
click at [105, 198] on input "file" at bounding box center [83, 205] width 59 height 14
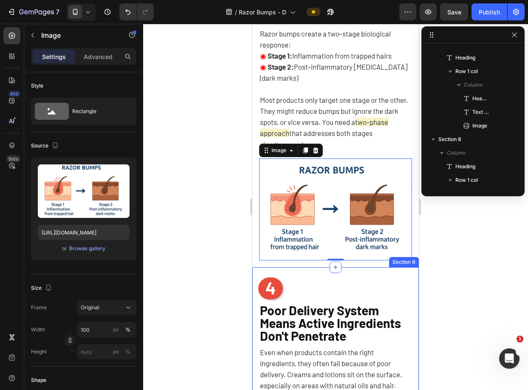
click at [428, 272] on div at bounding box center [335, 207] width 385 height 366
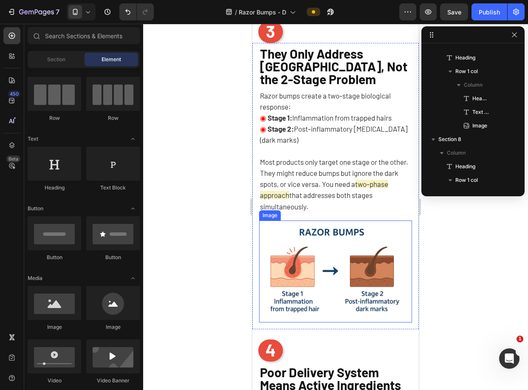
scroll to position [1155, 0]
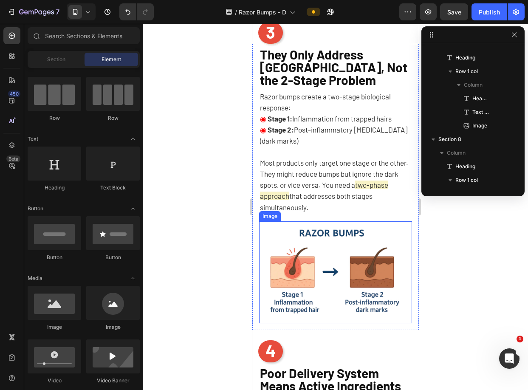
click at [451, 250] on div at bounding box center [335, 207] width 385 height 366
click at [312, 271] on img at bounding box center [335, 272] width 153 height 102
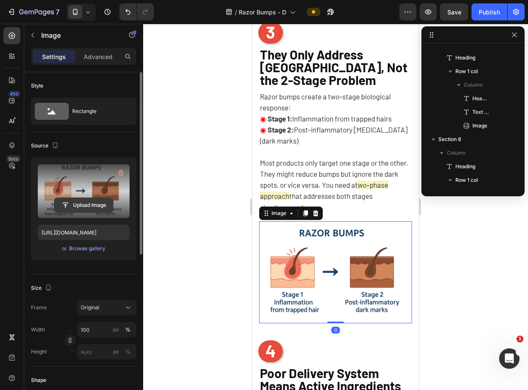
click at [90, 199] on input "file" at bounding box center [83, 205] width 59 height 14
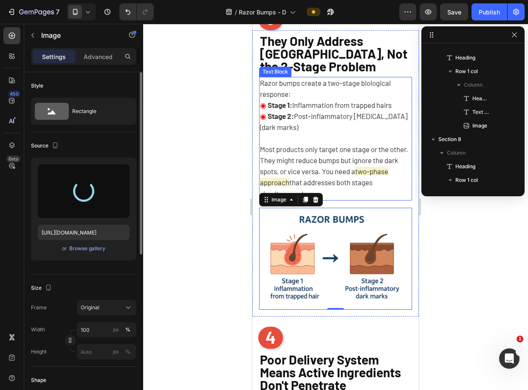
scroll to position [1181, 0]
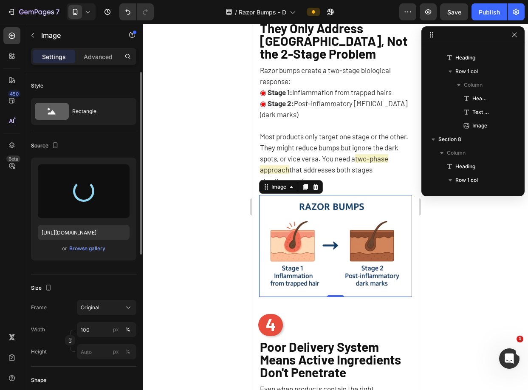
type input "https://cdn.shopify.com/s/files/1/0721/1640/4373/files/gempages_569436627630294…"
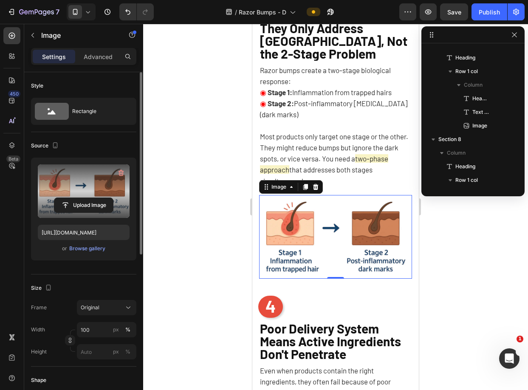
click at [454, 267] on div at bounding box center [335, 207] width 385 height 366
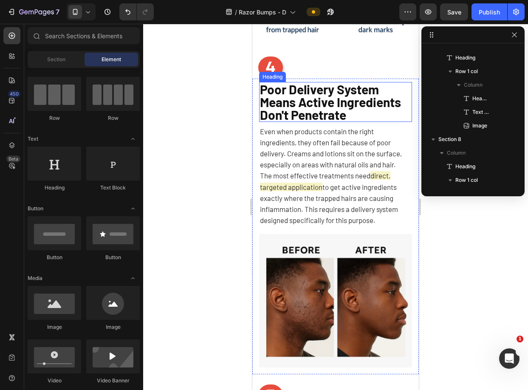
scroll to position [1419, 0]
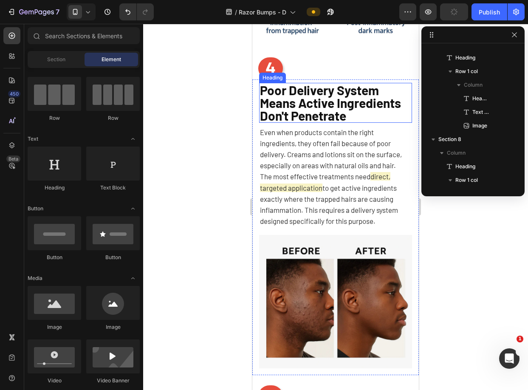
click at [372, 266] on img at bounding box center [335, 301] width 153 height 133
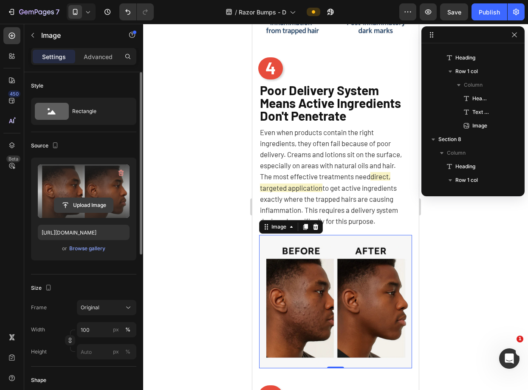
click at [89, 204] on input "file" at bounding box center [83, 205] width 59 height 14
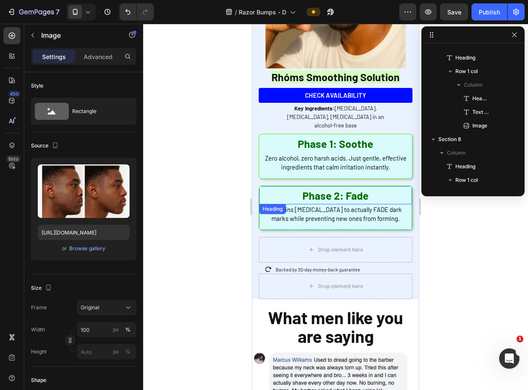
scroll to position [2210, 0]
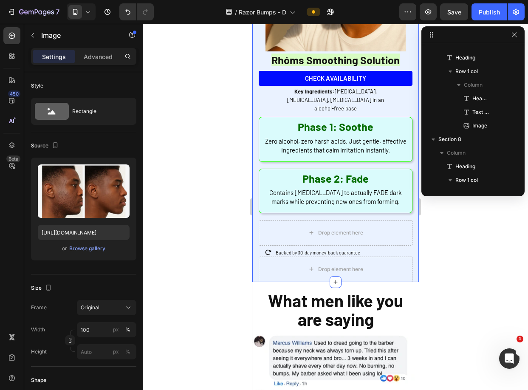
click at [408, 201] on div "The Breakthrough Solution Heading After seeing hundreds of patients struggle wi…" at bounding box center [335, 47] width 166 height 470
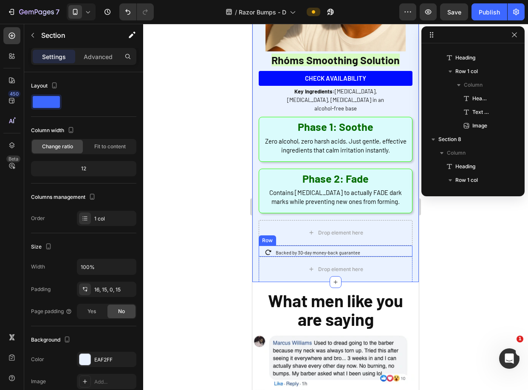
click at [396, 245] on div "Backed by 30-day money-back guarantee Text Block" at bounding box center [344, 250] width 138 height 11
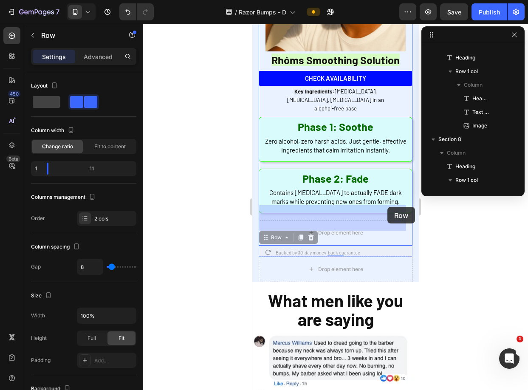
drag, startPoint x: 398, startPoint y: 233, endPoint x: 387, endPoint y: 208, distance: 26.8
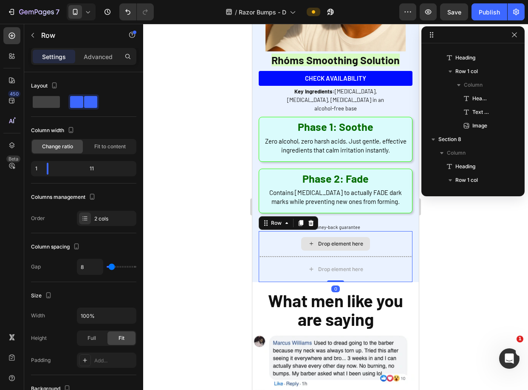
click at [400, 231] on div "Drop element here" at bounding box center [336, 243] width 154 height 25
click at [308, 220] on icon at bounding box center [310, 223] width 7 height 7
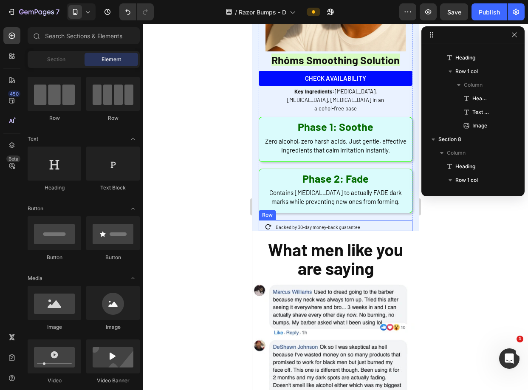
click at [369, 220] on div "Backed by 30-day money-back guarantee Text Block" at bounding box center [344, 225] width 138 height 11
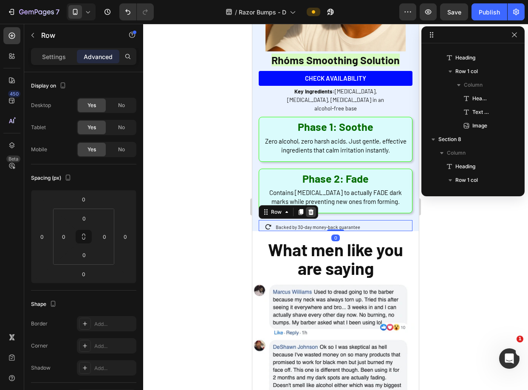
click at [308, 209] on icon at bounding box center [310, 212] width 7 height 7
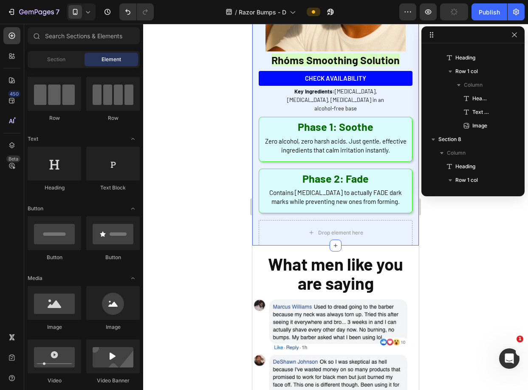
click at [407, 219] on div "The Breakthrough Solution Heading After seeing hundreds of patients struggle wi…" at bounding box center [335, 29] width 166 height 434
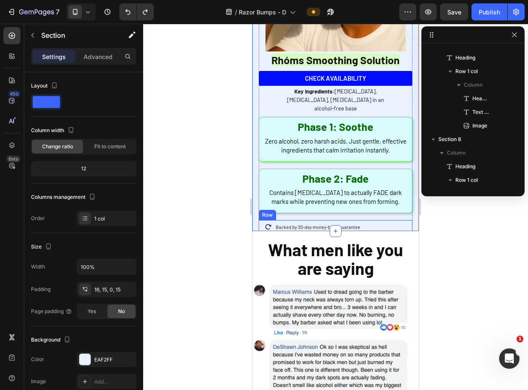
click at [344, 220] on div "Backed by 30-day money-back guarantee Text Block" at bounding box center [344, 225] width 138 height 11
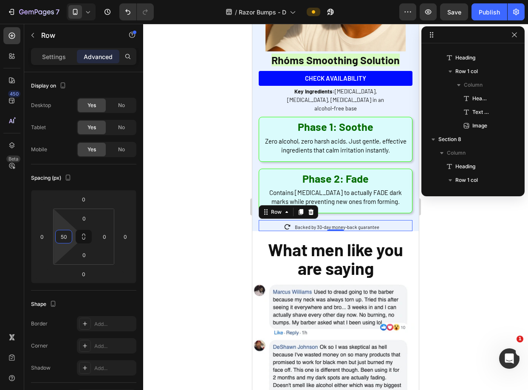
type input "52"
drag, startPoint x: 61, startPoint y: 222, endPoint x: 62, endPoint y: 215, distance: 6.9
click at [62, 0] on html "7 Version history / Razor Bumps - D Preview Save Publish 450 Beta Sections(18) …" at bounding box center [264, 0] width 528 height 0
click at [99, 0] on html "7 Version history / Razor Bumps - D Preview Save Publish 450 Beta Sections(18) …" at bounding box center [264, 0] width 528 height 0
click at [246, 227] on div at bounding box center [335, 207] width 385 height 366
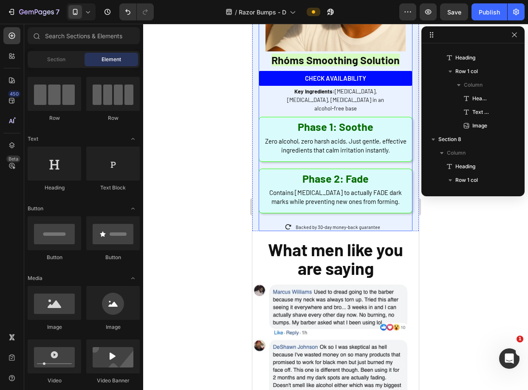
click at [386, 196] on div "Phase 2: Fade Heading Contains Niacinamide to actually FADE dark marks while pr…" at bounding box center [335, 191] width 153 height 44
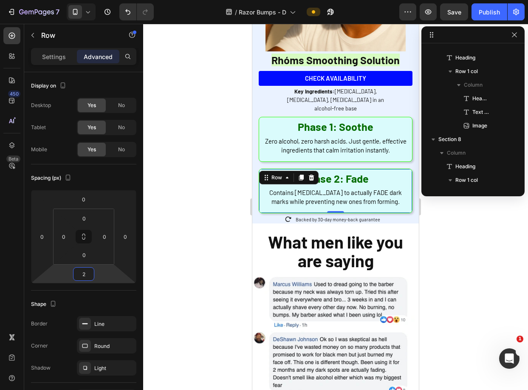
type input "4"
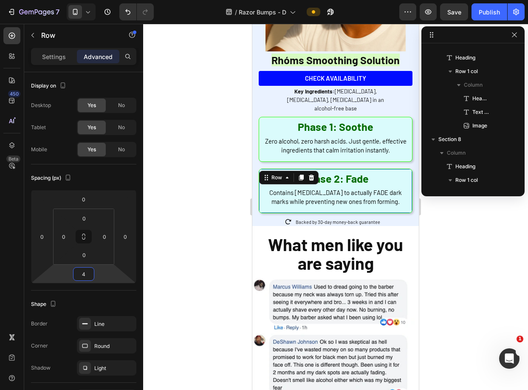
click at [99, 0] on html "7 Version history / Razor Bumps - D Preview Save Publish 450 Beta Sections(18) …" at bounding box center [264, 0] width 528 height 0
click at [411, 194] on div "The Breakthrough Solution Heading After seeing hundreds of patients struggle wi…" at bounding box center [335, 19] width 166 height 414
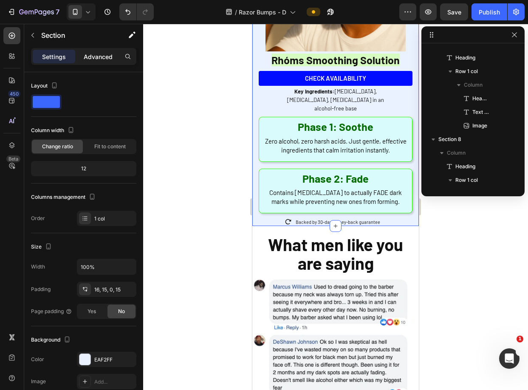
click at [102, 54] on p "Advanced" at bounding box center [98, 56] width 29 height 9
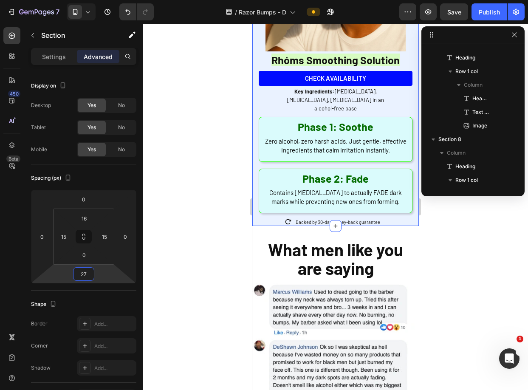
click at [100, 0] on html "7 Version history / Razor Bumps - D Preview Save Publish 450 Beta Sections(18) …" at bounding box center [264, 0] width 528 height 0
type input "15"
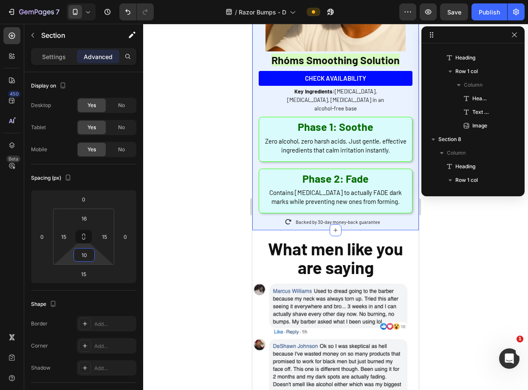
type input "12"
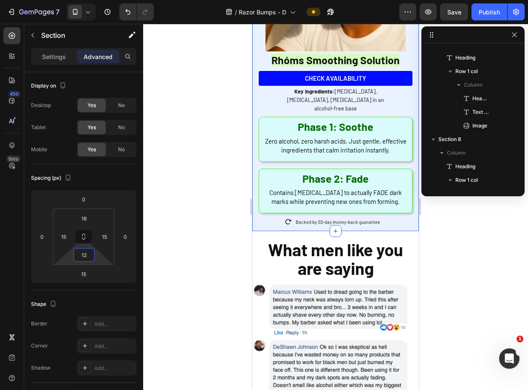
click at [97, 0] on html "7 Version history / Razor Bumps - D Preview Save Publish 450 Beta Sections(18) …" at bounding box center [264, 0] width 528 height 0
click at [223, 243] on div at bounding box center [335, 207] width 385 height 366
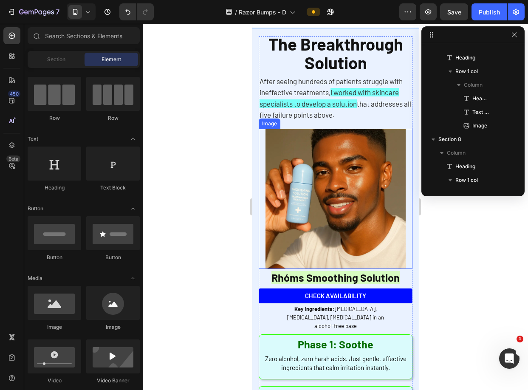
scroll to position [2007, 0]
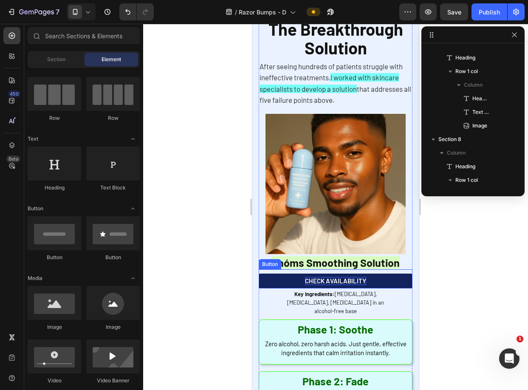
click at [345, 277] on p "CHECK AVAILABILITY" at bounding box center [335, 281] width 61 height 8
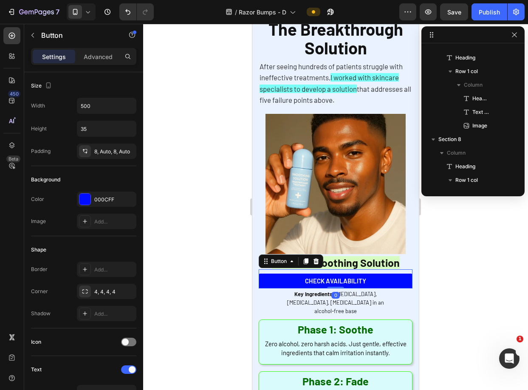
click at [480, 253] on div at bounding box center [335, 207] width 385 height 366
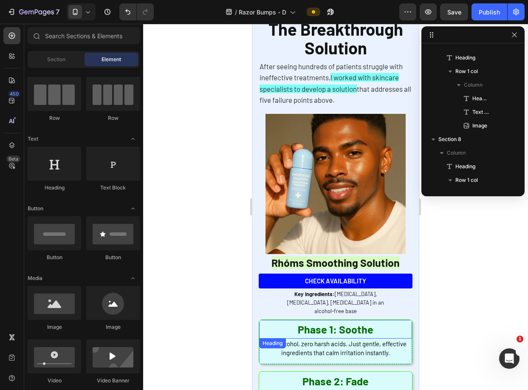
click at [400, 320] on h2 "Phase 1: Soothe" at bounding box center [335, 329] width 153 height 19
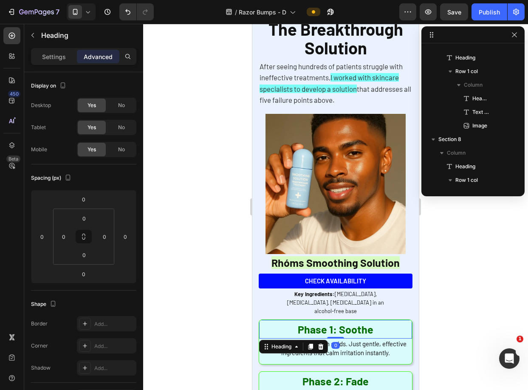
click at [473, 284] on div at bounding box center [335, 207] width 385 height 366
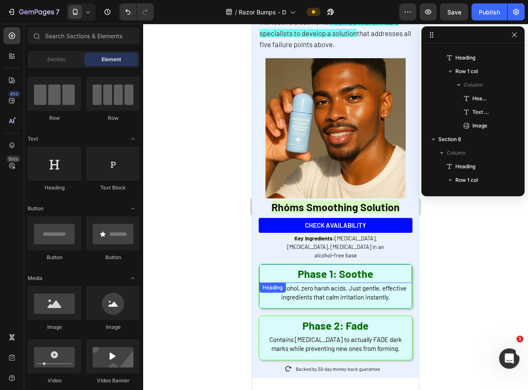
scroll to position [2079, 0]
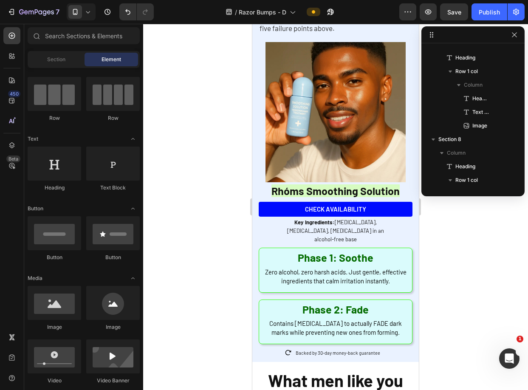
click at [440, 235] on div at bounding box center [335, 207] width 385 height 366
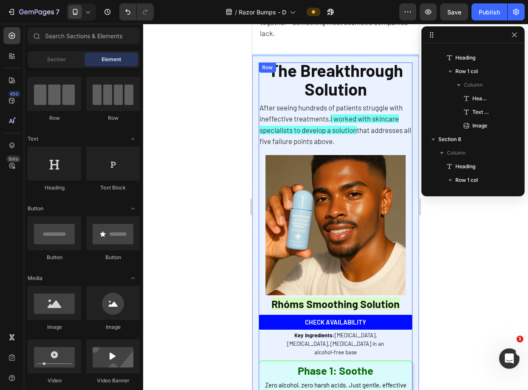
scroll to position [1955, 0]
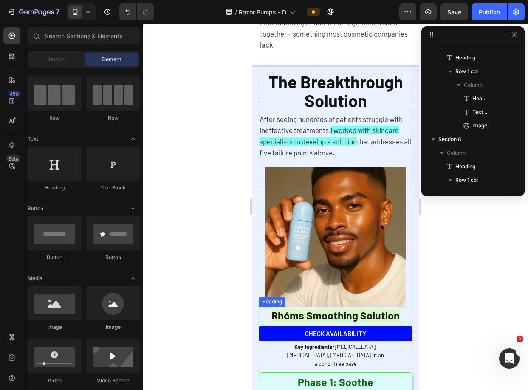
click at [384, 309] on span "Rhóms Smoothing Solution" at bounding box center [335, 315] width 128 height 13
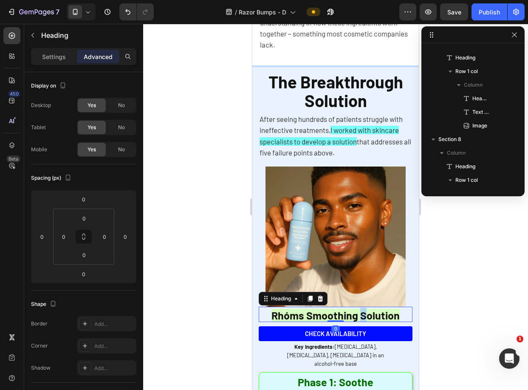
click at [352, 309] on span "Rhóms Smoothing Solution" at bounding box center [335, 315] width 128 height 13
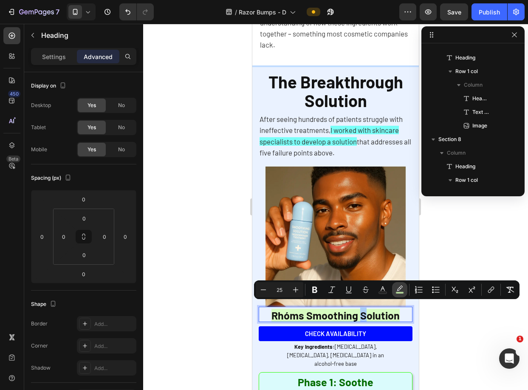
click at [399, 291] on icon "Editor contextual toolbar" at bounding box center [399, 289] width 8 height 8
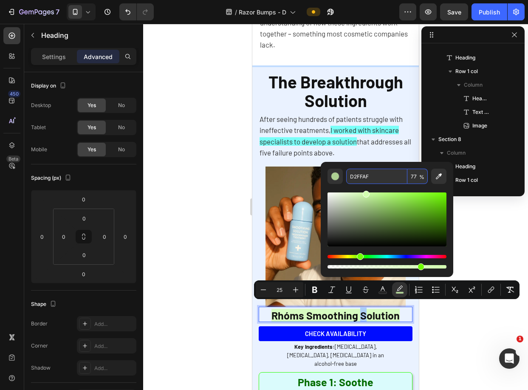
drag, startPoint x: 417, startPoint y: 178, endPoint x: 403, endPoint y: 178, distance: 14.0
click at [403, 178] on div "D2FFAF 77 %" at bounding box center [387, 176] width 82 height 15
click at [414, 176] on input "77" at bounding box center [417, 176] width 20 height 15
click at [413, 178] on input "77" at bounding box center [417, 176] width 20 height 15
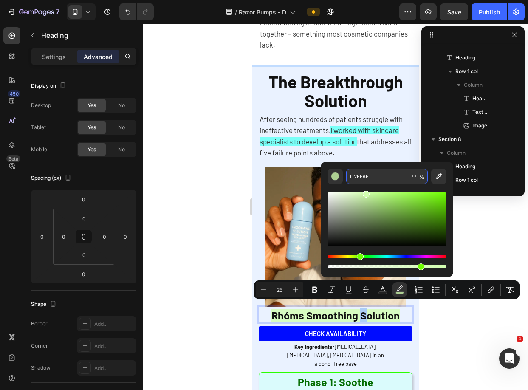
click at [413, 178] on input "77" at bounding box center [417, 176] width 20 height 15
type input "77"
click at [479, 225] on div at bounding box center [335, 207] width 385 height 366
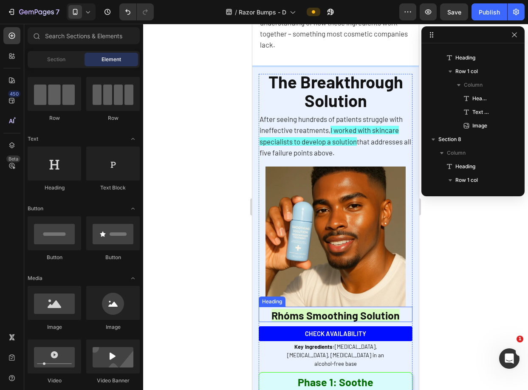
click at [343, 313] on span "Rhóms Smoothing Solution" at bounding box center [335, 315] width 128 height 13
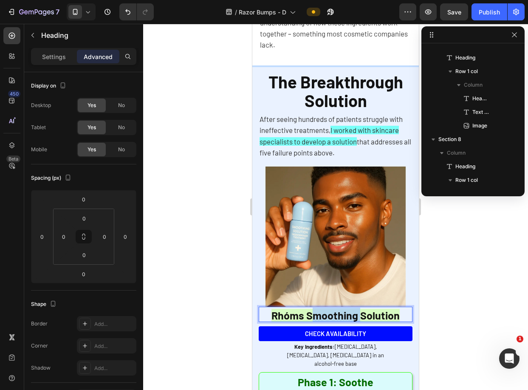
click at [344, 309] on span "Rhóms Smoothing Solution" at bounding box center [335, 315] width 128 height 13
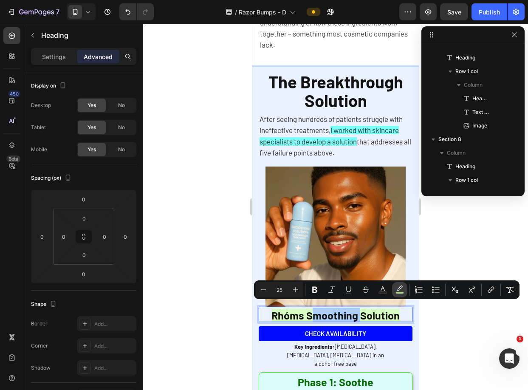
click at [401, 290] on icon "Editor contextual toolbar" at bounding box center [399, 289] width 8 height 8
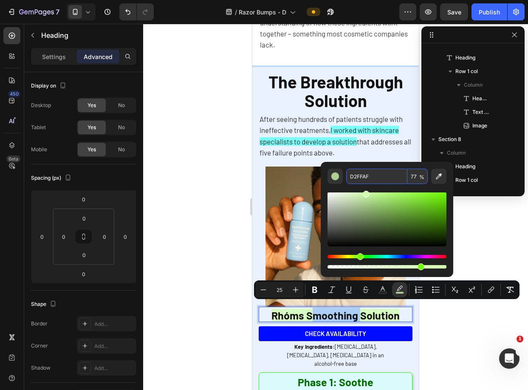
click at [412, 179] on input "77" at bounding box center [417, 176] width 20 height 15
click at [412, 179] on input "07" at bounding box center [417, 176] width 20 height 15
type input "7"
click at [412, 179] on input "7" at bounding box center [417, 176] width 20 height 15
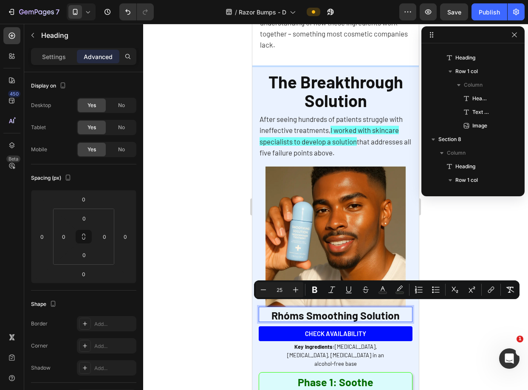
click at [442, 319] on div at bounding box center [335, 207] width 385 height 366
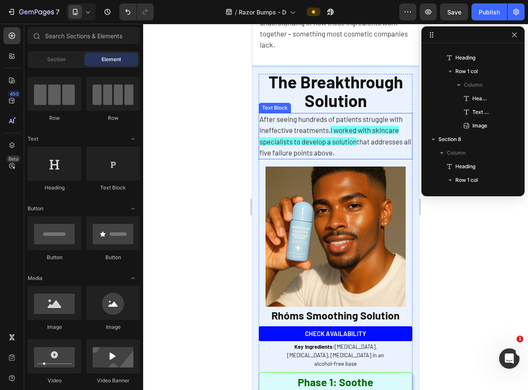
click at [371, 129] on span "I worked with skincare specialists to develop a solution" at bounding box center [328, 136] width 139 height 20
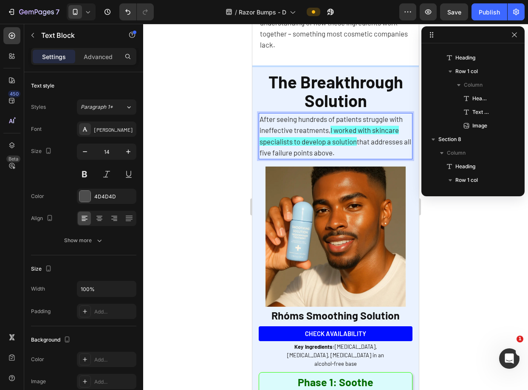
click at [353, 133] on span "I worked with skincare specialists to develop a solution" at bounding box center [328, 136] width 139 height 20
drag, startPoint x: 347, startPoint y: 130, endPoint x: 388, endPoint y: 144, distance: 42.7
click at [388, 144] on p "After seeing hundreds of patients struggle with ineffective treatments, I worke…" at bounding box center [335, 136] width 152 height 45
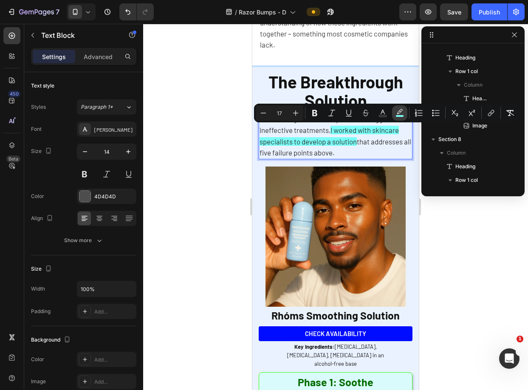
click at [400, 112] on icon "Editor contextual toolbar" at bounding box center [400, 111] width 6 height 5
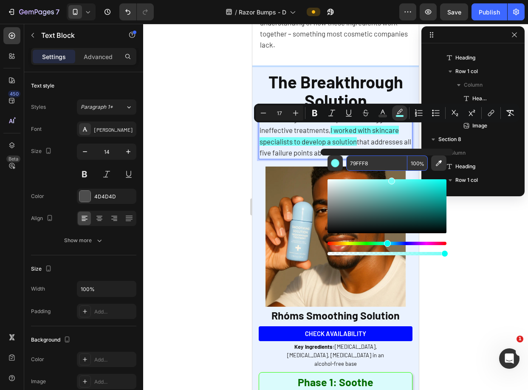
click at [417, 163] on input "100" at bounding box center [417, 162] width 20 height 15
type input "0"
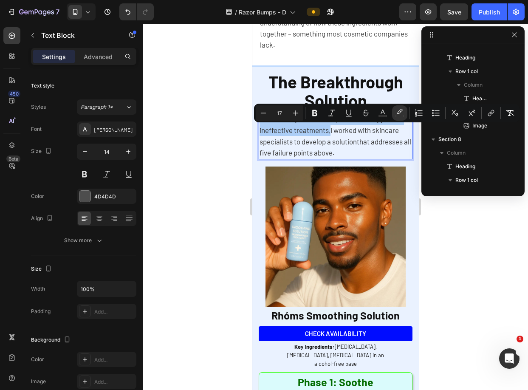
click at [442, 229] on div at bounding box center [335, 207] width 385 height 366
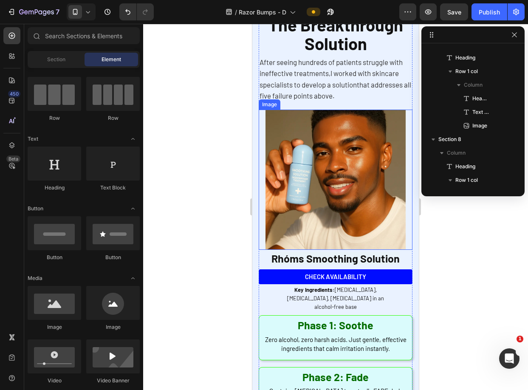
scroll to position [2018, 0]
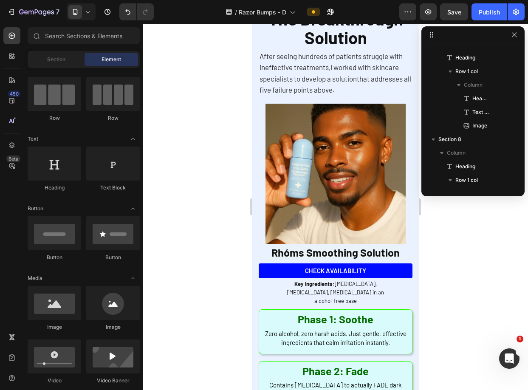
click at [467, 263] on div at bounding box center [335, 207] width 385 height 366
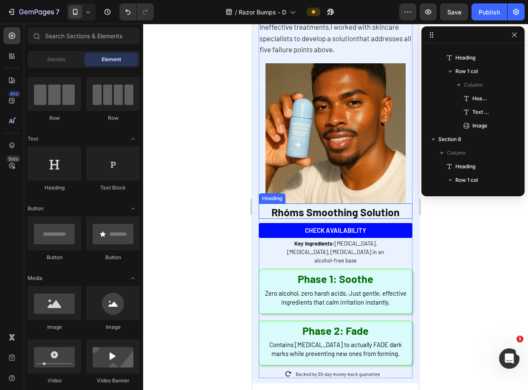
scroll to position [2079, 0]
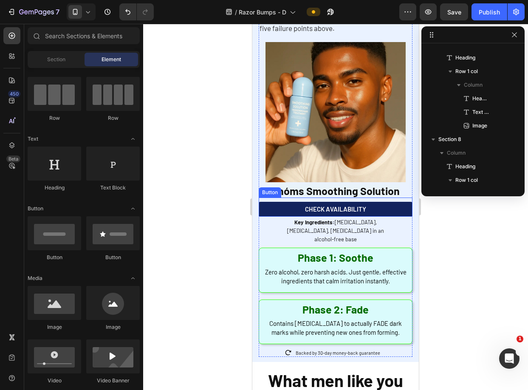
click at [381, 202] on link "CHECK AVAILABILITY" at bounding box center [336, 209] width 154 height 15
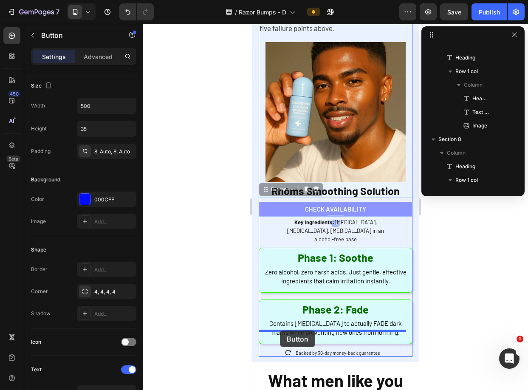
drag, startPoint x: 267, startPoint y: 183, endPoint x: 280, endPoint y: 330, distance: 147.9
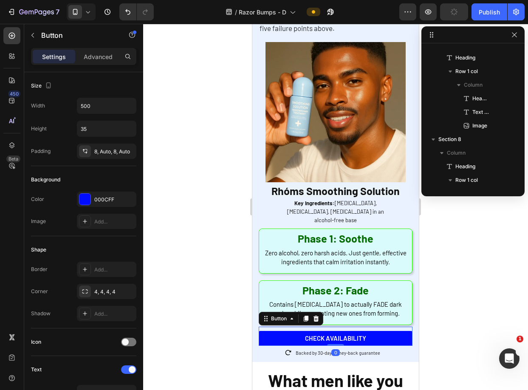
click at [475, 286] on div at bounding box center [335, 207] width 385 height 366
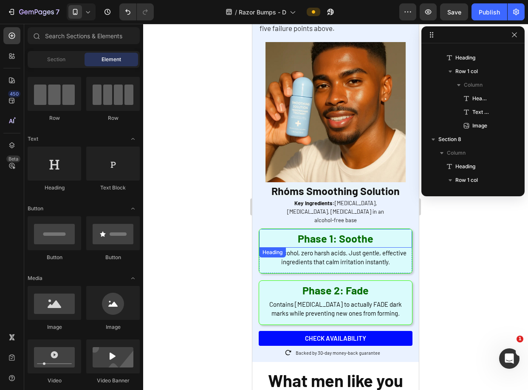
click at [355, 232] on strong "Phase 1: Soothe" at bounding box center [336, 238] width 76 height 13
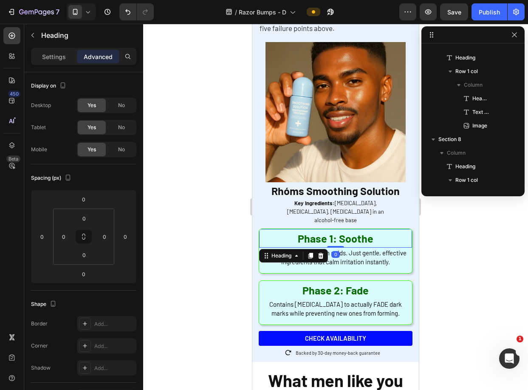
click at [397, 248] on p "Zero alcohol, zero harsh acids. Just gentle, effective ingredients that calm ir…" at bounding box center [335, 257] width 144 height 18
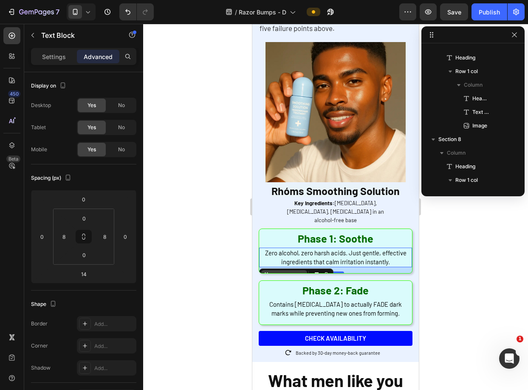
click at [278, 270] on div "Text Block" at bounding box center [284, 275] width 46 height 10
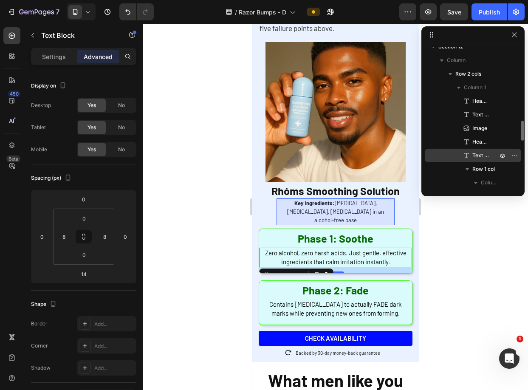
scroll to position [634, 0]
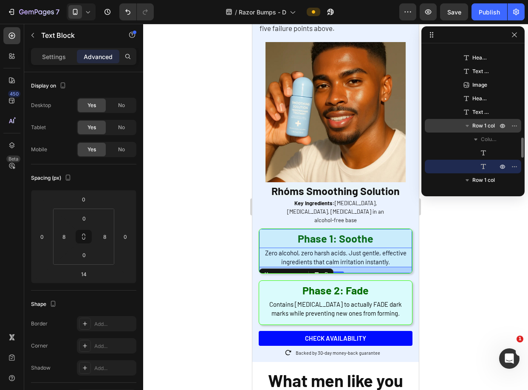
click at [483, 124] on span "Row 1 col" at bounding box center [483, 125] width 23 height 8
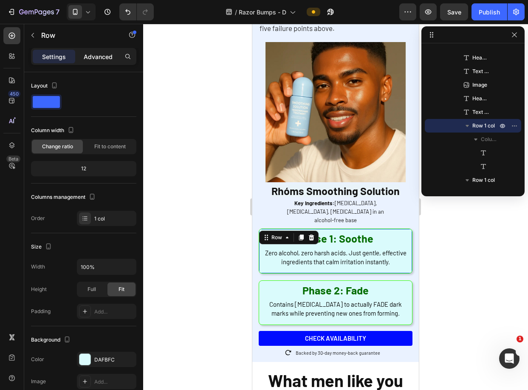
click at [99, 57] on p "Advanced" at bounding box center [98, 56] width 29 height 9
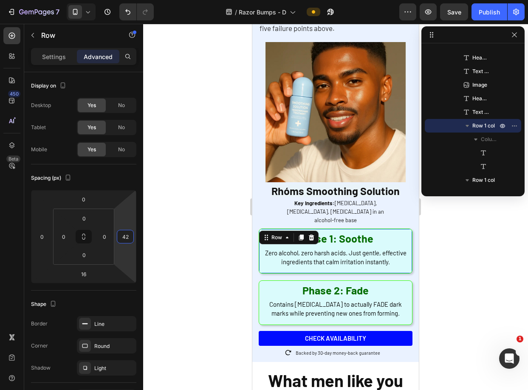
drag, startPoint x: 127, startPoint y: 215, endPoint x: 127, endPoint y: 210, distance: 5.1
click at [127, 0] on html "7 Version history / Razor Bumps - D Preview Save Publish 450 Beta Sections(18) …" at bounding box center [264, 0] width 528 height 0
type input "28"
click at [127, 0] on html "7 Version history / Razor Bumps - D Preview Save Publish 450 Beta Sections(18) …" at bounding box center [264, 0] width 528 height 0
click at [127, 233] on input "28" at bounding box center [125, 236] width 13 height 13
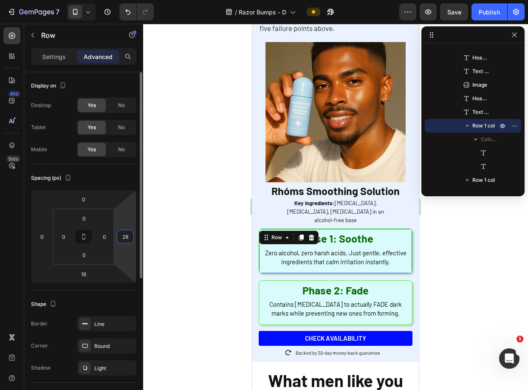
click at [127, 233] on input "28" at bounding box center [125, 236] width 13 height 13
type input "0"
click at [101, 230] on input "0" at bounding box center [104, 236] width 13 height 13
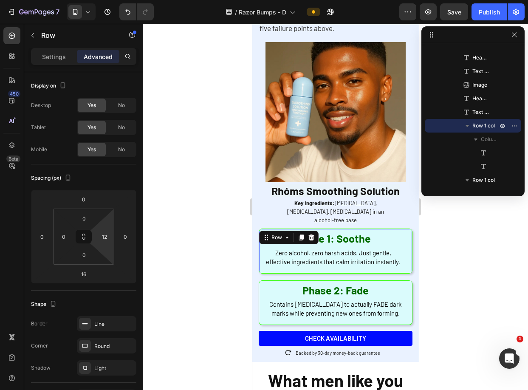
type input "14"
click at [104, 0] on html "7 Version history / Razor Bumps - D Preview Save Publish 450 Beta Sections(18) …" at bounding box center [264, 0] width 528 height 0
click at [104, 236] on input "14" at bounding box center [104, 236] width 13 height 13
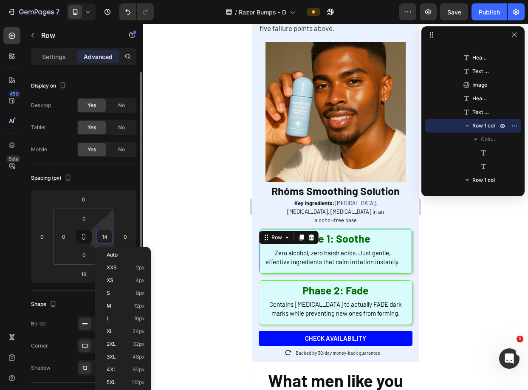
click at [104, 236] on input "14" at bounding box center [104, 236] width 13 height 13
type input "0"
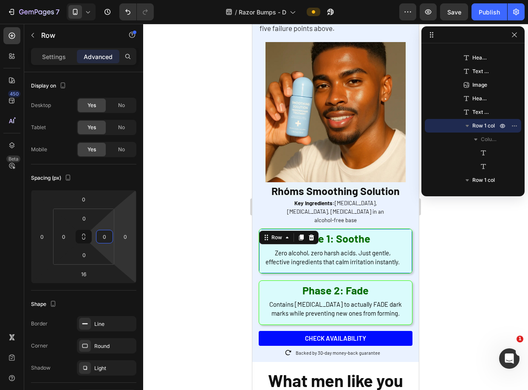
click at [152, 224] on div at bounding box center [335, 207] width 385 height 366
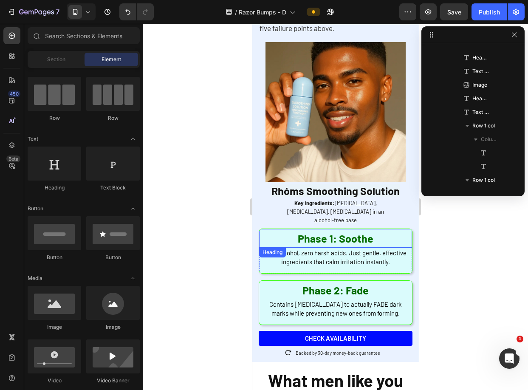
click at [271, 229] on h2 "Phase 1: Soothe" at bounding box center [335, 238] width 153 height 19
click at [263, 229] on h2 "Phase 1: Soothe" at bounding box center [335, 238] width 153 height 19
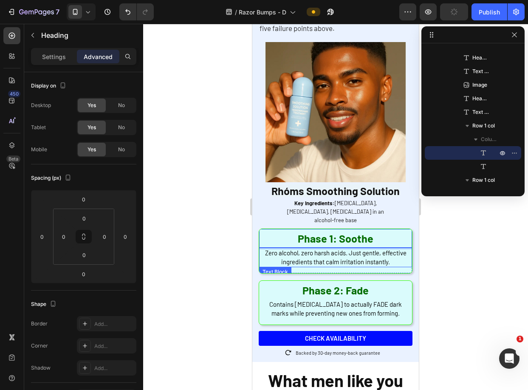
click at [309, 249] on span "Zero alcohol, zero harsh acids. Just gentle, effective ingredients that calm ir…" at bounding box center [335, 257] width 141 height 17
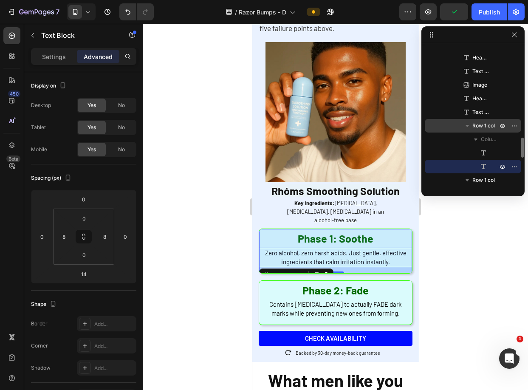
click at [482, 129] on span "Row 1 col" at bounding box center [483, 125] width 23 height 8
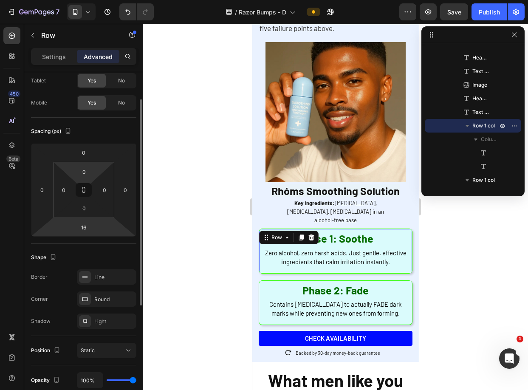
scroll to position [0, 0]
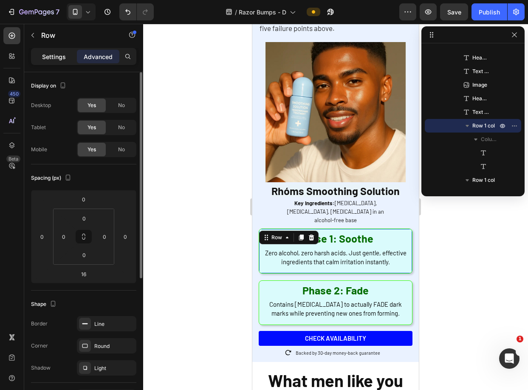
click at [54, 59] on p "Settings" at bounding box center [54, 56] width 24 height 9
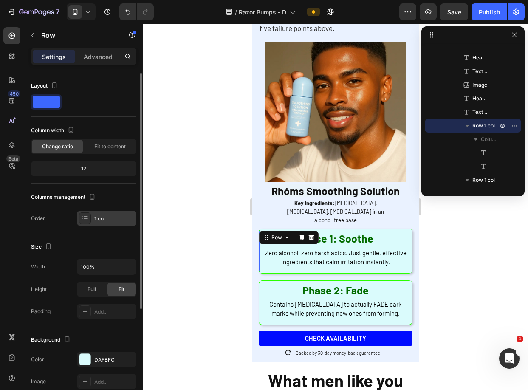
scroll to position [19, 0]
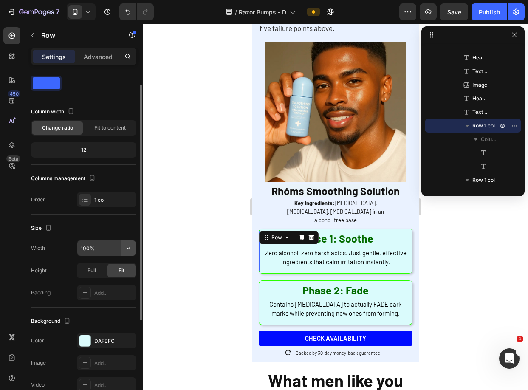
click at [130, 248] on icon "button" at bounding box center [128, 248] width 8 height 8
click at [87, 249] on input "100%" at bounding box center [106, 247] width 59 height 15
drag, startPoint x: 108, startPoint y: 249, endPoint x: 108, endPoint y: 257, distance: 8.5
click at [108, 257] on div "Width 100% Height Full Fit Padding Add..." at bounding box center [83, 270] width 105 height 60
click at [85, 248] on input "100%" at bounding box center [106, 247] width 59 height 15
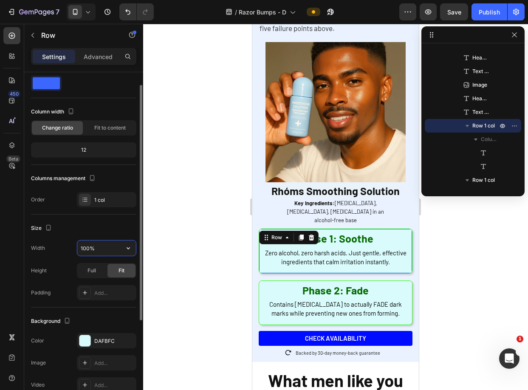
click at [85, 248] on input "100%" at bounding box center [106, 247] width 59 height 15
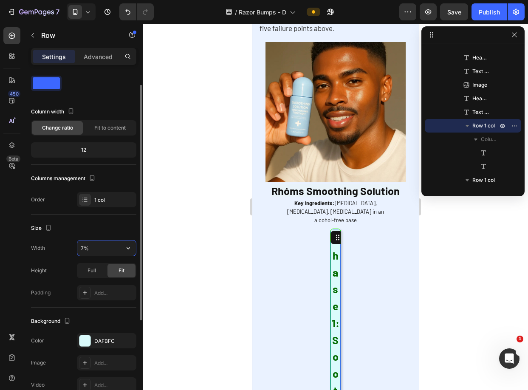
type input "70%"
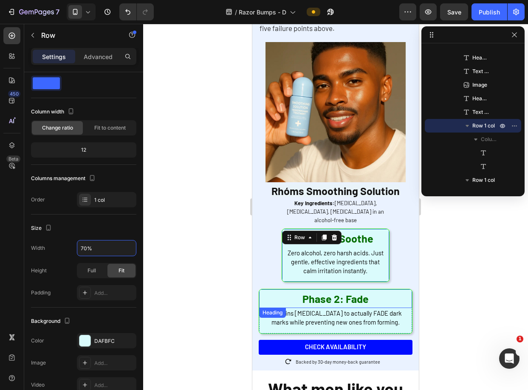
click at [262, 290] on h2 "Phase 2: Fade" at bounding box center [335, 298] width 153 height 19
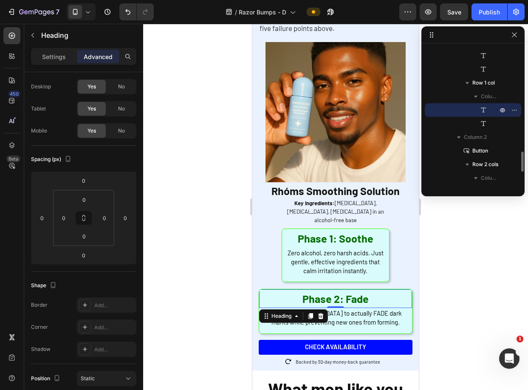
scroll to position [0, 0]
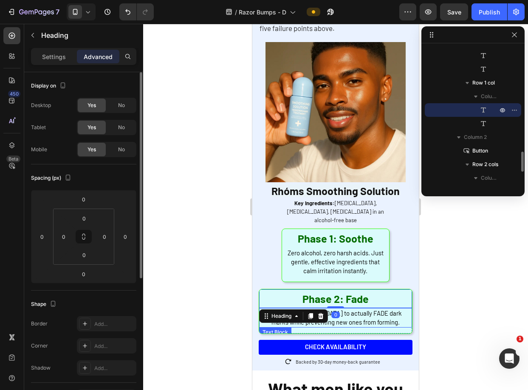
click at [262, 309] on div "Heading" at bounding box center [293, 316] width 69 height 14
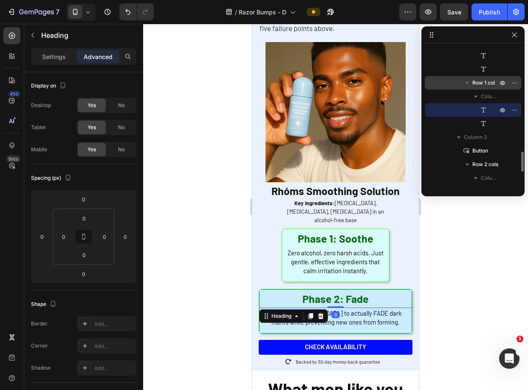
click at [486, 85] on span "Row 1 col" at bounding box center [483, 83] width 23 height 8
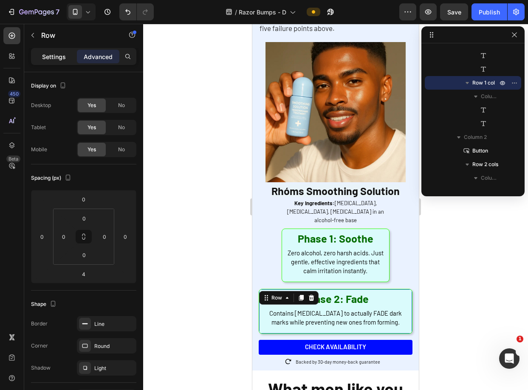
click at [57, 60] on p "Settings" at bounding box center [54, 56] width 24 height 9
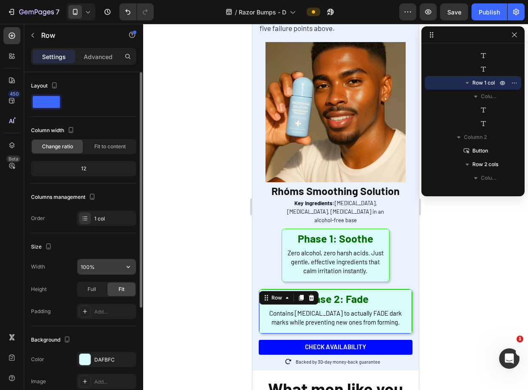
click at [87, 260] on input "100%" at bounding box center [106, 266] width 59 height 15
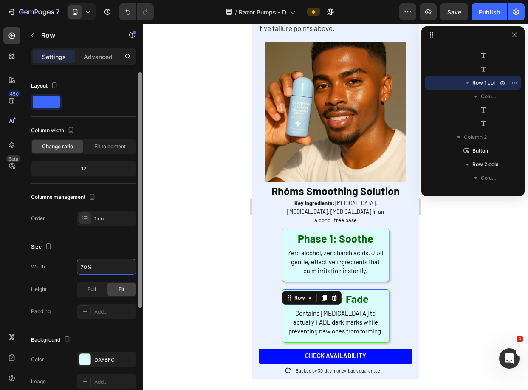
click at [142, 231] on div at bounding box center [140, 189] width 5 height 235
type input "70%"
click at [114, 247] on div "Size" at bounding box center [83, 247] width 105 height 14
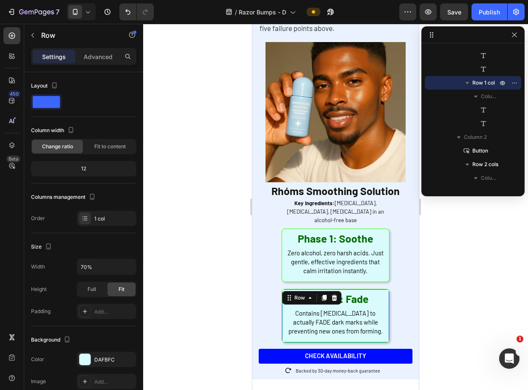
click at [226, 259] on div at bounding box center [335, 207] width 385 height 366
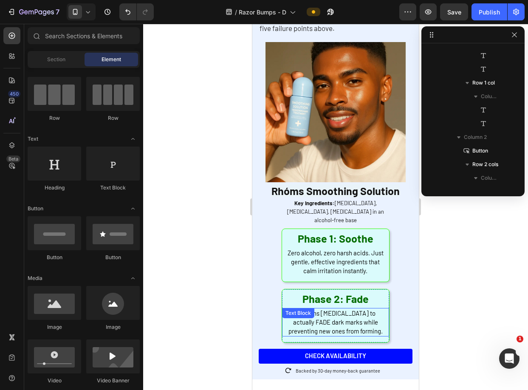
click at [338, 315] on span "Contains Niacinamide to actually FADE dark marks while preventing new ones from…" at bounding box center [335, 321] width 94 height 25
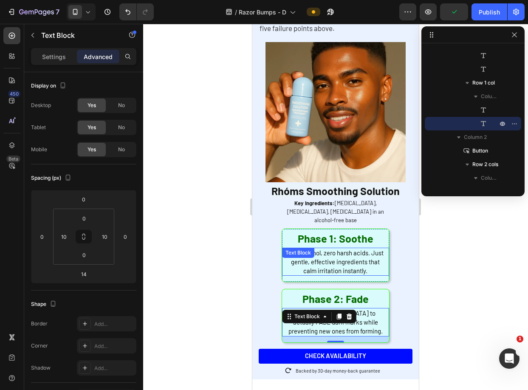
click at [331, 253] on span "Zero alcohol, zero harsh acids. Just gentle, effective ingredients that calm ir…" at bounding box center [336, 261] width 96 height 25
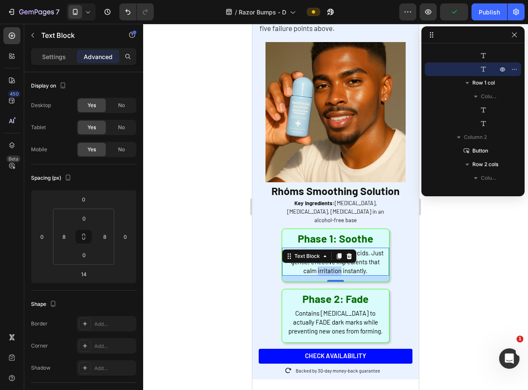
click at [331, 253] on span "Zero alcohol, zero harsh acids. Just gentle, effective ingredients that calm ir…" at bounding box center [336, 261] width 96 height 25
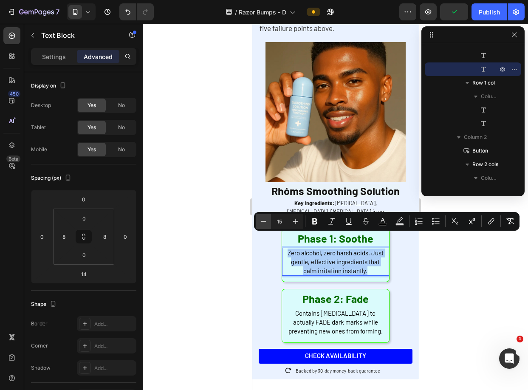
click at [262, 219] on icon "Editor contextual toolbar" at bounding box center [263, 221] width 8 height 8
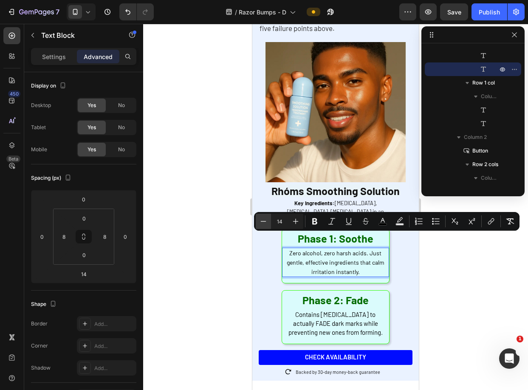
click at [262, 219] on icon "Editor contextual toolbar" at bounding box center [263, 221] width 8 height 8
click at [290, 224] on button "Plus" at bounding box center [295, 221] width 15 height 15
type input "14"
click at [330, 327] on span "Contains Niacinamide to actually FADE dark marks while preventing new ones from…" at bounding box center [335, 322] width 94 height 25
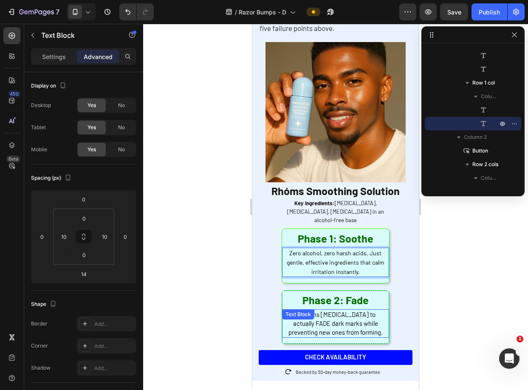
click at [330, 327] on span "Contains Niacinamide to actually FADE dark marks while preventing new ones from…" at bounding box center [335, 322] width 94 height 25
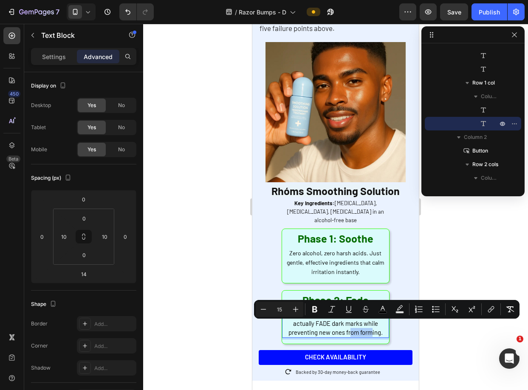
click at [309, 309] on button "Bold" at bounding box center [314, 309] width 15 height 15
click at [331, 322] on span "Contains Niacinamide to actually FADE dark marks while preventing new ones from…" at bounding box center [335, 322] width 94 height 25
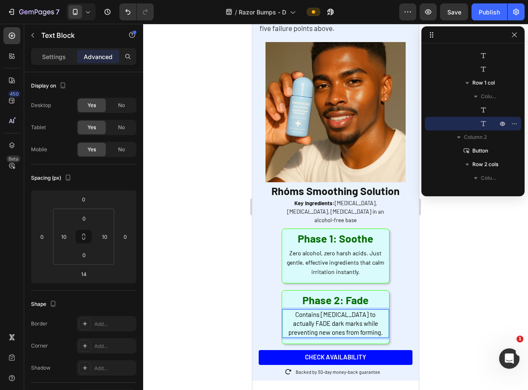
click at [331, 322] on span "Contains Niacinamide to actually FADE dark marks while preventing new ones from…" at bounding box center [335, 322] width 94 height 25
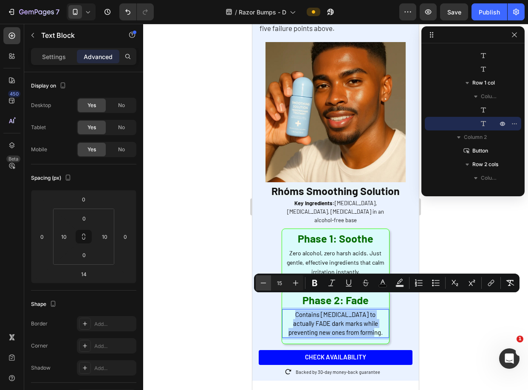
click at [265, 284] on icon "Editor contextual toolbar" at bounding box center [263, 283] width 8 height 8
type input "14"
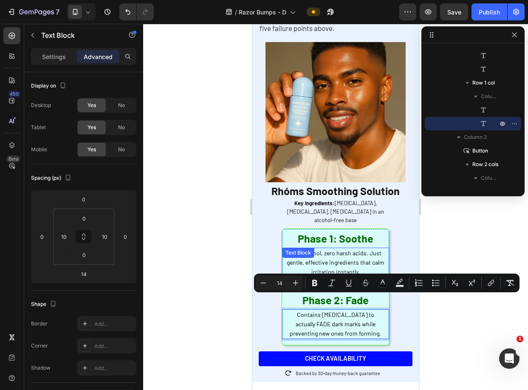
click at [356, 249] on span "Zero alcohol, zero harsh acids. Just gentle, effective ingredients that calm ir…" at bounding box center [336, 262] width 98 height 26
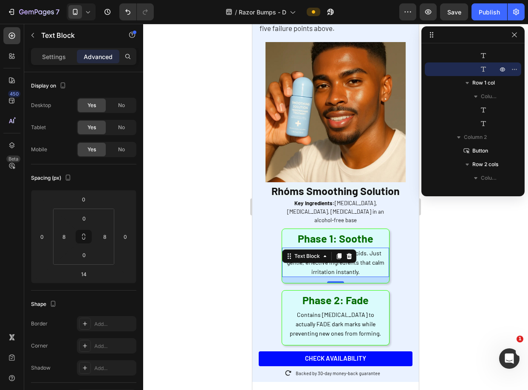
click at [471, 258] on div at bounding box center [335, 207] width 385 height 366
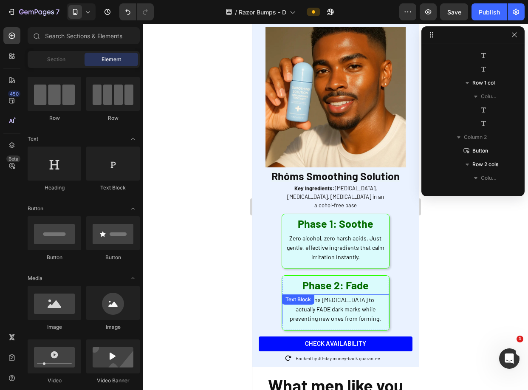
scroll to position [2095, 0]
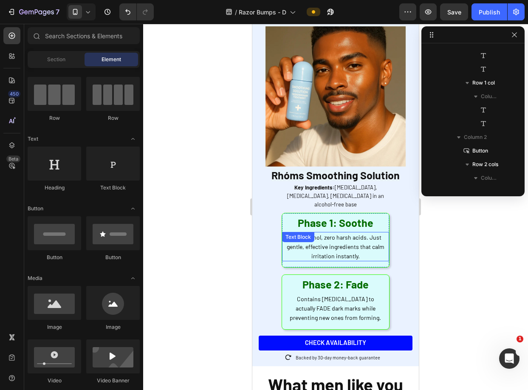
click at [351, 216] on strong "Phase 1: Soothe" at bounding box center [336, 222] width 76 height 13
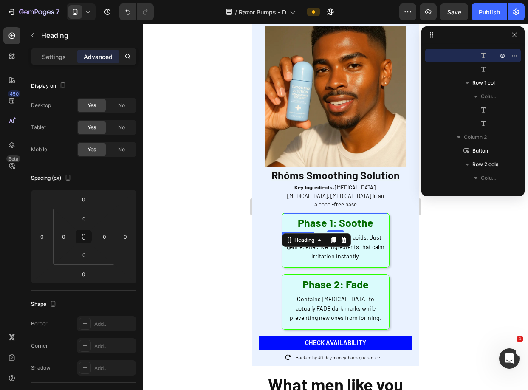
click at [381, 248] on div "⁠⁠⁠⁠⁠⁠⁠ Phase 1: Soothe Heading 0 Zero alcohol, zero harsh acids. Just gentle, …" at bounding box center [335, 240] width 107 height 54
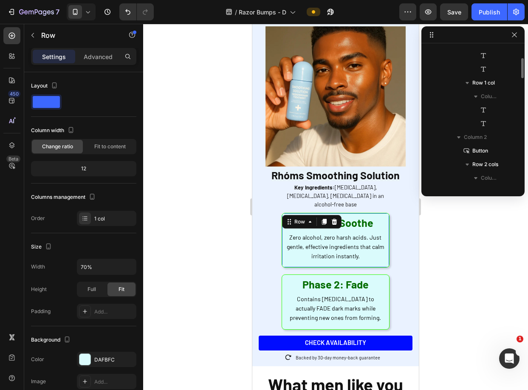
scroll to position [650, 0]
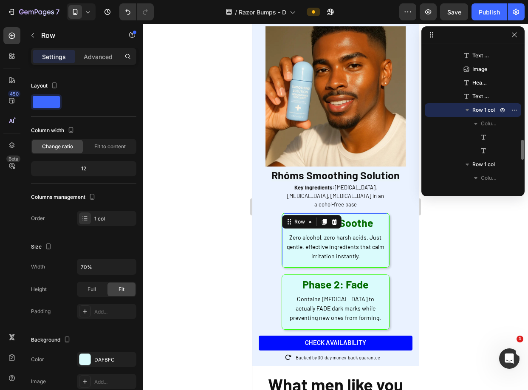
click at [482, 108] on span "Row 1 col" at bounding box center [483, 110] width 23 height 8
click at [87, 355] on div at bounding box center [84, 359] width 11 height 11
click at [95, 56] on p "Advanced" at bounding box center [98, 56] width 29 height 9
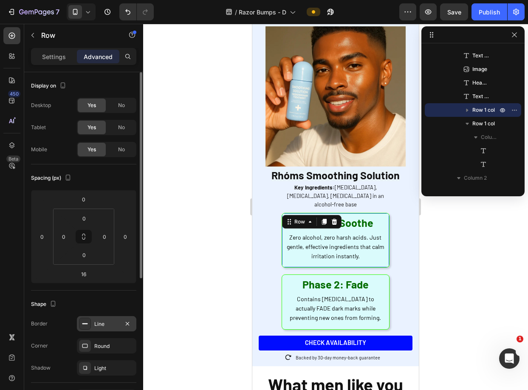
click at [89, 324] on div at bounding box center [85, 324] width 12 height 12
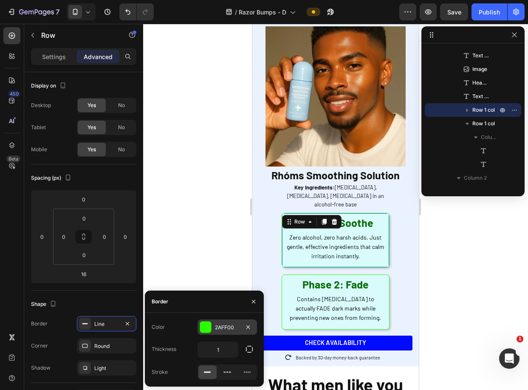
click at [217, 332] on div "2AFF00" at bounding box center [226, 326] width 59 height 15
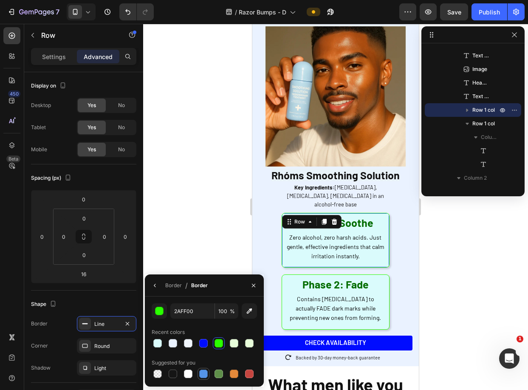
click at [205, 374] on div at bounding box center [203, 373] width 8 height 8
type input "5594E7"
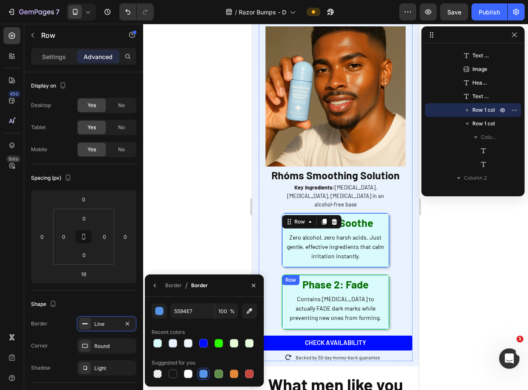
click at [284, 310] on div "Phase 2: Fade Heading Contains Niacinamide to actually FADE dark marks while pr…" at bounding box center [335, 302] width 107 height 54
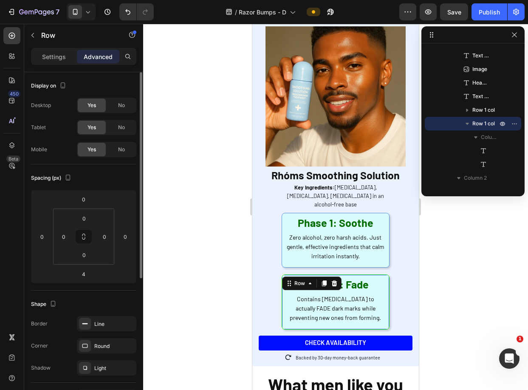
click at [109, 313] on div "Shape Border Line Corner Round Shadow Light" at bounding box center [83, 336] width 105 height 92
click at [109, 314] on div "Shape Border Line Corner Round Shadow Light" at bounding box center [83, 336] width 105 height 92
click at [109, 329] on div "Line" at bounding box center [106, 323] width 59 height 15
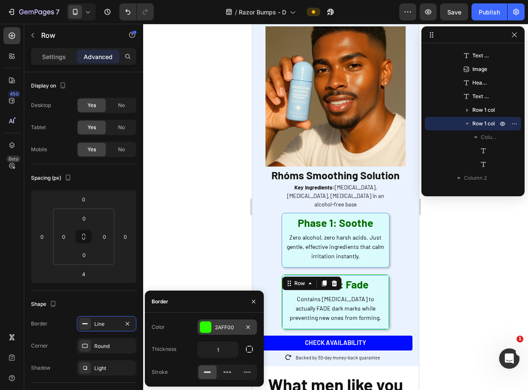
click at [204, 333] on div "2AFF00" at bounding box center [226, 326] width 59 height 15
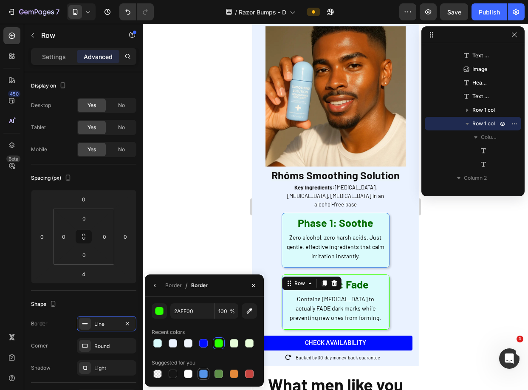
click at [202, 371] on div at bounding box center [203, 373] width 8 height 8
type input "5594E7"
click at [356, 278] on strong "Phase 2: Fade" at bounding box center [335, 284] width 66 height 13
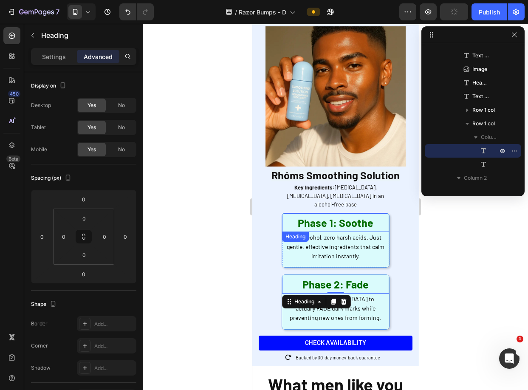
click at [324, 216] on strong "Phase 1: Soothe" at bounding box center [336, 222] width 76 height 13
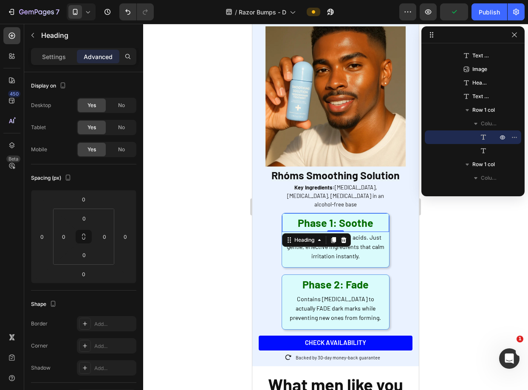
click at [324, 216] on strong "Phase 1: Soothe" at bounding box center [336, 222] width 76 height 13
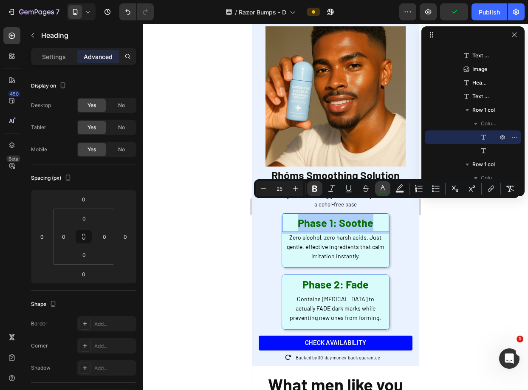
click at [382, 188] on icon "Editor contextual toolbar" at bounding box center [383, 187] width 4 height 5
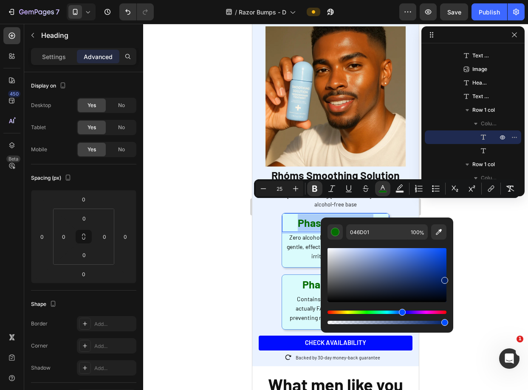
click at [401, 313] on div "Hue" at bounding box center [386, 311] width 119 height 3
type input "00276C"
click at [400, 313] on div "Hue" at bounding box center [400, 312] width 7 height 7
click at [355, 229] on input "00276C" at bounding box center [376, 231] width 61 height 15
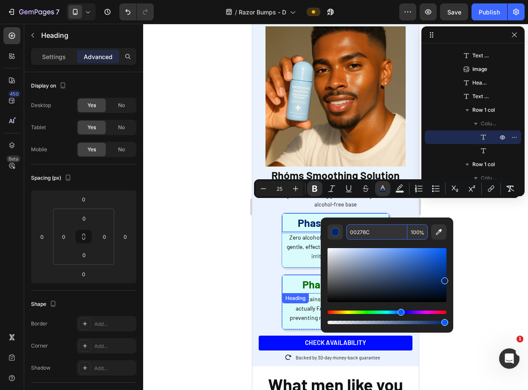
click at [302, 278] on strong "Phase 2: Fade" at bounding box center [335, 284] width 66 height 13
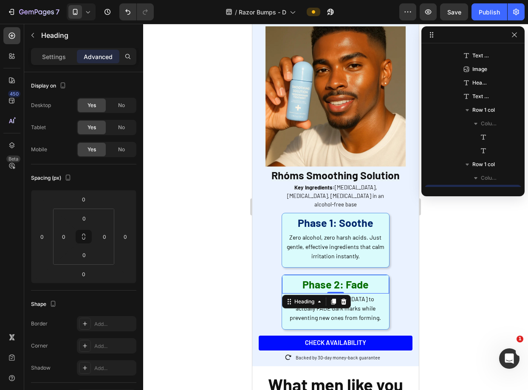
scroll to position [732, 0]
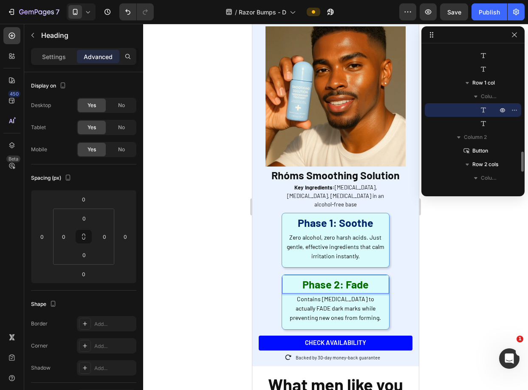
click at [310, 278] on strong "Phase 2: Fade" at bounding box center [335, 284] width 66 height 13
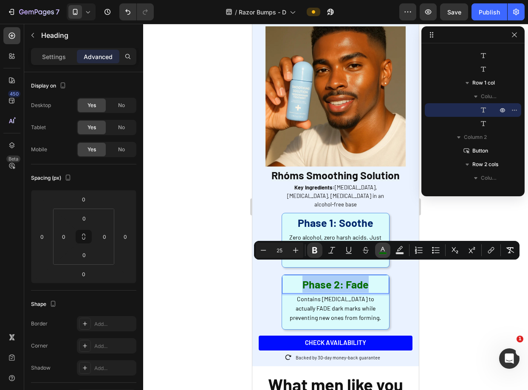
click at [385, 247] on icon "Editor contextual toolbar" at bounding box center [382, 250] width 8 height 8
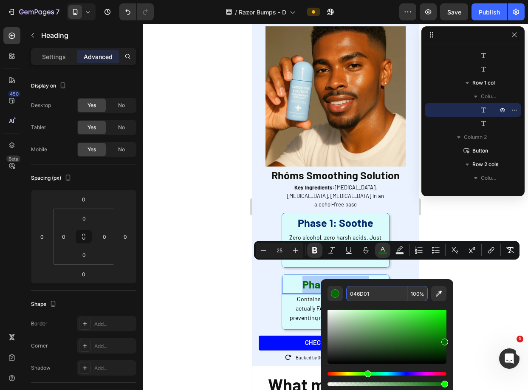
click at [355, 296] on input "046D01" at bounding box center [376, 293] width 61 height 15
paste input "0276C"
type input "00276C"
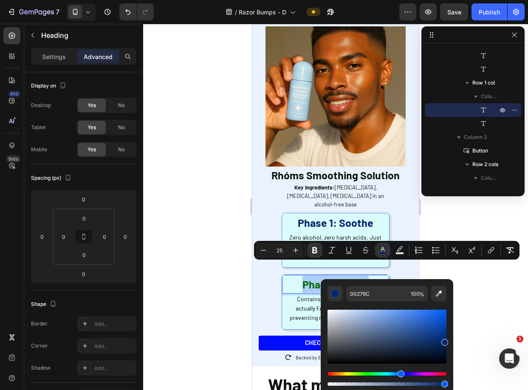
click at [354, 303] on div "Editor contextual toolbar" at bounding box center [386, 344] width 119 height 86
click at [300, 301] on p "Contains Niacinamide to actually FADE dark marks while preventing new ones from…" at bounding box center [335, 308] width 96 height 28
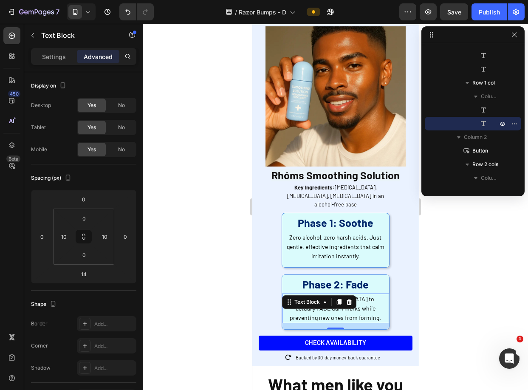
click at [439, 236] on div at bounding box center [335, 207] width 385 height 366
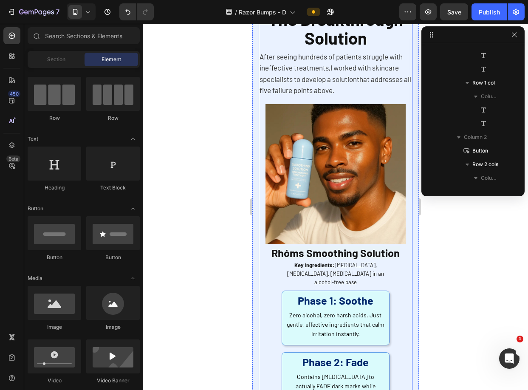
scroll to position [2037, 0]
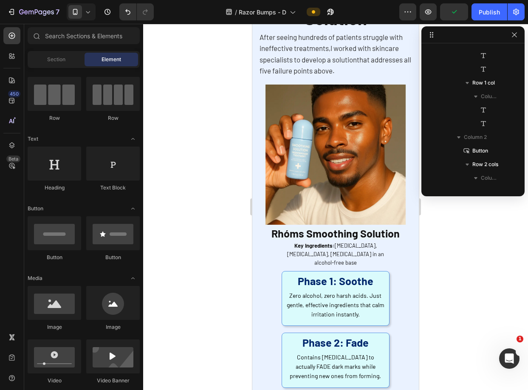
click at [465, 260] on div at bounding box center [335, 207] width 385 height 366
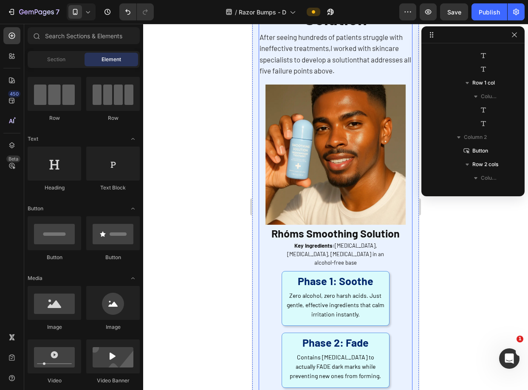
scroll to position [2039, 0]
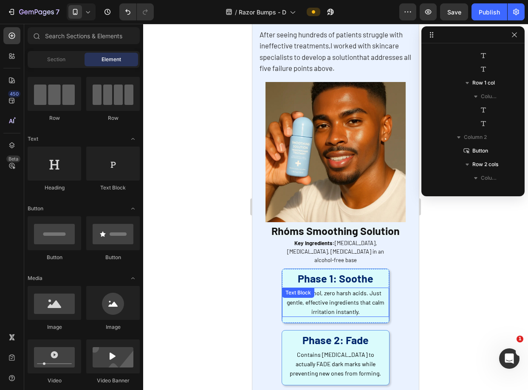
click at [355, 290] on span "Zero alcohol, zero harsh acids. Just gentle, effective ingredients that calm ir…" at bounding box center [336, 302] width 98 height 26
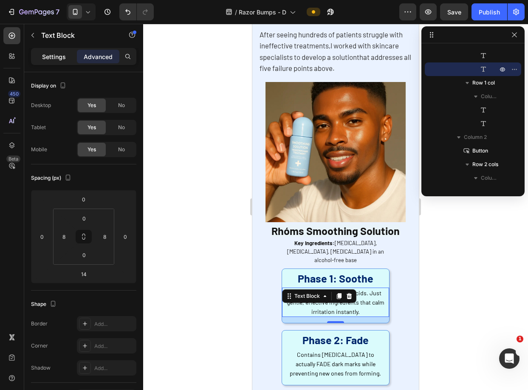
click at [61, 55] on p "Settings" at bounding box center [54, 56] width 24 height 9
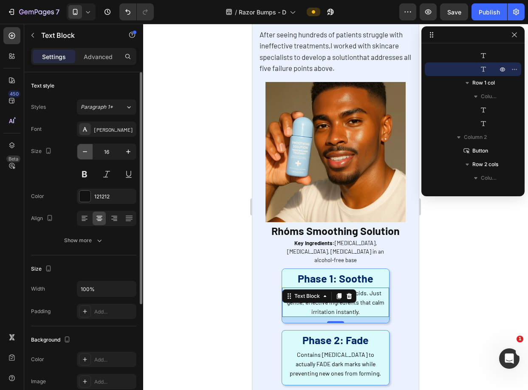
click at [85, 149] on icon "button" at bounding box center [85, 151] width 8 height 8
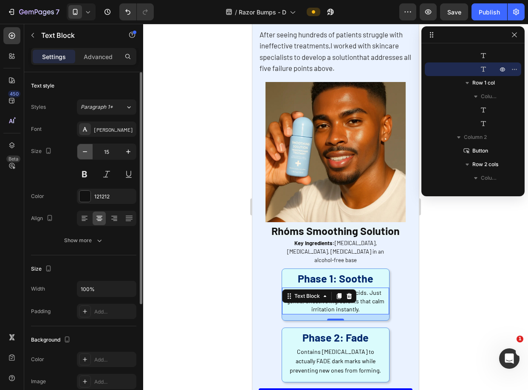
type input "14"
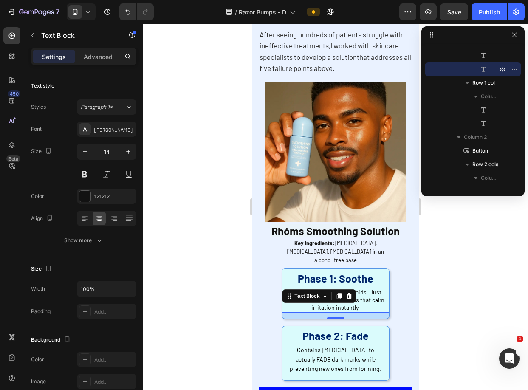
click at [319, 344] on div "Contains Niacinamide to actually FADE dark marks while preventing new ones from…" at bounding box center [335, 358] width 107 height 29
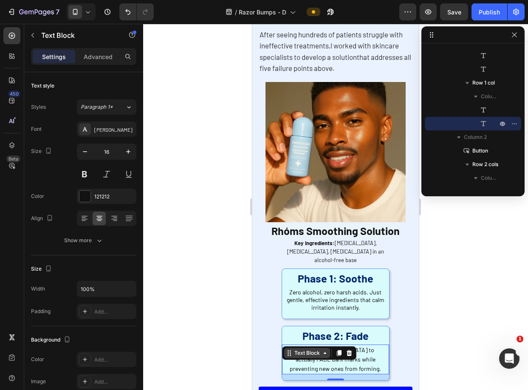
click at [321, 348] on div "Text Block" at bounding box center [307, 353] width 46 height 10
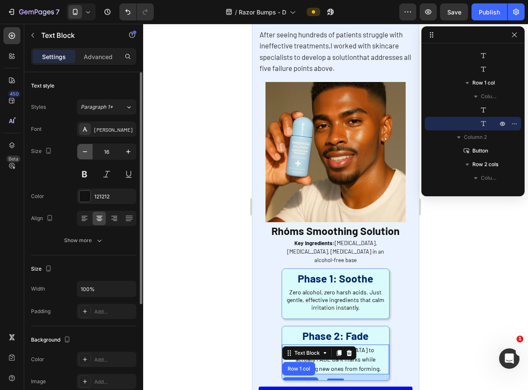
click at [90, 149] on button "button" at bounding box center [84, 151] width 15 height 15
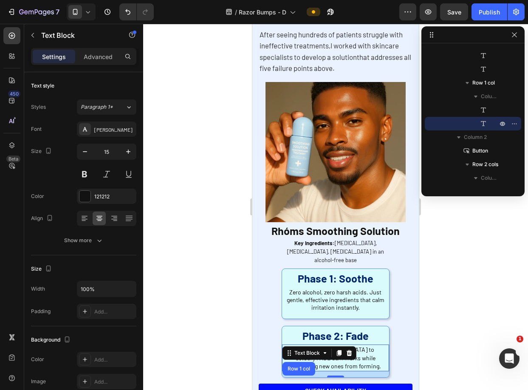
type input "14"
click at [478, 271] on div at bounding box center [335, 207] width 385 height 366
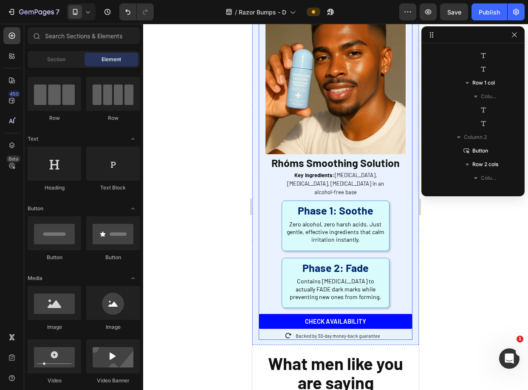
scroll to position [2124, 0]
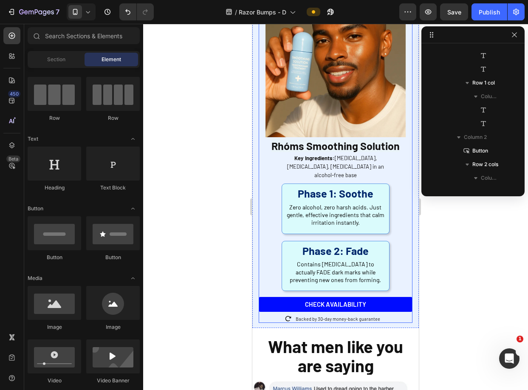
click at [446, 250] on div at bounding box center [335, 207] width 385 height 366
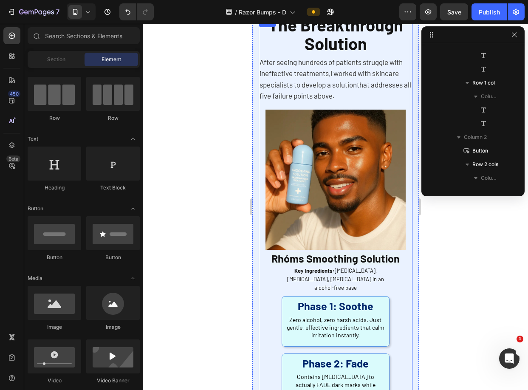
scroll to position [2008, 0]
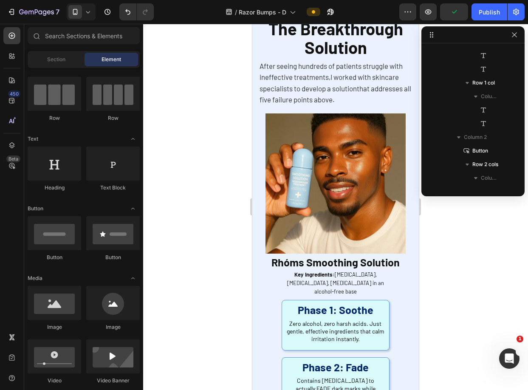
click at [449, 235] on div at bounding box center [335, 207] width 385 height 366
click at [465, 223] on div at bounding box center [335, 207] width 385 height 366
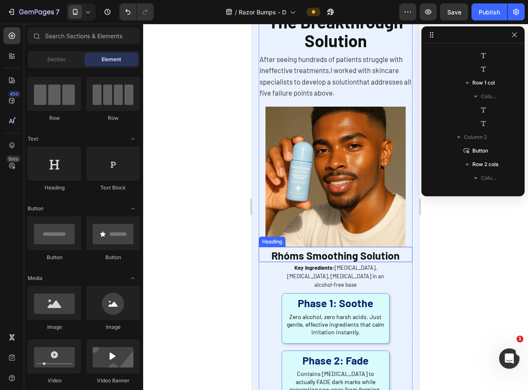
click at [350, 251] on span "Rhóms Smoothing Solution" at bounding box center [335, 255] width 128 height 13
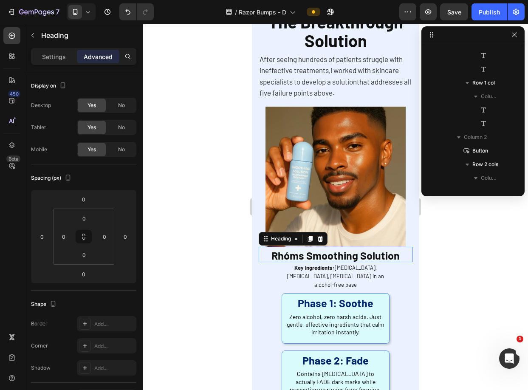
scroll to position [623, 0]
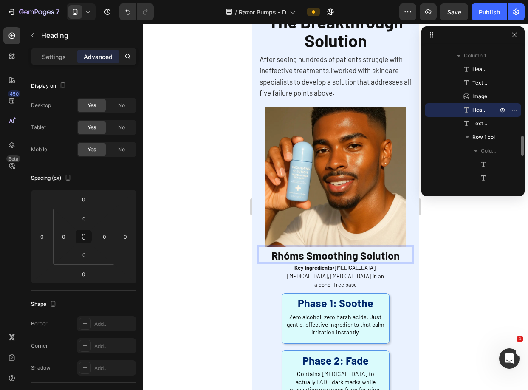
click at [319, 255] on h2 "Rhóms Smoothing Solution" at bounding box center [336, 254] width 154 height 15
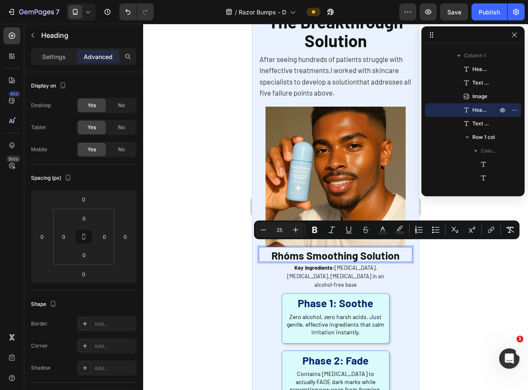
drag, startPoint x: 302, startPoint y: 247, endPoint x: 396, endPoint y: 248, distance: 93.9
click at [396, 249] on span "Rhóms Smoothing Solution" at bounding box center [335, 255] width 128 height 13
click at [444, 257] on div at bounding box center [335, 207] width 385 height 366
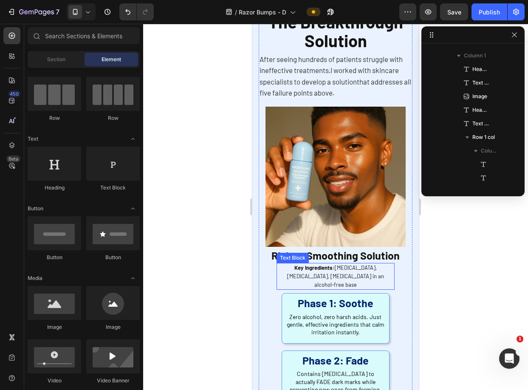
scroll to position [2020, 0]
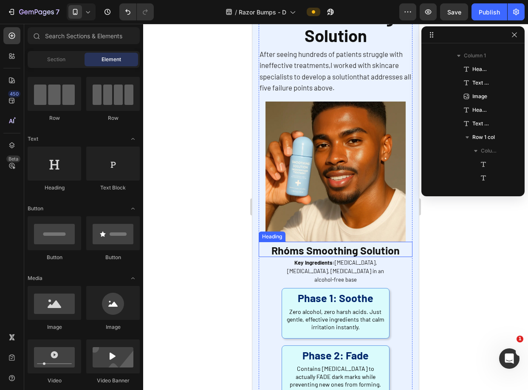
click at [347, 249] on span "Rhóms Smoothing Solution" at bounding box center [335, 250] width 128 height 13
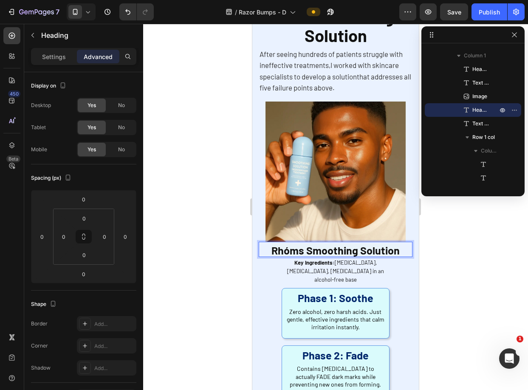
click at [400, 245] on p "Rhóms Smoothing Solution" at bounding box center [335, 249] width 152 height 14
click at [438, 245] on div at bounding box center [335, 207] width 385 height 366
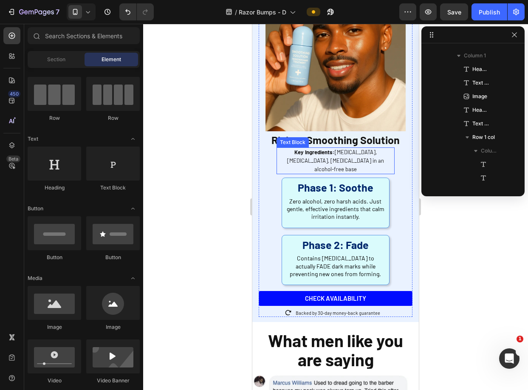
scroll to position [2008, 0]
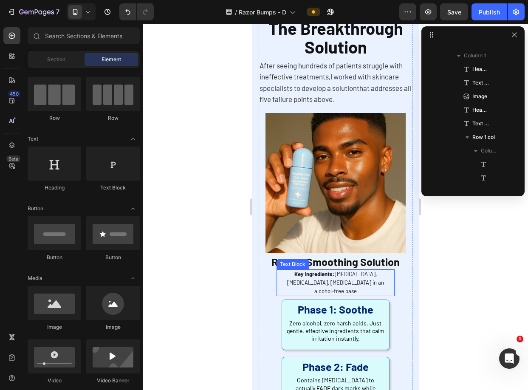
click at [366, 200] on img at bounding box center [335, 183] width 140 height 140
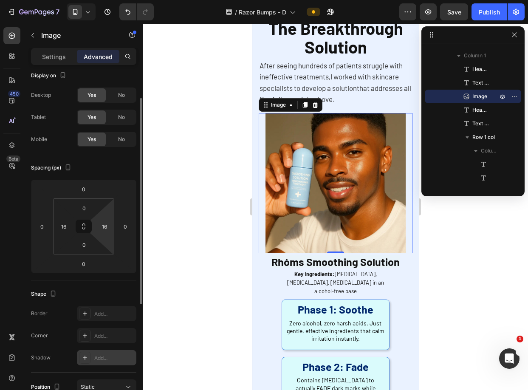
scroll to position [0, 0]
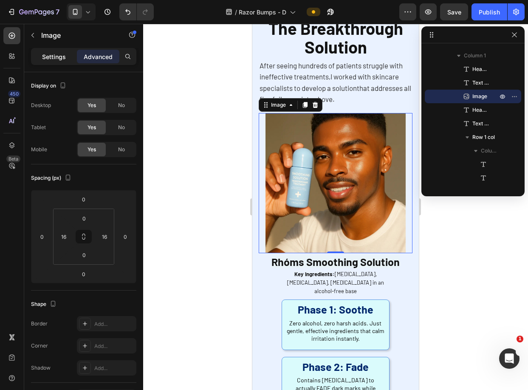
click at [56, 51] on div "Settings" at bounding box center [54, 57] width 42 height 14
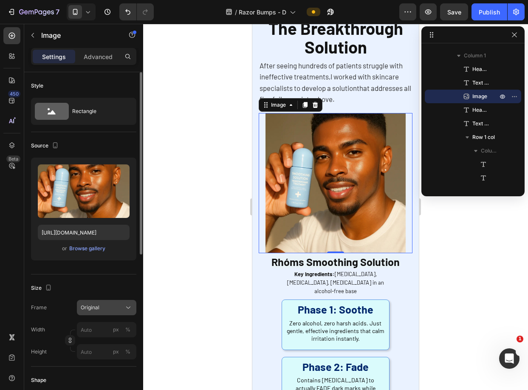
click at [114, 305] on div "Original" at bounding box center [102, 308] width 42 height 8
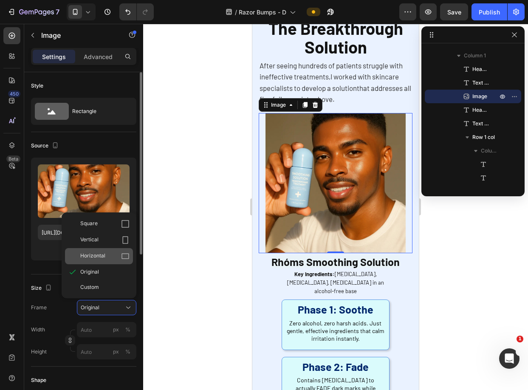
click at [106, 252] on div "Horizontal" at bounding box center [104, 256] width 49 height 8
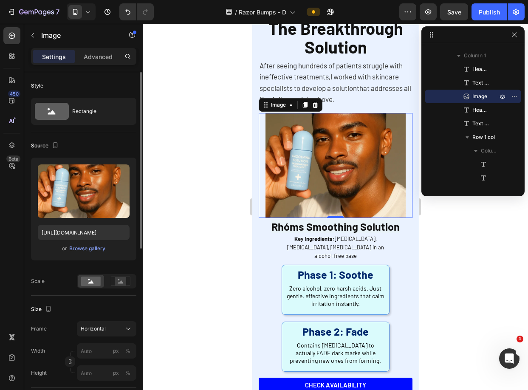
click at [232, 250] on div at bounding box center [335, 207] width 385 height 366
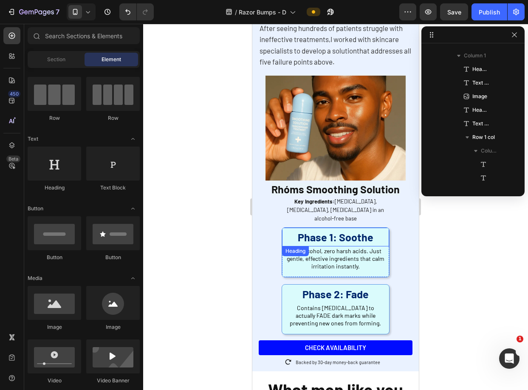
scroll to position [2103, 0]
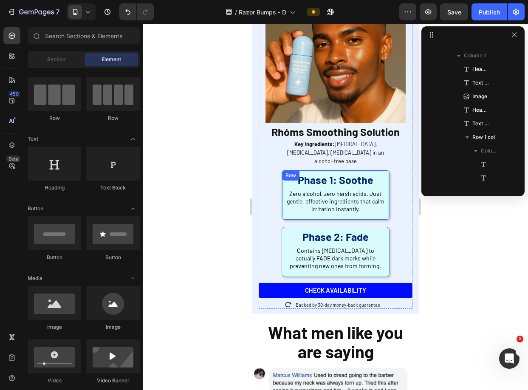
click at [374, 202] on div "⁠⁠⁠⁠⁠⁠⁠ Phase 1: Soothe Heading Zero alcohol, zero harsh acids. Just gentle, ef…" at bounding box center [335, 194] width 107 height 49
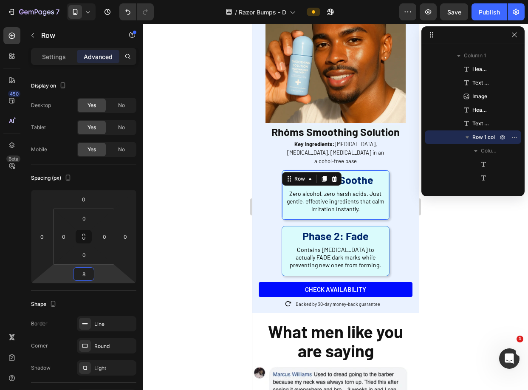
type input "6"
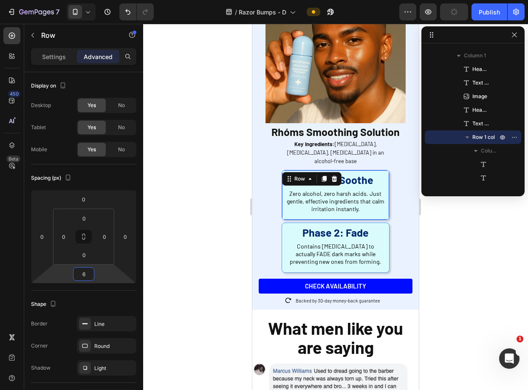
click at [104, 0] on html "7 Version history / Razor Bumps - D Preview Publish 450 Beta Sections(18) Eleme…" at bounding box center [264, 0] width 528 height 0
click at [156, 254] on div at bounding box center [335, 207] width 385 height 366
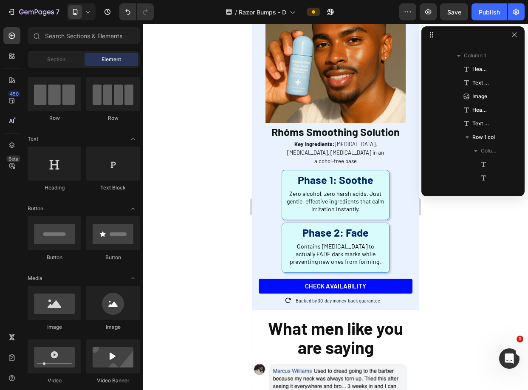
click at [189, 248] on div at bounding box center [335, 207] width 385 height 366
click at [453, 237] on div at bounding box center [335, 207] width 385 height 366
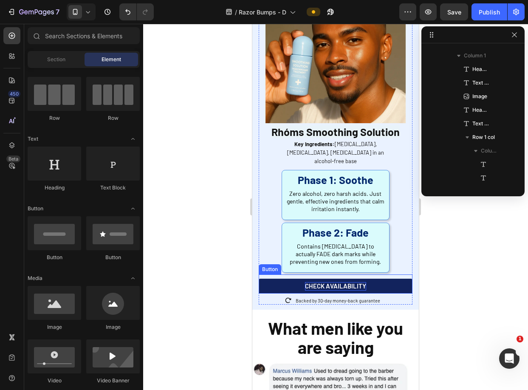
click at [350, 282] on p "CHECK AVAILABILITY" at bounding box center [335, 286] width 61 height 8
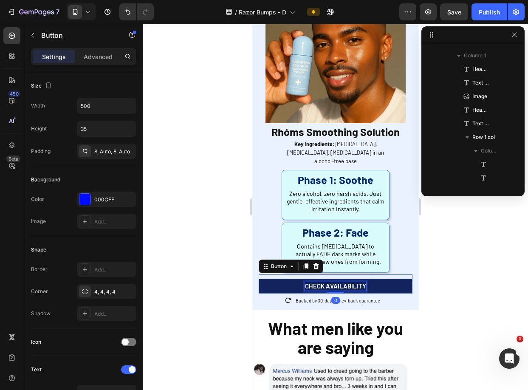
click at [350, 282] on p "CHECK AVAILABILITY" at bounding box center [335, 286] width 61 height 8
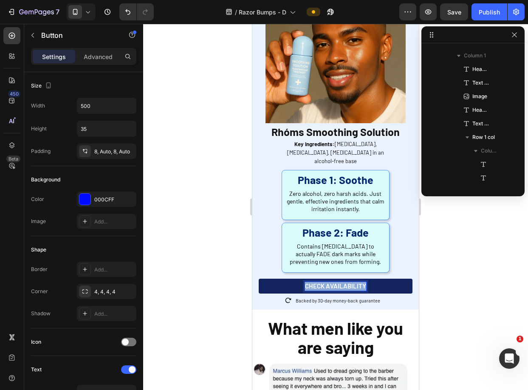
click at [350, 282] on p "CHECK AVAILABILITY" at bounding box center [335, 286] width 61 height 8
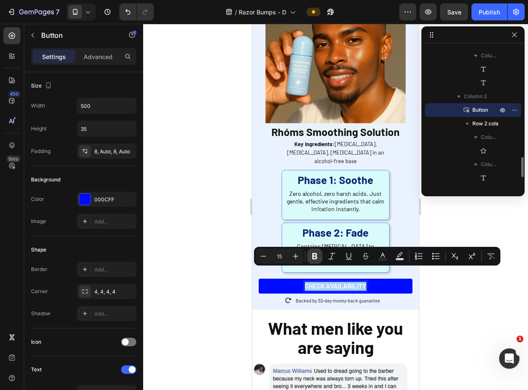
click at [316, 256] on icon "Editor contextual toolbar" at bounding box center [314, 256] width 5 height 6
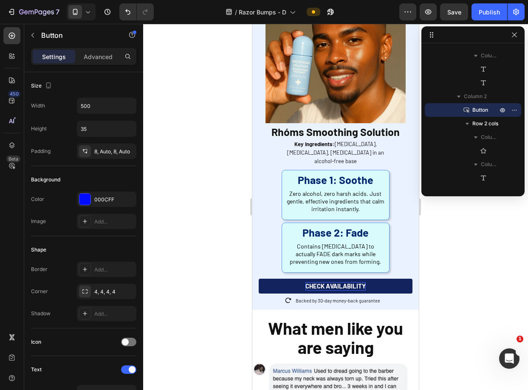
click at [316, 282] on strong "CHECK AVAILABILITY" at bounding box center [335, 286] width 60 height 8
click at [323, 282] on strong "CHECK AVAILABILITY" at bounding box center [335, 286] width 60 height 8
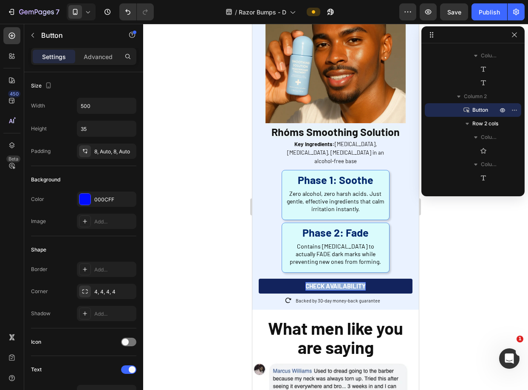
click at [323, 282] on strong "CHECK AVAILABILITY" at bounding box center [335, 286] width 60 height 8
click at [366, 279] on link "CHECK AVAILABILITY" at bounding box center [336, 286] width 154 height 15
click at [334, 279] on link "CHECK AVAILABILITY" at bounding box center [336, 286] width 154 height 15
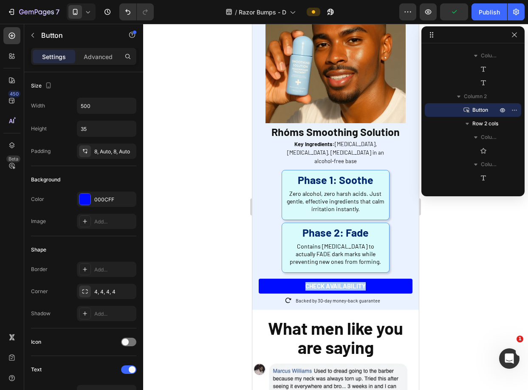
click at [207, 245] on div at bounding box center [335, 207] width 385 height 366
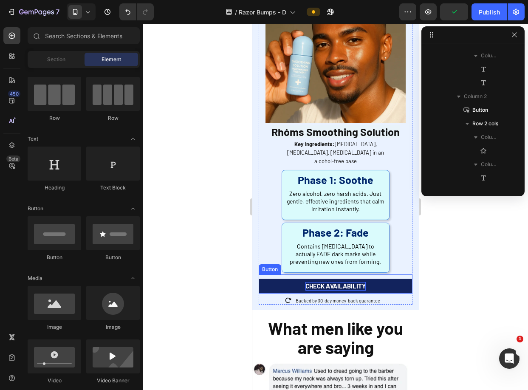
click at [308, 282] on strong "CHECK AVAILABILITY" at bounding box center [335, 286] width 60 height 8
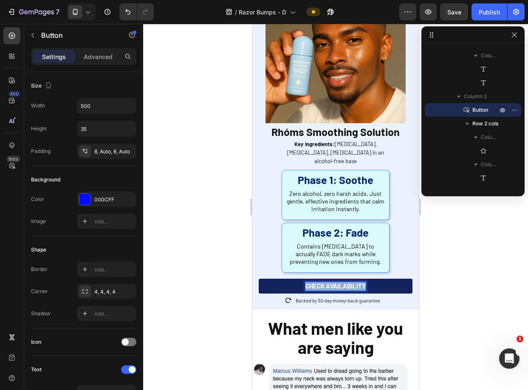
drag, startPoint x: 304, startPoint y: 272, endPoint x: 363, endPoint y: 273, distance: 59.0
click at [363, 279] on link "CHECK AVAILABILITY" at bounding box center [336, 286] width 154 height 15
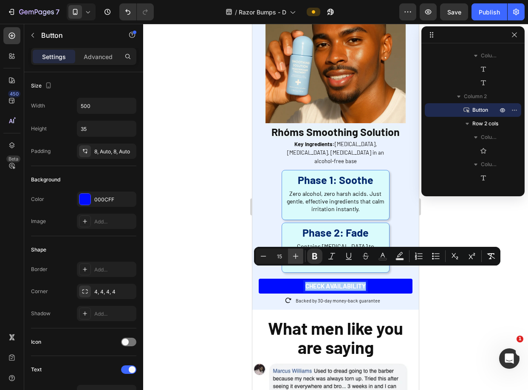
click at [295, 254] on icon "Editor contextual toolbar" at bounding box center [295, 256] width 8 height 8
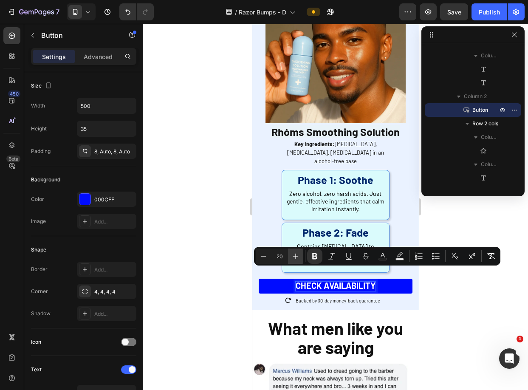
click at [295, 254] on icon "Editor contextual toolbar" at bounding box center [295, 256] width 8 height 8
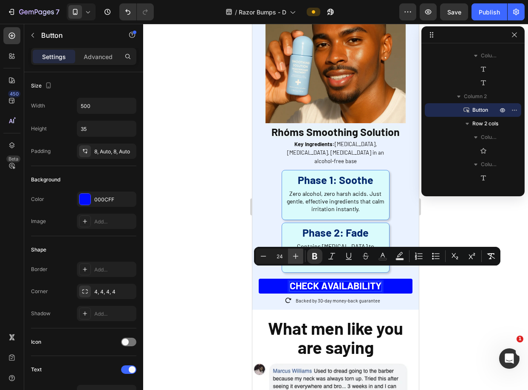
type input "25"
click at [439, 310] on div at bounding box center [335, 207] width 385 height 366
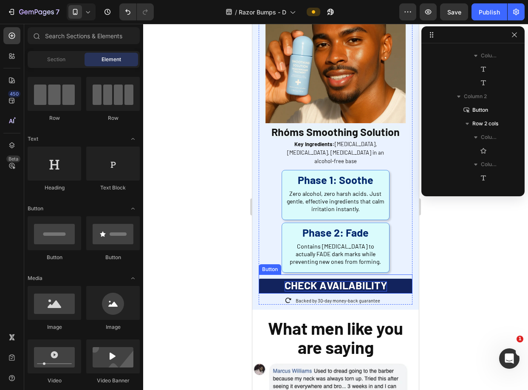
click at [392, 279] on link "CHECK AVAILABILITY" at bounding box center [336, 286] width 154 height 15
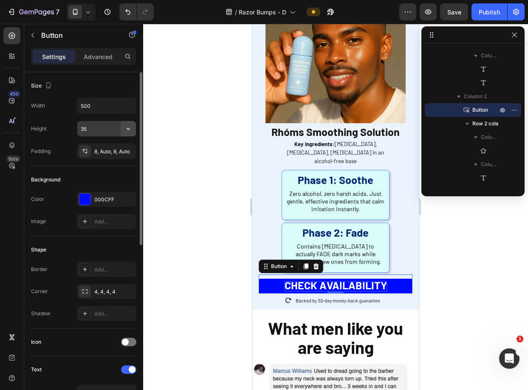
click at [127, 130] on icon "button" at bounding box center [128, 128] width 8 height 8
click at [101, 127] on input "35" at bounding box center [106, 128] width 59 height 15
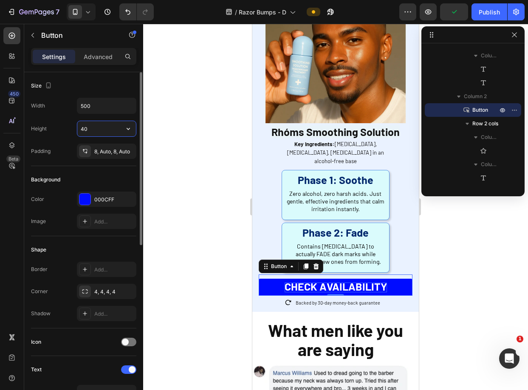
type input "4"
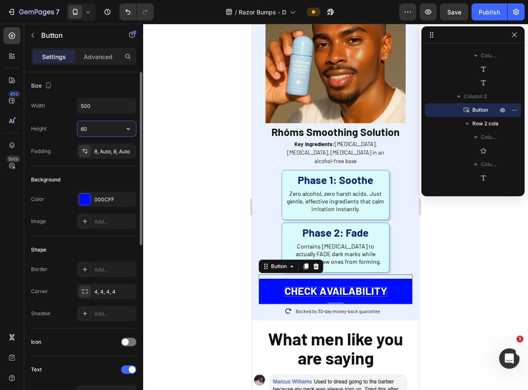
type input "6"
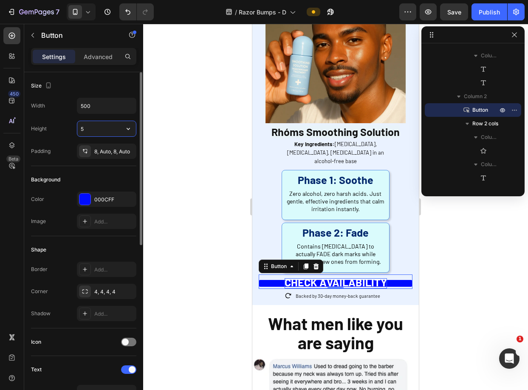
type input "50"
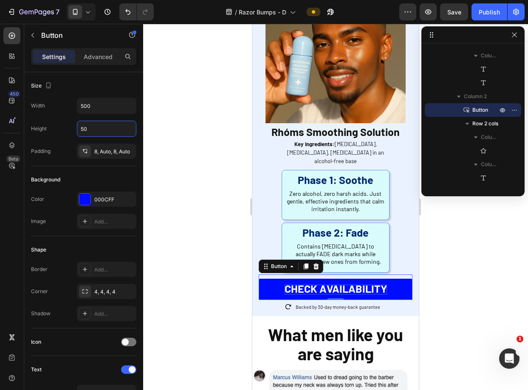
click at [217, 166] on div at bounding box center [335, 207] width 385 height 366
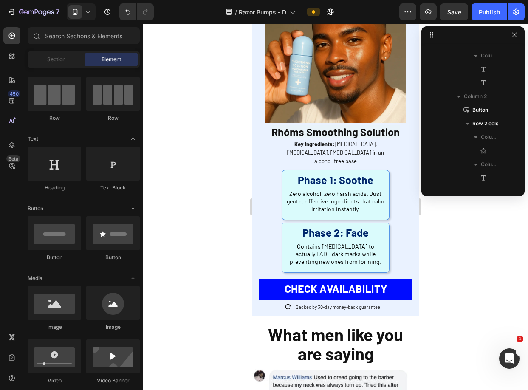
click at [237, 178] on div at bounding box center [335, 207] width 385 height 366
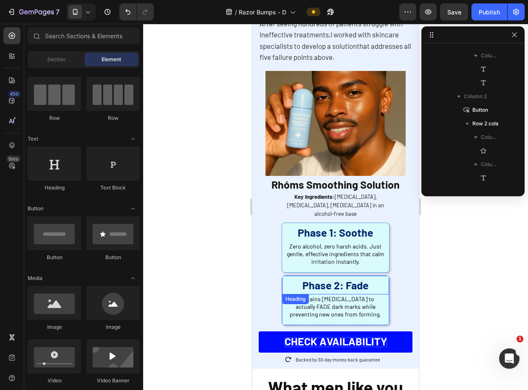
scroll to position [2047, 0]
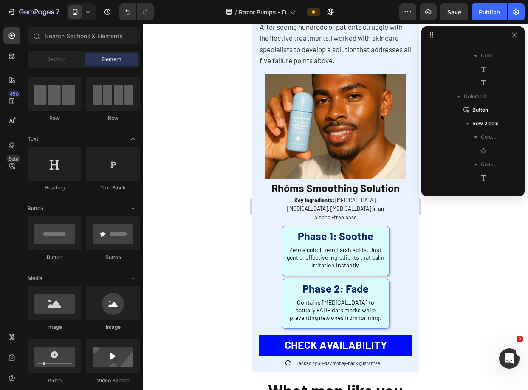
click at [456, 237] on div at bounding box center [335, 207] width 385 height 366
click at [479, 222] on div at bounding box center [335, 207] width 385 height 366
click at [335, 338] on strong "CHECK AVAILABILITY" at bounding box center [336, 344] width 102 height 13
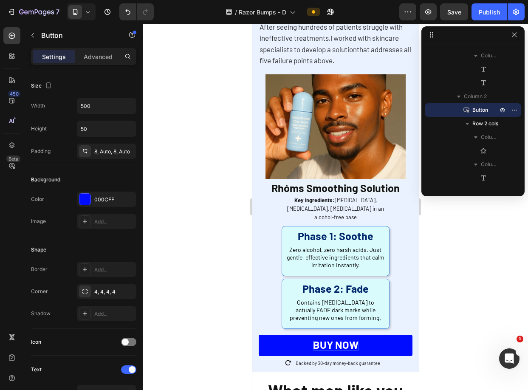
click at [479, 280] on div at bounding box center [335, 207] width 385 height 366
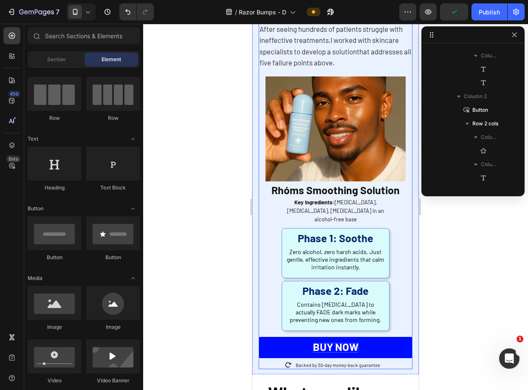
scroll to position [2038, 0]
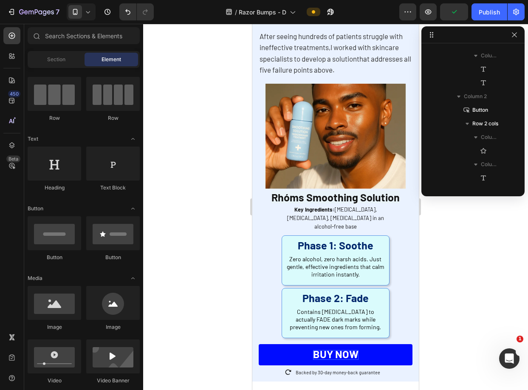
click at [481, 271] on div at bounding box center [335, 207] width 385 height 366
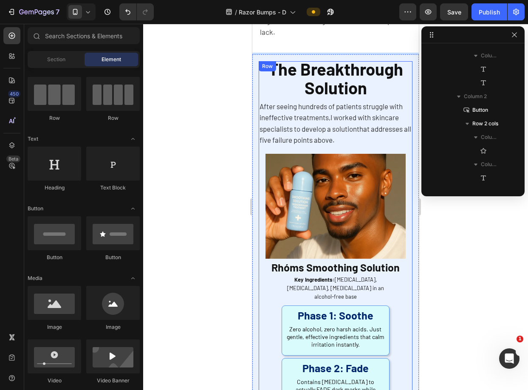
scroll to position [1967, 0]
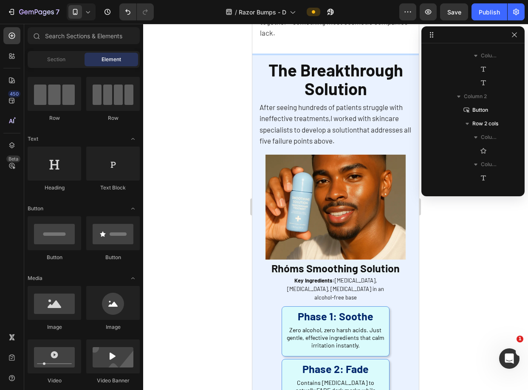
click at [433, 291] on div at bounding box center [335, 207] width 385 height 366
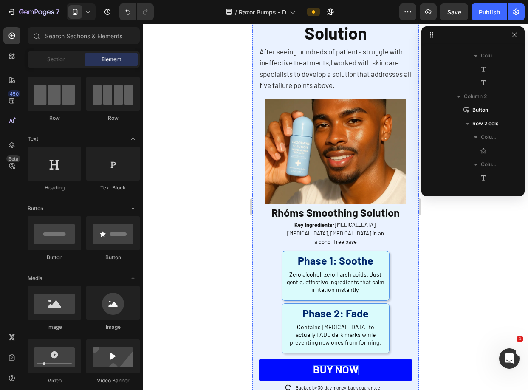
scroll to position [2029, 0]
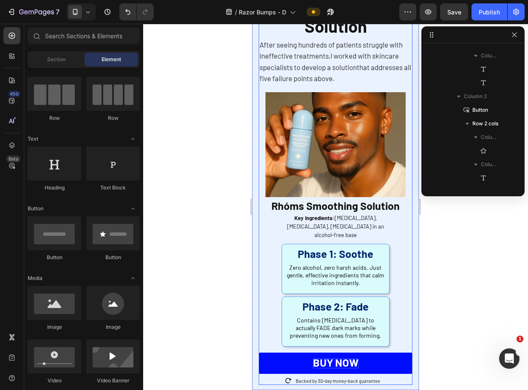
click at [330, 264] on span "Zero alcohol, zero harsh acids. Just gentle, effective ingredients that calm ir…" at bounding box center [336, 275] width 98 height 23
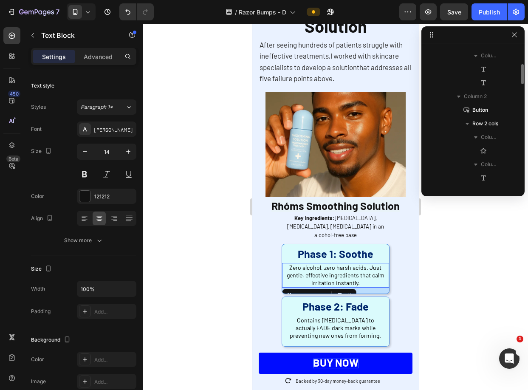
scroll to position [691, 0]
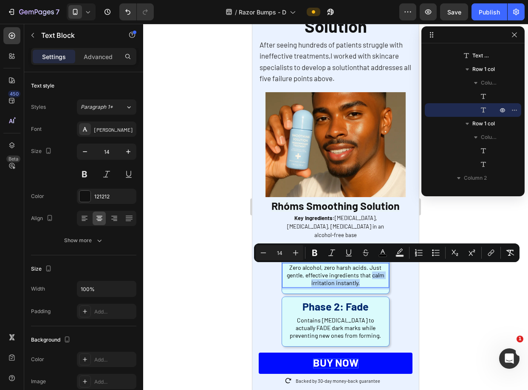
drag, startPoint x: 303, startPoint y: 271, endPoint x: 371, endPoint y: 272, distance: 68.0
click at [371, 272] on p "Zero alcohol, zero harsh acids. Just gentle, effective ingredients that calm ir…" at bounding box center [335, 275] width 98 height 23
click at [334, 316] on span "Contains Niacinamide to actually FADE dark marks while preventing new ones from…" at bounding box center [335, 327] width 91 height 23
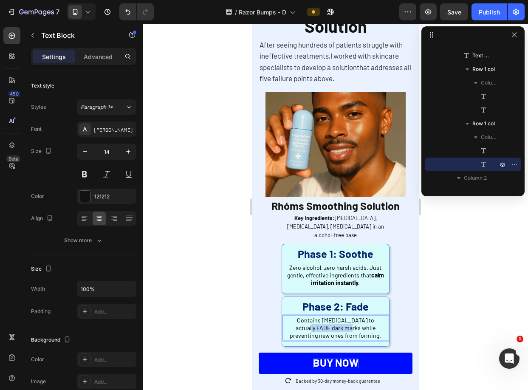
drag, startPoint x: 333, startPoint y: 315, endPoint x: 288, endPoint y: 315, distance: 45.0
click at [288, 316] on p "Contains Niacinamide to actually FADE dark marks while preventing new ones from…" at bounding box center [335, 327] width 96 height 23
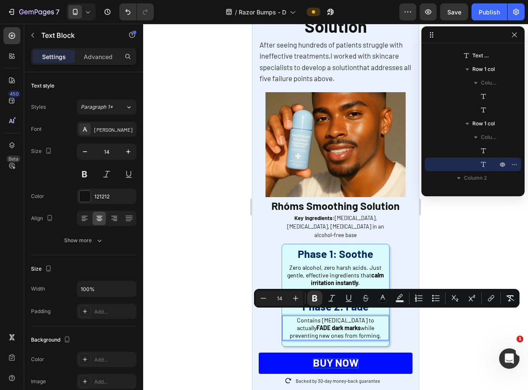
click at [461, 326] on div at bounding box center [335, 207] width 385 height 366
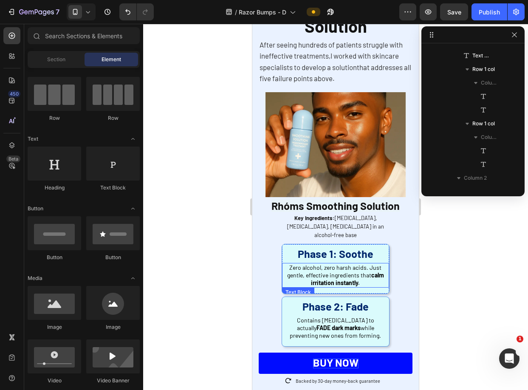
click at [307, 264] on span "Zero alcohol, zero harsh acids. Just gentle, effective ingredients that calm ir…" at bounding box center [335, 275] width 97 height 23
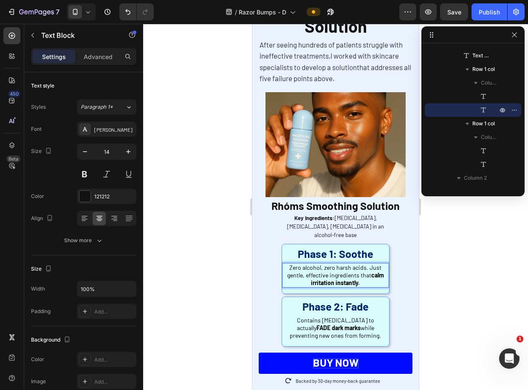
click at [311, 271] on strong "calm irritation instantly." at bounding box center [347, 278] width 73 height 15
click at [442, 286] on div at bounding box center [335, 207] width 385 height 366
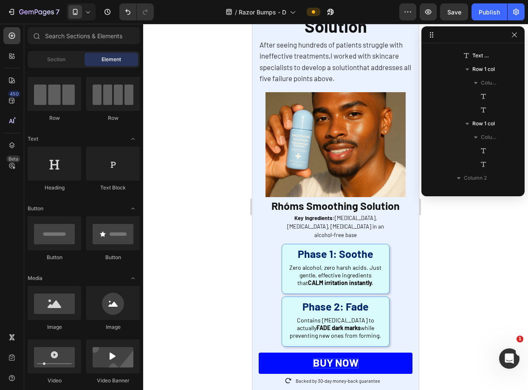
click at [463, 278] on div at bounding box center [335, 207] width 385 height 366
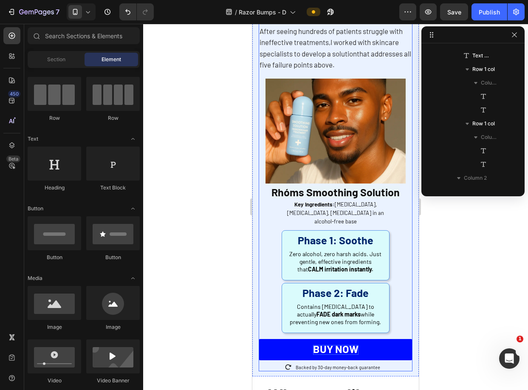
scroll to position [2045, 0]
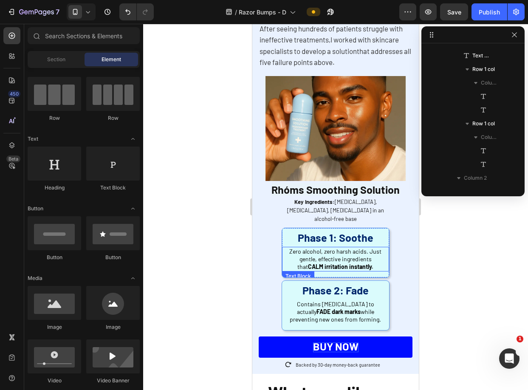
click at [308, 263] on strong "CALM irritation instantly." at bounding box center [340, 266] width 65 height 7
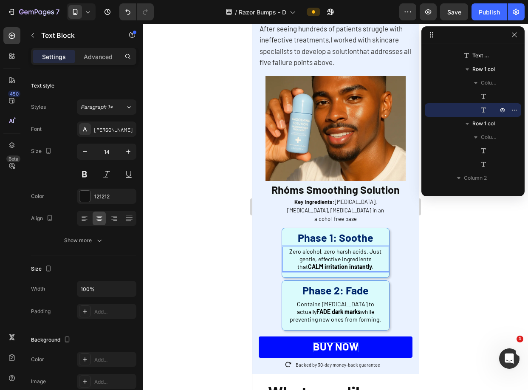
click at [308, 263] on strong "CALM irritation instantly." at bounding box center [340, 266] width 65 height 7
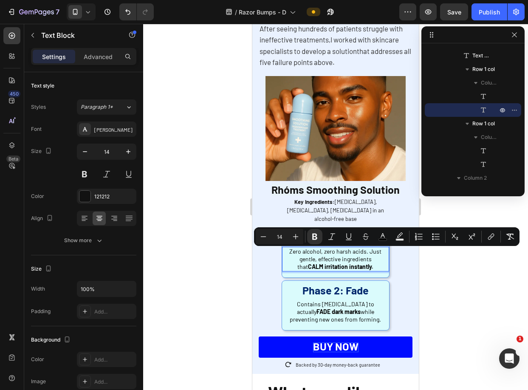
click at [439, 266] on div at bounding box center [335, 207] width 385 height 366
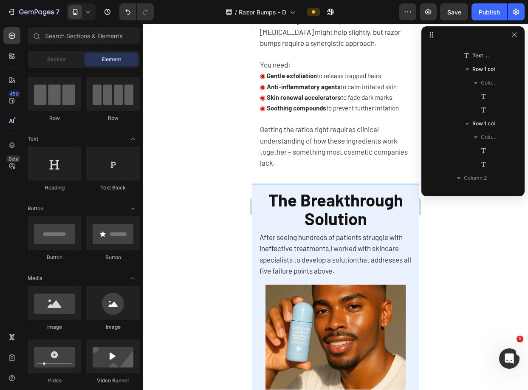
scroll to position [1827, 0]
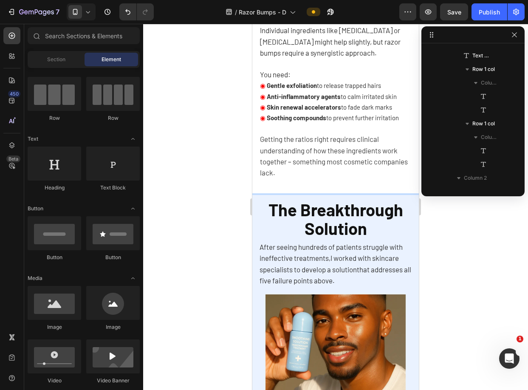
click at [460, 224] on div at bounding box center [335, 207] width 385 height 366
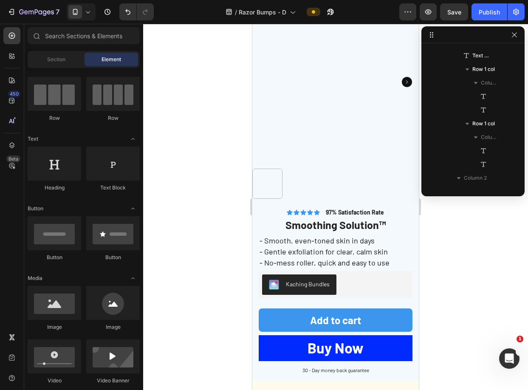
scroll to position [3119, 0]
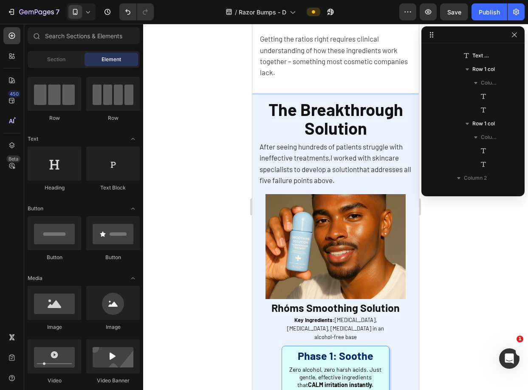
scroll to position [1988, 0]
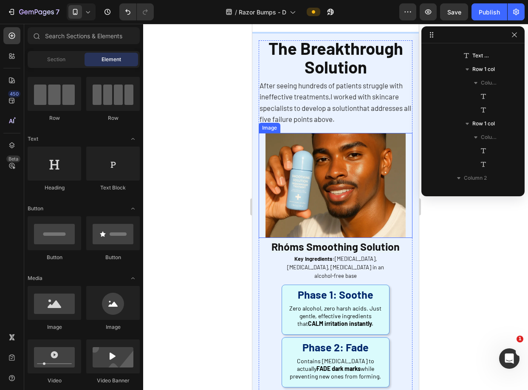
click at [372, 196] on img at bounding box center [335, 185] width 140 height 105
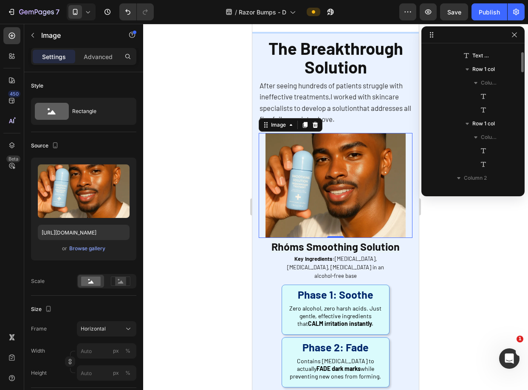
scroll to position [609, 0]
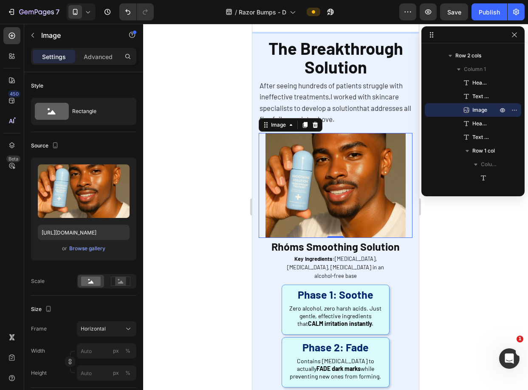
click at [501, 285] on div at bounding box center [335, 207] width 385 height 366
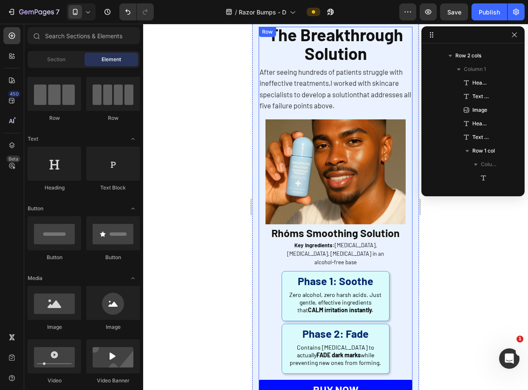
scroll to position [2002, 0]
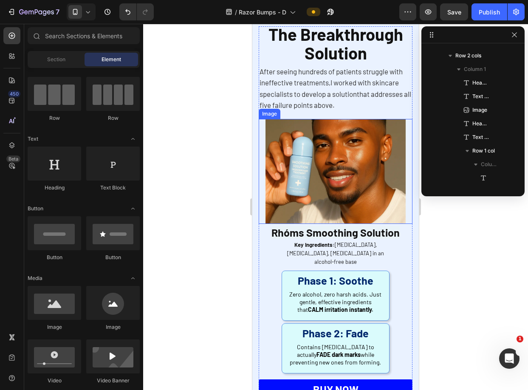
click at [372, 183] on img at bounding box center [335, 171] width 140 height 105
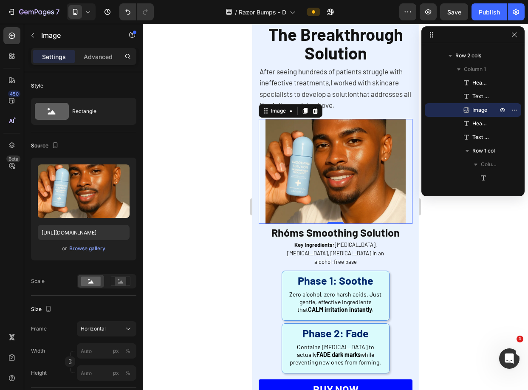
click at [454, 219] on div at bounding box center [335, 207] width 385 height 366
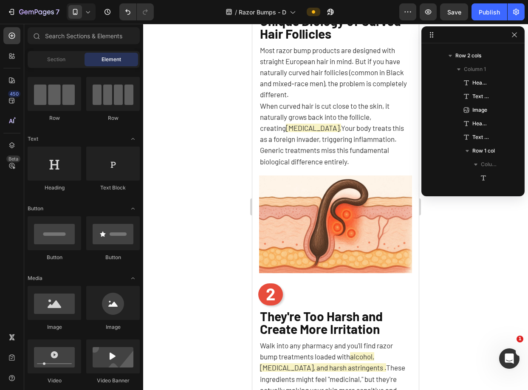
scroll to position [681, 0]
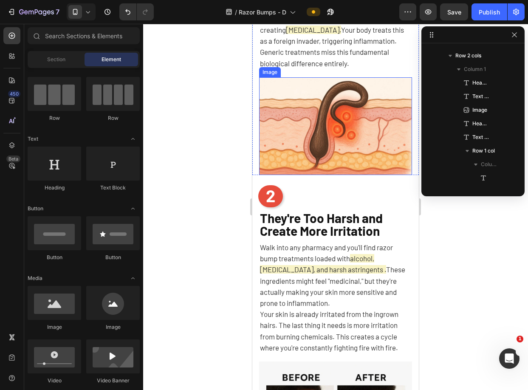
click at [356, 116] on img at bounding box center [335, 126] width 153 height 98
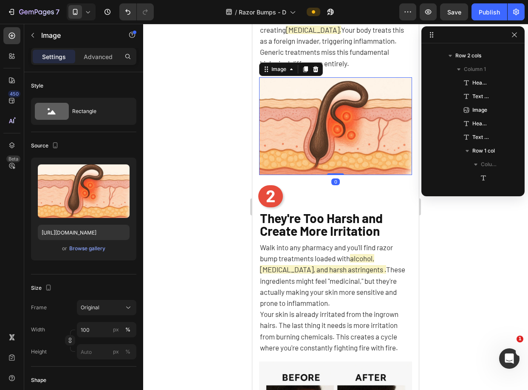
scroll to position [134, 0]
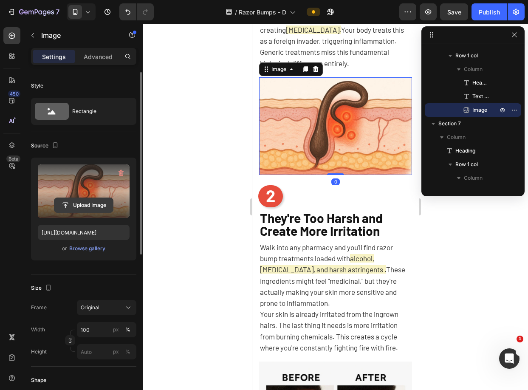
click at [89, 199] on input "file" at bounding box center [83, 205] width 59 height 14
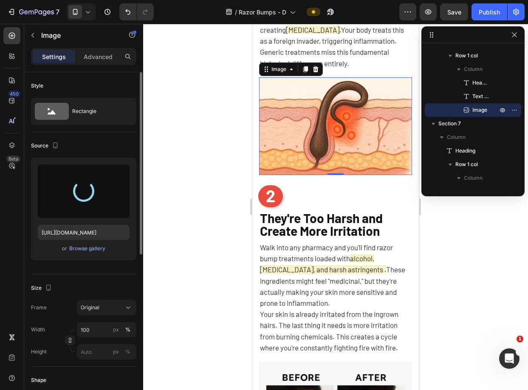
type input "https://cdn.shopify.com/s/files/1/0721/1640/4373/files/gempages_569436627630294…"
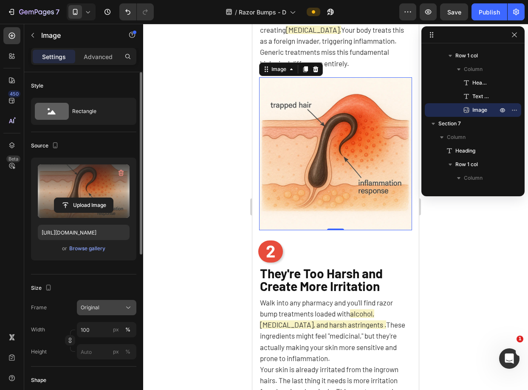
click at [102, 309] on div "Original" at bounding box center [102, 308] width 42 height 8
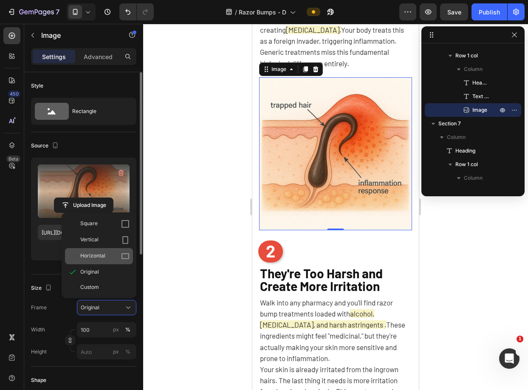
click at [110, 260] on div "Horizontal" at bounding box center [99, 256] width 68 height 16
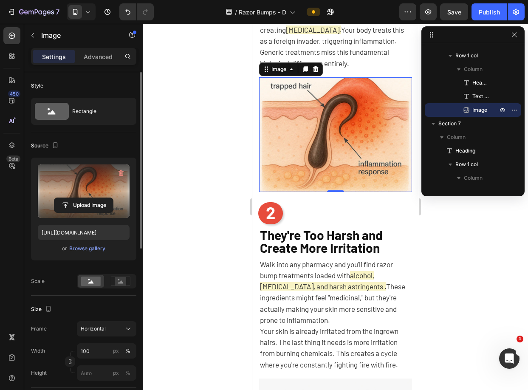
click at [222, 262] on div at bounding box center [335, 207] width 385 height 366
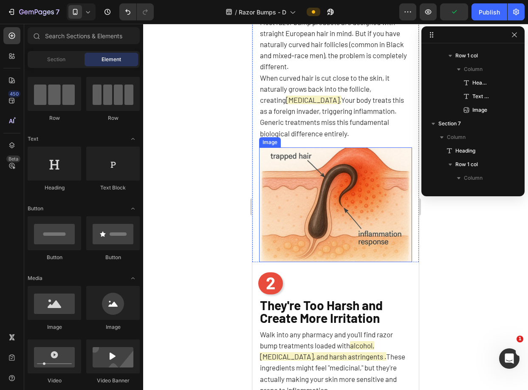
scroll to position [718, 0]
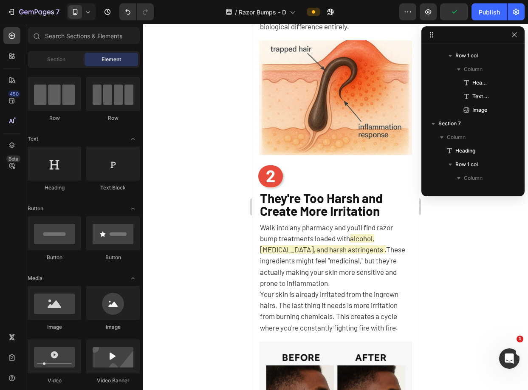
click at [454, 255] on div at bounding box center [335, 207] width 385 height 366
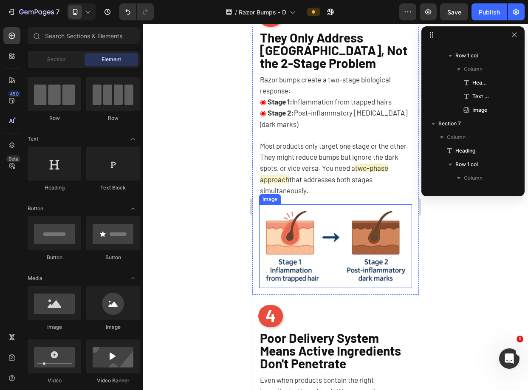
scroll to position [1243, 0]
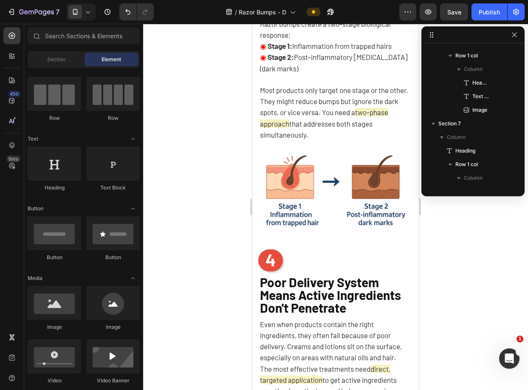
click at [459, 268] on div at bounding box center [335, 207] width 385 height 366
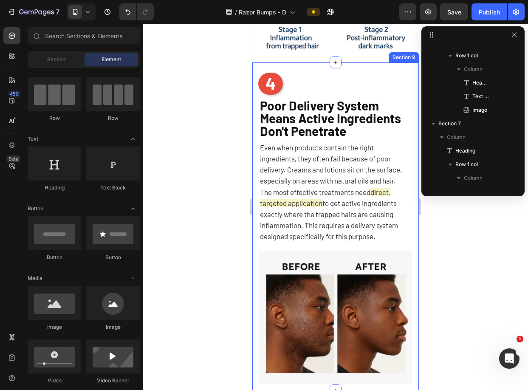
scroll to position [1457, 0]
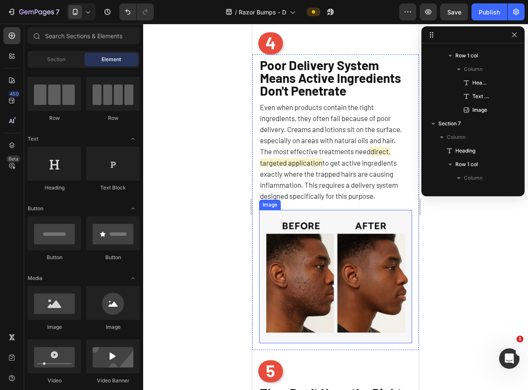
click at [365, 295] on img at bounding box center [335, 276] width 153 height 133
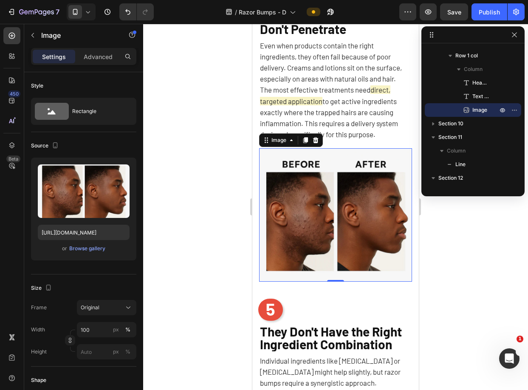
scroll to position [1514, 0]
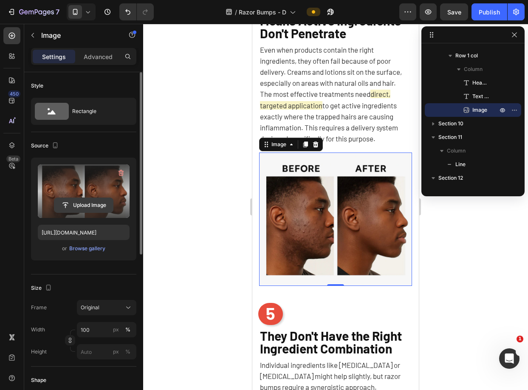
click at [89, 205] on input "file" at bounding box center [83, 205] width 59 height 14
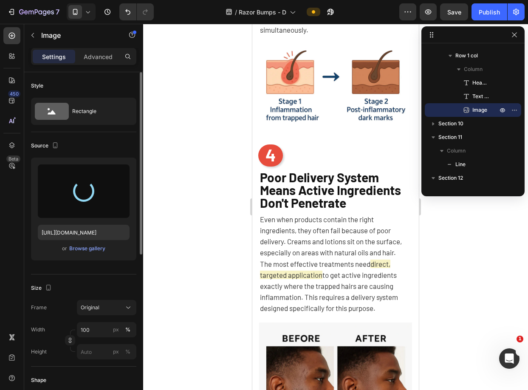
type input "https://cdn.shopify.com/s/files/1/0721/1640/4373/files/gempages_569436627630294…"
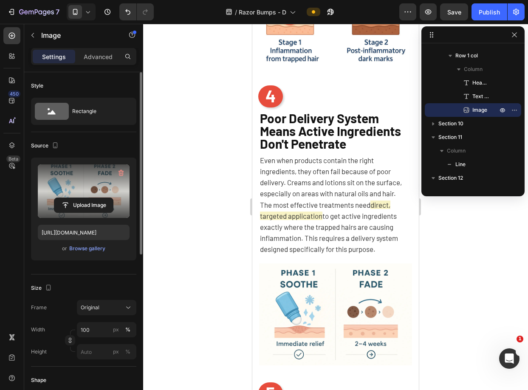
scroll to position [1453, 0]
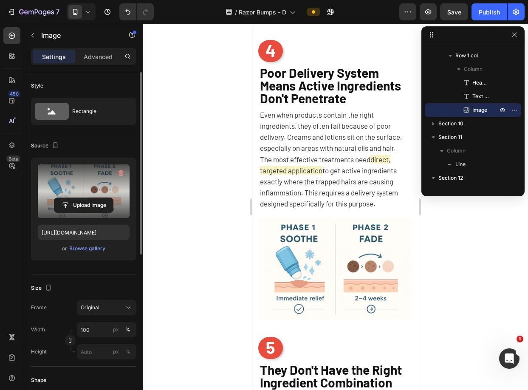
click at [463, 279] on div at bounding box center [335, 207] width 385 height 366
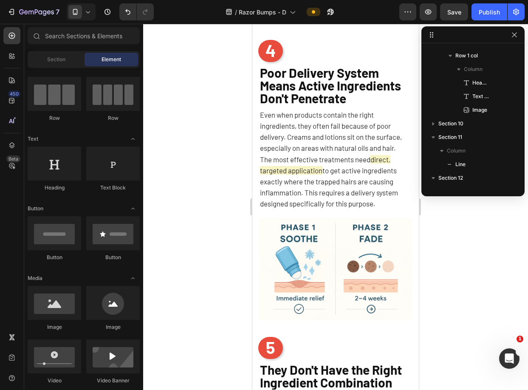
click at [466, 249] on div at bounding box center [335, 207] width 385 height 366
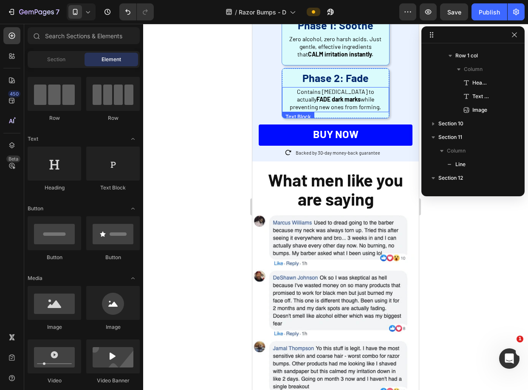
scroll to position [2265, 0]
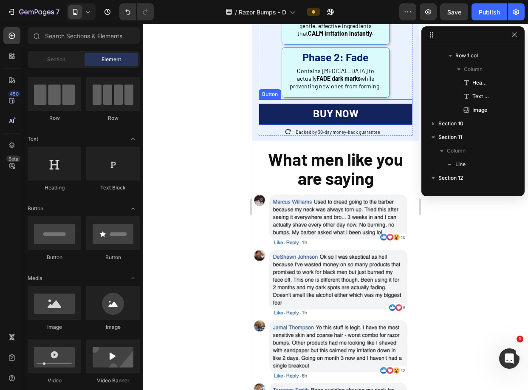
click at [395, 104] on link "BUY NOW" at bounding box center [336, 114] width 154 height 21
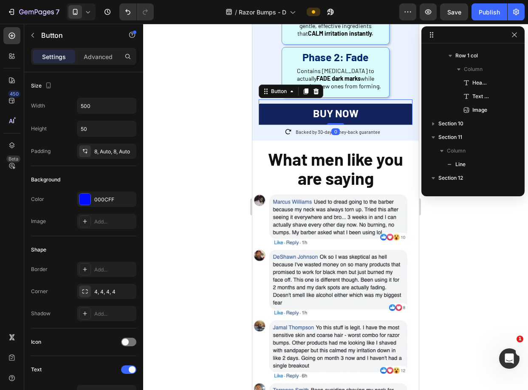
scroll to position [772, 0]
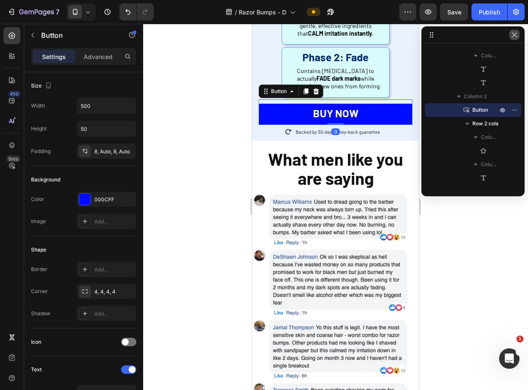
click at [515, 36] on icon "button" at bounding box center [514, 34] width 7 height 7
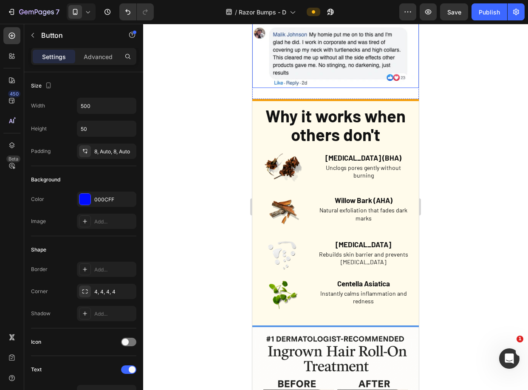
scroll to position [2811, 0]
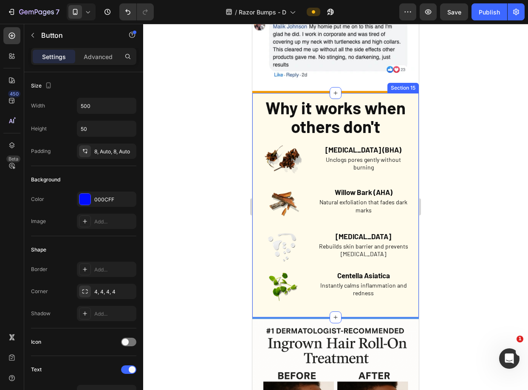
click at [407, 93] on div "Why it works when others don't Heading Image Salicylic Acid (BHA) Text Block Un…" at bounding box center [335, 205] width 166 height 224
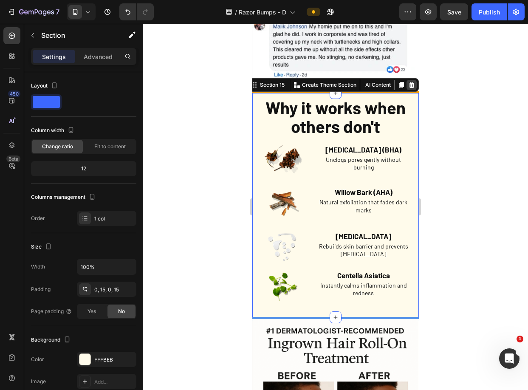
click at [408, 82] on icon at bounding box center [411, 85] width 7 height 7
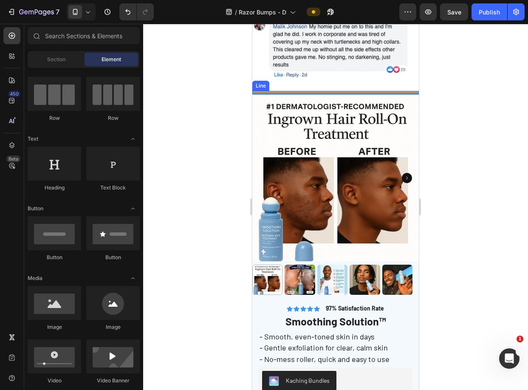
click at [400, 91] on div at bounding box center [335, 92] width 166 height 2
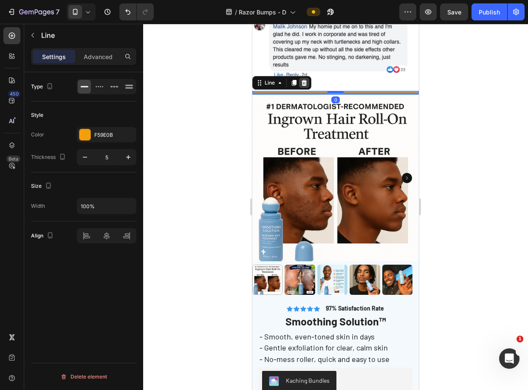
click at [302, 80] on icon at bounding box center [305, 83] width 6 height 6
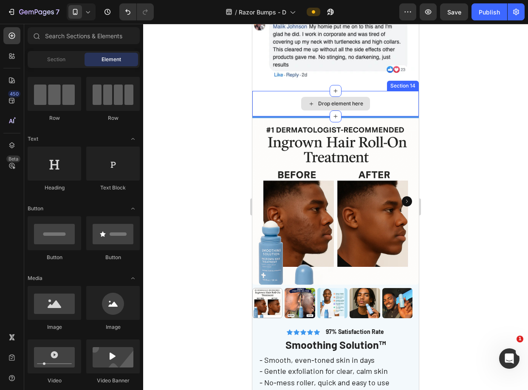
click at [400, 91] on div "Drop element here" at bounding box center [335, 103] width 166 height 25
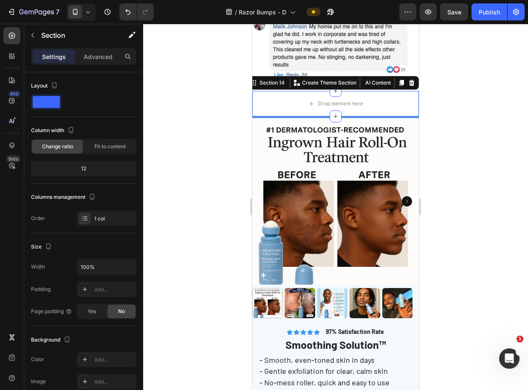
click at [408, 79] on icon at bounding box center [411, 82] width 7 height 7
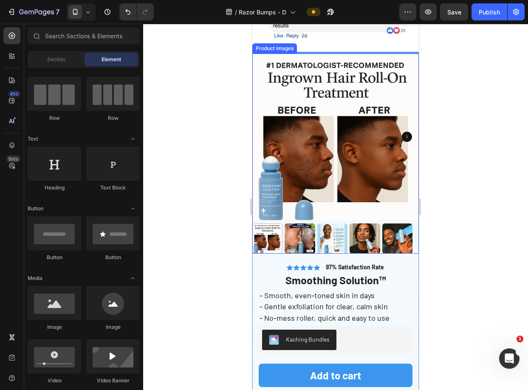
scroll to position [2883, 0]
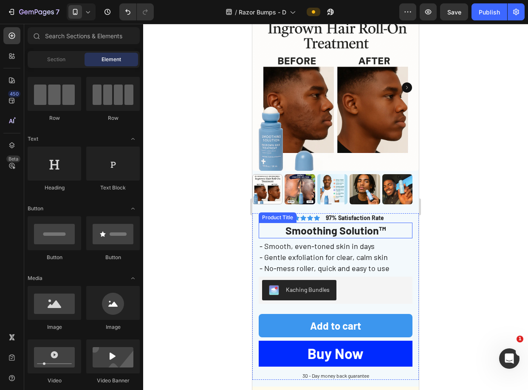
click at [357, 225] on h1 "Smoothing Solution™" at bounding box center [336, 231] width 154 height 16
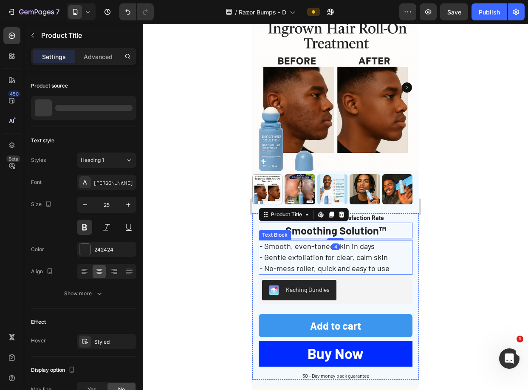
click at [365, 252] on span "- Gentle exfoliation for clear, calm skin" at bounding box center [323, 256] width 128 height 9
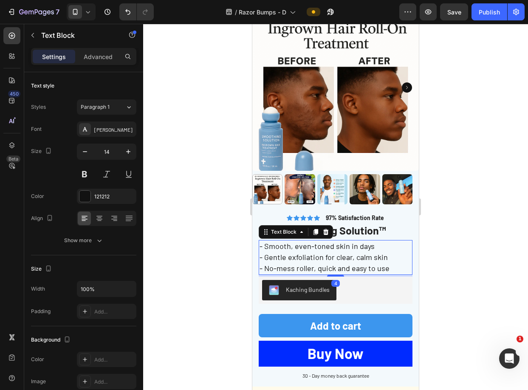
click at [463, 210] on div at bounding box center [335, 207] width 385 height 366
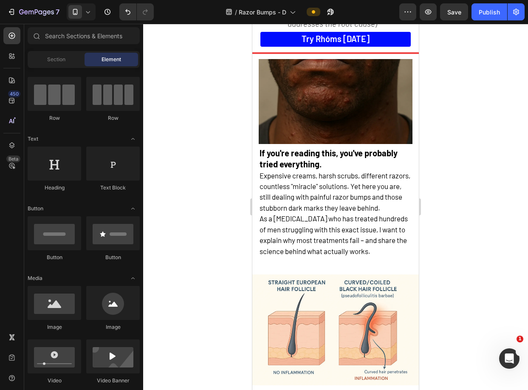
scroll to position [0, 0]
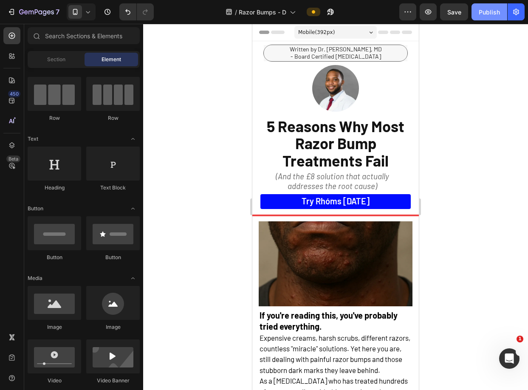
click at [486, 14] on div "Publish" at bounding box center [489, 12] width 21 height 9
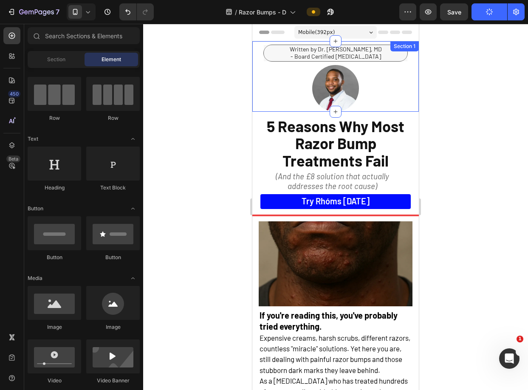
click at [392, 48] on div "Section 1" at bounding box center [404, 46] width 25 height 8
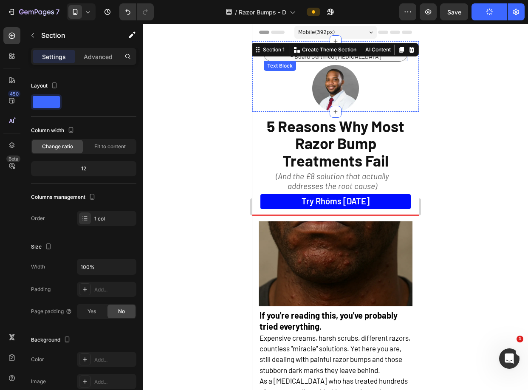
click at [329, 57] on span "- Board Certified [MEDICAL_DATA]" at bounding box center [335, 56] width 90 height 7
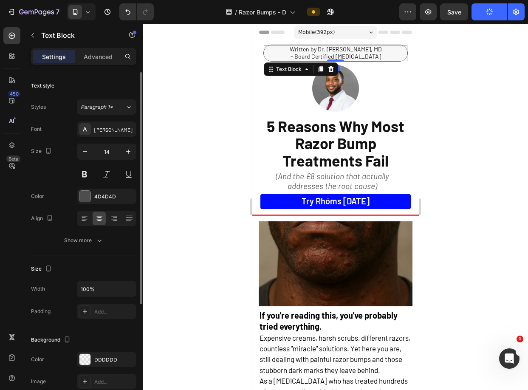
click at [103, 57] on p "Advanced" at bounding box center [98, 56] width 29 height 9
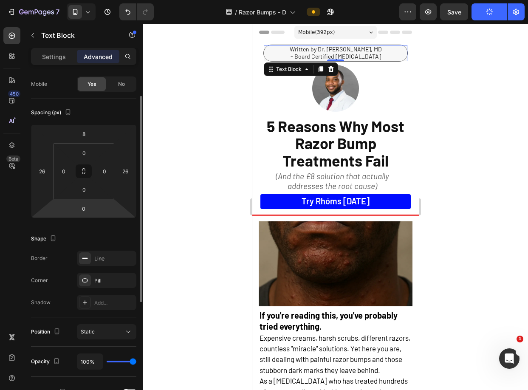
scroll to position [68, 0]
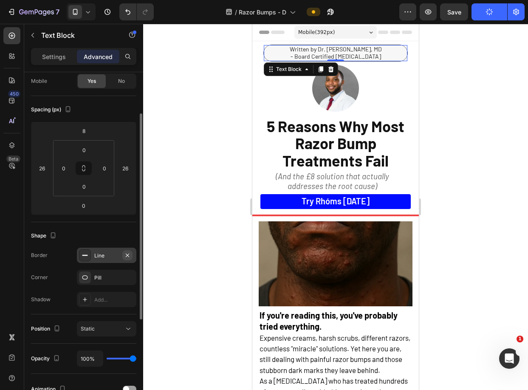
click at [128, 255] on icon "button" at bounding box center [127, 255] width 7 height 7
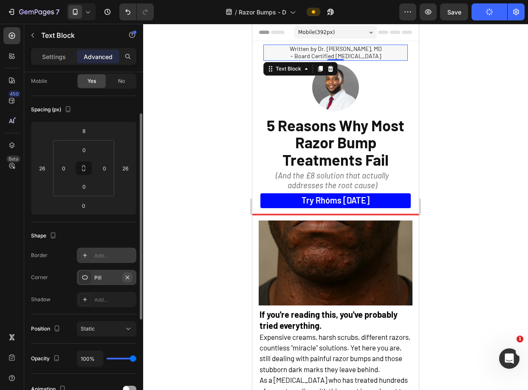
click at [128, 277] on icon "button" at bounding box center [127, 277] width 7 height 7
click at [59, 56] on p "Settings" at bounding box center [54, 56] width 24 height 9
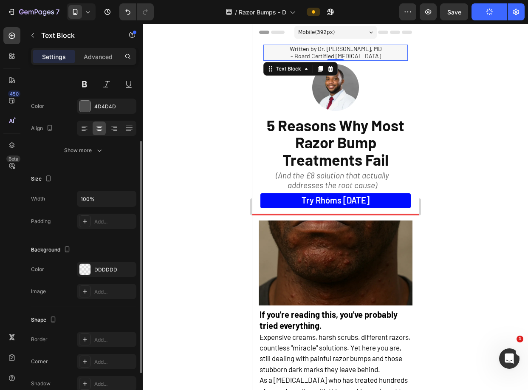
scroll to position [161, 0]
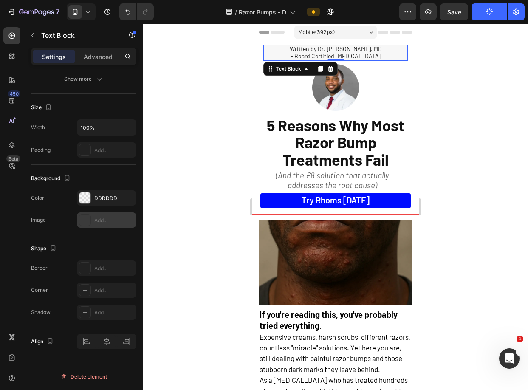
click at [126, 224] on div "Add..." at bounding box center [106, 219] width 59 height 15
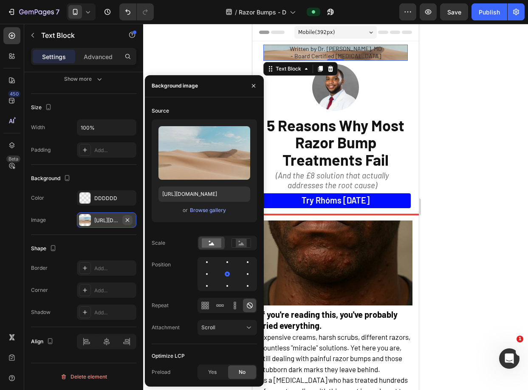
click at [127, 219] on icon "button" at bounding box center [127, 219] width 3 height 3
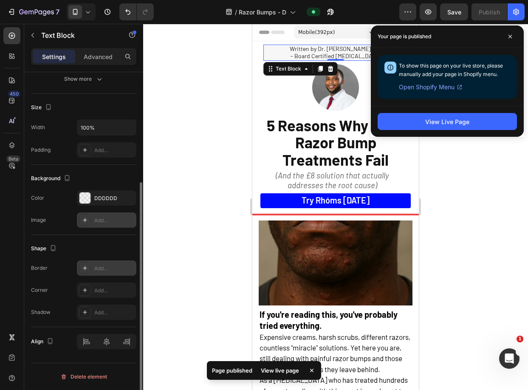
click at [96, 268] on div "Add..." at bounding box center [114, 269] width 40 height 8
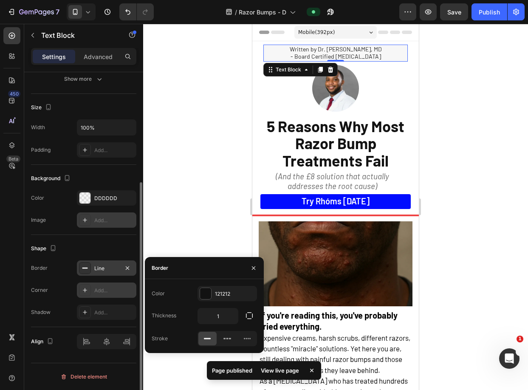
click at [91, 295] on div "Add..." at bounding box center [106, 289] width 59 height 15
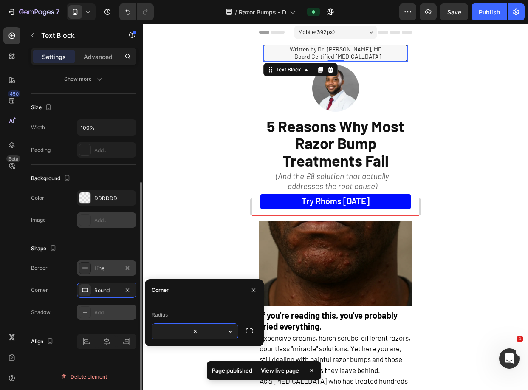
click at [94, 315] on div "Add..." at bounding box center [114, 313] width 40 height 8
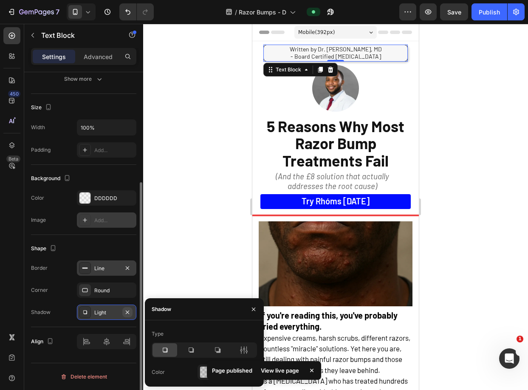
click at [128, 313] on icon "button" at bounding box center [127, 312] width 7 height 7
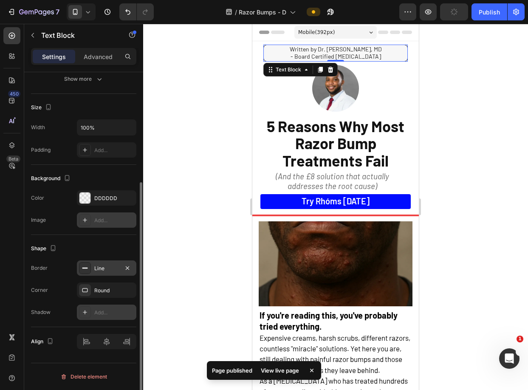
click at [96, 269] on div "Line" at bounding box center [106, 269] width 25 height 8
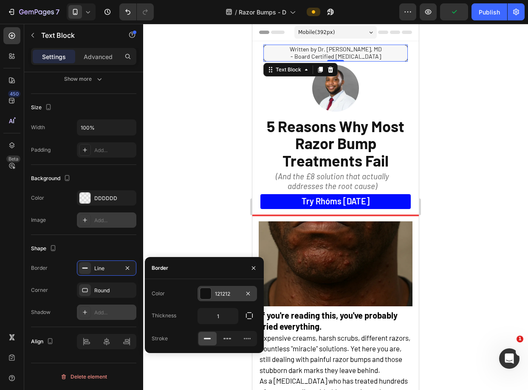
click at [221, 295] on div "121212" at bounding box center [227, 294] width 25 height 8
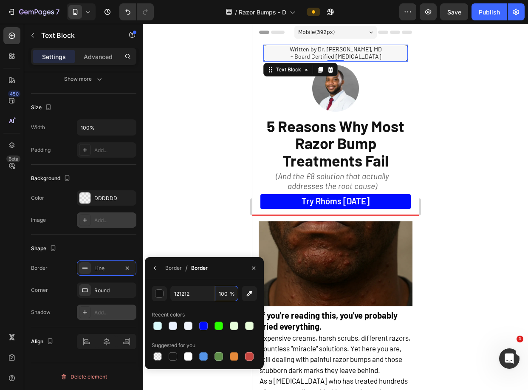
drag, startPoint x: 223, startPoint y: 295, endPoint x: 227, endPoint y: 308, distance: 13.3
click at [227, 308] on div "121212 100 % Recent colors Suggested for you" at bounding box center [204, 324] width 105 height 76
type input "50"
click at [191, 239] on div at bounding box center [335, 207] width 385 height 366
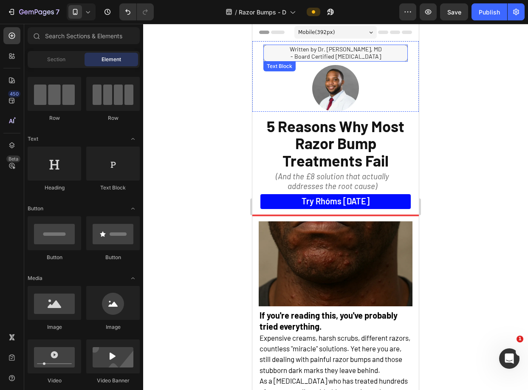
drag, startPoint x: 376, startPoint y: 54, endPoint x: 369, endPoint y: 60, distance: 9.0
click at [376, 54] on p "- Board Certified [MEDICAL_DATA]" at bounding box center [336, 56] width 142 height 7
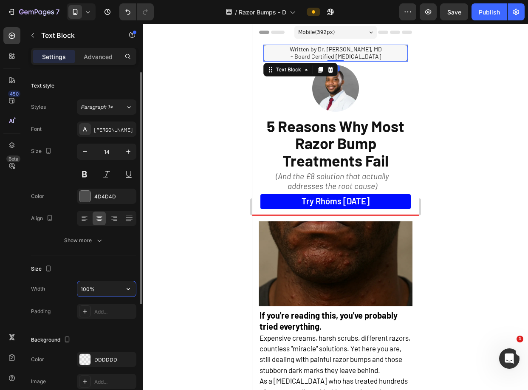
click at [90, 285] on input "100%" at bounding box center [106, 288] width 59 height 15
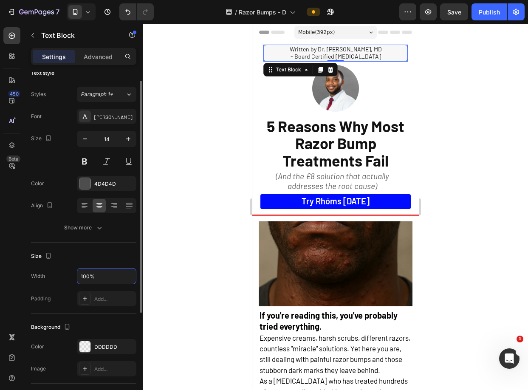
scroll to position [158, 0]
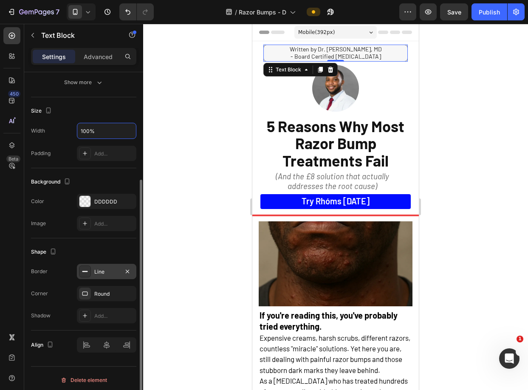
click at [98, 279] on div "Line" at bounding box center [106, 271] width 59 height 15
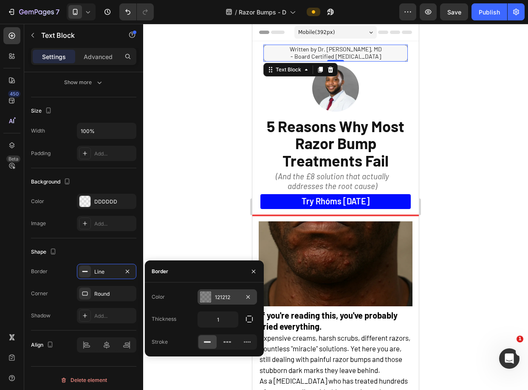
click at [215, 296] on div "121212" at bounding box center [227, 297] width 25 height 8
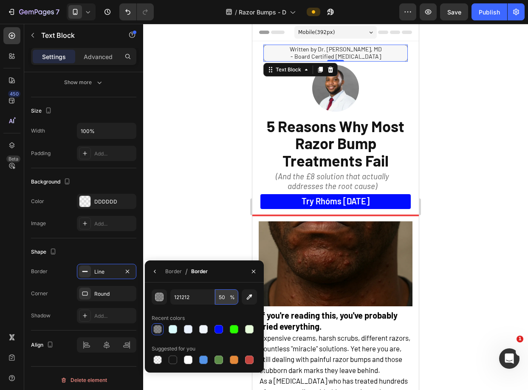
click at [223, 300] on input "50" at bounding box center [226, 296] width 23 height 15
type input "20"
click at [214, 187] on div at bounding box center [335, 207] width 385 height 366
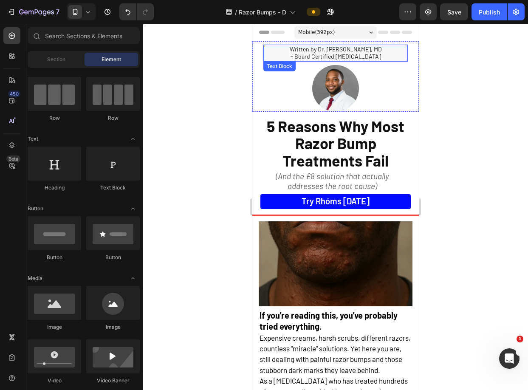
click at [334, 53] on span "- Board Certified [MEDICAL_DATA]" at bounding box center [335, 56] width 90 height 7
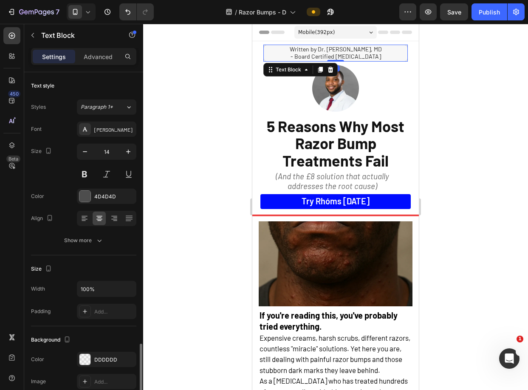
scroll to position [161, 0]
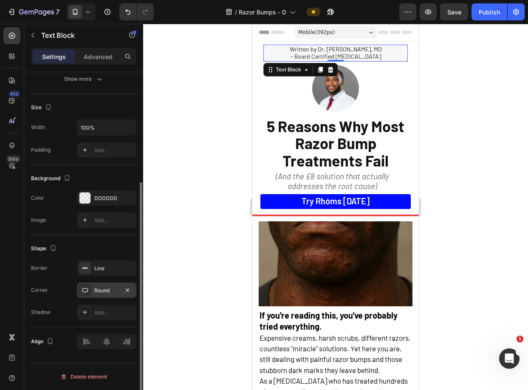
click at [100, 293] on div "Round" at bounding box center [106, 291] width 25 height 8
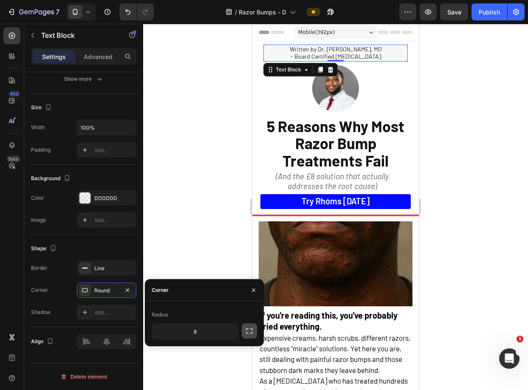
click at [247, 333] on icon "button" at bounding box center [249, 331] width 8 height 8
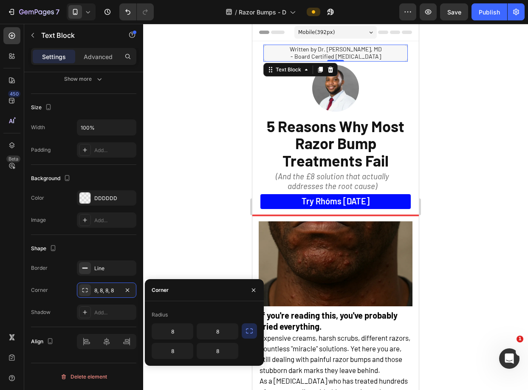
click at [250, 333] on icon "button" at bounding box center [249, 331] width 8 height 8
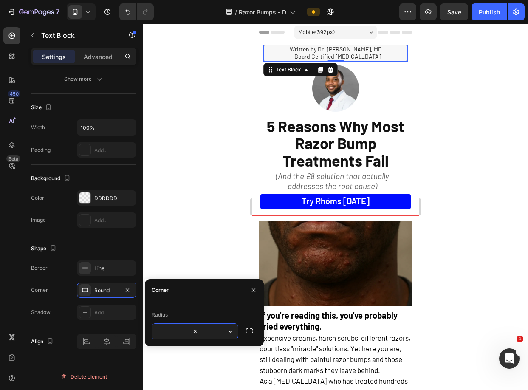
drag, startPoint x: 214, startPoint y: 333, endPoint x: 202, endPoint y: 333, distance: 11.5
click at [202, 333] on input "8" at bounding box center [195, 331] width 86 height 15
click at [234, 333] on icon "button" at bounding box center [230, 331] width 8 height 8
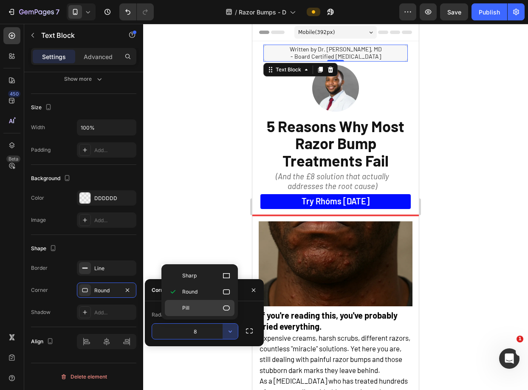
click at [217, 308] on p "Pill" at bounding box center [206, 308] width 48 height 8
type input "9999"
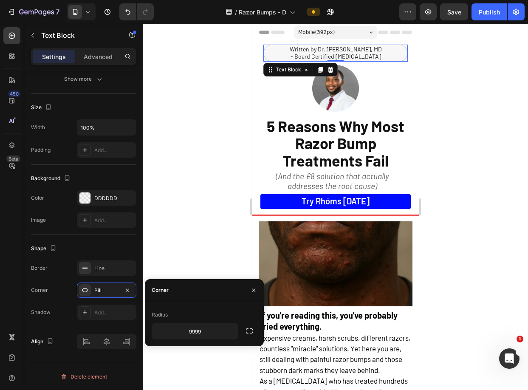
click at [186, 259] on div at bounding box center [335, 207] width 385 height 366
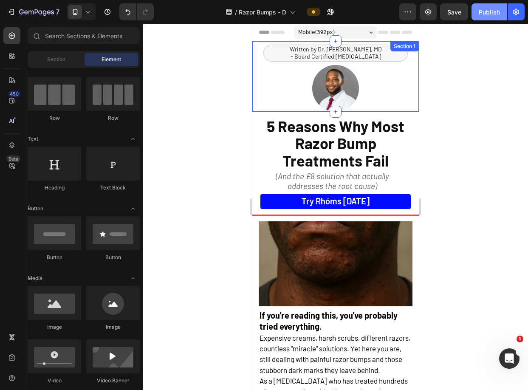
click at [489, 14] on div "Publish" at bounding box center [489, 12] width 21 height 9
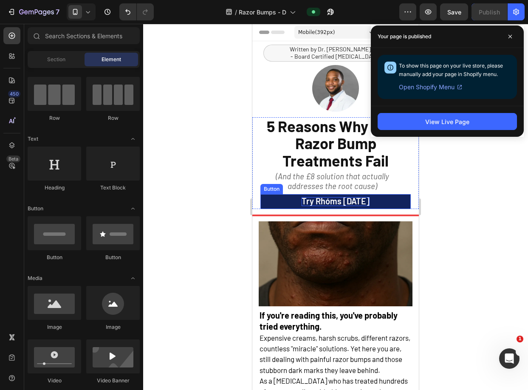
click at [345, 204] on span "Try Rhóms [DATE]" at bounding box center [336, 201] width 68 height 10
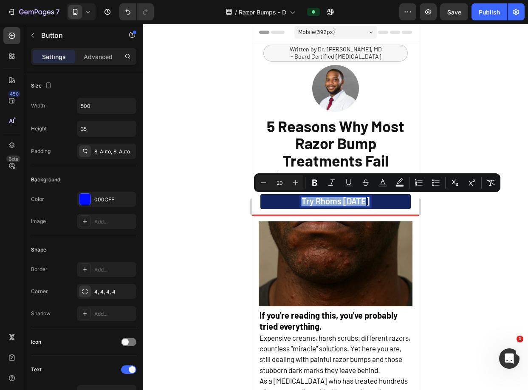
click at [354, 204] on span "Try Rhóms [DATE]" at bounding box center [336, 201] width 68 height 10
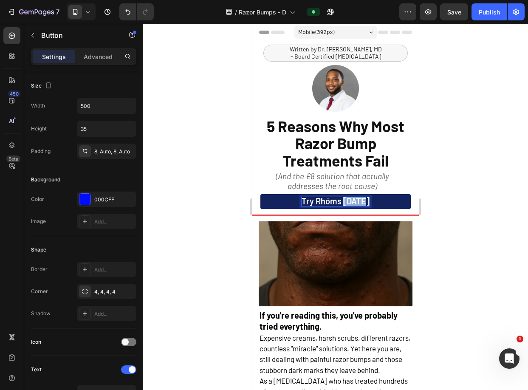
click at [354, 204] on span "Try Rhóms [DATE]" at bounding box center [336, 201] width 68 height 10
click at [464, 195] on div at bounding box center [335, 207] width 385 height 366
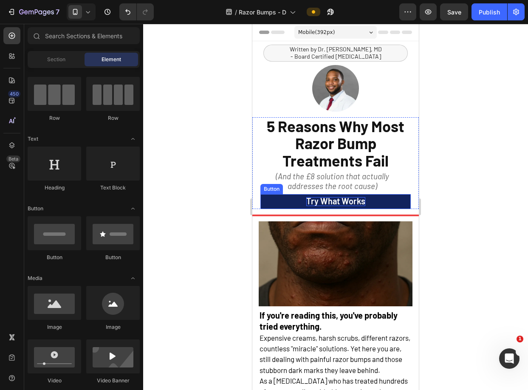
click at [345, 200] on span "Try what works" at bounding box center [335, 201] width 59 height 10
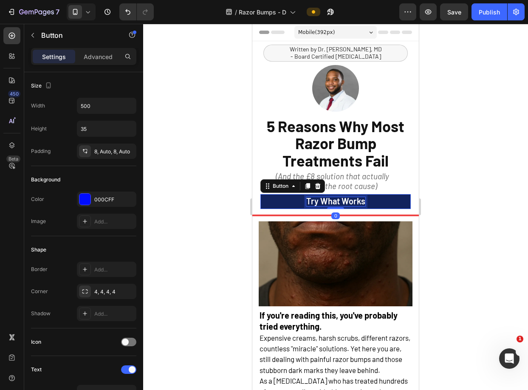
click at [345, 200] on span "Try what works" at bounding box center [335, 201] width 59 height 10
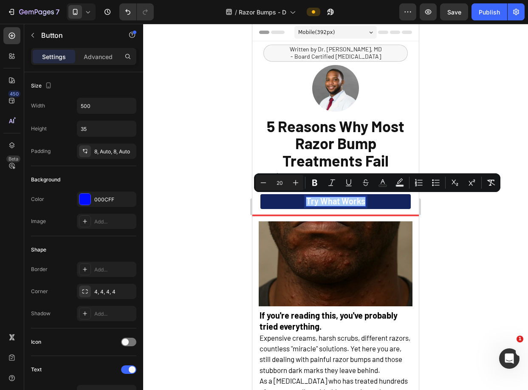
click at [457, 109] on div at bounding box center [335, 207] width 385 height 366
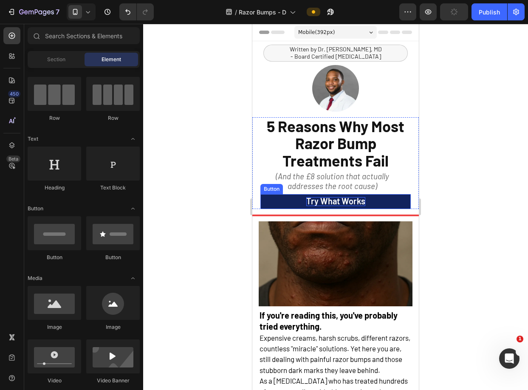
click at [327, 203] on span "Try what works" at bounding box center [335, 201] width 59 height 10
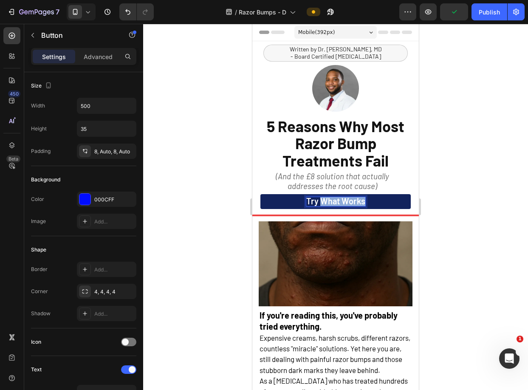
drag, startPoint x: 338, startPoint y: 202, endPoint x: 363, endPoint y: 200, distance: 25.1
click at [363, 200] on link "Try what works" at bounding box center [335, 201] width 150 height 15
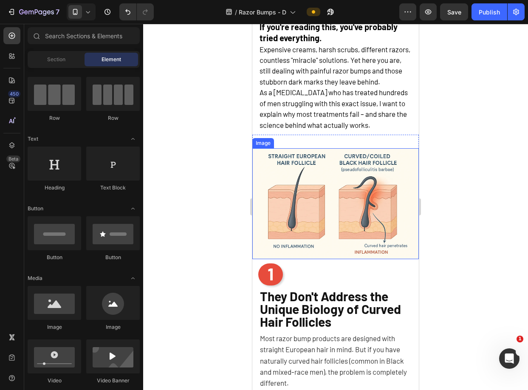
scroll to position [0, 0]
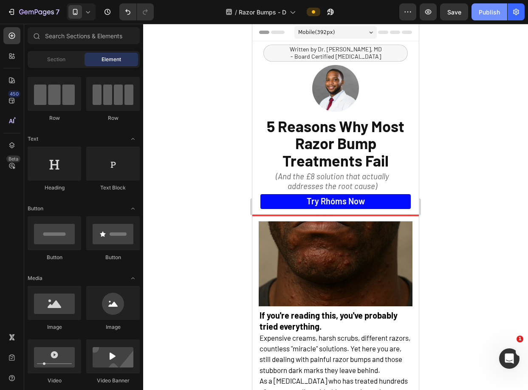
click at [475, 16] on button "Publish" at bounding box center [489, 11] width 36 height 17
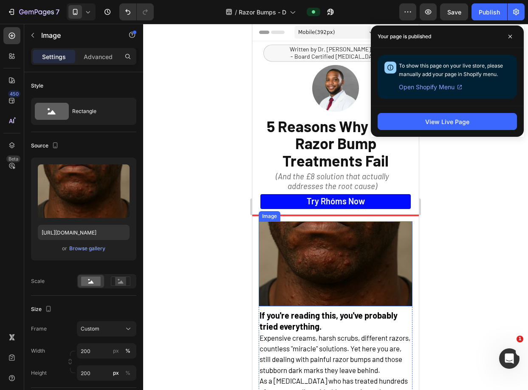
click at [365, 246] on img at bounding box center [336, 263] width 154 height 85
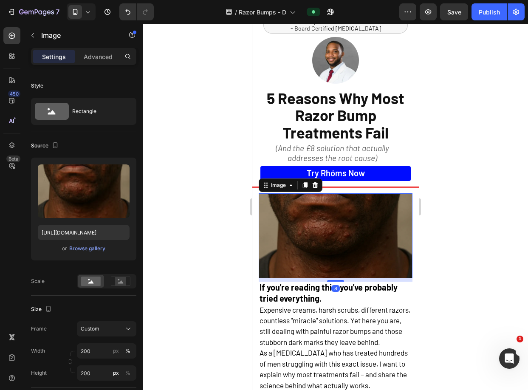
scroll to position [54, 0]
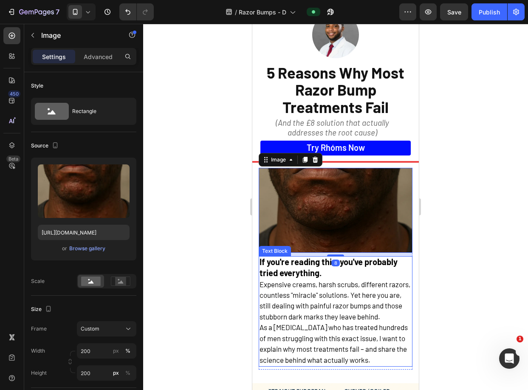
click at [356, 265] on strong "If you're reading this, you've probably tried everything." at bounding box center [328, 267] width 138 height 21
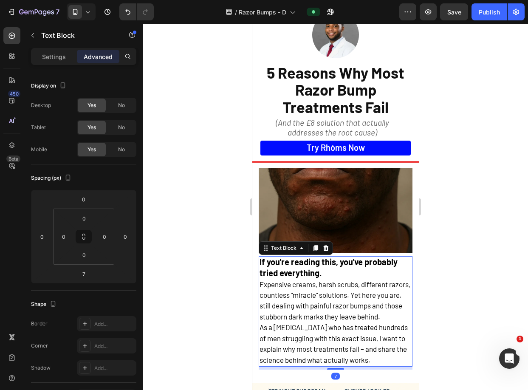
click at [333, 268] on p "If you're reading this, you've probably tried everything." at bounding box center [335, 268] width 152 height 23
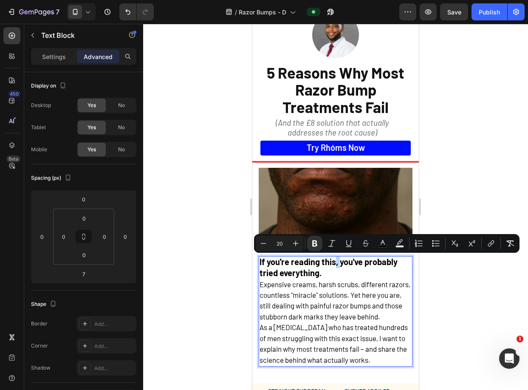
drag, startPoint x: 341, startPoint y: 262, endPoint x: 333, endPoint y: 263, distance: 7.7
click at [333, 263] on strong "If you're reading this, you've probably tried everything." at bounding box center [328, 267] width 138 height 21
click at [334, 272] on p "If you're reading this, you've probably tried everything." at bounding box center [335, 268] width 152 height 23
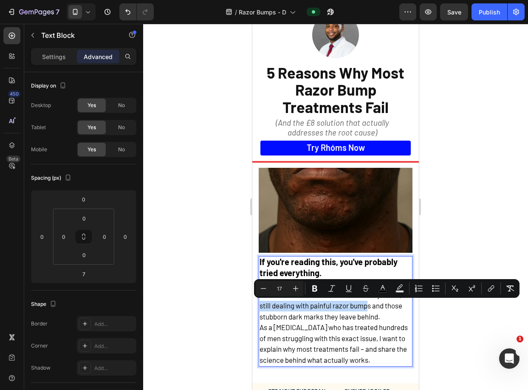
drag, startPoint x: 286, startPoint y: 306, endPoint x: 397, endPoint y: 307, distance: 110.9
click at [397, 307] on span "Expensive creams, harsh scrubs, different razors, countless "miracle" solutions…" at bounding box center [334, 300] width 151 height 41
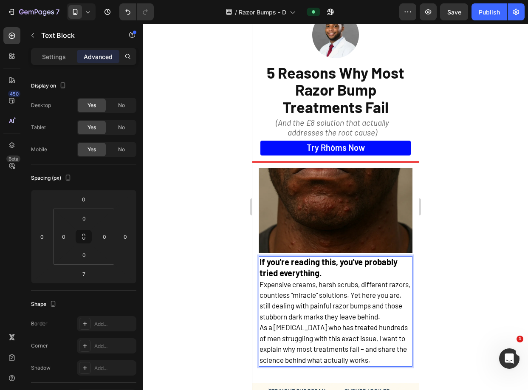
drag, startPoint x: 285, startPoint y: 308, endPoint x: 306, endPoint y: 310, distance: 21.3
click at [306, 310] on p "Expensive creams, harsh scrubs, different razors, countless "miracle" solutions…" at bounding box center [335, 300] width 152 height 43
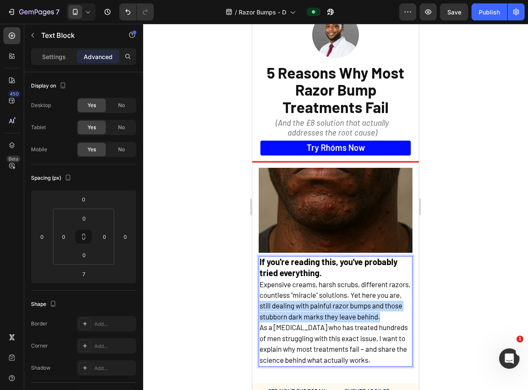
drag, startPoint x: 341, startPoint y: 327, endPoint x: 286, endPoint y: 306, distance: 58.9
click at [286, 306] on p "Expensive creams, harsh scrubs, different razors, countless "miracle" solutions…" at bounding box center [335, 300] width 152 height 43
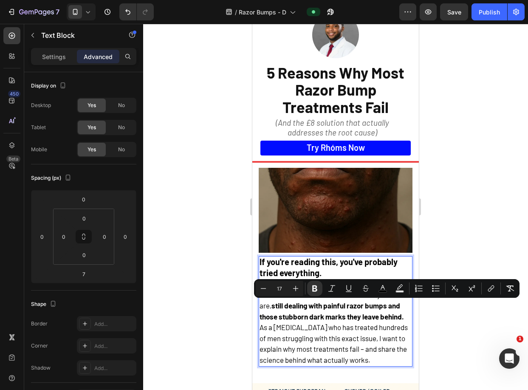
click at [304, 310] on p "Expensive creams, harsh scrubs, different razors, countless "miracle" solutions…" at bounding box center [335, 300] width 152 height 43
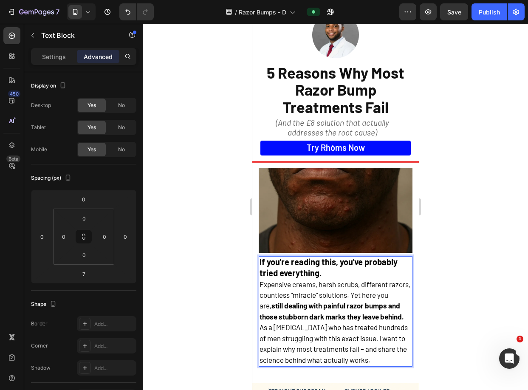
click at [454, 307] on div at bounding box center [335, 207] width 385 height 366
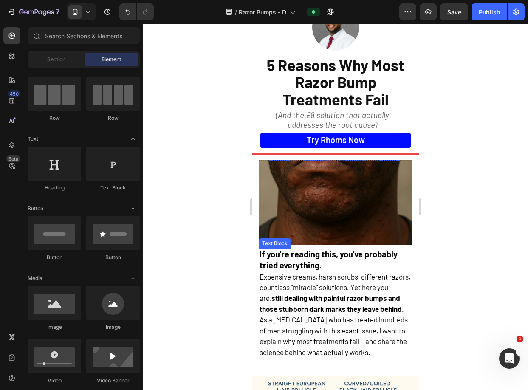
scroll to position [66, 0]
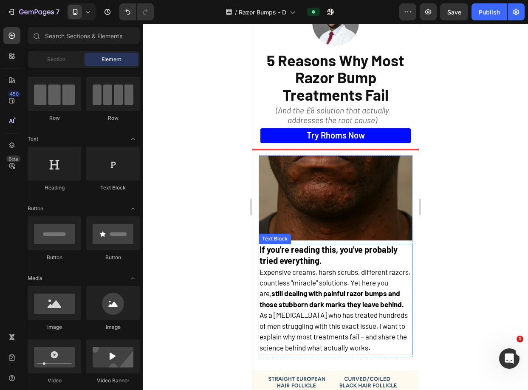
click at [379, 321] on span "As a [MEDICAL_DATA] who has treated hundreds of men struggling with this exact …" at bounding box center [333, 330] width 148 height 41
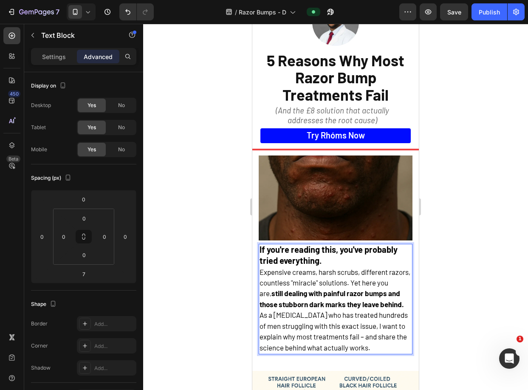
click at [302, 342] on p "As a [MEDICAL_DATA] who has treated hundreds of men struggling with this exact …" at bounding box center [335, 331] width 152 height 43
click at [382, 337] on span "As a [MEDICAL_DATA] who has treated hundreds of men struggling with this exact …" at bounding box center [333, 330] width 148 height 41
click at [380, 310] on p "Expensive creams, harsh scrubs, different razors, countless "miracle" solutions…" at bounding box center [335, 288] width 152 height 43
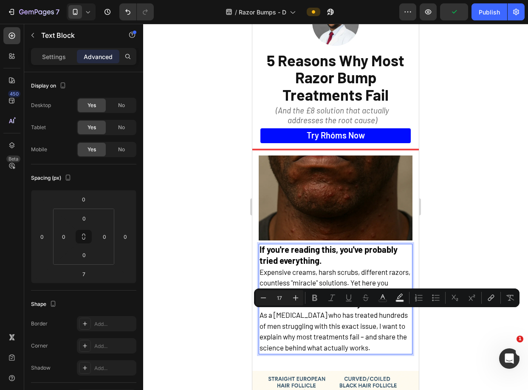
click at [373, 310] on p "Expensive creams, harsh scrubs, different razors, countless "miracle" solutions…" at bounding box center [335, 288] width 152 height 43
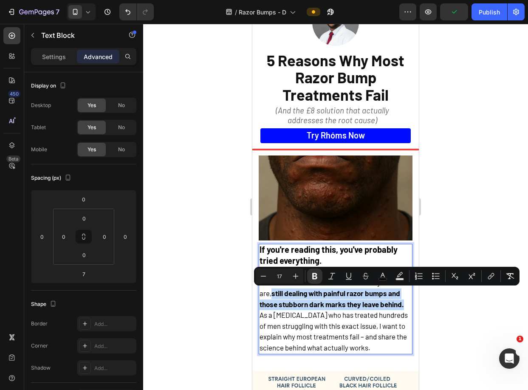
drag, startPoint x: 302, startPoint y: 294, endPoint x: 285, endPoint y: 294, distance: 17.4
click at [285, 294] on p "Expensive creams, harsh scrubs, different razors, countless "miracle" solutions…" at bounding box center [335, 288] width 152 height 43
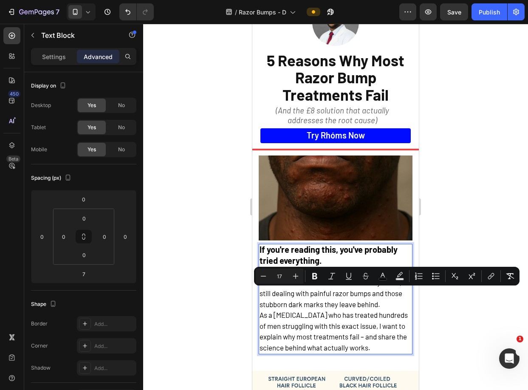
click at [322, 327] on span "As a [MEDICAL_DATA] who has treated hundreds of men struggling with this exact …" at bounding box center [333, 330] width 148 height 41
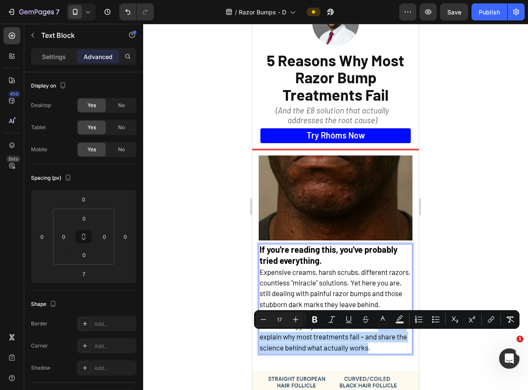
drag, startPoint x: 383, startPoint y: 333, endPoint x: 393, endPoint y: 355, distance: 23.6
click at [393, 353] on p "As a [MEDICAL_DATA] who has treated hundreds of men struggling with this exact …" at bounding box center [335, 331] width 152 height 43
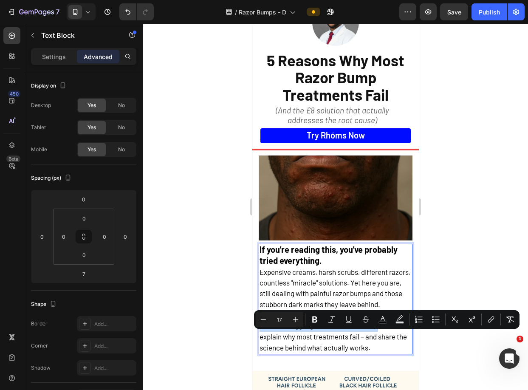
click at [372, 351] on span "As a [MEDICAL_DATA] who has treated hundreds of men struggling with this exact …" at bounding box center [333, 330] width 148 height 41
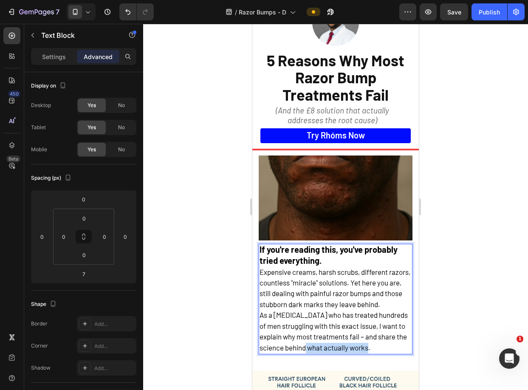
drag, startPoint x: 385, startPoint y: 359, endPoint x: 321, endPoint y: 360, distance: 63.7
click at [321, 353] on p "As a [MEDICAL_DATA] who has treated hundreds of men struggling with this exact …" at bounding box center [335, 331] width 152 height 43
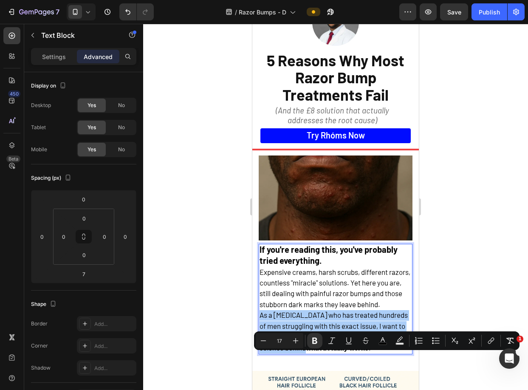
click at [439, 359] on div at bounding box center [335, 207] width 385 height 366
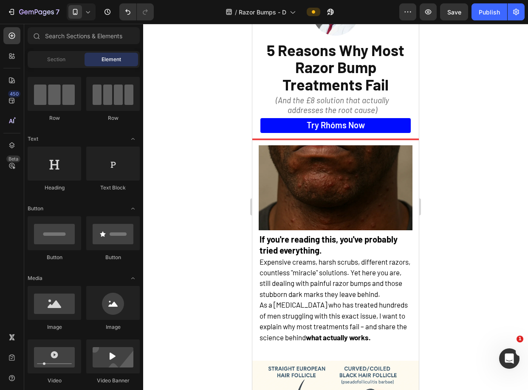
scroll to position [80, 0]
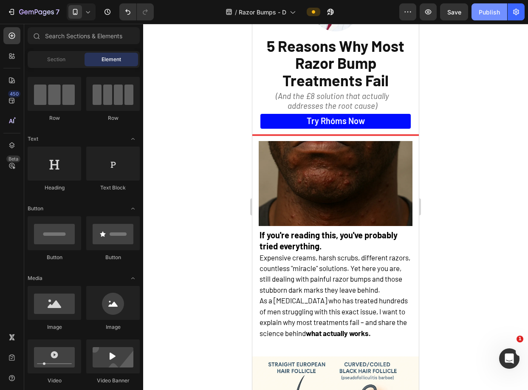
click at [488, 12] on div "Publish" at bounding box center [489, 12] width 21 height 9
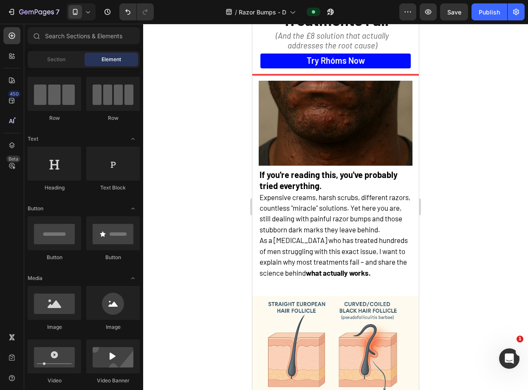
click at [461, 226] on div at bounding box center [335, 207] width 385 height 366
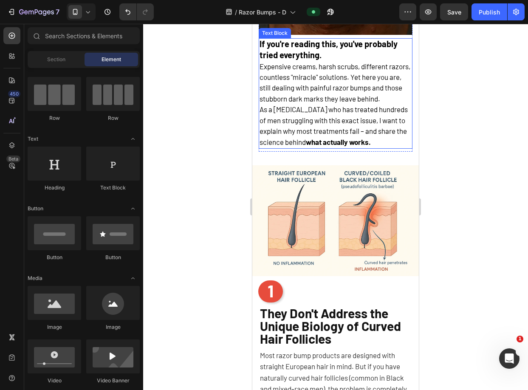
scroll to position [272, 0]
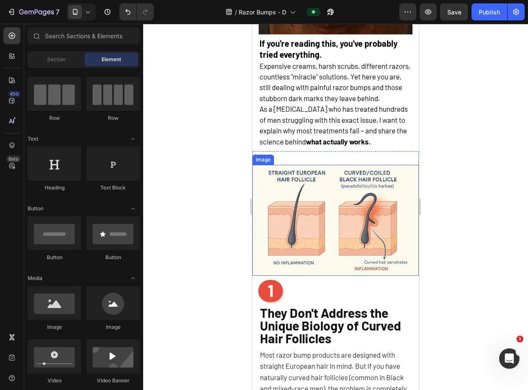
click at [352, 245] on img at bounding box center [335, 220] width 166 height 111
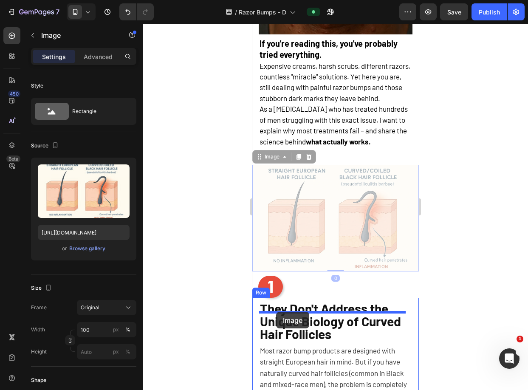
drag, startPoint x: 260, startPoint y: 167, endPoint x: 276, endPoint y: 312, distance: 145.7
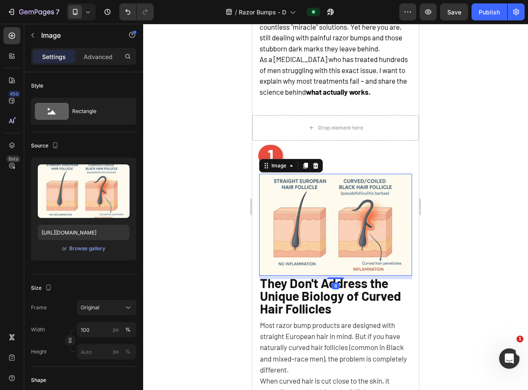
scroll to position [322, 0]
click at [465, 160] on div at bounding box center [335, 207] width 385 height 366
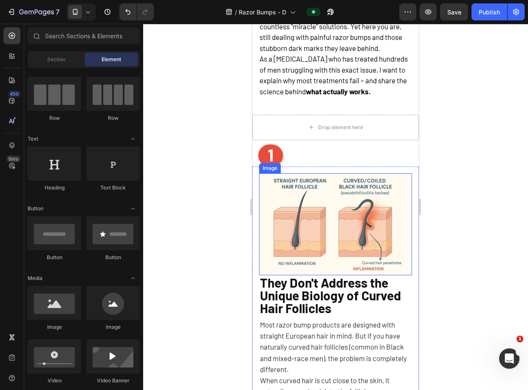
click at [371, 214] on img at bounding box center [335, 224] width 153 height 102
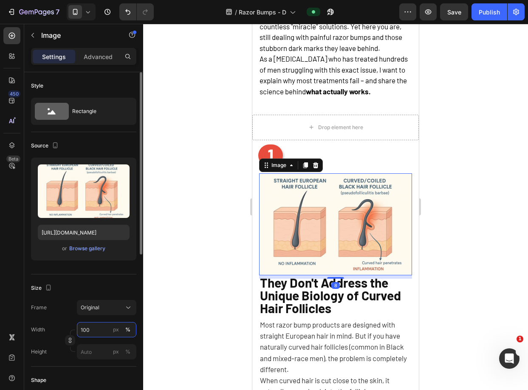
drag, startPoint x: 87, startPoint y: 327, endPoint x: 67, endPoint y: 326, distance: 20.4
click at [67, 326] on div "Width 100 px %" at bounding box center [83, 329] width 105 height 15
click at [81, 327] on input "100" at bounding box center [106, 329] width 59 height 15
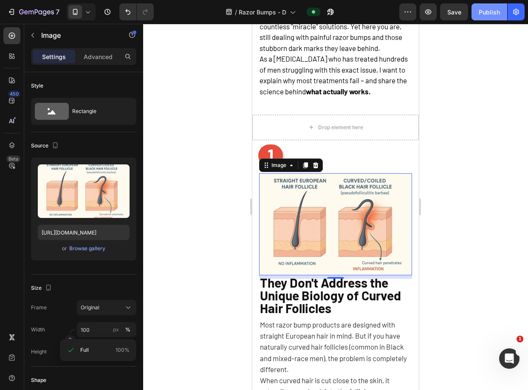
click at [502, 6] on button "Publish" at bounding box center [489, 11] width 36 height 17
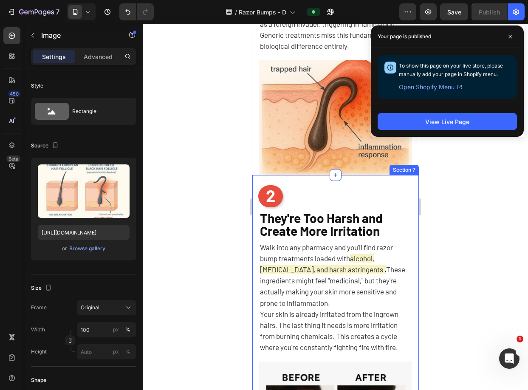
scroll to position [819, 0]
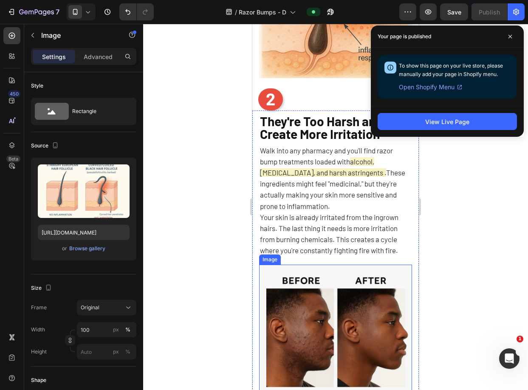
click at [336, 292] on img at bounding box center [335, 331] width 153 height 133
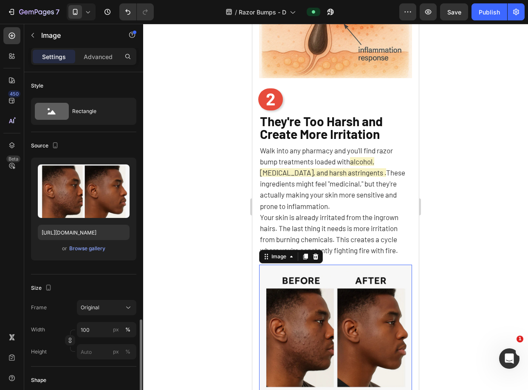
scroll to position [161, 0]
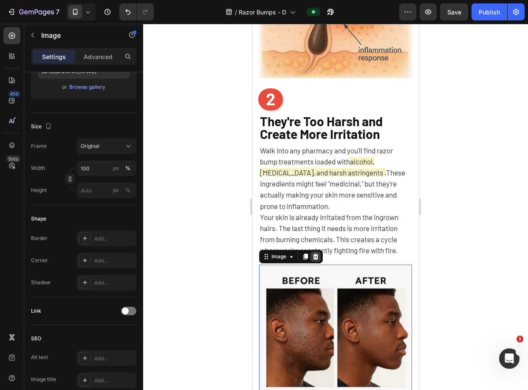
click at [314, 253] on icon at bounding box center [316, 256] width 6 height 6
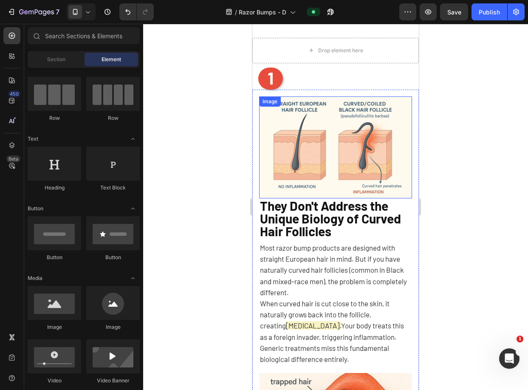
scroll to position [317, 0]
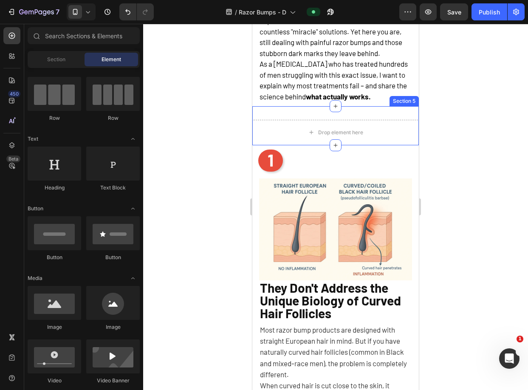
click at [353, 124] on div "Drop element here Section 5" at bounding box center [335, 125] width 166 height 39
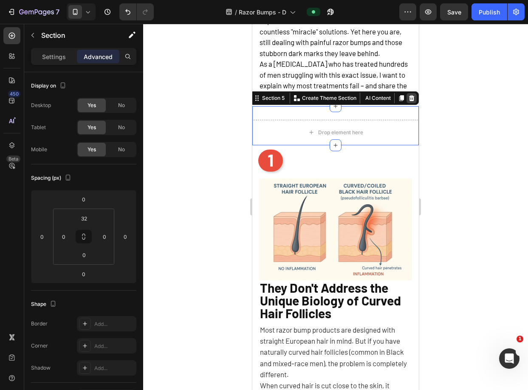
click at [409, 101] on icon at bounding box center [412, 98] width 6 height 6
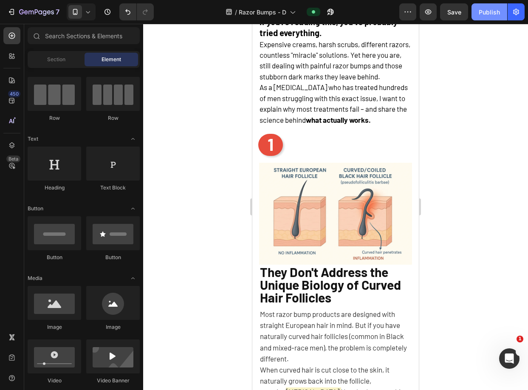
scroll to position [293, 0]
click at [483, 8] on div "Publish" at bounding box center [489, 12] width 21 height 9
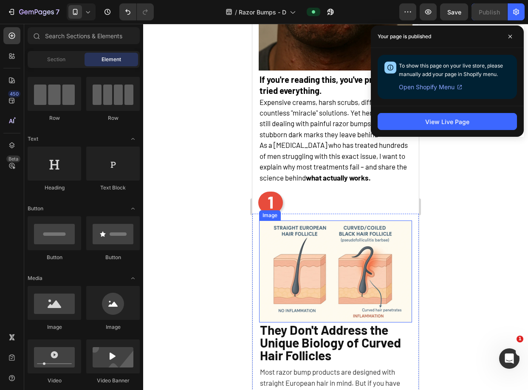
scroll to position [0, 0]
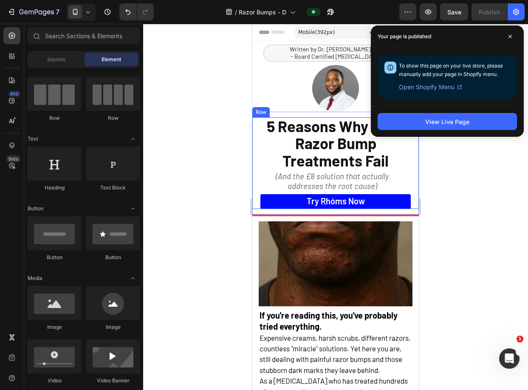
click at [406, 199] on div "5 Reasons Why Most Razor Bump Treatments Fail Heading (And the £8 solution that…" at bounding box center [335, 163] width 166 height 92
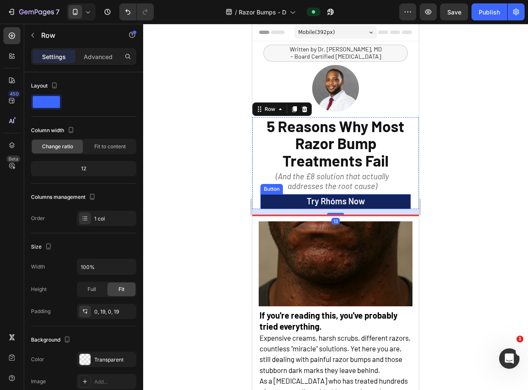
click at [395, 199] on link "Try rhóms now" at bounding box center [335, 201] width 150 height 15
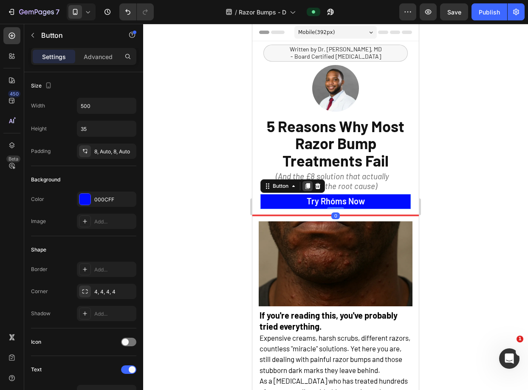
click at [313, 189] on div at bounding box center [307, 186] width 10 height 10
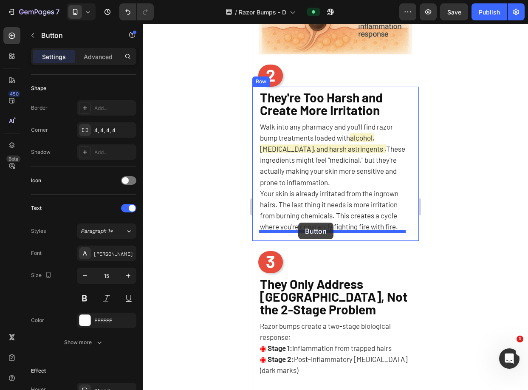
scroll to position [820, 0]
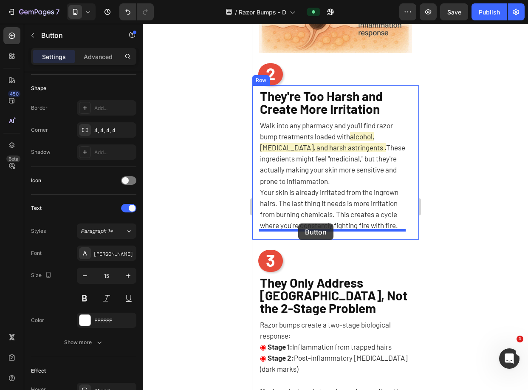
drag, startPoint x: 271, startPoint y: 203, endPoint x: 298, endPoint y: 223, distance: 34.3
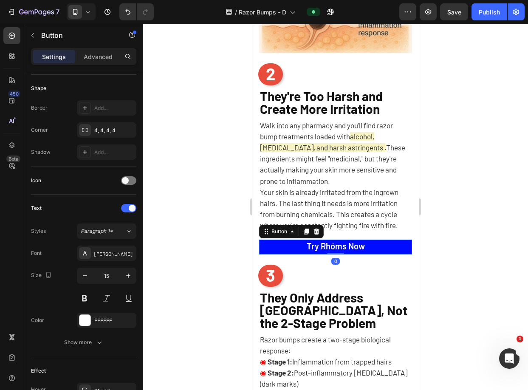
click at [426, 194] on div at bounding box center [335, 207] width 385 height 366
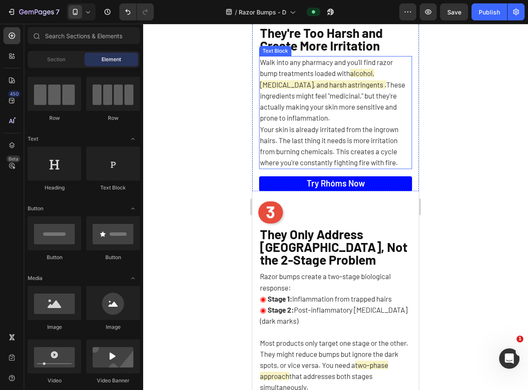
scroll to position [879, 0]
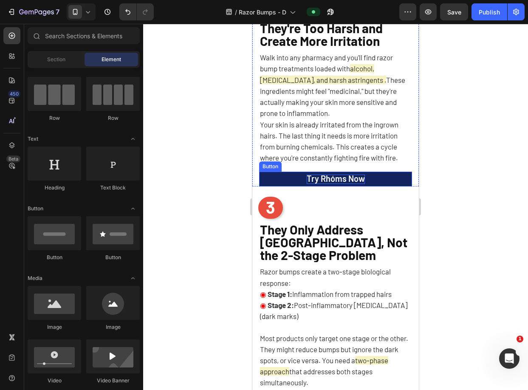
click at [346, 177] on span "Try rhóms now" at bounding box center [336, 178] width 58 height 10
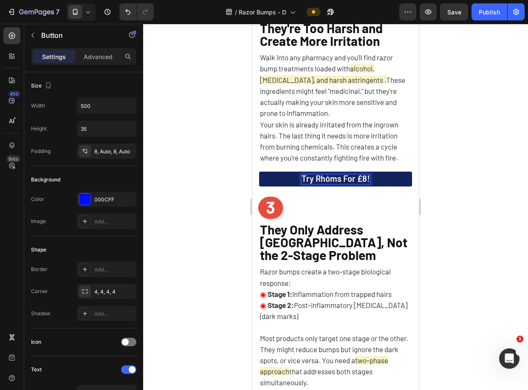
click at [510, 182] on div at bounding box center [335, 207] width 385 height 366
click at [353, 179] on span "Try rhóms for £8!" at bounding box center [336, 178] width 68 height 10
click at [448, 169] on div at bounding box center [335, 207] width 385 height 366
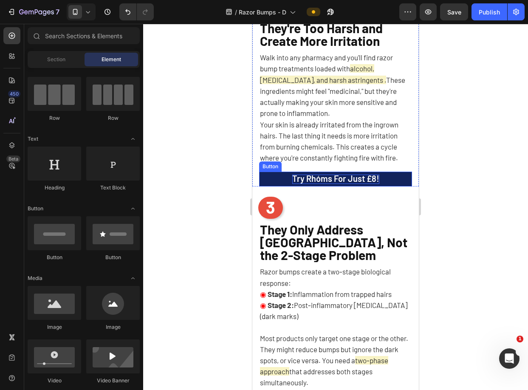
click at [355, 178] on span "Try rhóms for just £8!" at bounding box center [335, 178] width 87 height 10
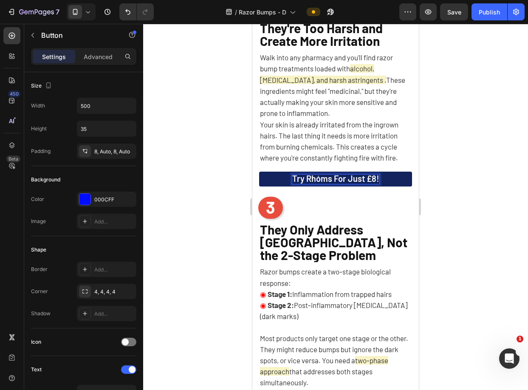
click at [438, 180] on div at bounding box center [335, 207] width 385 height 366
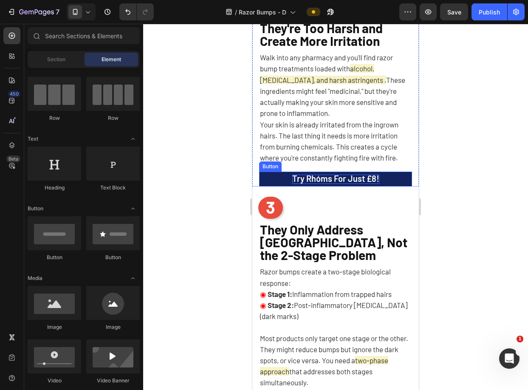
click at [355, 180] on span "Try rhóms for just £8!" at bounding box center [335, 178] width 87 height 10
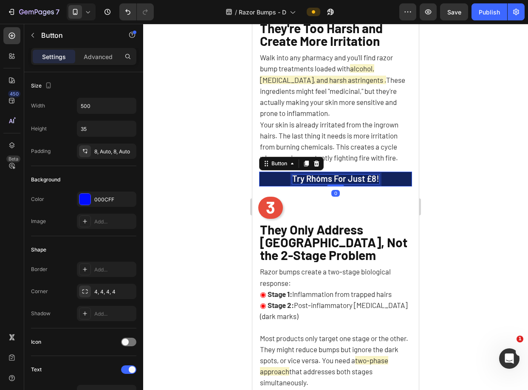
click at [355, 180] on span "Try rhóms for just £8!" at bounding box center [335, 178] width 87 height 10
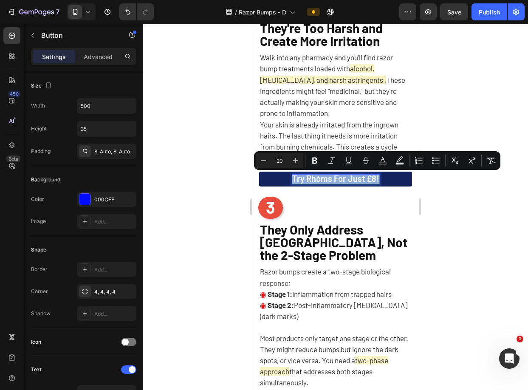
copy span "Try rhóms for just £8!"
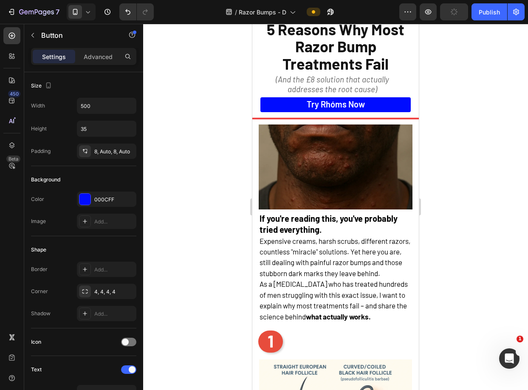
scroll to position [60, 0]
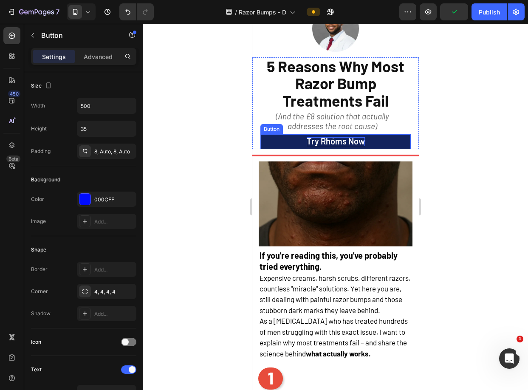
click at [341, 141] on span "Try rhóms now" at bounding box center [336, 141] width 58 height 10
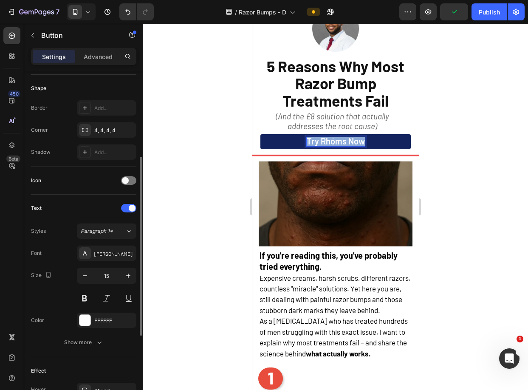
click at [341, 141] on span "Try rhóms now" at bounding box center [336, 141] width 58 height 10
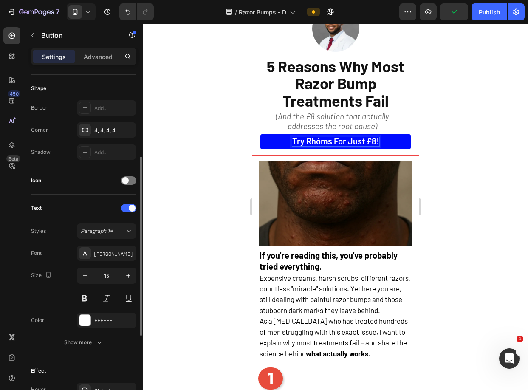
click at [459, 135] on div at bounding box center [335, 207] width 385 height 366
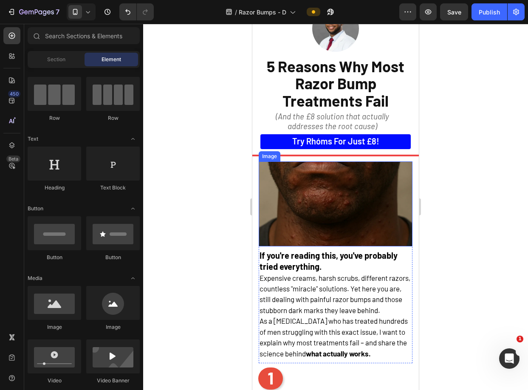
scroll to position [69, 0]
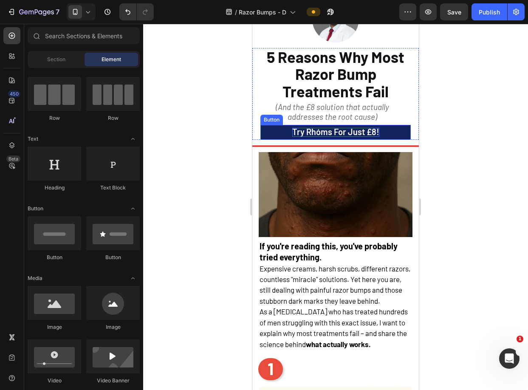
click at [363, 130] on span "Try rhóms for just £8!" at bounding box center [335, 132] width 87 height 10
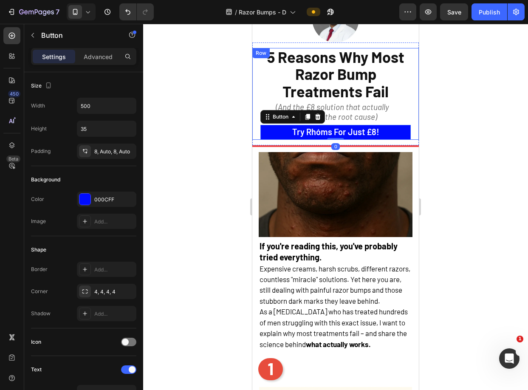
click at [457, 112] on div at bounding box center [335, 207] width 385 height 366
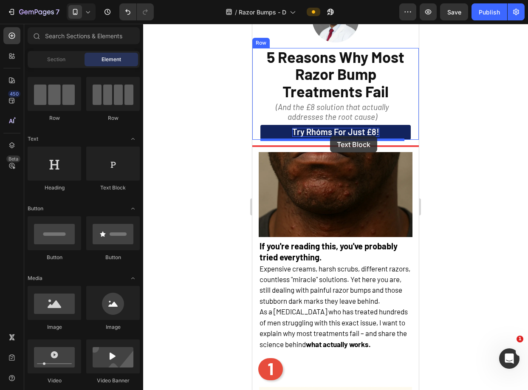
drag, startPoint x: 362, startPoint y: 190, endPoint x: 341, endPoint y: 136, distance: 57.8
click at [371, 133] on span "Try rhóms for just £8!" at bounding box center [335, 132] width 87 height 10
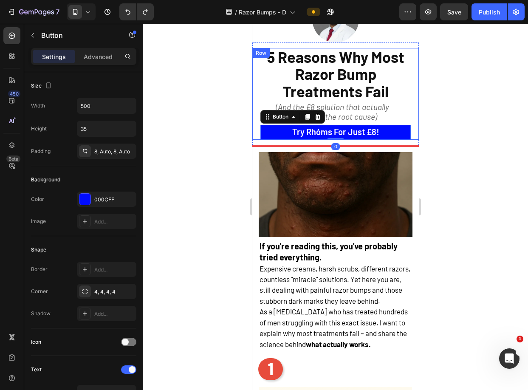
click at [408, 130] on div "5 Reasons Why Most Razor Bump Treatments Fail Heading (And the £8 solution that…" at bounding box center [335, 94] width 166 height 92
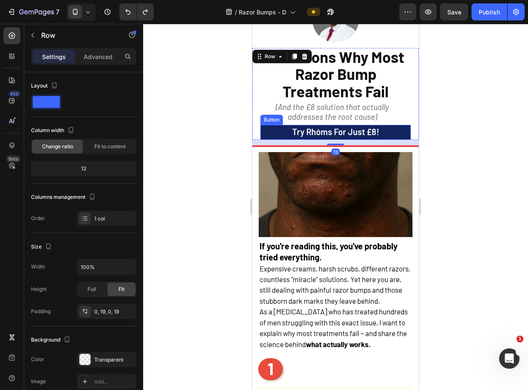
click at [392, 130] on link "Try rhóms for just £8!" at bounding box center [335, 132] width 150 height 15
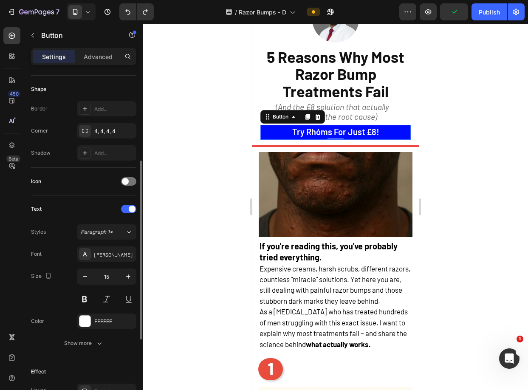
scroll to position [205, 0]
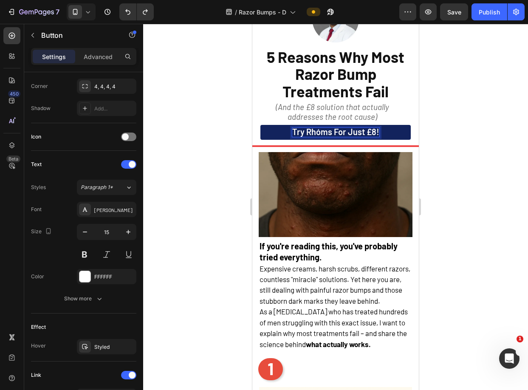
click at [363, 131] on span "Try rhóms for just £8!" at bounding box center [335, 132] width 87 height 10
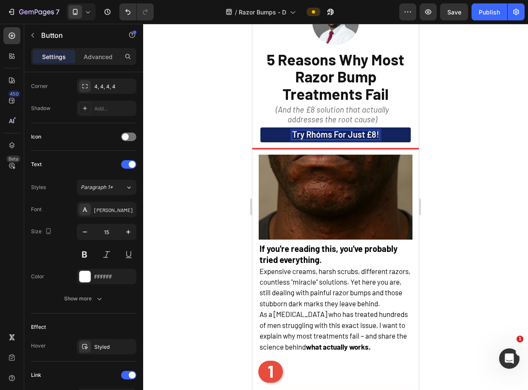
scroll to position [69, 0]
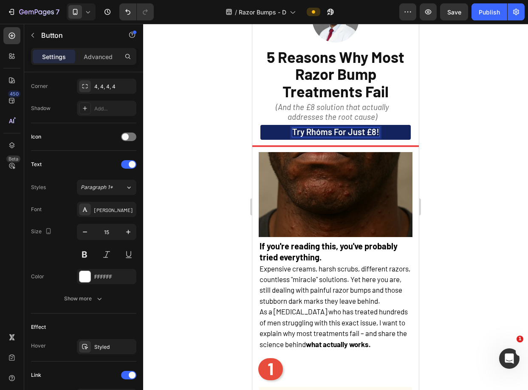
drag, startPoint x: 444, startPoint y: 130, endPoint x: 147, endPoint y: 106, distance: 297.8
click at [444, 130] on div at bounding box center [335, 207] width 385 height 366
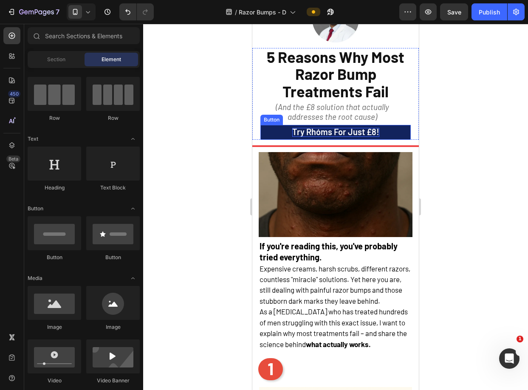
click at [359, 130] on span "Try rhóms for just £8!" at bounding box center [335, 132] width 87 height 10
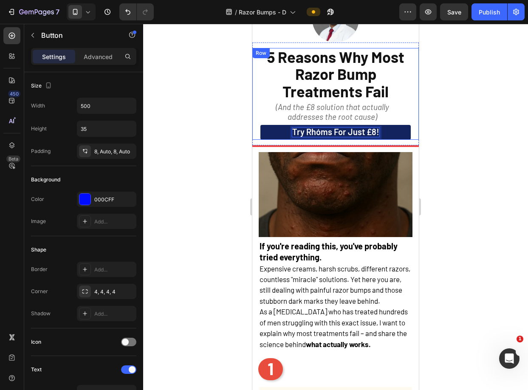
click at [203, 130] on div at bounding box center [335, 207] width 385 height 366
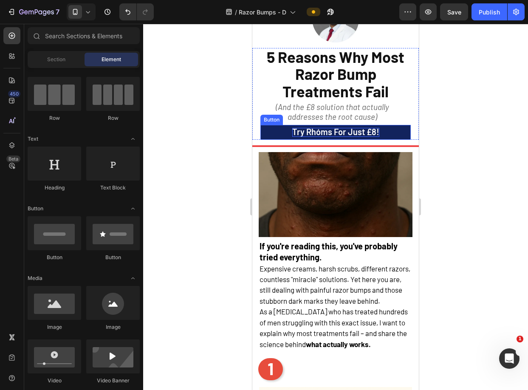
click at [292, 131] on span "Try rhóms for just £8!" at bounding box center [335, 132] width 87 height 10
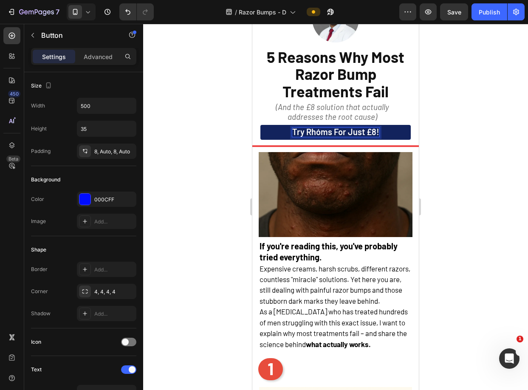
scroll to position [67, 0]
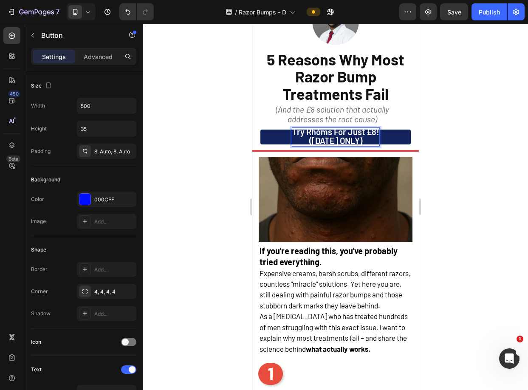
click at [382, 132] on link "Try rhóms for just £8! (TODAY ONLY)" at bounding box center [335, 137] width 150 height 15
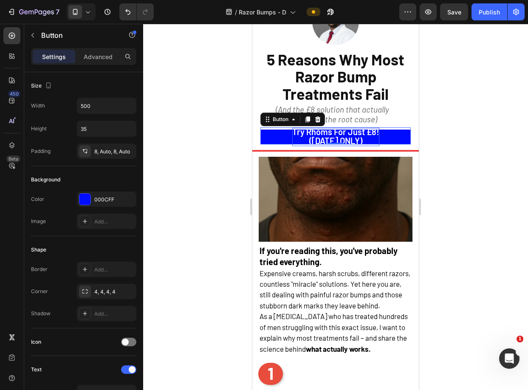
click at [442, 127] on div at bounding box center [335, 207] width 385 height 366
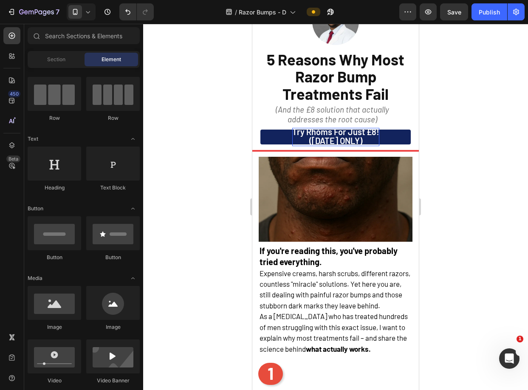
click at [396, 130] on link "Try rhóms for just £8! (TODAY ONLY)" at bounding box center [335, 137] width 150 height 15
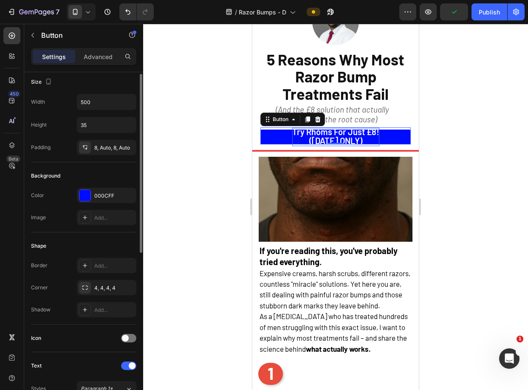
scroll to position [0, 0]
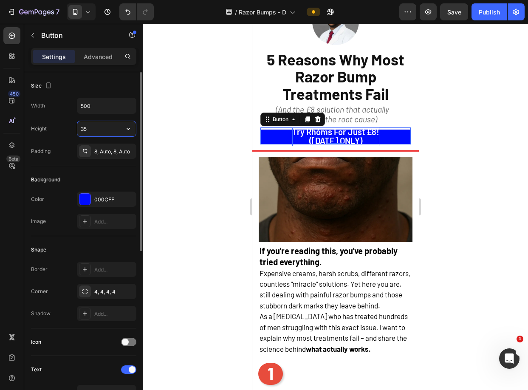
click at [114, 130] on input "35" at bounding box center [106, 128] width 59 height 15
click at [127, 129] on icon "button" at bounding box center [128, 128] width 8 height 8
click at [100, 145] on div "Fit content Auto" at bounding box center [98, 150] width 70 height 16
type input "Auto"
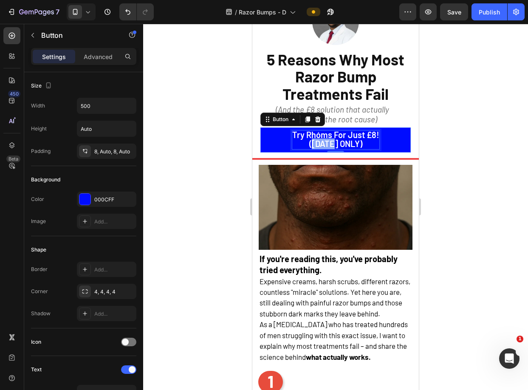
click at [311, 145] on span "(TODAY ONLY)" at bounding box center [335, 143] width 53 height 10
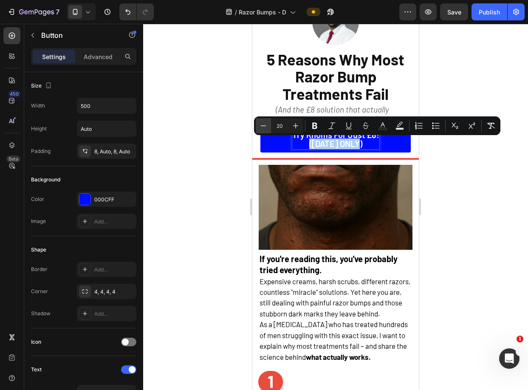
click at [261, 126] on icon "Editor contextual toolbar" at bounding box center [263, 125] width 8 height 8
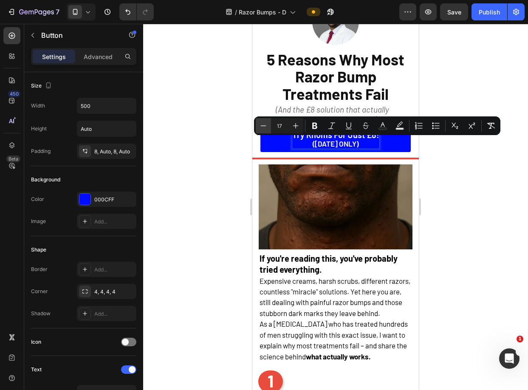
click at [261, 126] on icon "Editor contextual toolbar" at bounding box center [263, 125] width 8 height 8
type input "15"
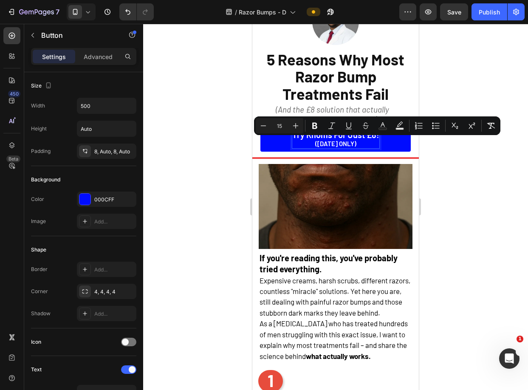
click at [471, 174] on div at bounding box center [335, 207] width 385 height 366
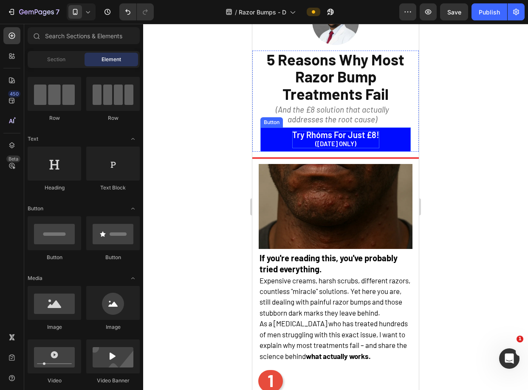
click at [340, 143] on span "(TODAY ONLY)" at bounding box center [335, 144] width 41 height 8
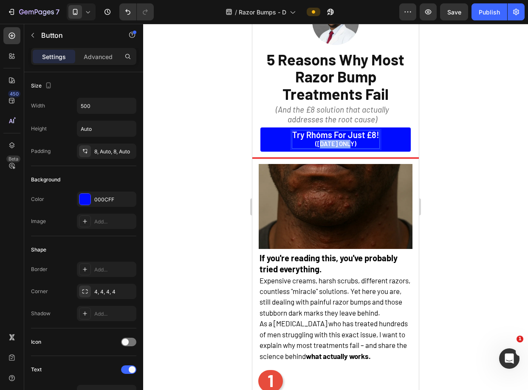
drag, startPoint x: 350, startPoint y: 143, endPoint x: 312, endPoint y: 144, distance: 37.8
click at [312, 144] on p "Try rhóms for just £8! (TODAY ONLY)" at bounding box center [335, 139] width 87 height 17
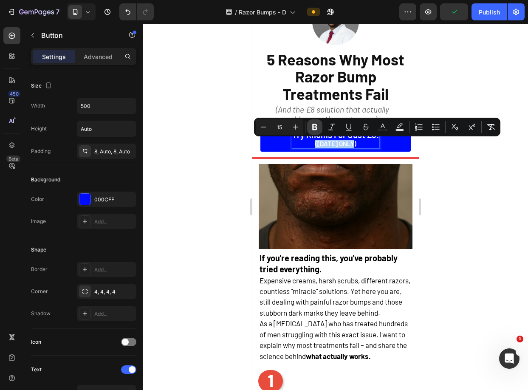
click at [317, 128] on icon "Editor contextual toolbar" at bounding box center [314, 127] width 8 height 8
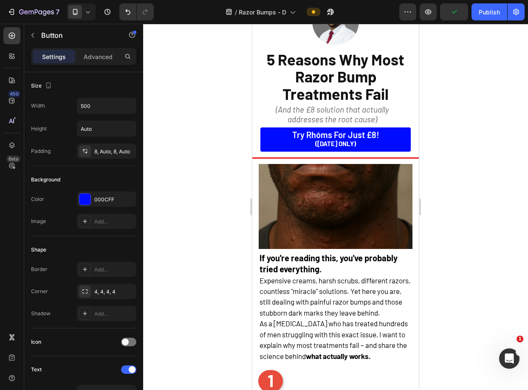
click at [436, 170] on div at bounding box center [335, 207] width 385 height 366
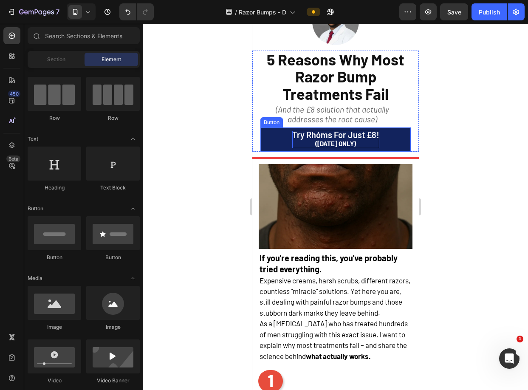
click at [338, 139] on span "Try rhóms for just £8!" at bounding box center [335, 135] width 87 height 10
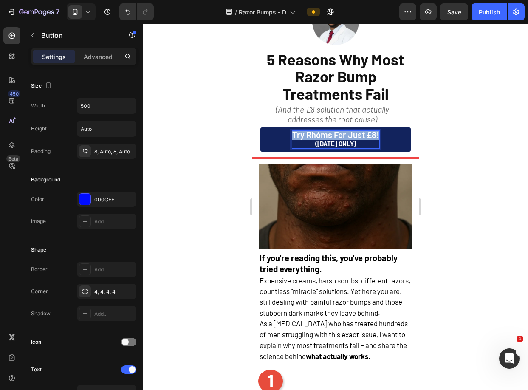
click at [338, 139] on span "Try rhóms for just £8!" at bounding box center [335, 135] width 87 height 10
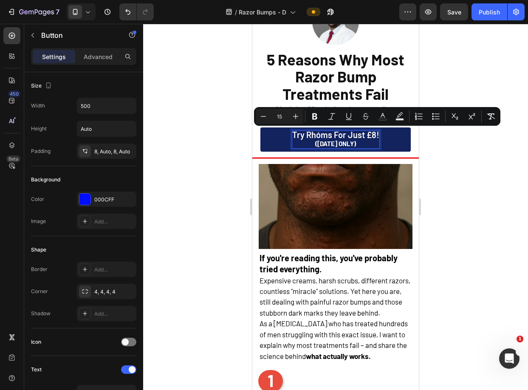
click at [338, 142] on strong "(TODAY ONLY)" at bounding box center [335, 144] width 41 height 8
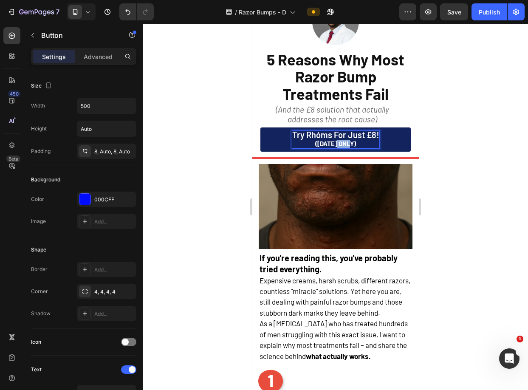
click at [338, 142] on strong "(TODAY ONLY)" at bounding box center [335, 144] width 41 height 8
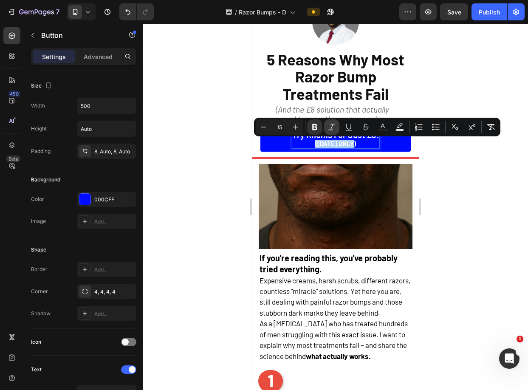
click at [334, 127] on icon "Editor contextual toolbar" at bounding box center [331, 127] width 8 height 8
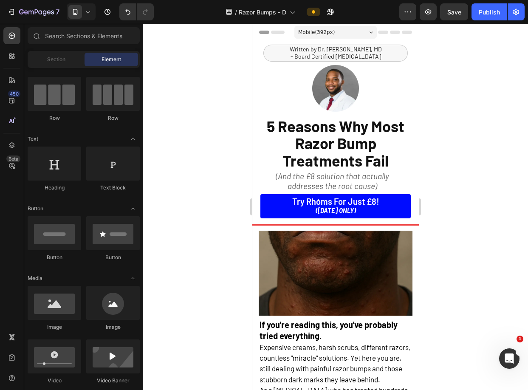
click at [462, 134] on div at bounding box center [335, 207] width 385 height 366
click at [434, 73] on div at bounding box center [335, 207] width 385 height 366
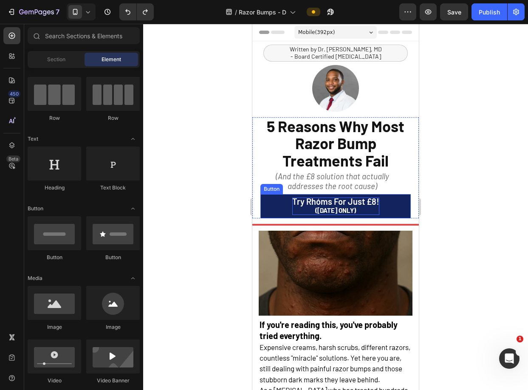
click at [336, 208] on strong "(TODAY ONLY)" at bounding box center [335, 210] width 41 height 8
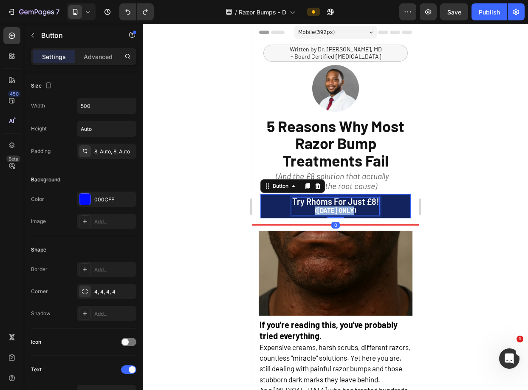
click at [336, 208] on strong "(TODAY ONLY)" at bounding box center [335, 210] width 41 height 8
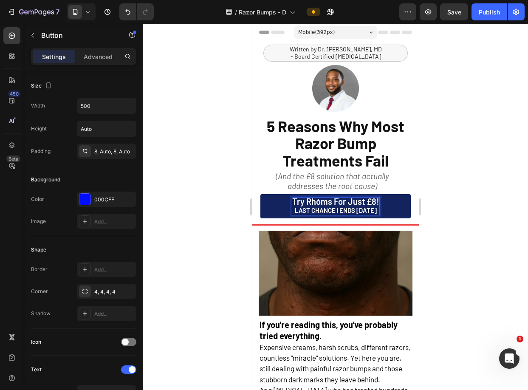
click at [333, 200] on span "Try rhóms for just £8!" at bounding box center [335, 201] width 87 height 10
click at [333, 211] on p "Try rhóms for just £8! LAST CHANCE | ENDS TODAY" at bounding box center [335, 205] width 87 height 17
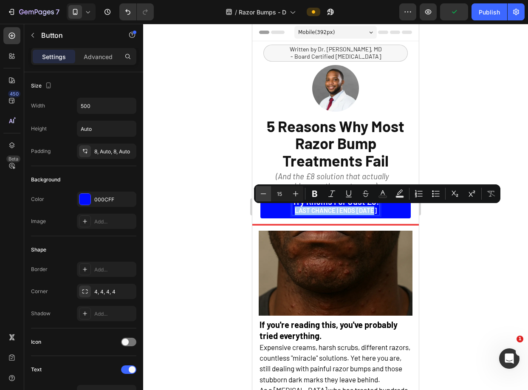
click at [266, 192] on icon "Editor contextual toolbar" at bounding box center [263, 193] width 8 height 8
type input "13"
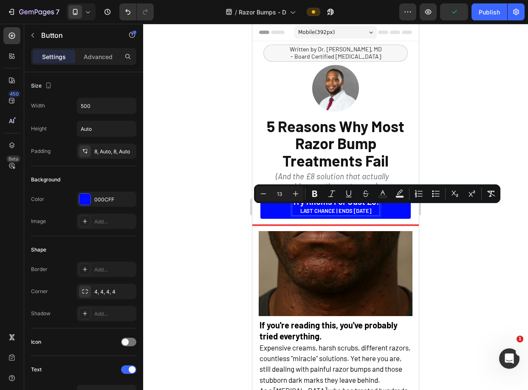
click at [443, 225] on div at bounding box center [335, 207] width 385 height 366
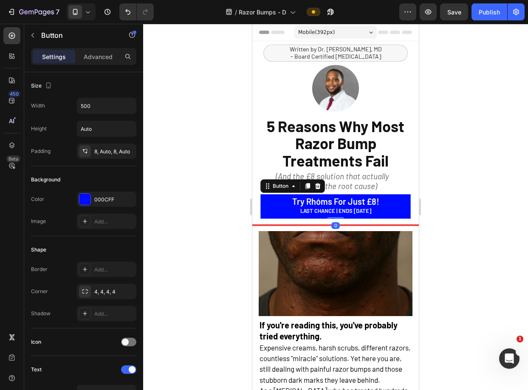
click at [344, 209] on span "LAST CHANCE | ENDS TODAY" at bounding box center [335, 210] width 71 height 7
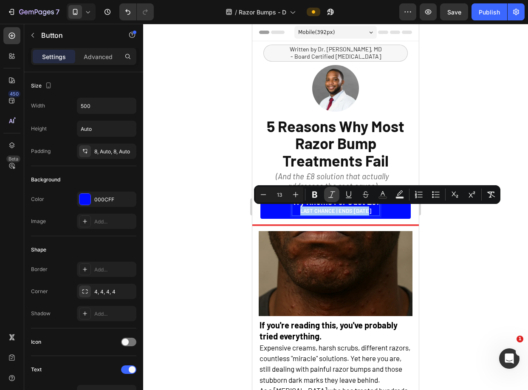
drag, startPoint x: 443, startPoint y: 225, endPoint x: 337, endPoint y: 194, distance: 109.5
click at [337, 194] on button "Italic" at bounding box center [331, 194] width 15 height 15
click at [428, 216] on div at bounding box center [335, 207] width 385 height 366
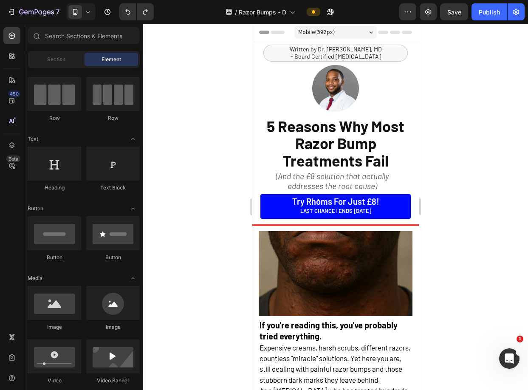
click at [357, 204] on span "Try rhóms for just £8!" at bounding box center [335, 201] width 87 height 10
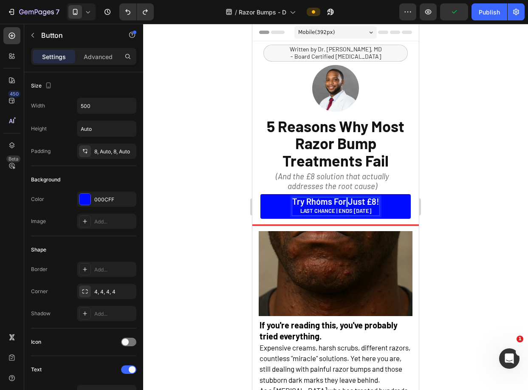
click at [343, 198] on span "Try rhóms for just £8!" at bounding box center [335, 201] width 87 height 10
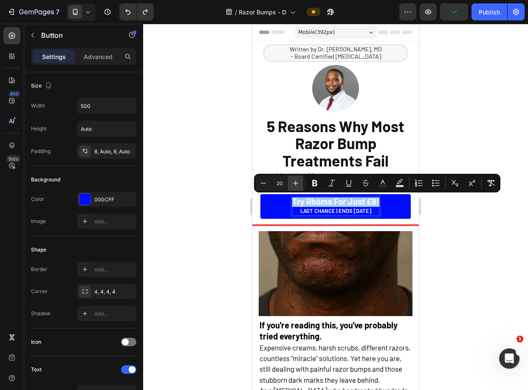
drag, startPoint x: 337, startPoint y: 194, endPoint x: 290, endPoint y: 180, distance: 49.6
click at [290, 180] on button "Plus" at bounding box center [295, 182] width 15 height 15
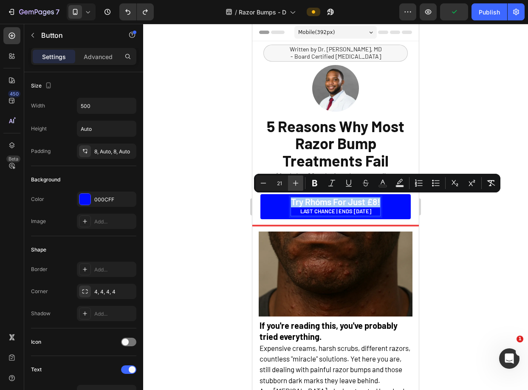
click at [291, 180] on icon "Editor contextual toolbar" at bounding box center [295, 183] width 8 height 8
drag, startPoint x: 290, startPoint y: 180, endPoint x: 295, endPoint y: 181, distance: 5.6
click at [295, 181] on icon "Editor contextual toolbar" at bounding box center [295, 183] width 8 height 8
type input "23"
drag, startPoint x: 295, startPoint y: 181, endPoint x: 496, endPoint y: 216, distance: 203.4
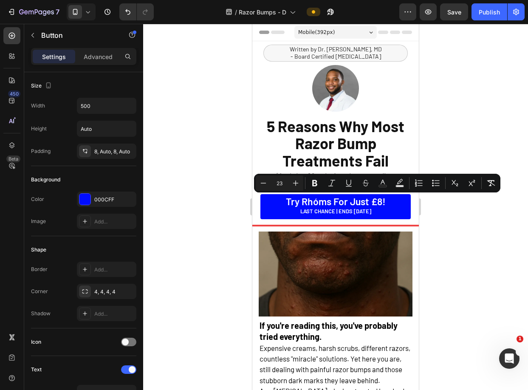
click at [496, 216] on div at bounding box center [335, 207] width 385 height 366
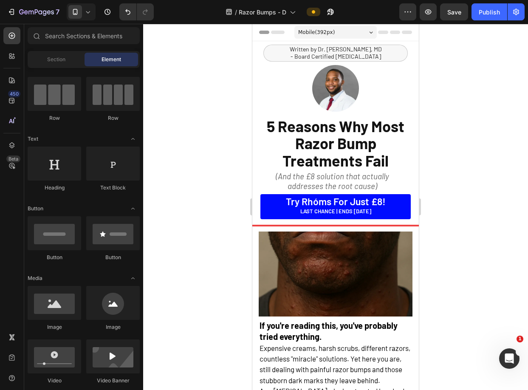
click at [394, 196] on link "Try rhóms for just £8! LAST CHANCE | ENDS TODAY" at bounding box center [335, 206] width 150 height 25
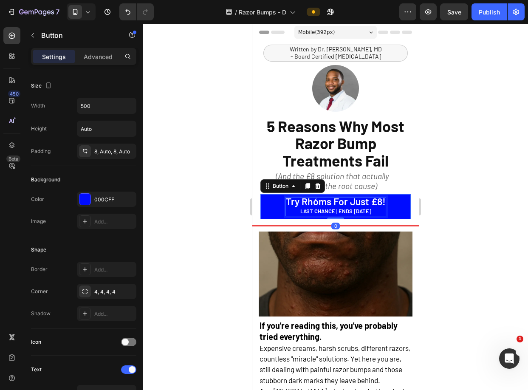
click at [366, 202] on span "Try rhóms for just £8!" at bounding box center [336, 201] width 100 height 12
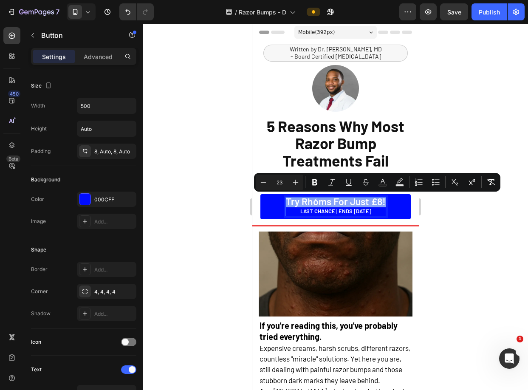
copy p "Try rhóms for just £8!"
drag, startPoint x: 496, startPoint y: 216, endPoint x: 483, endPoint y: 242, distance: 29.2
click at [483, 242] on div at bounding box center [335, 207] width 385 height 366
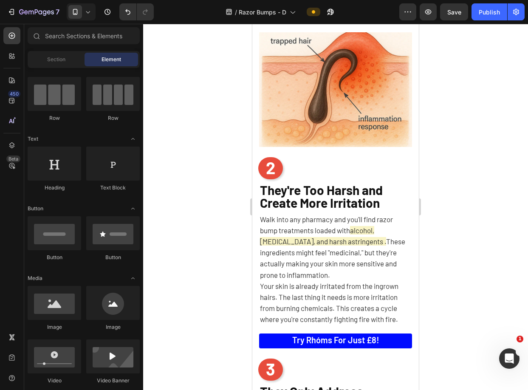
scroll to position [728, 0]
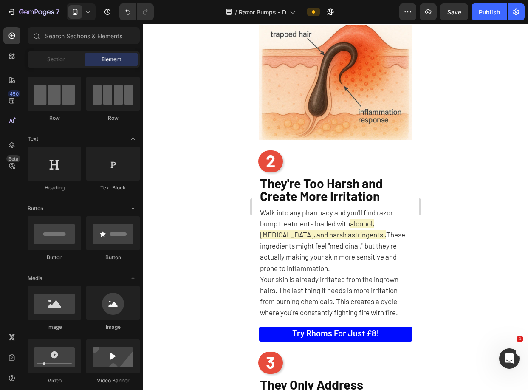
click at [321, 328] on span "Try rhóms for just £8!" at bounding box center [335, 333] width 87 height 10
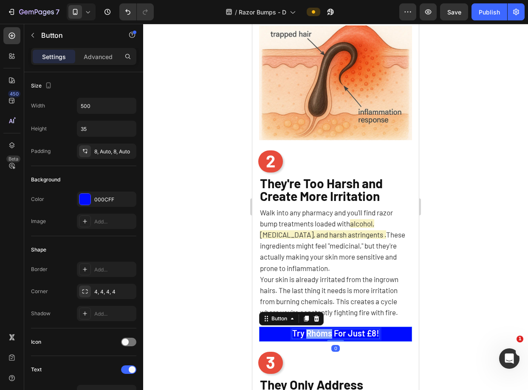
click at [321, 328] on span "Try rhóms for just £8!" at bounding box center [335, 333] width 87 height 10
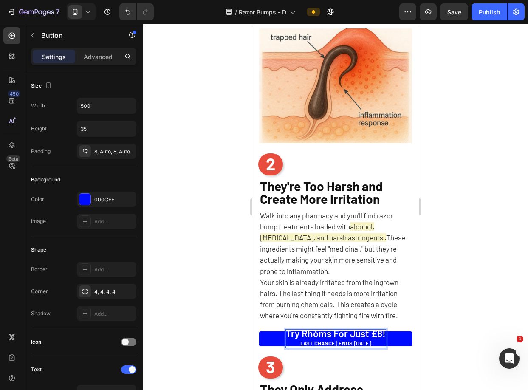
click at [389, 334] on link "Try rhóms for just £8! LAST CHANCE | ENDS TODAY" at bounding box center [335, 338] width 153 height 15
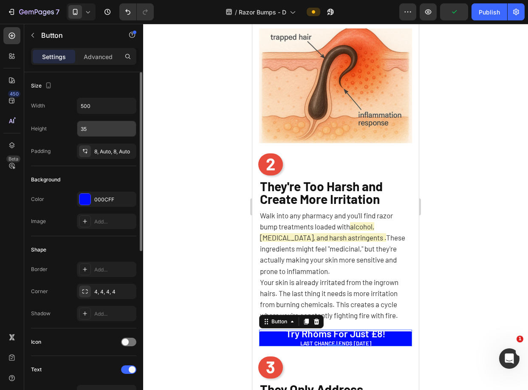
drag, startPoint x: 483, startPoint y: 242, endPoint x: 101, endPoint y: 131, distance: 397.4
click at [101, 131] on input "35" at bounding box center [106, 128] width 59 height 15
drag, startPoint x: 101, startPoint y: 131, endPoint x: 129, endPoint y: 130, distance: 27.6
click at [129, 130] on icon "button" at bounding box center [128, 128] width 8 height 8
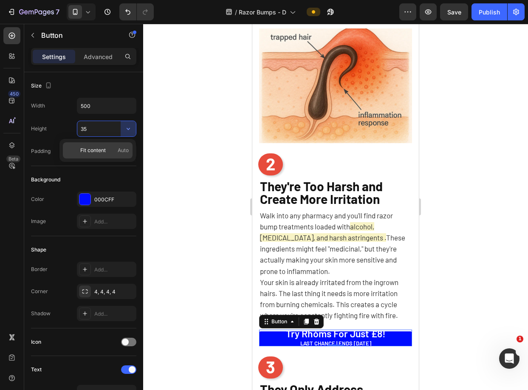
drag, startPoint x: 129, startPoint y: 130, endPoint x: 106, endPoint y: 150, distance: 30.7
click at [106, 150] on p "Fit content Auto" at bounding box center [104, 151] width 48 height 8
type input "Auto"
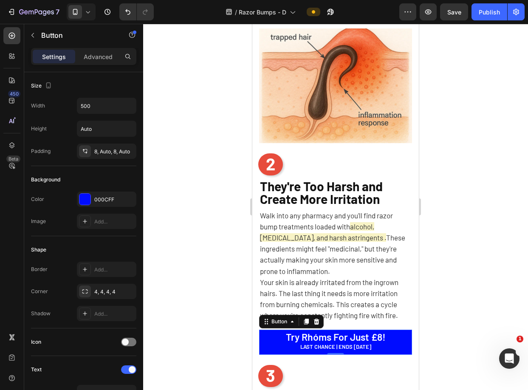
click at [183, 160] on div at bounding box center [335, 207] width 385 height 366
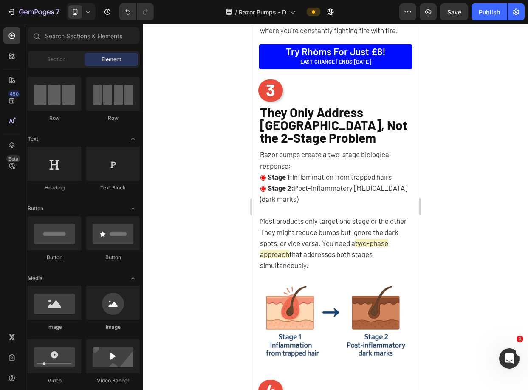
scroll to position [957, 0]
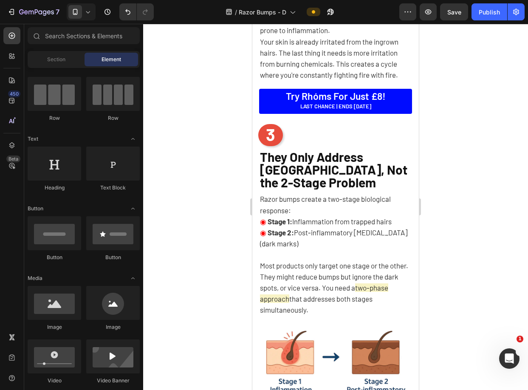
click at [402, 101] on link "Try rhóms for just £8! LAST CHANCE | ENDS TODAY" at bounding box center [335, 101] width 153 height 25
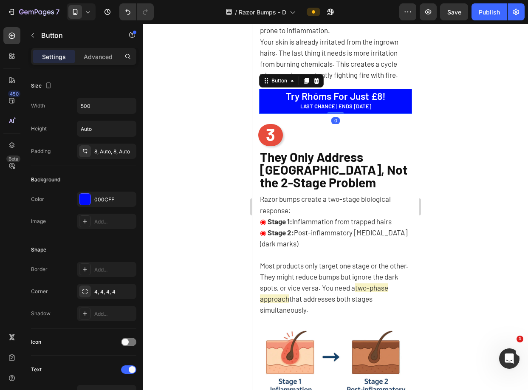
click at [303, 82] on icon at bounding box center [306, 80] width 7 height 7
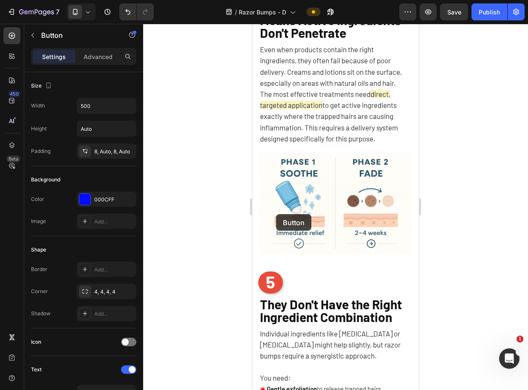
scroll to position [1468, 0]
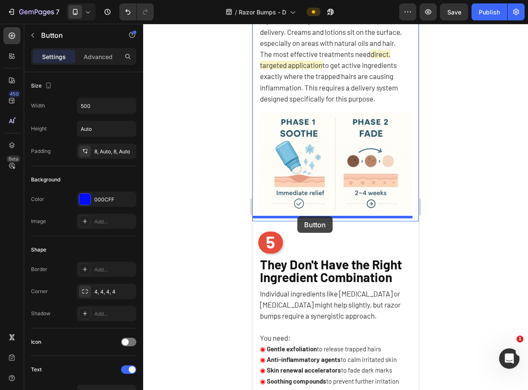
drag, startPoint x: 358, startPoint y: 174, endPoint x: 297, endPoint y: 216, distance: 74.1
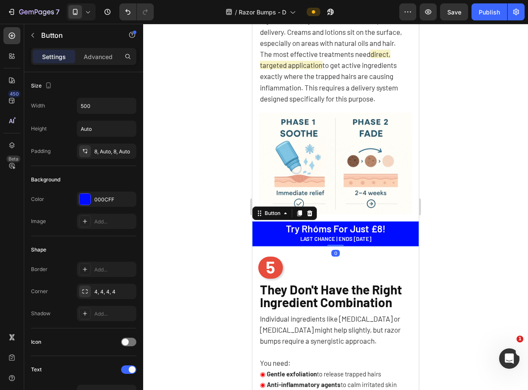
click at [469, 183] on div at bounding box center [335, 207] width 385 height 366
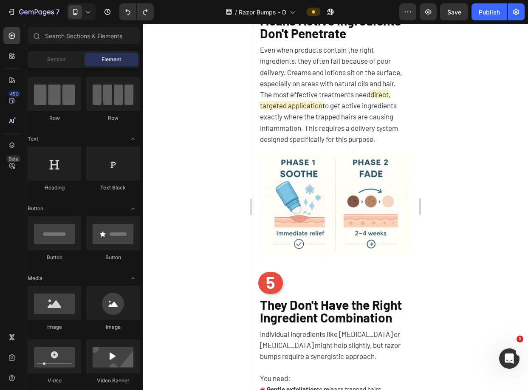
scroll to position [1426, 0]
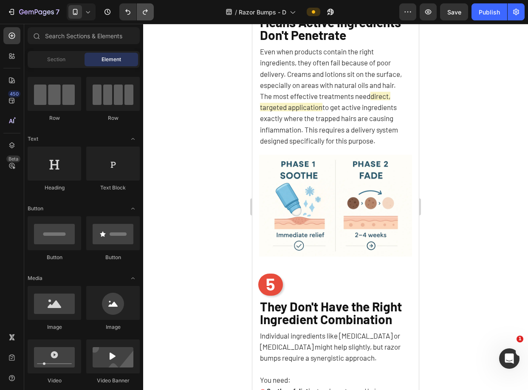
drag, startPoint x: 45, startPoint y: 192, endPoint x: 145, endPoint y: 9, distance: 208.7
click at [145, 9] on icon "Undo/Redo" at bounding box center [145, 12] width 8 height 8
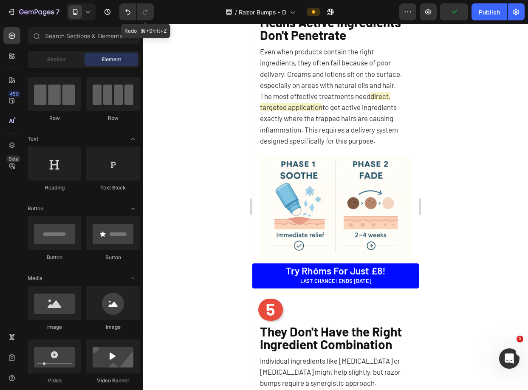
click at [265, 258] on div "Poor Delivery System Means Active Ingredients Don't Penetrate Heading Even when…" at bounding box center [335, 131] width 166 height 265
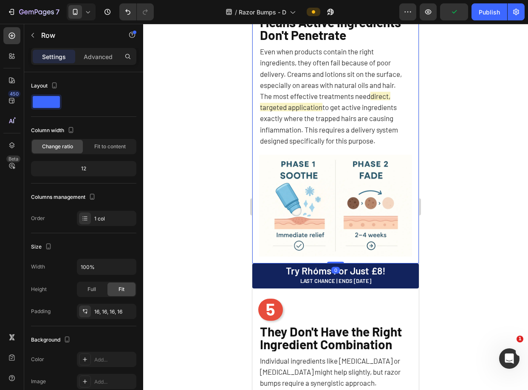
drag, startPoint x: 397, startPoint y: 33, endPoint x: 256, endPoint y: 267, distance: 273.0
click at [256, 267] on link "Try rhóms for just £8! LAST CHANCE | ENDS TODAY" at bounding box center [335, 275] width 166 height 25
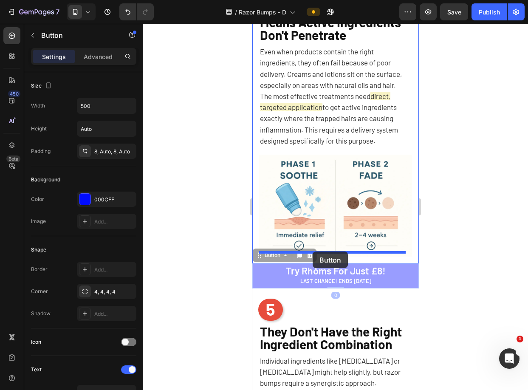
drag, startPoint x: 256, startPoint y: 267, endPoint x: 313, endPoint y: 251, distance: 58.9
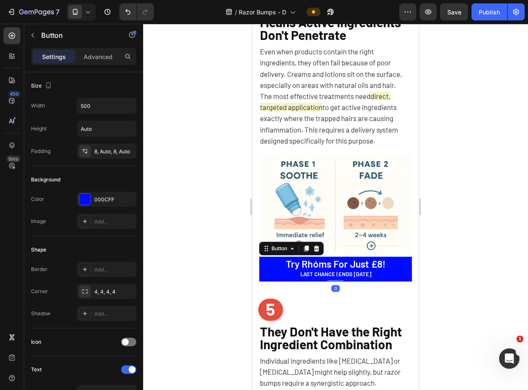
drag, startPoint x: 61, startPoint y: 228, endPoint x: 447, endPoint y: 232, distance: 386.5
click at [447, 232] on div at bounding box center [335, 207] width 385 height 366
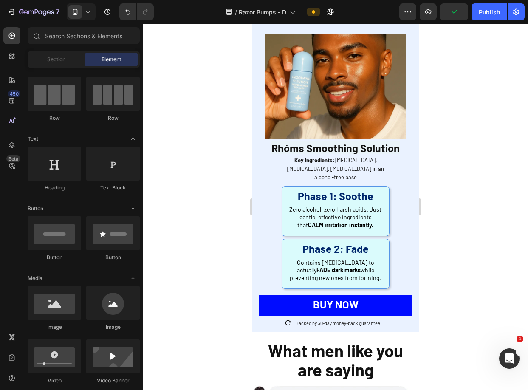
scroll to position [2001, 0]
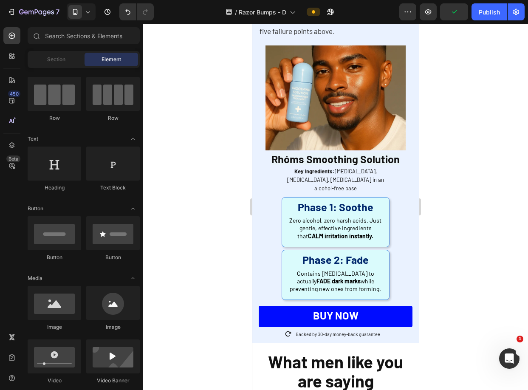
click at [328, 309] on strong "BUY NOW" at bounding box center [335, 315] width 45 height 13
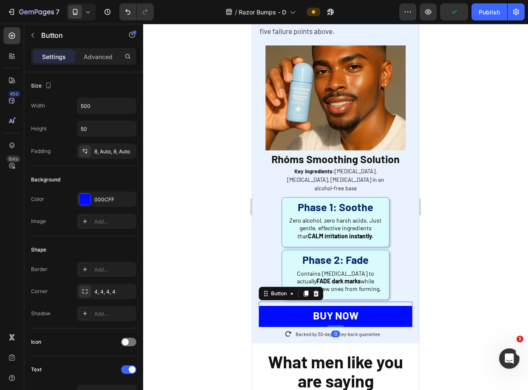
click at [328, 309] on strong "BUY NOW" at bounding box center [335, 315] width 45 height 13
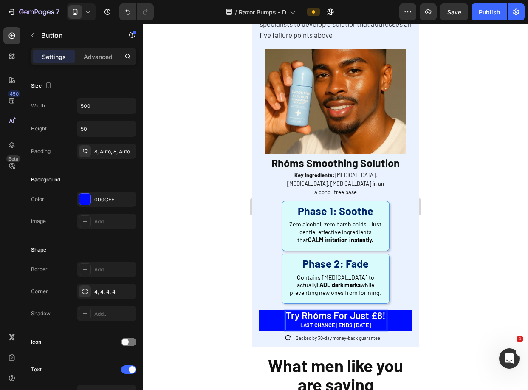
click at [437, 301] on div at bounding box center [335, 207] width 385 height 366
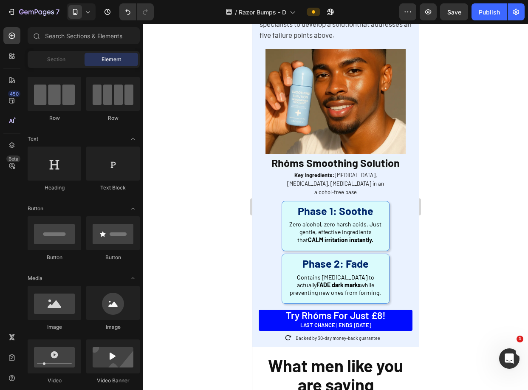
drag, startPoint x: 699, startPoint y: 256, endPoint x: 407, endPoint y: 308, distance: 297.2
click at [407, 308] on div "The Breakthrough Solution Heading After seeing hundreds of patients struggle wi…" at bounding box center [335, 148] width 166 height 397
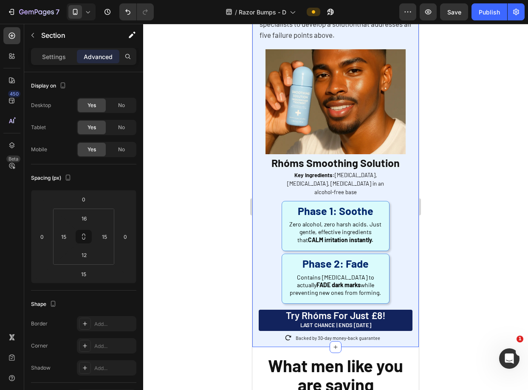
drag, startPoint x: 407, startPoint y: 308, endPoint x: 399, endPoint y: 308, distance: 8.1
click at [399, 310] on link "Try rhóms for just £8! LAST CHANCE | ENDS TODAY" at bounding box center [336, 320] width 154 height 21
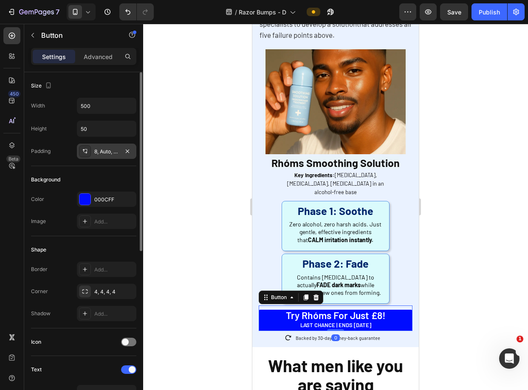
drag, startPoint x: 147, startPoint y: 285, endPoint x: 104, endPoint y: 147, distance: 143.6
click at [104, 148] on div "8, Auto, 8, Auto" at bounding box center [106, 152] width 25 height 8
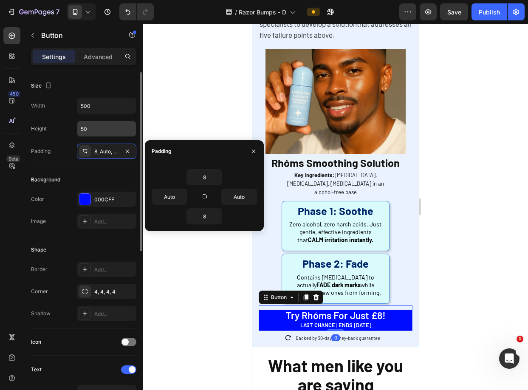
drag, startPoint x: 104, startPoint y: 147, endPoint x: 96, endPoint y: 130, distance: 19.2
click at [96, 130] on input "50" at bounding box center [106, 128] width 59 height 15
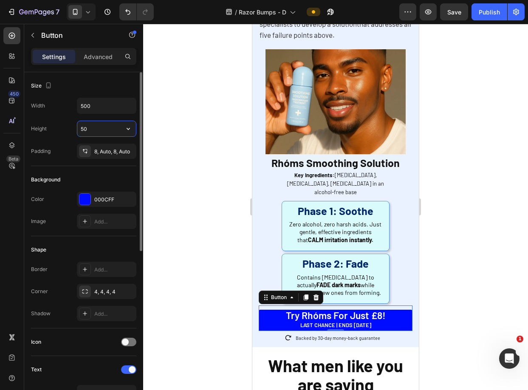
drag, startPoint x: 96, startPoint y: 130, endPoint x: 120, endPoint y: 127, distance: 24.0
click at [120, 127] on input "50" at bounding box center [106, 128] width 59 height 15
click at [126, 127] on icon "button" at bounding box center [128, 128] width 8 height 8
drag, startPoint x: 120, startPoint y: 127, endPoint x: 99, endPoint y: 147, distance: 28.5
click at [99, 147] on span "Fit content" at bounding box center [92, 151] width 25 height 8
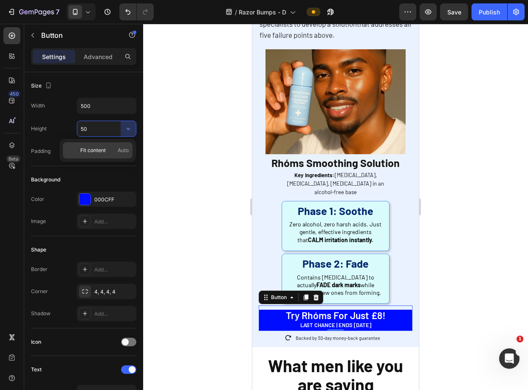
type input "Auto"
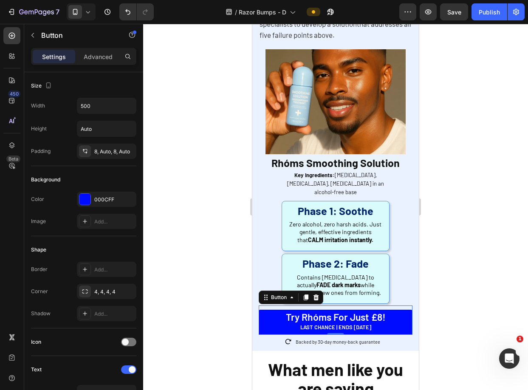
drag, startPoint x: 99, startPoint y: 147, endPoint x: 198, endPoint y: 150, distance: 98.6
click at [198, 150] on div at bounding box center [335, 207] width 385 height 366
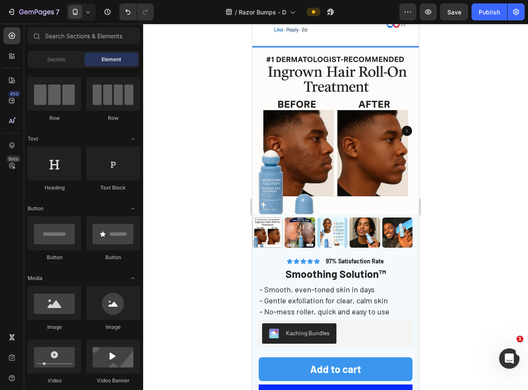
scroll to position [63, 0]
click at [446, 162] on div at bounding box center [335, 207] width 385 height 366
click at [488, 13] on div "Publish" at bounding box center [489, 12] width 21 height 9
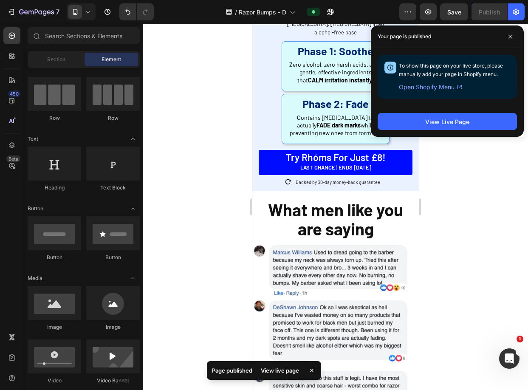
scroll to position [2156, 0]
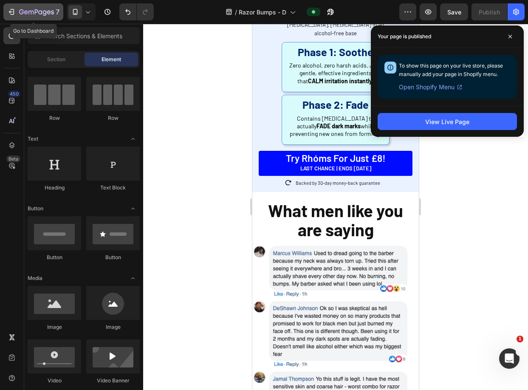
click at [24, 12] on icon "button" at bounding box center [26, 12] width 4 height 4
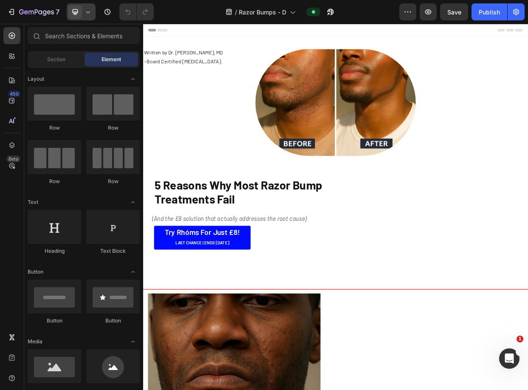
click at [86, 14] on icon at bounding box center [88, 12] width 8 height 8
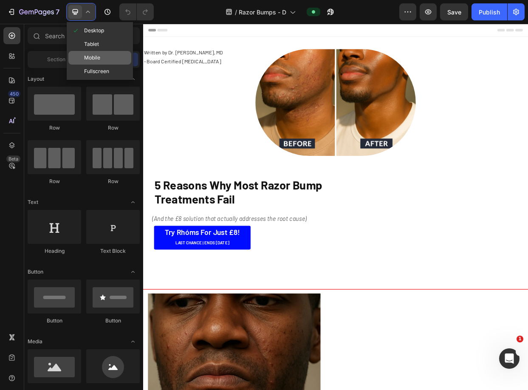
click at [96, 55] on span "Mobile" at bounding box center [92, 58] width 16 height 8
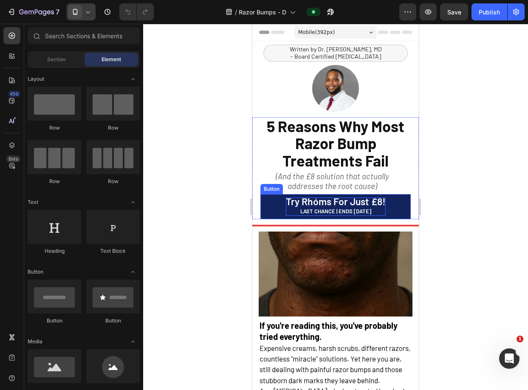
click at [346, 214] on span "LAST CHANCE | ENDS [DATE]" at bounding box center [335, 211] width 71 height 7
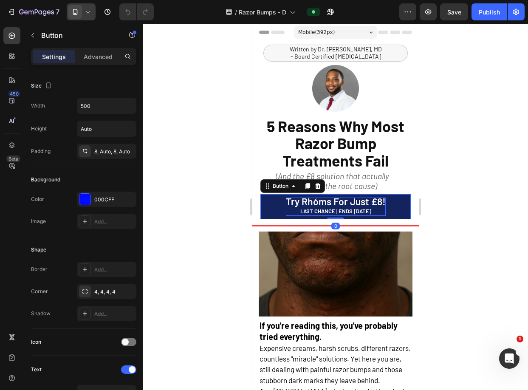
click at [370, 200] on span "Try rhóms for just £8!" at bounding box center [336, 201] width 100 height 12
click at [381, 202] on span "Try rhóms for just £8!" at bounding box center [336, 201] width 100 height 12
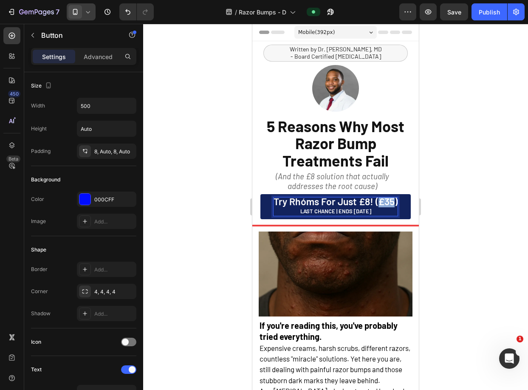
drag, startPoint x: 373, startPoint y: 202, endPoint x: 391, endPoint y: 202, distance: 17.8
click at [391, 202] on span "Try rhóms for just £8! (£35)" at bounding box center [335, 201] width 124 height 12
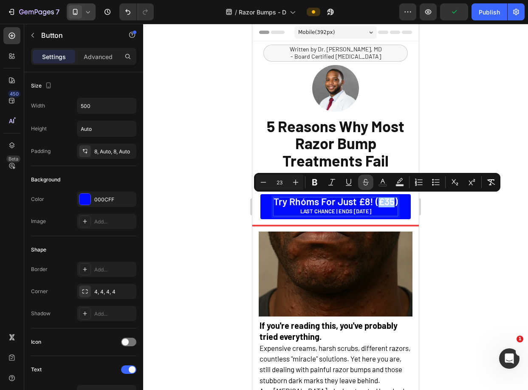
click at [361, 181] on button "Strikethrough" at bounding box center [365, 182] width 15 height 15
click at [472, 228] on div at bounding box center [335, 207] width 385 height 366
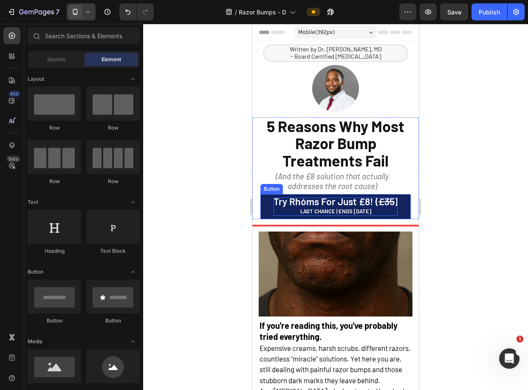
click at [382, 203] on s "£35" at bounding box center [386, 201] width 16 height 12
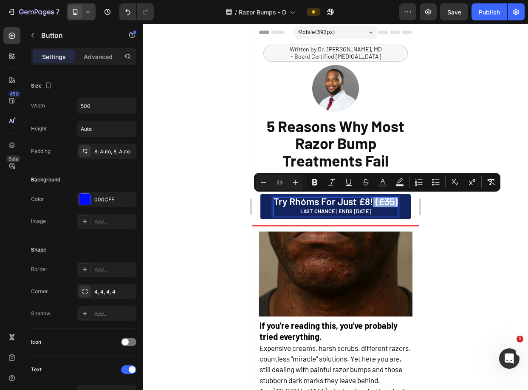
drag, startPoint x: 370, startPoint y: 203, endPoint x: 395, endPoint y: 203, distance: 24.2
click at [395, 203] on link "Try rhóms for just £8! ( £35 ) LAST CHANCE | ENDS [DATE]" at bounding box center [335, 206] width 150 height 25
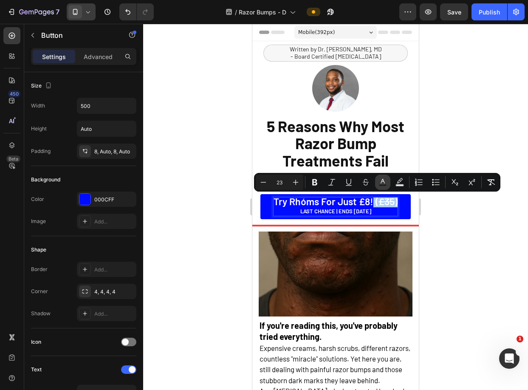
click at [386, 182] on icon "Editor contextual toolbar" at bounding box center [382, 182] width 8 height 8
type input "FFFFFF"
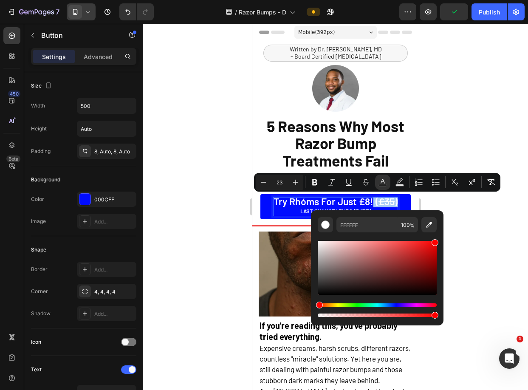
drag, startPoint x: 401, startPoint y: 248, endPoint x: 454, endPoint y: 233, distance: 55.0
click at [454, 0] on body "7 Version history / Razor Bumps - D Preview Publish 450 Beta Sections(18) Eleme…" at bounding box center [264, 0] width 528 height 0
type input "FF0000"
click at [484, 203] on div at bounding box center [335, 207] width 385 height 366
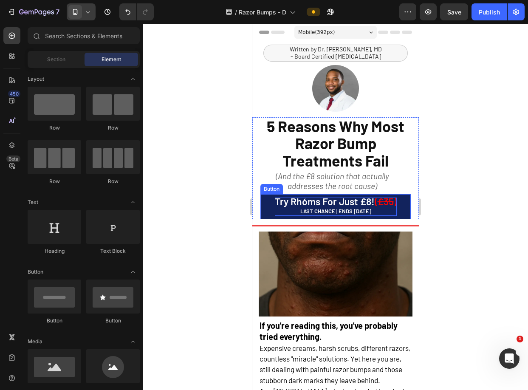
click at [381, 202] on s "£35" at bounding box center [386, 201] width 16 height 12
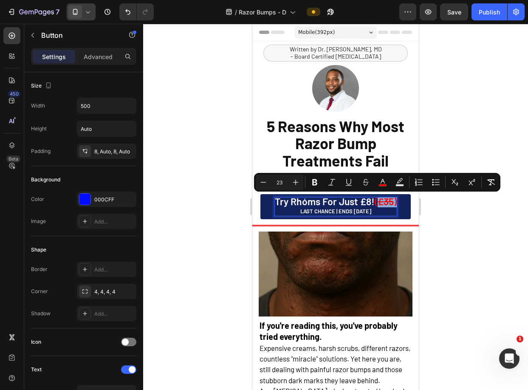
drag, startPoint x: 371, startPoint y: 201, endPoint x: 394, endPoint y: 202, distance: 22.5
click at [394, 202] on span "( £35 )" at bounding box center [386, 201] width 22 height 12
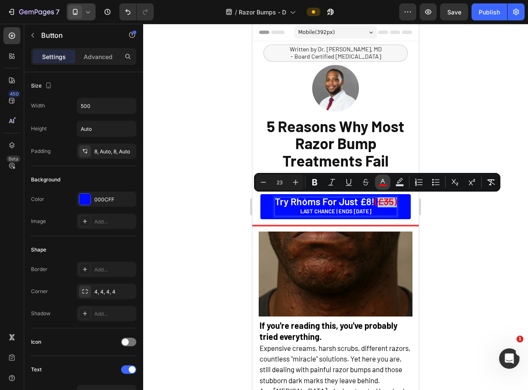
click at [381, 182] on icon "Editor contextual toolbar" at bounding box center [383, 181] width 4 height 5
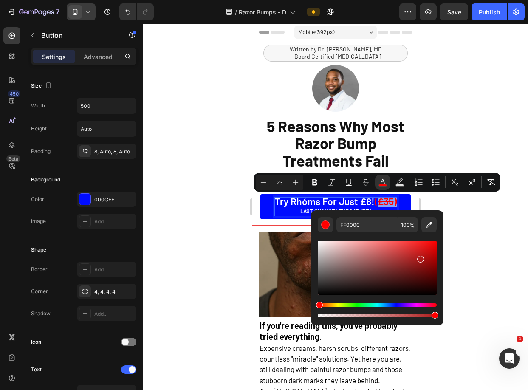
type input "AF1A1A"
drag, startPoint x: 404, startPoint y: 244, endPoint x: 419, endPoint y: 257, distance: 20.1
click at [419, 257] on div "Editor contextual toolbar" at bounding box center [377, 268] width 119 height 54
click at [476, 218] on div at bounding box center [335, 207] width 385 height 366
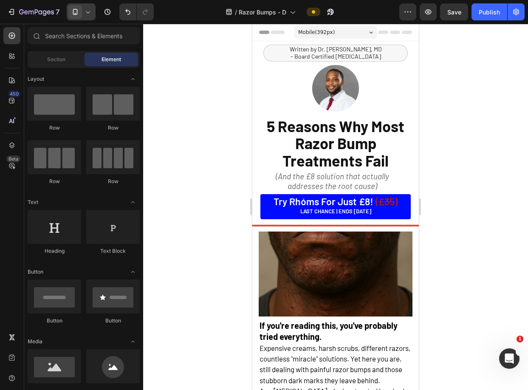
click at [474, 216] on div at bounding box center [335, 207] width 385 height 366
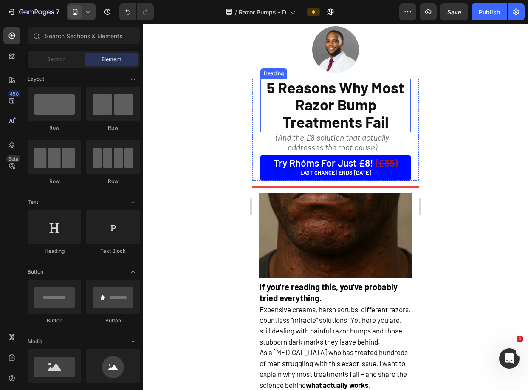
scroll to position [45, 0]
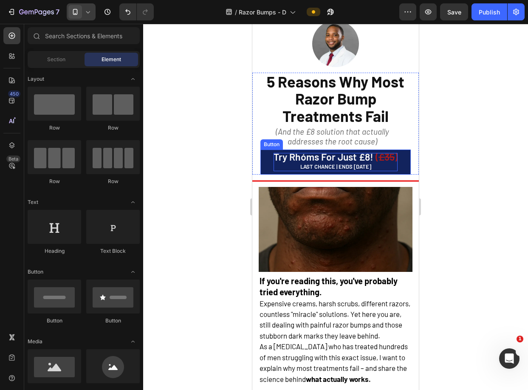
click at [386, 161] on s "£35" at bounding box center [386, 157] width 16 height 12
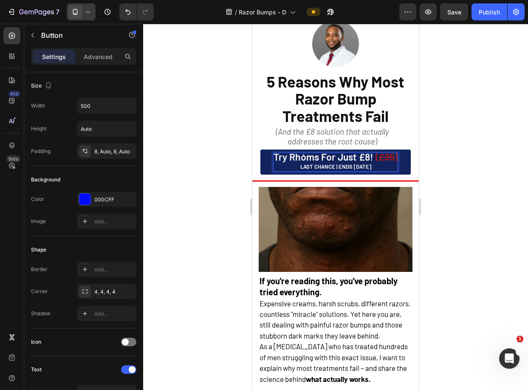
click at [384, 156] on s "£35" at bounding box center [386, 157] width 16 height 12
click at [478, 149] on div at bounding box center [335, 207] width 385 height 366
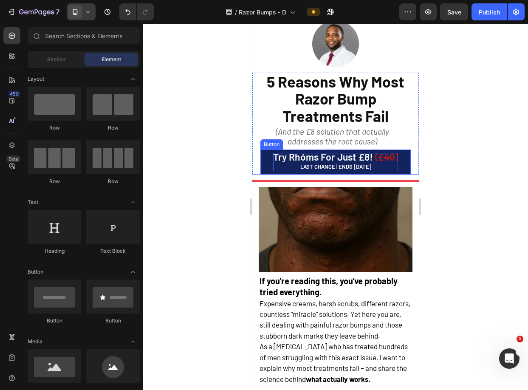
click at [378, 158] on s "£40" at bounding box center [386, 157] width 17 height 12
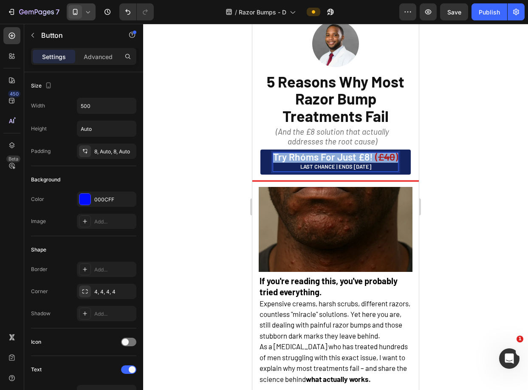
click at [378, 158] on s "£40" at bounding box center [386, 157] width 17 height 12
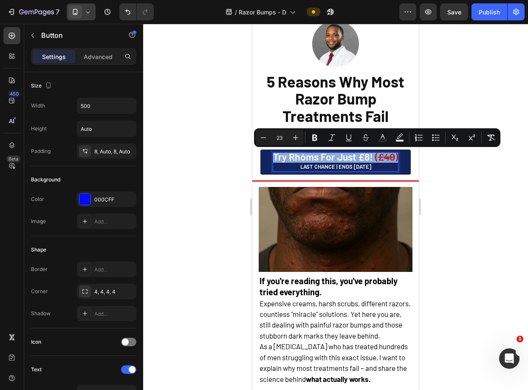
click at [365, 156] on span "Try rhóms for just £8!" at bounding box center [323, 157] width 100 height 12
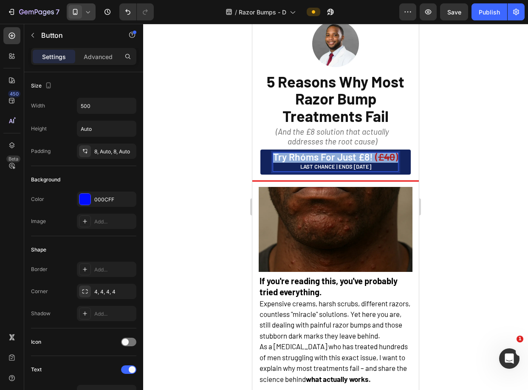
click at [365, 156] on span "Try rhóms for just £8!" at bounding box center [323, 157] width 100 height 12
copy p "Try rhóms for just £8! ( £40 )"
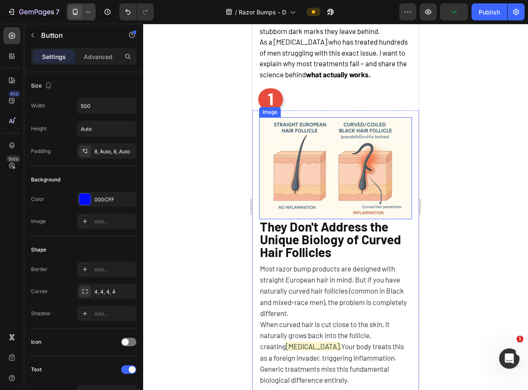
click at [476, 125] on div at bounding box center [335, 207] width 385 height 366
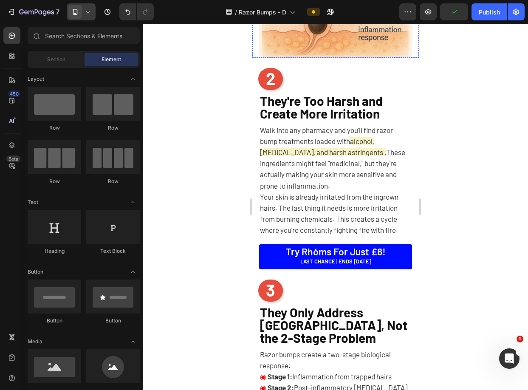
scroll to position [927, 0]
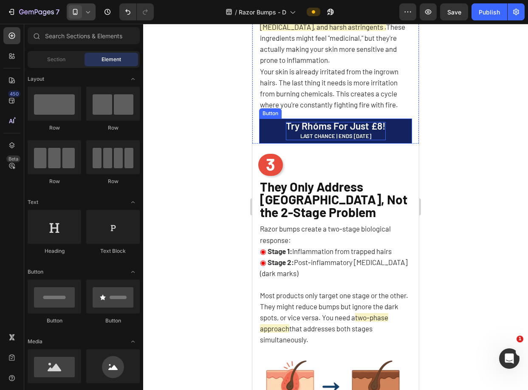
click at [359, 125] on span "Try rhóms for just £8!" at bounding box center [336, 126] width 100 height 12
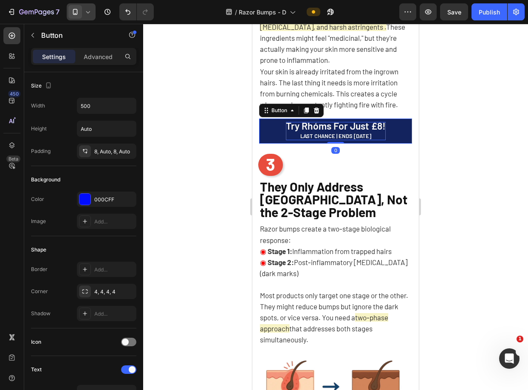
click at [359, 125] on span "Try rhóms for just £8!" at bounding box center [336, 126] width 100 height 12
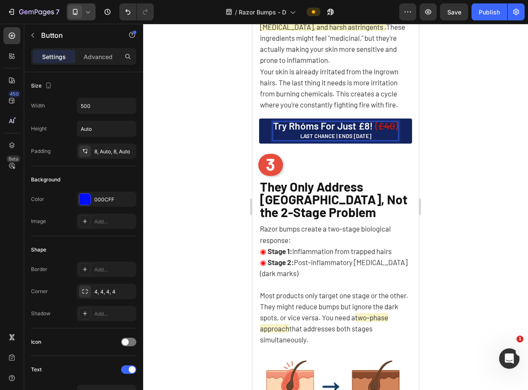
click at [453, 146] on div at bounding box center [335, 207] width 385 height 366
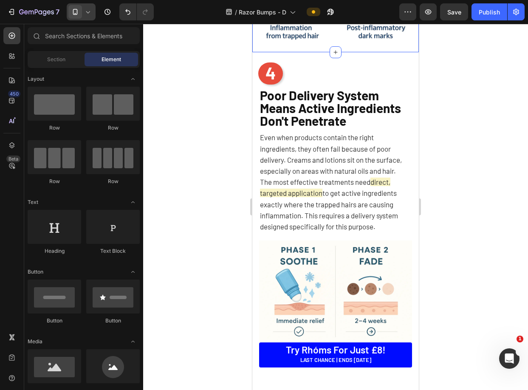
scroll to position [1399, 0]
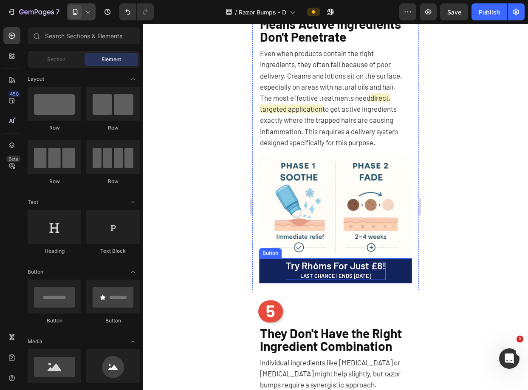
click at [326, 266] on span "Try rhóms for just £8!" at bounding box center [336, 265] width 100 height 12
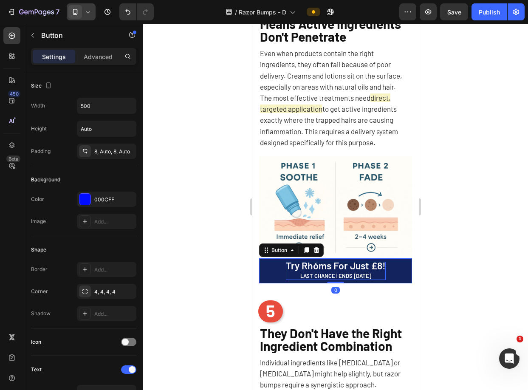
click at [326, 266] on span "Try rhóms for just £8!" at bounding box center [336, 265] width 100 height 12
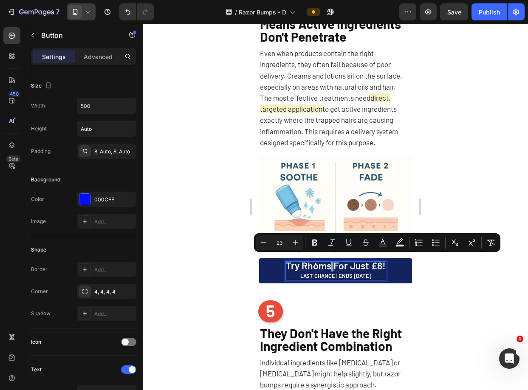
click at [327, 265] on span "Try rhóms for just £8!" at bounding box center [336, 265] width 100 height 12
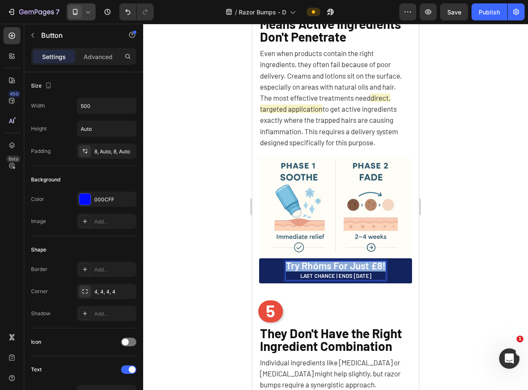
click at [327, 265] on span "Try rhóms for just £8!" at bounding box center [336, 265] width 100 height 12
click at [439, 271] on div at bounding box center [335, 207] width 385 height 366
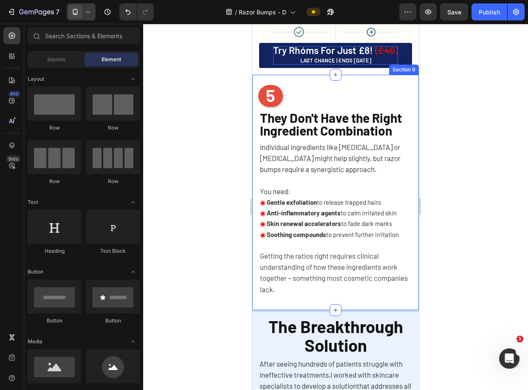
scroll to position [1622, 0]
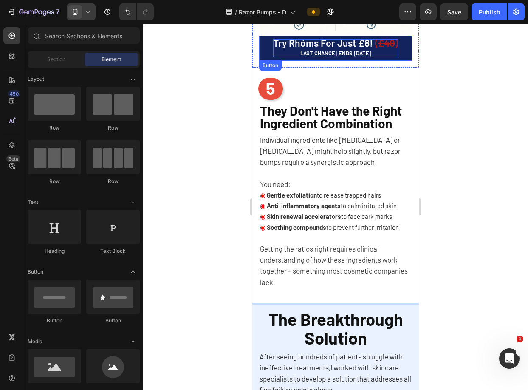
click at [378, 39] on s "£40" at bounding box center [386, 43] width 17 height 12
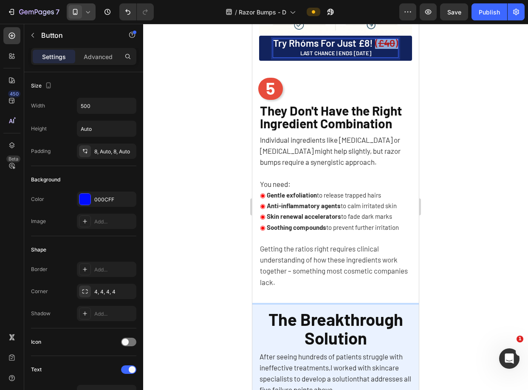
drag, startPoint x: 371, startPoint y: 39, endPoint x: 401, endPoint y: 39, distance: 30.2
click at [401, 39] on link "Try rhóms for just £8! ( £40 ) LAST CHANCE | ENDS [DATE]" at bounding box center [335, 48] width 153 height 25
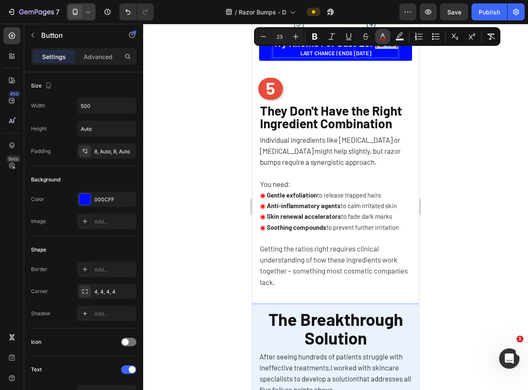
click at [377, 36] on button "color" at bounding box center [382, 36] width 15 height 15
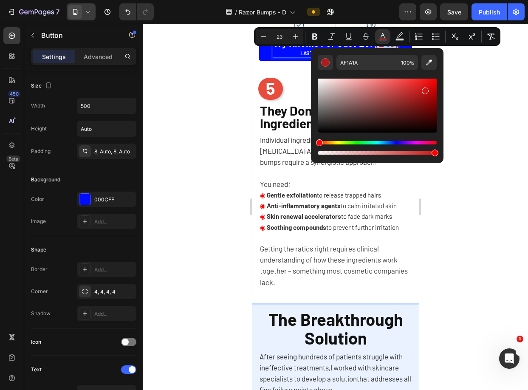
drag, startPoint x: 423, startPoint y: 98, endPoint x: 424, endPoint y: 88, distance: 9.4
click at [424, 88] on div "Editor contextual toolbar" at bounding box center [425, 90] width 7 height 7
type input "[DATE]"
click at [460, 79] on div at bounding box center [335, 207] width 385 height 366
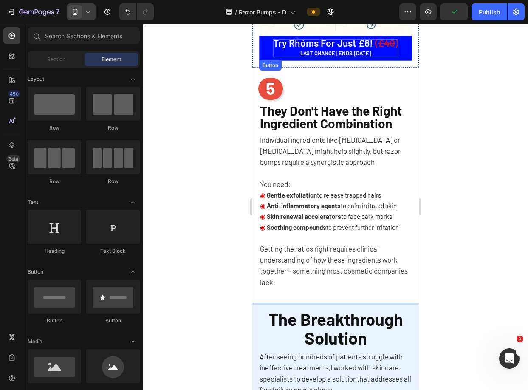
click at [378, 38] on s "£40" at bounding box center [386, 43] width 17 height 12
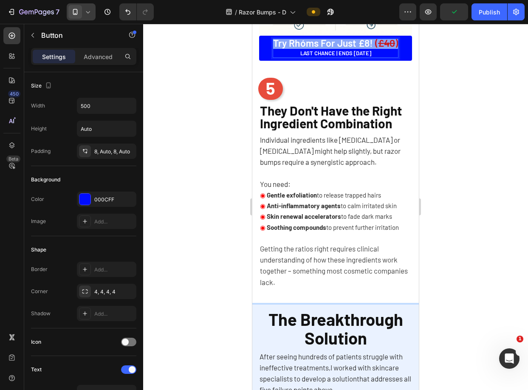
click at [378, 38] on s "£40" at bounding box center [386, 43] width 17 height 12
copy p "Try rhóms for just £8! ( £40 )"
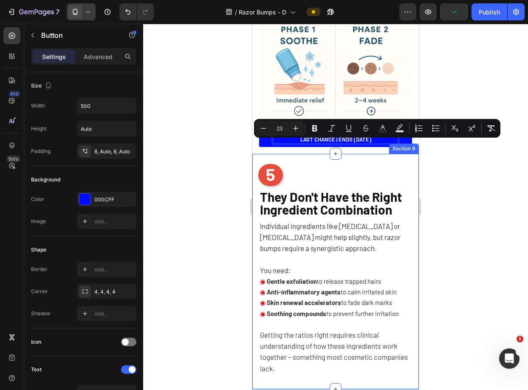
scroll to position [1514, 0]
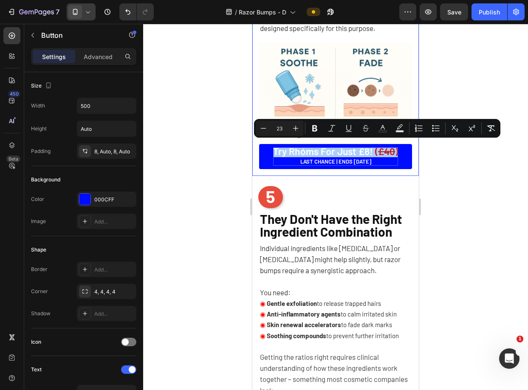
click at [458, 158] on div at bounding box center [335, 207] width 385 height 366
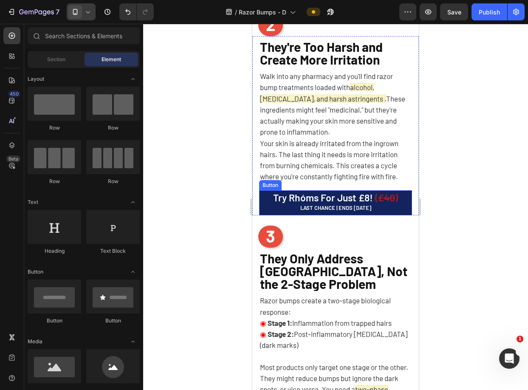
scroll to position [853, 0]
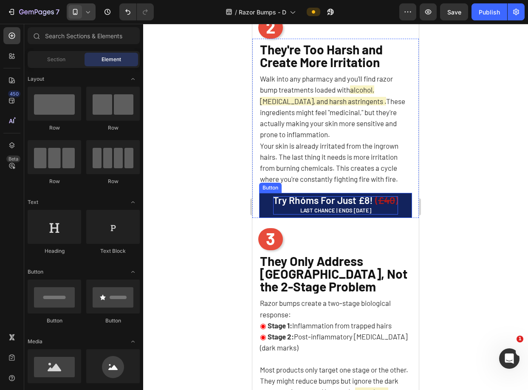
click at [337, 200] on span "Try rhóms for just £8!" at bounding box center [323, 200] width 100 height 12
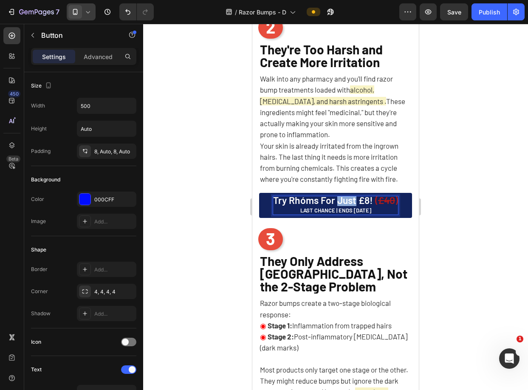
click at [337, 200] on span "Try rhóms for just £8!" at bounding box center [323, 200] width 100 height 12
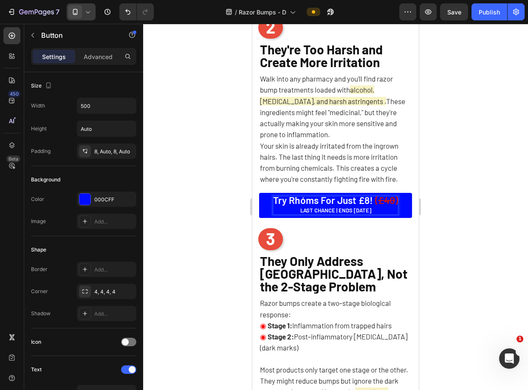
click at [467, 136] on div at bounding box center [335, 207] width 385 height 366
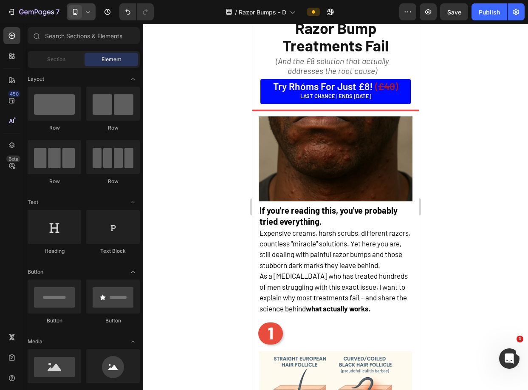
scroll to position [110, 0]
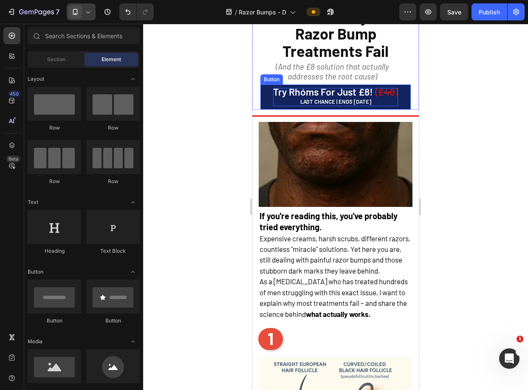
click at [354, 97] on p "Try rhóms for just £8! ( £40 ) LAST CHANCE | ENDS [DATE]" at bounding box center [335, 97] width 125 height 18
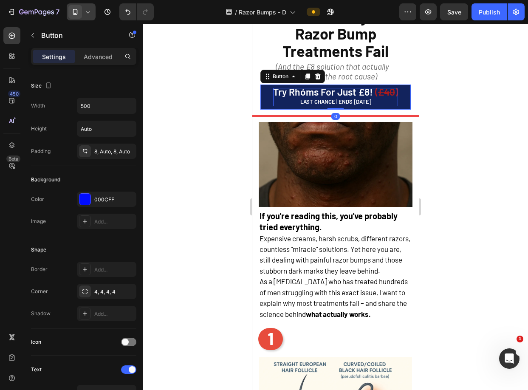
click at [360, 92] on span "Try rhóms for just £8!" at bounding box center [323, 92] width 100 height 12
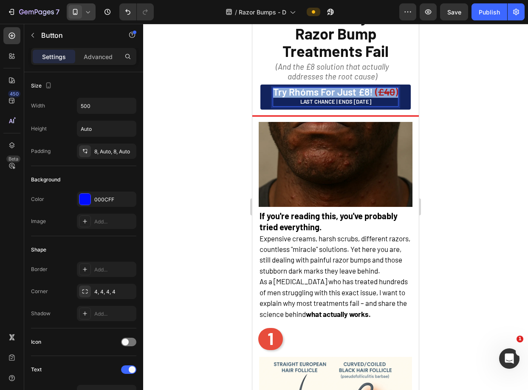
click at [360, 92] on span "Try rhóms for just £8!" at bounding box center [323, 92] width 100 height 12
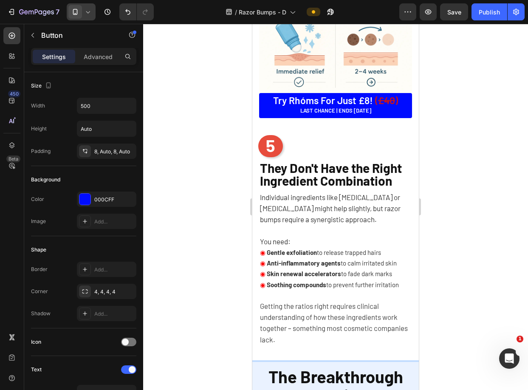
scroll to position [1528, 0]
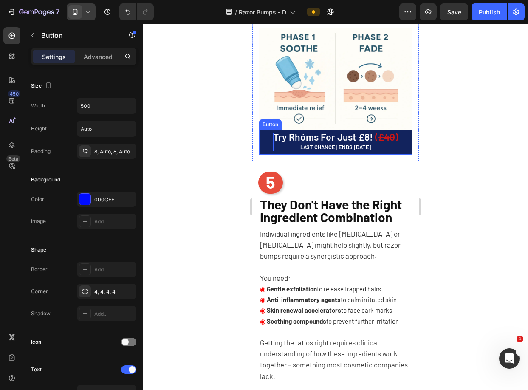
click at [373, 136] on span at bounding box center [374, 137] width 2 height 12
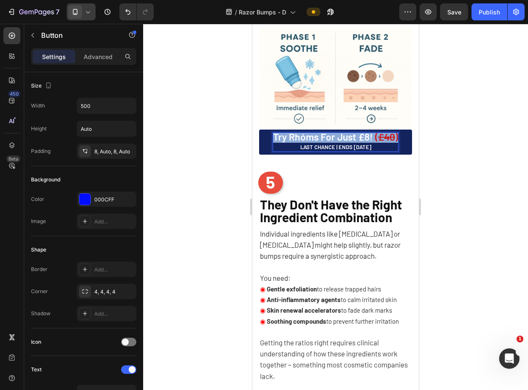
click at [373, 136] on span "Rich Text Editor. Editing area: main" at bounding box center [374, 137] width 2 height 12
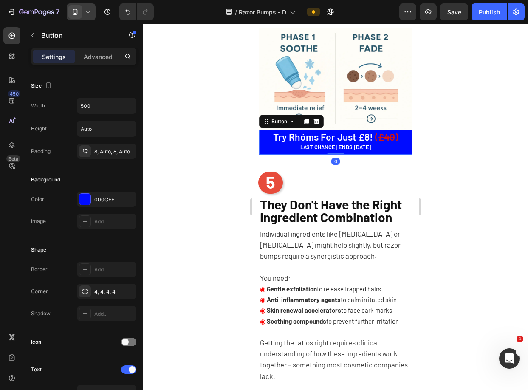
click at [484, 178] on div at bounding box center [335, 207] width 385 height 366
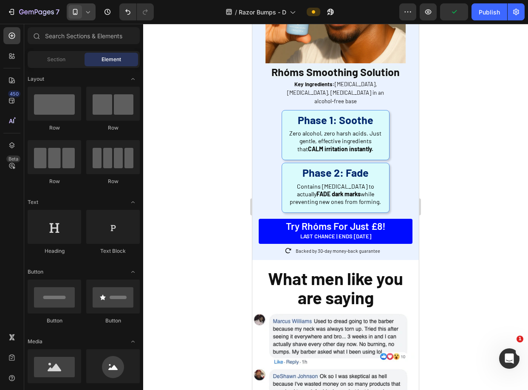
scroll to position [2067, 0]
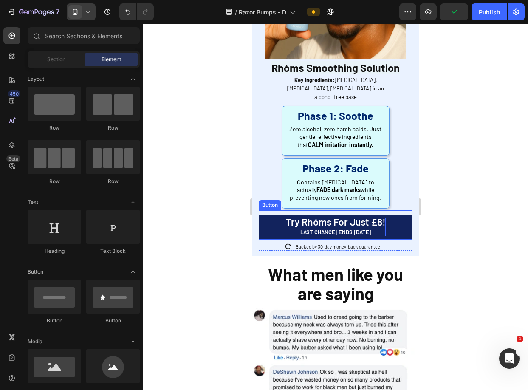
click at [366, 216] on span "Try rhóms for just £8!" at bounding box center [336, 222] width 100 height 12
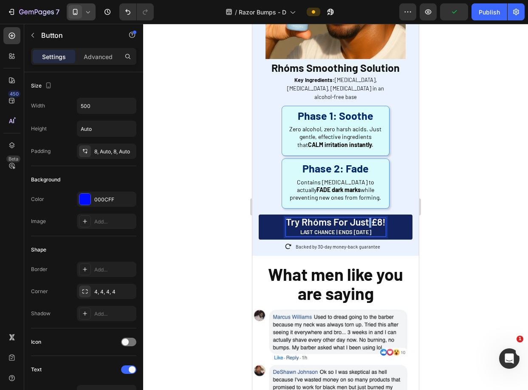
click at [366, 216] on span "Try rhóms for just £8!" at bounding box center [336, 222] width 100 height 12
click at [444, 239] on div at bounding box center [335, 207] width 385 height 366
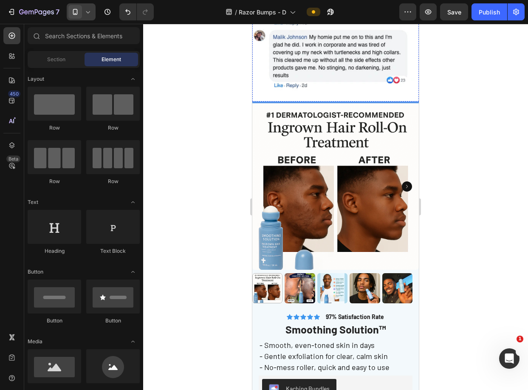
scroll to position [2754, 0]
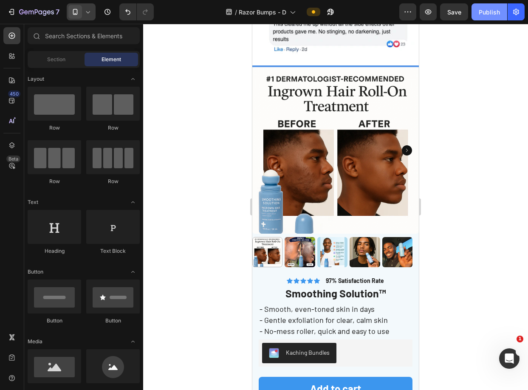
click at [488, 6] on button "Publish" at bounding box center [489, 11] width 36 height 17
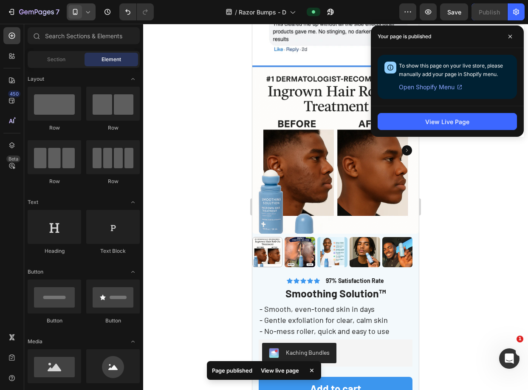
click at [474, 0] on div "7 Version history / Razor Bumps - D Preview Save Publish 450 Beta Sections(18) …" at bounding box center [264, 0] width 528 height 0
